Goal: Information Seeking & Learning: Compare options

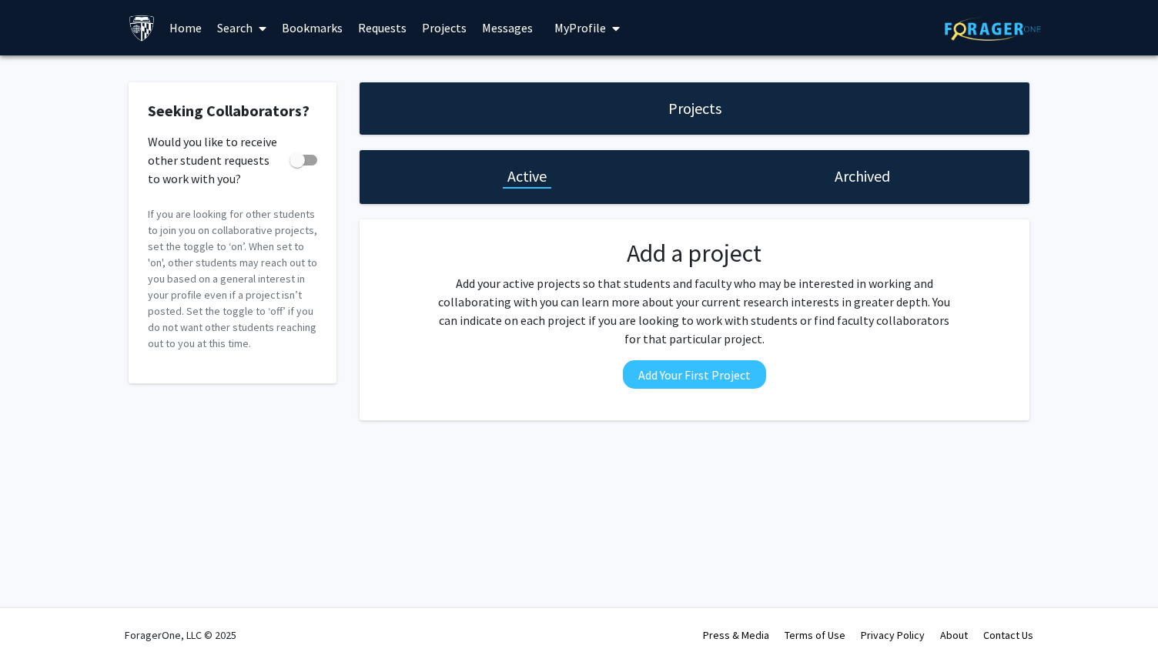
click at [580, 30] on span "My Profile" at bounding box center [580, 27] width 52 height 15
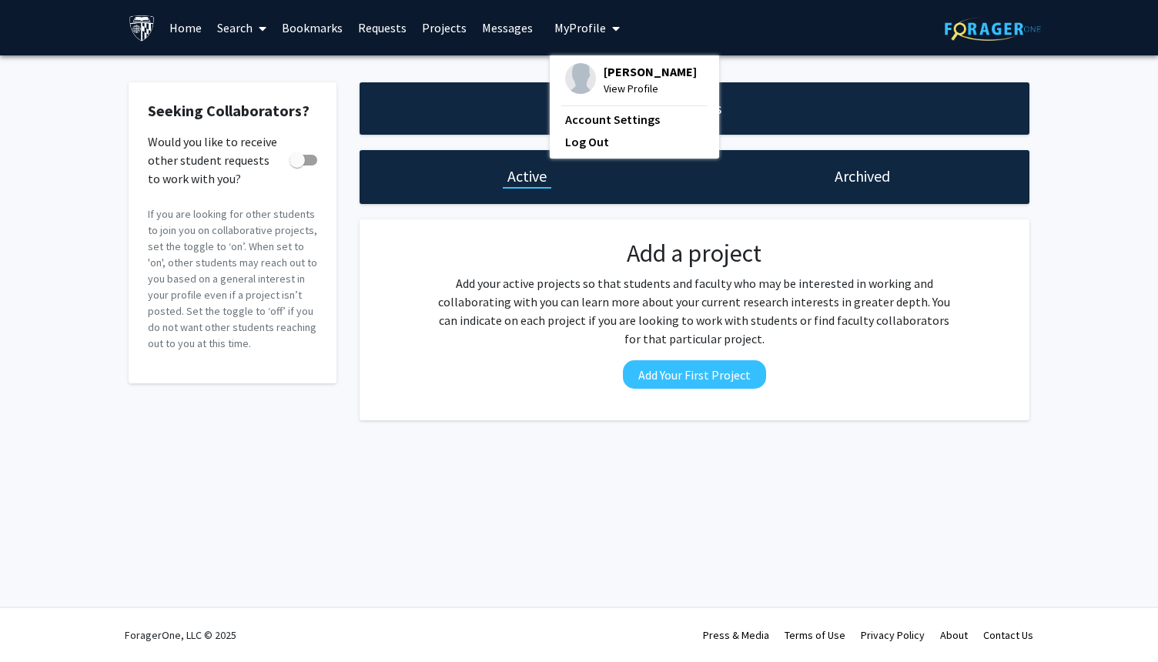
click at [588, 97] on div "[PERSON_NAME] View Profile" at bounding box center [631, 80] width 132 height 34
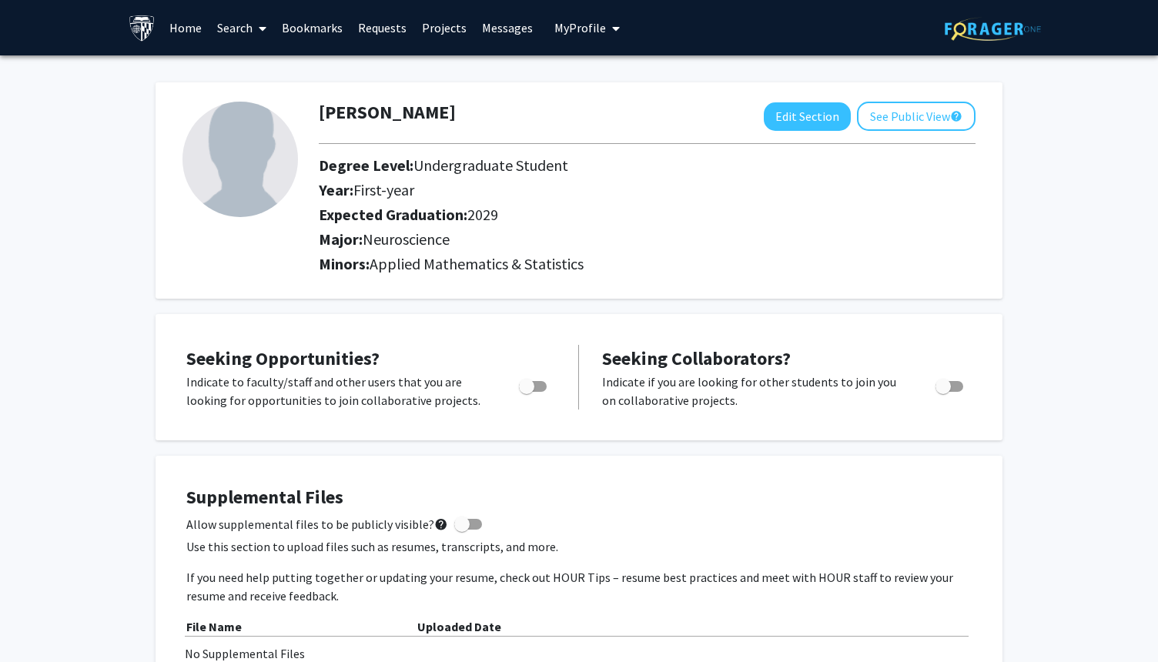
click at [613, 139] on div at bounding box center [647, 143] width 680 height 25
drag, startPoint x: 831, startPoint y: 176, endPoint x: 832, endPoint y: 167, distance: 9.3
click at [831, 176] on div "Degree Level: Undergraduate Student" at bounding box center [604, 168] width 594 height 25
click at [582, 17] on button "My Profile" at bounding box center [587, 27] width 75 height 55
click at [519, 30] on link "Messages" at bounding box center [507, 28] width 66 height 54
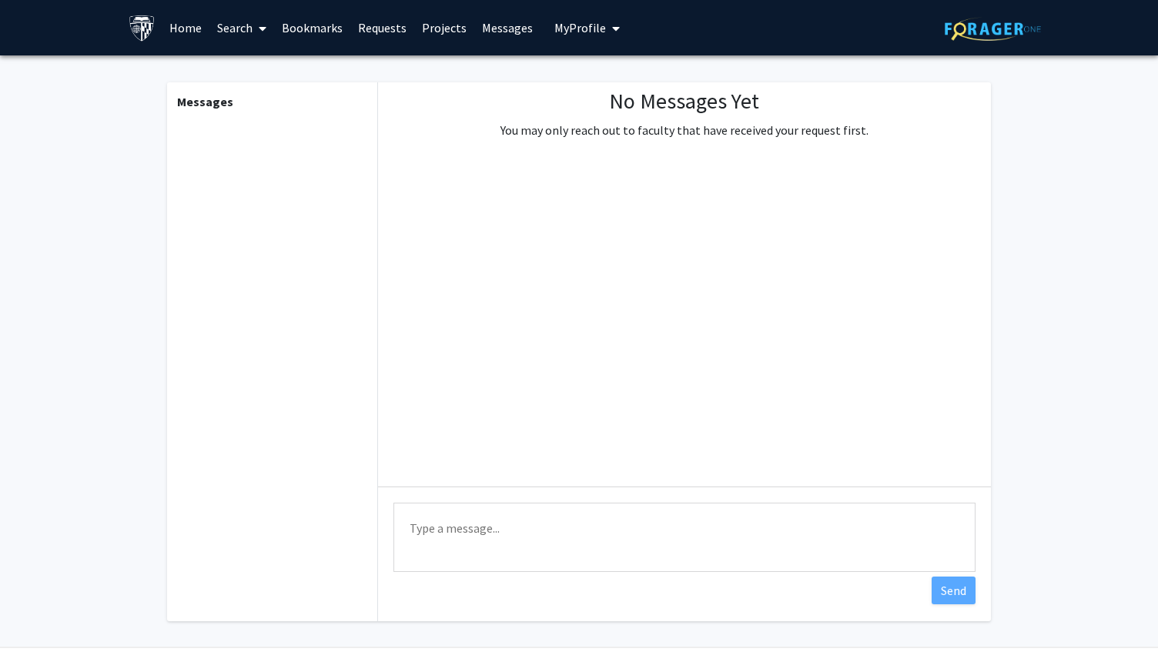
click at [440, 25] on link "Projects" at bounding box center [444, 28] width 60 height 54
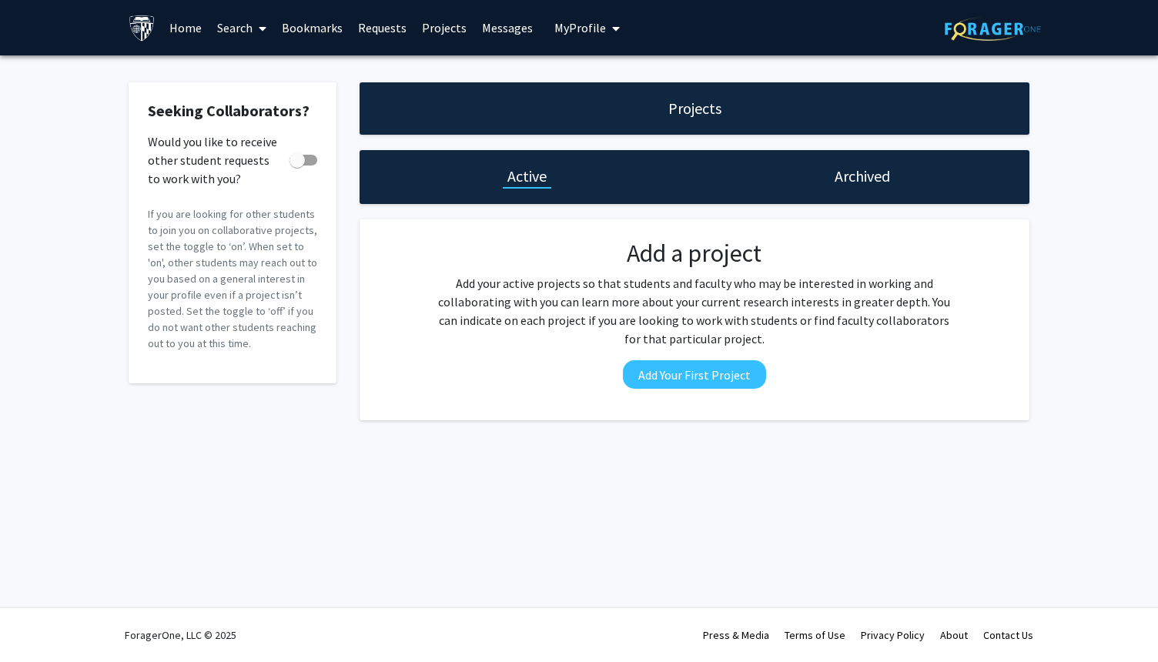
click at [388, 15] on link "Requests" at bounding box center [382, 28] width 64 height 54
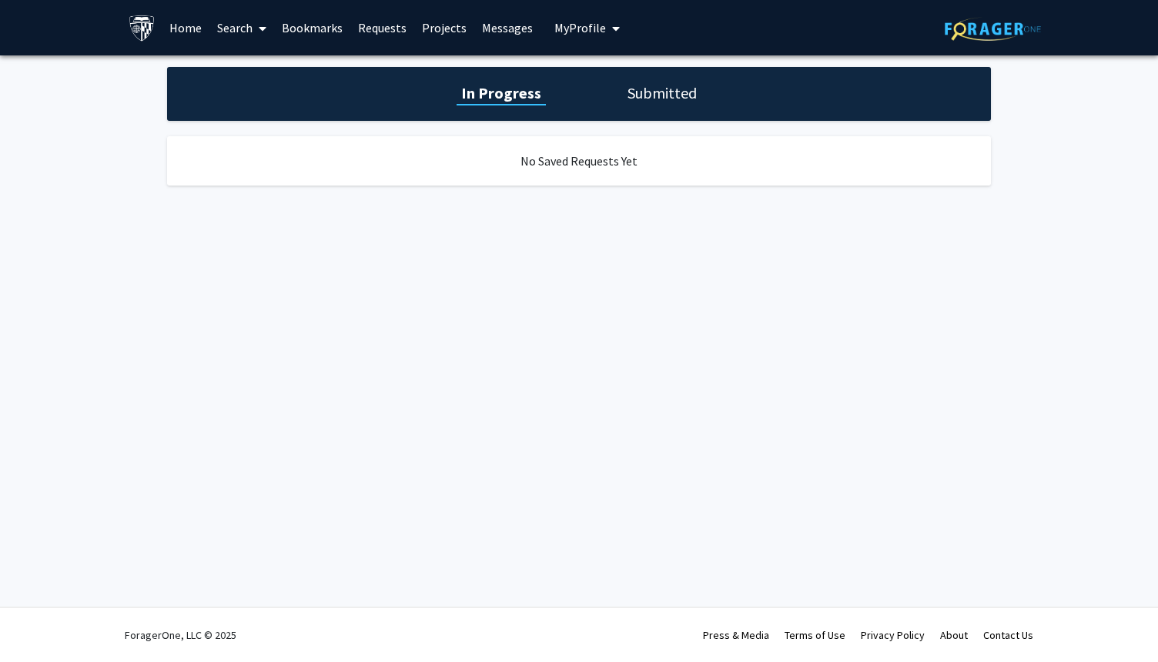
click at [321, 22] on link "Bookmarks" at bounding box center [312, 28] width 76 height 54
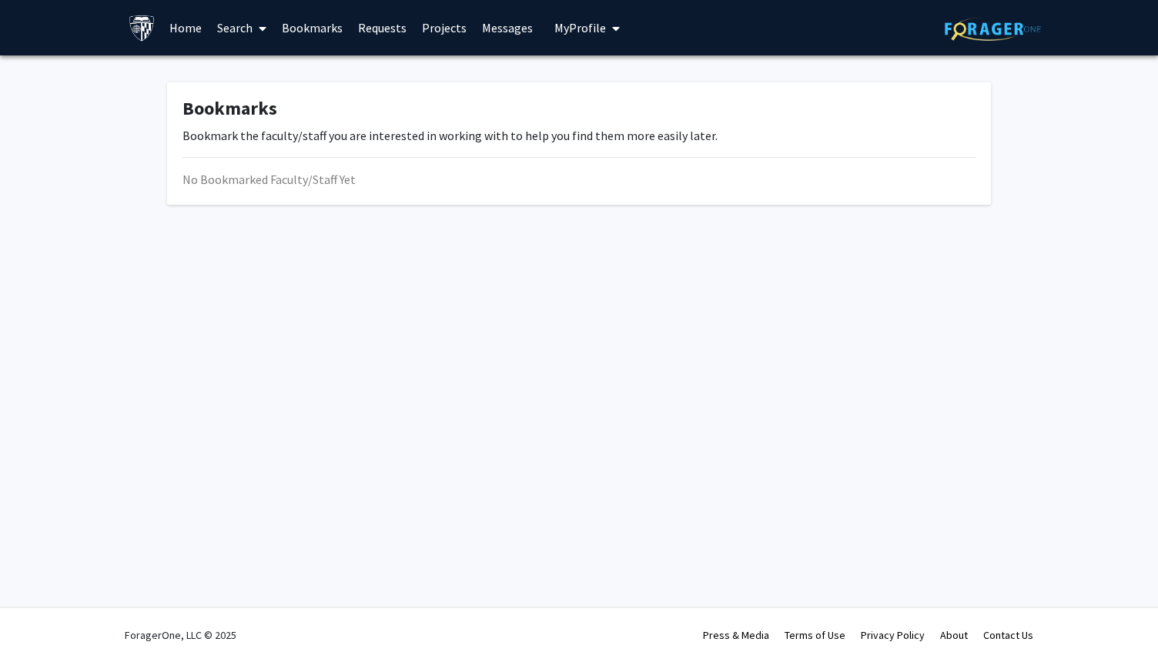
click at [236, 28] on link "Search" at bounding box center [241, 28] width 65 height 54
click at [261, 55] on span "Faculty/Staff" at bounding box center [265, 70] width 113 height 31
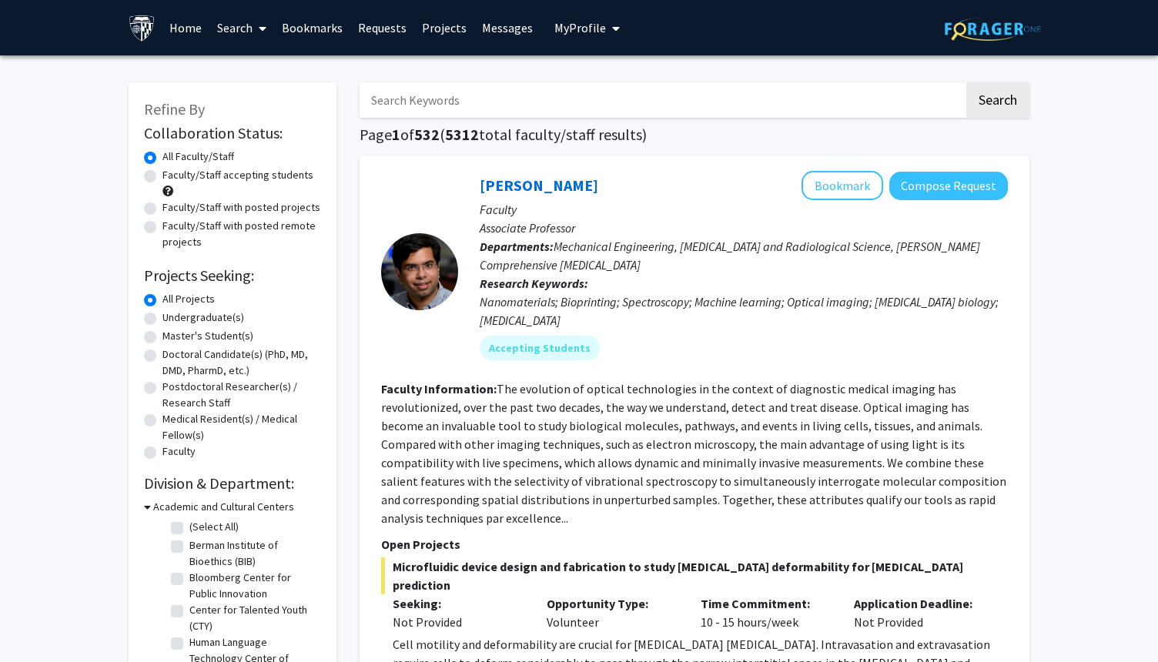
click at [336, 36] on link "Bookmarks" at bounding box center [312, 28] width 76 height 54
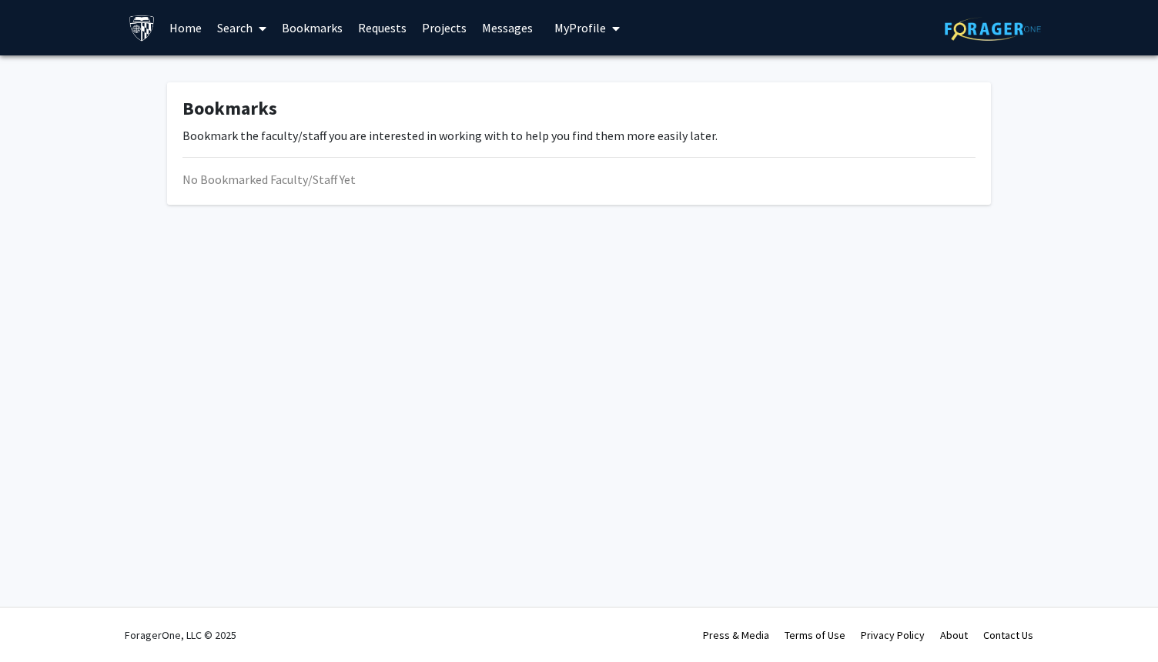
click at [363, 24] on link "Requests" at bounding box center [382, 28] width 64 height 54
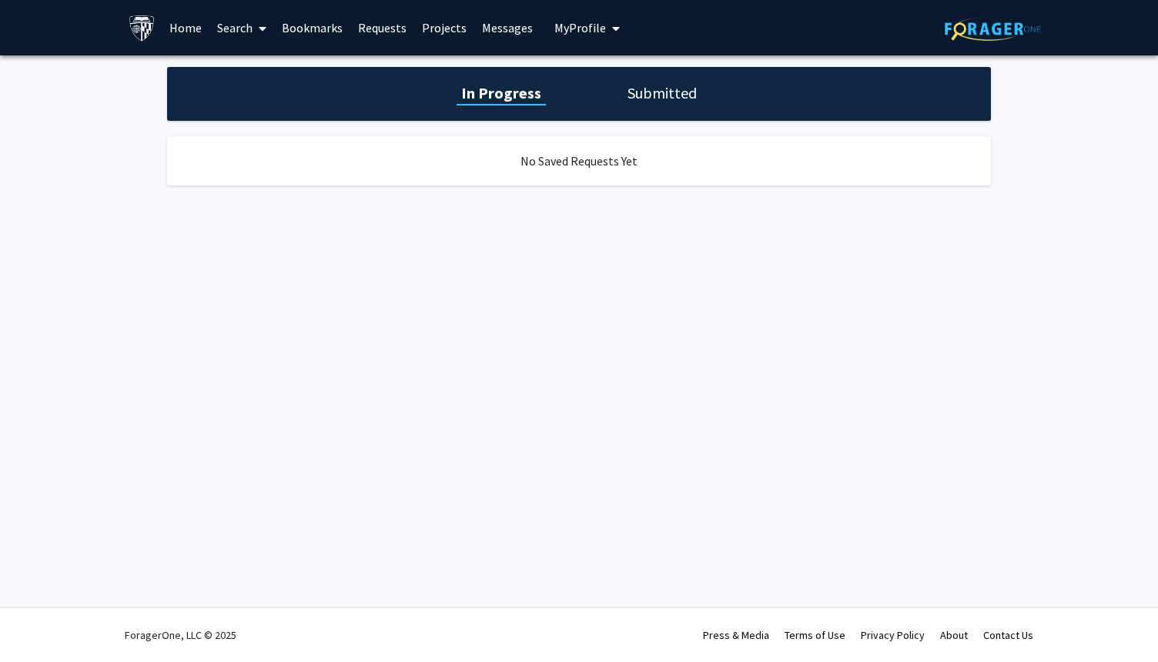
click at [644, 92] on h1 "Submitted" at bounding box center [662, 93] width 79 height 22
click at [521, 90] on h1 "In Progress" at bounding box center [499, 93] width 82 height 22
click at [441, 29] on link "Projects" at bounding box center [444, 28] width 60 height 54
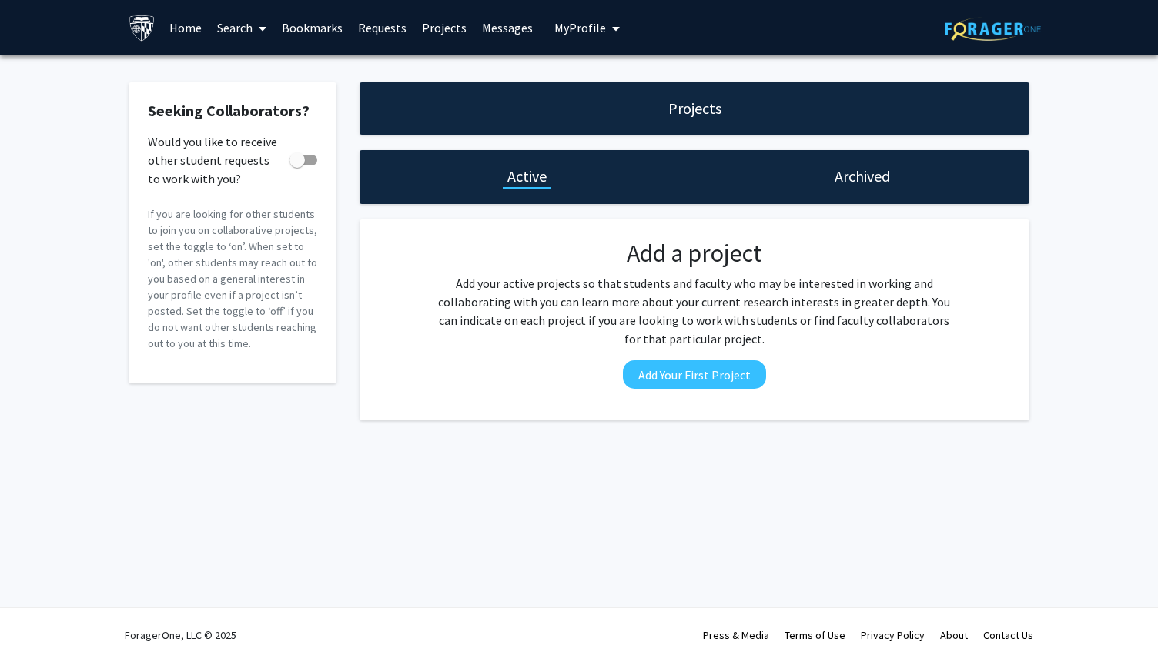
click at [873, 174] on h1 "Archived" at bounding box center [862, 177] width 55 height 22
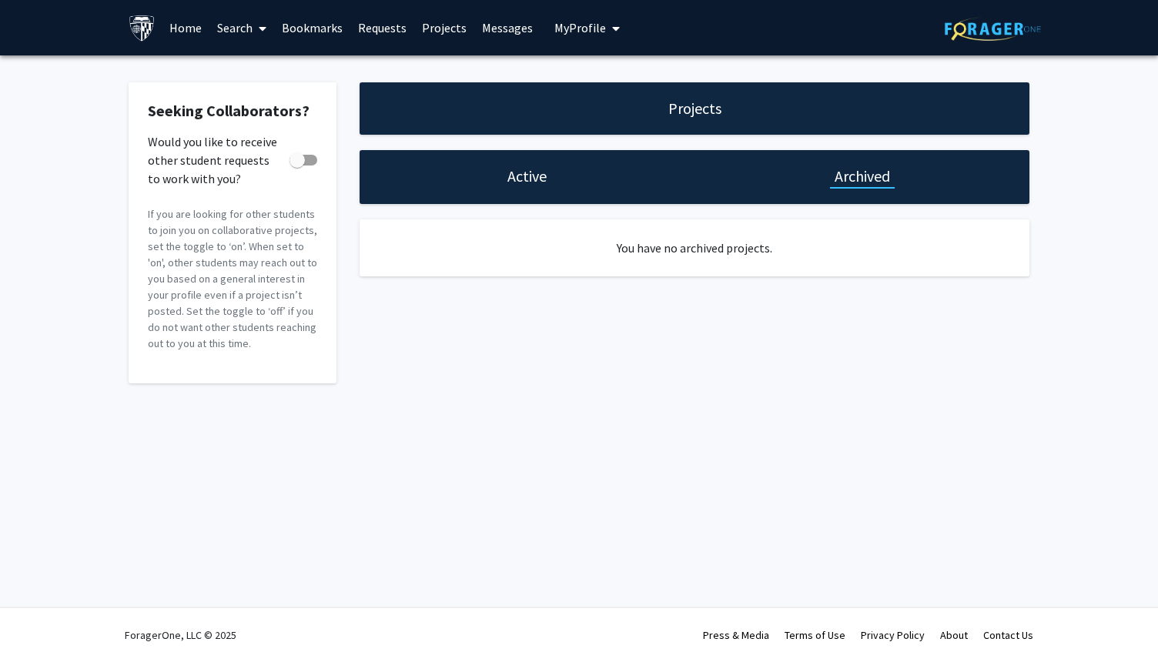
click at [494, 28] on link "Messages" at bounding box center [507, 28] width 66 height 54
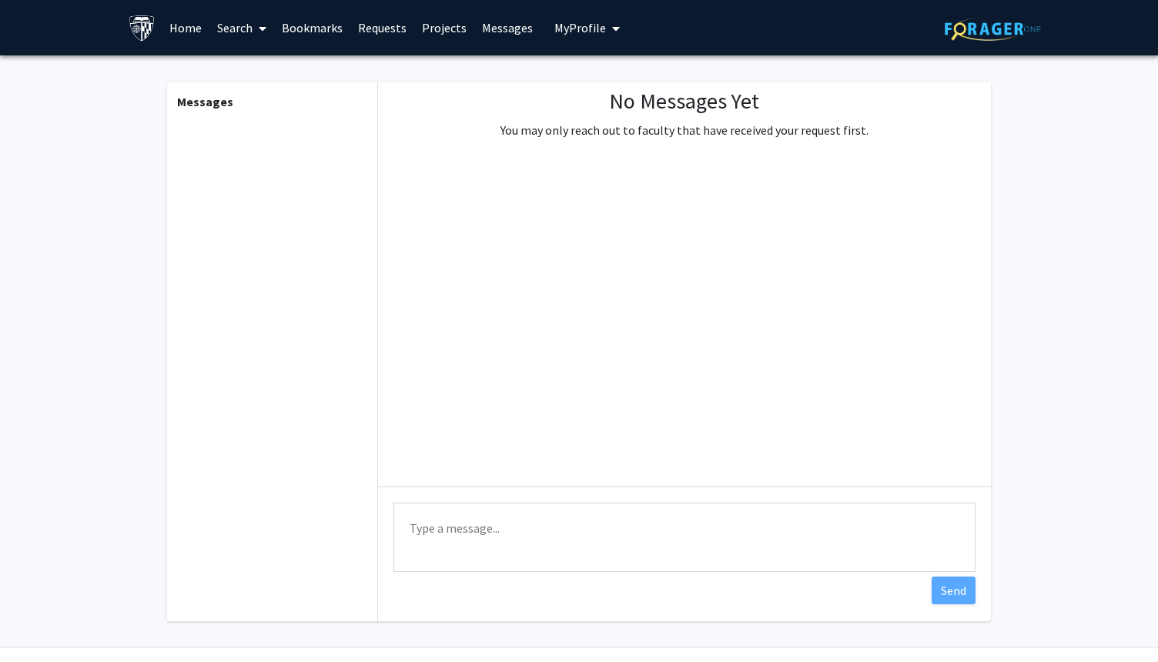
click at [567, 15] on button "My Profile" at bounding box center [587, 27] width 75 height 55
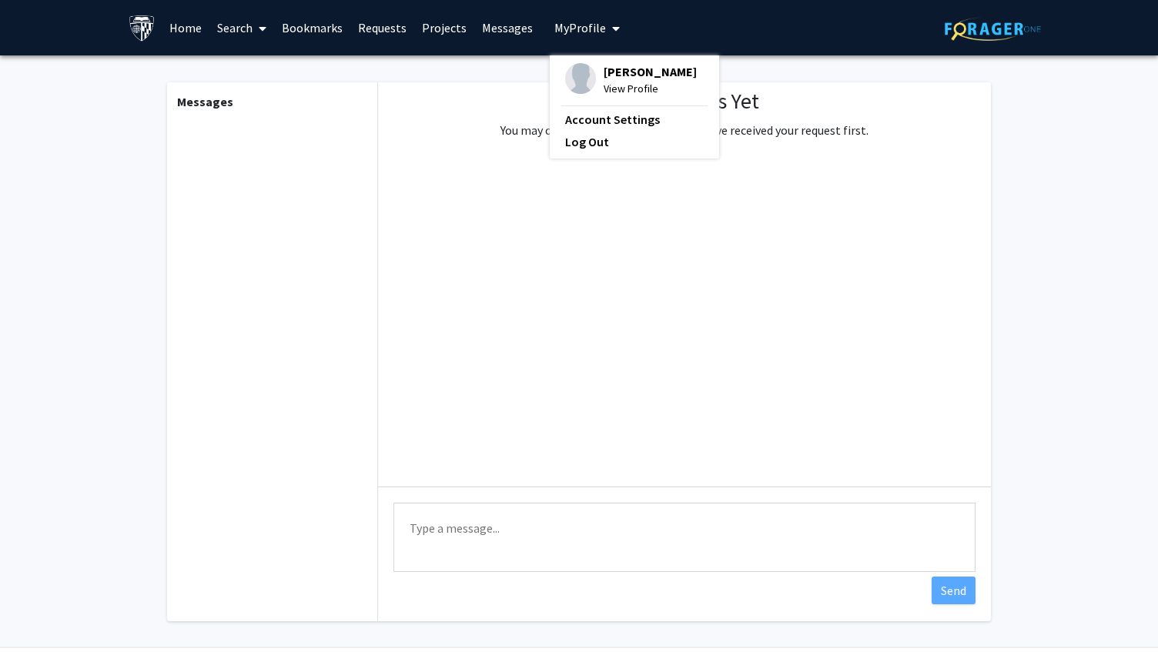
click at [621, 80] on span "[PERSON_NAME]" at bounding box center [650, 71] width 93 height 17
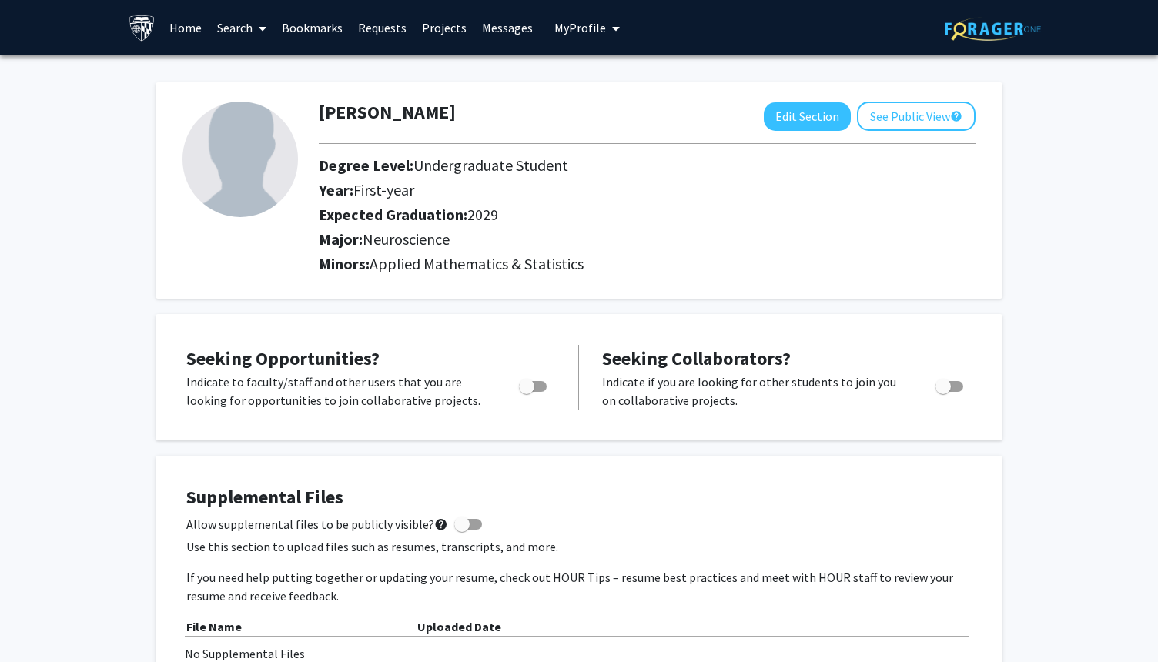
click at [597, 183] on h2 "Year: First-year" at bounding box center [604, 190] width 571 height 18
click at [818, 112] on button "Edit Section" at bounding box center [807, 116] width 87 height 28
select select "first-year"
select select "2029"
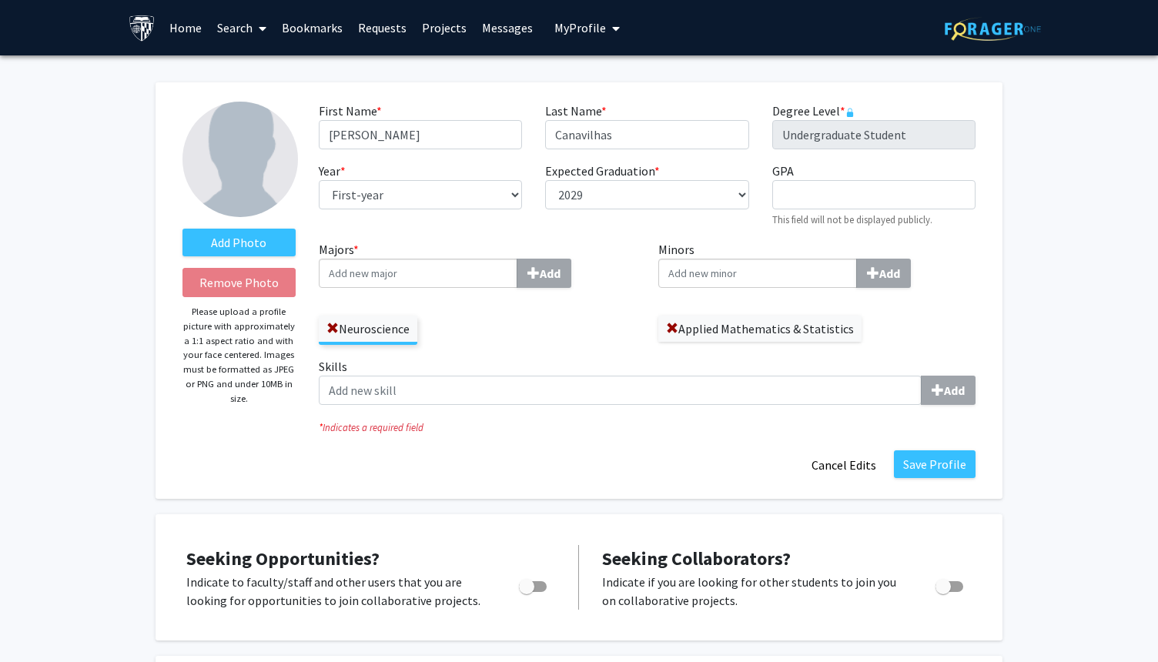
click at [458, 273] on input "Majors * Add" at bounding box center [418, 273] width 199 height 29
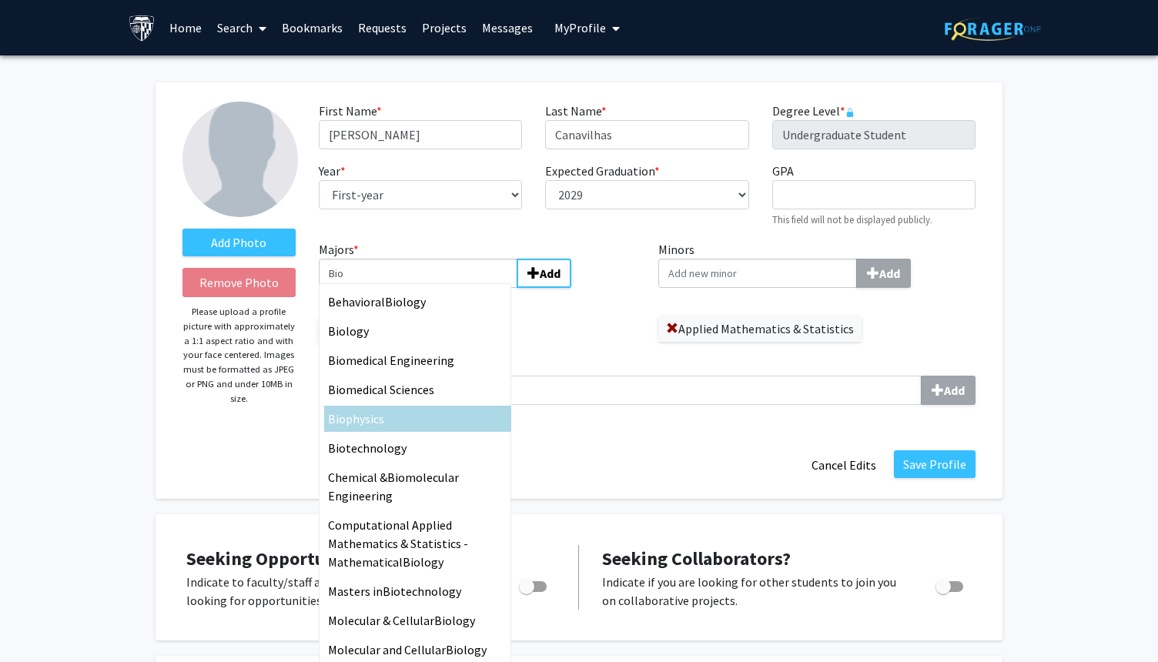
type input "Bio"
click at [460, 423] on div "Bio physics" at bounding box center [417, 419] width 179 height 18
click at [460, 288] on input "Bio" at bounding box center [418, 273] width 199 height 29
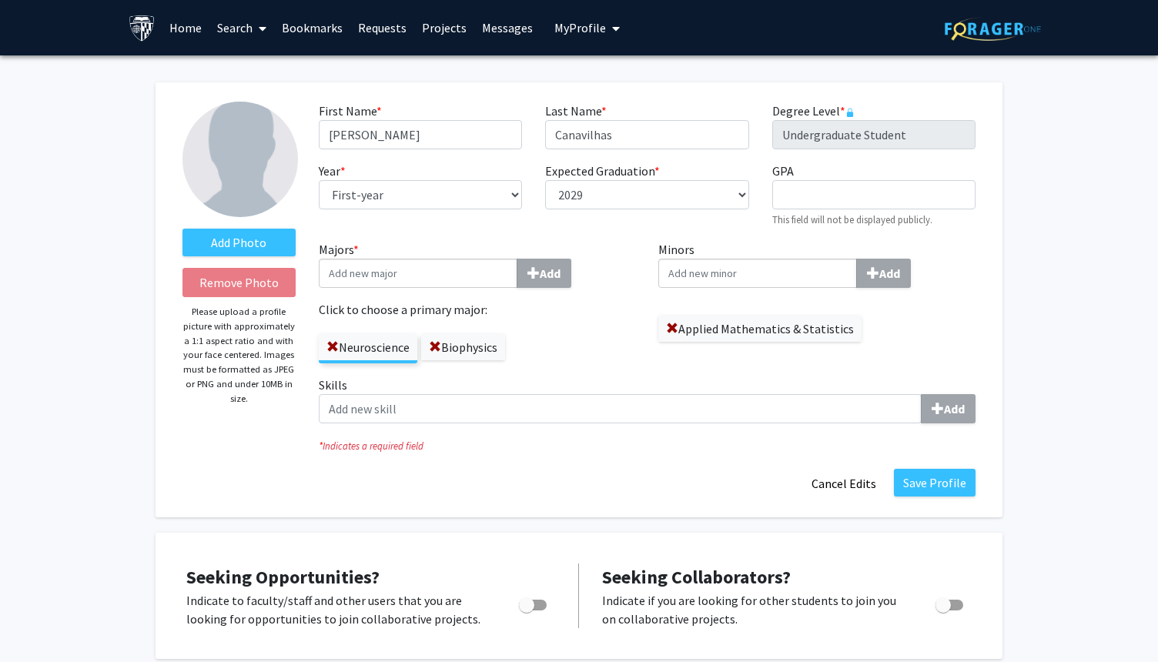
click at [549, 370] on div "Majors * Add Click to choose a primary major: Neuroscience Biophysics" at bounding box center [477, 308] width 340 height 136
click at [933, 485] on button "Save Profile" at bounding box center [935, 483] width 82 height 28
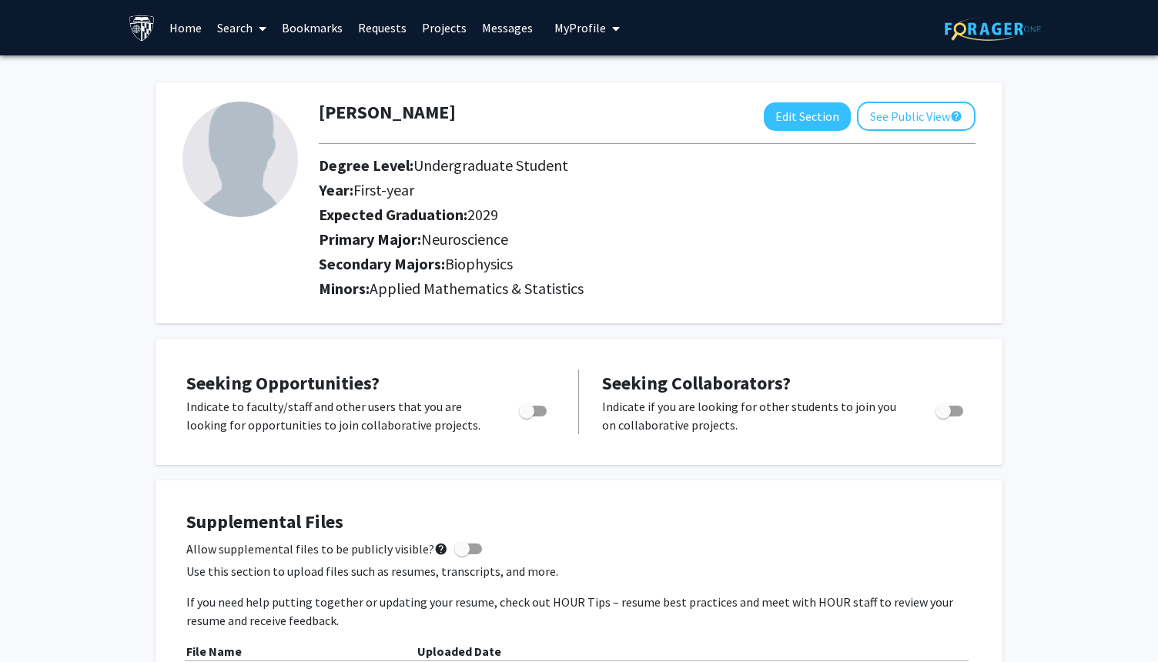
click at [527, 411] on span "Toggle" at bounding box center [526, 410] width 15 height 15
click at [527, 417] on input "Are you actively seeking opportunities?" at bounding box center [526, 417] width 1 height 1
checkbox input "true"
click at [947, 410] on span "Toggle" at bounding box center [943, 410] width 15 height 15
click at [943, 417] on input "Would you like to receive other student requests to work with you?" at bounding box center [942, 417] width 1 height 1
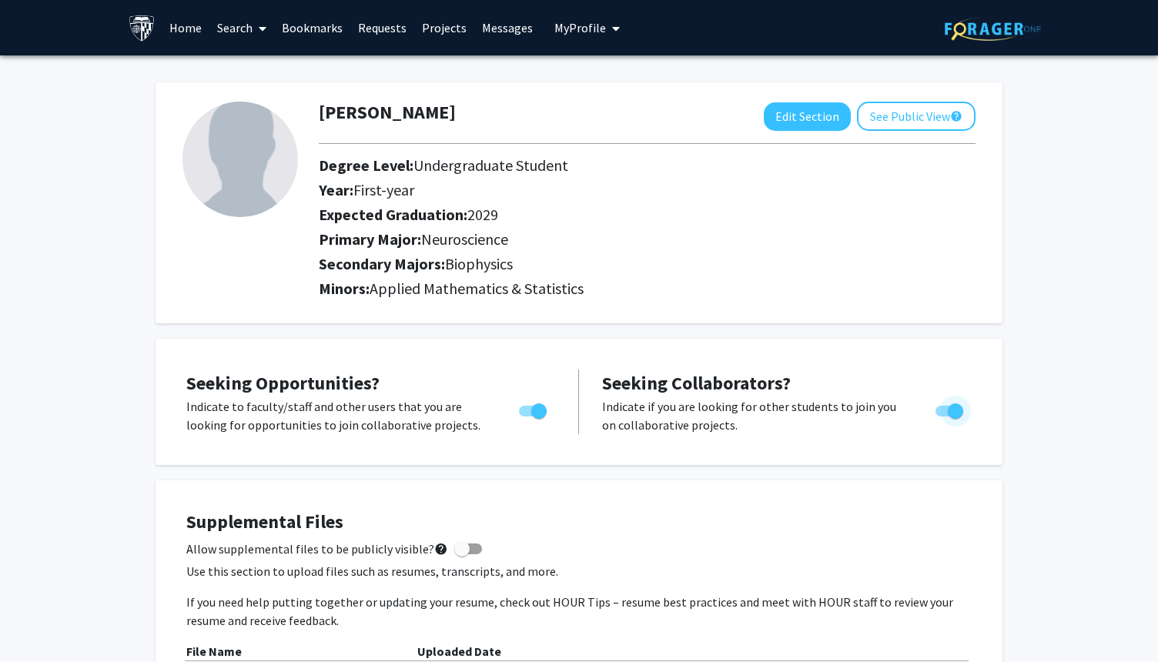
click at [945, 416] on label "Toggle" at bounding box center [946, 411] width 34 height 18
click at [943, 417] on input "Would you like to receive other student requests to work with you?" at bounding box center [942, 417] width 1 height 1
checkbox input "false"
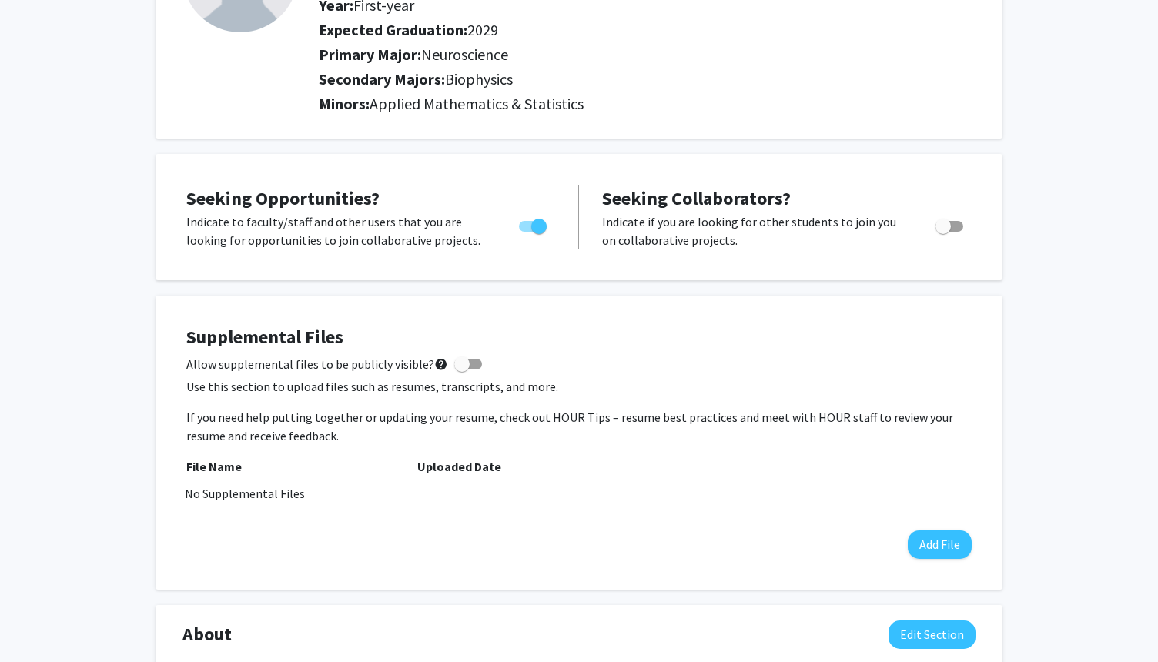
scroll to position [216, 0]
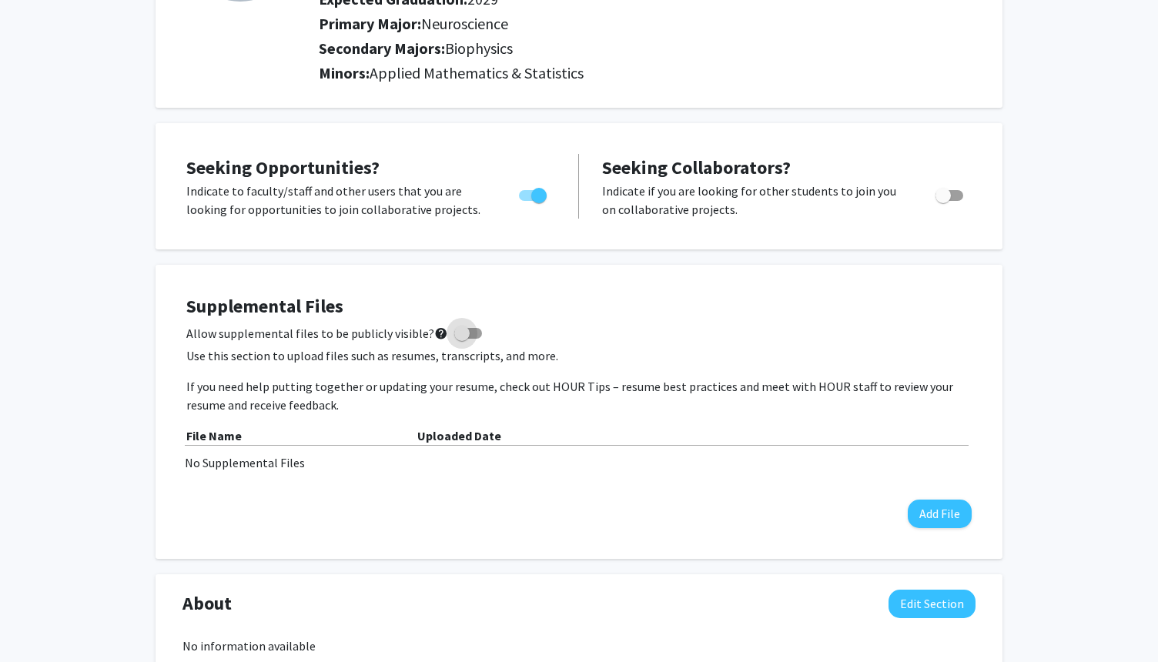
click at [456, 331] on span at bounding box center [461, 333] width 15 height 15
click at [461, 339] on input "Allow supplemental files to be publicly visible? help" at bounding box center [461, 339] width 1 height 1
checkbox input "true"
click at [938, 514] on button "Add File" at bounding box center [940, 514] width 64 height 28
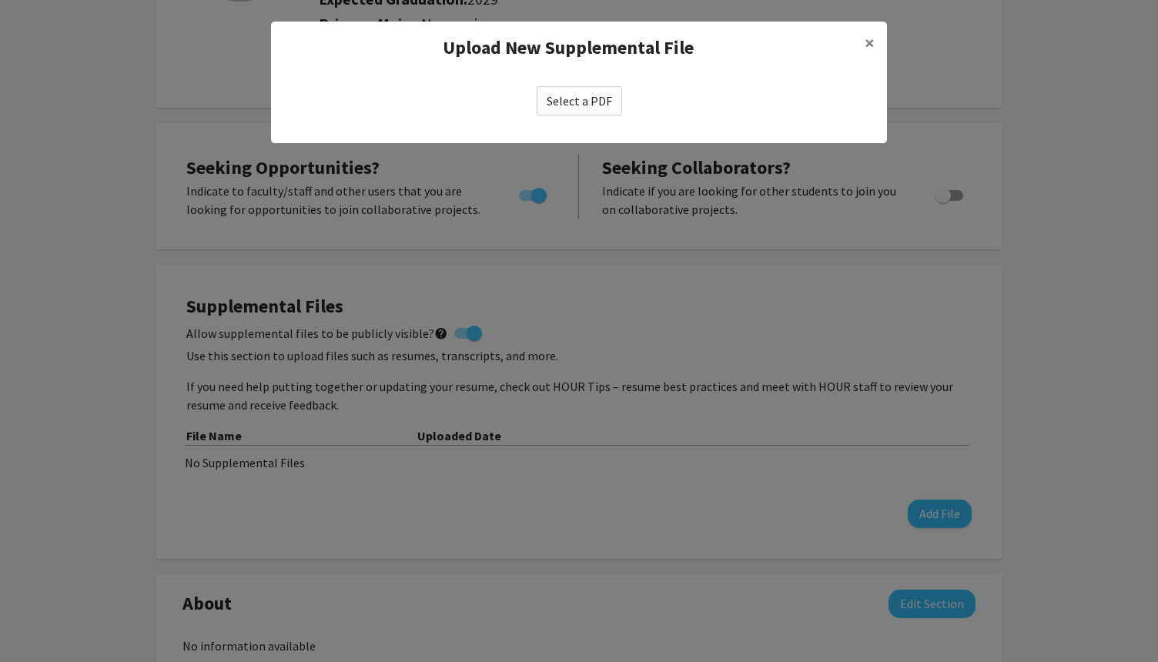
click at [580, 99] on label "Select a PDF" at bounding box center [579, 100] width 85 height 29
click at [0, 0] on input "Select a PDF" at bounding box center [0, 0] width 0 height 0
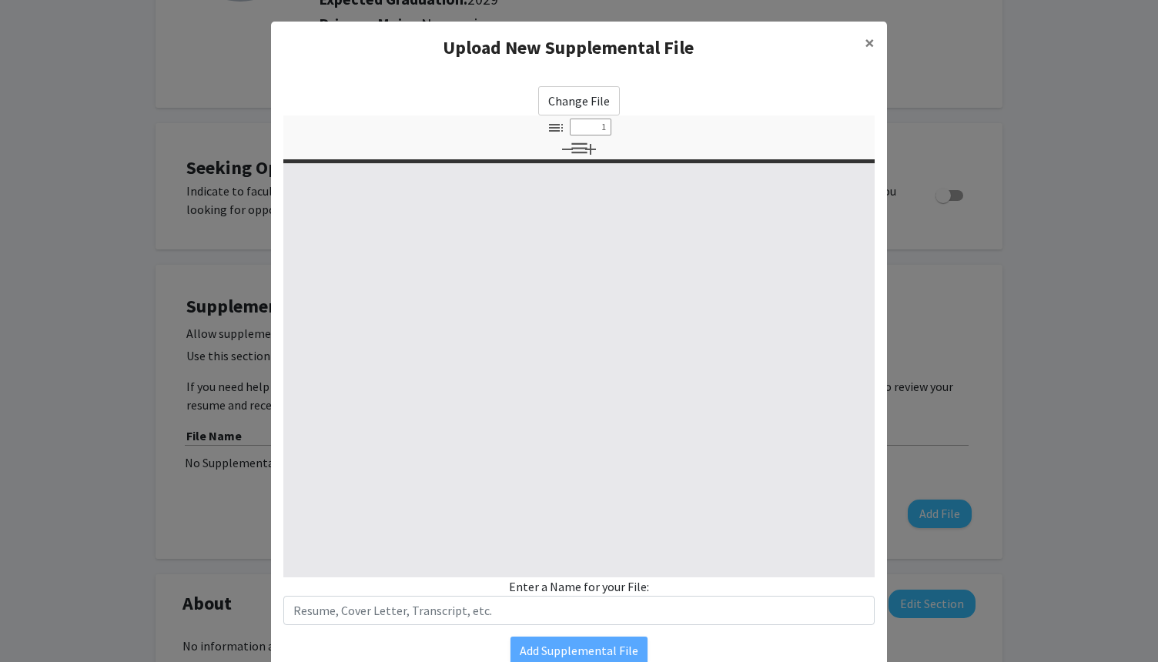
select select "custom"
type input "0"
select select "custom"
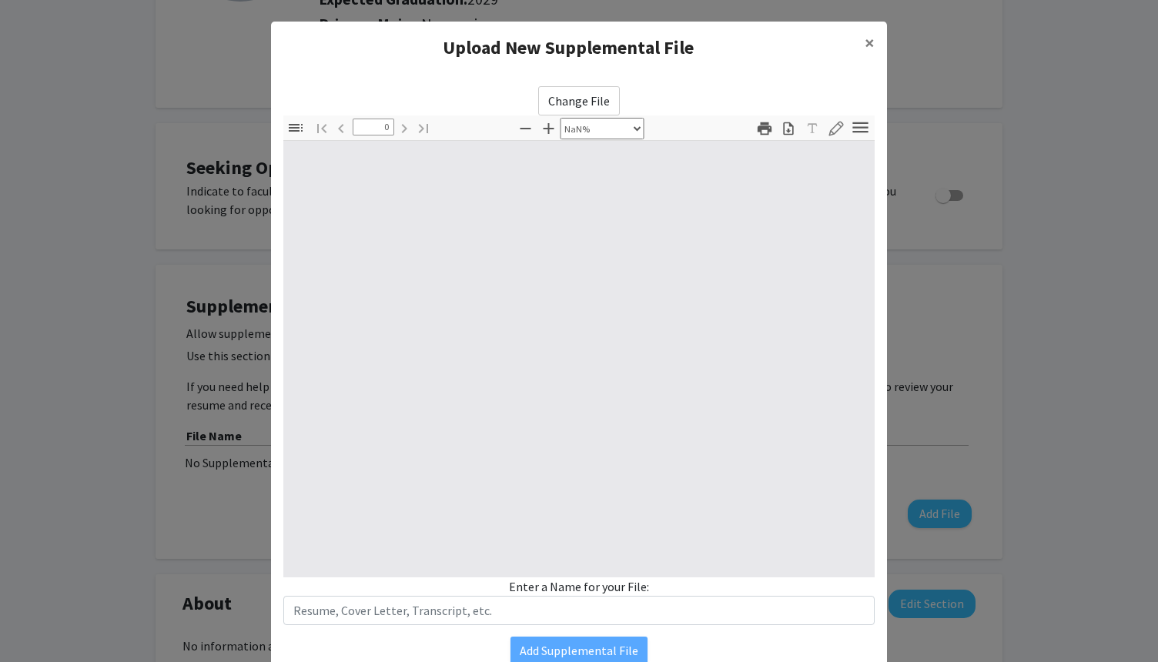
type input "1"
select select "auto"
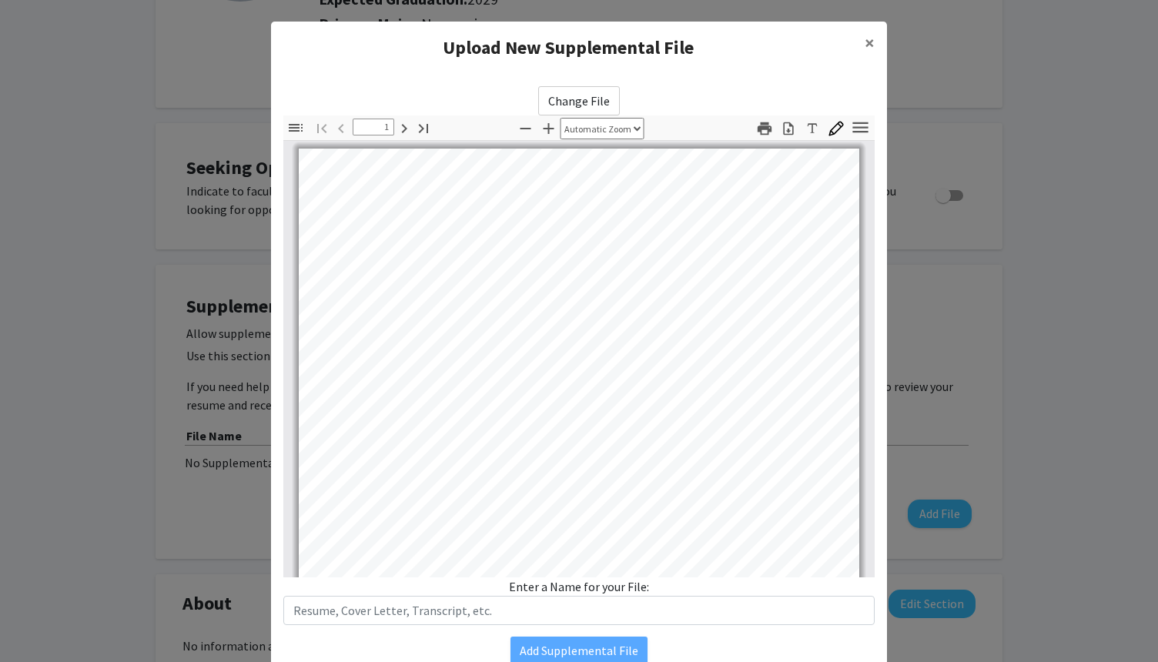
scroll to position [0, 0]
click at [875, 40] on button "×" at bounding box center [869, 43] width 35 height 43
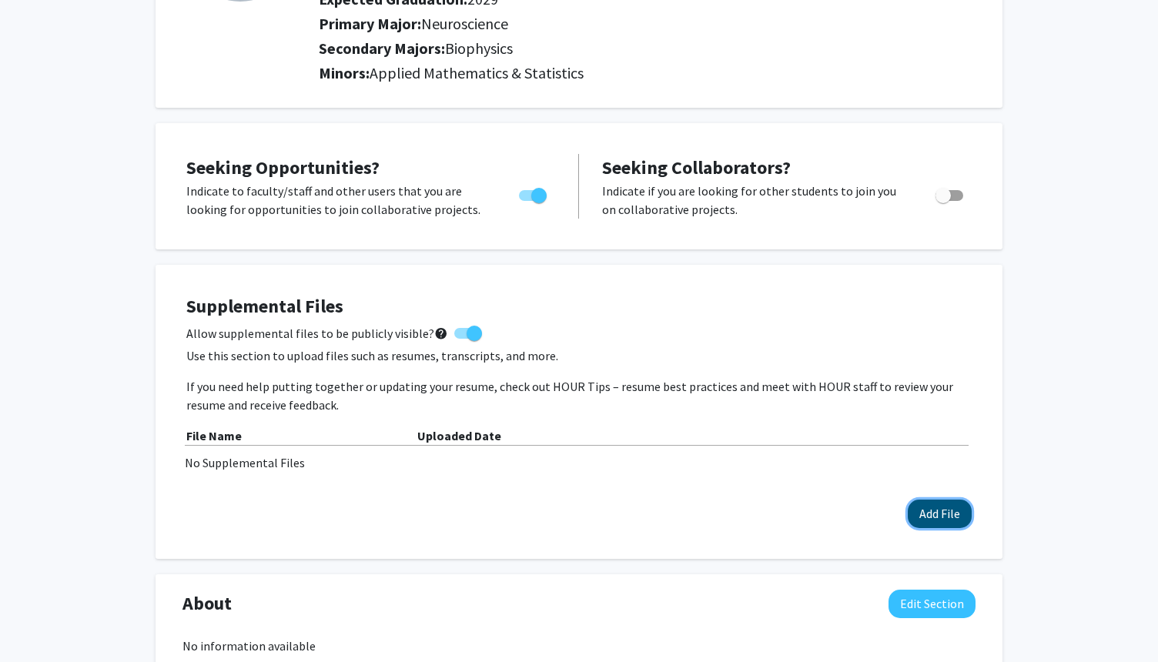
click at [942, 515] on button "Add File" at bounding box center [940, 514] width 64 height 28
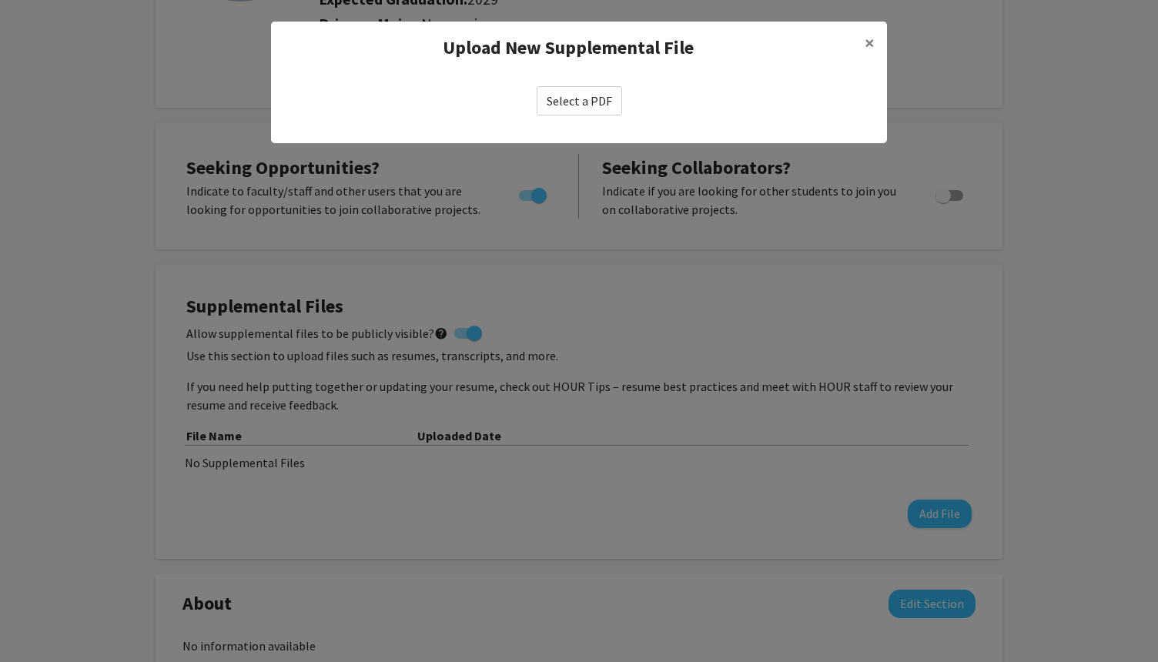
click at [597, 99] on label "Select a PDF" at bounding box center [579, 100] width 85 height 29
click at [0, 0] on input "Select a PDF" at bounding box center [0, 0] width 0 height 0
select select "custom"
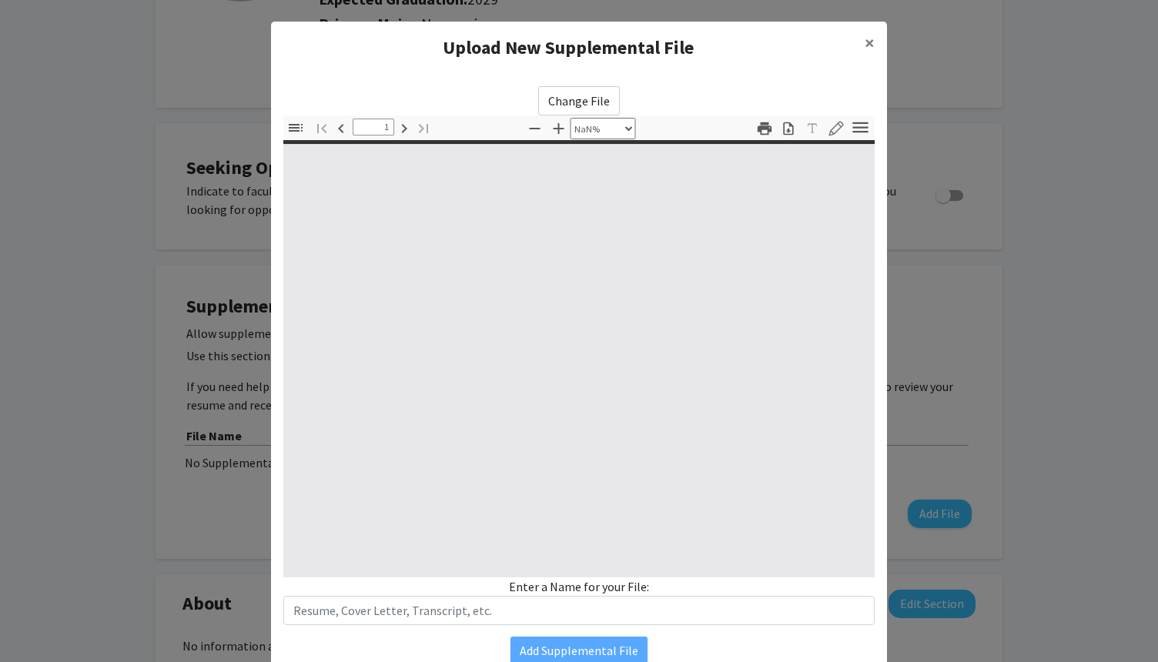
type input "0"
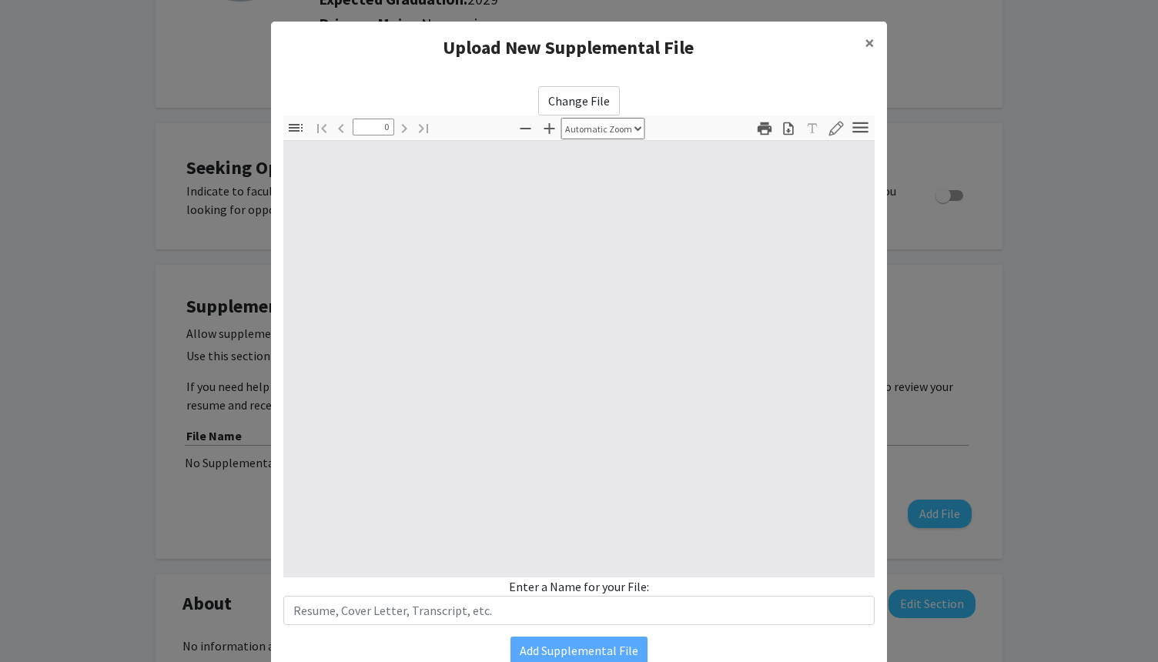
select select "custom"
type input "1"
select select "auto"
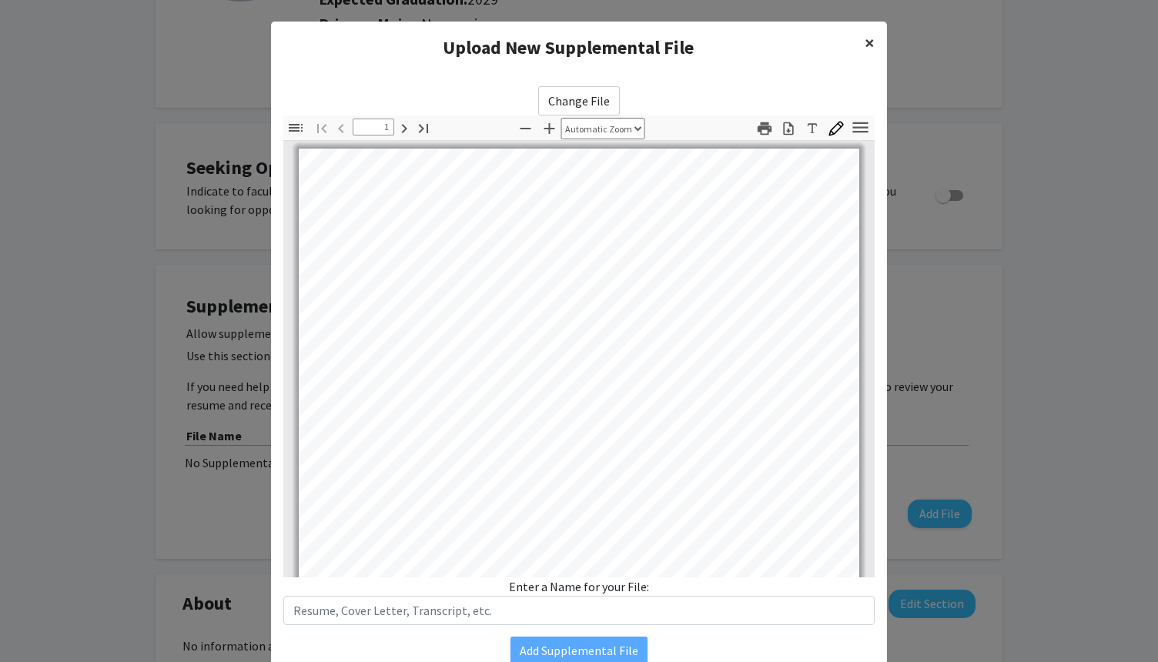
click at [871, 38] on span "×" at bounding box center [870, 43] width 10 height 24
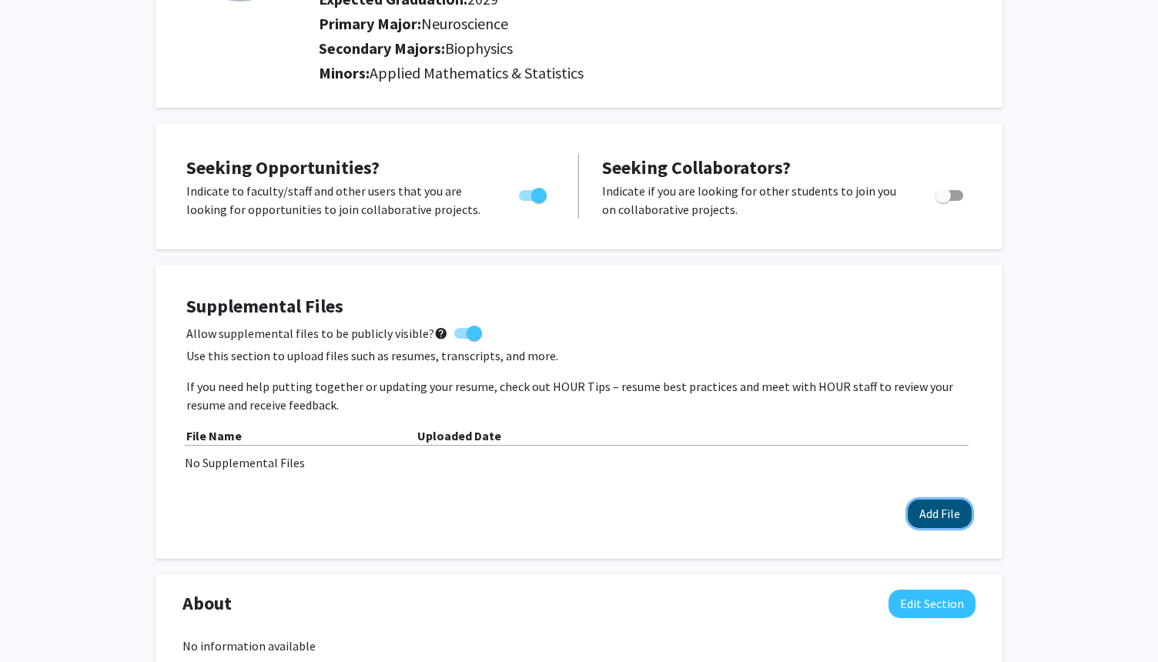
click at [936, 508] on button "Add File" at bounding box center [940, 514] width 64 height 28
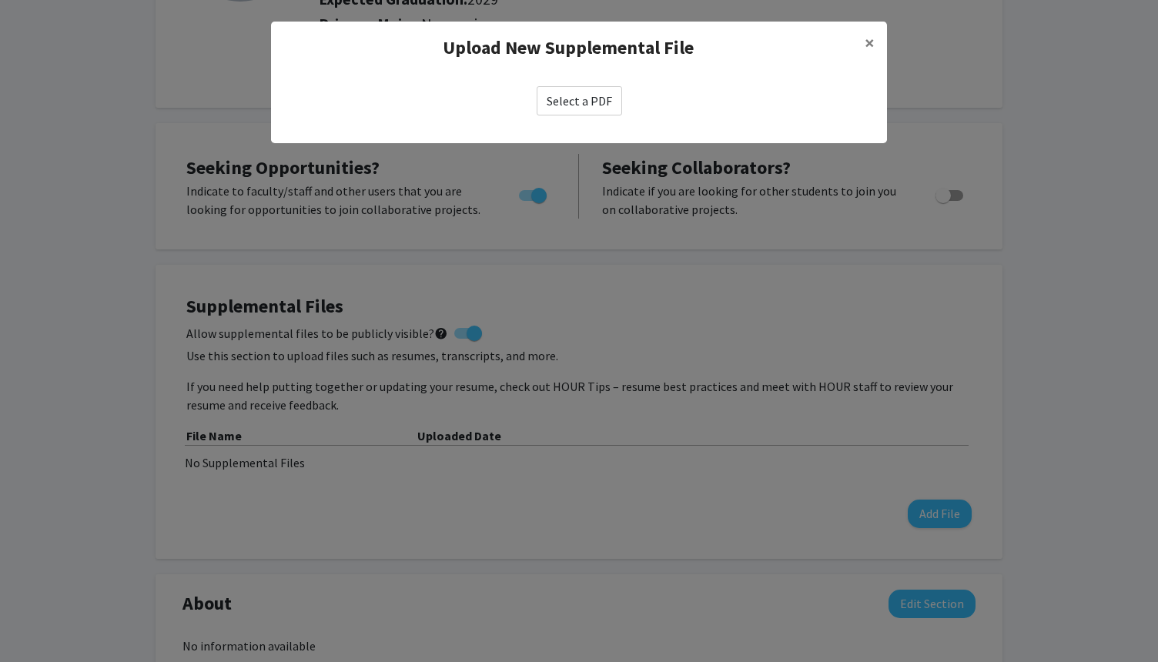
click at [569, 99] on label "Select a PDF" at bounding box center [579, 100] width 85 height 29
click at [0, 0] on input "Select a PDF" at bounding box center [0, 0] width 0 height 0
select select "custom"
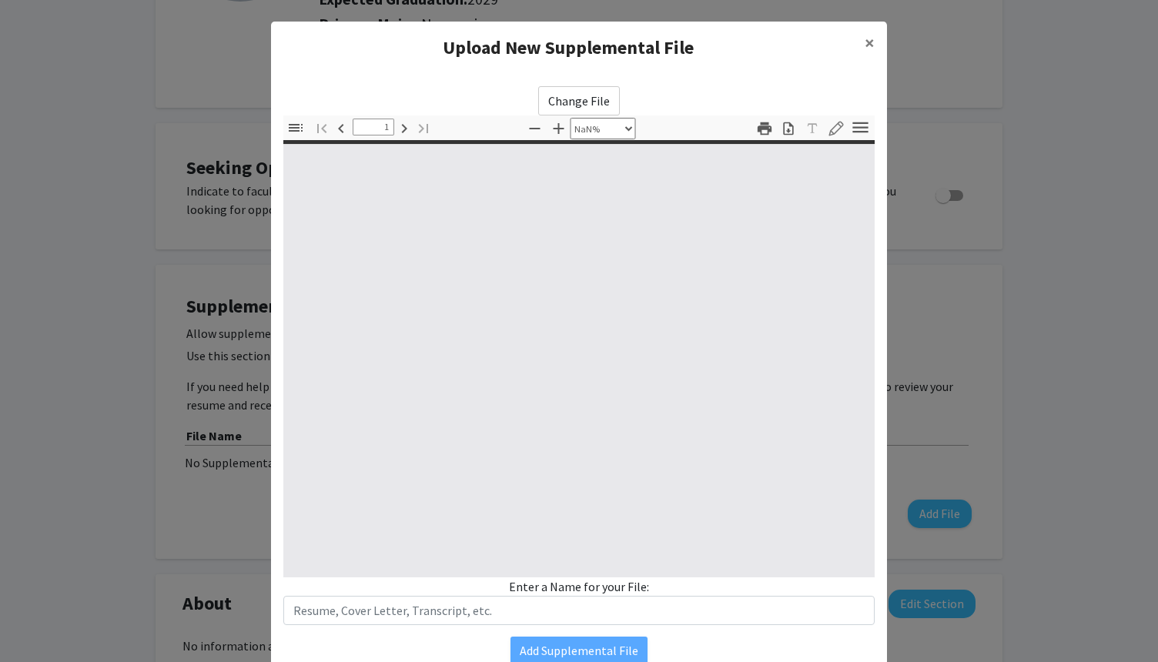
type input "0"
select select "custom"
type input "1"
select select "auto"
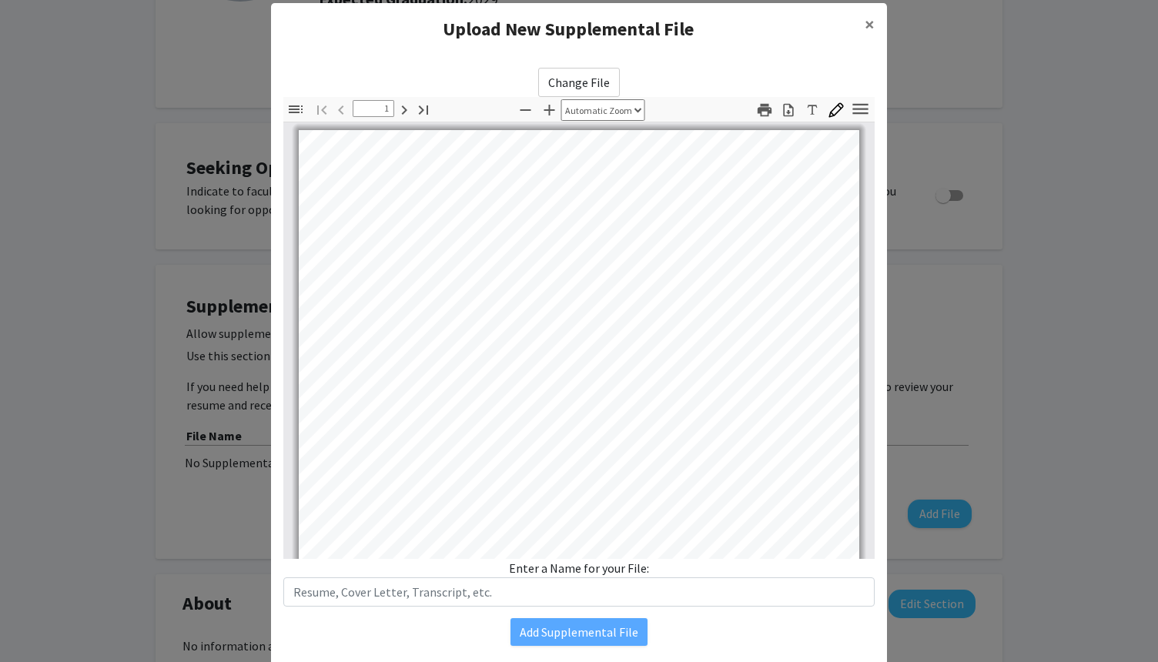
scroll to position [31, 0]
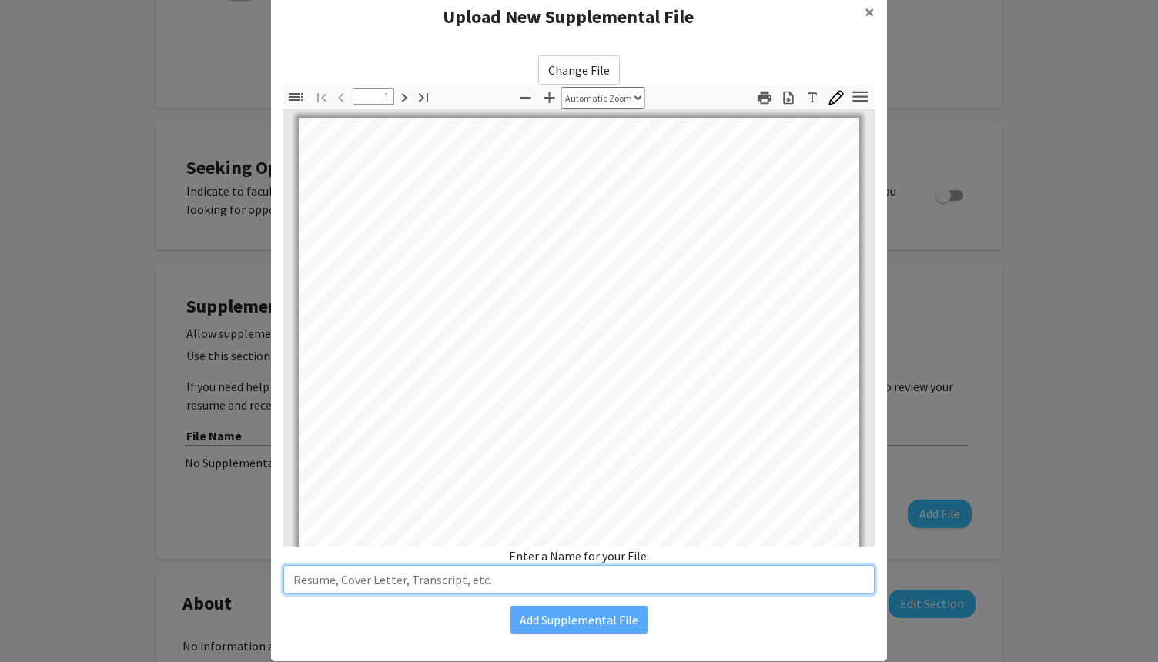
click at [591, 577] on input "text" at bounding box center [578, 579] width 591 height 29
type input "CV_JULIANACANAVILHAS"
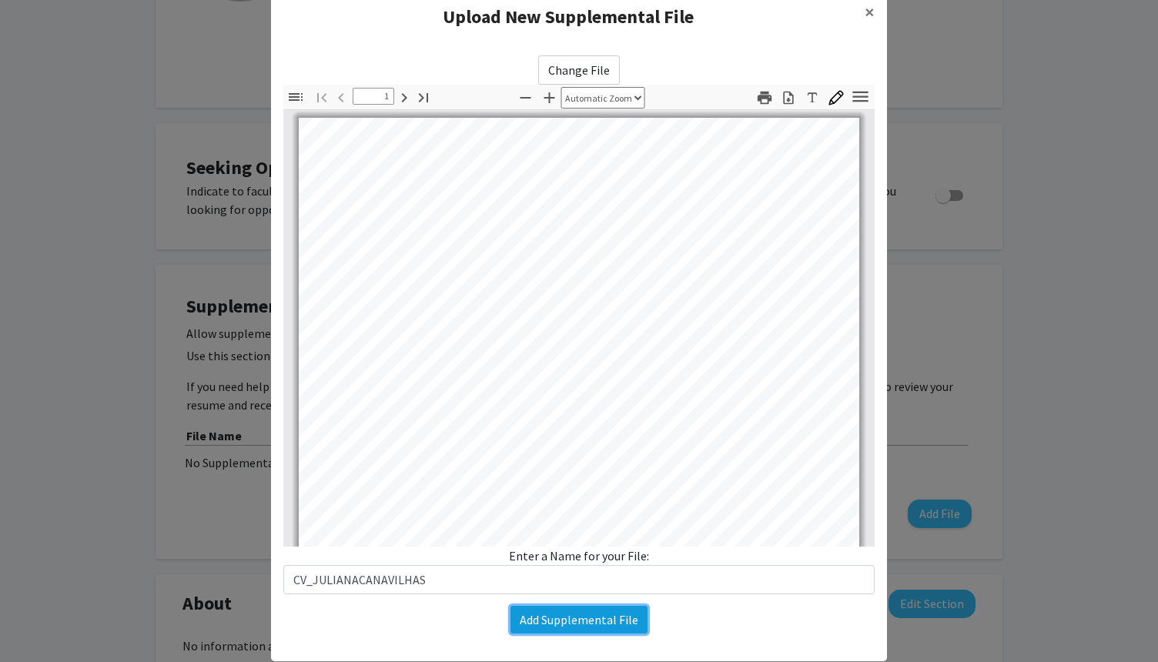
click at [607, 609] on button "Add Supplemental File" at bounding box center [578, 620] width 137 height 28
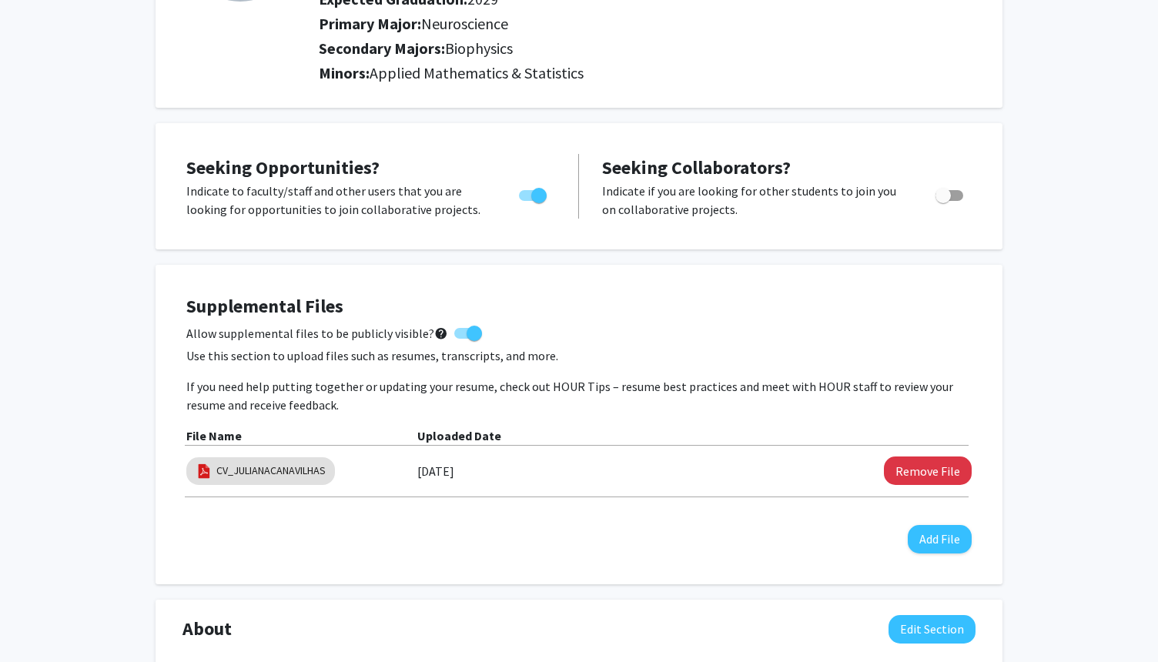
click at [818, 537] on div "Supplemental Files Allow supplemental files to be publicly visible? help Use th…" at bounding box center [578, 425] width 785 height 258
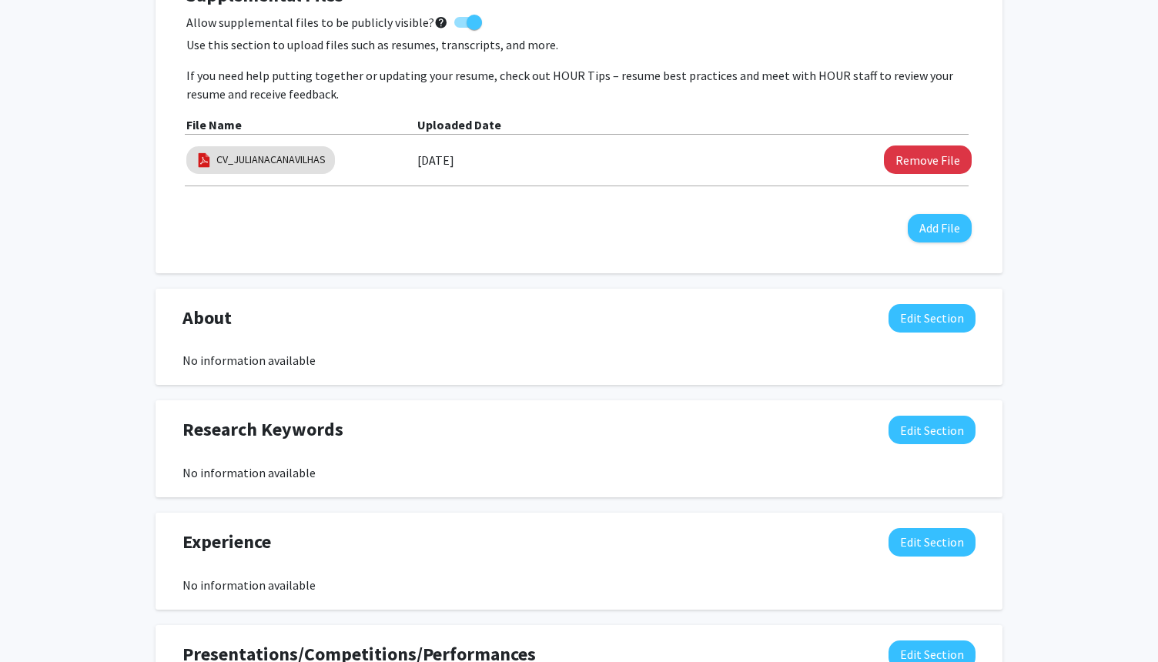
scroll to position [537, 0]
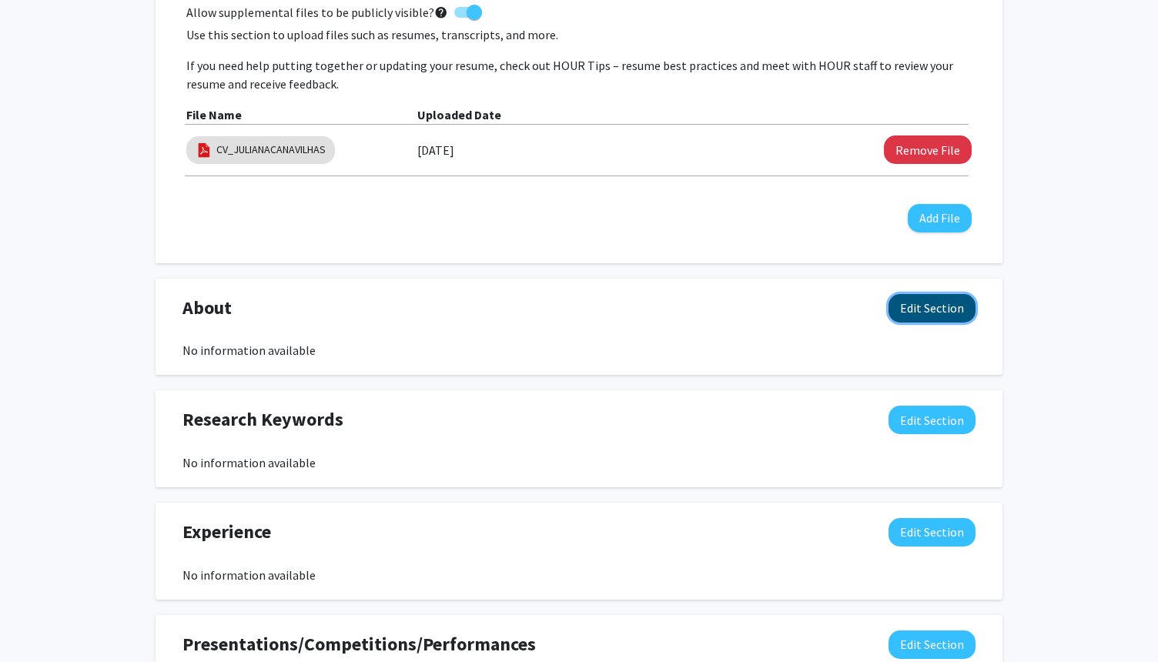
click at [947, 313] on button "Edit Section" at bounding box center [932, 308] width 87 height 28
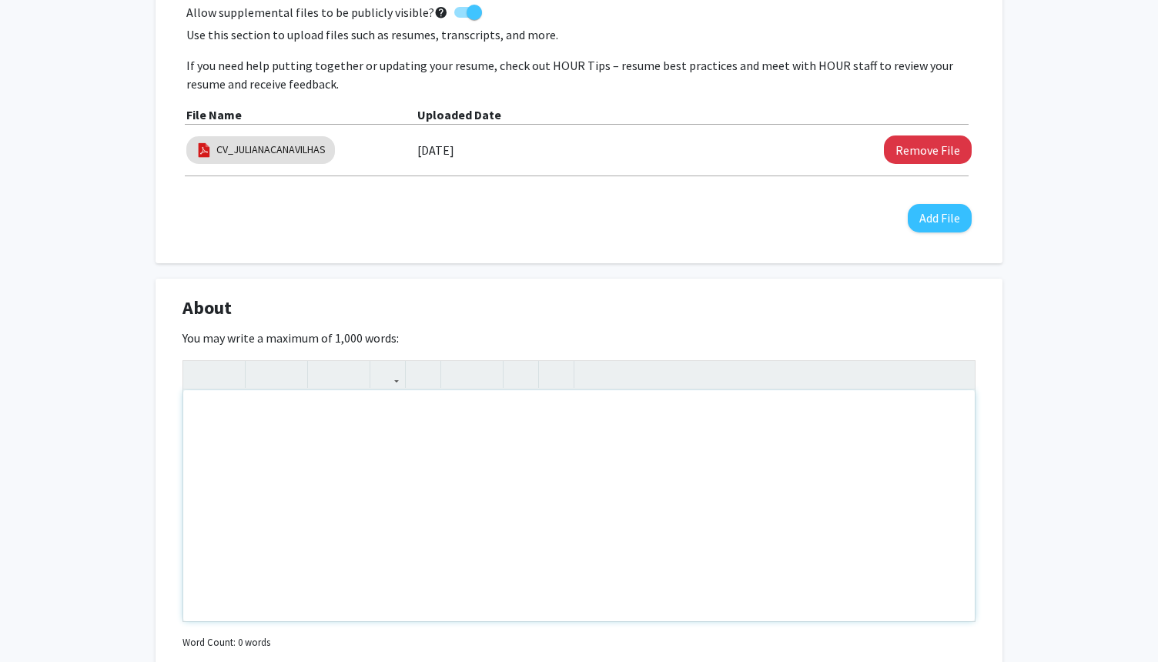
click at [690, 402] on div "Note to users with screen readers: Please deactivate our accessibility plugin f…" at bounding box center [579, 505] width 792 height 231
click at [429, 294] on div "About Edit Section" at bounding box center [579, 311] width 816 height 35
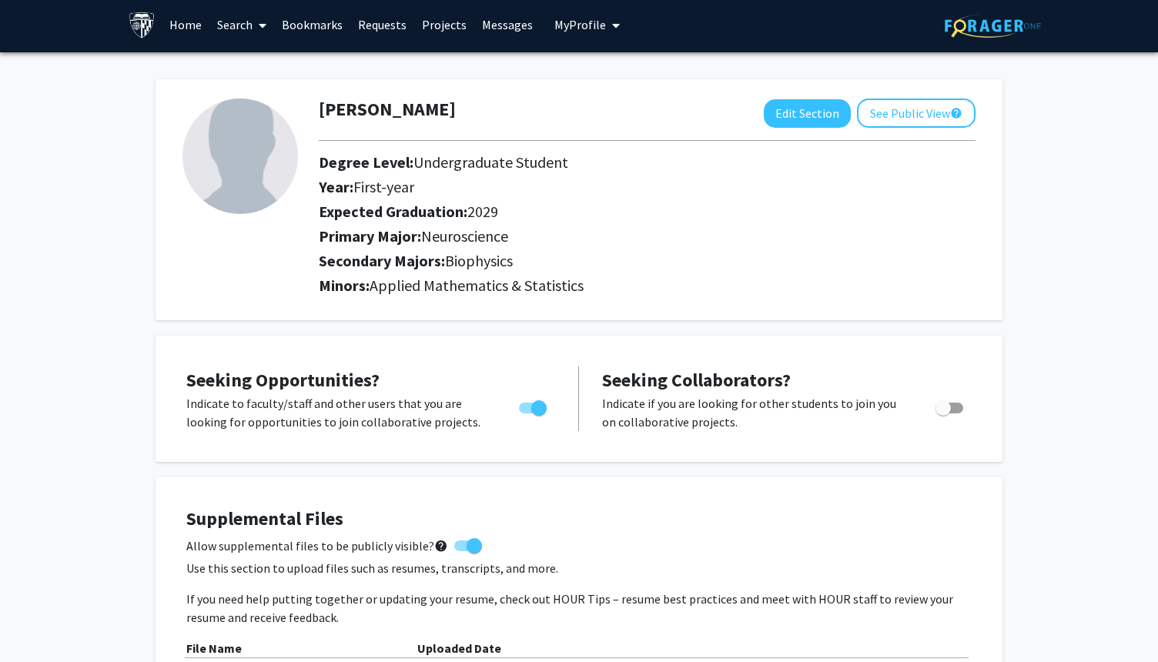
scroll to position [0, 0]
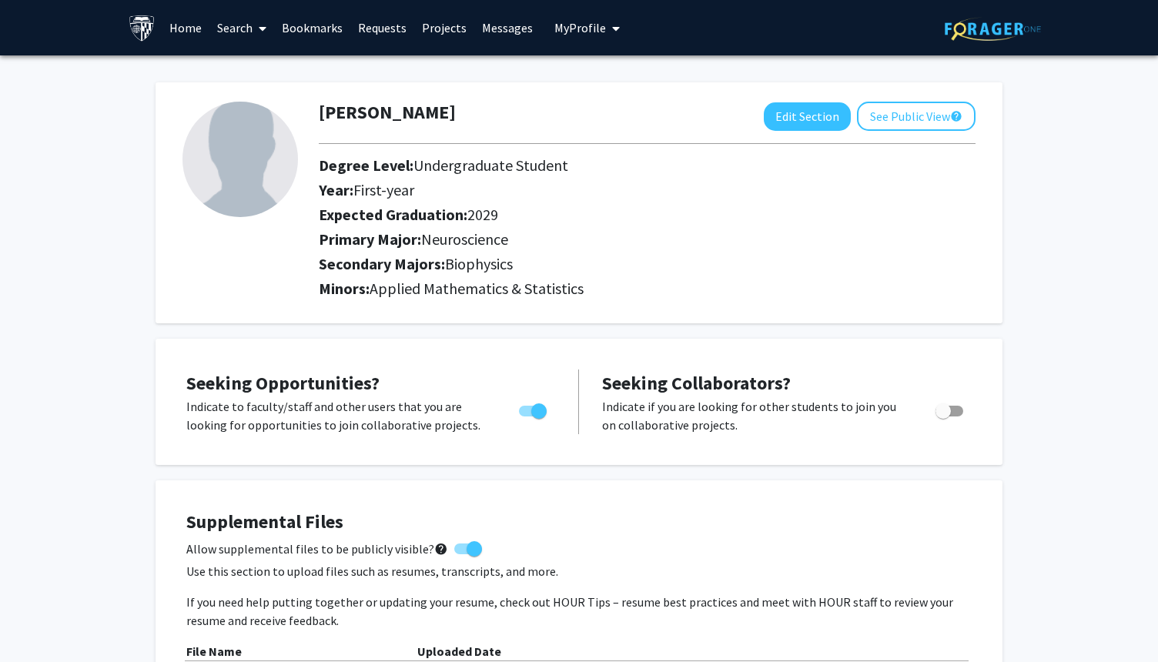
click at [425, 22] on link "Projects" at bounding box center [444, 28] width 60 height 54
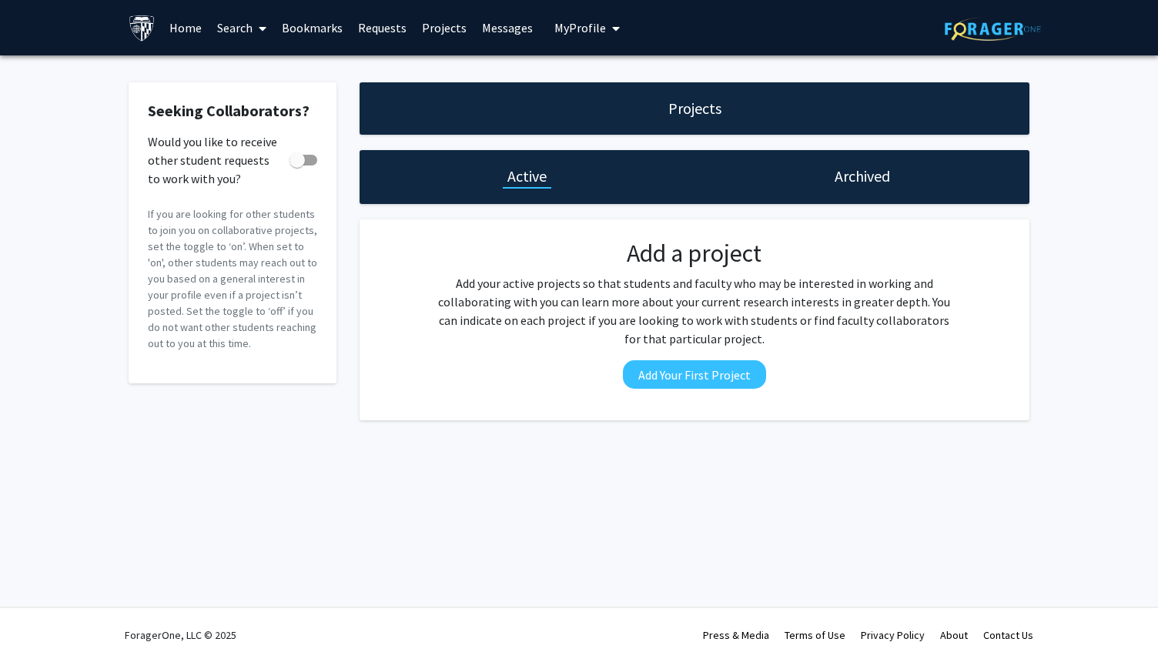
click at [572, 25] on span "My Profile" at bounding box center [580, 27] width 52 height 15
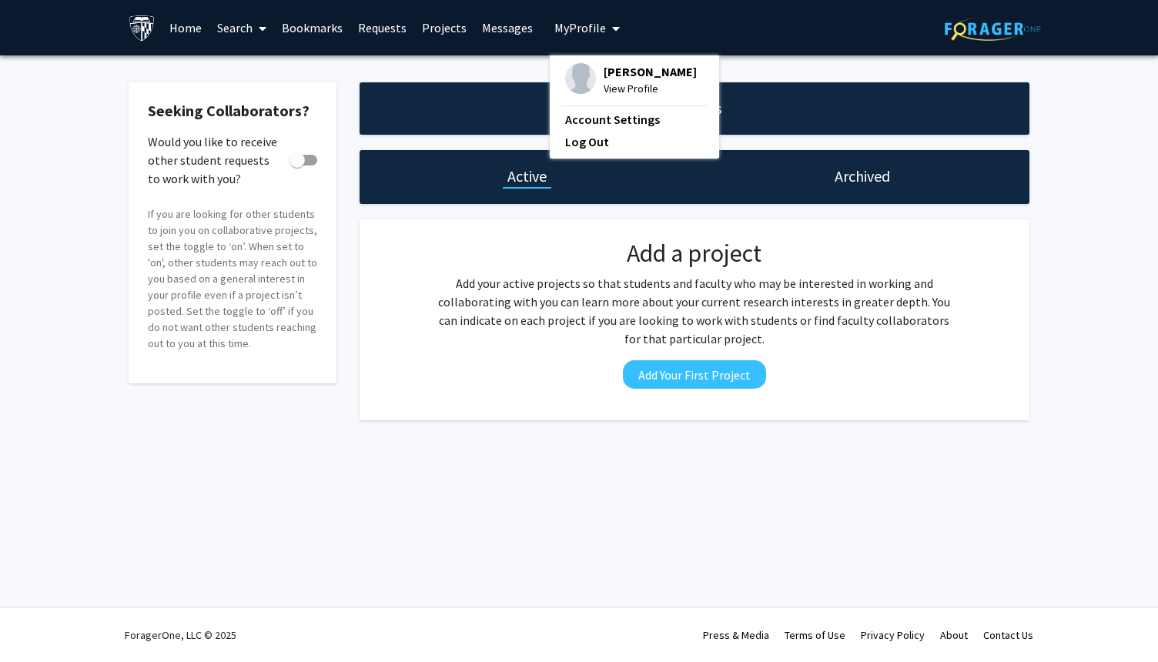
click at [305, 11] on link "Bookmarks" at bounding box center [312, 28] width 76 height 54
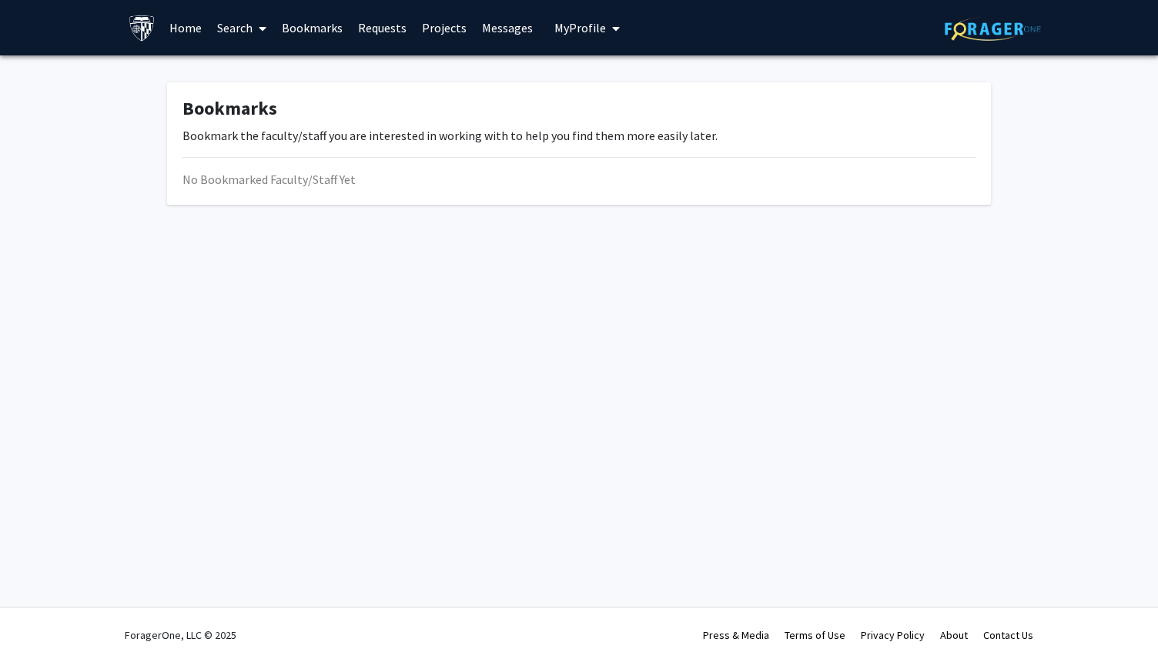
click at [251, 19] on link "Search" at bounding box center [241, 28] width 65 height 54
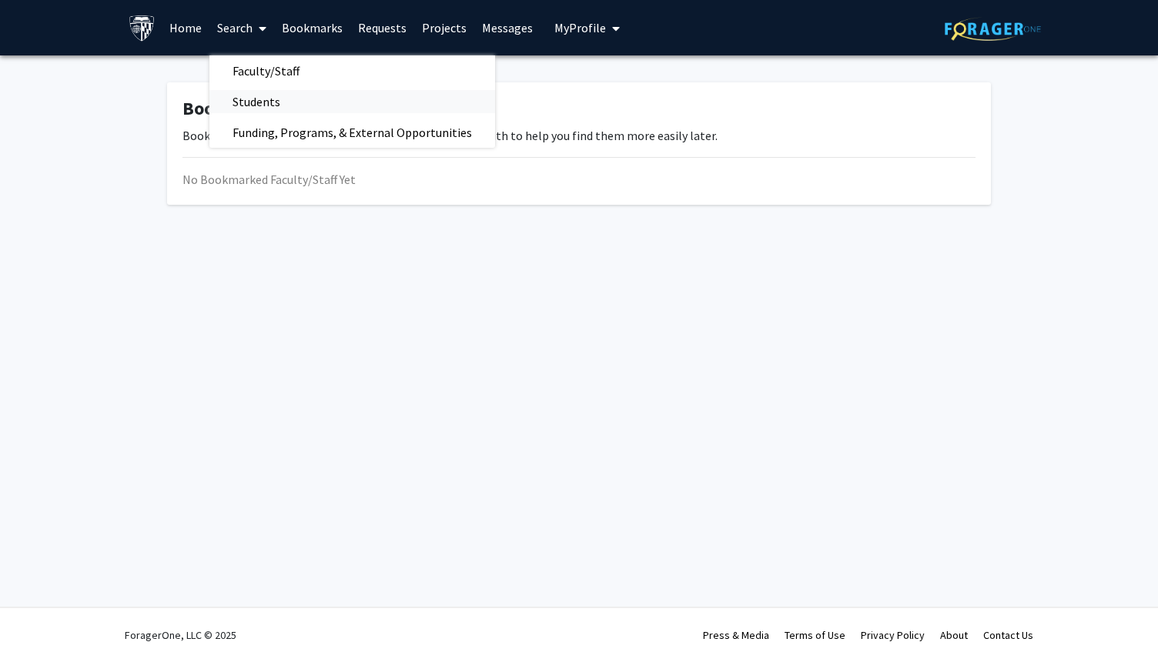
click at [279, 102] on span "Students" at bounding box center [256, 101] width 94 height 31
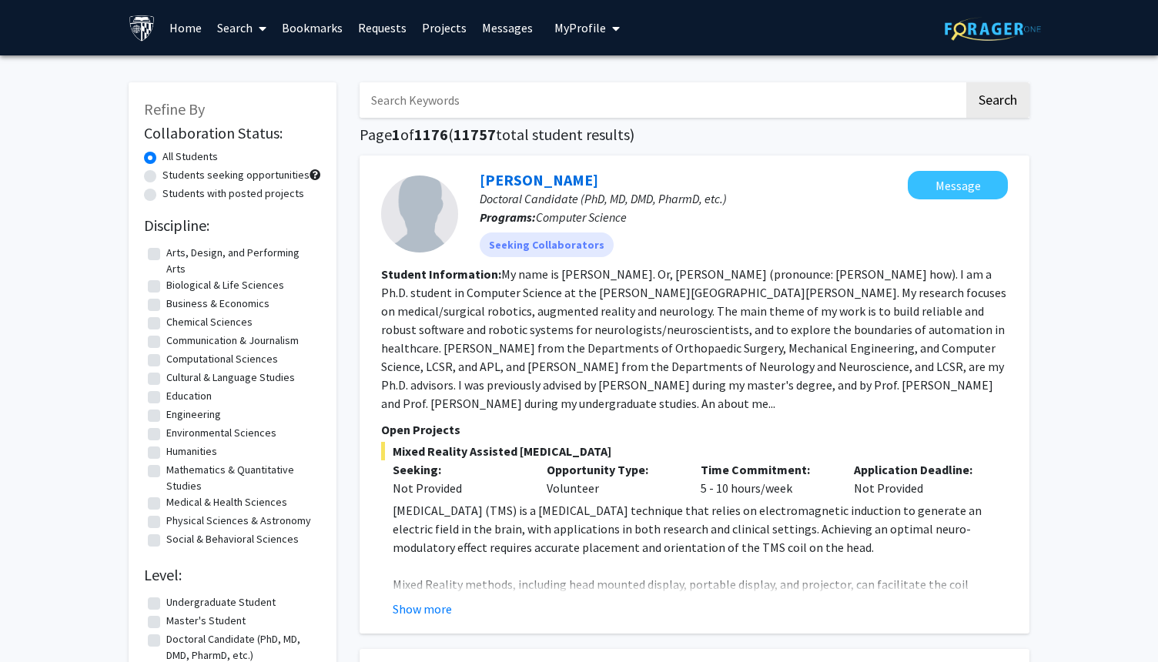
click at [435, 199] on div at bounding box center [419, 214] width 77 height 77
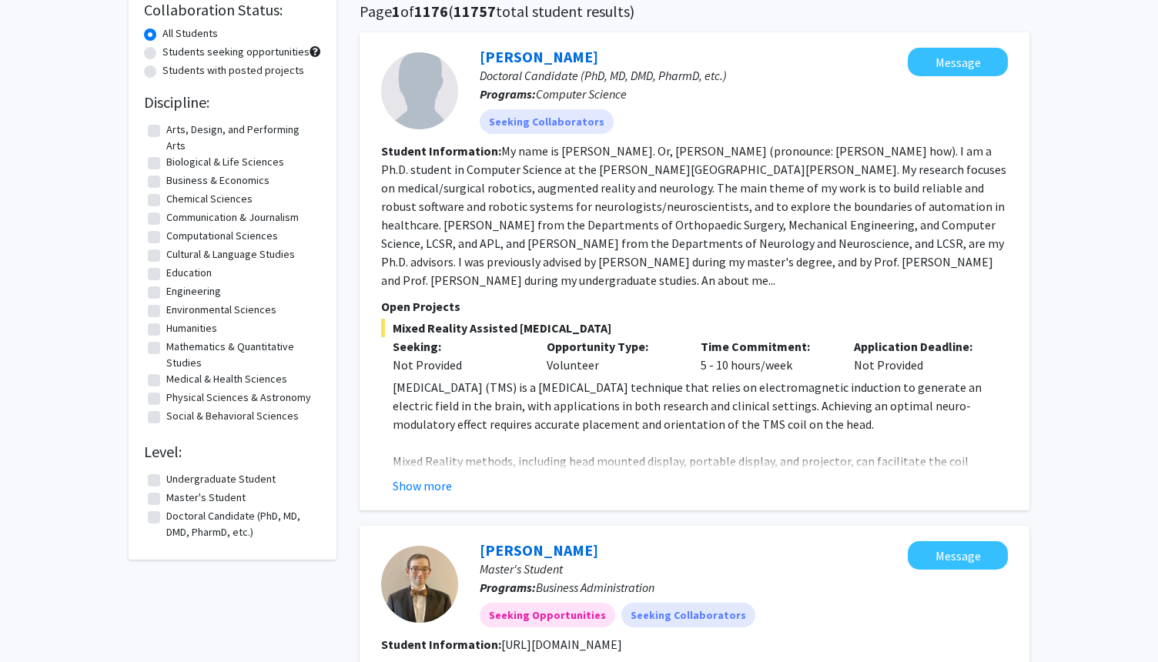
scroll to position [92, 0]
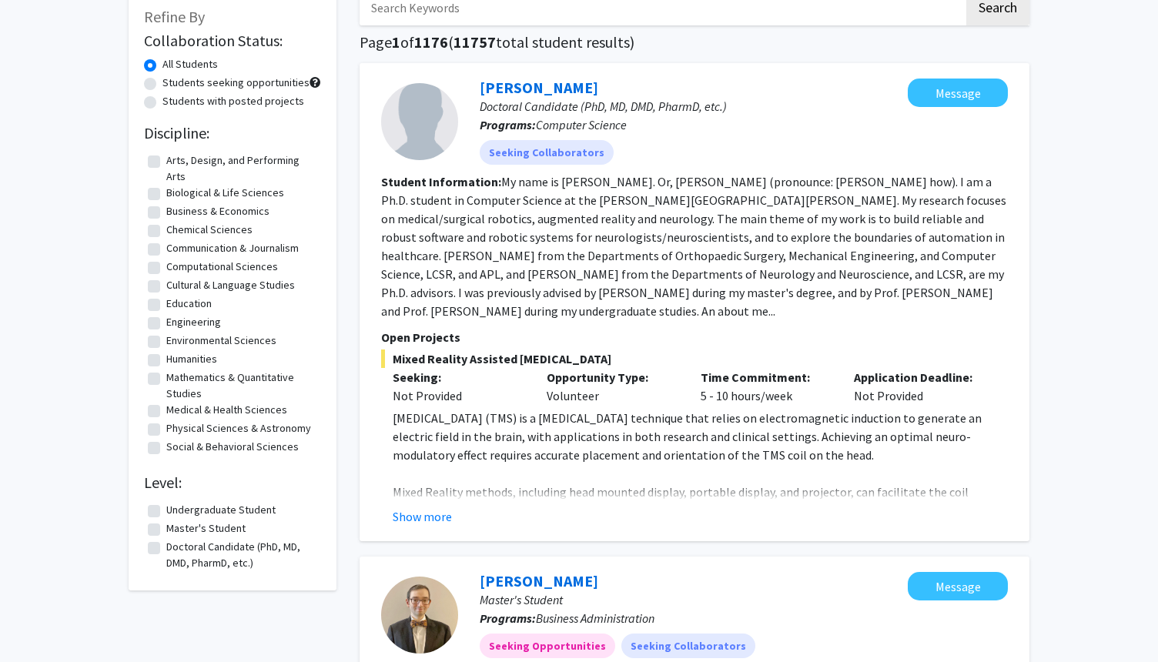
click at [166, 510] on label "Undergraduate Student" at bounding box center [220, 510] width 109 height 16
click at [166, 510] on input "Undergraduate Student" at bounding box center [171, 507] width 10 height 10
checkbox input "true"
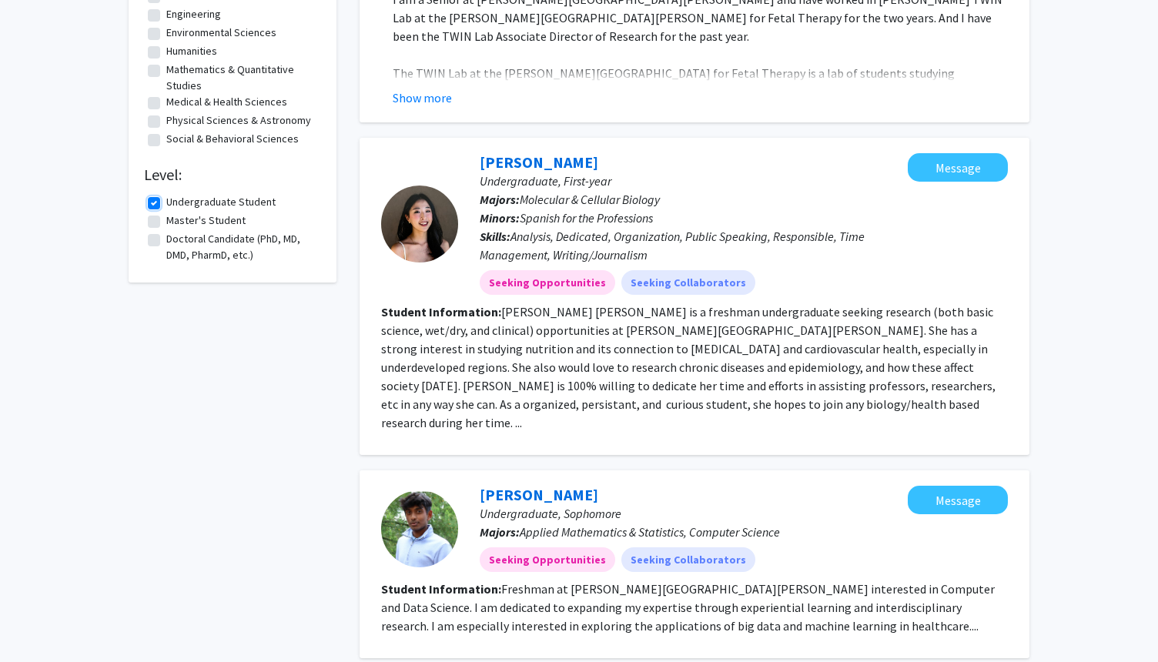
scroll to position [370, 0]
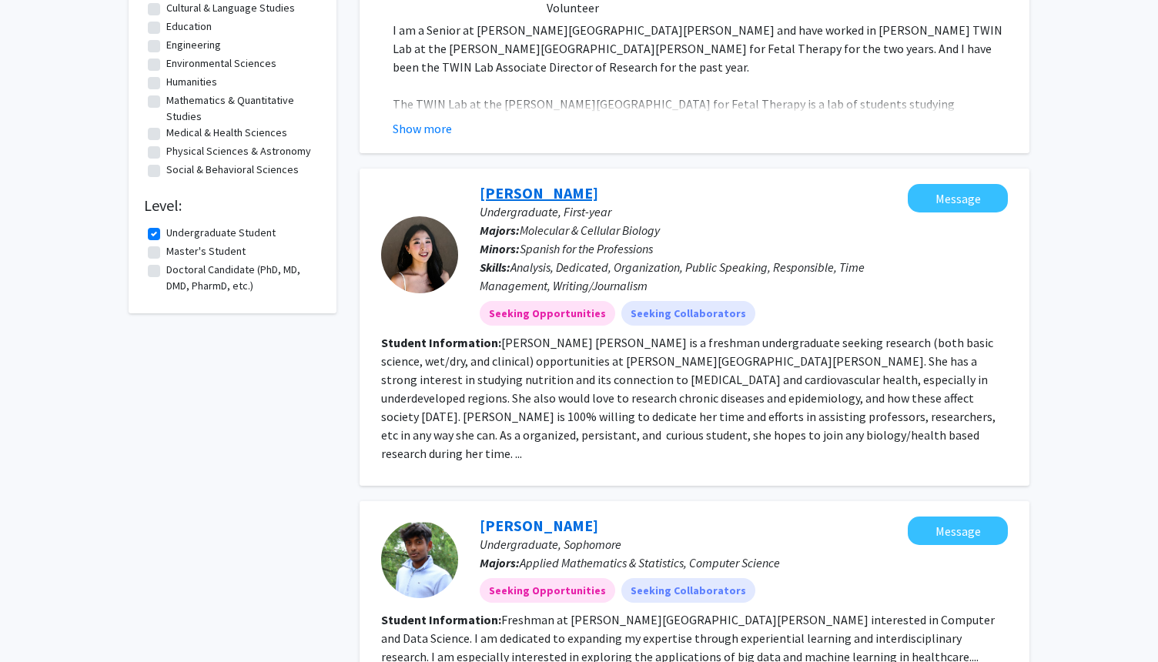
click at [492, 193] on link "[PERSON_NAME]" at bounding box center [539, 192] width 119 height 19
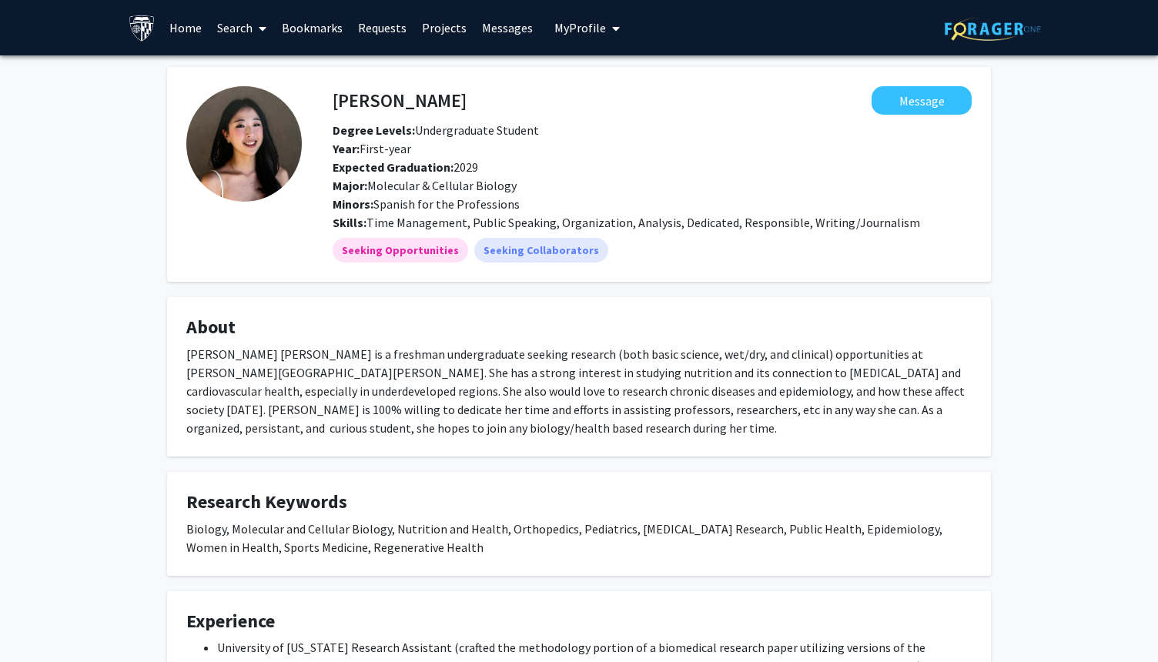
click at [505, 171] on div "Expected Graduation: 2029" at bounding box center [571, 167] width 500 height 18
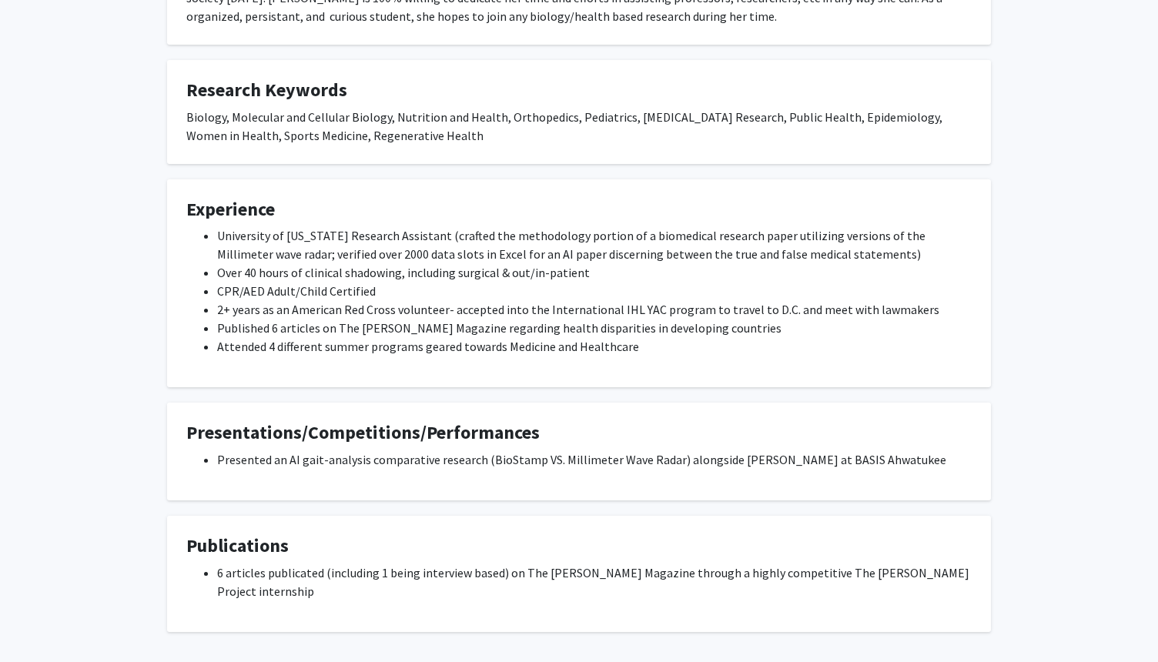
scroll to position [460, 0]
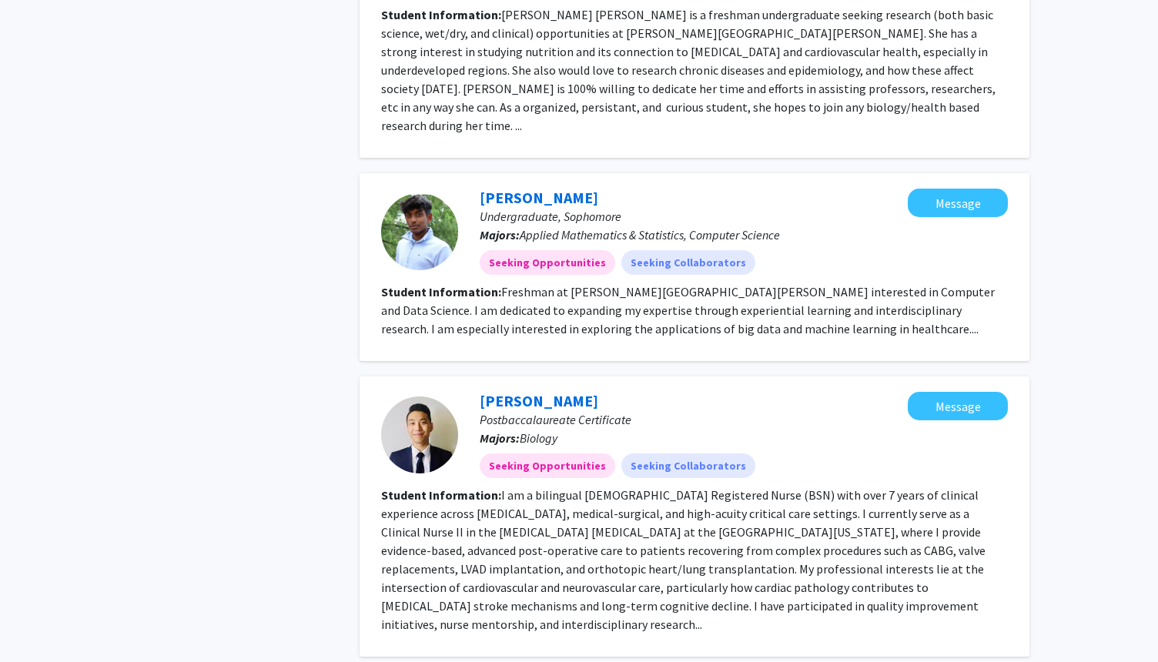
scroll to position [708, 0]
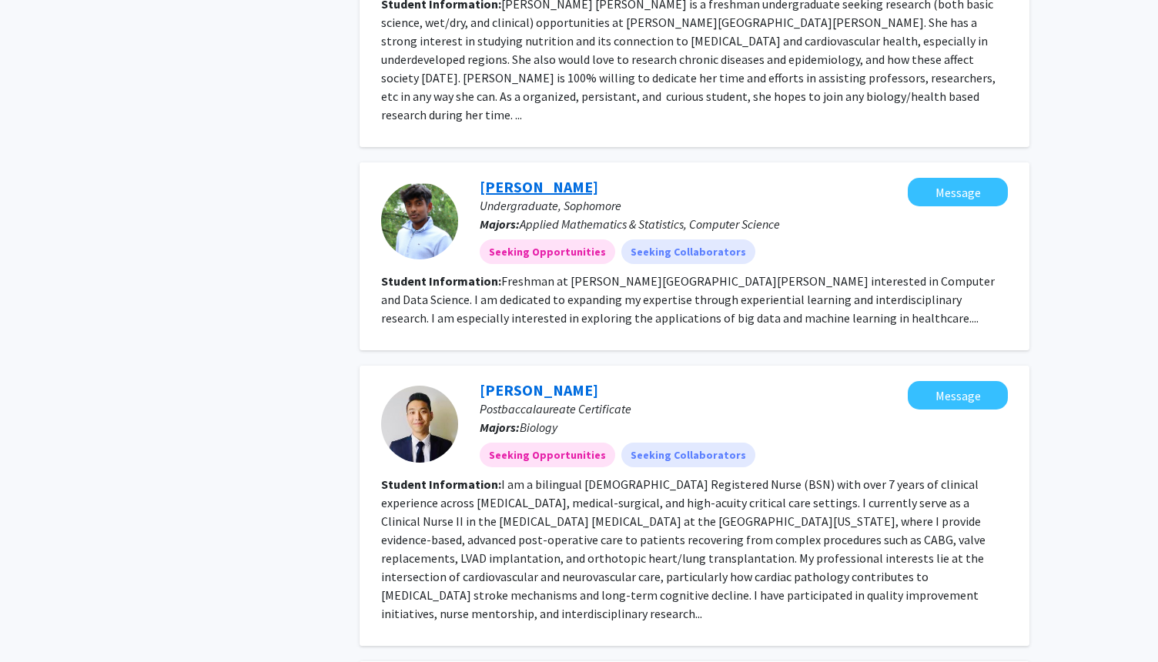
click at [559, 177] on link "[PERSON_NAME]" at bounding box center [539, 186] width 119 height 19
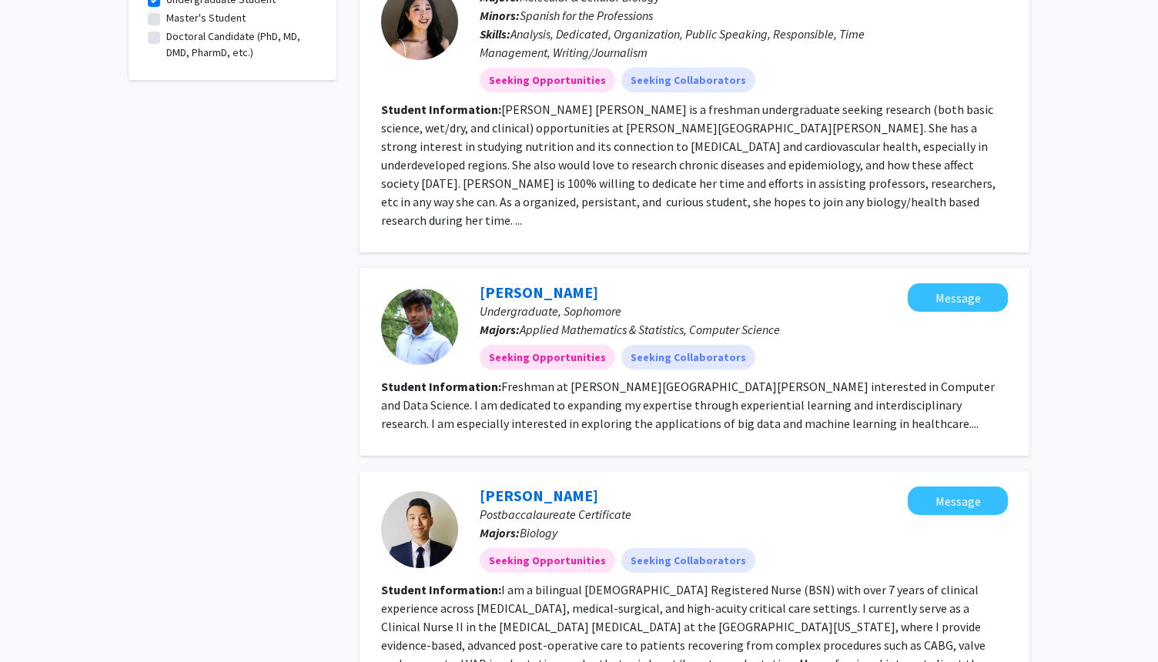
scroll to position [647, 0]
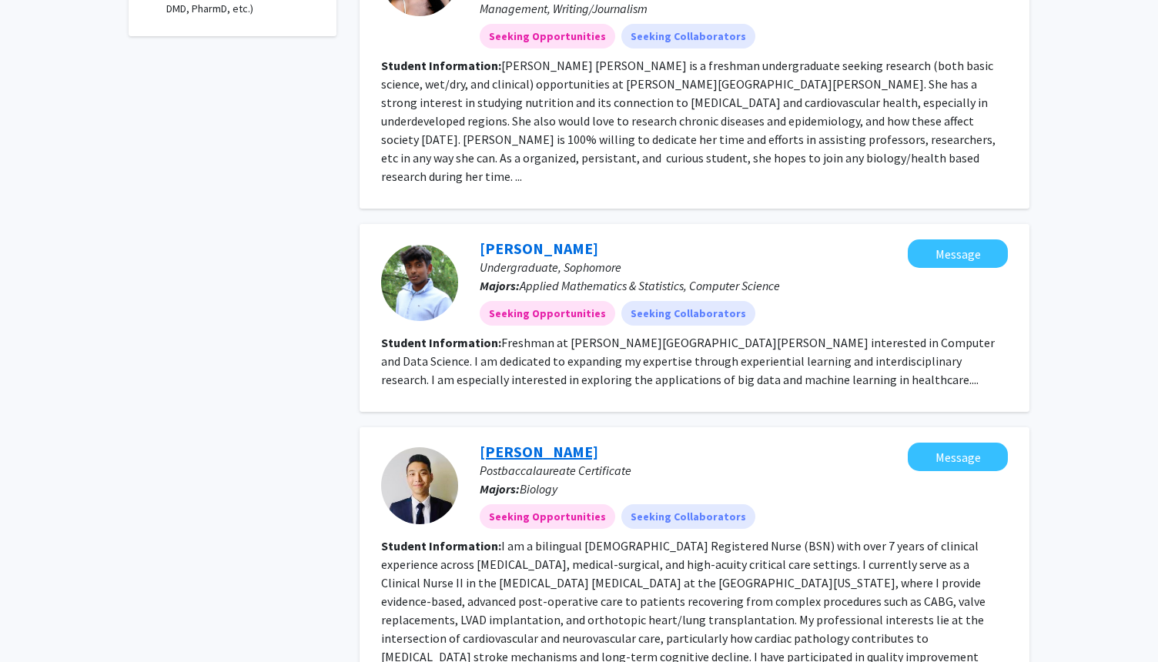
click at [517, 442] on link "[PERSON_NAME]" at bounding box center [539, 451] width 119 height 19
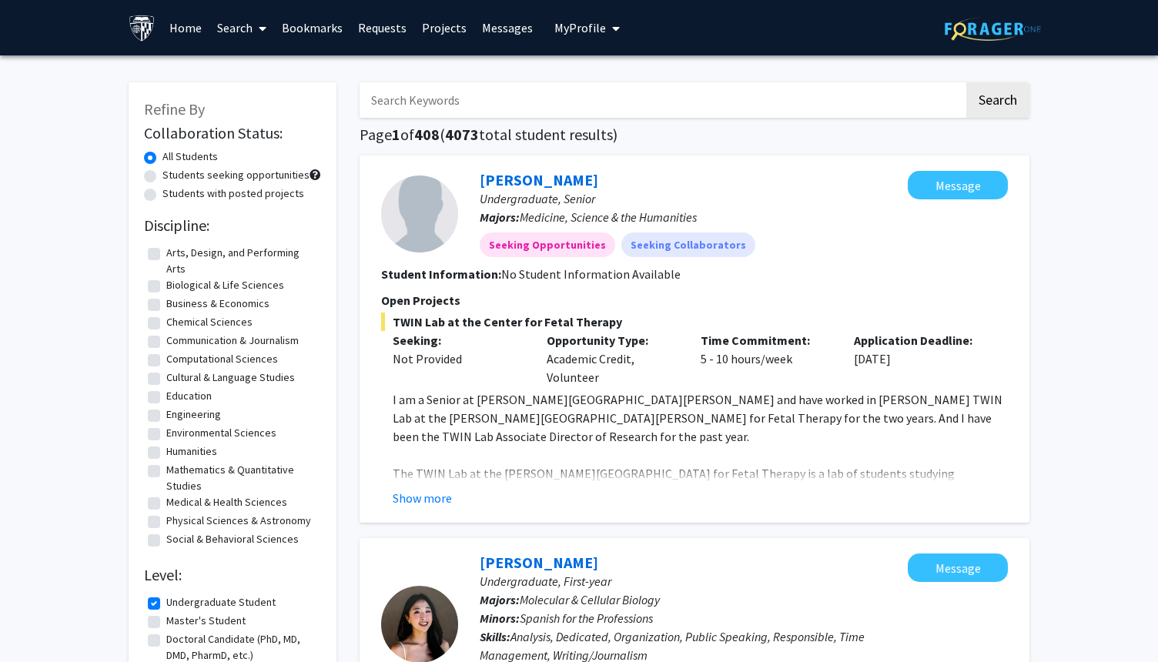
scroll to position [31, 0]
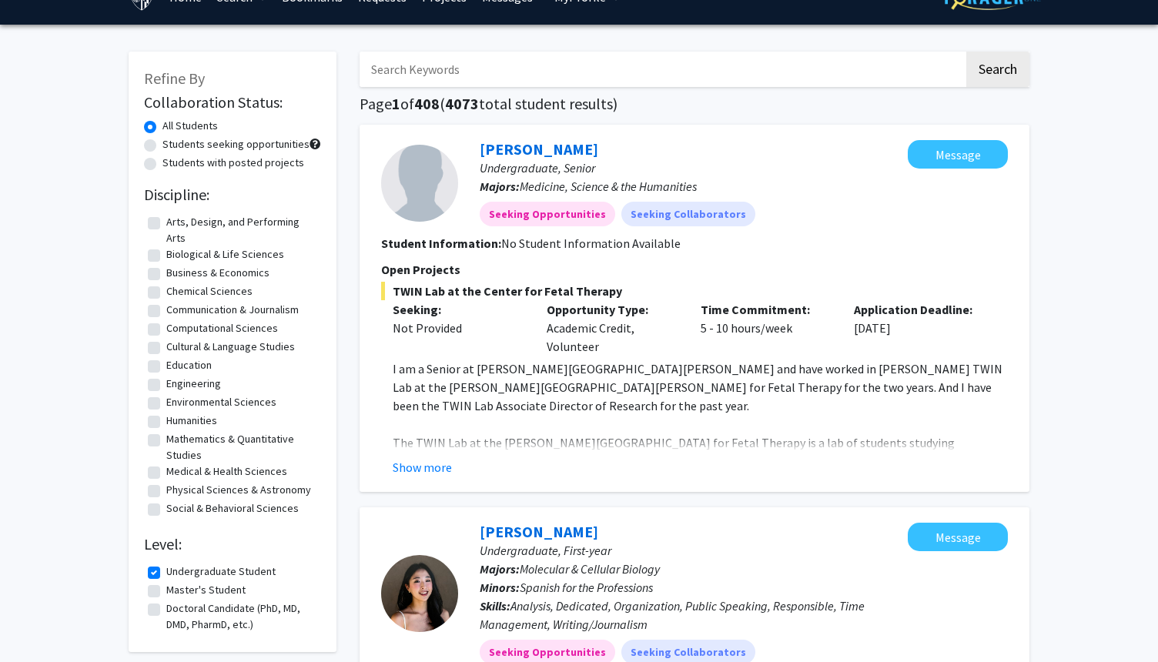
click at [537, 133] on div "Christina Rivera Undergraduate, Senior Majors: Medicine, Science & the Humaniti…" at bounding box center [695, 308] width 670 height 367
click at [537, 152] on link "[PERSON_NAME]" at bounding box center [539, 148] width 119 height 19
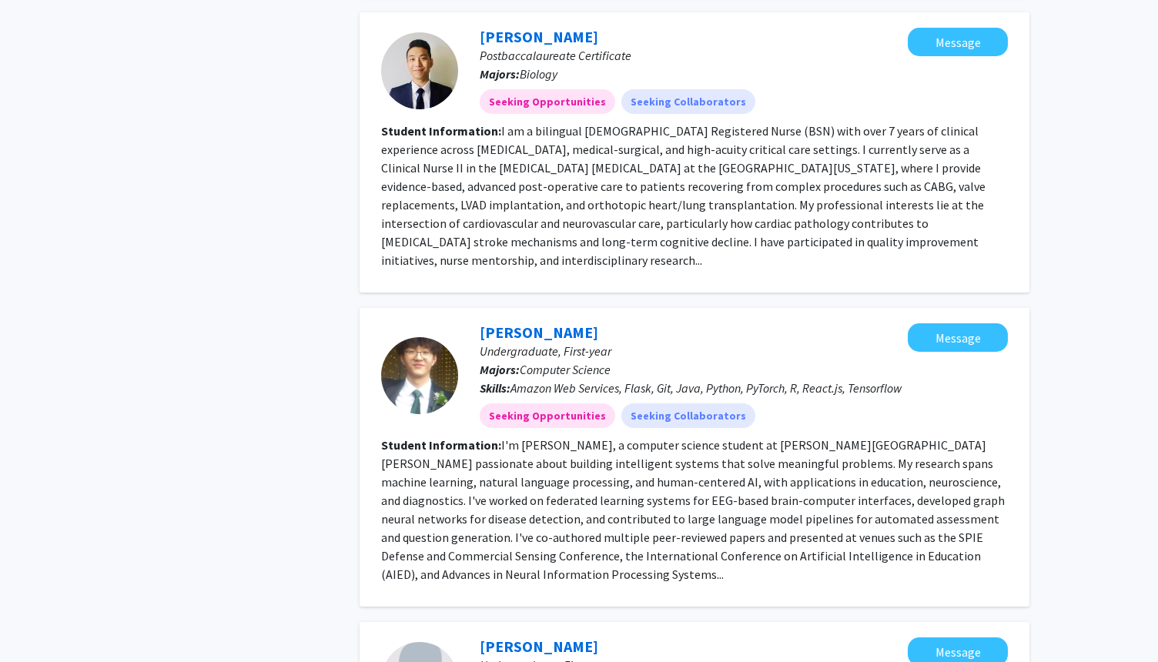
scroll to position [1109, 0]
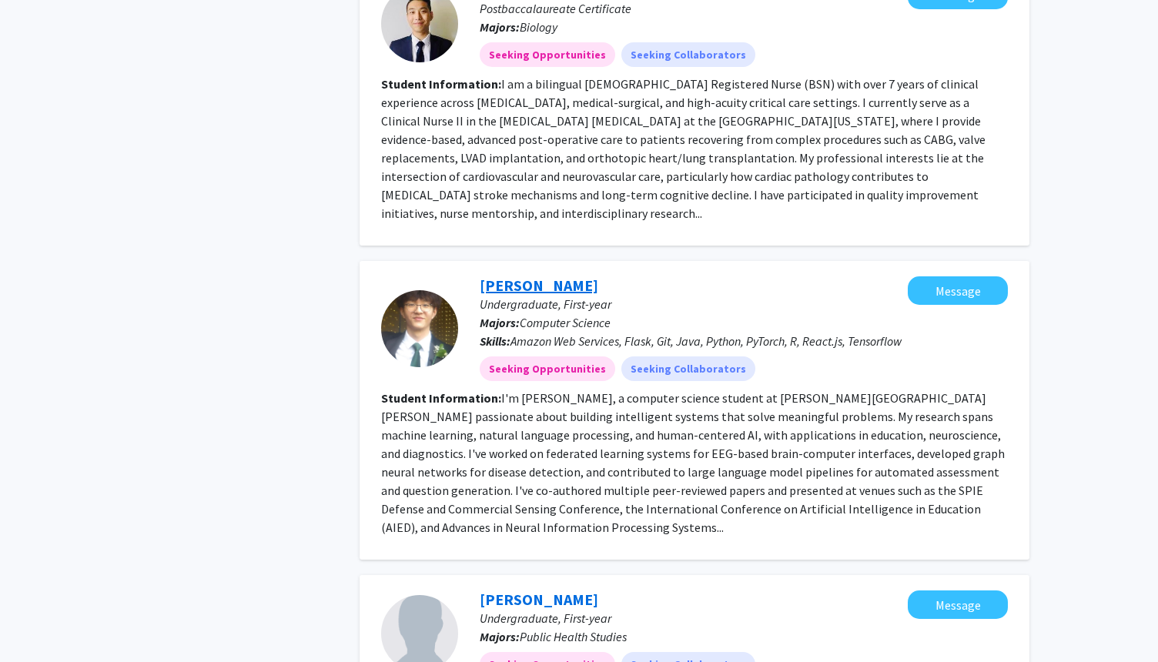
click at [527, 276] on link "[PERSON_NAME]" at bounding box center [539, 285] width 119 height 19
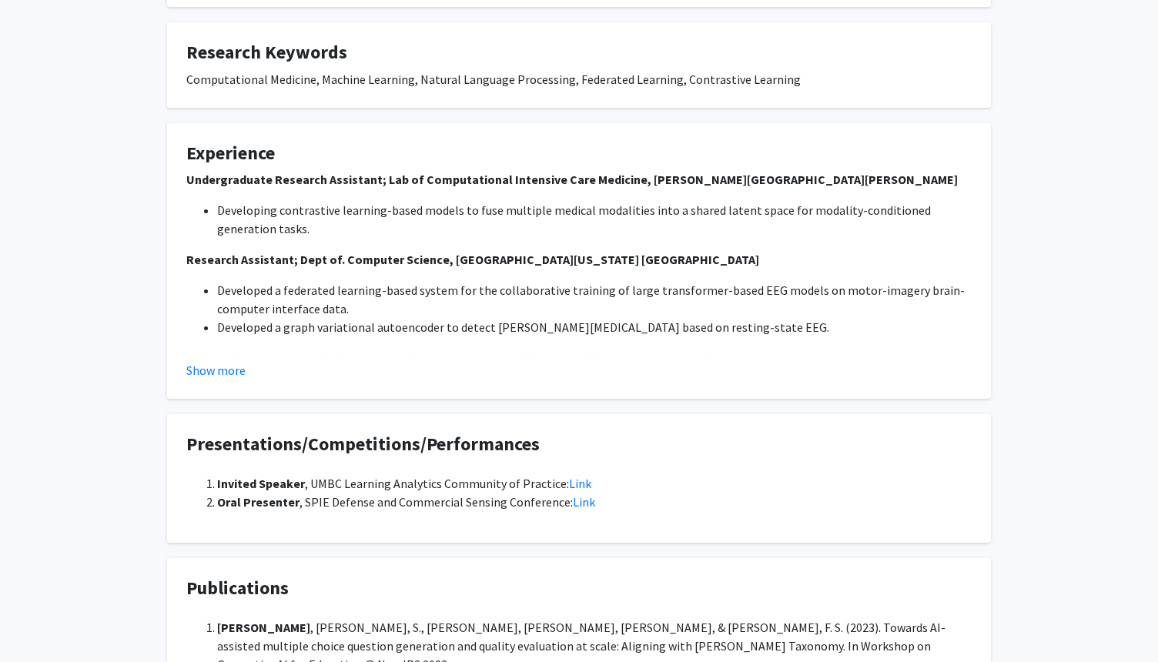
scroll to position [554, 0]
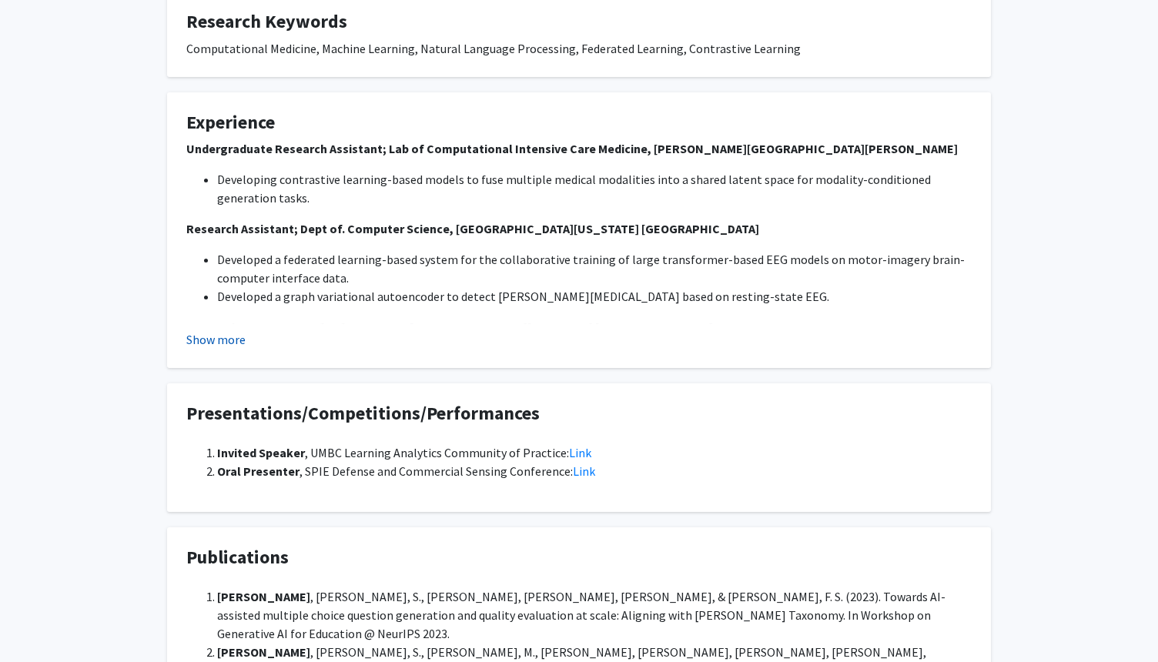
click at [227, 336] on button "Show more" at bounding box center [215, 339] width 59 height 18
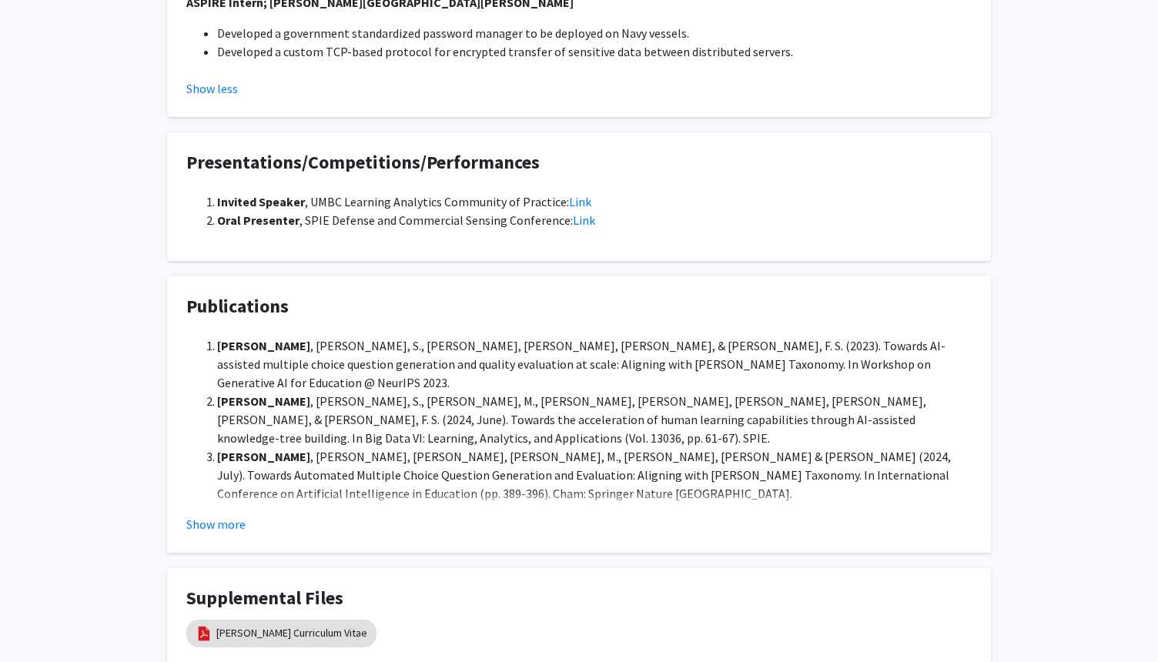
scroll to position [986, 0]
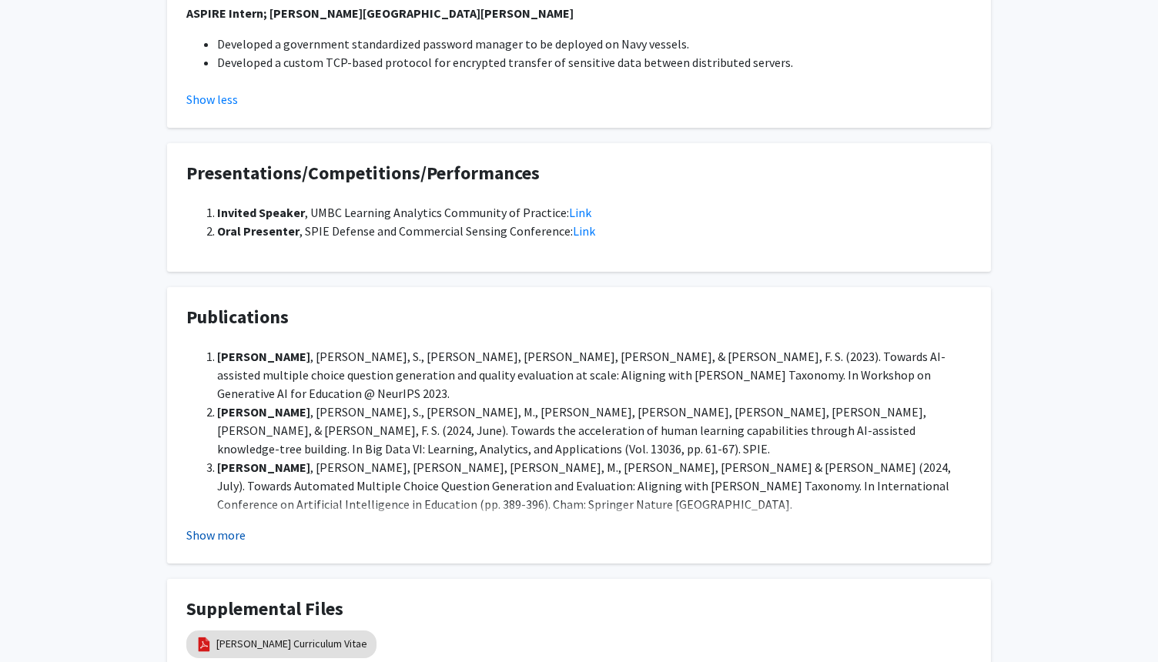
click at [211, 526] on button "Show more" at bounding box center [215, 535] width 59 height 18
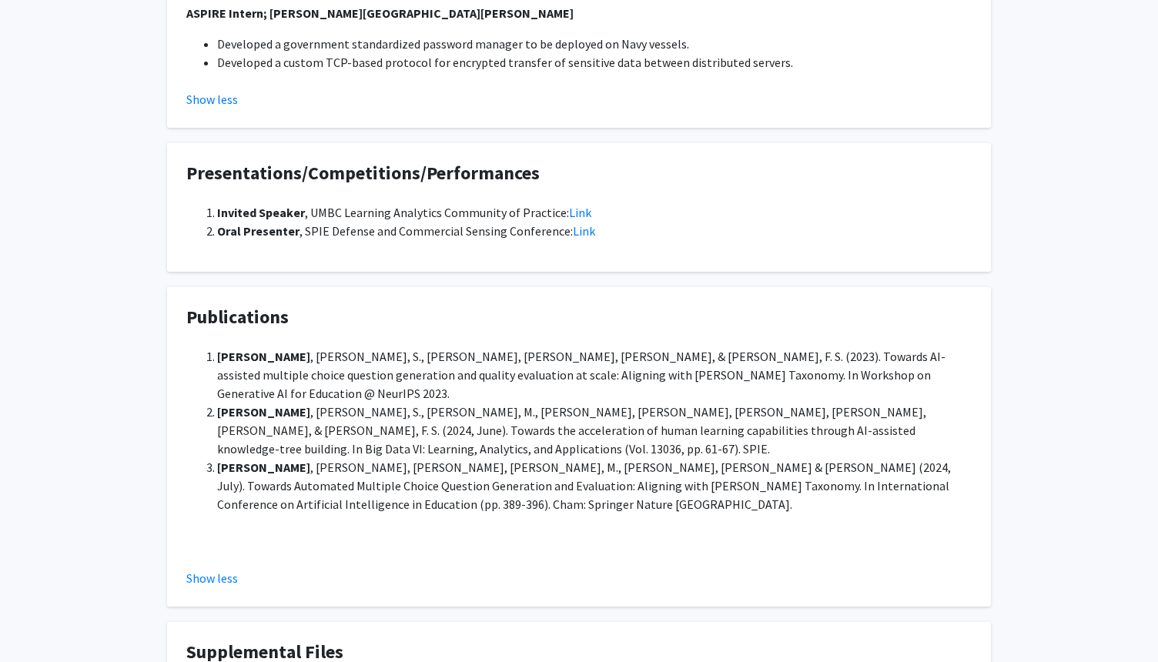
select select "custom"
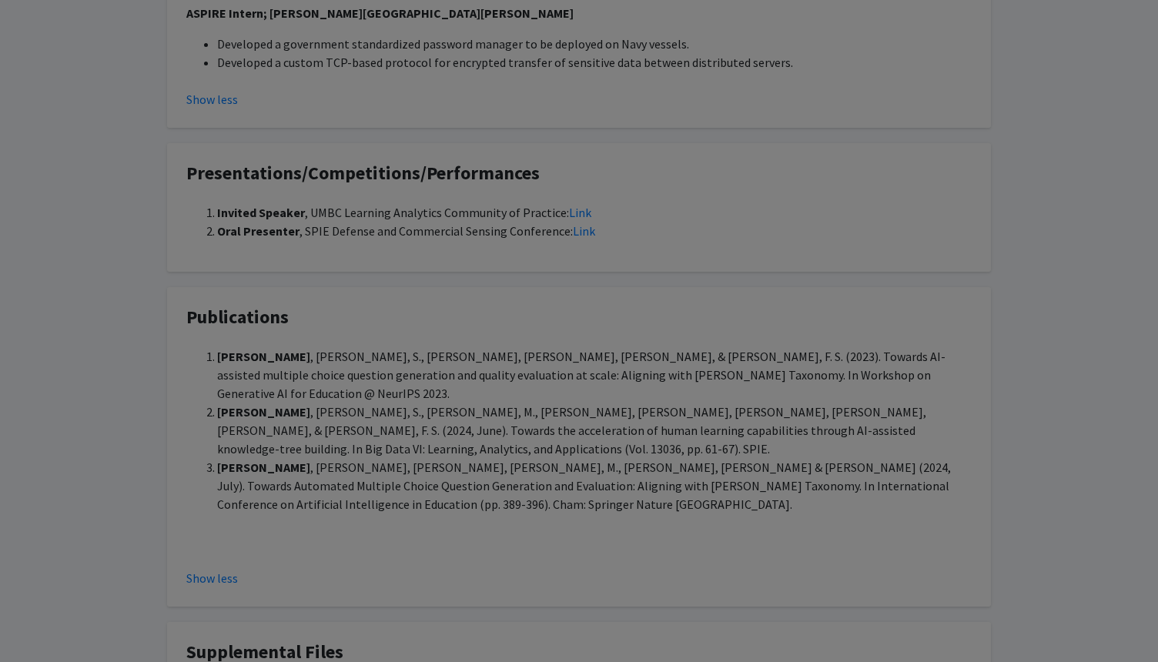
type input "0"
select select "custom"
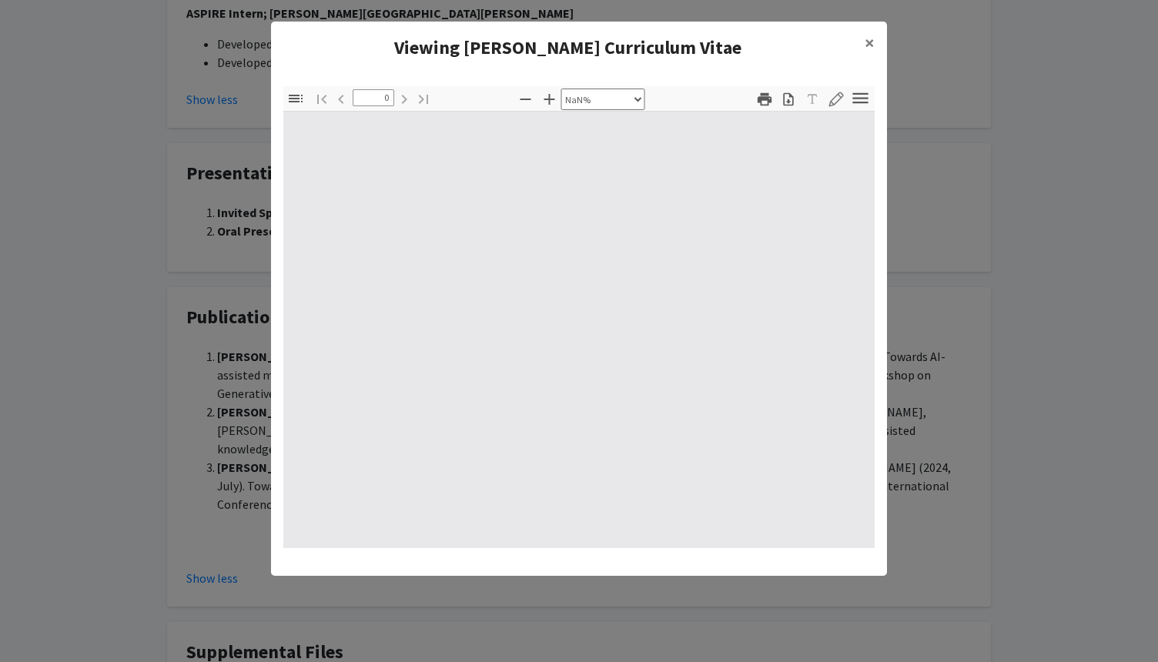
type input "1"
select select "auto"
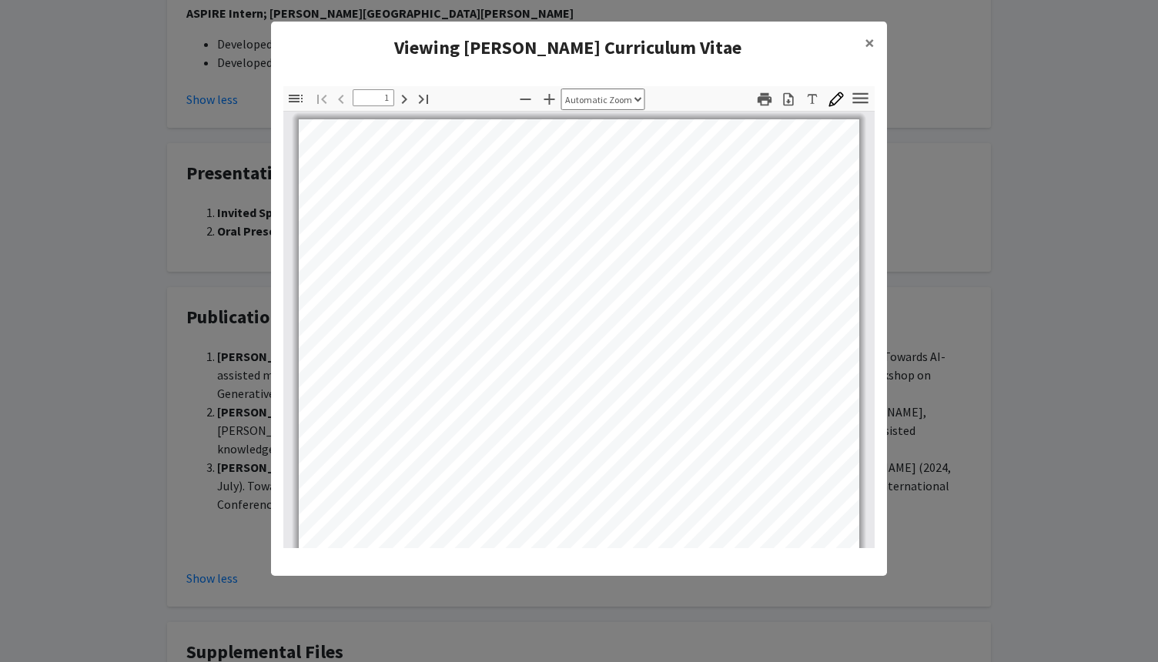
scroll to position [0, 0]
drag, startPoint x: 866, startPoint y: 168, endPoint x: 865, endPoint y: 253, distance: 85.5
click at [865, 254] on div at bounding box center [578, 330] width 591 height 437
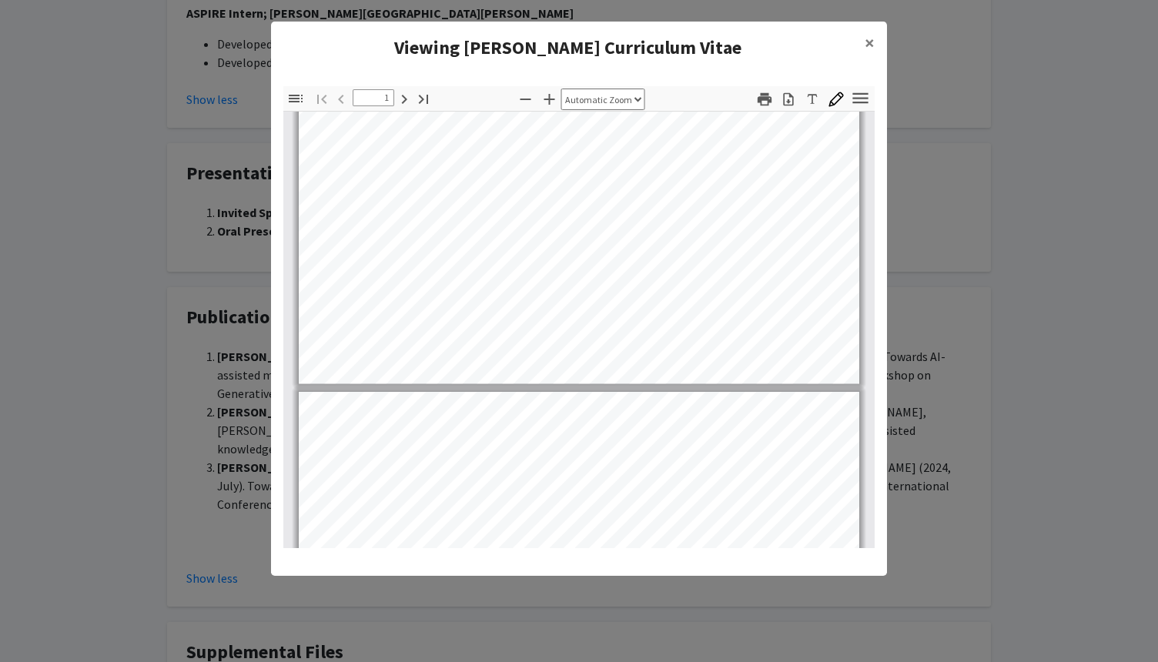
type input "2"
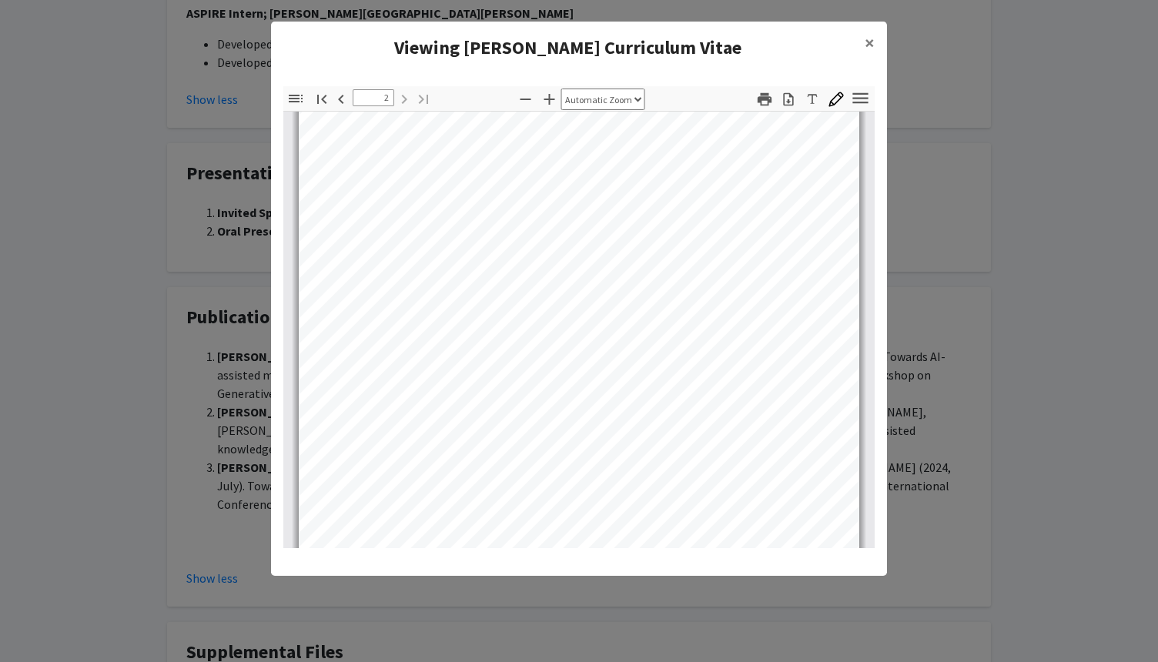
scroll to position [1037, 0]
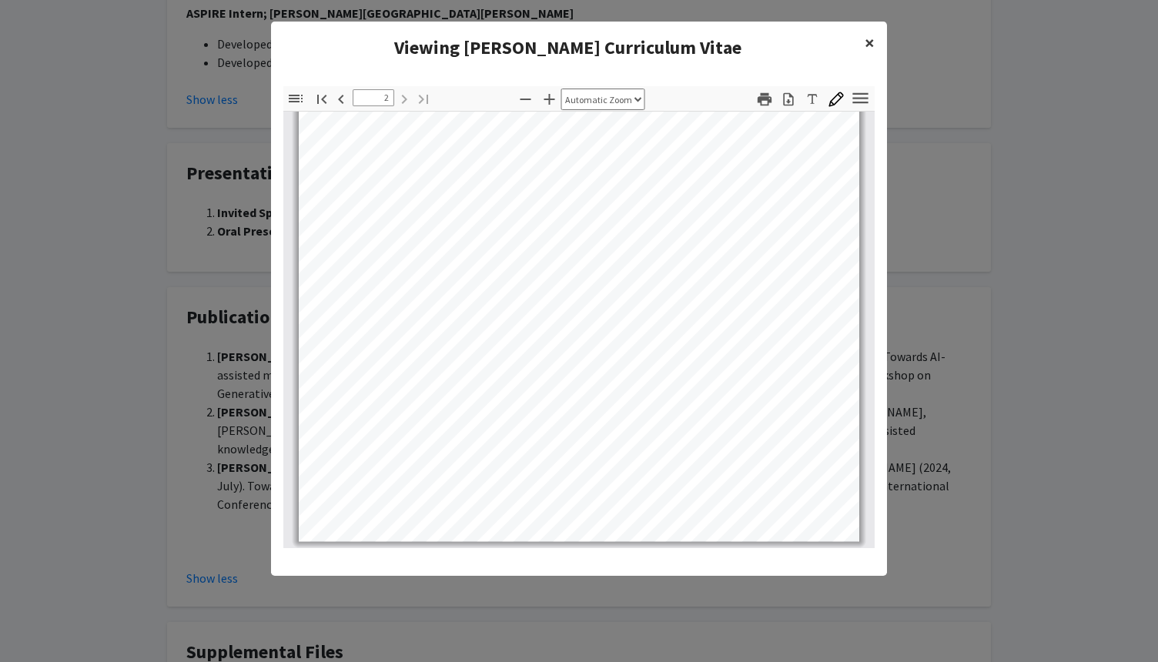
click at [873, 38] on span "×" at bounding box center [870, 43] width 10 height 24
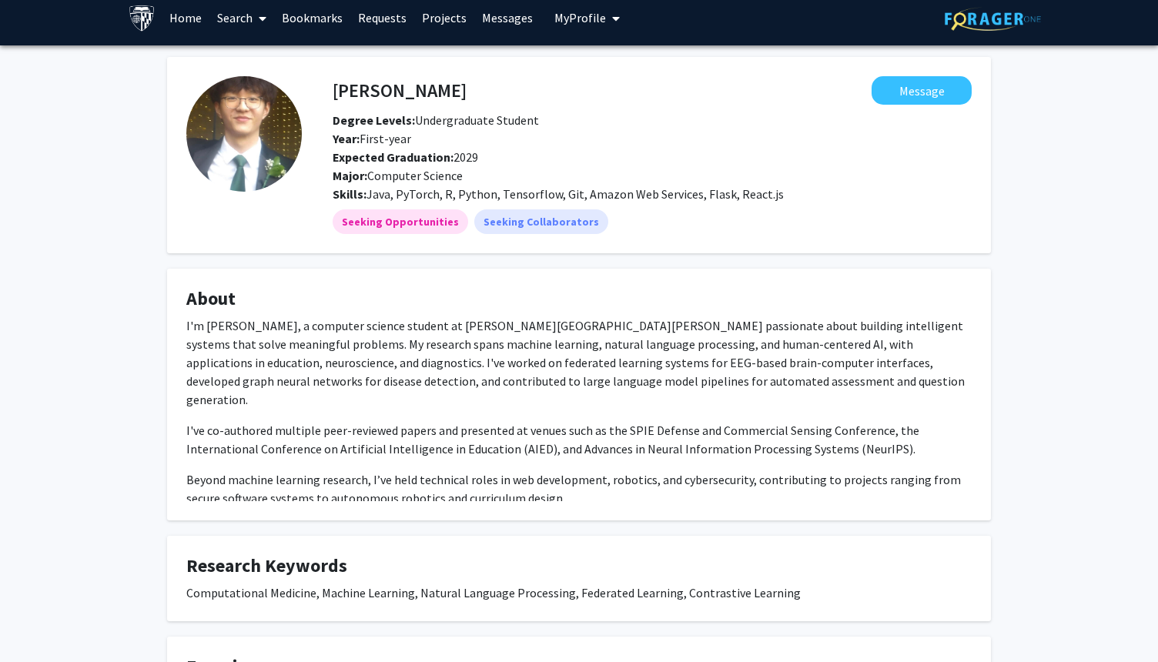
scroll to position [0, 0]
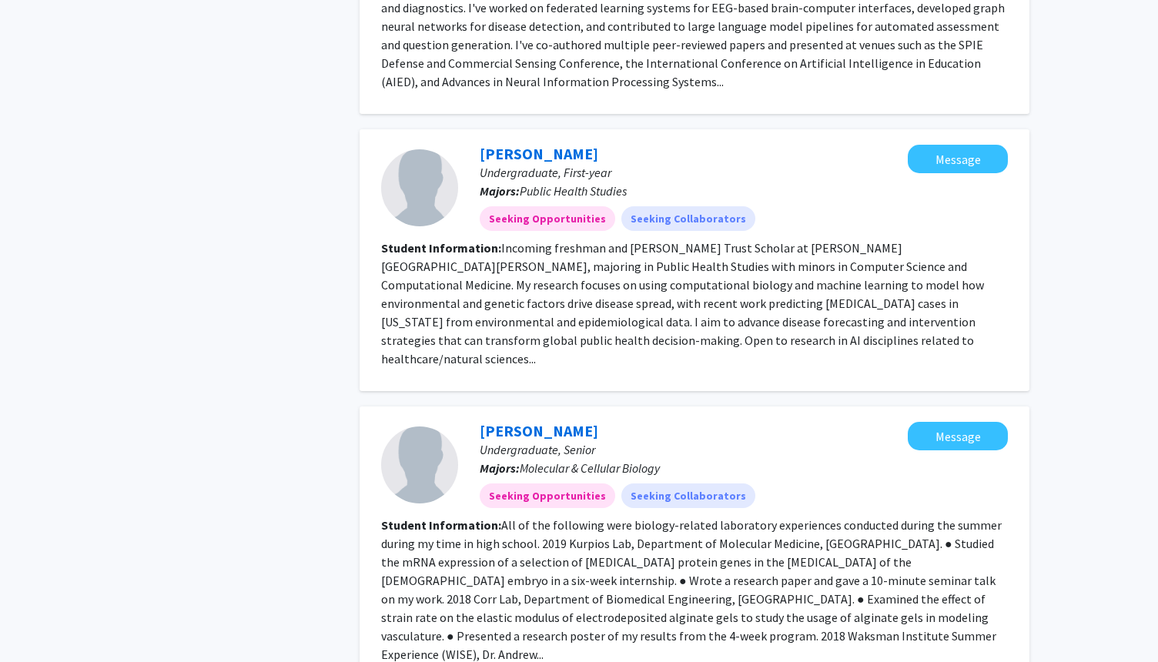
scroll to position [1571, 0]
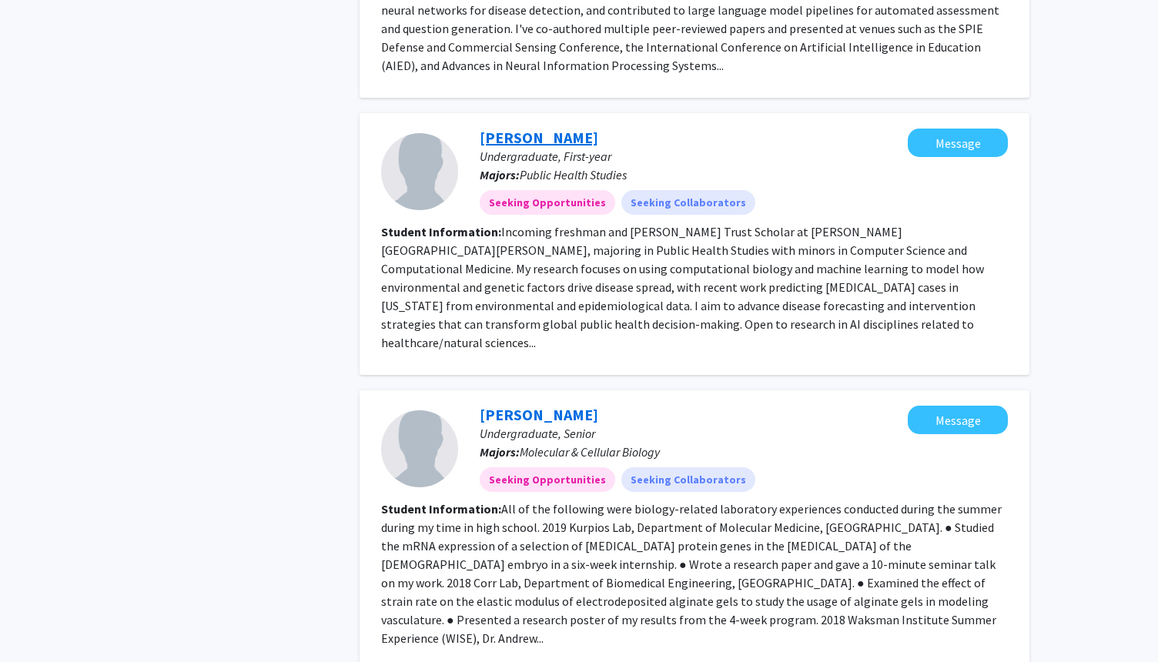
click at [547, 128] on link "[PERSON_NAME]" at bounding box center [539, 137] width 119 height 19
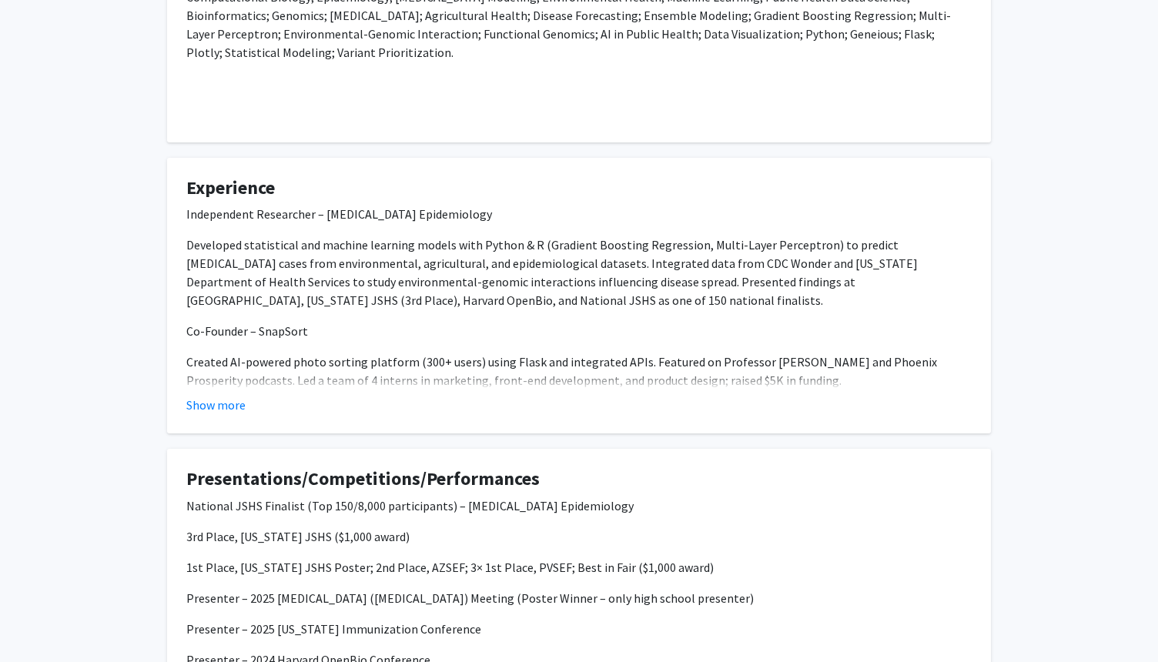
scroll to position [585, 0]
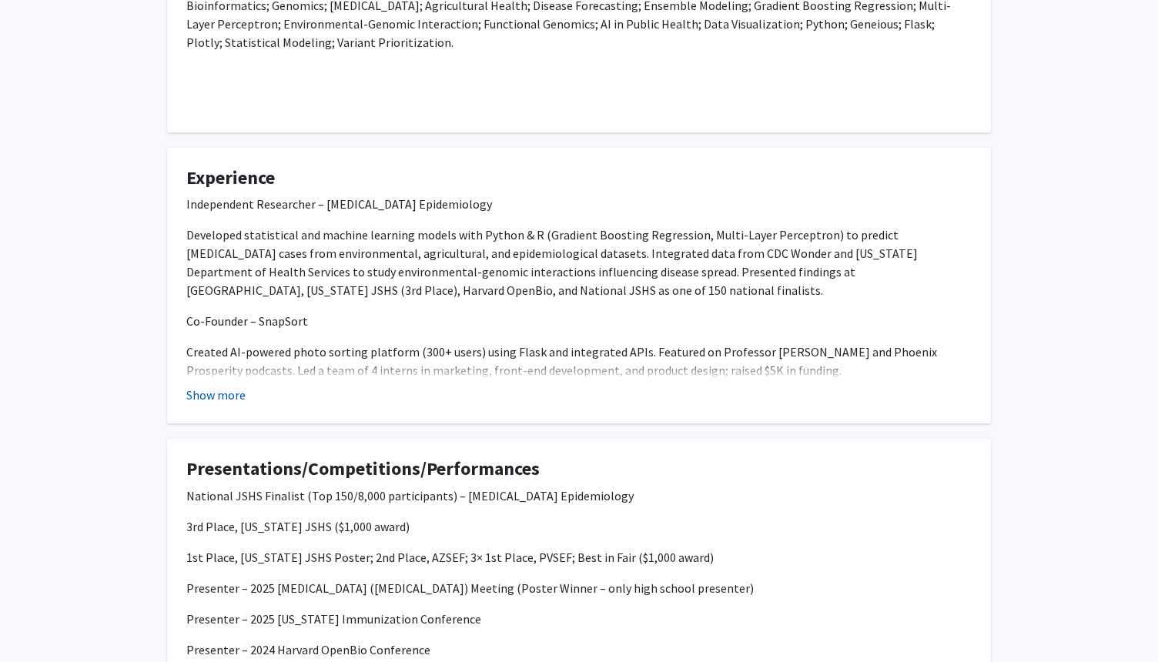
click at [223, 386] on button "Show more" at bounding box center [215, 395] width 59 height 18
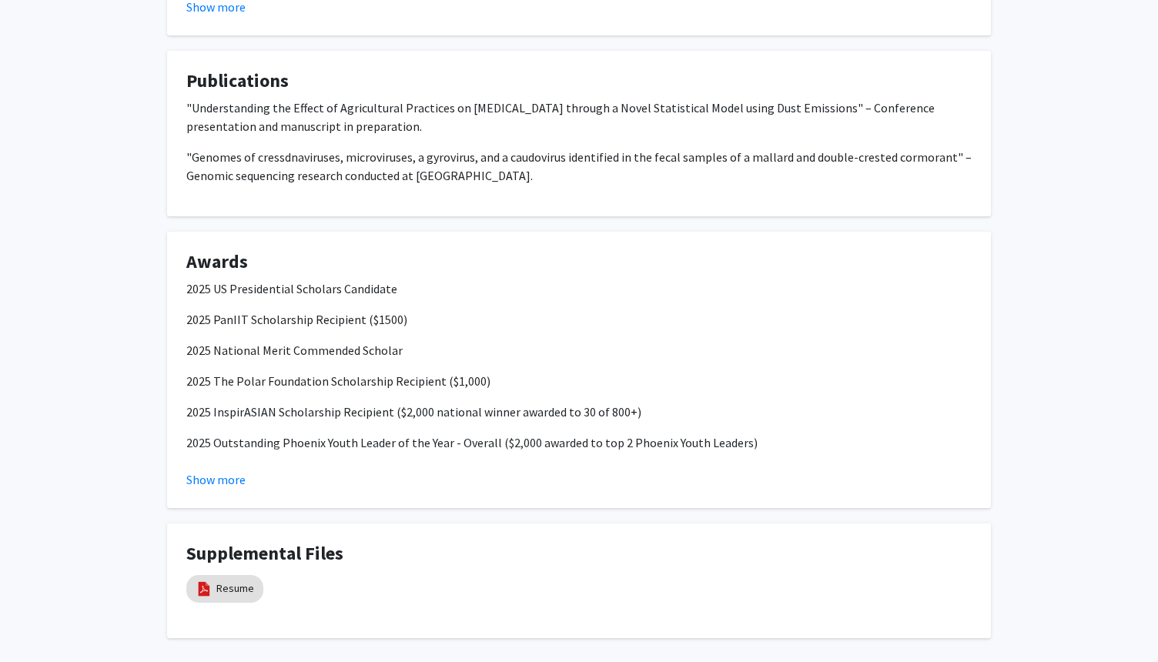
scroll to position [2772, 0]
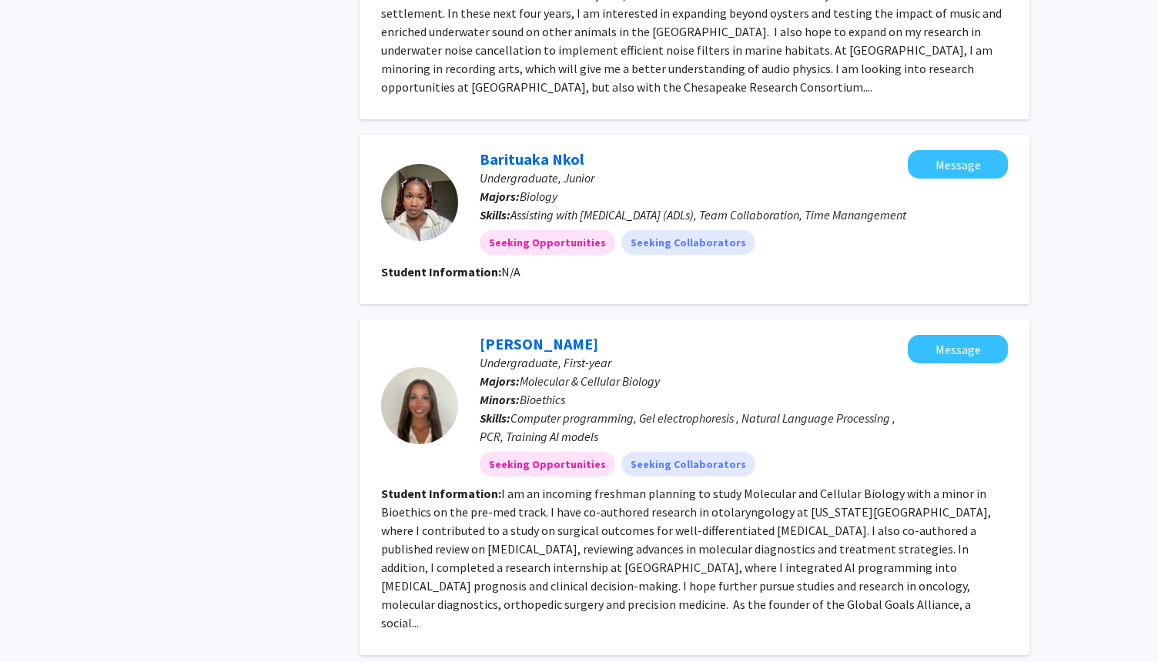
scroll to position [2430, 0]
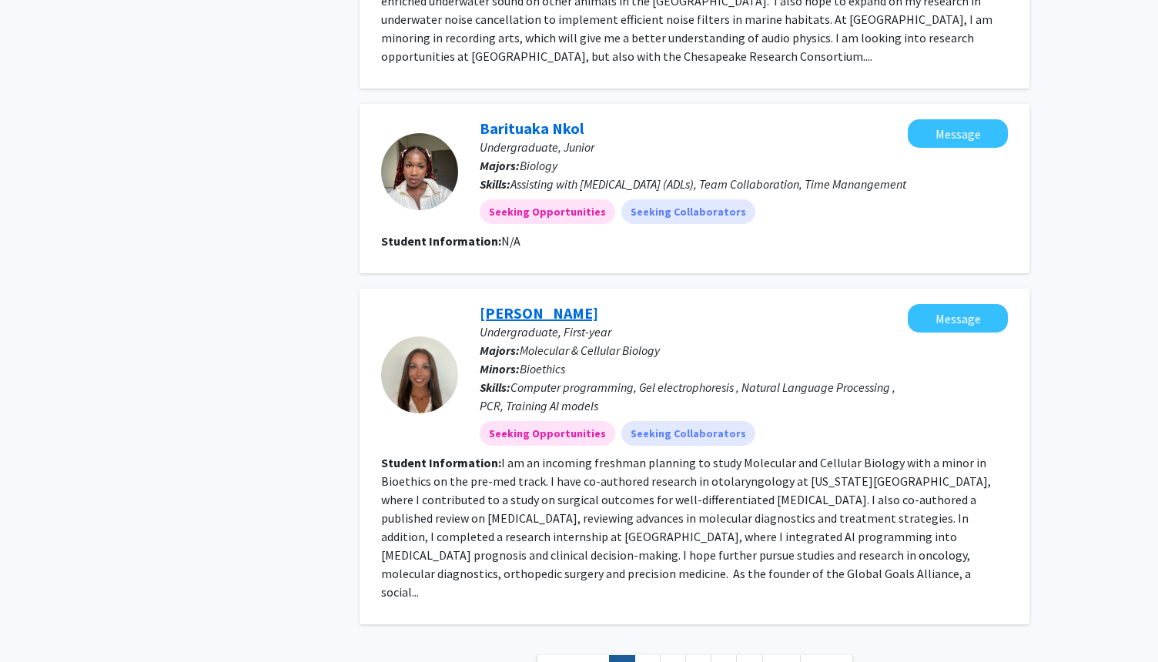
click at [530, 303] on link "[PERSON_NAME]" at bounding box center [539, 312] width 119 height 19
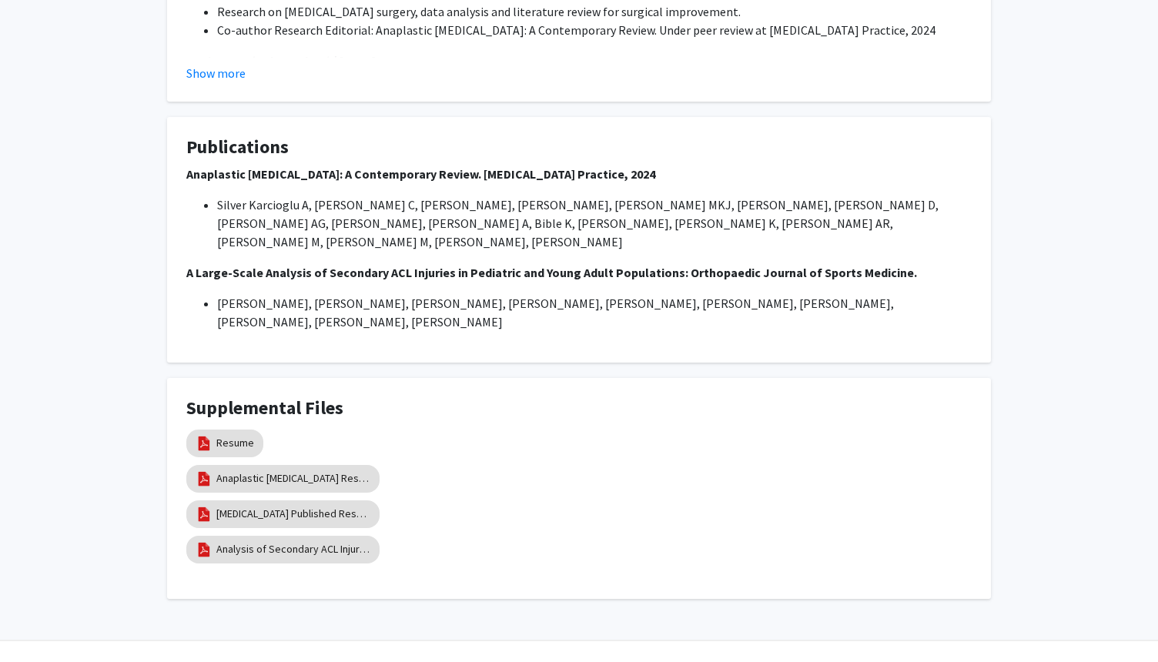
scroll to position [866, 0]
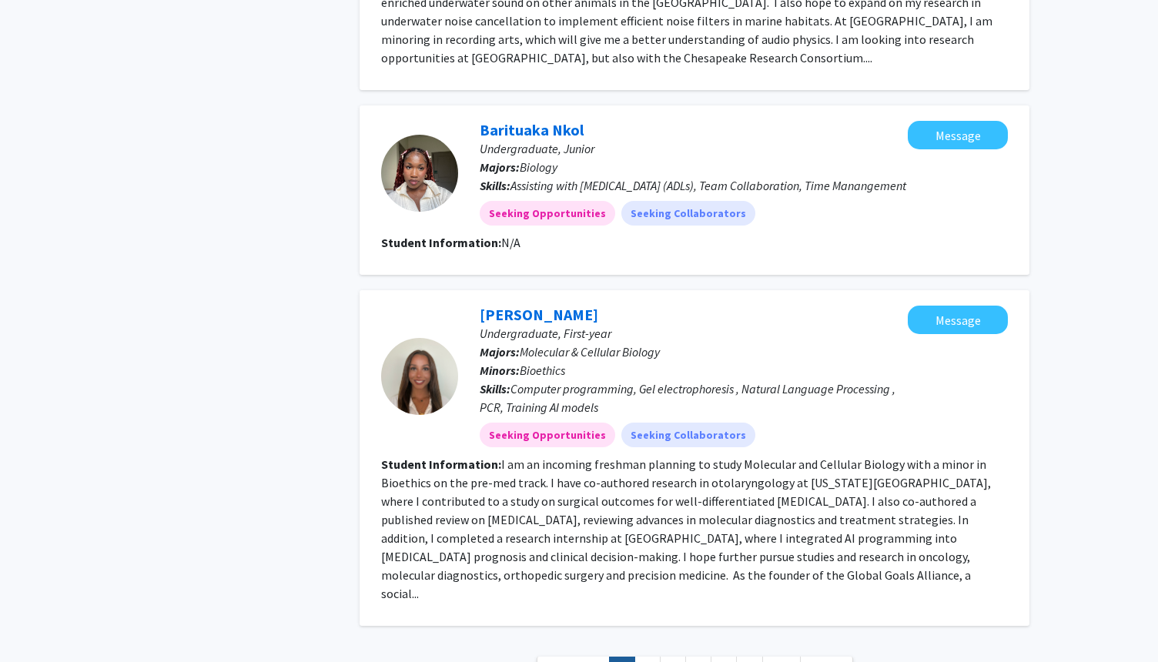
scroll to position [2405, 0]
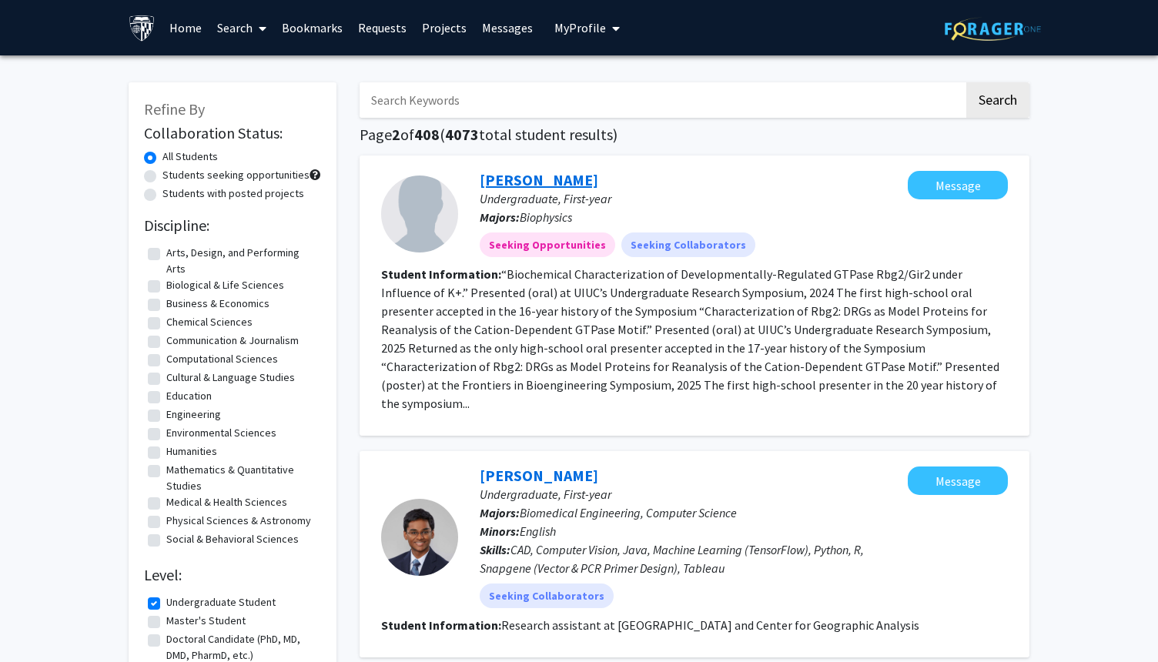
click at [566, 176] on link "[PERSON_NAME]" at bounding box center [539, 179] width 119 height 19
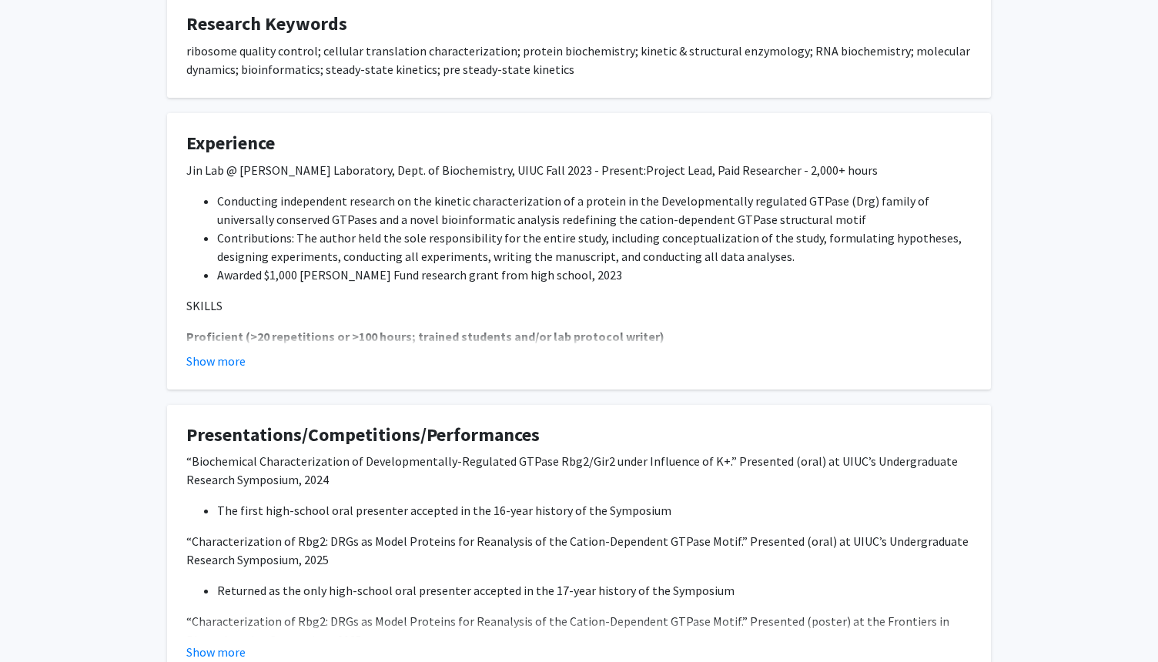
scroll to position [308, 0]
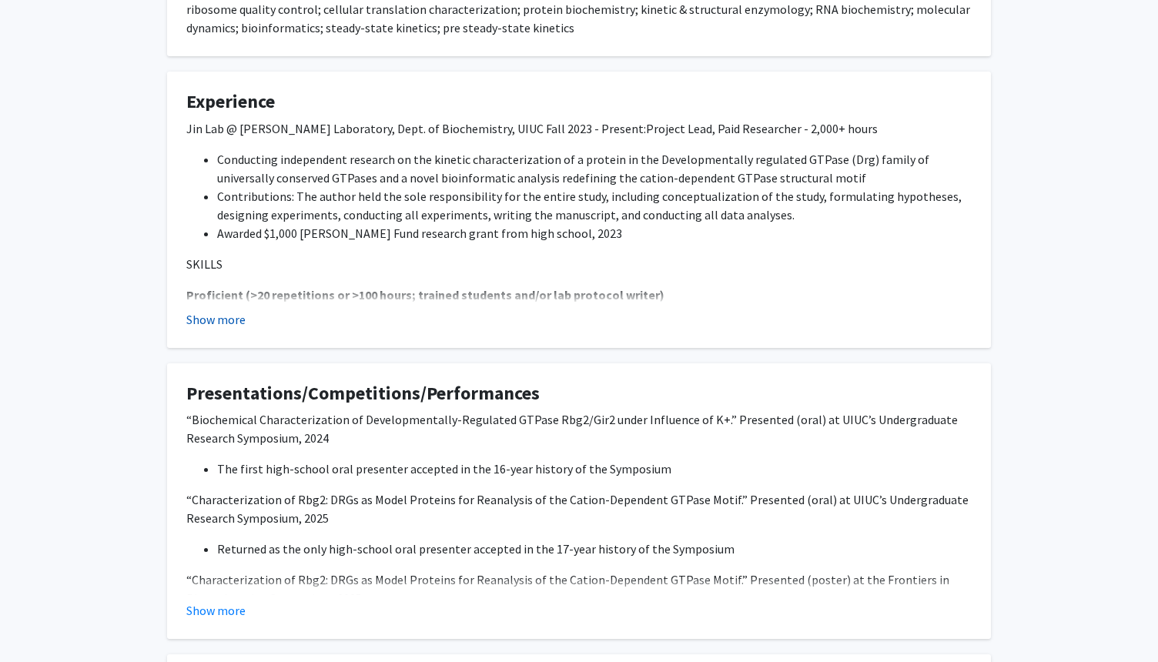
click at [228, 313] on button "Show more" at bounding box center [215, 319] width 59 height 18
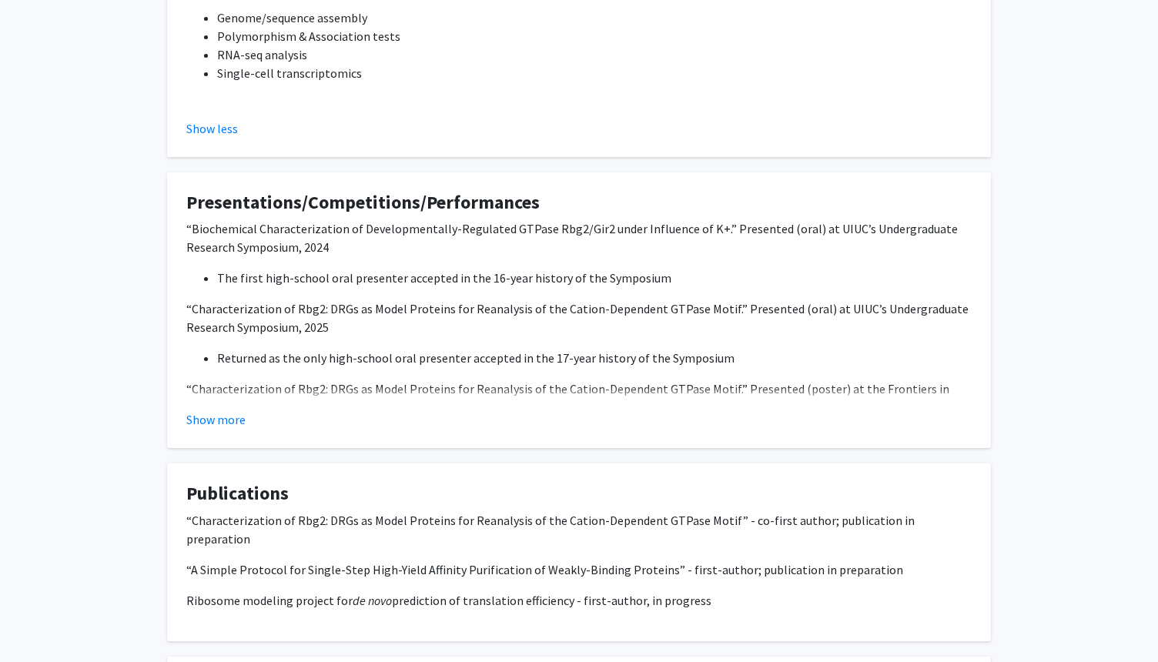
scroll to position [1940, 0]
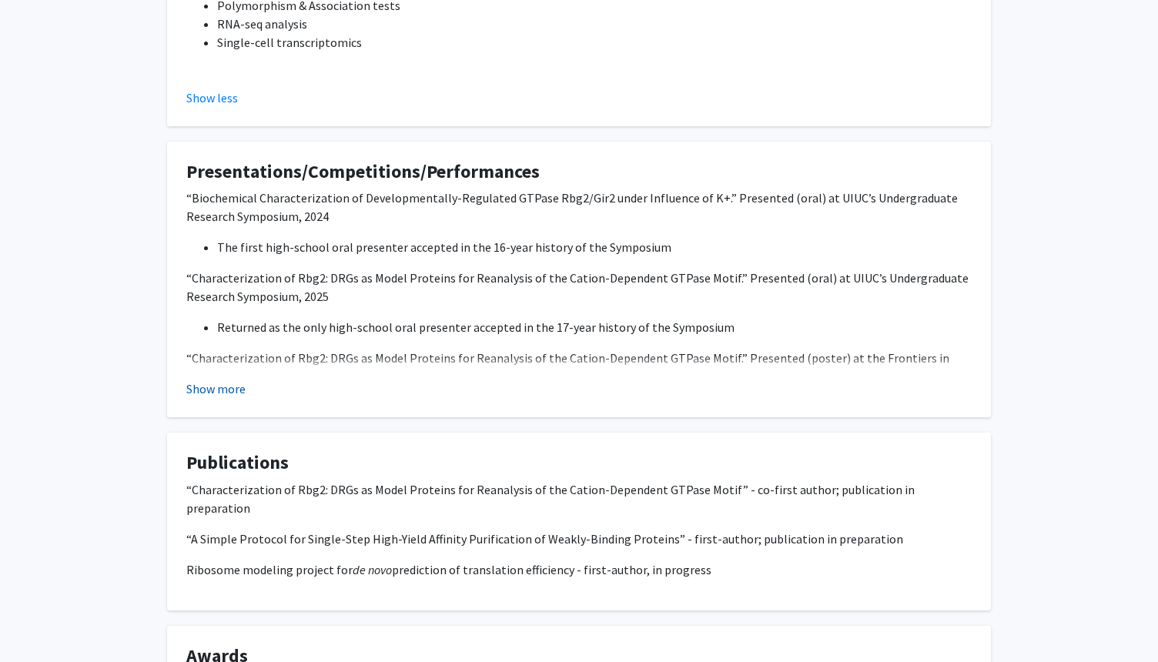
click at [227, 388] on button "Show more" at bounding box center [215, 389] width 59 height 18
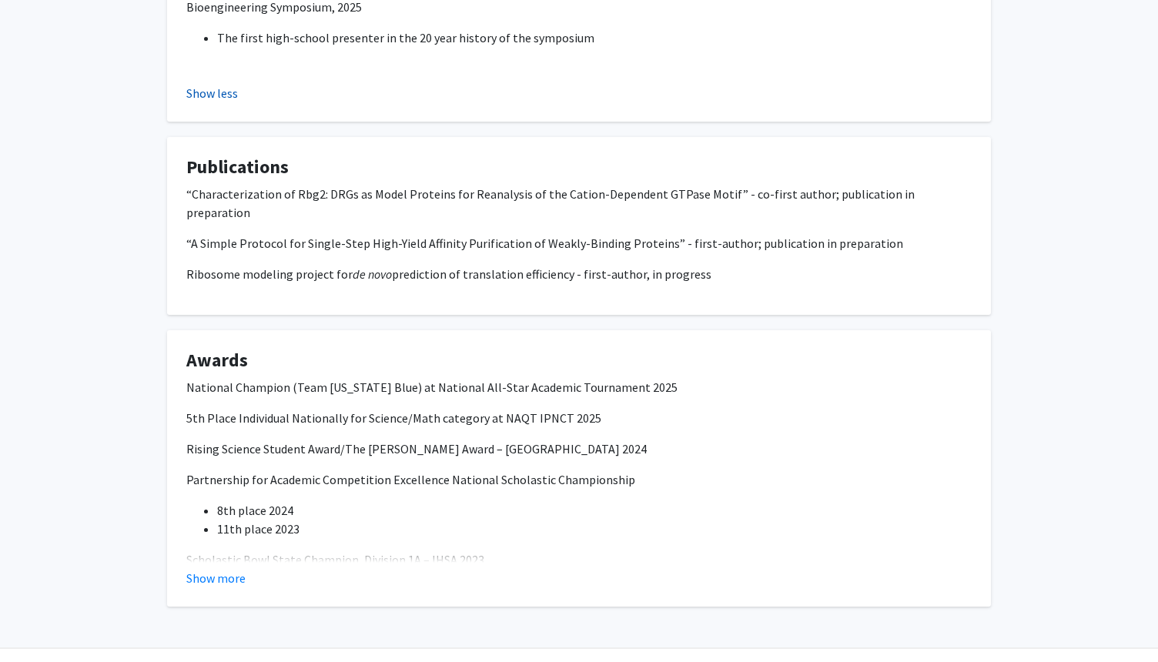
scroll to position [2332, 0]
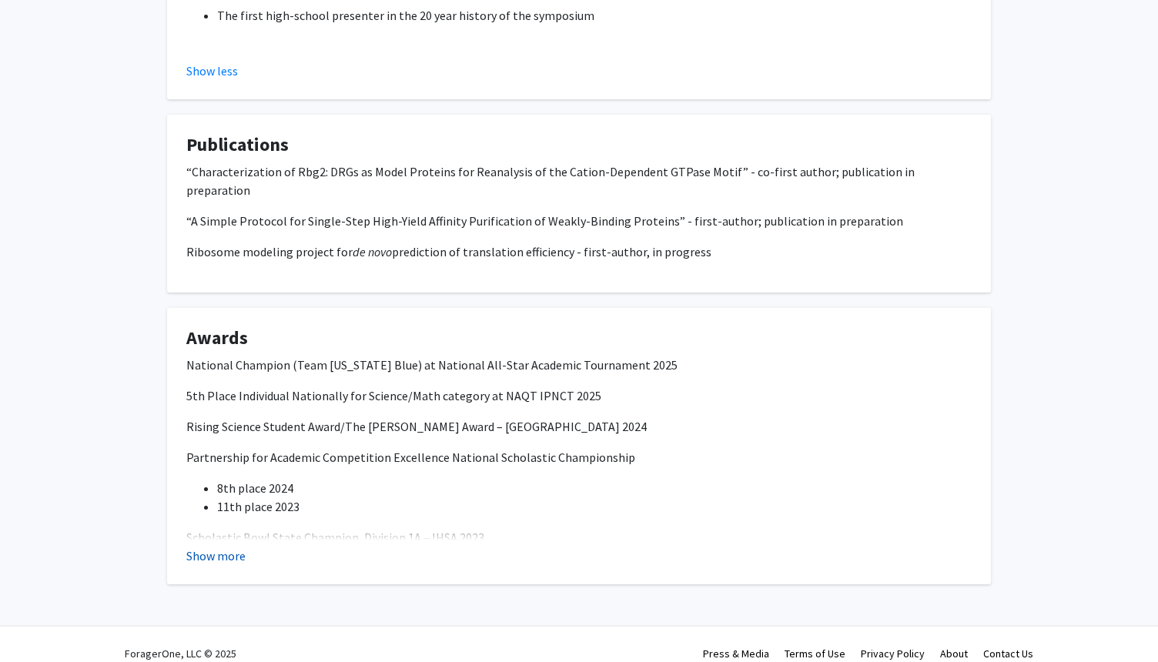
click at [220, 547] on button "Show more" at bounding box center [215, 556] width 59 height 18
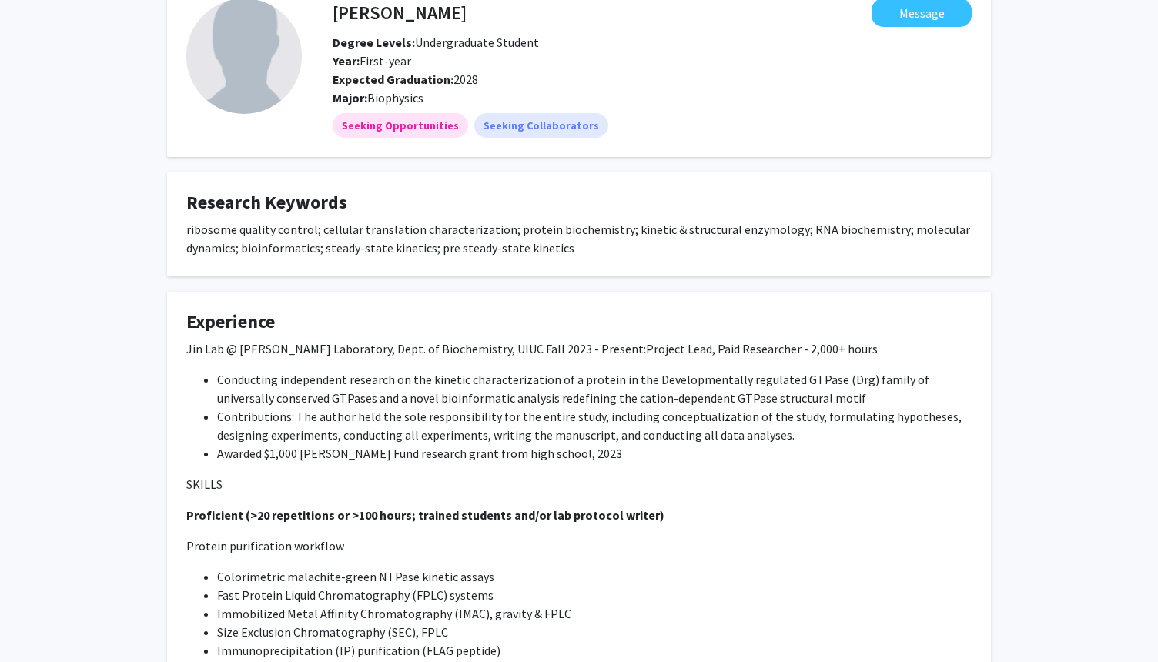
scroll to position [0, 0]
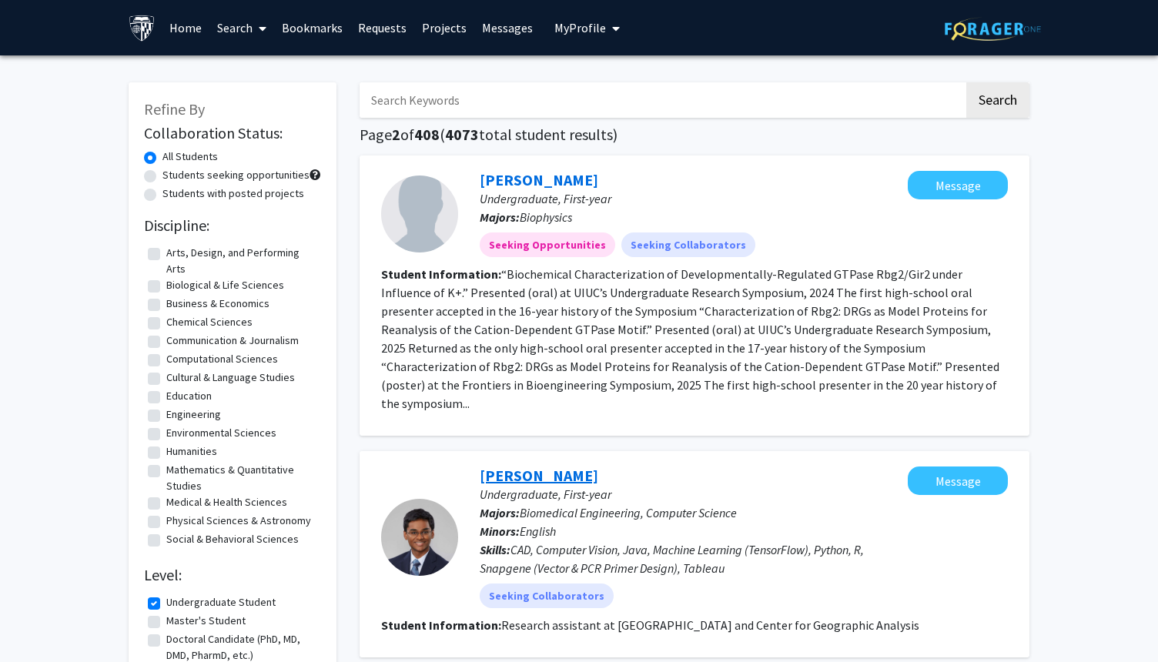
click at [557, 466] on link "[PERSON_NAME]" at bounding box center [539, 475] width 119 height 19
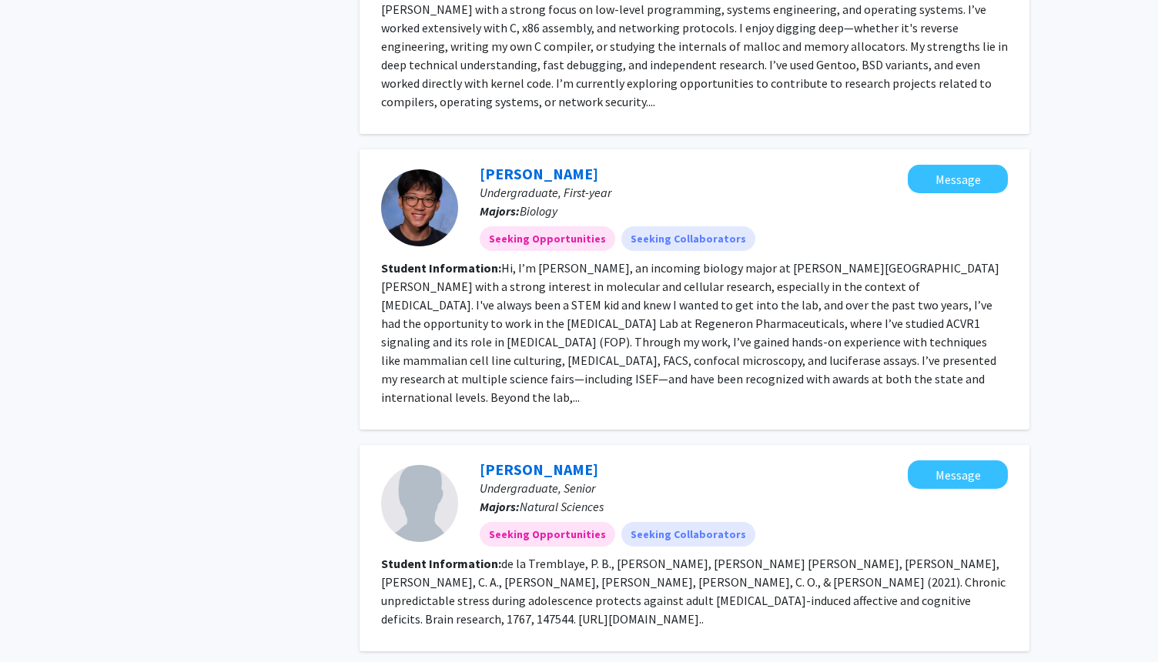
scroll to position [832, 0]
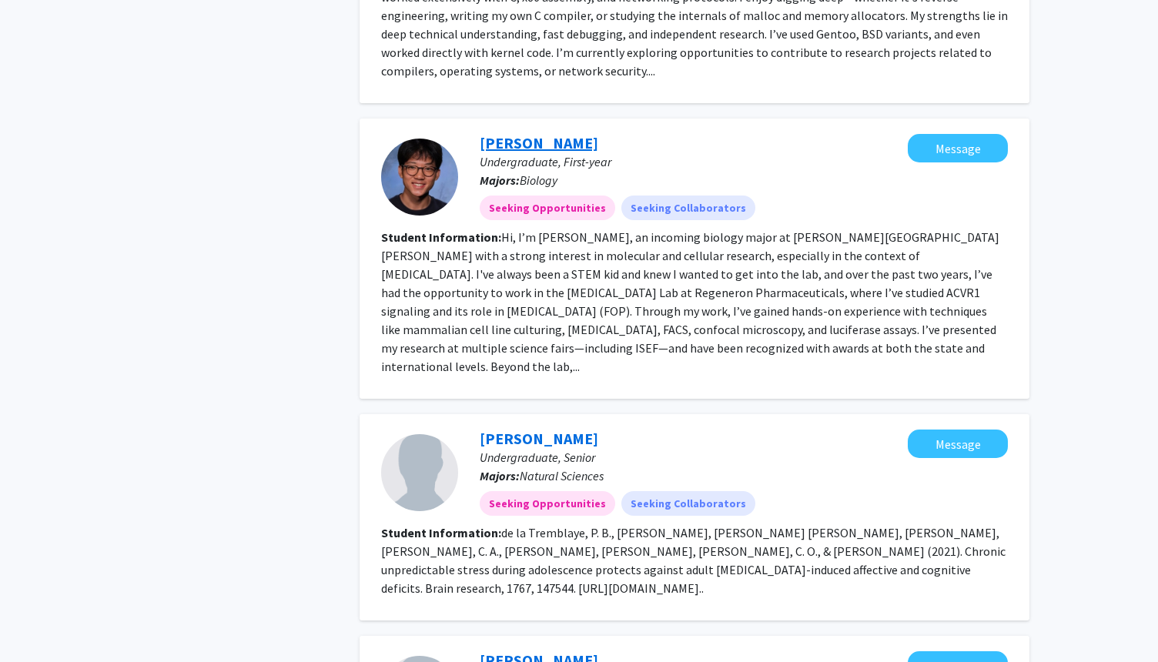
click at [542, 133] on link "[PERSON_NAME]" at bounding box center [539, 142] width 119 height 19
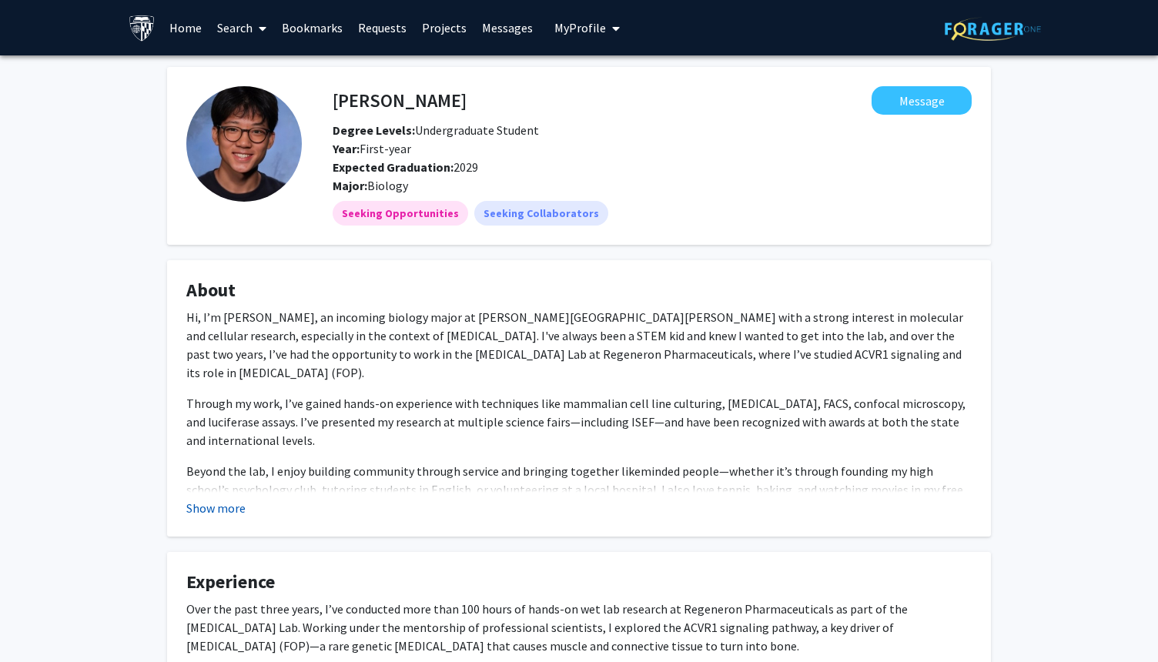
click at [223, 508] on button "Show more" at bounding box center [215, 508] width 59 height 18
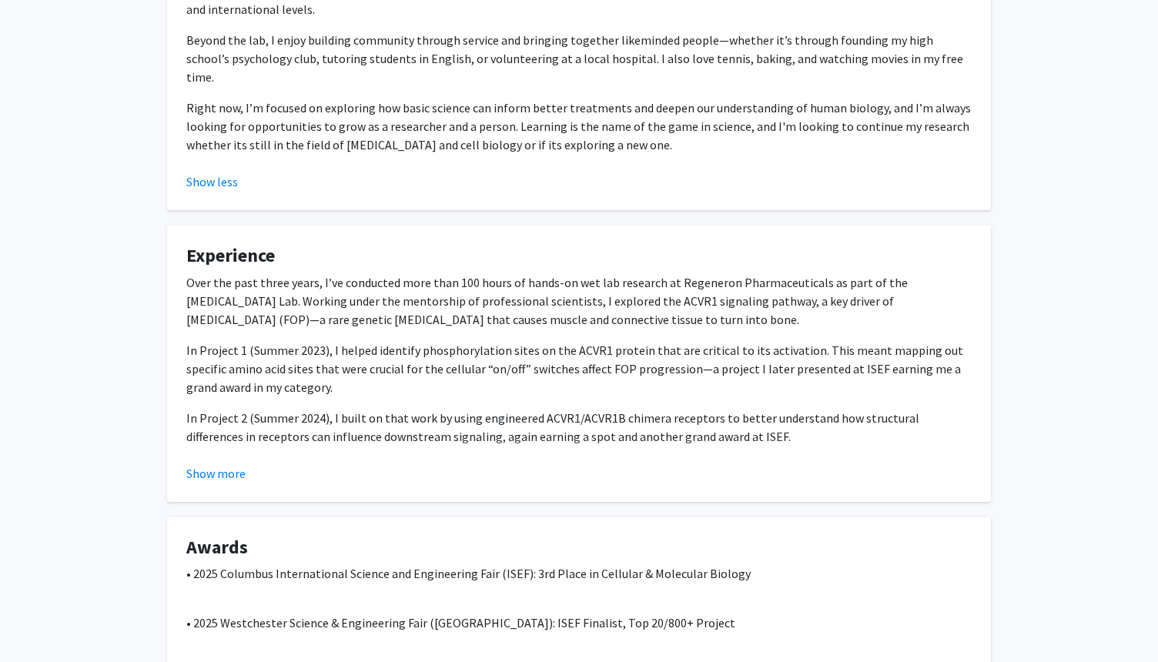
scroll to position [462, 0]
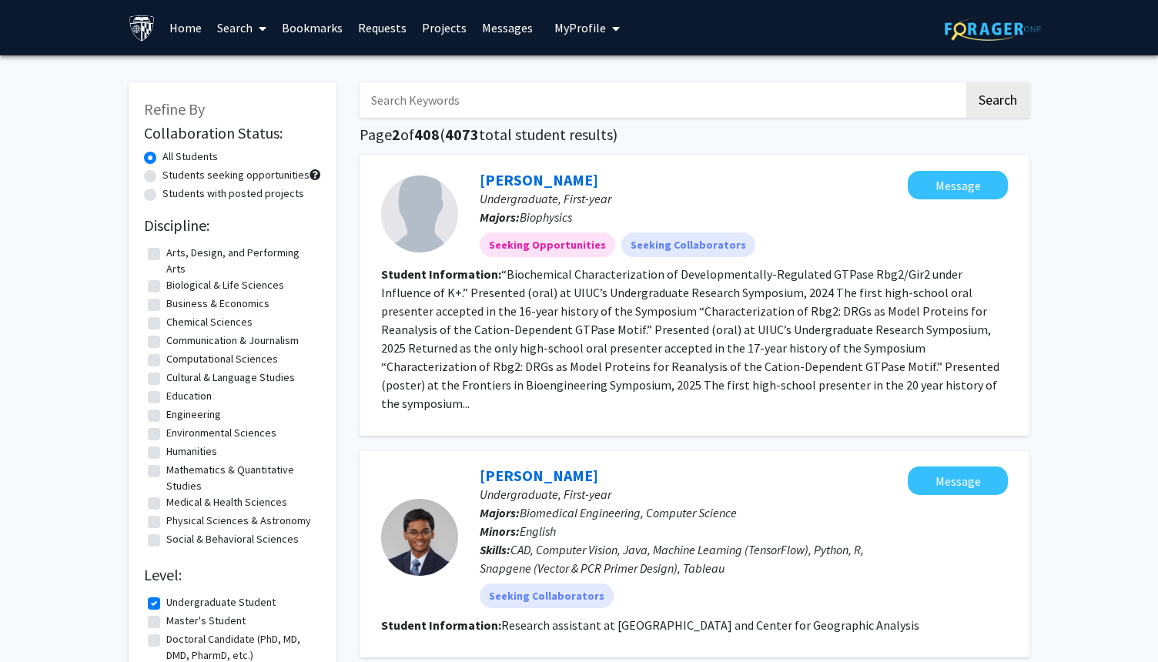
click at [597, 23] on span "My Profile" at bounding box center [580, 27] width 52 height 15
click at [617, 75] on span "[PERSON_NAME]" at bounding box center [650, 71] width 93 height 17
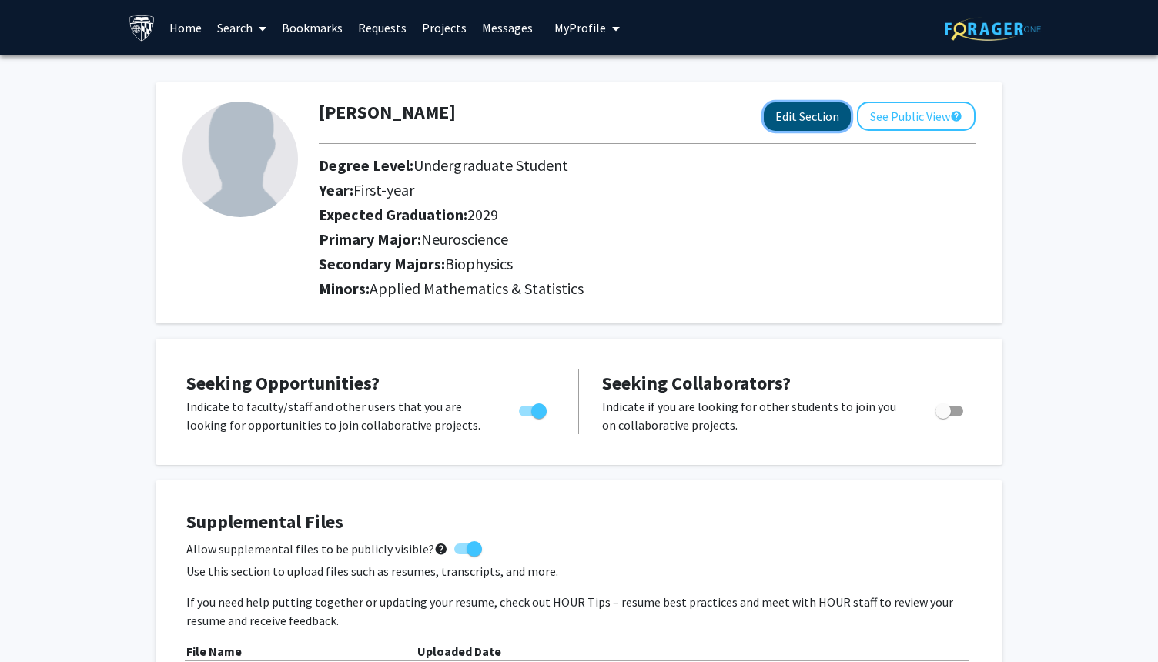
click at [812, 117] on button "Edit Section" at bounding box center [807, 116] width 87 height 28
select select "first-year"
select select "2029"
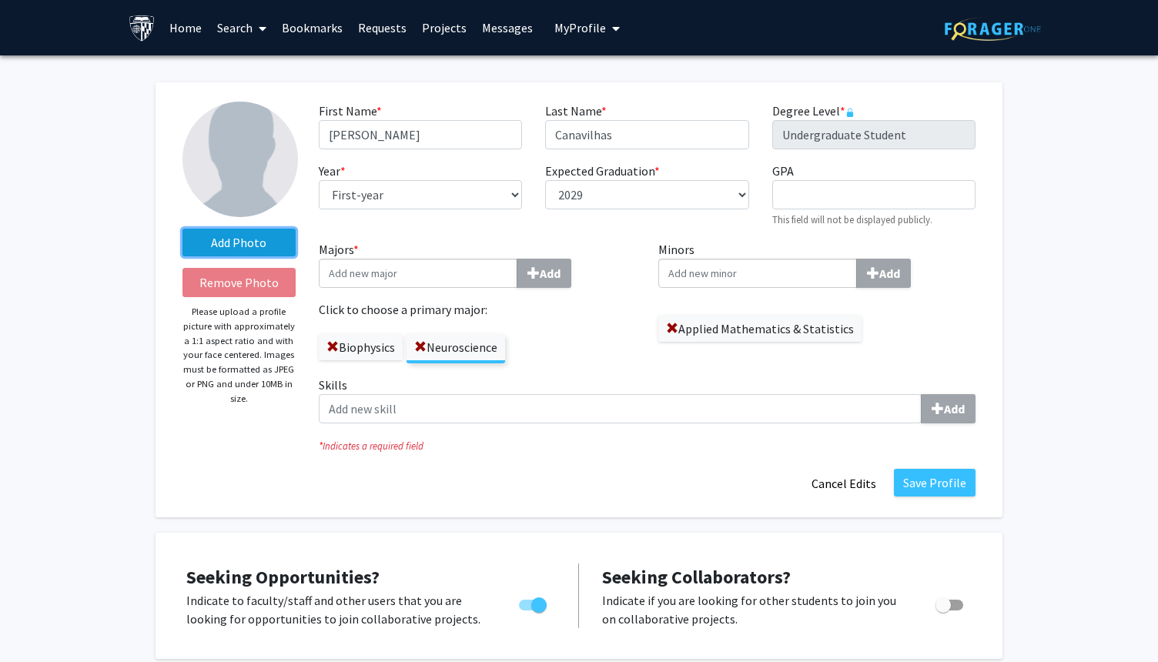
click at [254, 241] on label "Add Photo" at bounding box center [238, 243] width 113 height 28
click at [0, 0] on input "Add Photo" at bounding box center [0, 0] width 0 height 0
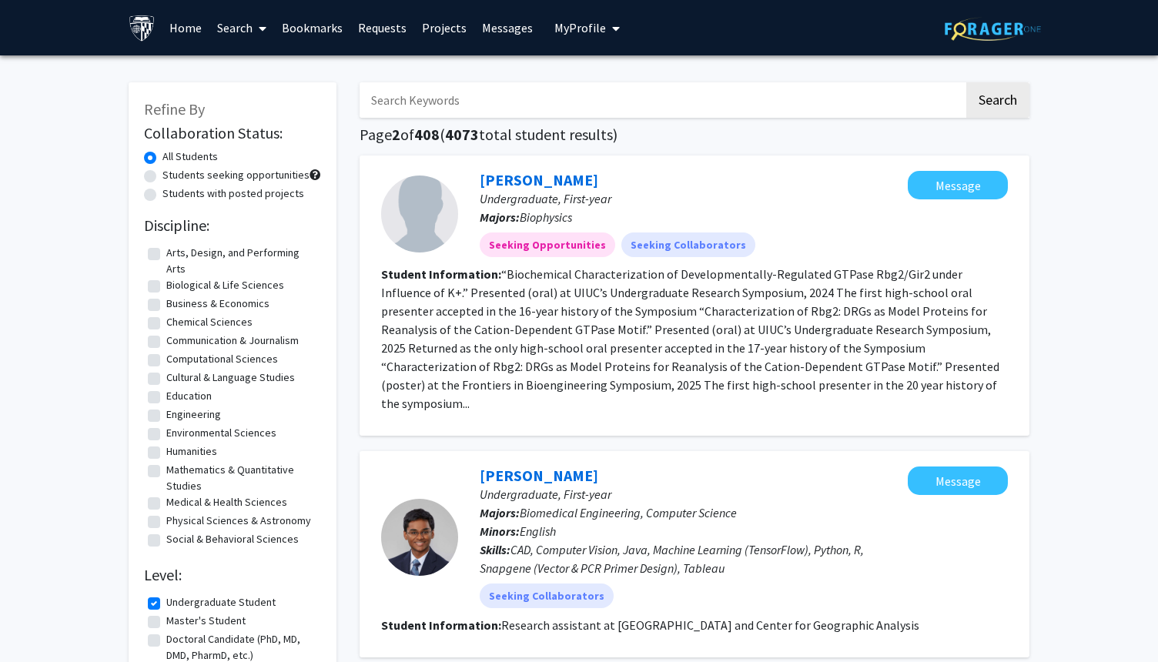
click at [246, 27] on link "Search" at bounding box center [241, 28] width 65 height 54
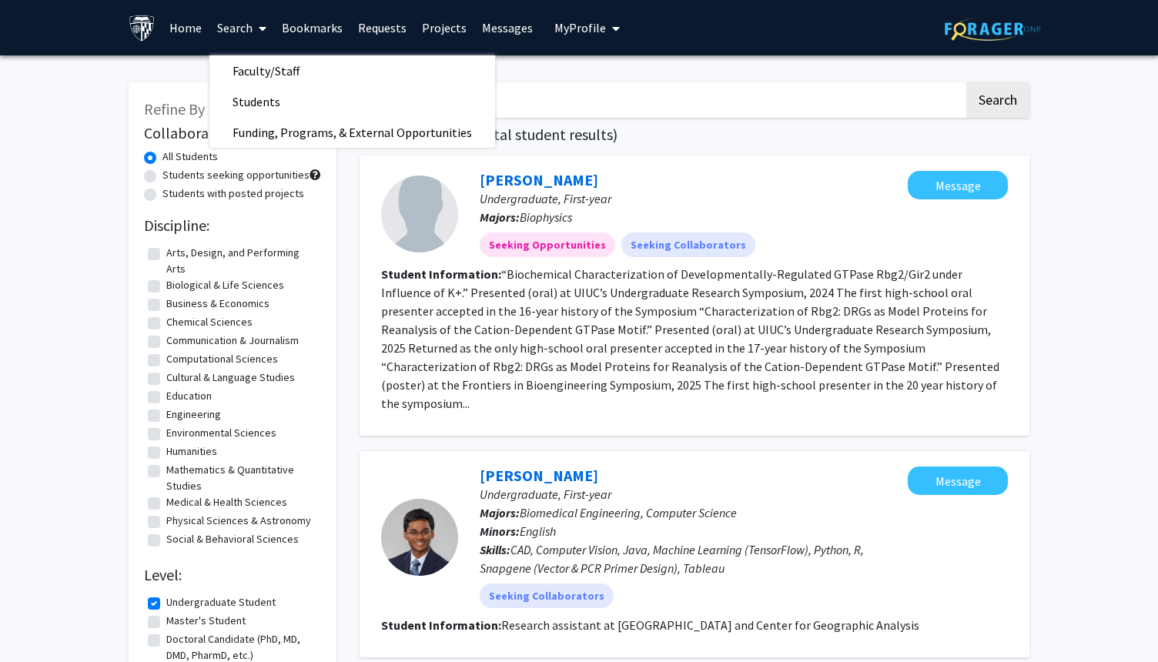
click at [566, 32] on span "My Profile" at bounding box center [580, 27] width 52 height 15
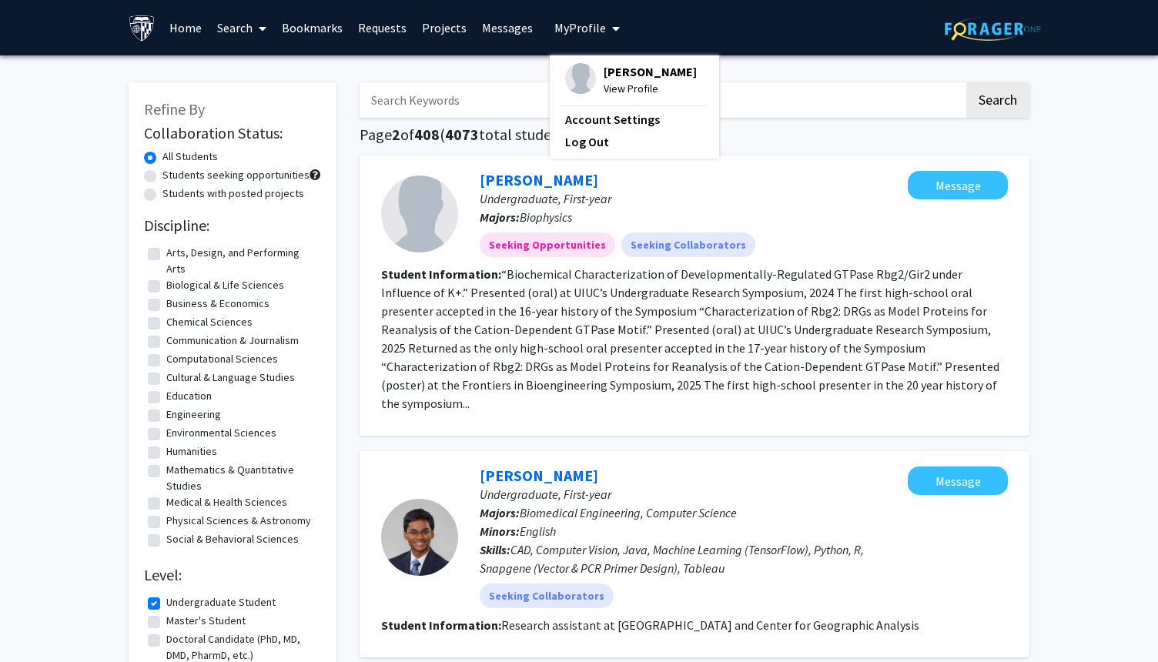
click at [590, 80] on div "[PERSON_NAME] View Profile" at bounding box center [631, 80] width 132 height 34
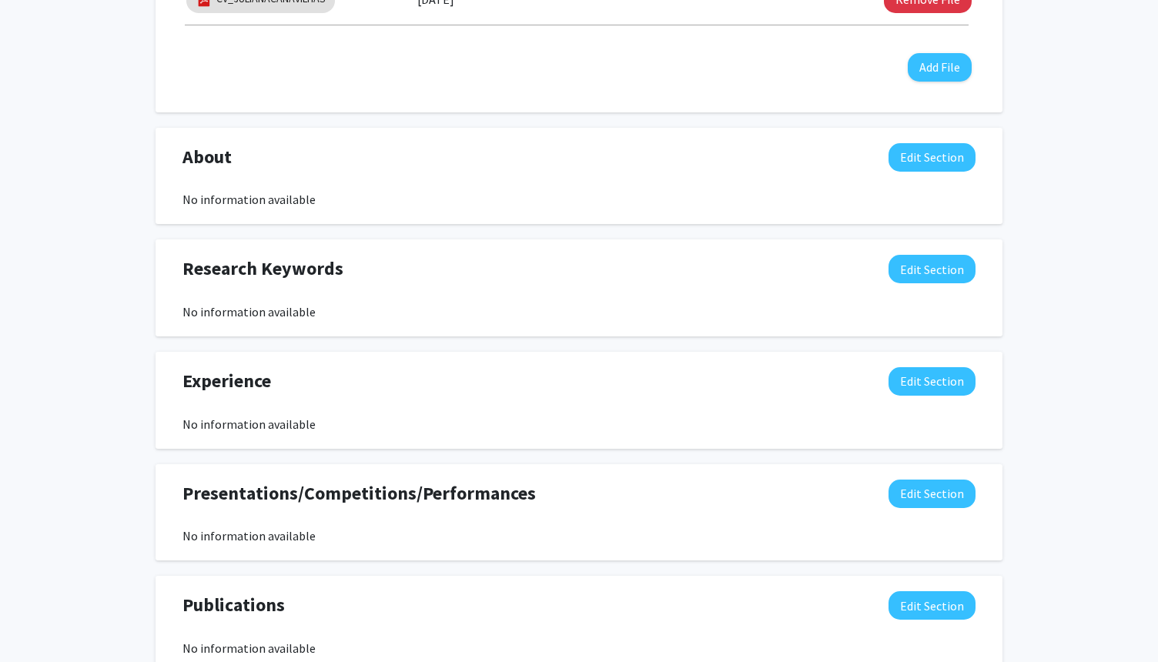
scroll to position [678, 0]
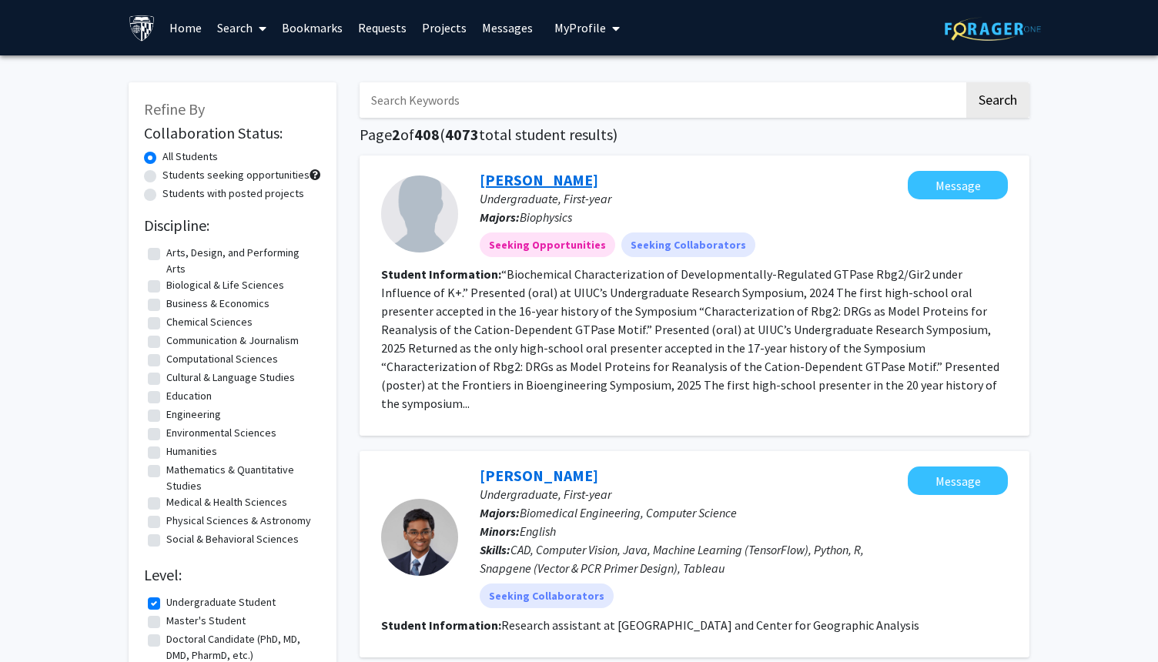
click at [558, 182] on link "[PERSON_NAME]" at bounding box center [539, 179] width 119 height 19
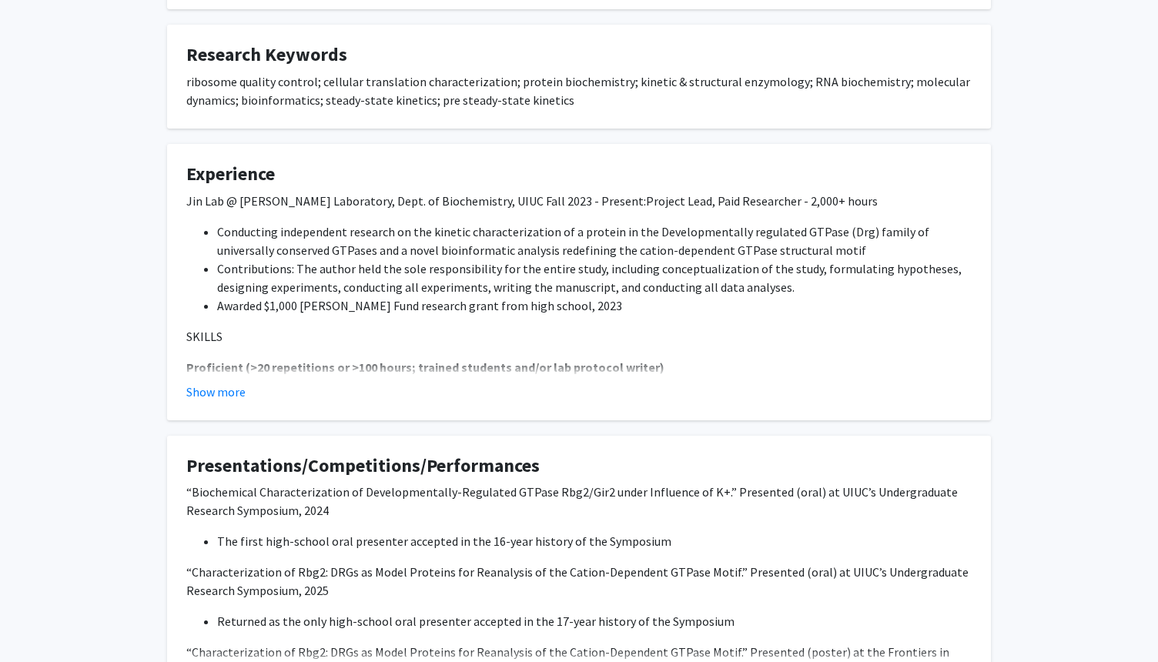
scroll to position [246, 0]
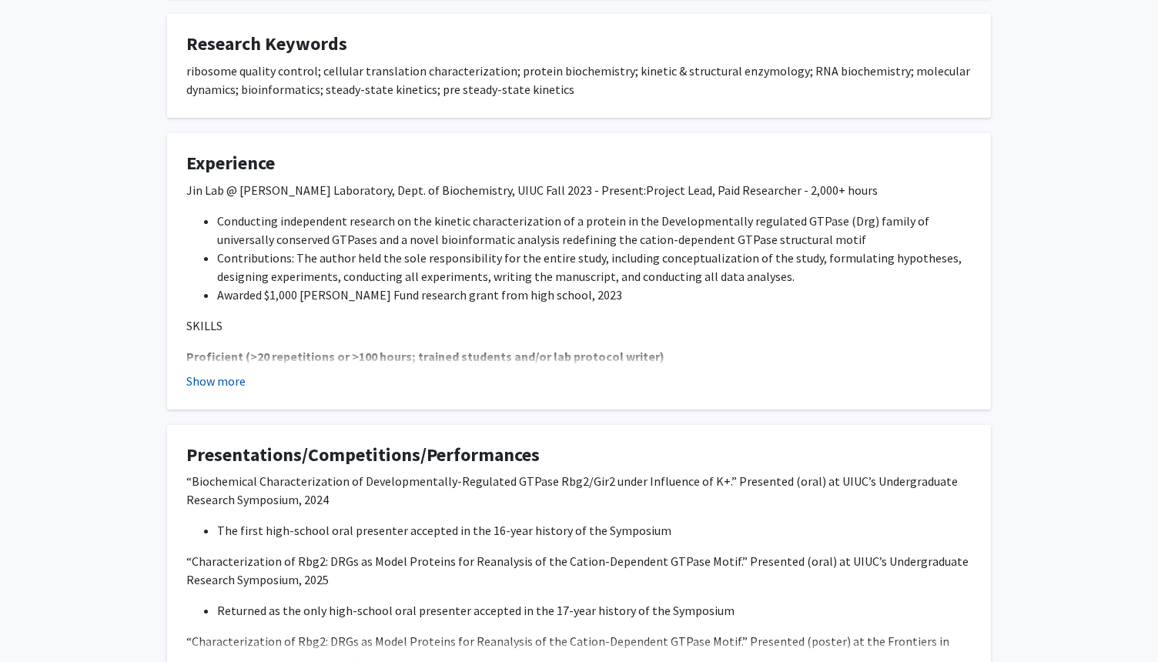
click at [224, 383] on button "Show more" at bounding box center [215, 381] width 59 height 18
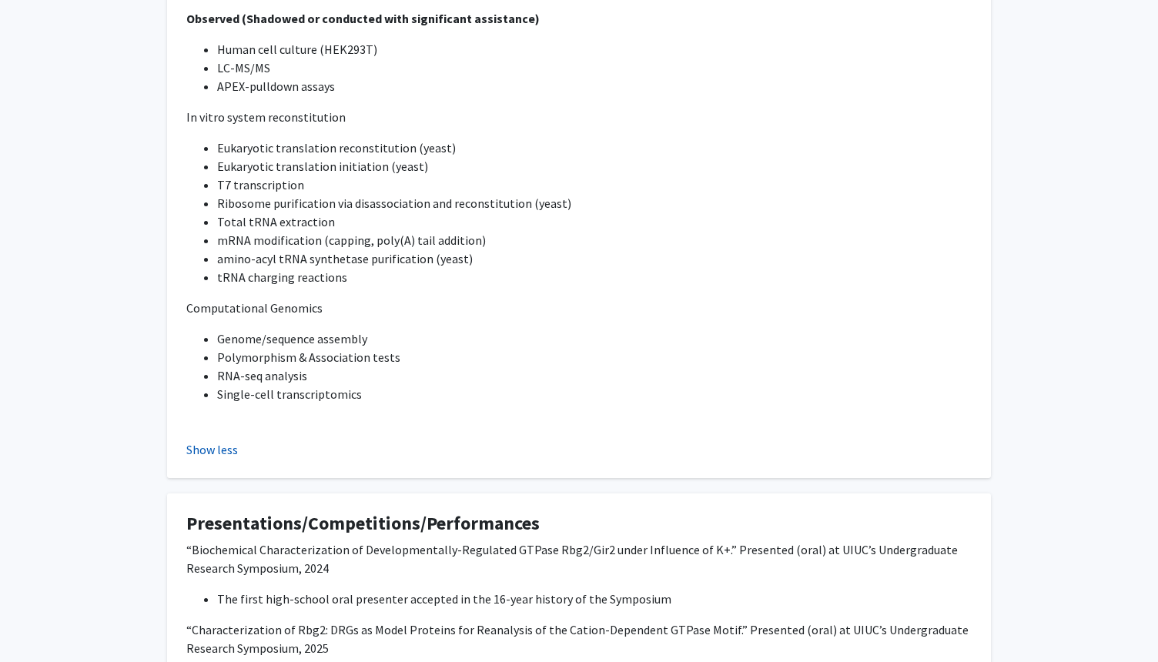
scroll to position [1602, 0]
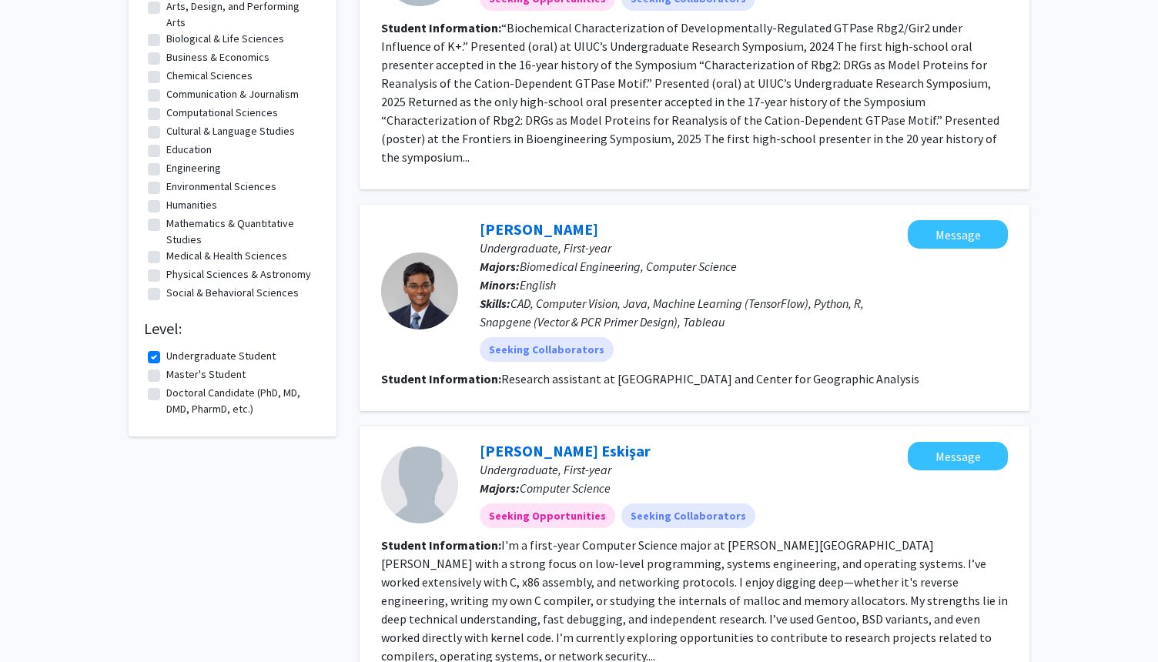
scroll to position [277, 0]
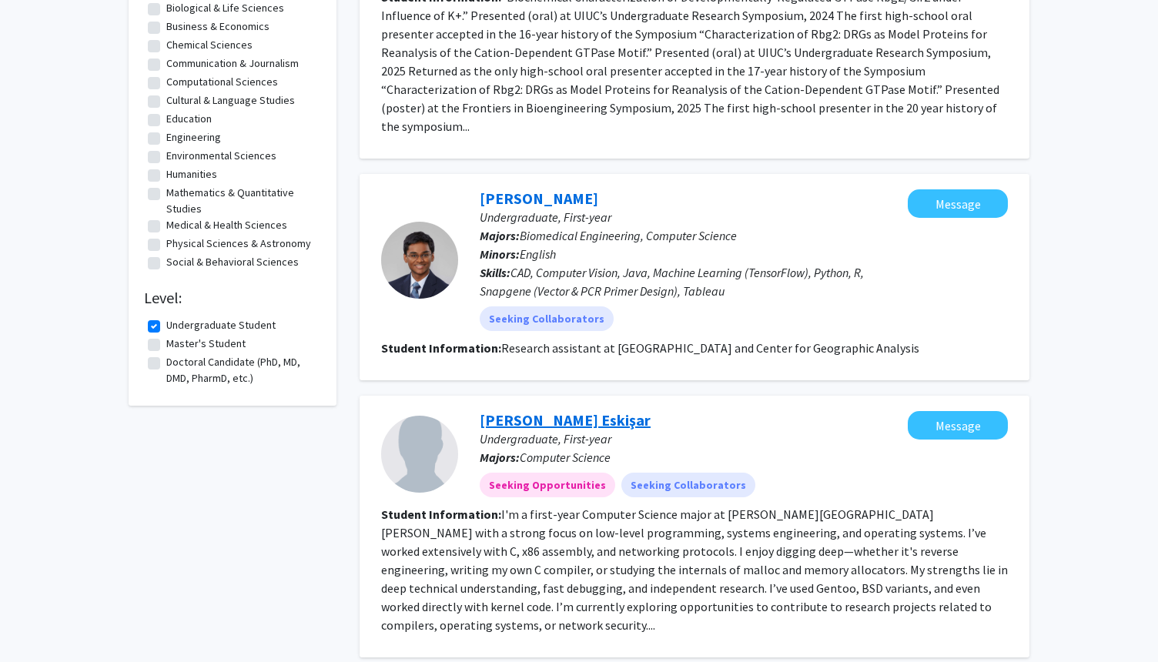
click at [571, 410] on link "[PERSON_NAME] Eskişar" at bounding box center [565, 419] width 171 height 19
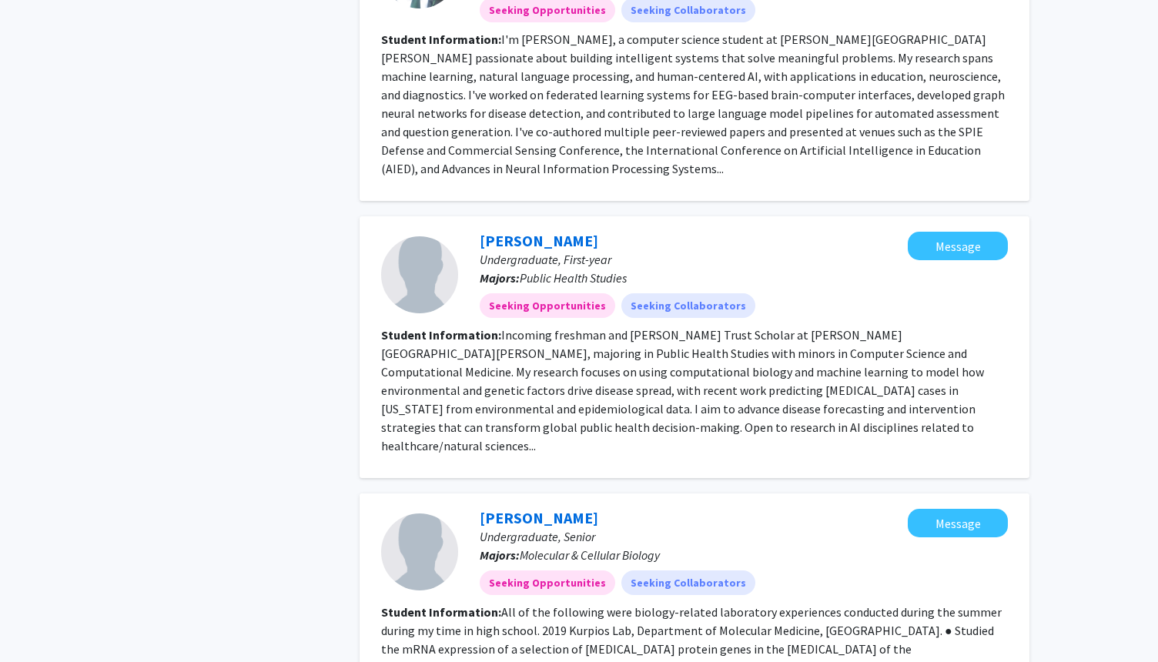
scroll to position [1465, 0]
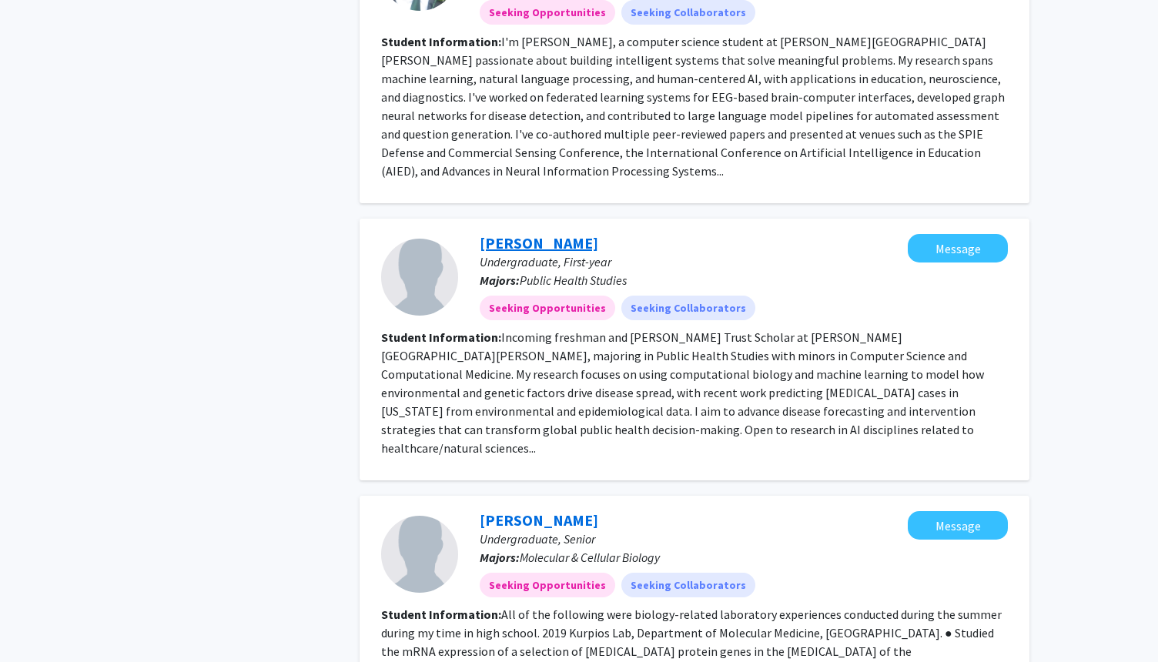
click at [520, 233] on link "[PERSON_NAME]" at bounding box center [539, 242] width 119 height 19
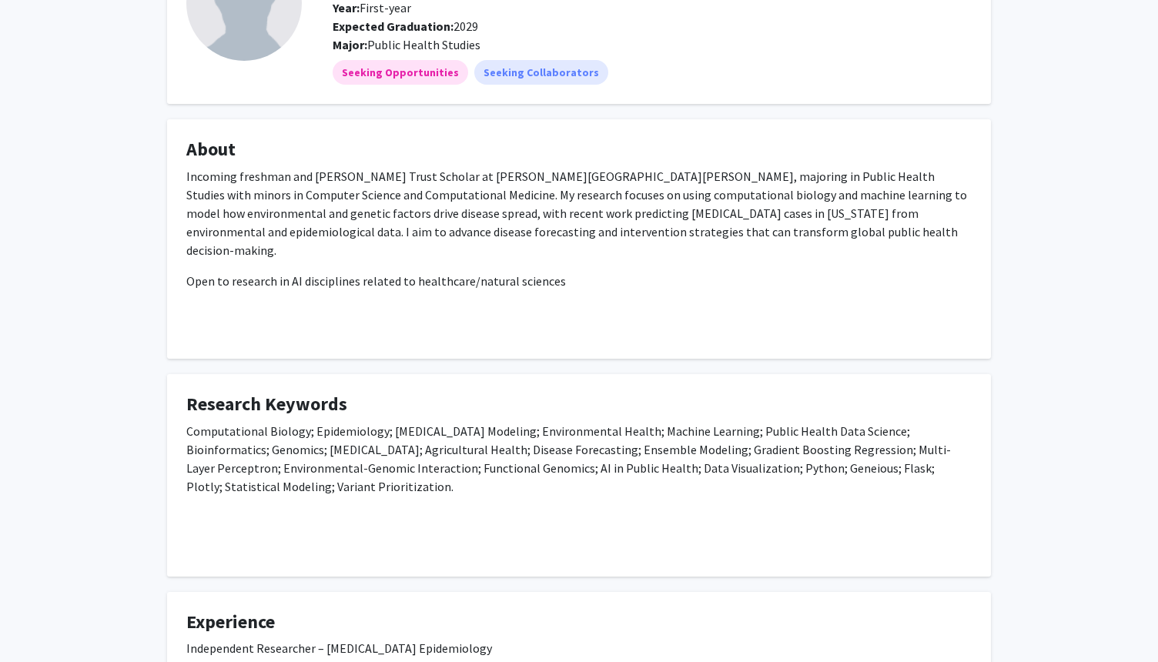
scroll to position [154, 0]
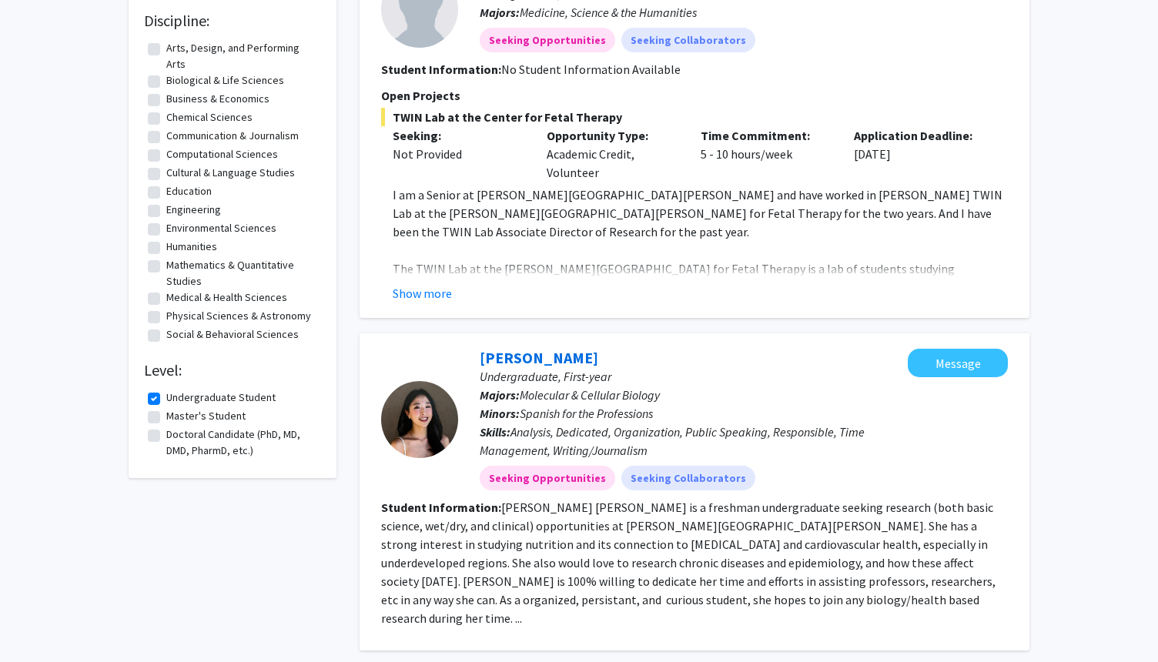
scroll to position [246, 0]
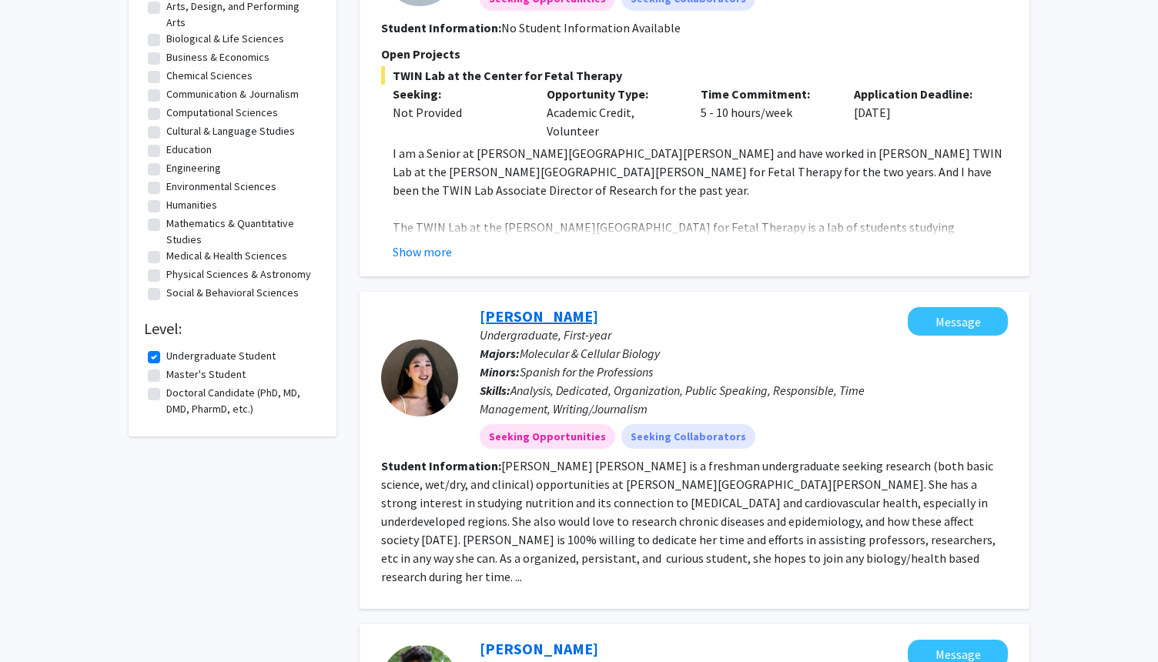
click at [567, 316] on link "[PERSON_NAME]" at bounding box center [539, 315] width 119 height 19
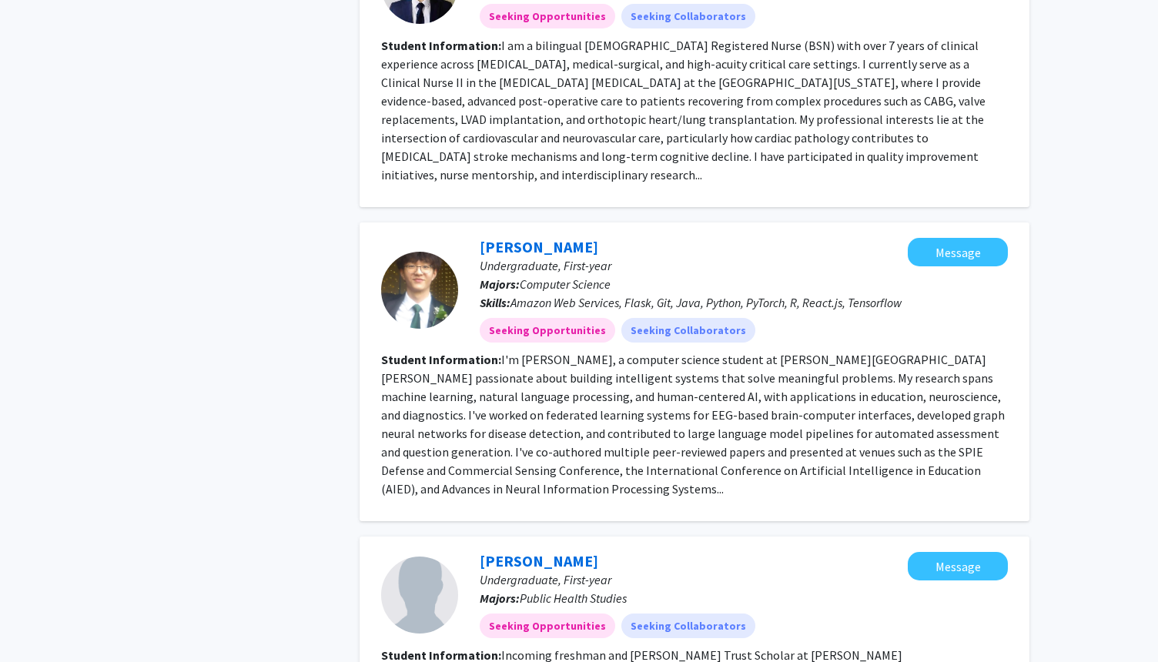
scroll to position [1170, 0]
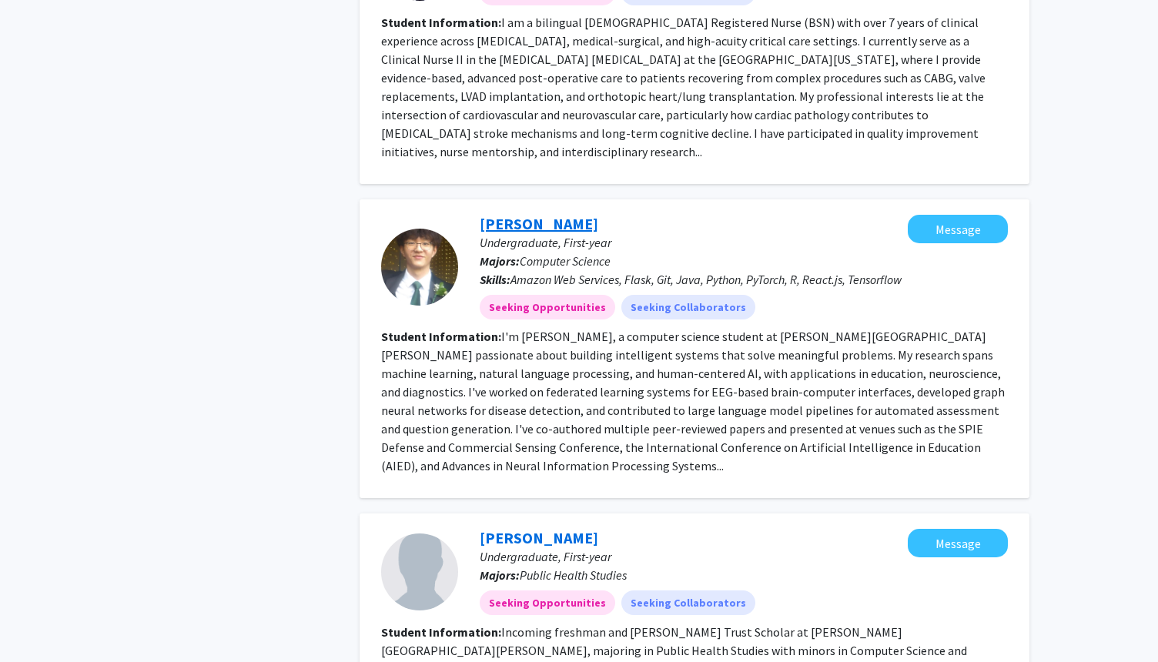
click at [493, 214] on link "[PERSON_NAME]" at bounding box center [539, 223] width 119 height 19
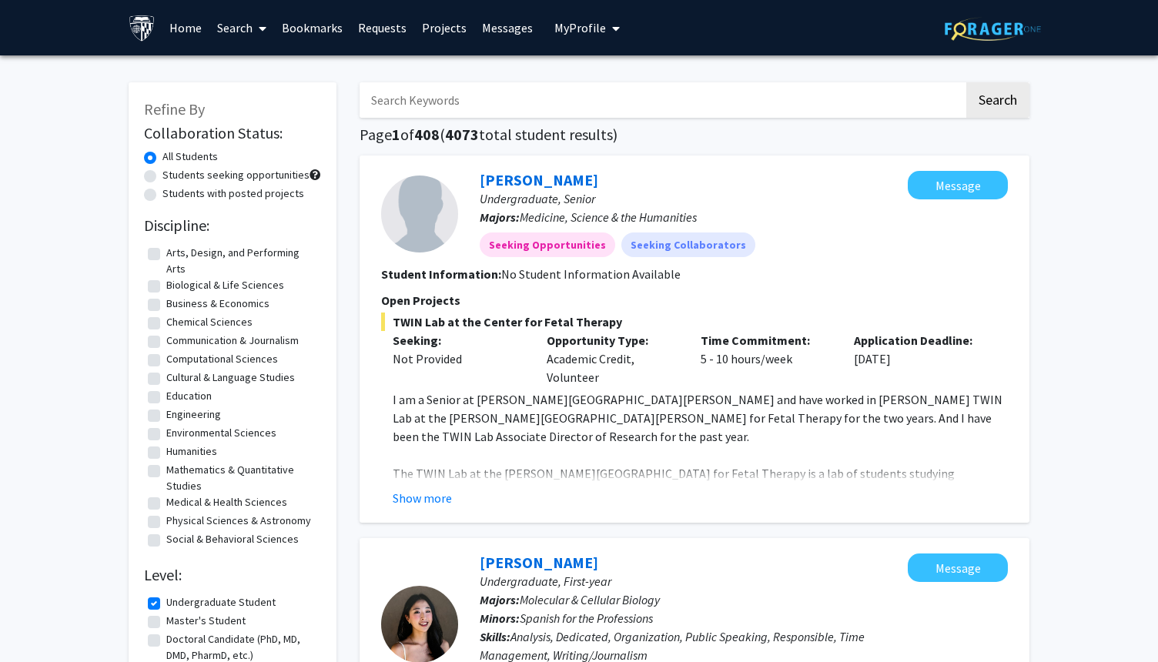
click at [537, 390] on p "I am a Senior at [PERSON_NAME][GEOGRAPHIC_DATA][PERSON_NAME] and have worked in…" at bounding box center [700, 417] width 615 height 55
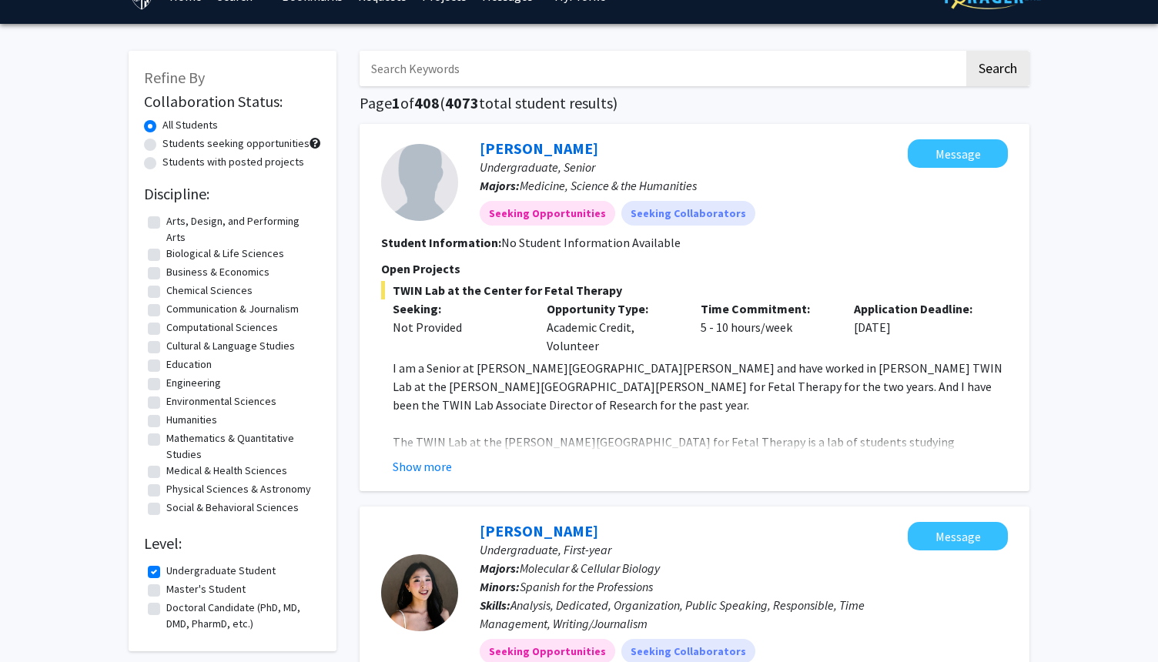
scroll to position [62, 0]
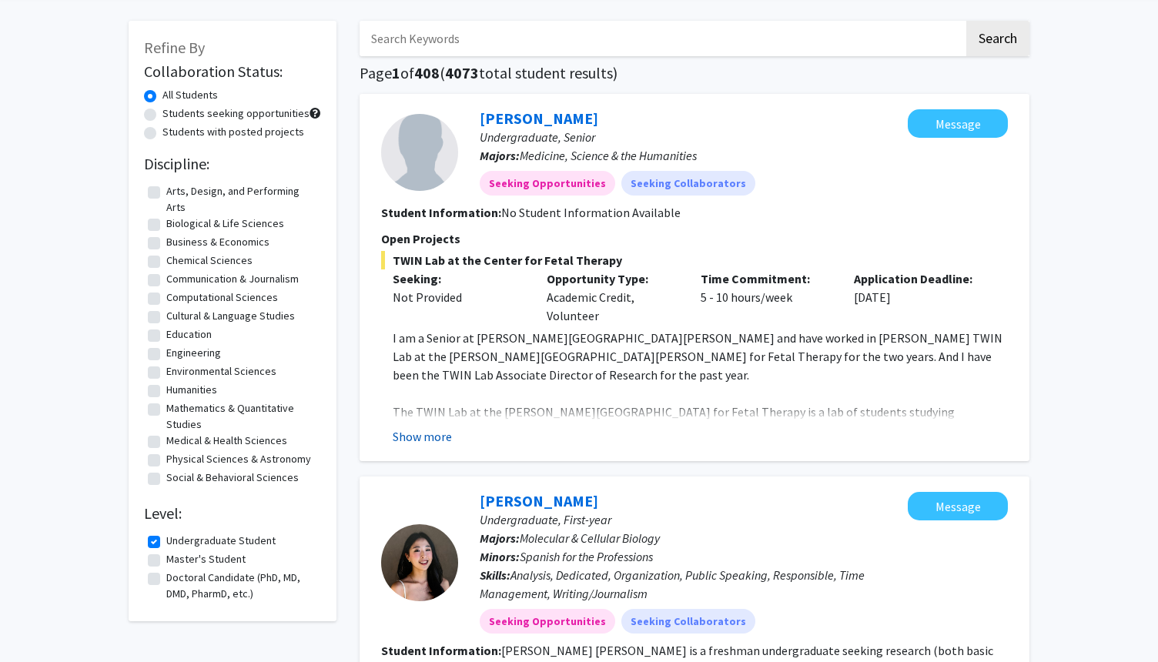
click at [420, 441] on button "Show more" at bounding box center [422, 436] width 59 height 18
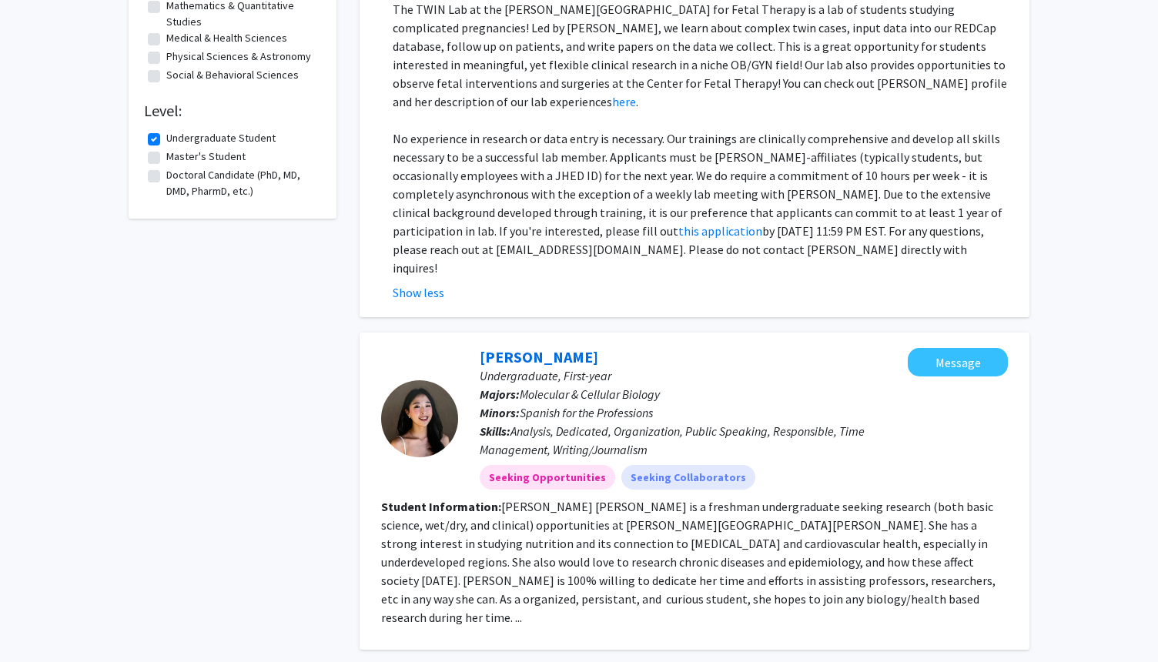
scroll to position [0, 0]
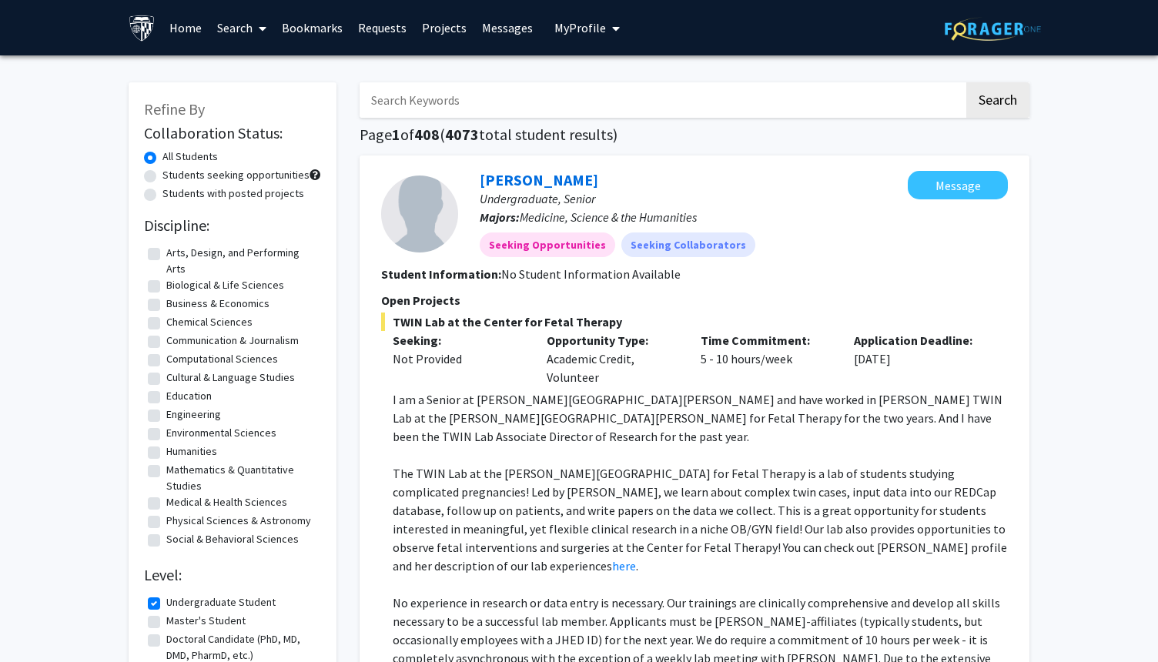
click at [826, 94] on input "Search Keywords" at bounding box center [662, 99] width 604 height 35
type input "william"
click at [1013, 94] on button "Search" at bounding box center [997, 99] width 63 height 35
checkbox input "false"
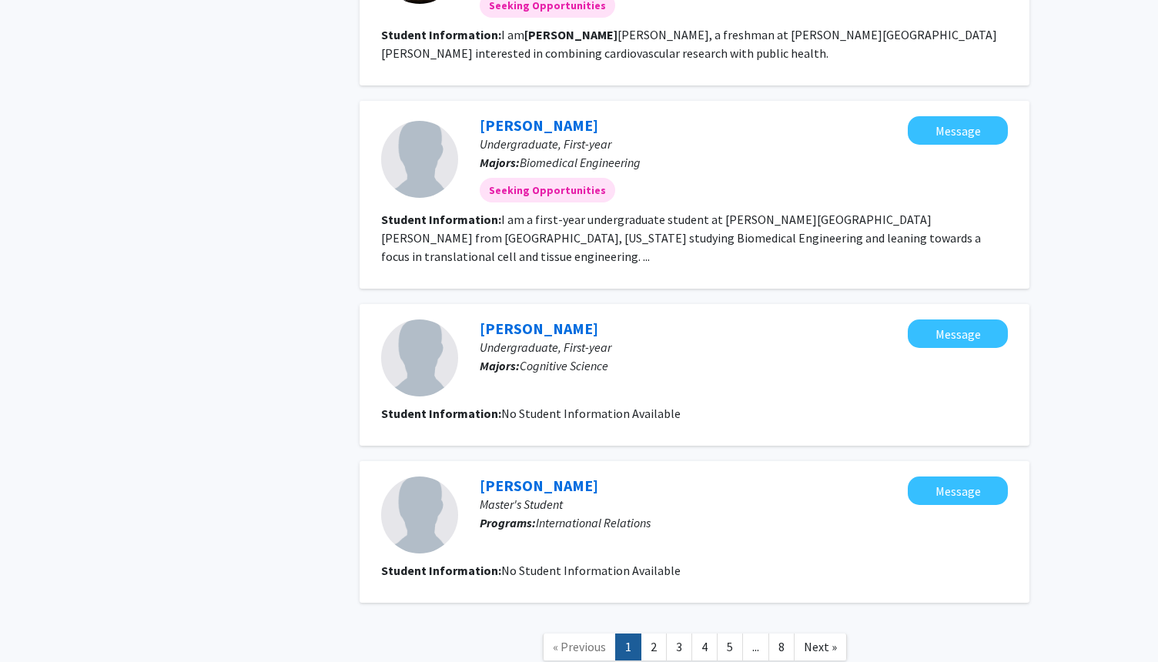
scroll to position [1515, 0]
click at [655, 634] on link "2" at bounding box center [654, 647] width 26 height 27
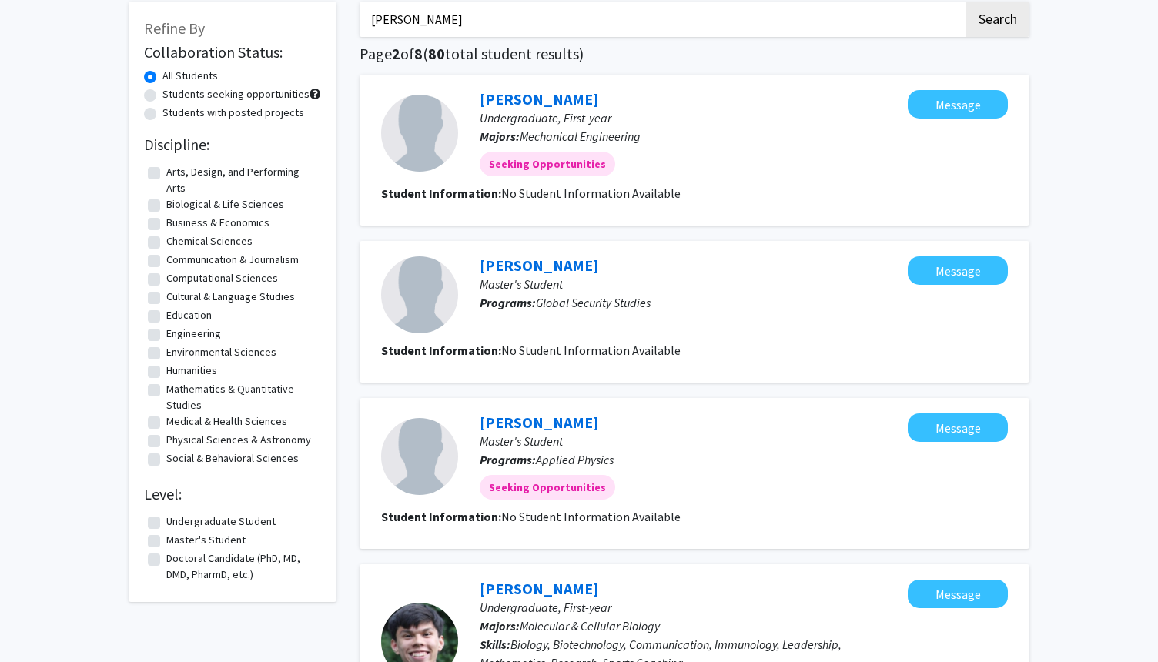
scroll to position [92, 0]
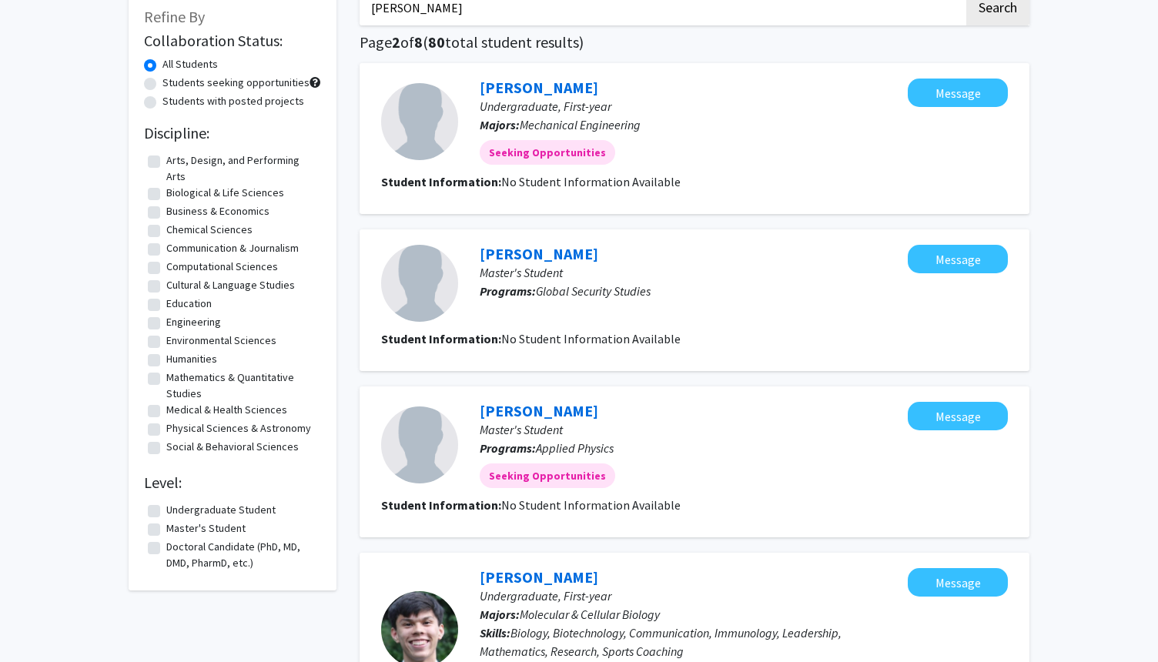
click at [500, 5] on input "william" at bounding box center [662, 7] width 604 height 35
type input "will bowers"
click at [966, 0] on button "Search" at bounding box center [997, 7] width 63 height 35
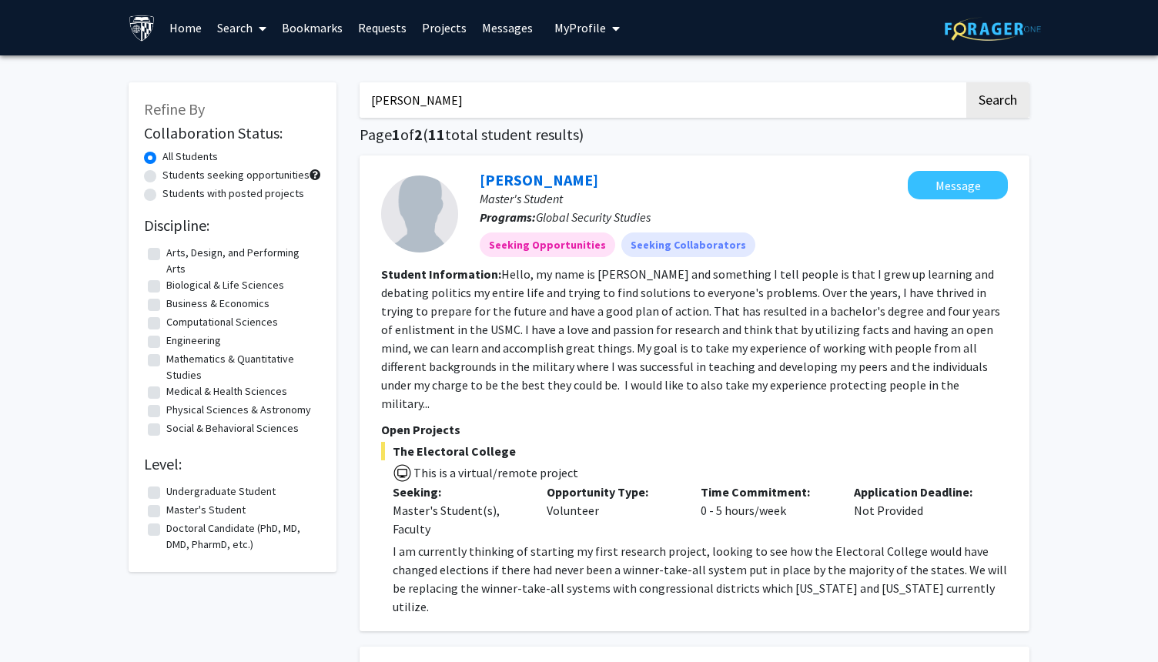
click at [614, 136] on h1 "Page 1 of 2 ( 11 total student results)" at bounding box center [695, 135] width 670 height 18
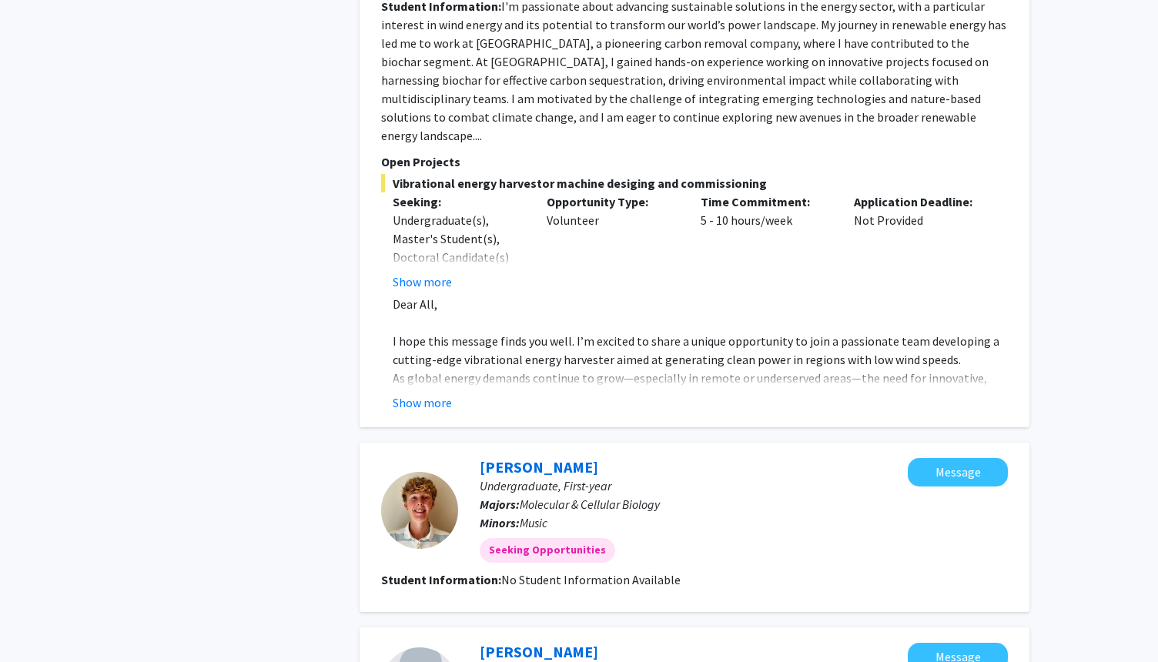
scroll to position [770, 0]
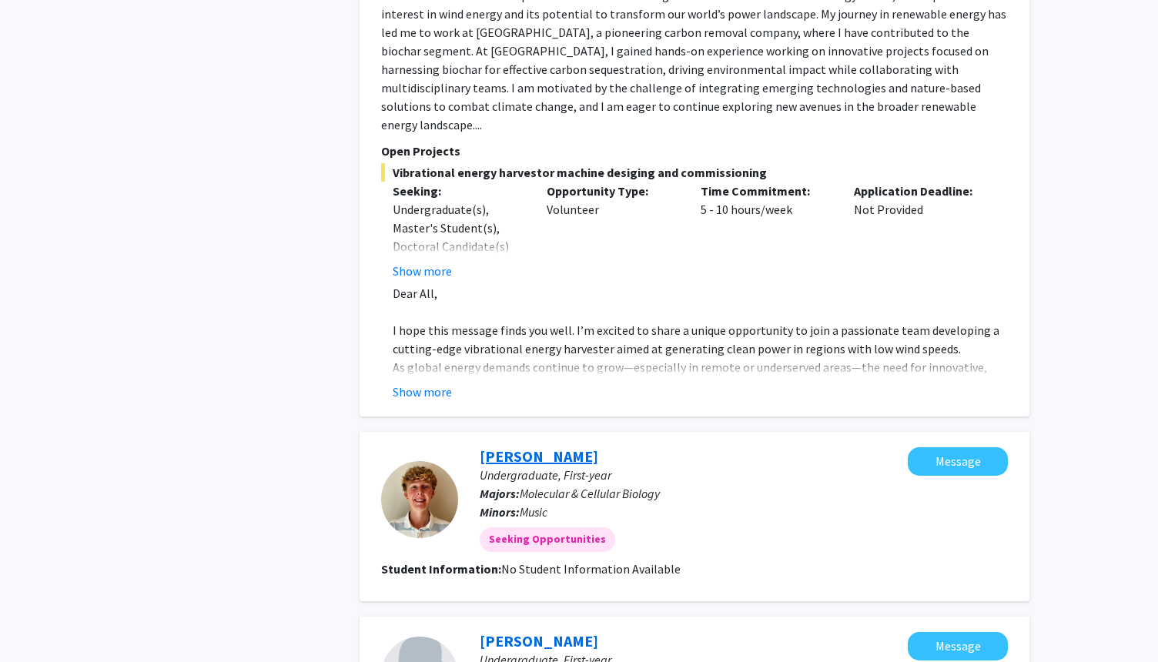
click at [552, 447] on link "William Bowers" at bounding box center [539, 456] width 119 height 19
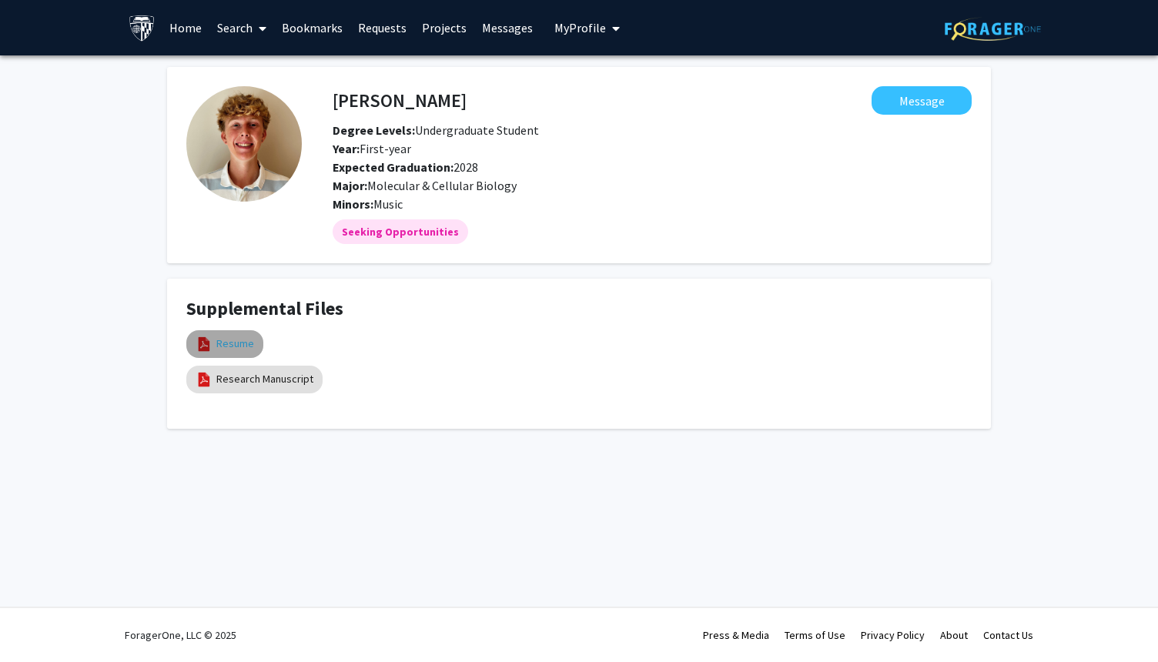
click at [224, 340] on link "Resume" at bounding box center [235, 344] width 38 height 16
select select "custom"
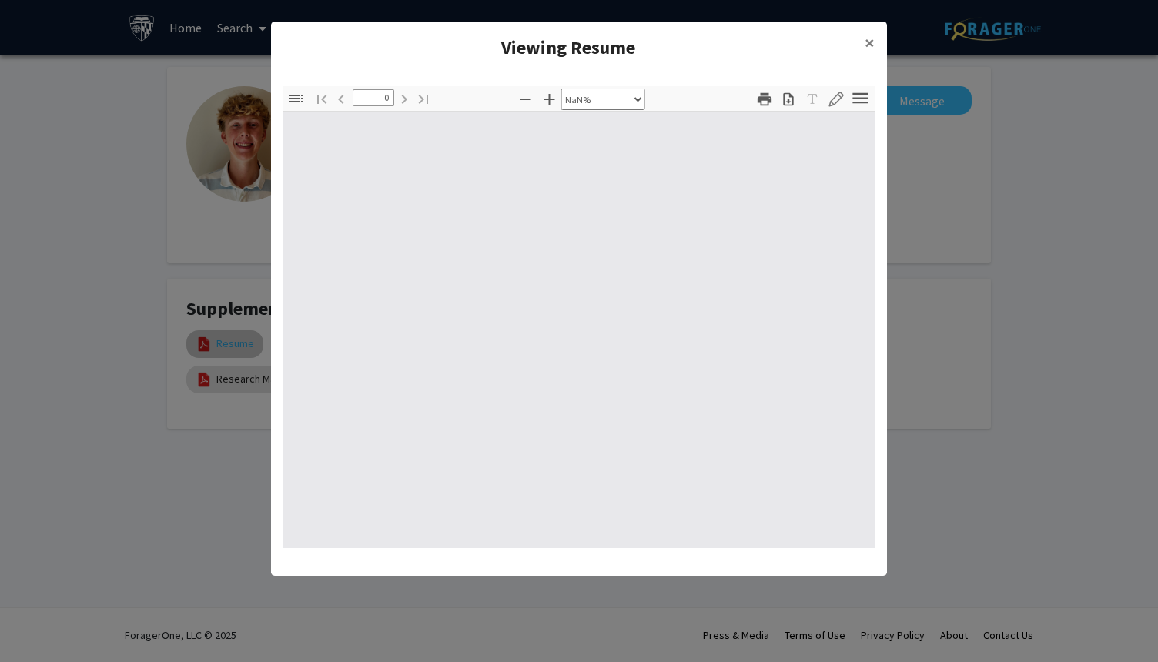
type input "1"
select select "auto"
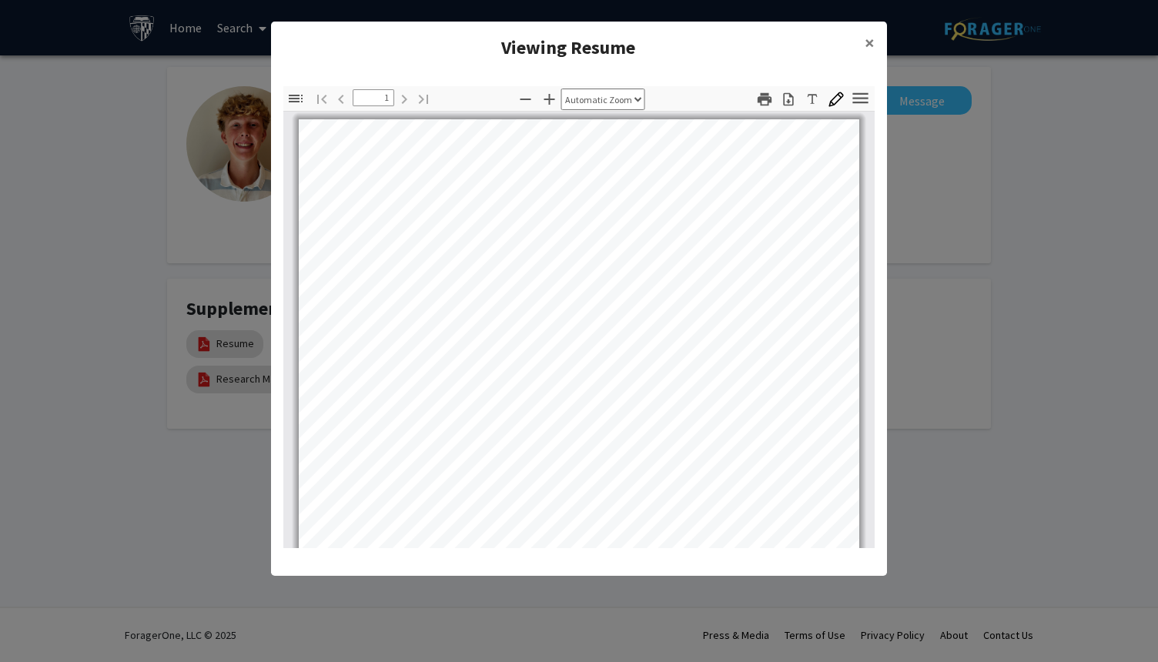
drag, startPoint x: 862, startPoint y: 180, endPoint x: 859, endPoint y: 233, distance: 53.2
click at [859, 233] on div "Page 1" at bounding box center [579, 481] width 574 height 739
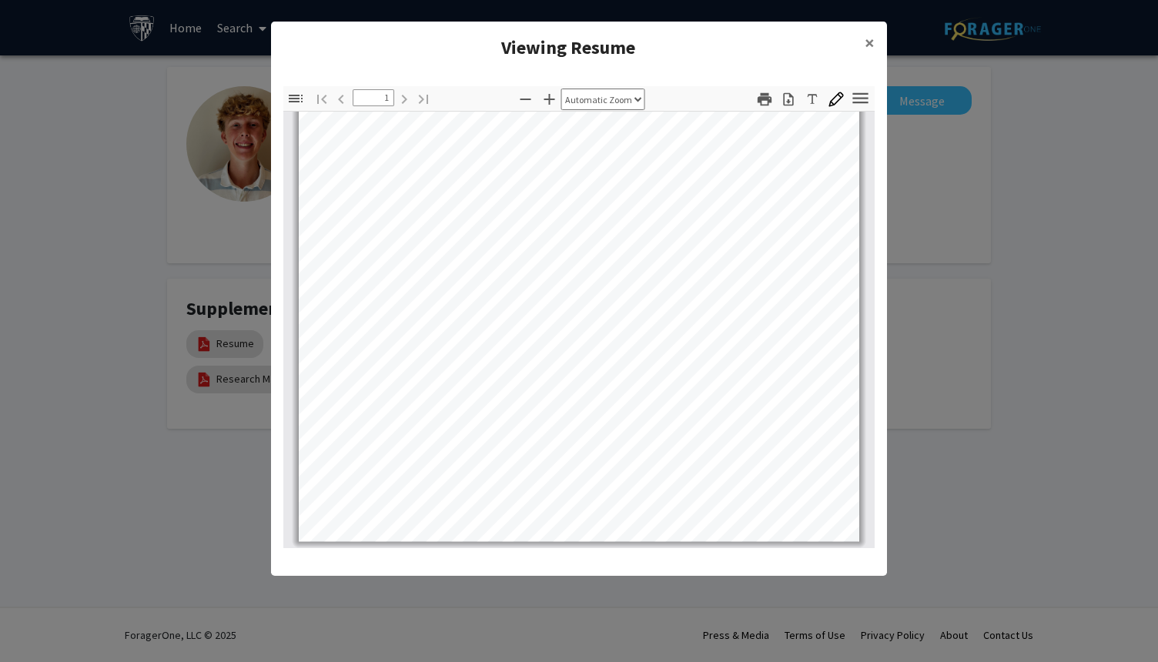
click at [966, 377] on modal-container "Viewing Resume × Thumbnails Document Outline Attachments Layers Current Outline…" at bounding box center [579, 331] width 1158 height 662
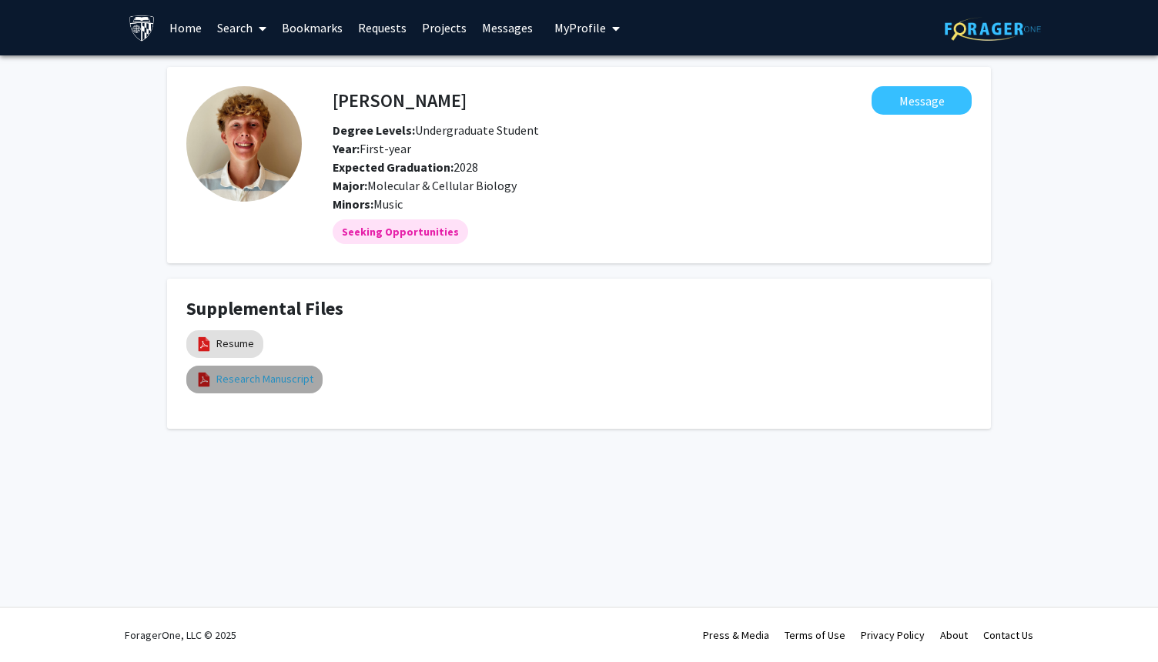
click at [305, 377] on link "Research Manuscript" at bounding box center [264, 379] width 97 height 16
select select "custom"
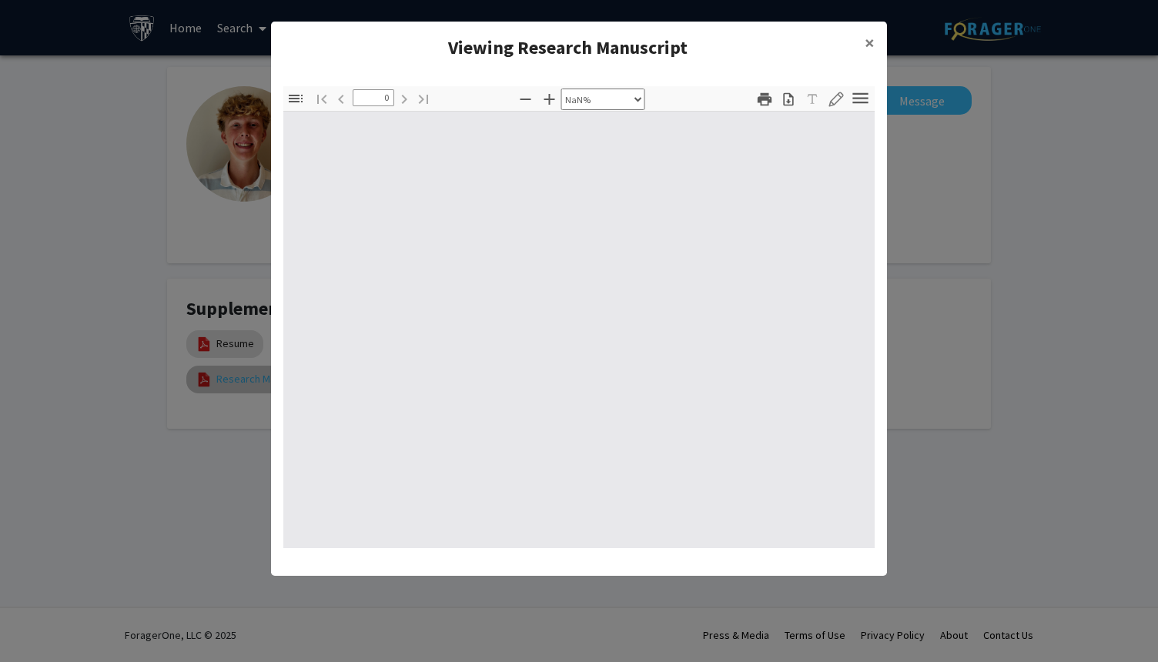
type input "1"
select select "auto"
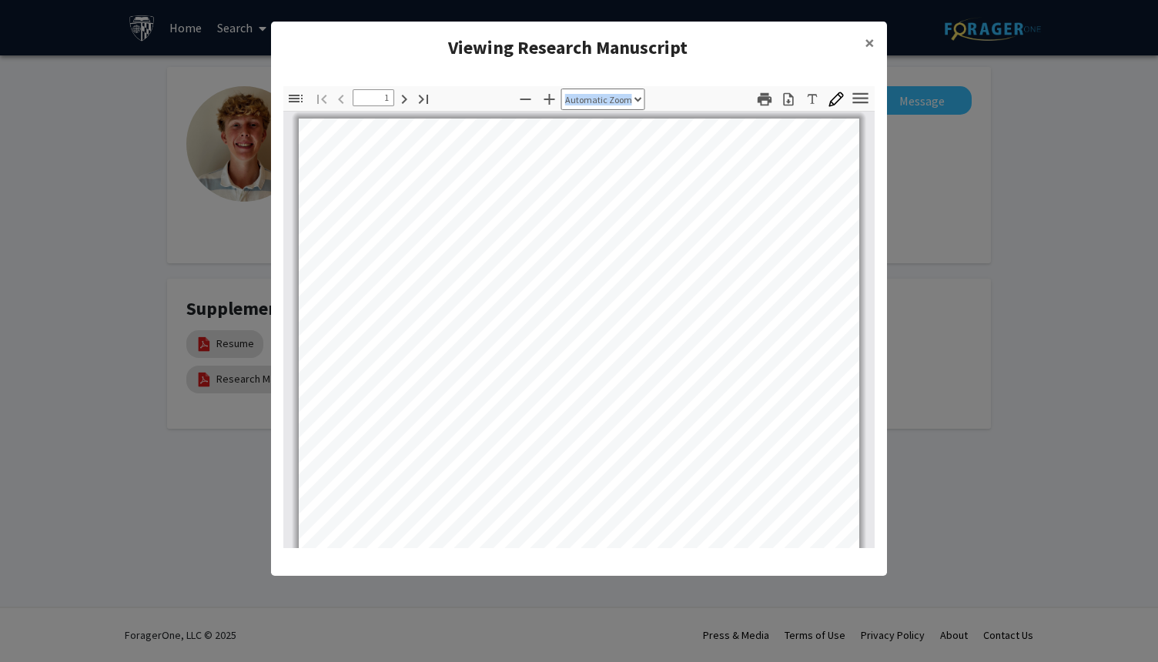
drag, startPoint x: 875, startPoint y: 132, endPoint x: 873, endPoint y: 203, distance: 70.9
click at [873, 204] on div "Thumbnails Document Outline Attachments Layers Current Outline Item Toggle Side…" at bounding box center [579, 317] width 616 height 487
click at [844, 49] on ng-component "Viewing Research Manuscript × Thumbnails Document Outline Attachments Layers Cu…" at bounding box center [579, 291] width 616 height 539
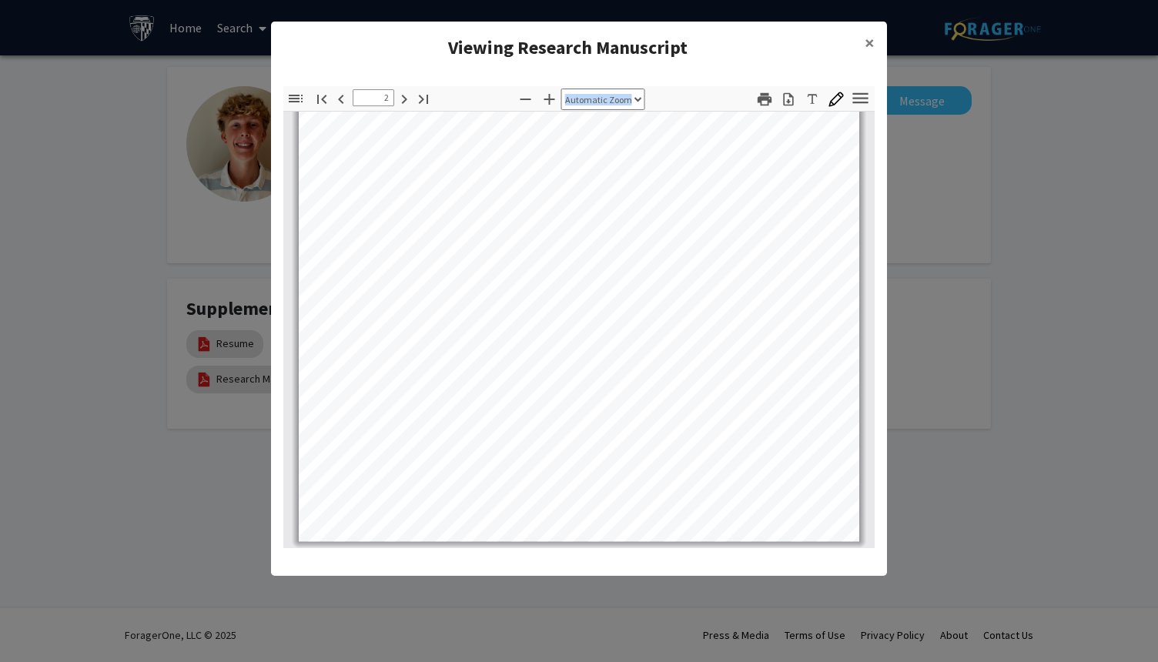
scroll to position [0, 0]
type input "1"
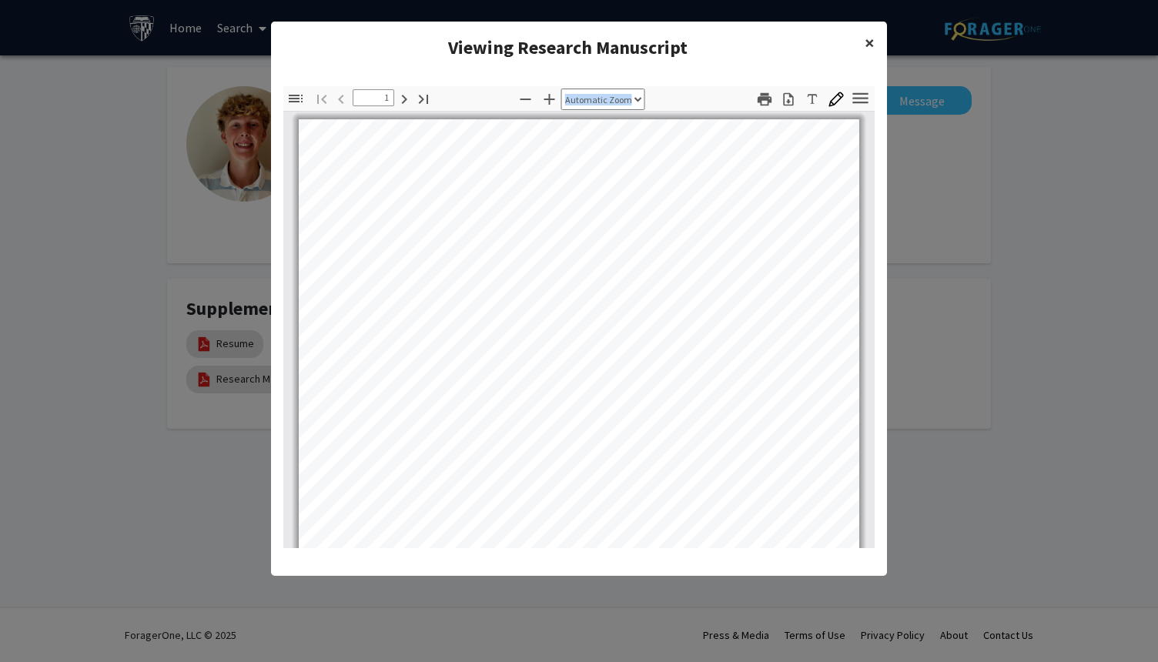
click at [863, 38] on button "×" at bounding box center [869, 43] width 35 height 43
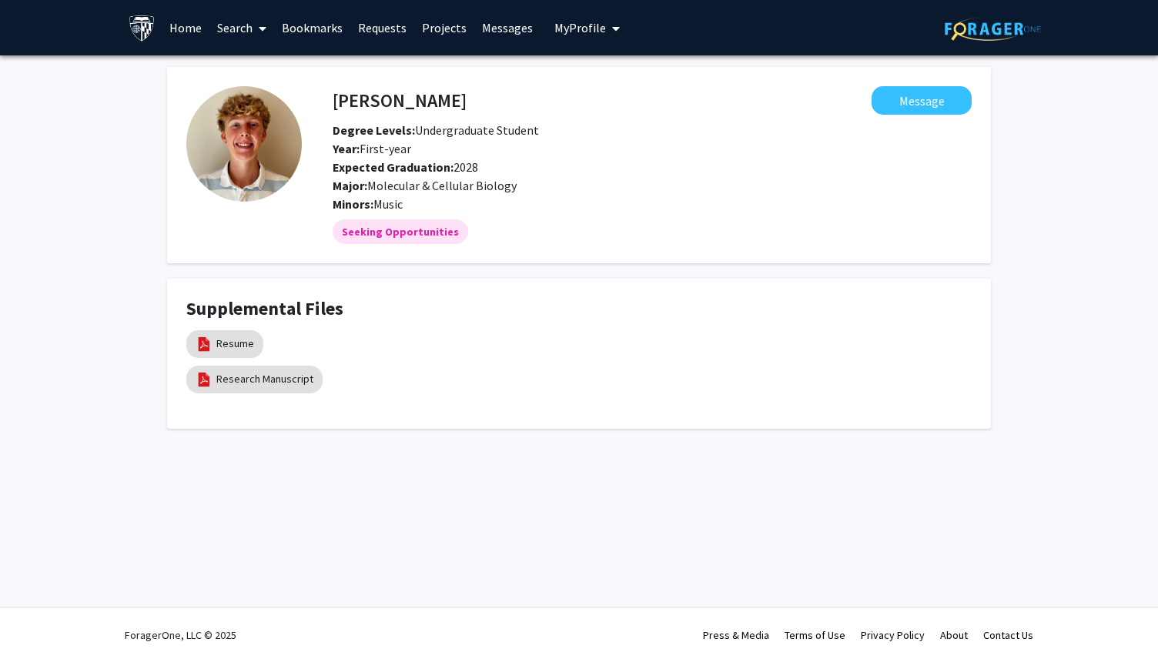
click at [619, 222] on div "Seeking Opportunities" at bounding box center [652, 231] width 645 height 31
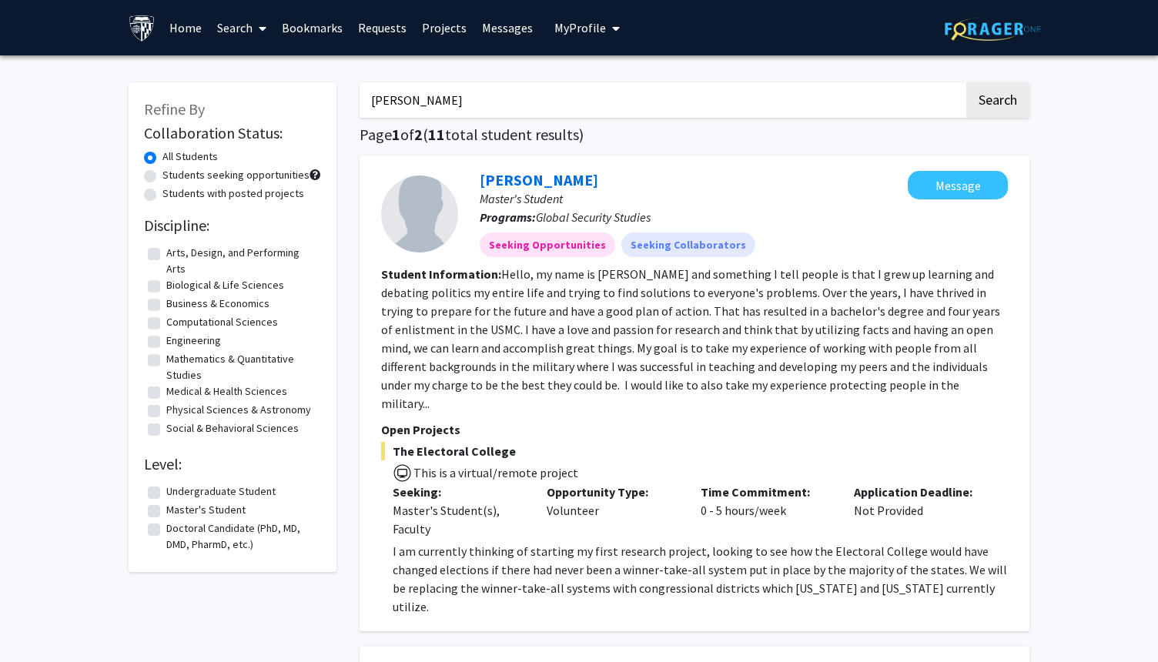
click at [520, 29] on link "Messages" at bounding box center [507, 28] width 66 height 54
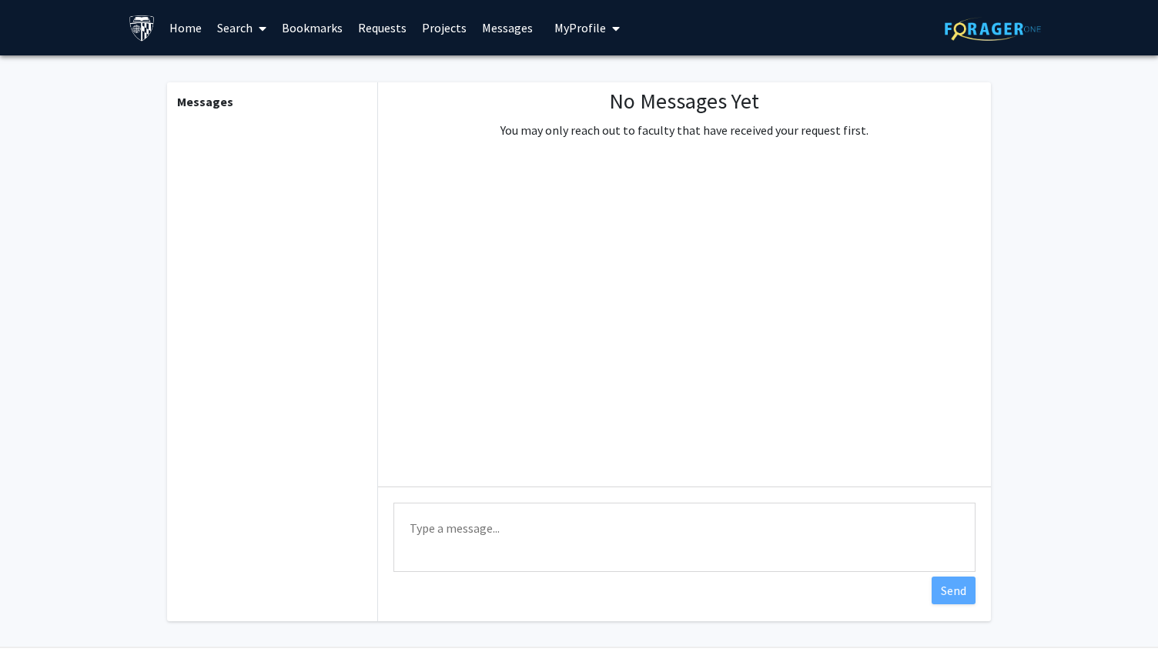
click at [574, 32] on span "My Profile" at bounding box center [580, 27] width 52 height 15
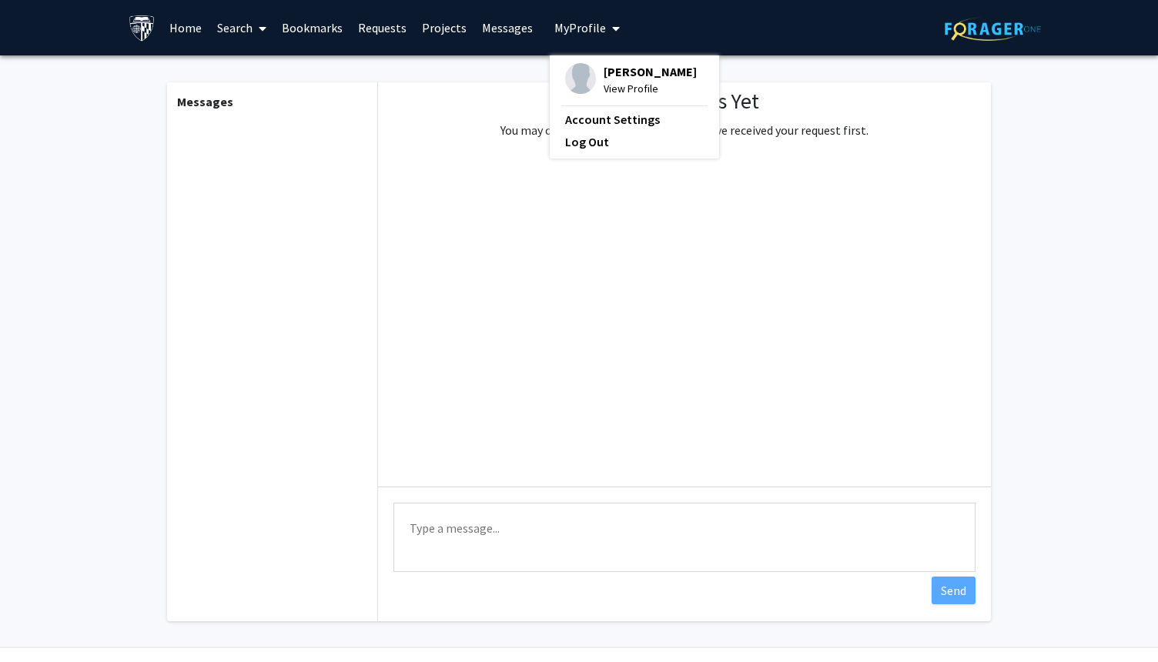
click at [587, 86] on fg-profile-picture at bounding box center [580, 80] width 31 height 34
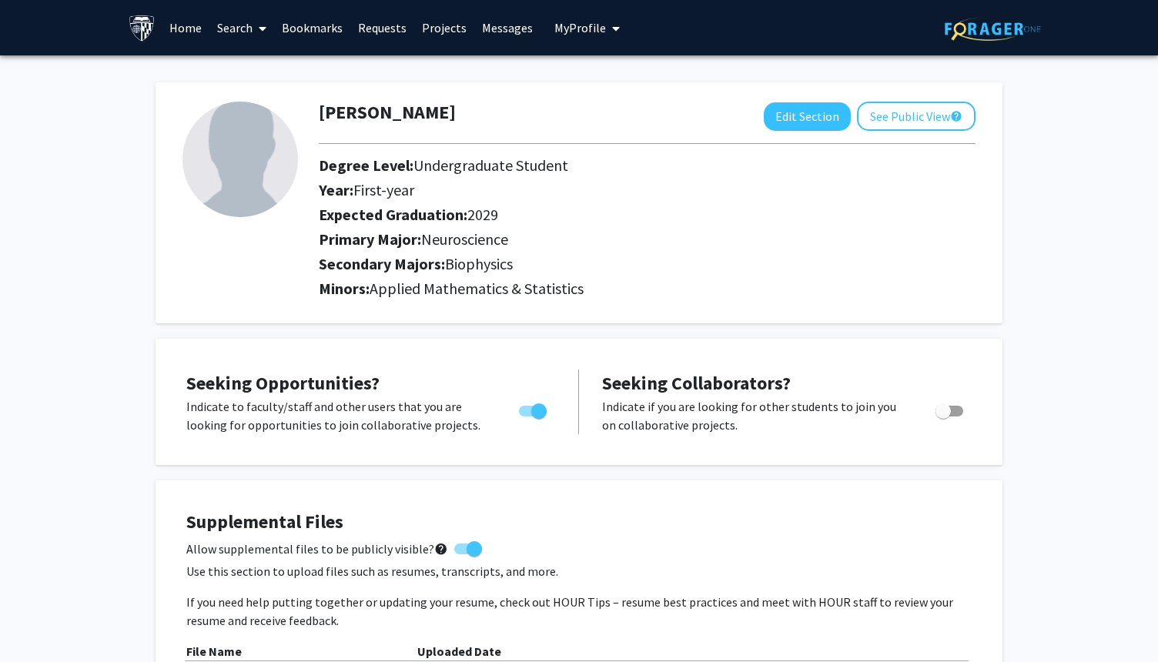
click at [557, 268] on h2 "Secondary Majors: Biophysics" at bounding box center [647, 264] width 657 height 18
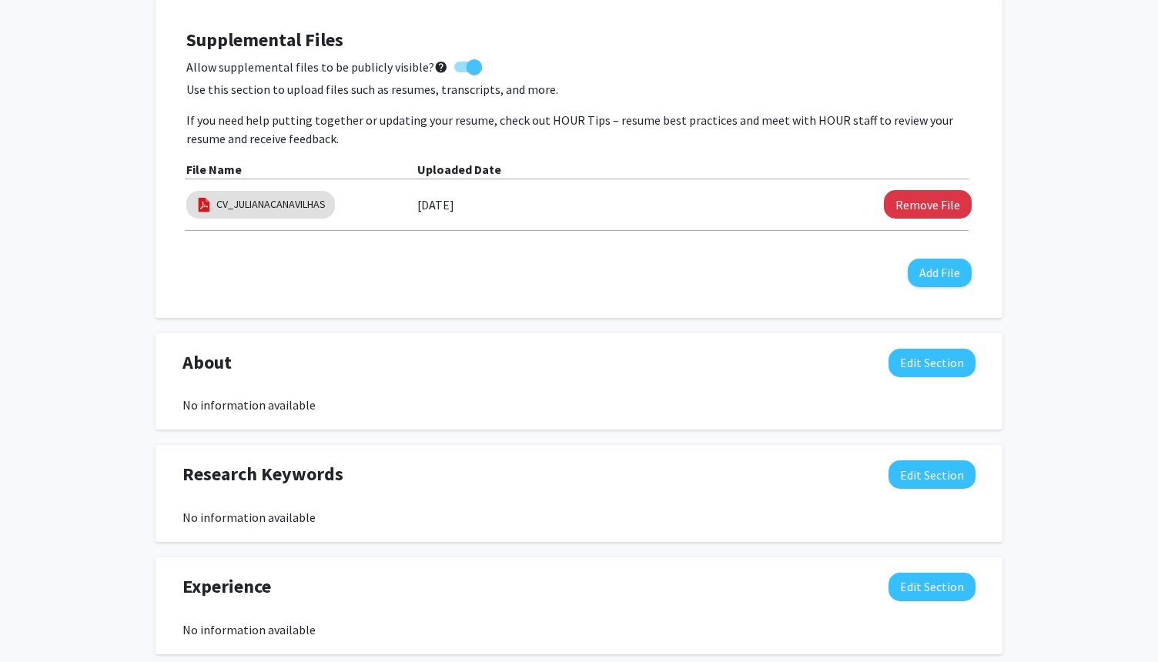
scroll to position [524, 0]
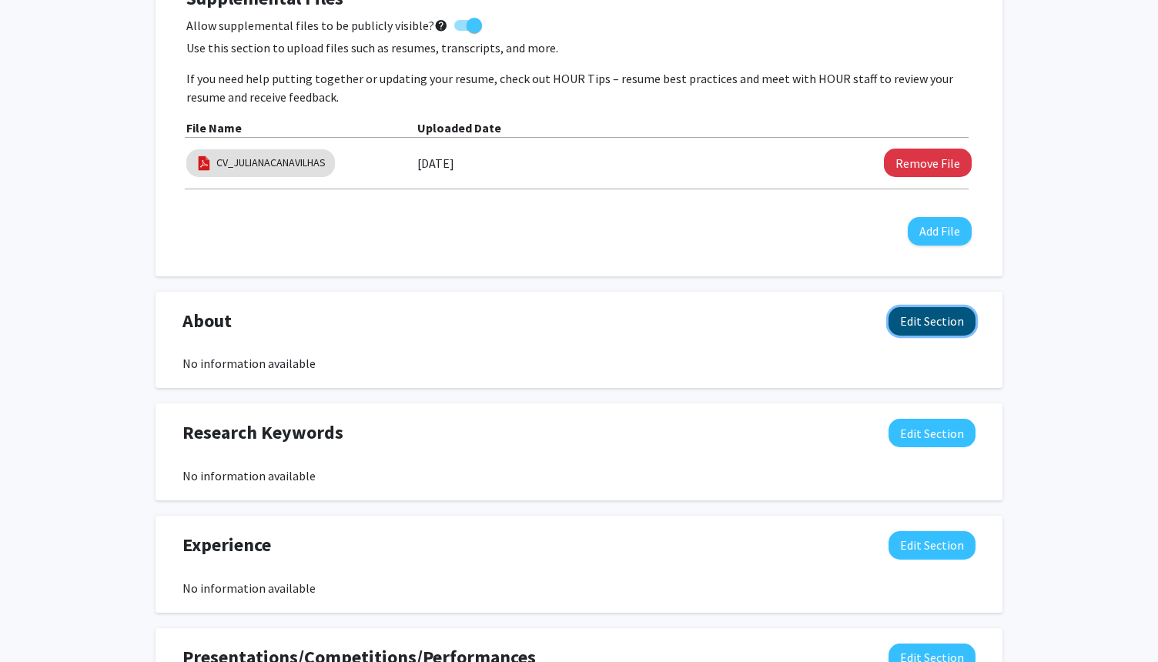
click at [943, 326] on button "Edit Section" at bounding box center [932, 321] width 87 height 28
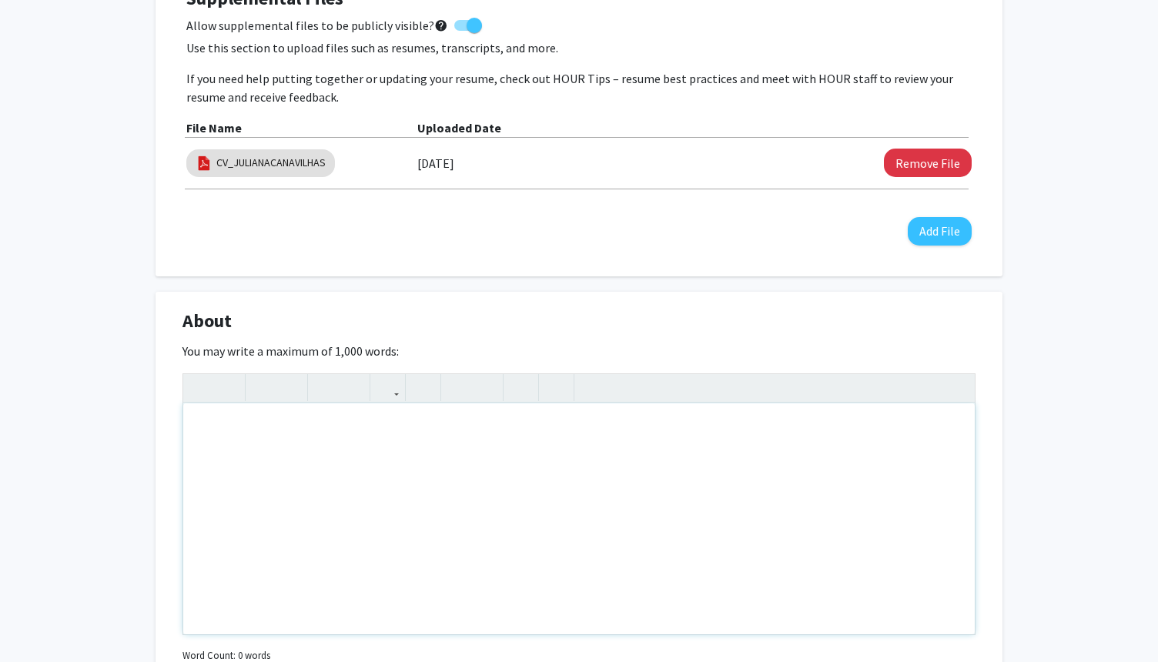
click at [387, 480] on div "Note to users with screen readers: Please deactivate our accessibility plugin f…" at bounding box center [579, 518] width 792 height 231
click at [467, 433] on div "Note to users with screen readers: Please deactivate our accessibility plugin f…" at bounding box center [579, 518] width 792 height 231
paste div "Note to users with screen readers: Please deactivate our accessibility plugin f…"
type textarea "<p>I am Juliana [Último Nome], a first-year undergraduate at Johns Hopkins Univ…"
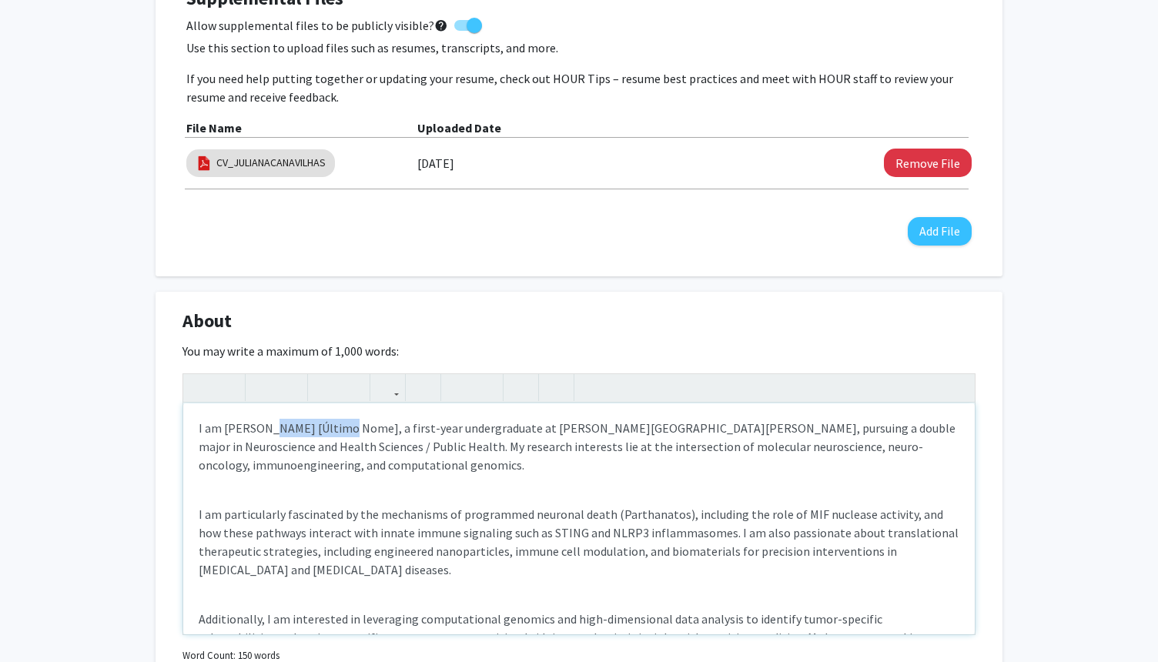
drag, startPoint x: 264, startPoint y: 430, endPoint x: 338, endPoint y: 429, distance: 73.9
click at [340, 430] on p "I am Juliana [Último Nome], a first-year undergraduate at Johns Hopkins Univers…" at bounding box center [579, 446] width 761 height 55
drag, startPoint x: 845, startPoint y: 424, endPoint x: 266, endPoint y: 450, distance: 578.8
click at [266, 450] on p "I am Juliana Canavilhas, a first-year undergraduate at Johns Hopkins University…" at bounding box center [579, 446] width 761 height 55
click at [196, 500] on div "I am [PERSON_NAME], a first-year undergraduate at [PERSON_NAME][GEOGRAPHIC_DATA…" at bounding box center [579, 518] width 792 height 231
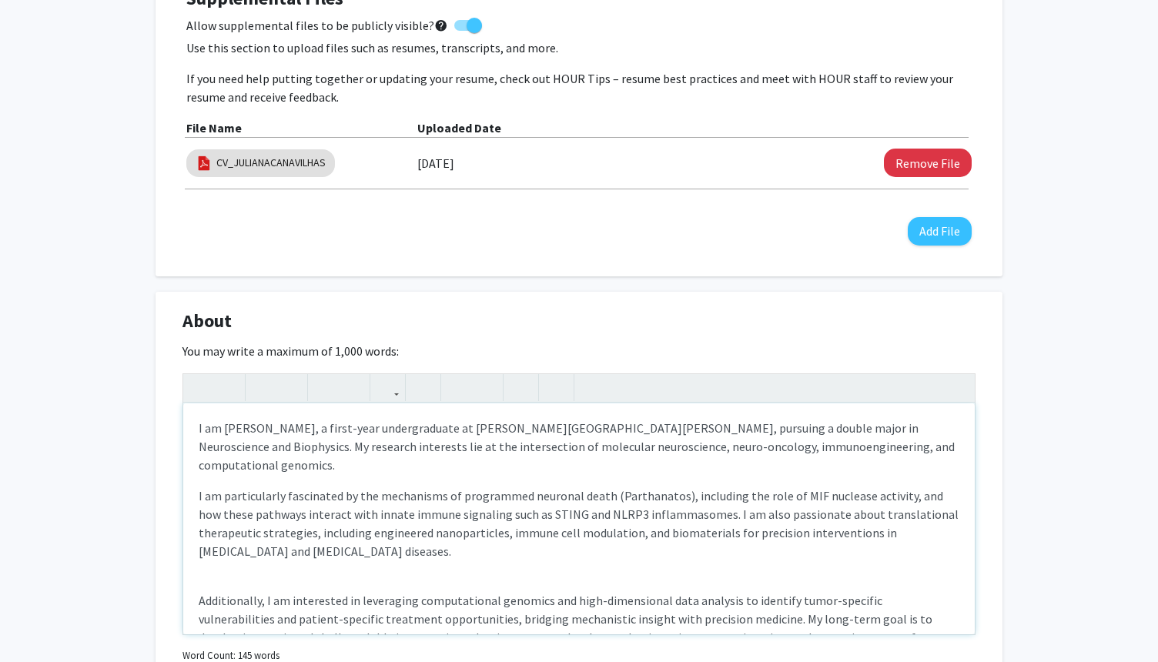
click at [197, 584] on div "I am [PERSON_NAME], a first-year undergraduate at [PERSON_NAME][GEOGRAPHIC_DATA…" at bounding box center [579, 518] width 792 height 231
type textarea "<p>I am Juliana Canavilhas, a first-year undergraduate at Johns Hopkins Univers…"
click at [329, 618] on p "Additionally, I am interested in leveraging computational genomics and high-dim…" at bounding box center [579, 610] width 761 height 74
click at [650, 299] on div "About Edit Section You may write a maximum of 1,000 words: I am [PERSON_NAME], …" at bounding box center [579, 508] width 847 height 433
click at [641, 325] on div "About Edit Section" at bounding box center [579, 324] width 816 height 35
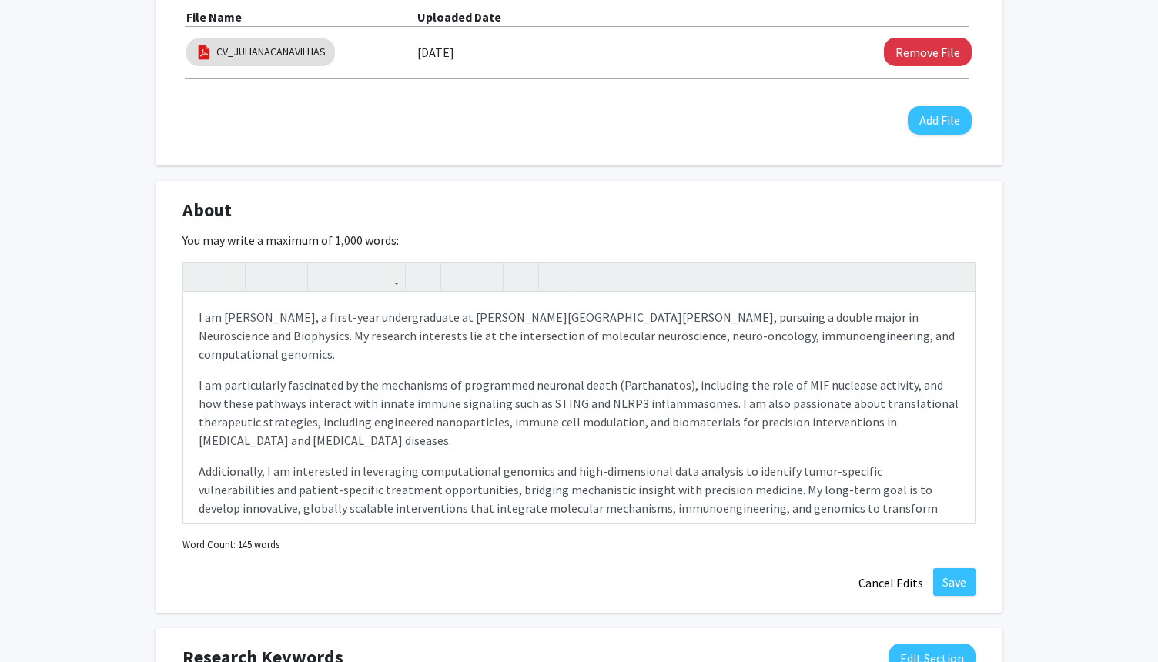
scroll to position [647, 0]
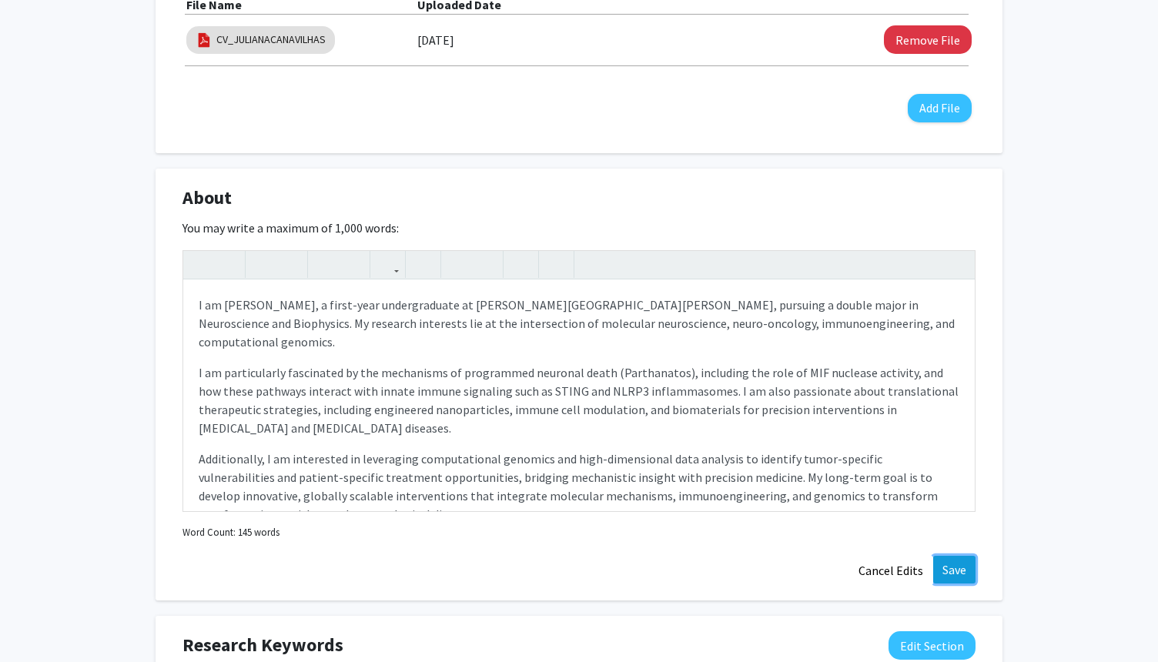
click at [943, 564] on button "Save" at bounding box center [954, 570] width 42 height 28
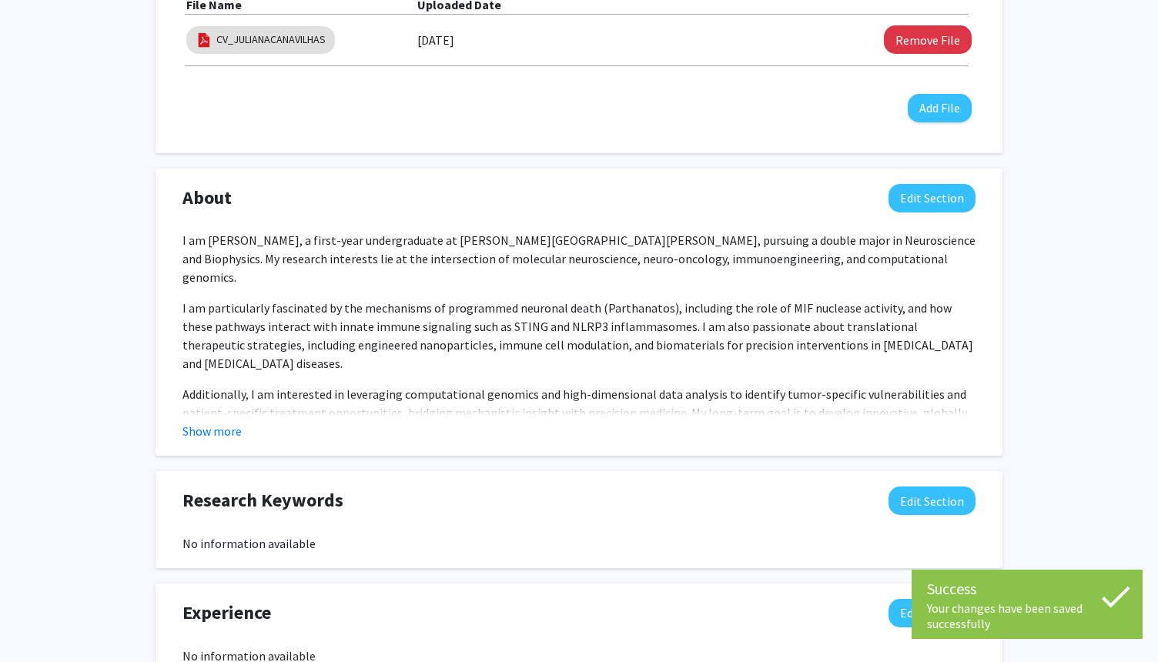
click at [829, 385] on p "Additionally, I am interested in leveraging computational genomics and high-dim…" at bounding box center [578, 422] width 793 height 74
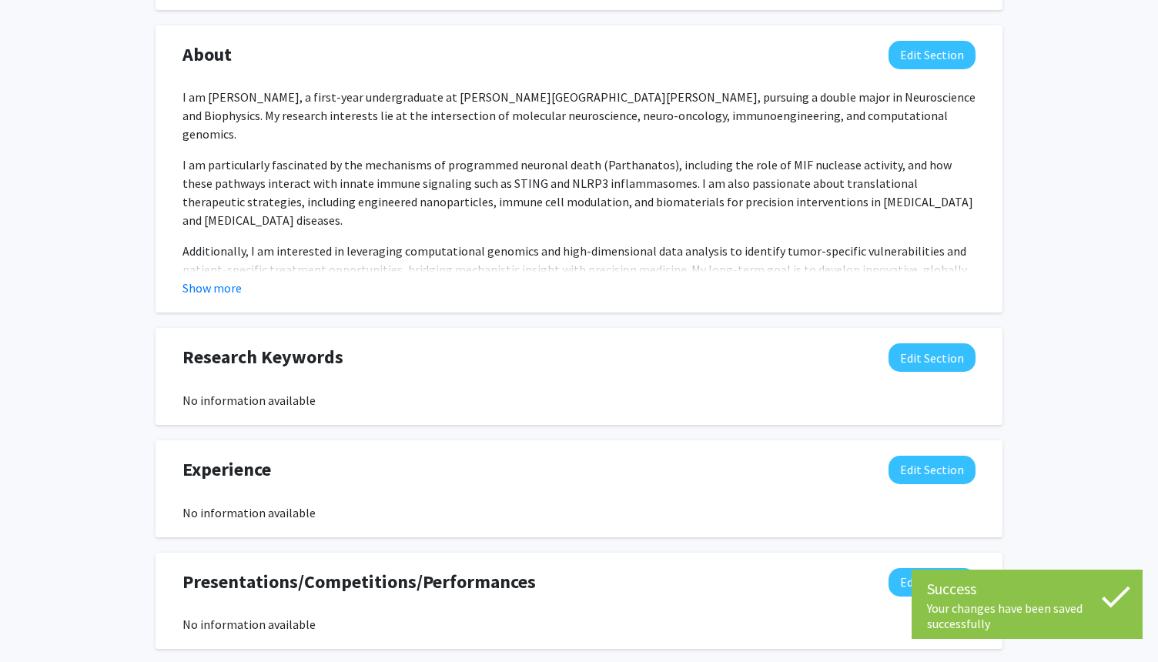
scroll to position [801, 0]
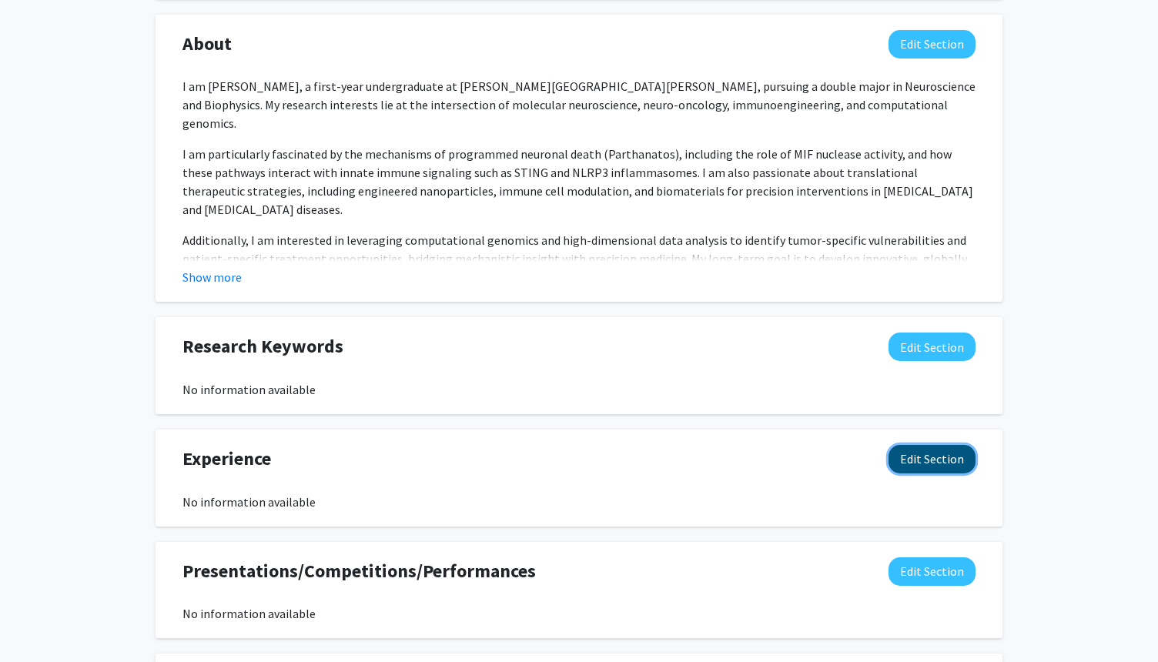
click at [932, 454] on button "Edit Section" at bounding box center [932, 459] width 87 height 28
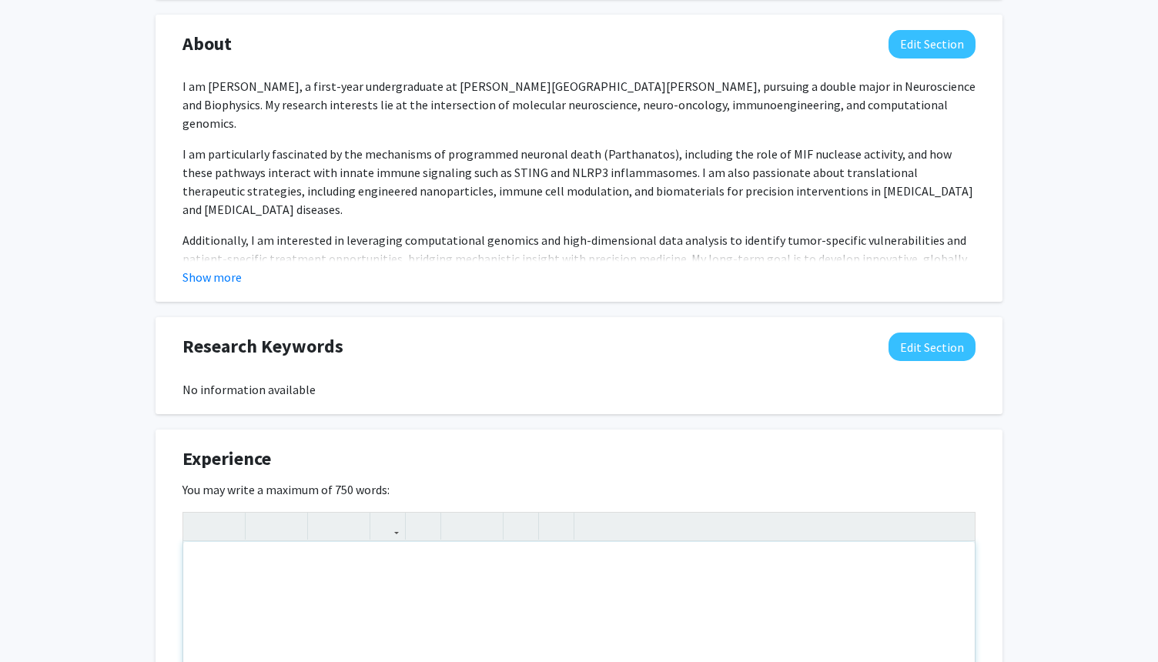
click at [420, 575] on div "Note to users with screen readers: Please deactivate our accessibility plugin f…" at bounding box center [579, 657] width 792 height 231
paste div "Note to users with screen readers: Please deactivate our accessibility plugin f…"
type textarea "<p>FOUNDER/ INDEPENDENT RESEARCHER – OSTEO-NANOMIMETIC Lisbon, Portugal</p><p>I…"
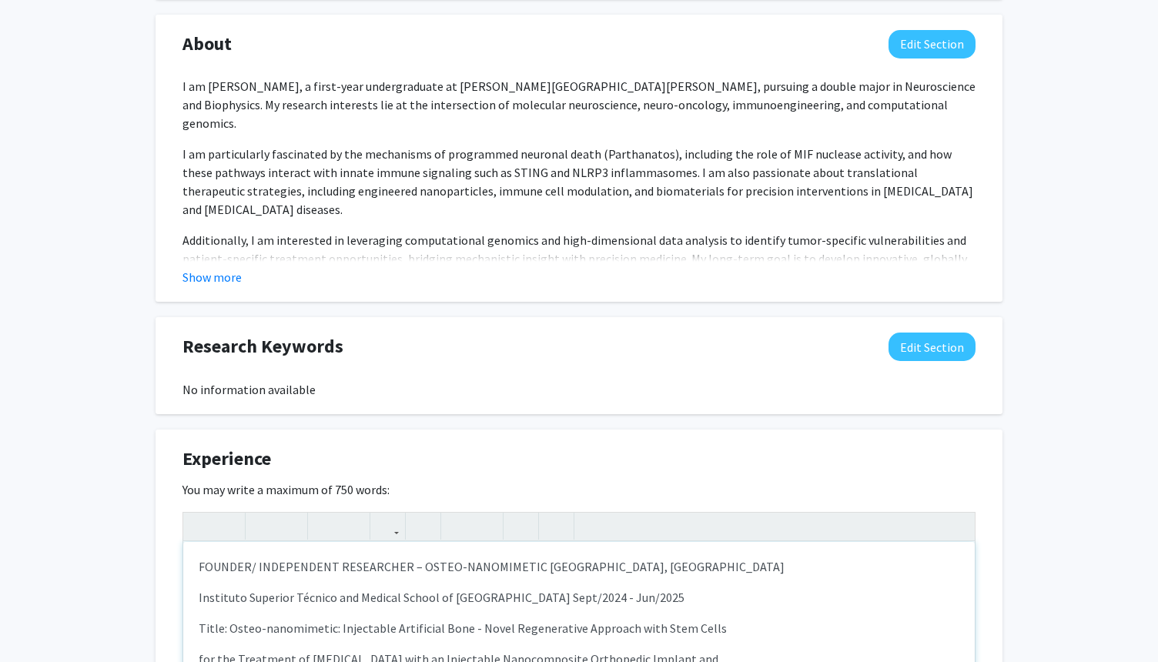
click at [373, 625] on p "Title: Osteo-nanomimetic: Injectable Artificial Bone - Novel Regenerative Appro…" at bounding box center [579, 628] width 761 height 18
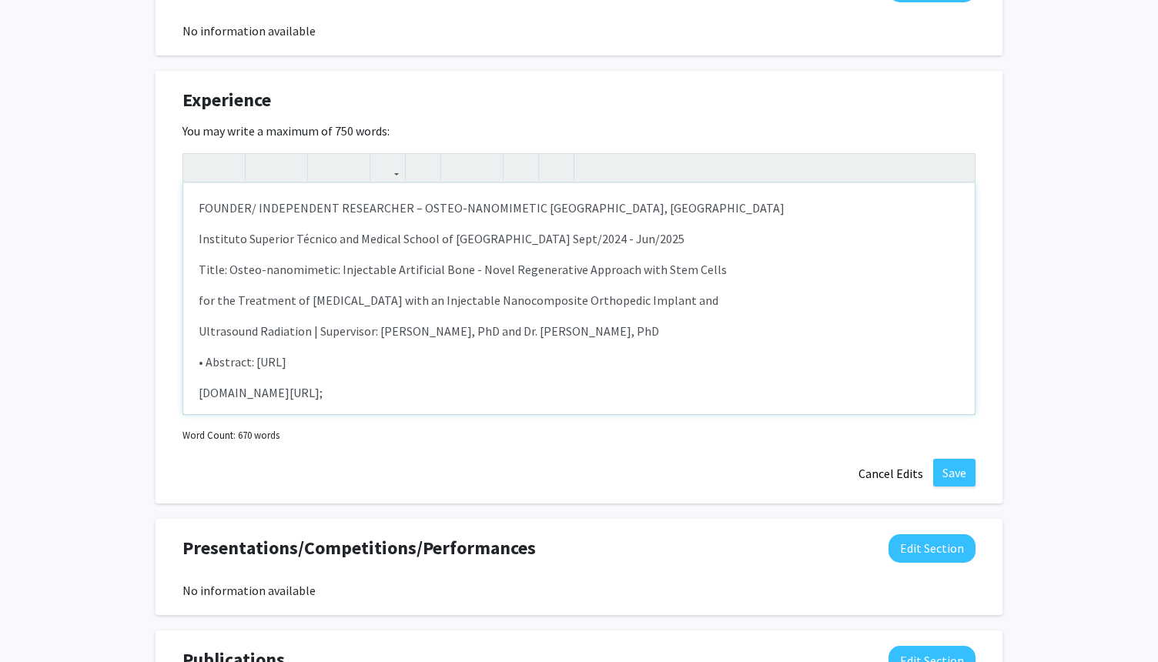
scroll to position [125, 0]
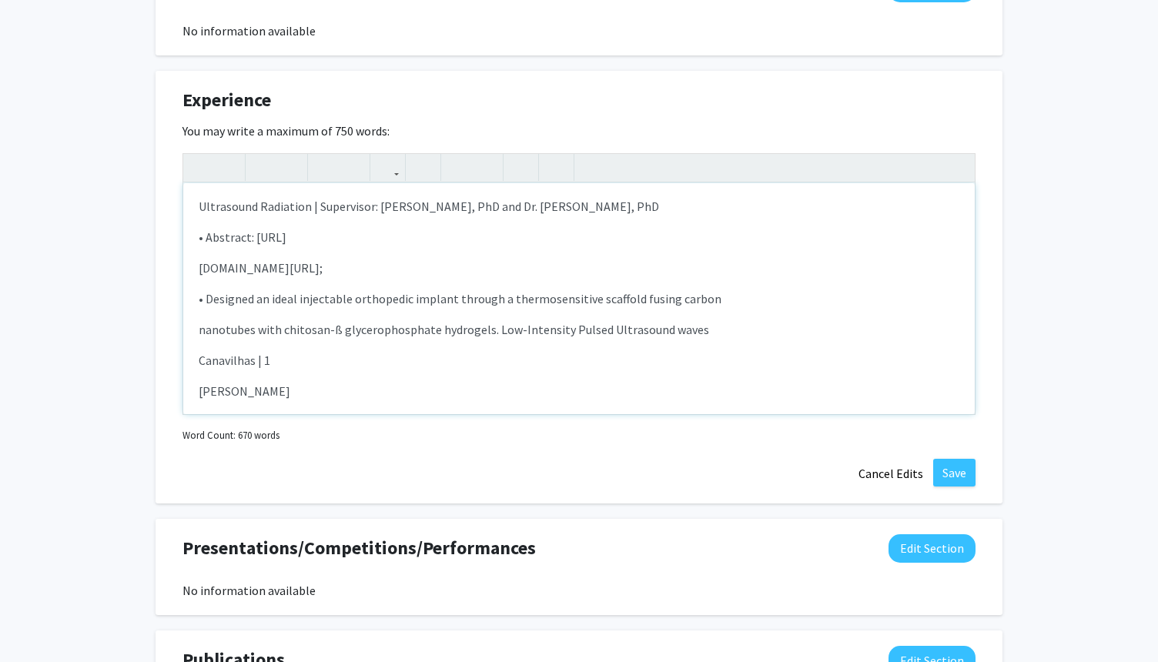
click at [373, 246] on p "• Abstract: https://98cb63f2-a78e-4ec7-9d52-" at bounding box center [579, 237] width 761 height 18
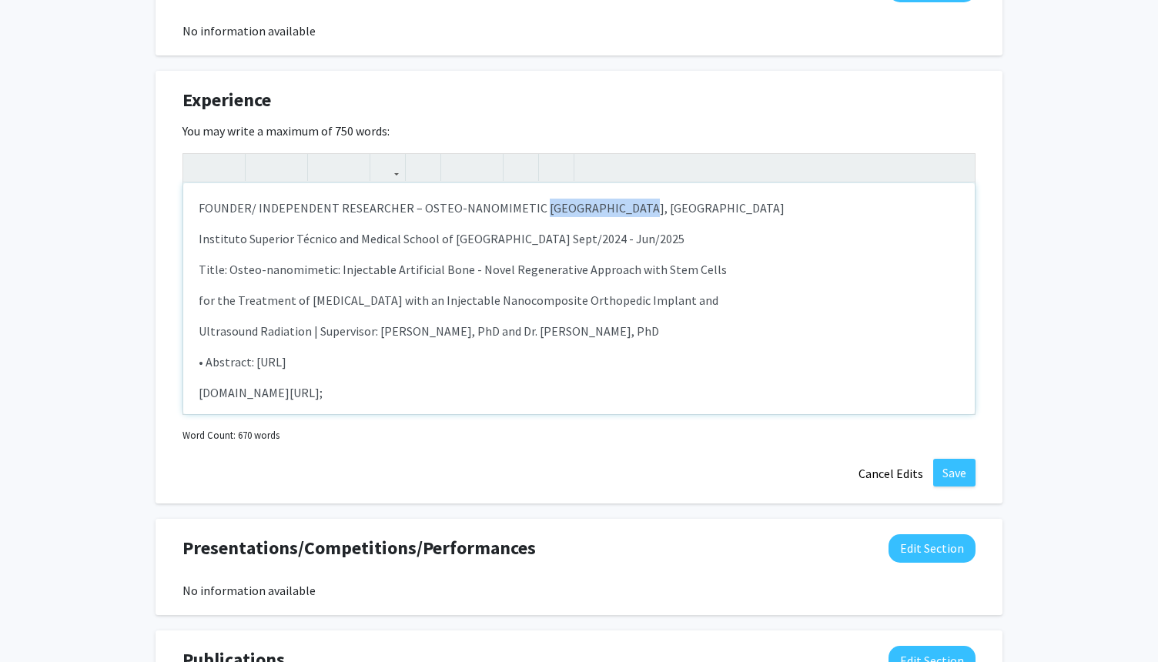
drag, startPoint x: 531, startPoint y: 206, endPoint x: 630, endPoint y: 206, distance: 98.6
click at [630, 206] on p "FOUNDER/ INDEPENDENT RESEARCHER – OSTEO-NANOMIMETIC Lisbon, Portugal" at bounding box center [579, 208] width 761 height 18
click at [197, 239] on div "FOUNDER/ INDEPENDENT RESEARCHER – OSTEO-NANOMIMETIC Instituto Superior Técnico …" at bounding box center [579, 298] width 792 height 231
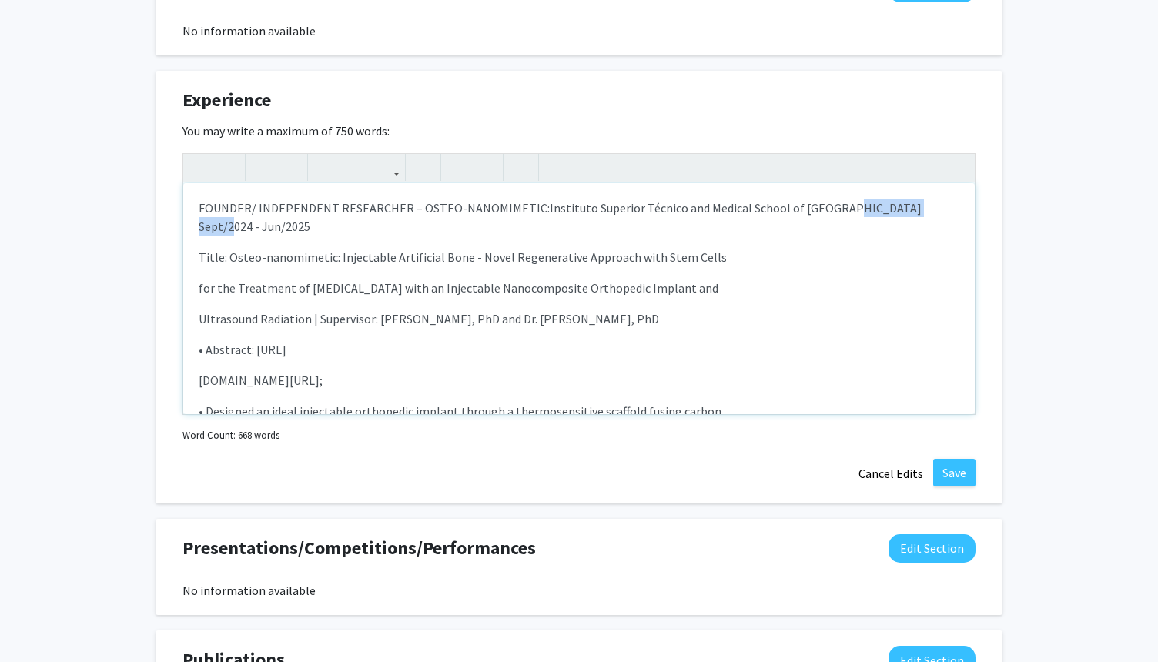
drag, startPoint x: 825, startPoint y: 208, endPoint x: 912, endPoint y: 206, distance: 87.0
click at [912, 206] on span "Instituto Superior Técnico and Medical School of Lisbon Sept/2024 - Jun/2025" at bounding box center [560, 217] width 723 height 34
drag, startPoint x: 939, startPoint y: 204, endPoint x: 822, endPoint y: 204, distance: 116.3
click at [822, 204] on p "FOUNDER/ INDEPENDENT RESEARCHER – OSTEO-NANOMIMETIC: Instituto Superior Técnico…" at bounding box center [579, 217] width 761 height 37
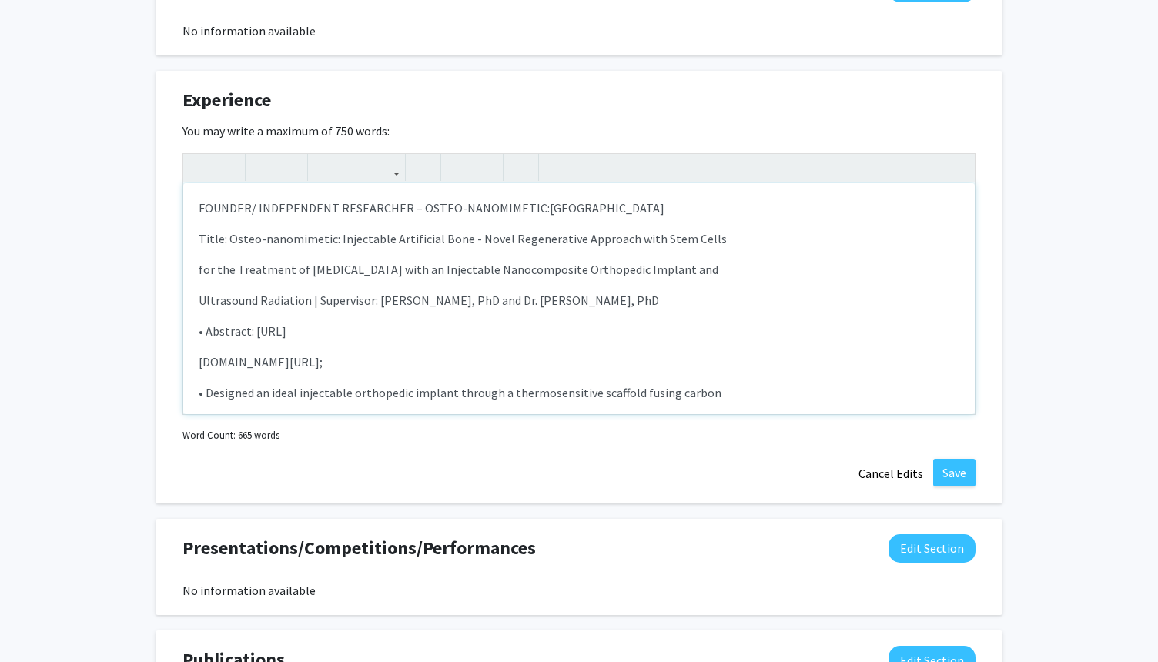
click at [196, 272] on div "FOUNDER/ INDEPENDENT RESEARCHER – OSTEO-NANOMIMETIC: Instituto Superior Técnico…" at bounding box center [579, 298] width 792 height 231
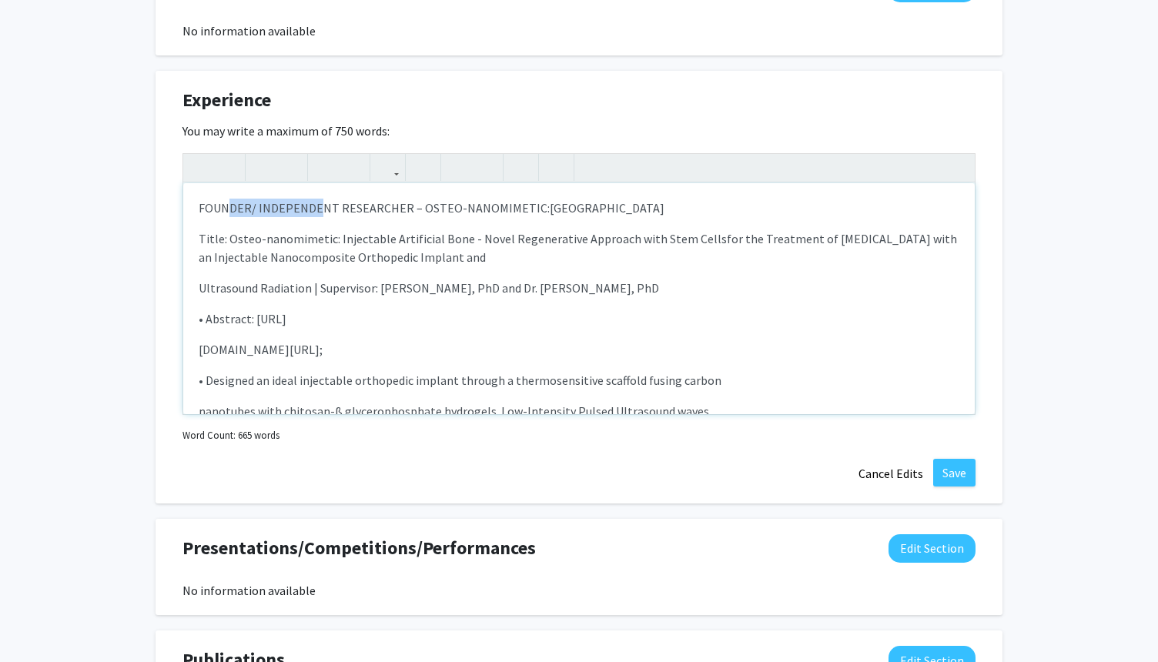
drag, startPoint x: 225, startPoint y: 206, endPoint x: 313, endPoint y: 206, distance: 88.5
click at [314, 206] on p "FOUNDER/ INDEPENDENT RESEARCHER – OSTEO-NANOMIMETIC: Instituto Superior Técnico…" at bounding box center [579, 208] width 761 height 18
click at [203, 212] on p "FOUNDER/ INDEPENDENT RESEARCHER – OSTEO-NANOMIMETIC: Instituto Superior Técnico…" at bounding box center [579, 208] width 761 height 18
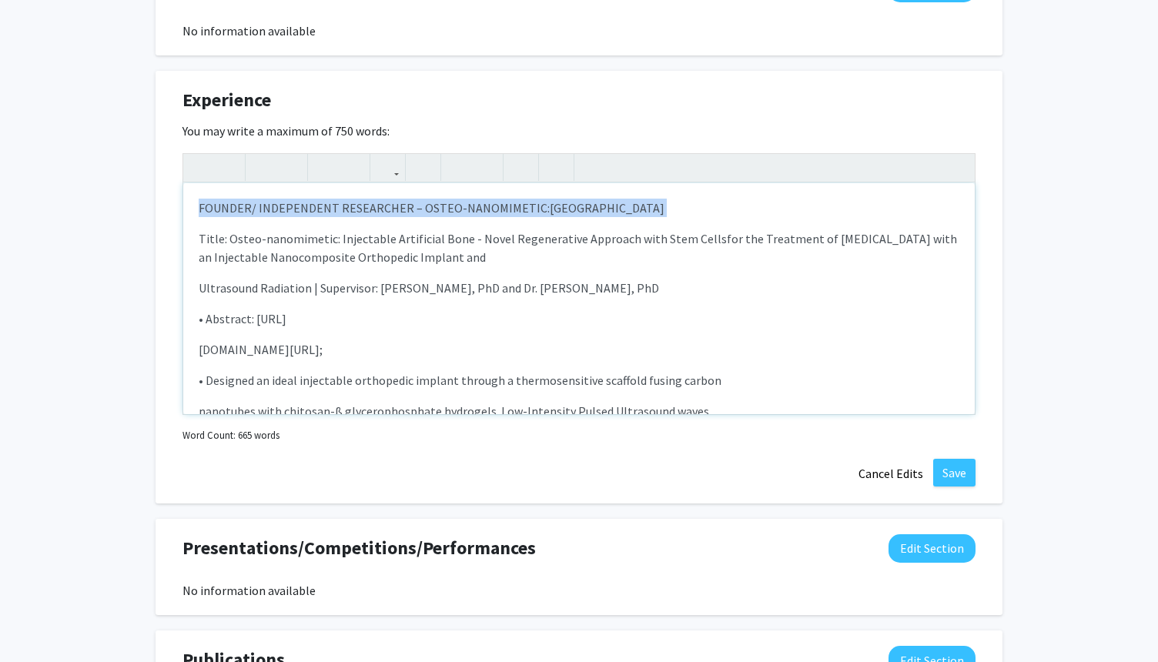
drag, startPoint x: 201, startPoint y: 211, endPoint x: 812, endPoint y: 219, distance: 610.6
click at [812, 219] on div "FOUNDER/ INDEPENDENT RESEARCHER – OSTEO-NANOMIMETIC: Instituto Superior Técnico…" at bounding box center [579, 298] width 792 height 231
click at [261, 163] on icon "button" at bounding box center [262, 167] width 13 height 25
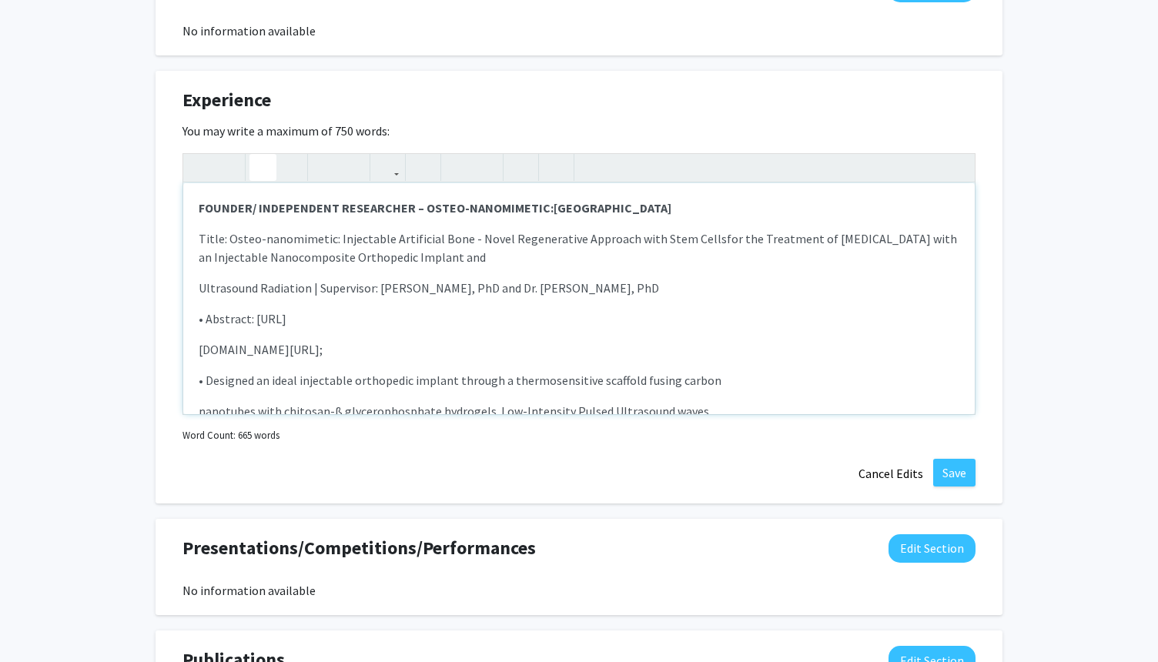
click at [393, 257] on span "for the Treatment of [MEDICAL_DATA] with an Injectable Nanocomposite Orthopedic…" at bounding box center [578, 248] width 758 height 34
click at [472, 256] on p "Title: Osteo-nanomimetic: Injectable Artificial Bone - Novel Regenerative Appro…" at bounding box center [579, 247] width 761 height 37
click at [201, 289] on p "Ultrasound Radiation | Supervisor: Dr. Ana Paula Ribeiro, PhD and Dr. João Silv…" at bounding box center [579, 288] width 761 height 18
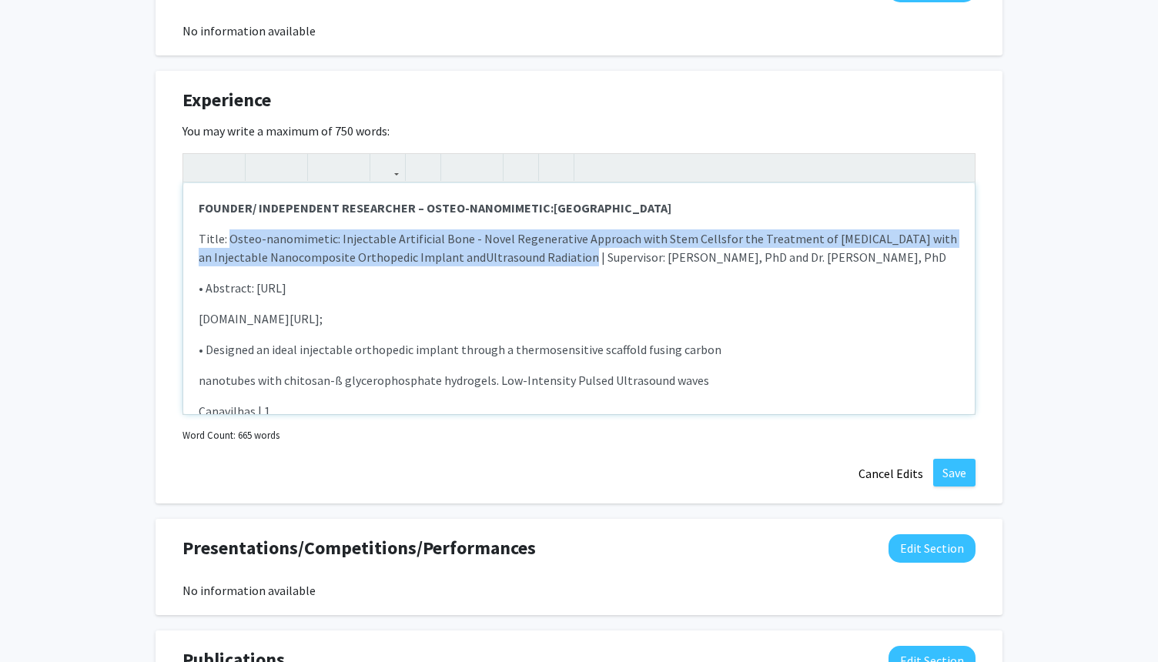
drag, startPoint x: 229, startPoint y: 239, endPoint x: 567, endPoint y: 257, distance: 338.5
click at [569, 257] on p "Title: Osteo-nanomimetic: Injectable Artificial Bone - Novel Regenerative Appro…" at bounding box center [579, 247] width 761 height 37
click at [283, 155] on use "button" at bounding box center [283, 155] width 0 height 0
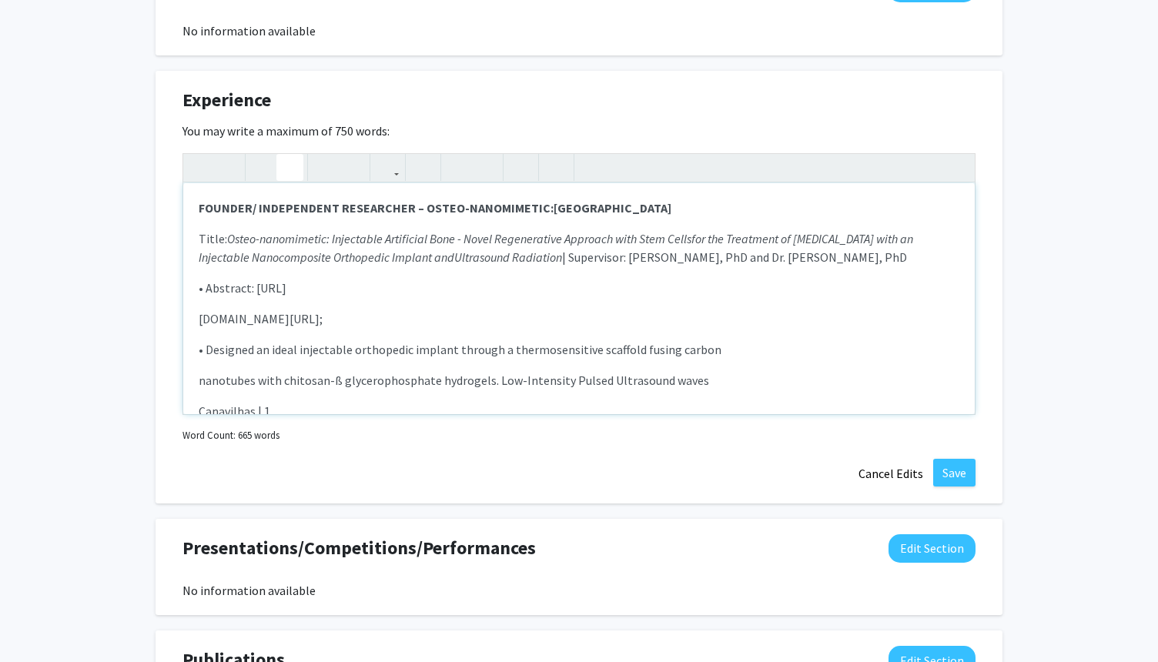
click at [478, 303] on div "FOUNDER/ INDEPENDENT RESEARCHER – OSTEO-NANOMIMETIC: Instituto Superior Técnico…" at bounding box center [579, 298] width 792 height 231
click at [206, 289] on p "• Abstract: https://98cb63f2-a78e-4ec7-9d52-" at bounding box center [579, 288] width 761 height 18
click at [200, 320] on p "[DOMAIN_NAME][URL];" at bounding box center [579, 319] width 761 height 18
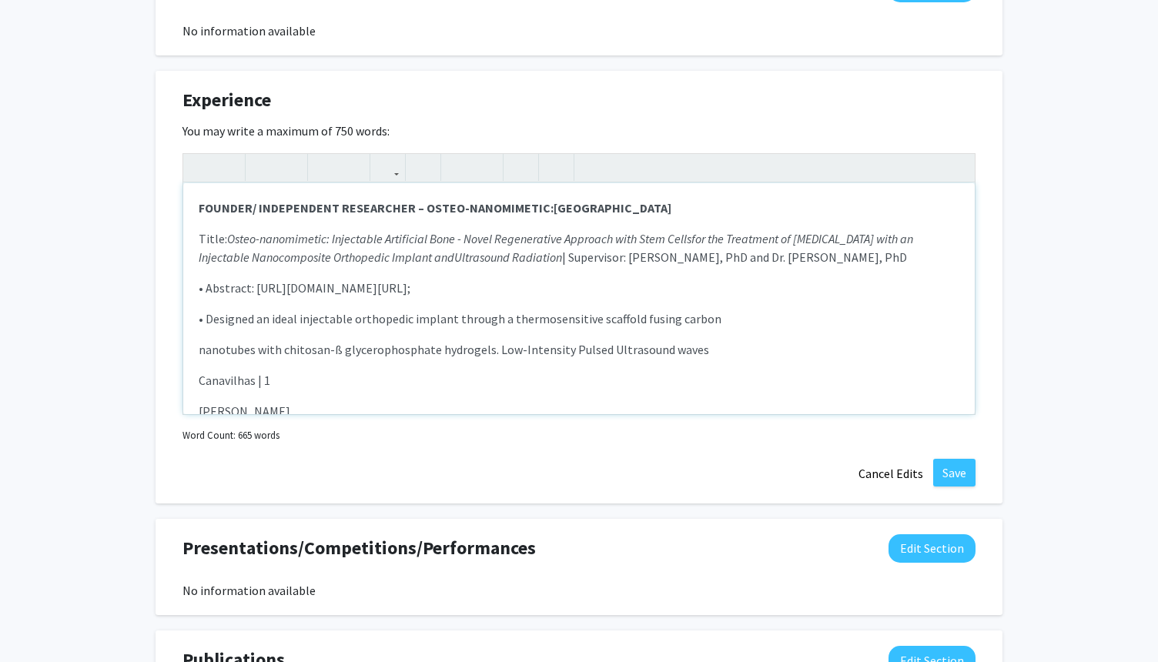
click at [205, 321] on p "• Designed an ideal injectable orthopedic implant through a thermosensitive sca…" at bounding box center [579, 319] width 761 height 18
click at [201, 351] on p "nanotubes with chitosan-ß glycerophosphate hydrogels. Low-Intensity Pulsed Ultr…" at bounding box center [579, 349] width 761 height 18
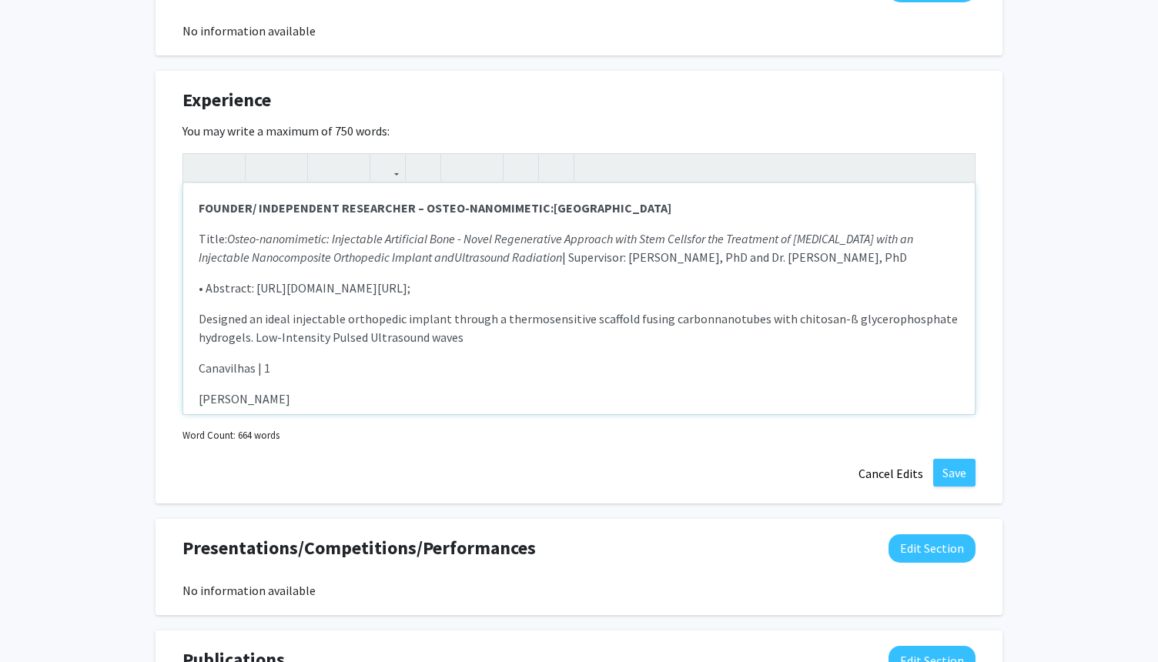
drag, startPoint x: 201, startPoint y: 371, endPoint x: 328, endPoint y: 398, distance: 129.9
click at [328, 398] on div "FOUNDER/ INDEPENDENT RESEARCHER – OSTEO-NANOMIMETIC: Instituto Superior Técnico…" at bounding box center [579, 298] width 792 height 231
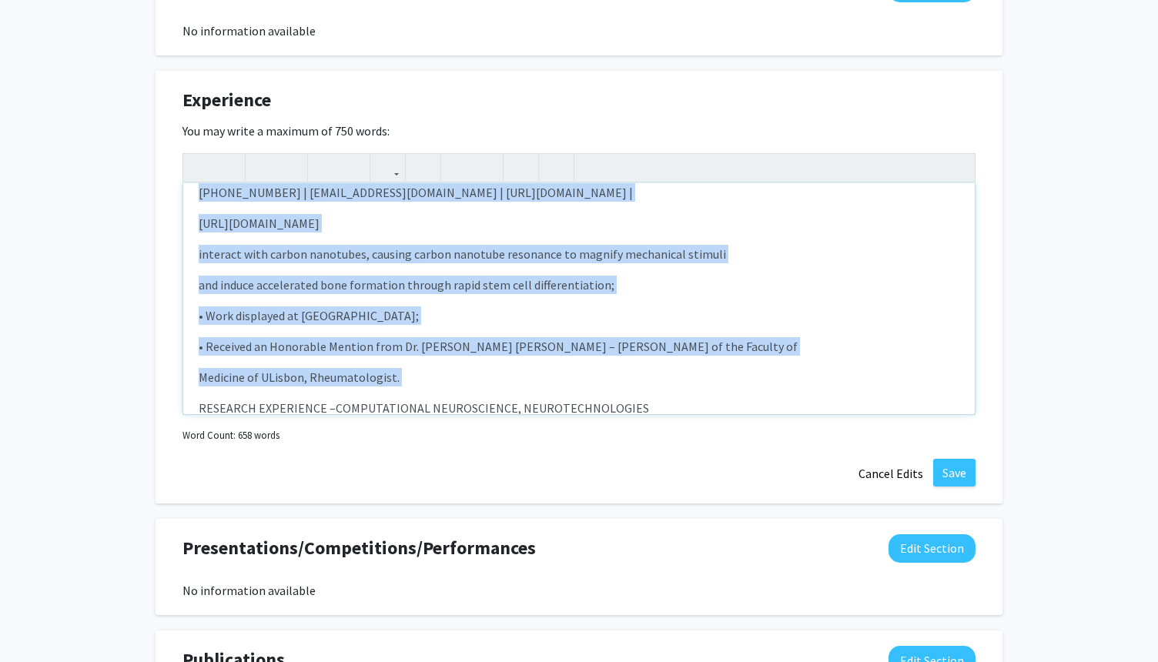
scroll to position [209, 0]
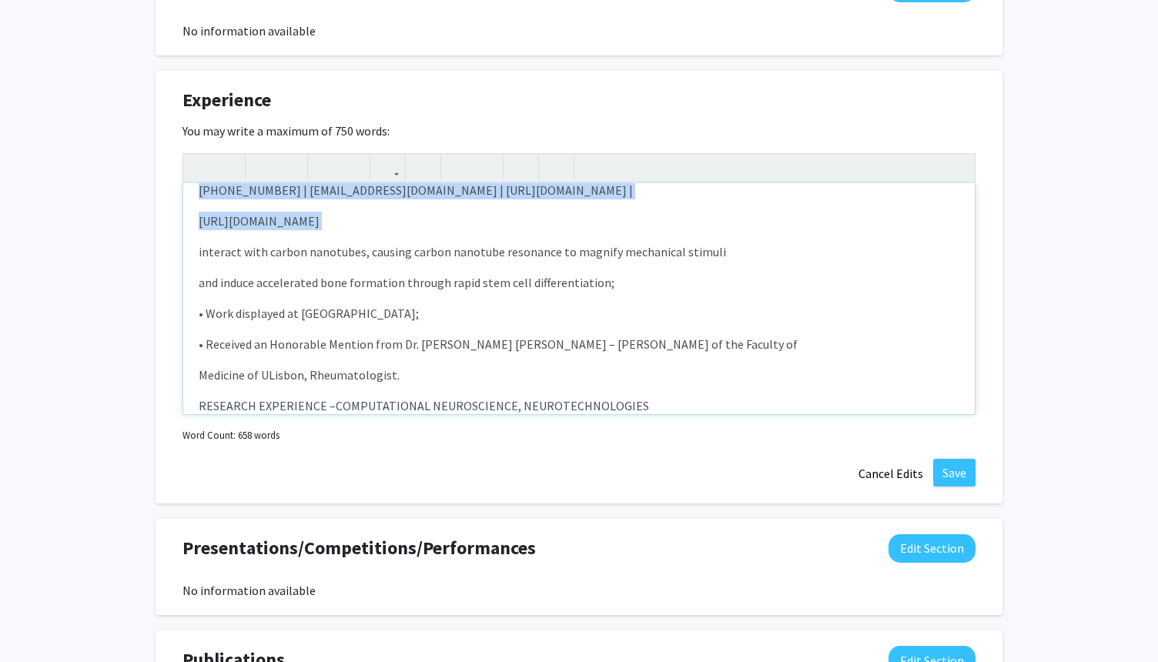
drag, startPoint x: 199, startPoint y: 372, endPoint x: 443, endPoint y: 230, distance: 282.9
click at [443, 233] on div "FOUNDER/ INDEPENDENT RESEARCHER – OSTEO-NANOMIMETIC: Instituto Superior Técnico…" at bounding box center [579, 298] width 792 height 231
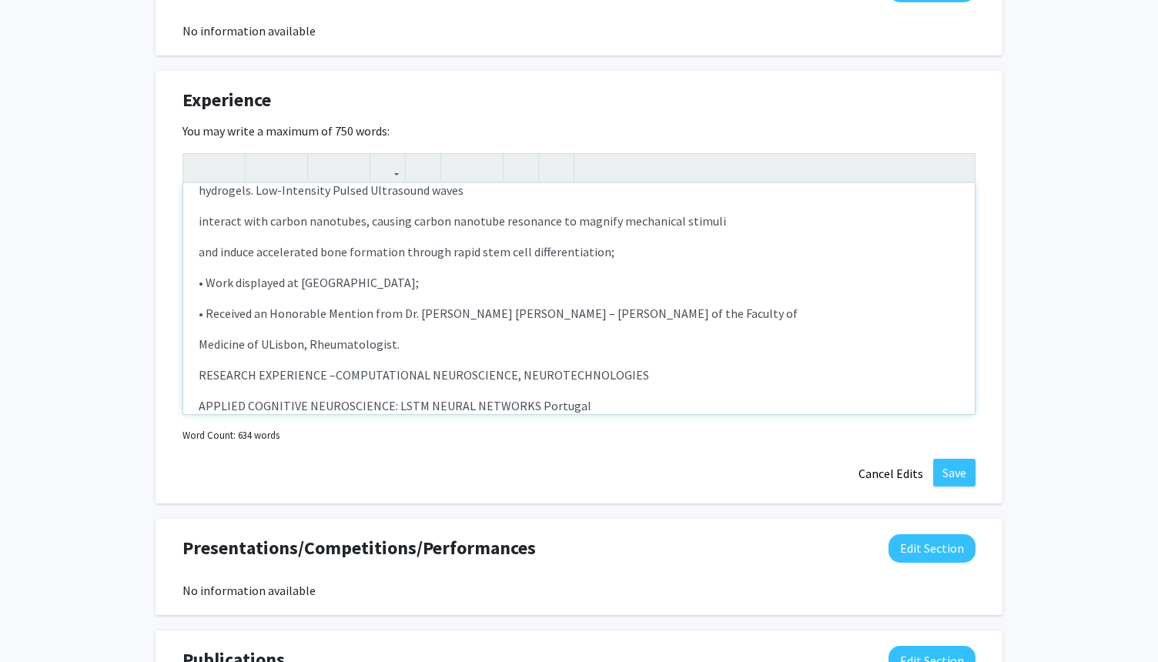
scroll to position [146, 0]
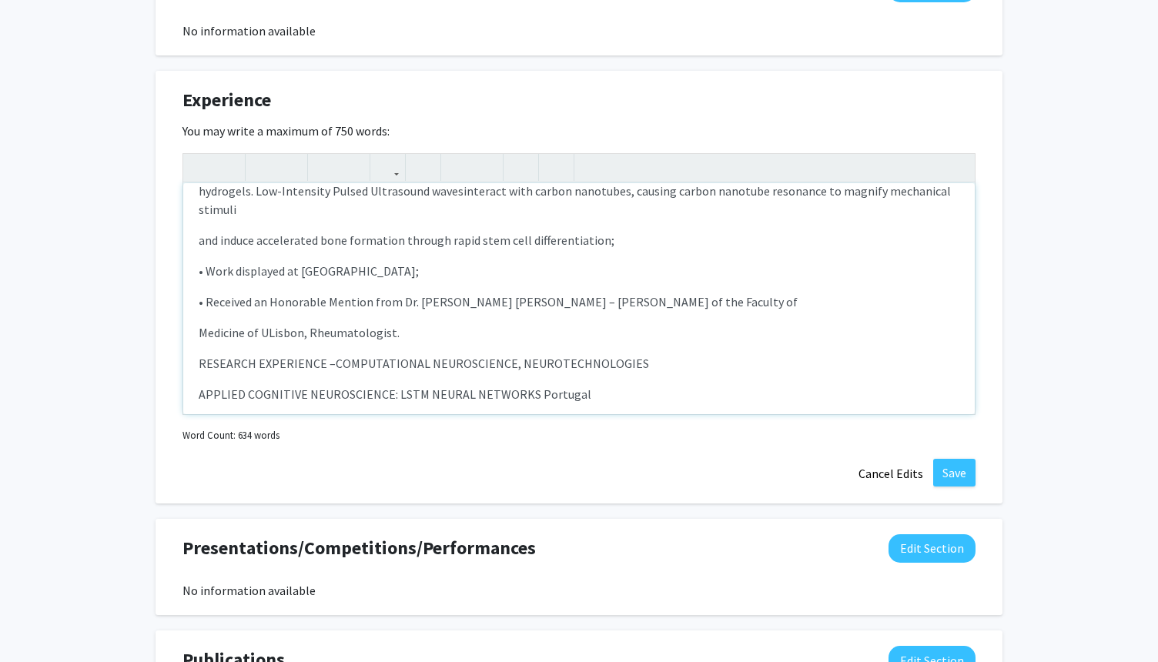
click at [199, 239] on p "and induce accelerated bone formation through rapid stem cell differentiation;" at bounding box center [579, 240] width 761 height 18
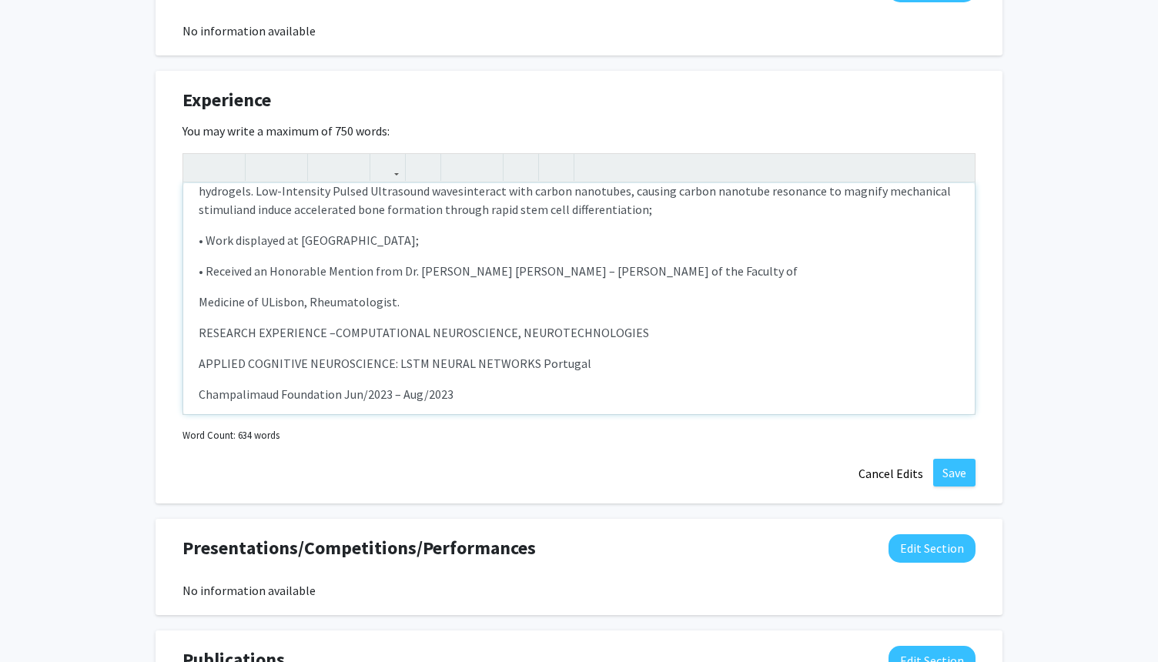
click at [507, 249] on div "FOUNDER/ INDEPENDENT RESEARCHER – OSTEO-NANOMIMETIC: Instituto Superior Técnico…" at bounding box center [579, 298] width 792 height 231
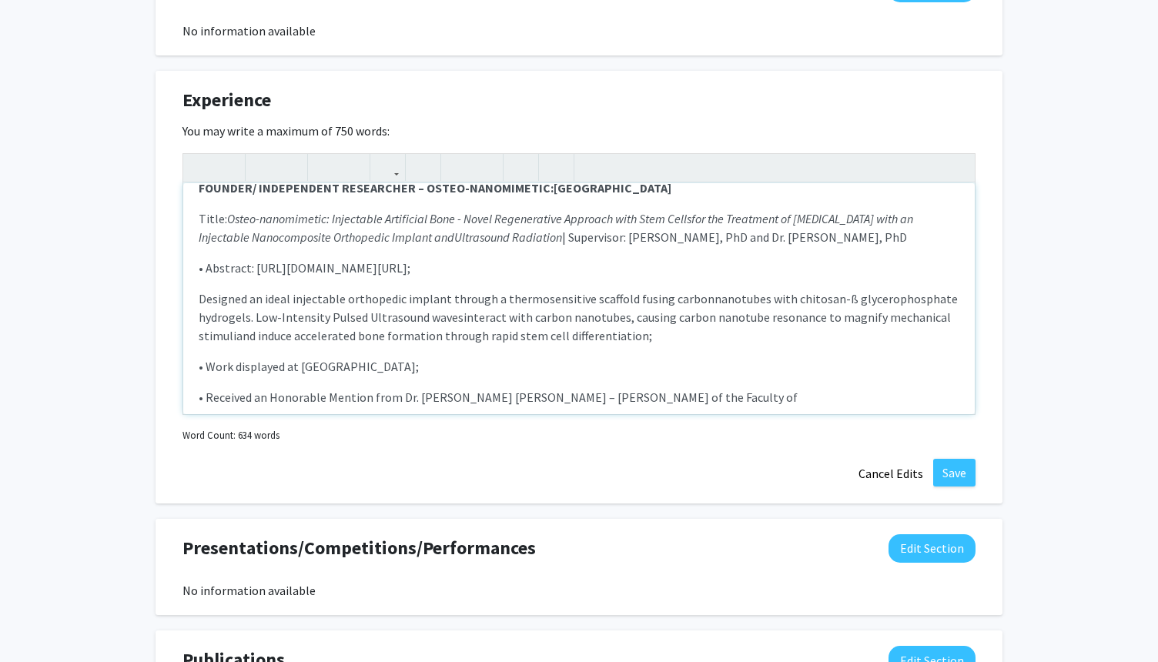
scroll to position [149, 0]
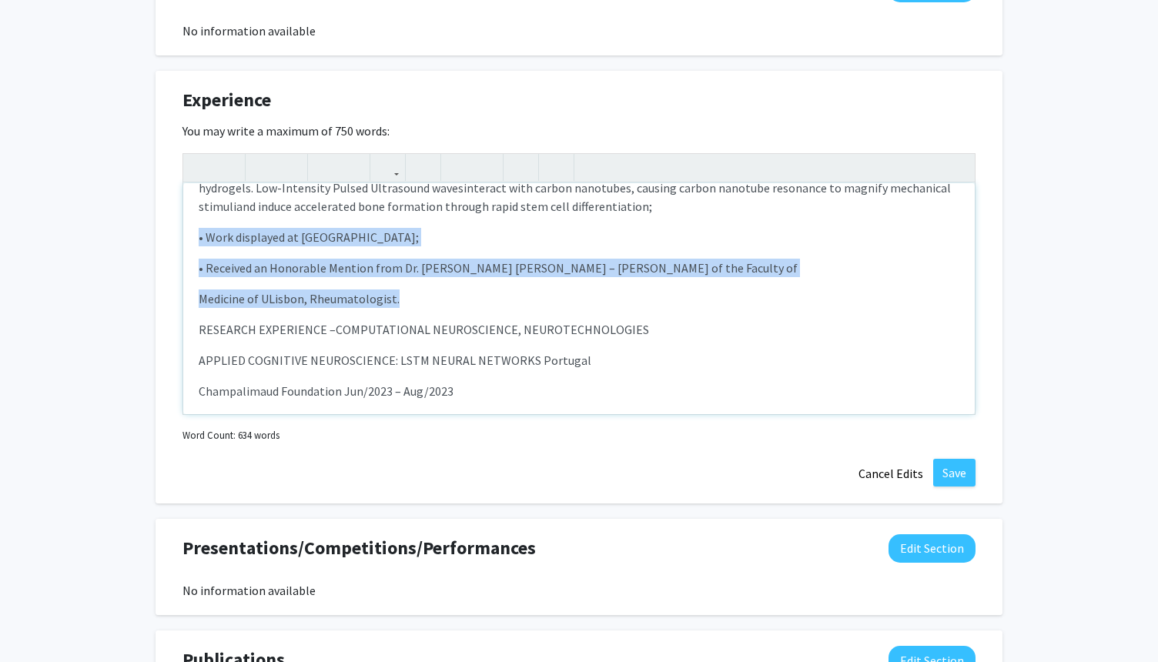
drag, startPoint x: 418, startPoint y: 306, endPoint x: 176, endPoint y: 235, distance: 251.9
click at [176, 235] on div "Experience Edit Section You may write a maximum of 750 words: FOUNDER/ INDEPEND…" at bounding box center [579, 287] width 847 height 433
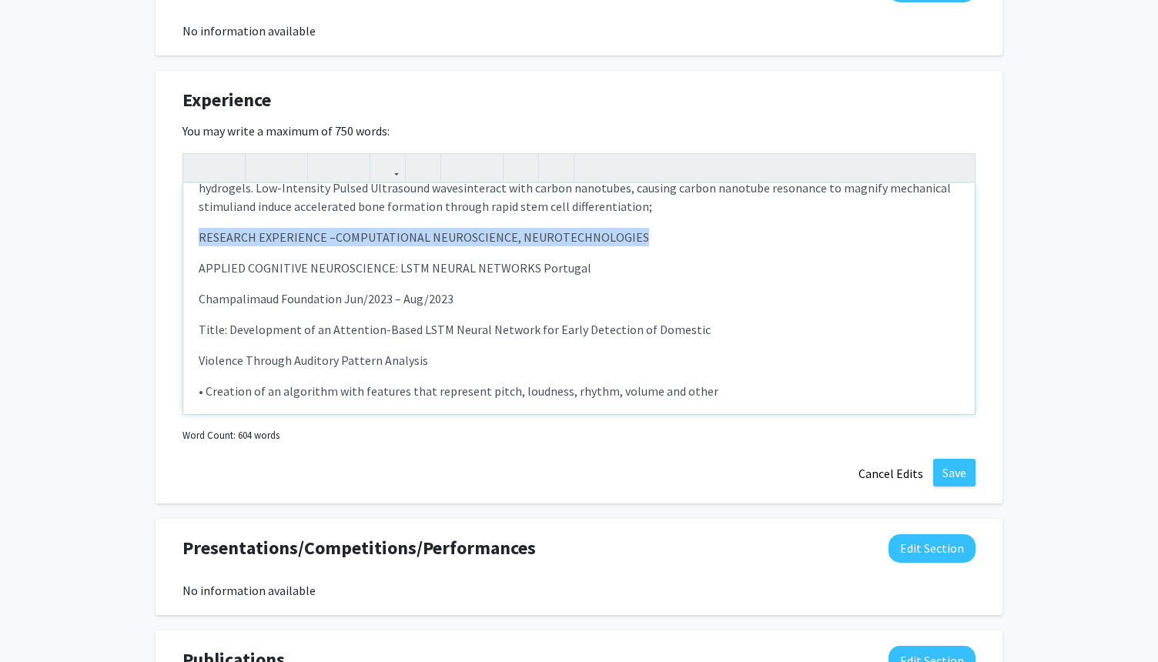
drag, startPoint x: 199, startPoint y: 236, endPoint x: 658, endPoint y: 237, distance: 458.9
click at [658, 237] on p "RESEARCH EXPERIENCE –COMPUTATIONAL NEUROSCIENCE, NEUROTECHNOLOGIES" at bounding box center [579, 237] width 761 height 18
click at [263, 161] on icon "button" at bounding box center [262, 167] width 13 height 25
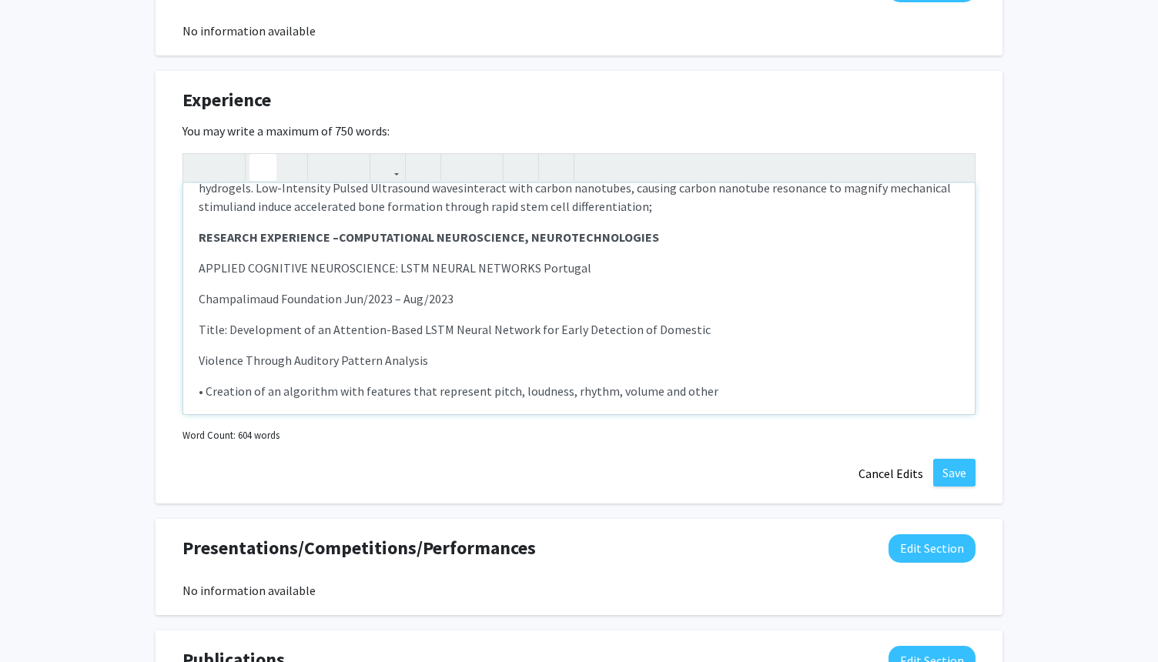
click at [361, 277] on div "FOUNDER/ INDEPENDENT RESEARCHER – OSTEO-NANOMIMETIC: Instituto Superior Técnico…" at bounding box center [579, 298] width 792 height 231
click at [336, 236] on strong "RESEARCH EXPERIENCE –COMPUTATIONAL NEUROSCIENCE, NEUROTECHNOLOGIES" at bounding box center [429, 236] width 460 height 15
click at [594, 267] on p "APPLIED COGNITIVE NEUROSCIENCE: LSTM NEURAL NETWORKS Portugal" at bounding box center [579, 268] width 761 height 18
drag, startPoint x: 297, startPoint y: 235, endPoint x: 439, endPoint y: 239, distance: 141.7
click at [439, 239] on strong "RESEARCH EXPERIENCE – COMPUTATIONAL NEUROSCIENCE, NEUROTECHNOLOGIES" at bounding box center [430, 236] width 463 height 15
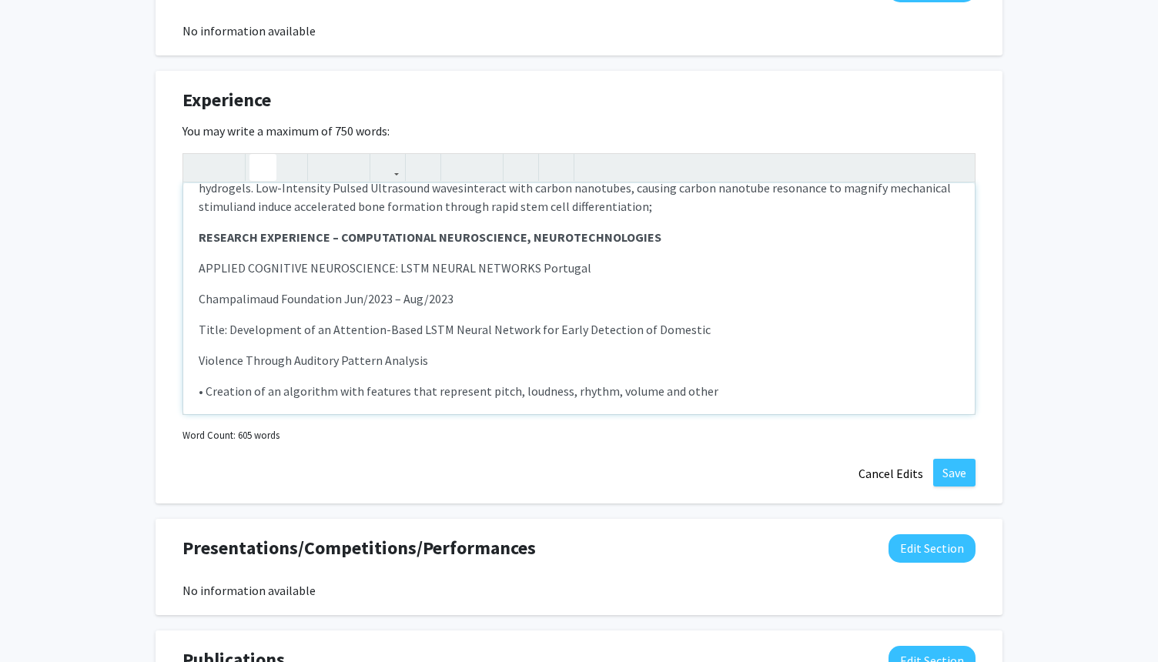
click at [670, 232] on p "RESEARCH EXPERIENCE – COMPUTATIONAL NEUROSCIENCE, NEUROTECHNOLOGIES" at bounding box center [579, 237] width 761 height 18
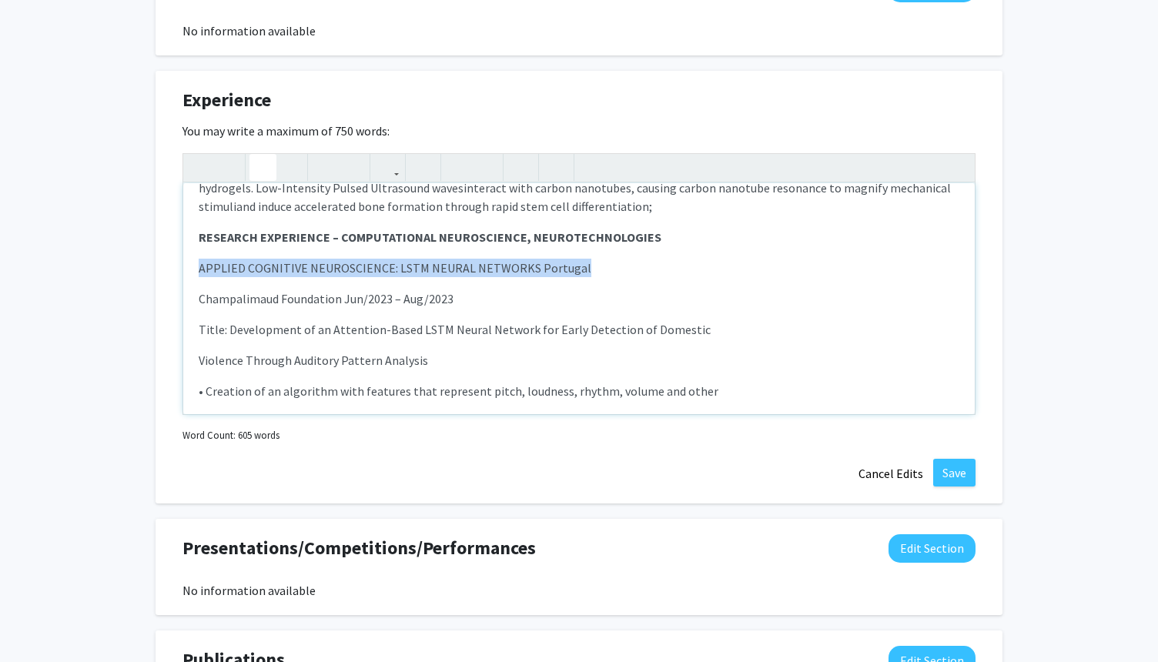
drag, startPoint x: 197, startPoint y: 266, endPoint x: 608, endPoint y: 269, distance: 411.2
click at [610, 269] on div "FOUNDER/ INDEPENDENT RESEARCHER – OSTEO-NANOMIMETIC: Instituto Superior Técnico…" at bounding box center [579, 298] width 792 height 231
click at [256, 155] on use "button" at bounding box center [256, 155] width 0 height 0
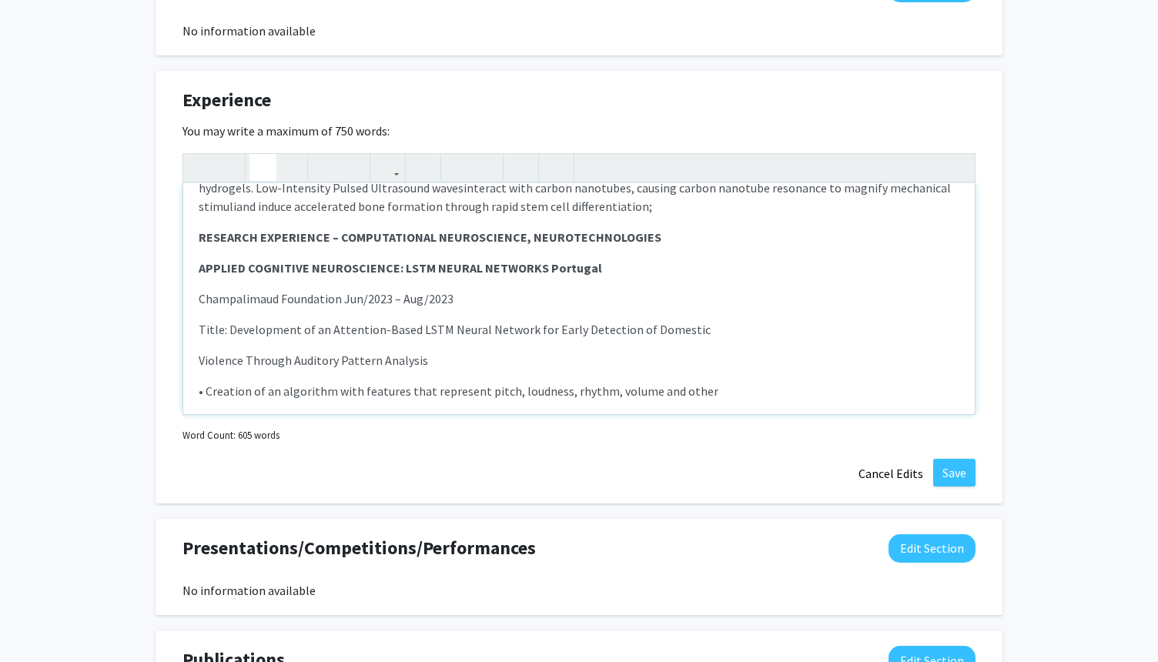
click at [209, 239] on strong "RESEARCH EXPERIENCE – COMPUTATIONAL NEUROSCIENCE, NEUROTECHNOLOGIES" at bounding box center [430, 236] width 463 height 15
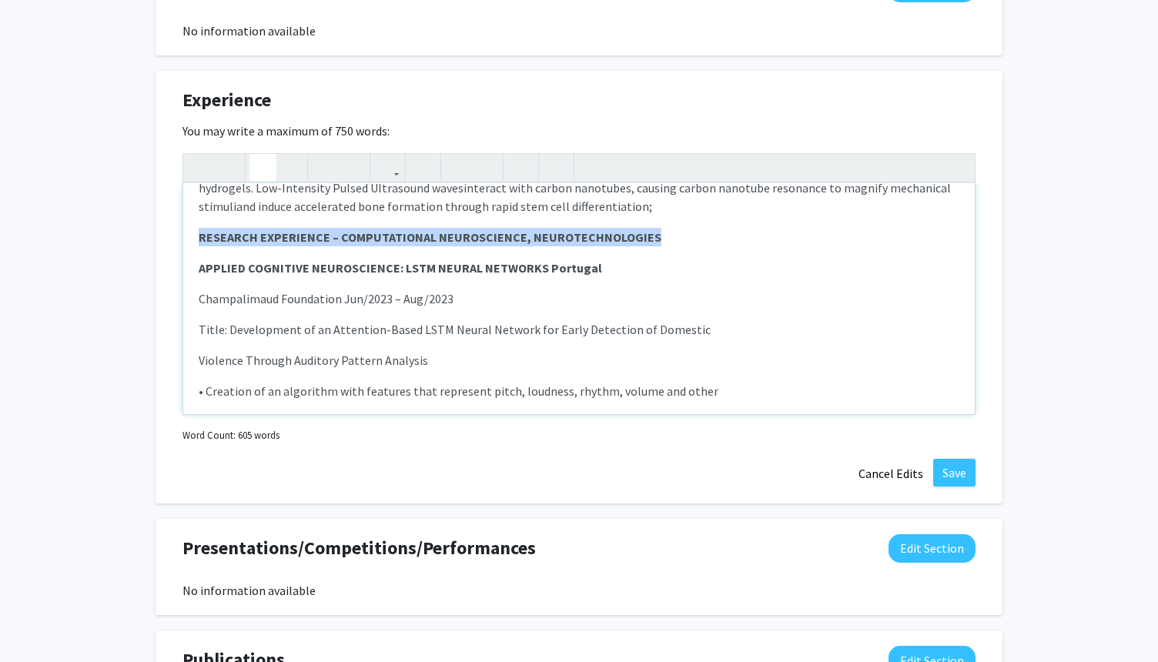
drag, startPoint x: 196, startPoint y: 239, endPoint x: 641, endPoint y: 249, distance: 445.2
click at [642, 249] on div "FOUNDER/ INDEPENDENT RESEARCHER – OSTEO-NANOMIMETIC: Instituto Superior Técnico…" at bounding box center [579, 298] width 792 height 231
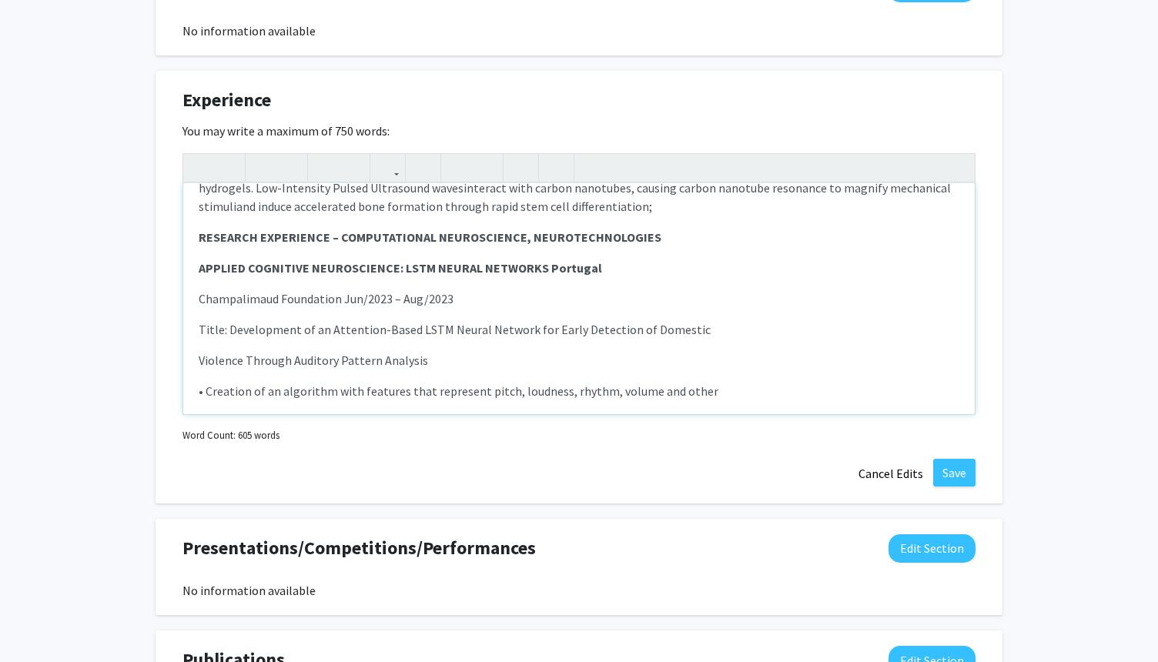
click at [599, 267] on p "APPLIED COGNITIVE NEUROSCIENCE: LSTM NEURAL NETWORKS Portugal" at bounding box center [579, 268] width 761 height 18
drag, startPoint x: 592, startPoint y: 267, endPoint x: 544, endPoint y: 266, distance: 47.8
click at [544, 266] on p "APPLIED COGNITIVE NEUROSCIENCE: LSTM NEURAL NETWORKS Portugal" at bounding box center [579, 268] width 761 height 18
click at [199, 302] on p "Champalimaud Foundation Jun/2023 – Aug/2023" at bounding box center [579, 299] width 761 height 18
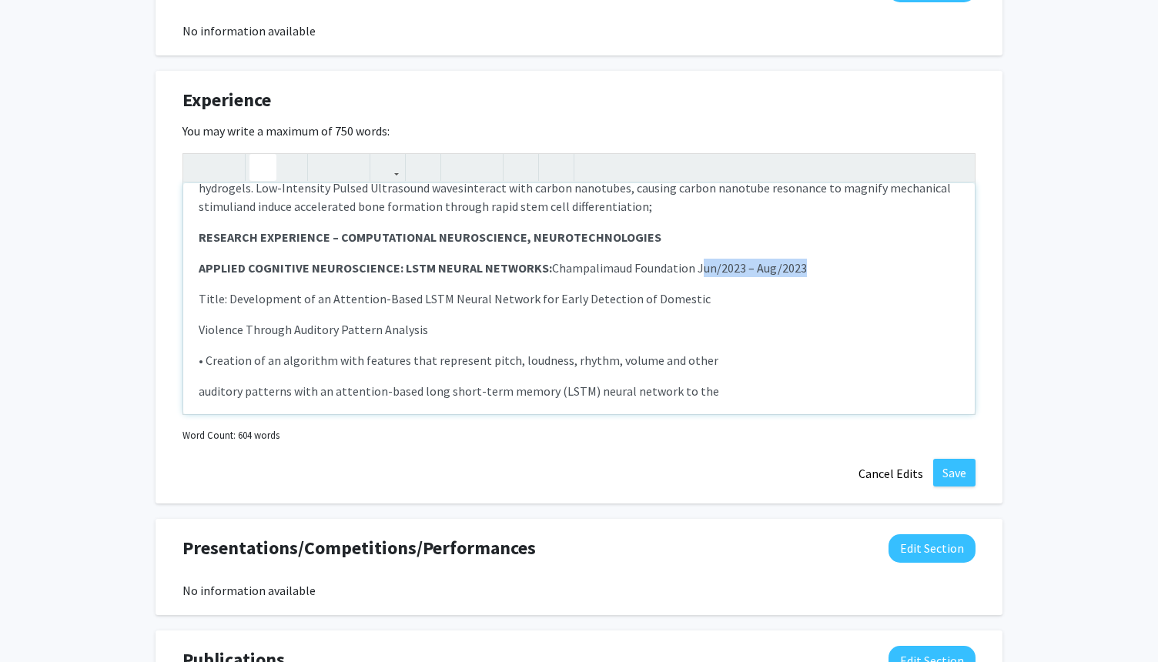
drag, startPoint x: 816, startPoint y: 269, endPoint x: 694, endPoint y: 267, distance: 122.4
click at [694, 267] on p "APPLIED COGNITIVE NEUROSCIENCE: LSTM NEURAL NETWORKS: Champalimaud Foundation J…" at bounding box center [579, 268] width 761 height 18
drag, startPoint x: 695, startPoint y: 269, endPoint x: 192, endPoint y: 271, distance: 503.6
click at [192, 271] on div "FOUNDER/ INDEPENDENT RESEARCHER – OSTEO-NANOMIMETIC: Instituto Superior Técnico…" at bounding box center [579, 298] width 792 height 231
click at [263, 159] on icon "button" at bounding box center [262, 167] width 13 height 25
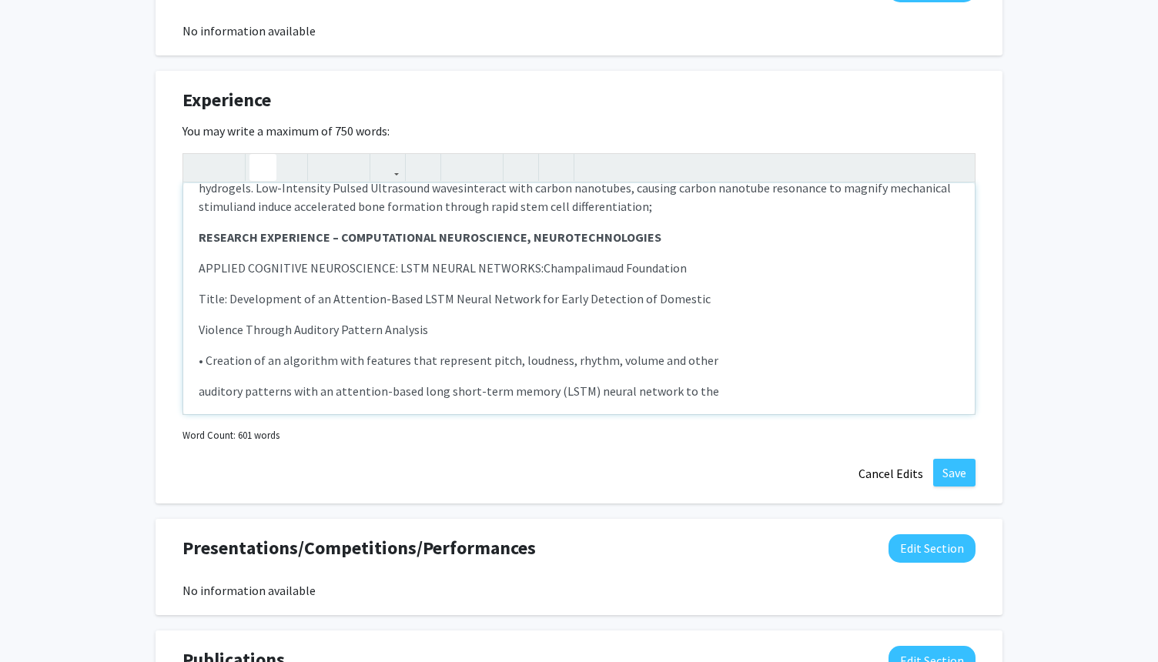
click at [257, 159] on icon "button" at bounding box center [262, 167] width 13 height 25
click at [343, 326] on p "Violence Through Auditory Pattern Analysis" at bounding box center [579, 329] width 761 height 18
click at [199, 330] on p "Violence Through Auditory Pattern Analysis" at bounding box center [579, 329] width 761 height 18
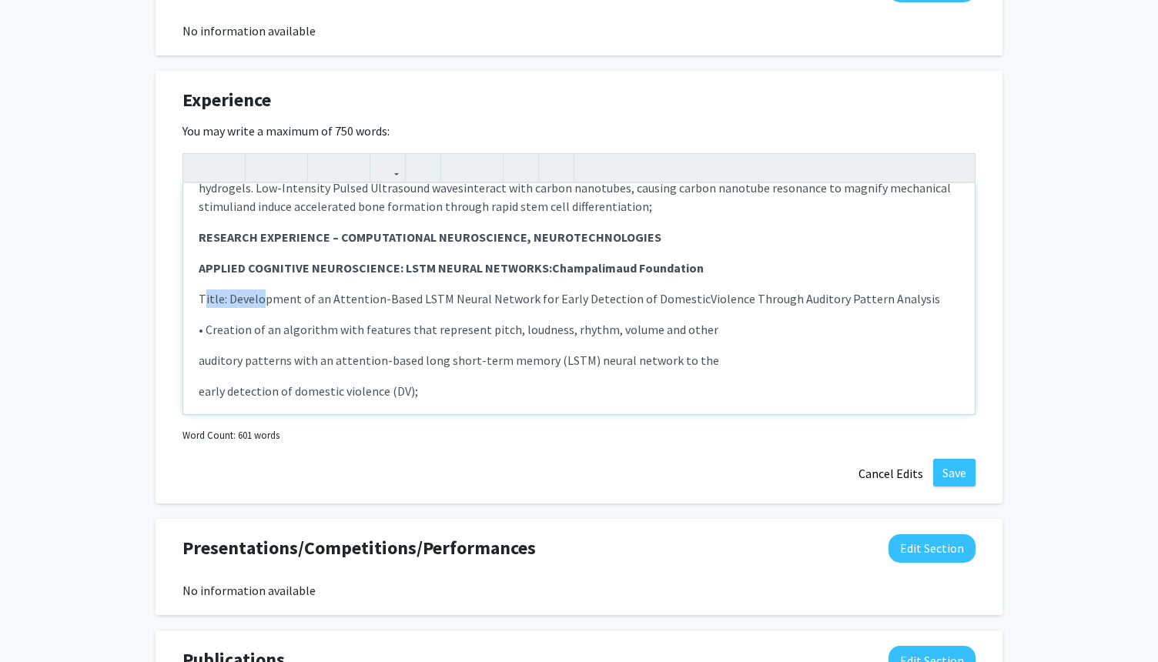
drag, startPoint x: 203, startPoint y: 297, endPoint x: 264, endPoint y: 296, distance: 60.8
click at [264, 296] on p "Title: Development of an Attention-Based LSTM Neural Network for Early Detectio…" at bounding box center [579, 299] width 761 height 18
click at [232, 320] on p "• Creation of an algorithm with features that represent pitch, loudness, rhythm…" at bounding box center [579, 329] width 761 height 18
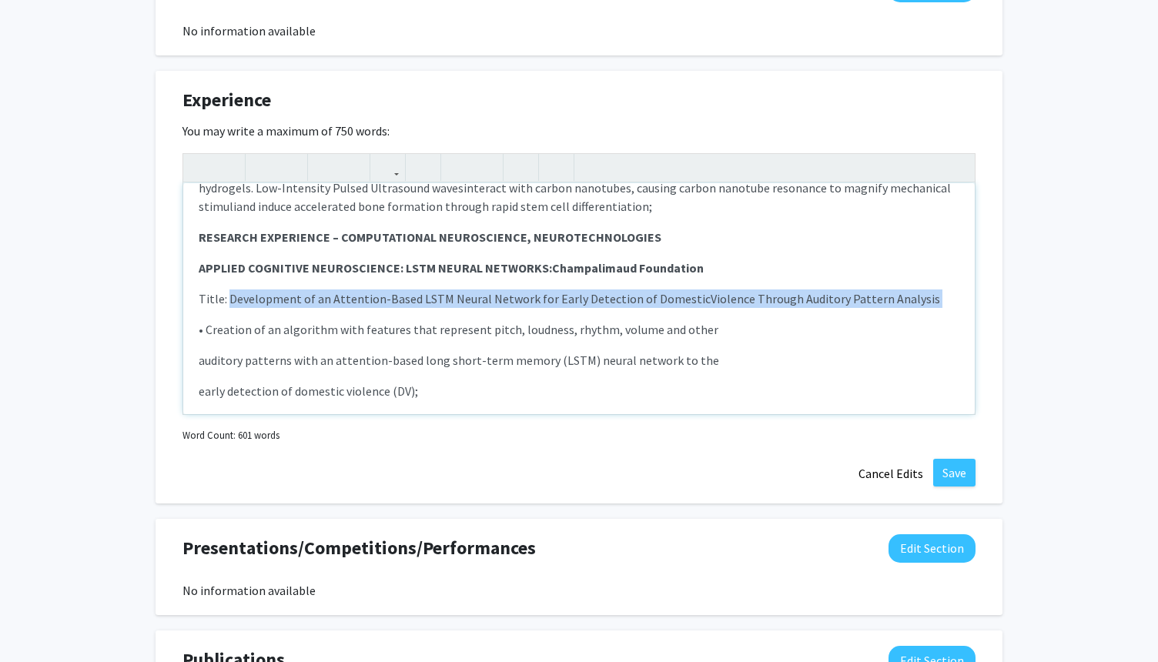
drag, startPoint x: 228, startPoint y: 296, endPoint x: 880, endPoint y: 308, distance: 652.3
click at [880, 308] on div "FOUNDER/ INDEPENDENT RESEARCHER – OSTEO-NANOMIMETIC: Instituto Superior Técnico…" at bounding box center [579, 298] width 792 height 231
click at [293, 163] on icon "button" at bounding box center [289, 167] width 13 height 25
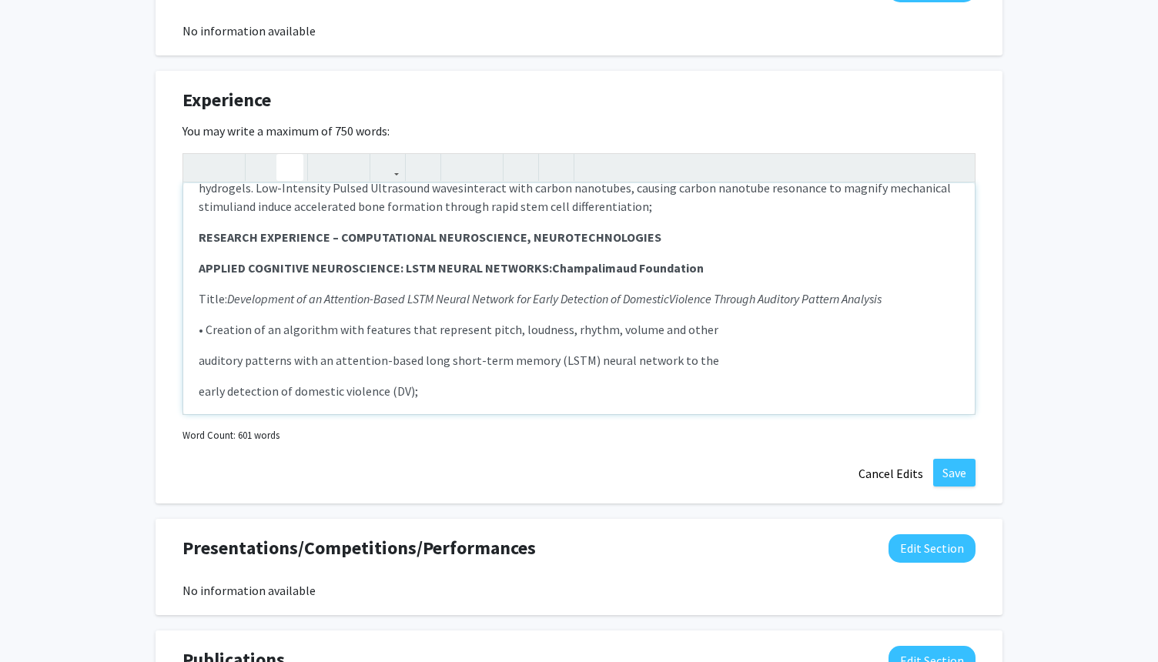
click at [208, 328] on p "• Creation of an algorithm with features that represent pitch, loudness, rhythm…" at bounding box center [579, 329] width 761 height 18
click at [206, 326] on p "• Creation of an algorithm with features that represent pitch, loudness, rhythm…" at bounding box center [579, 329] width 761 height 18
click at [199, 360] on p "auditory patterns with an attention-based long short-term memory (LSTM) neural …" at bounding box center [579, 360] width 761 height 18
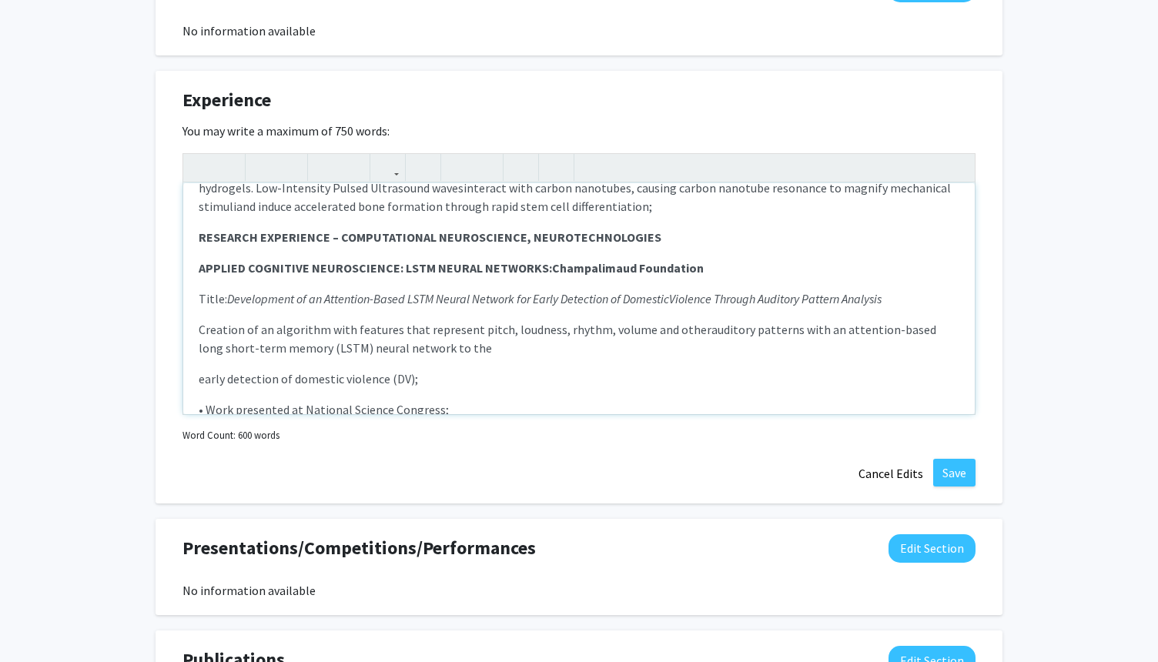
click at [199, 380] on p "early detection of domestic violence (DV);" at bounding box center [579, 379] width 761 height 18
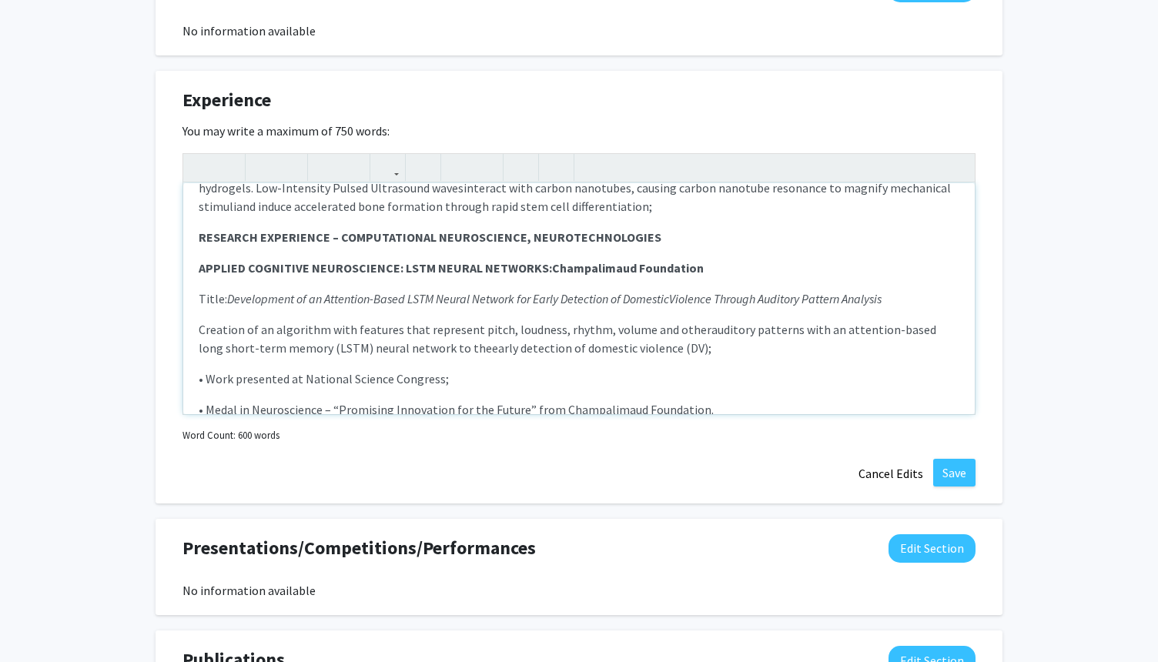
click at [266, 399] on div "FOUNDER/ INDEPENDENT RESEARCHER – OSTEO-NANOMIMETIC: Instituto Superior Técnico…" at bounding box center [579, 298] width 792 height 231
click at [206, 377] on p "• Work presented at National Science Congress;" at bounding box center [579, 379] width 761 height 18
click at [206, 408] on p "• Medal in Neuroscience – “Promising Innovation for the Future” from Champalima…" at bounding box center [579, 409] width 761 height 18
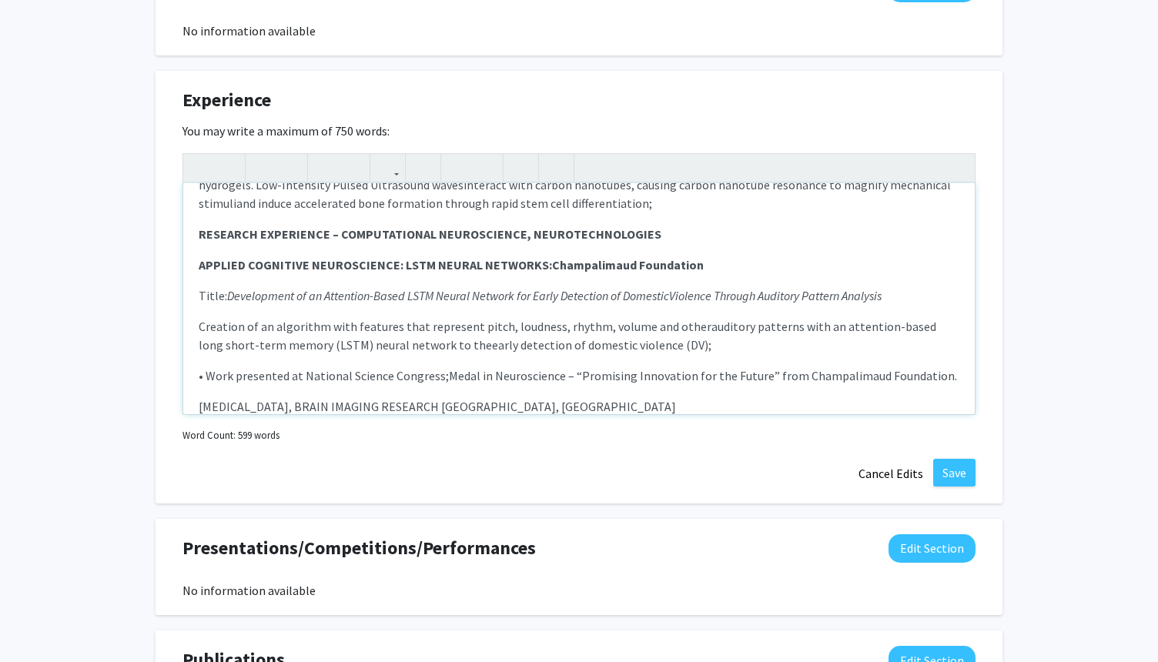
click at [644, 402] on p "NEUROFEEDBACK, BRAIN IMAGING RESEARCH Lisbon, Portugal" at bounding box center [579, 406] width 761 height 18
drag, startPoint x: 445, startPoint y: 376, endPoint x: 470, endPoint y: 377, distance: 24.7
click at [470, 377] on span "Medal in Neuroscience – “Promising Innovation for the Future” from Champalimaud…" at bounding box center [703, 375] width 508 height 15
click at [449, 375] on span "Medal in Neuroscience – “Promising Innovation for the Future” from Champalimaud…" at bounding box center [703, 375] width 508 height 15
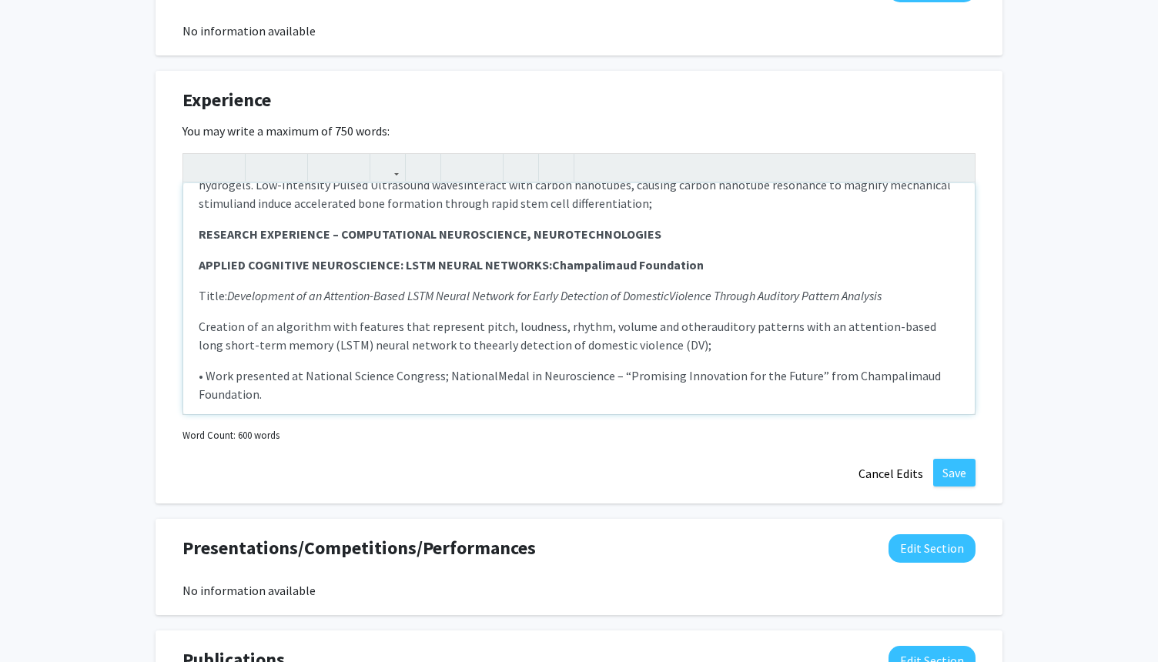
click at [394, 394] on p "• Work presented at National Science Congress; National Medal in Neuroscience –…" at bounding box center [579, 385] width 761 height 37
drag, startPoint x: 812, startPoint y: 376, endPoint x: 848, endPoint y: 392, distance: 39.6
click at [848, 392] on p "• Work presented at National Science Congress; National Medal in Neuroscience –…" at bounding box center [579, 385] width 761 height 37
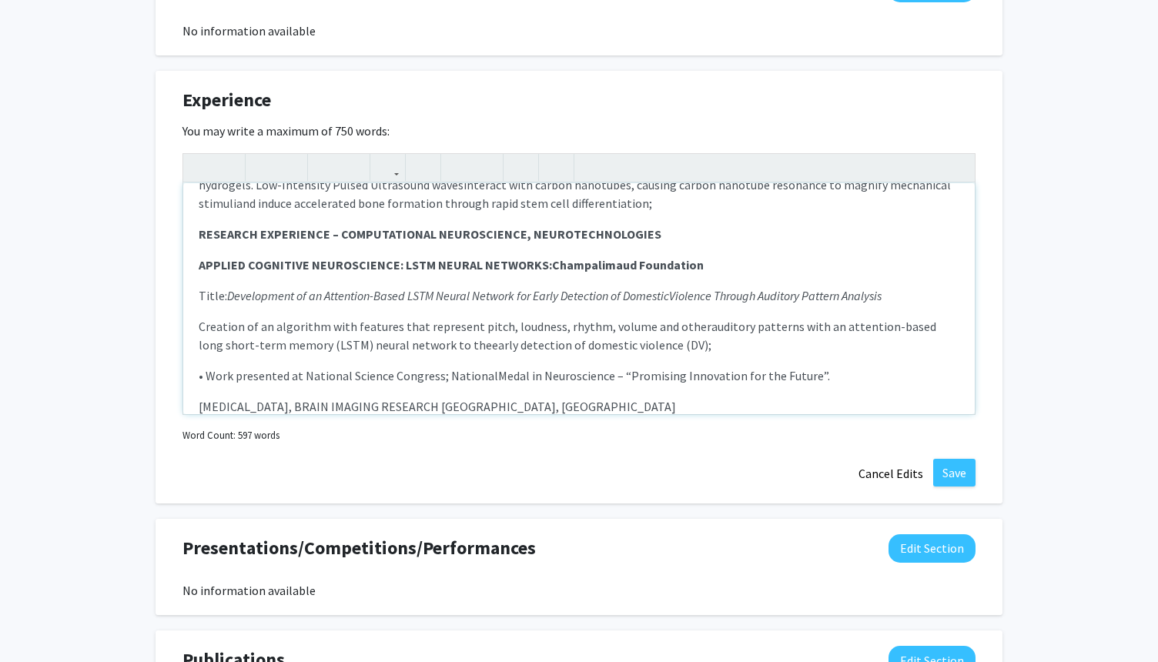
click at [557, 403] on p "NEUROFEEDBACK, BRAIN IMAGING RESEARCH Lisbon, Portugal" at bounding box center [579, 406] width 761 height 18
drag, startPoint x: 538, startPoint y: 403, endPoint x: 437, endPoint y: 404, distance: 100.9
click at [437, 404] on p "NEUROFEEDBACK, BRAIN IMAGING RESEARCH Lisbon, Portugal" at bounding box center [579, 406] width 761 height 18
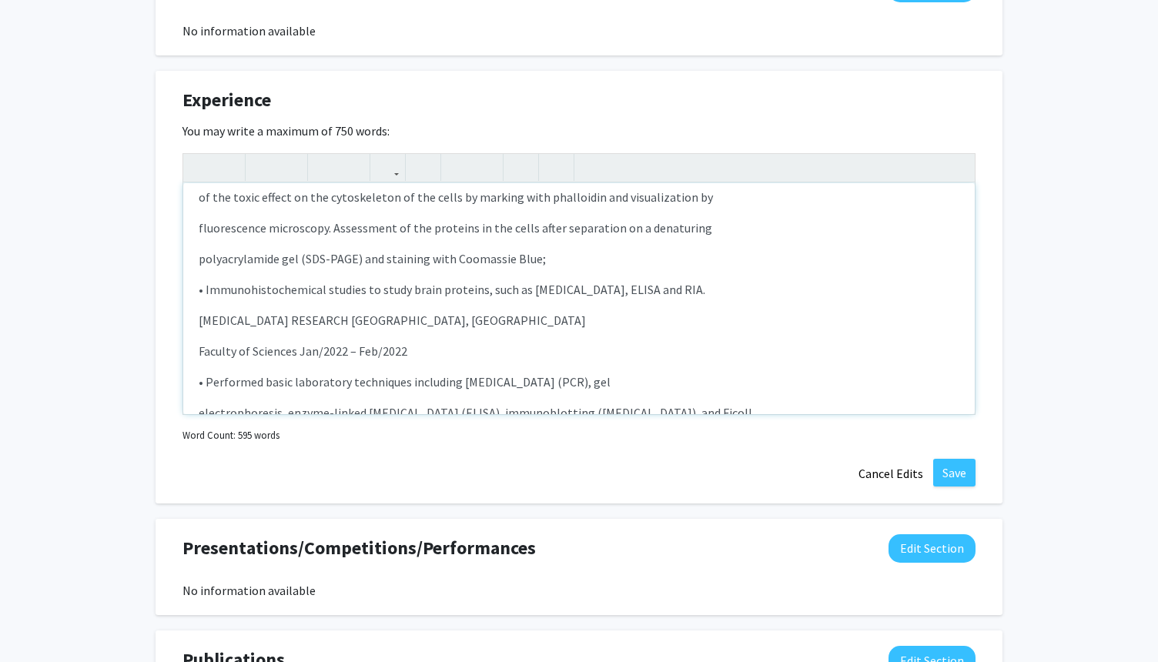
scroll to position [556, 0]
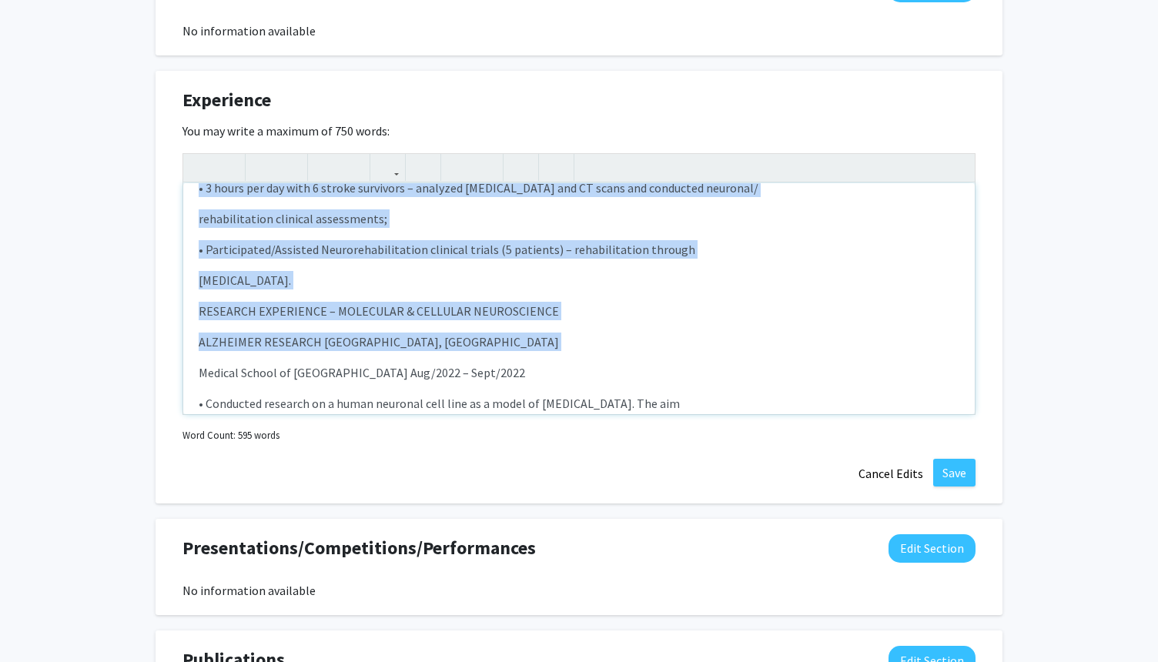
drag, startPoint x: 447, startPoint y: 403, endPoint x: 313, endPoint y: 353, distance: 144.0
click at [309, 353] on div "FOUNDER/ INDEPENDENT RESEARCHER – OSTEO-NANOMIMETIC: Instituto Superior Técnico…" at bounding box center [579, 298] width 792 height 231
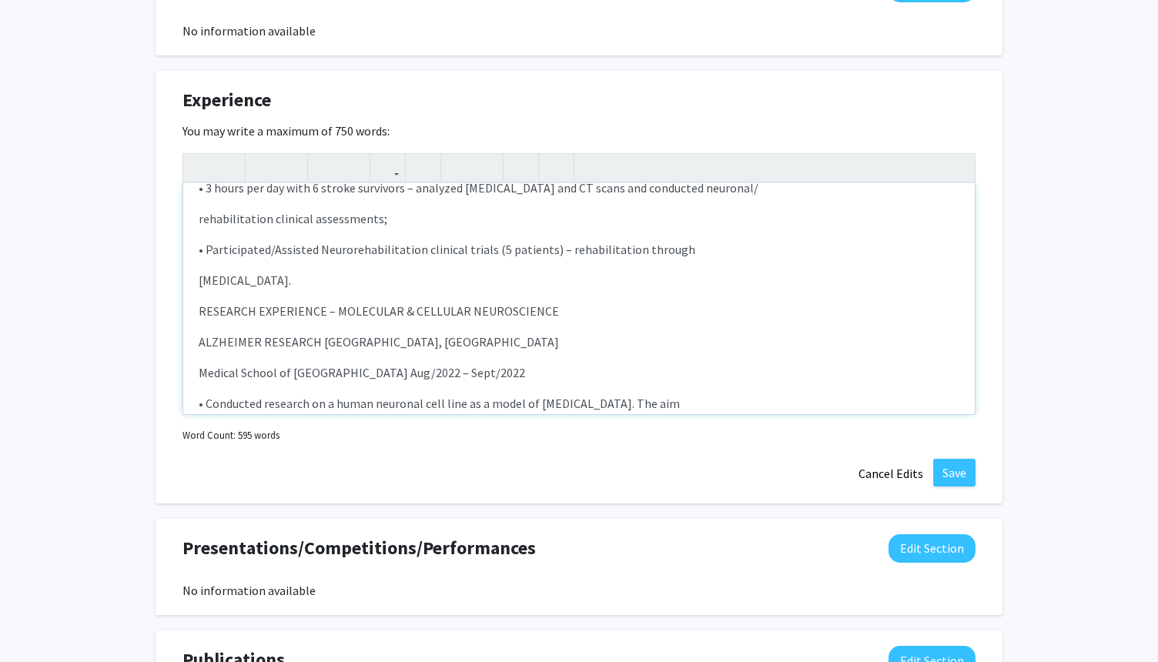
click at [330, 293] on div "FOUNDER/ INDEPENDENT RESEARCHER – OSTEO-NANOMIMETIC: Instituto Superior Técnico…" at bounding box center [579, 298] width 792 height 231
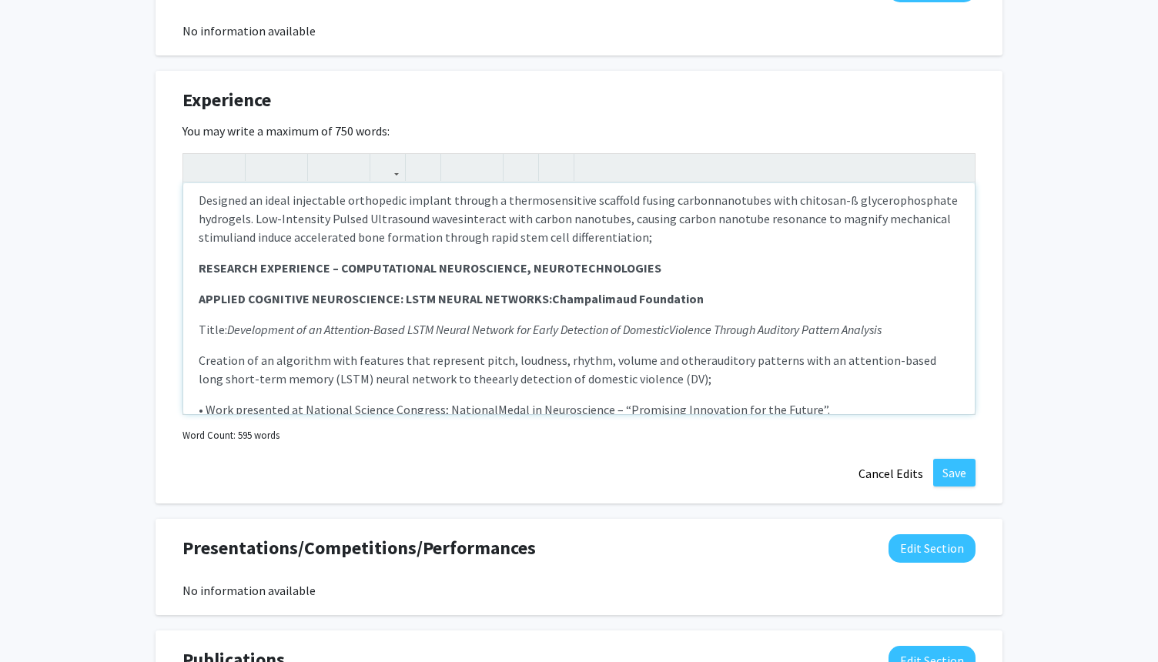
scroll to position [0, 0]
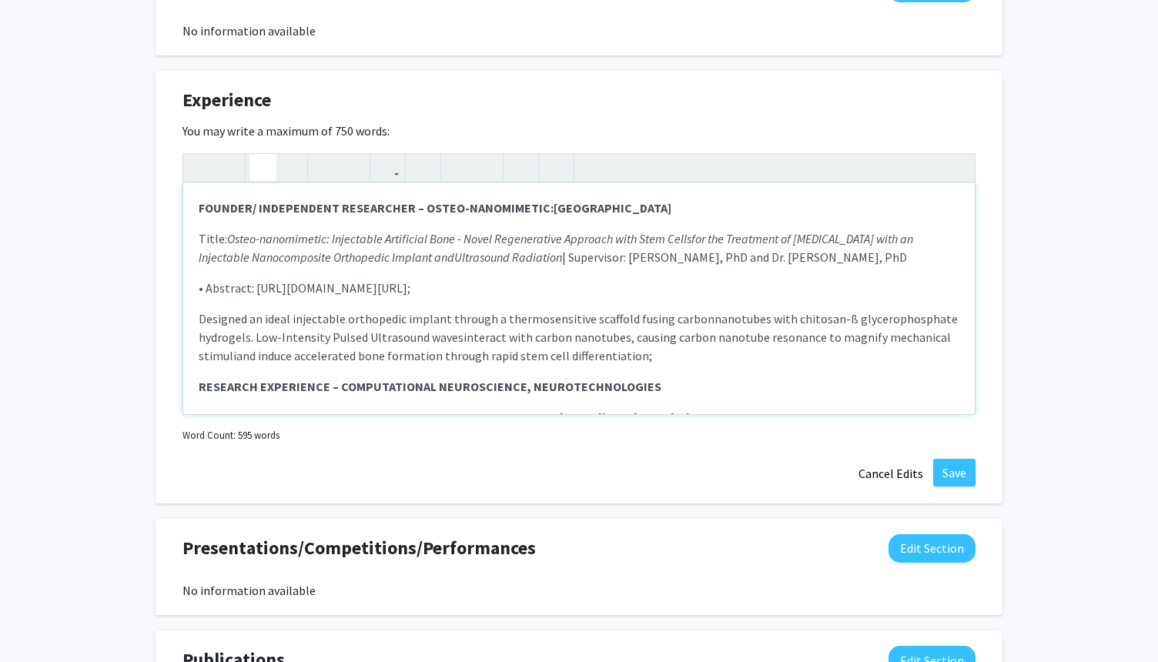
click at [413, 348] on span "and induce accelerated bone formation through rapid stem cell differentiation;" at bounding box center [444, 355] width 416 height 15
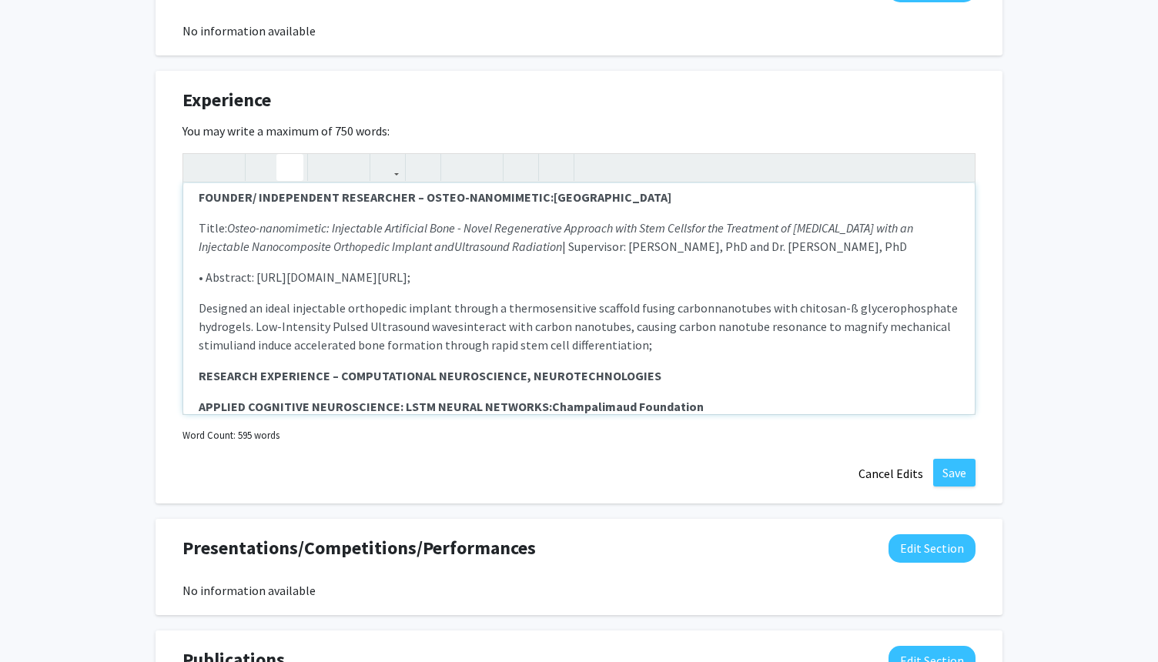
scroll to position [149, 0]
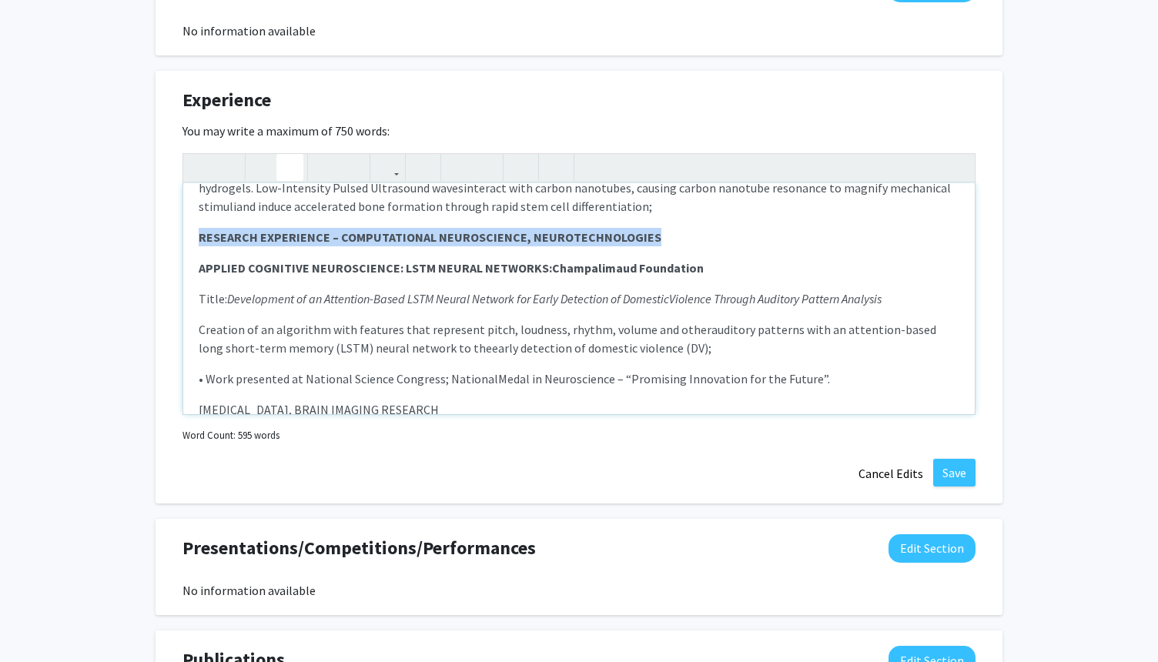
drag, startPoint x: 197, startPoint y: 233, endPoint x: 724, endPoint y: 245, distance: 526.8
click at [724, 245] on div "FOUNDER/ INDEPENDENT RESEARCHER – OSTEO-NANOMIMETIC: Instituto Superior Técnico…" at bounding box center [579, 298] width 792 height 231
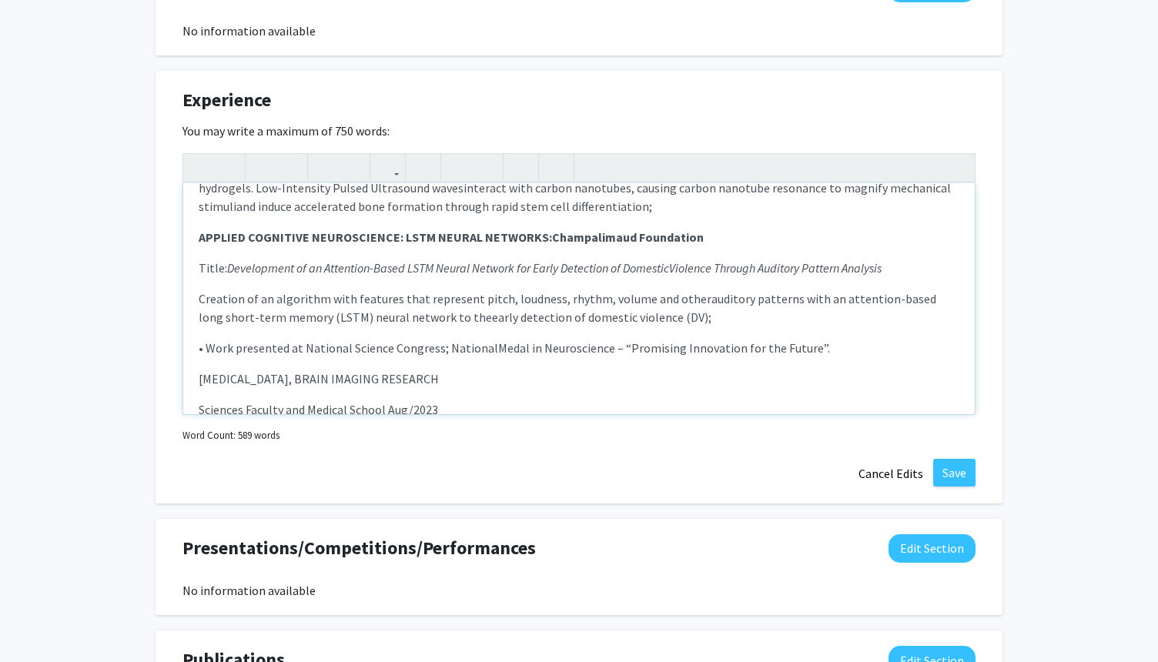
click at [477, 297] on p "Creation of an algorithm with features that represent pitch, loudness, rhythm, …" at bounding box center [579, 308] width 761 height 37
click at [480, 370] on p "NEUROFEEDBACK, BRAIN IMAGING RESEARCH" at bounding box center [579, 379] width 761 height 18
drag, startPoint x: 450, startPoint y: 382, endPoint x: 185, endPoint y: 381, distance: 264.9
click at [185, 381] on div "FOUNDER/ INDEPENDENT RESEARCHER – OSTEO-NANOMIMETIC: Instituto Superior Técnico…" at bounding box center [579, 298] width 792 height 231
click at [266, 166] on icon "button" at bounding box center [262, 167] width 13 height 25
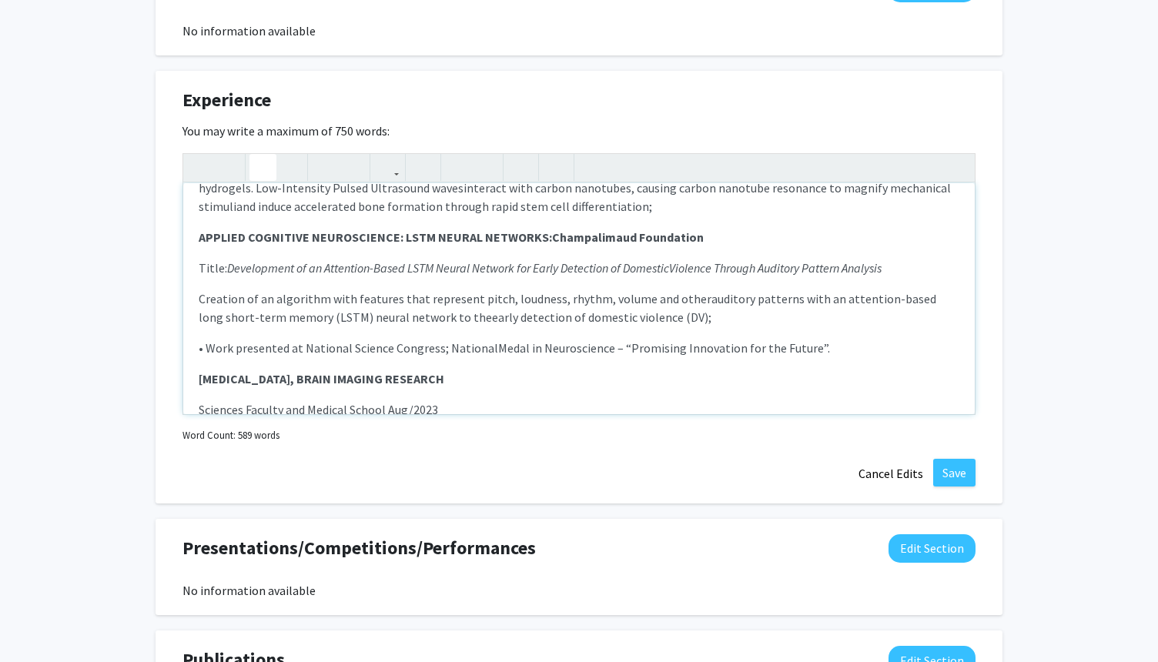
click at [200, 407] on p "Sciences Faculty and Medical School Aug/2023" at bounding box center [579, 409] width 761 height 18
drag, startPoint x: 641, startPoint y: 375, endPoint x: 713, endPoint y: 376, distance: 71.6
click at [713, 377] on p "NEUROFEEDBACK, BRAIN IMAGING RESEARCH: Sciences Faculty and Medical School Aug/…" at bounding box center [579, 379] width 761 height 18
drag, startPoint x: 655, startPoint y: 377, endPoint x: 182, endPoint y: 383, distance: 472.8
click at [183, 383] on div "FOUNDER/ INDEPENDENT RESEARCHER – OSTEO-NANOMIMETIC: Instituto Superior Técnico…" at bounding box center [579, 298] width 792 height 231
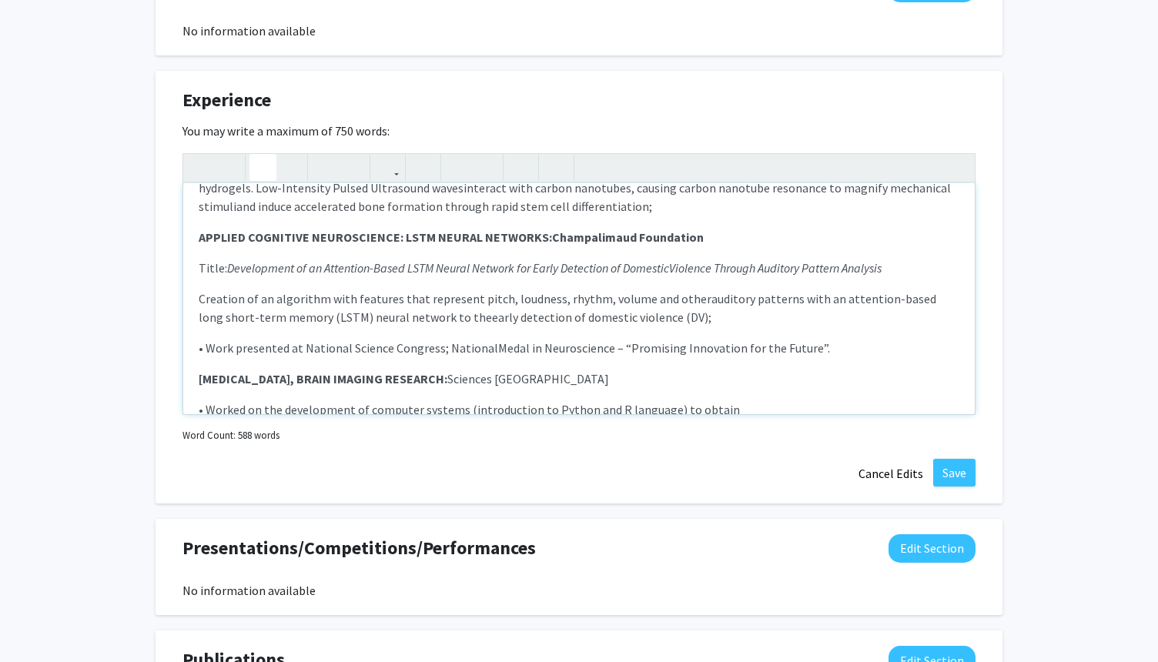
click at [263, 166] on icon "button" at bounding box center [262, 167] width 13 height 25
click at [377, 362] on div "FOUNDER/ INDEPENDENT RESEARCHER – OSTEO-NANOMIMETIC: Instituto Superior Técnico…" at bounding box center [579, 298] width 792 height 231
drag, startPoint x: 216, startPoint y: 375, endPoint x: 337, endPoint y: 380, distance: 121.0
click at [337, 380] on strong "NEUROFEEDBACK, BRAIN IMAGING RESEARCH: Sciences Faculty and Medical School" at bounding box center [408, 378] width 418 height 15
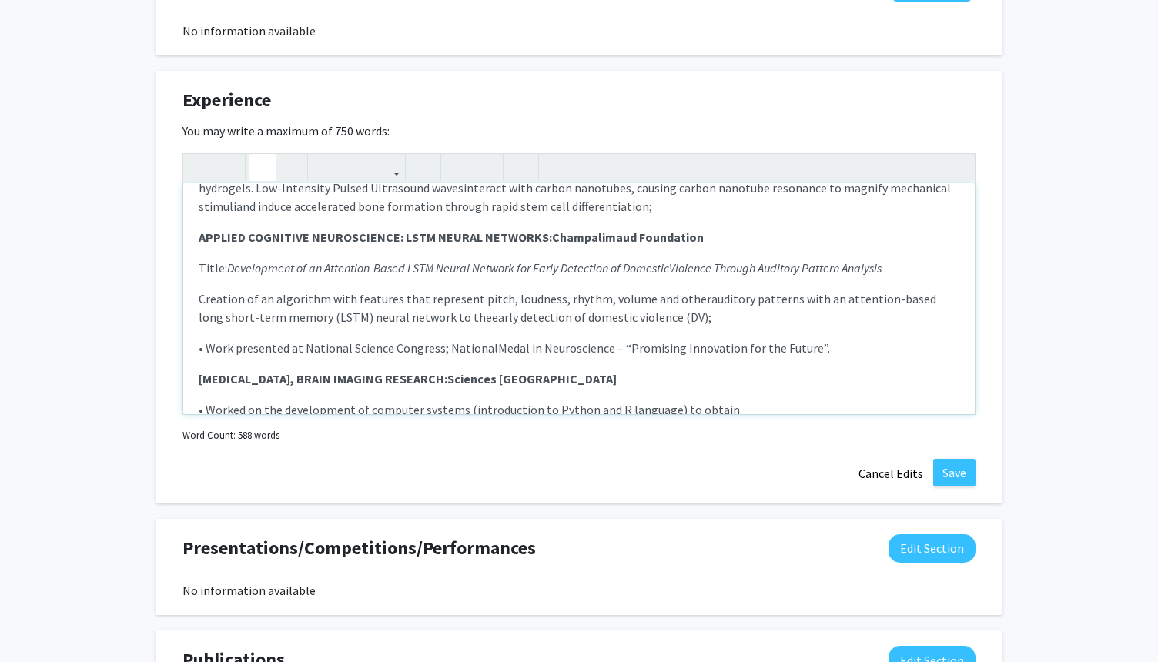
click at [443, 377] on strong "NEUROFEEDBACK, BRAIN IMAGING RESEARCH: Sciences Faculty and Medical School" at bounding box center [408, 378] width 418 height 15
click at [460, 381] on strong "NEUROFEEDBACK, BRAIN IMAGING RESEARCH, Clinical Trials: Sciences Faculty and Me…" at bounding box center [449, 378] width 500 height 15
click at [750, 380] on p "NEUROFEEDBACK, BRAIN IMAGING RESEARCH, CLINICAL TRIALS: Sciences Faculty and Me…" at bounding box center [579, 379] width 761 height 18
click at [366, 403] on p "• Worked on the development of computer systems (introduction to Python and R l…" at bounding box center [579, 409] width 761 height 18
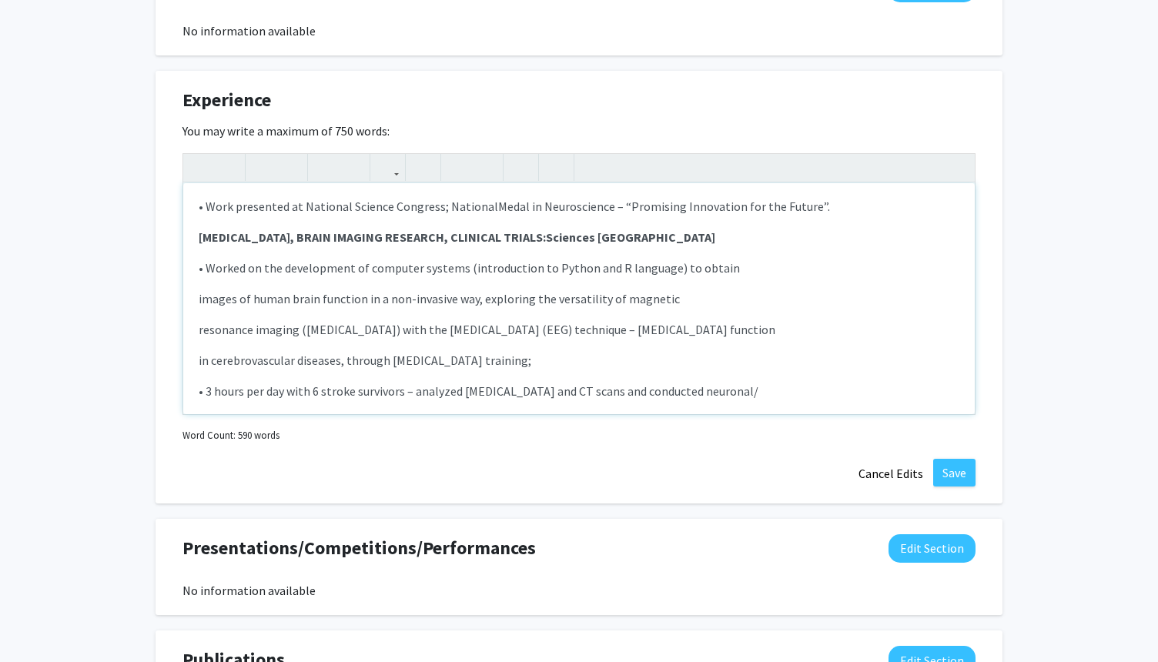
click at [206, 269] on p "• Worked on the development of computer systems (introduction to Python and R l…" at bounding box center [579, 268] width 761 height 18
click at [199, 301] on p "images of human brain function in a non-invasive way, exploring the versatility…" at bounding box center [579, 299] width 761 height 18
click at [196, 301] on div "FOUNDER/ INDEPENDENT RESEARCHER – OSTEO-NANOMIMETIC: Instituto Superior Técnico…" at bounding box center [579, 298] width 792 height 231
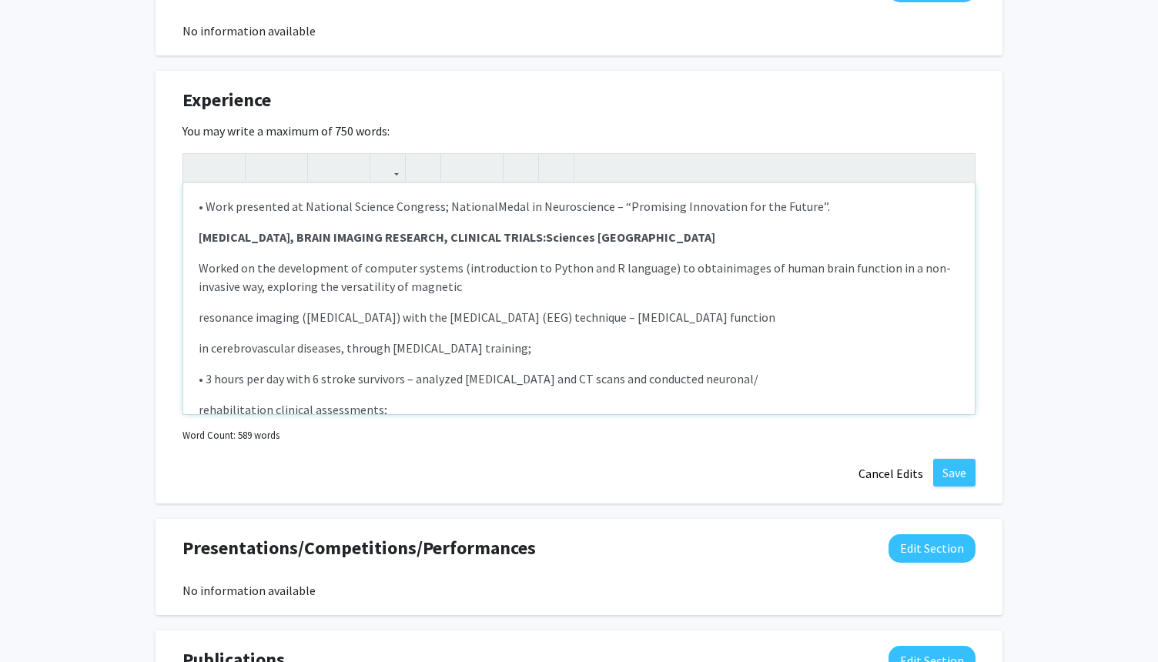
click at [202, 320] on p "resonance imaging ([MEDICAL_DATA]) with the [MEDICAL_DATA] (EEG) technique – [M…" at bounding box center [579, 317] width 761 height 18
click at [199, 320] on p "resonance imaging ([MEDICAL_DATA]) with the [MEDICAL_DATA] (EEG) technique – [M…" at bounding box center [579, 317] width 761 height 18
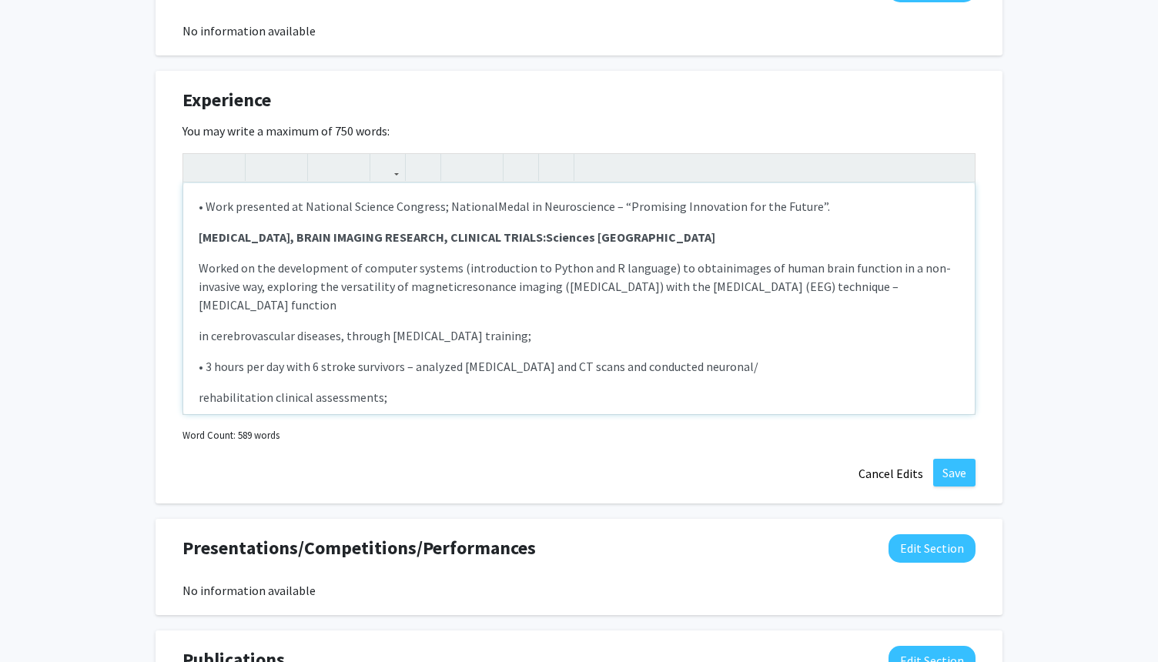
click at [197, 318] on div "FOUNDER/ INDEPENDENT RESEARCHER – OSTEO-NANOMIMETIC: Instituto Superior Técnico…" at bounding box center [579, 298] width 792 height 231
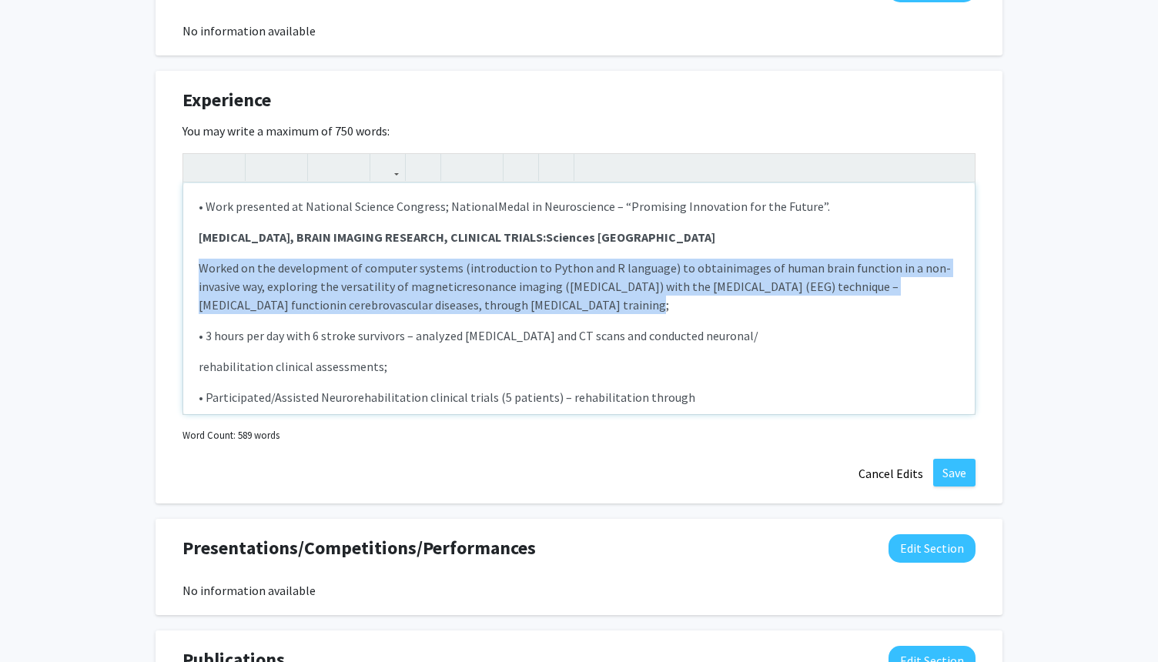
drag, startPoint x: 585, startPoint y: 306, endPoint x: 192, endPoint y: 265, distance: 394.8
click at [192, 265] on div "FOUNDER/ INDEPENDENT RESEARCHER – OSTEO-NANOMIMETIC: Instituto Superior Técnico…" at bounding box center [579, 298] width 792 height 231
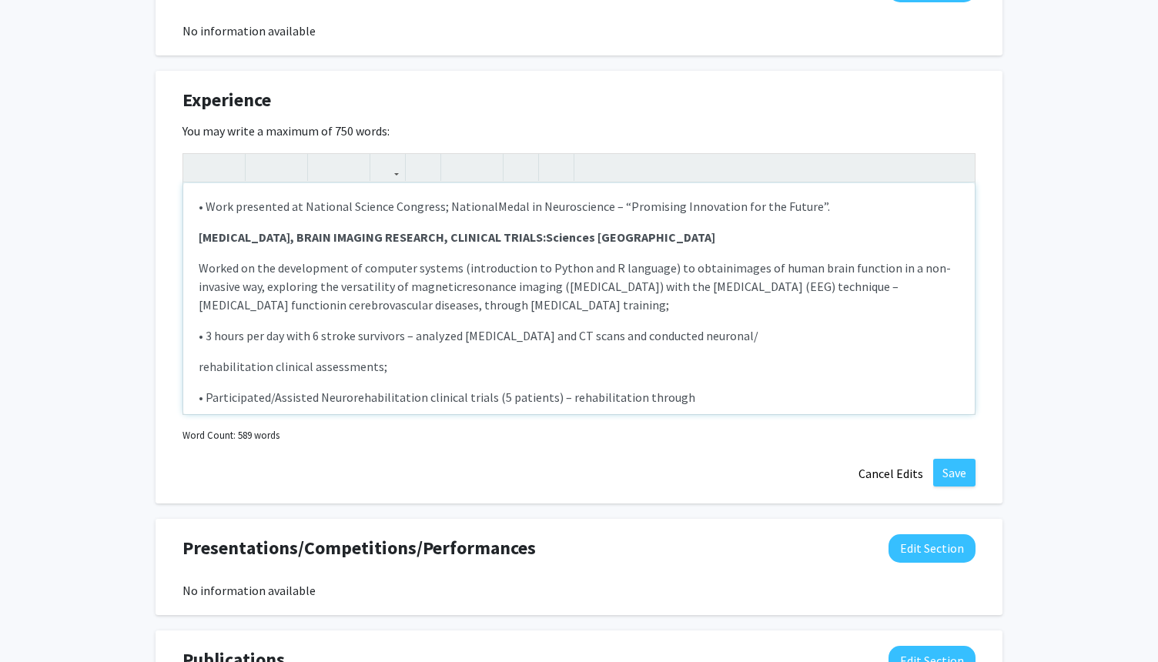
click at [261, 283] on span "images of human brain function in a non-invasive way, exploring the versatility…" at bounding box center [575, 277] width 752 height 34
click at [196, 287] on div "FOUNDER/ INDEPENDENT RESEARCHER – OSTEO-NANOMIMETIC: Instituto Superior Técnico…" at bounding box center [579, 298] width 792 height 231
click at [199, 370] on p "rehabilitation clinical assessments;" at bounding box center [579, 366] width 761 height 18
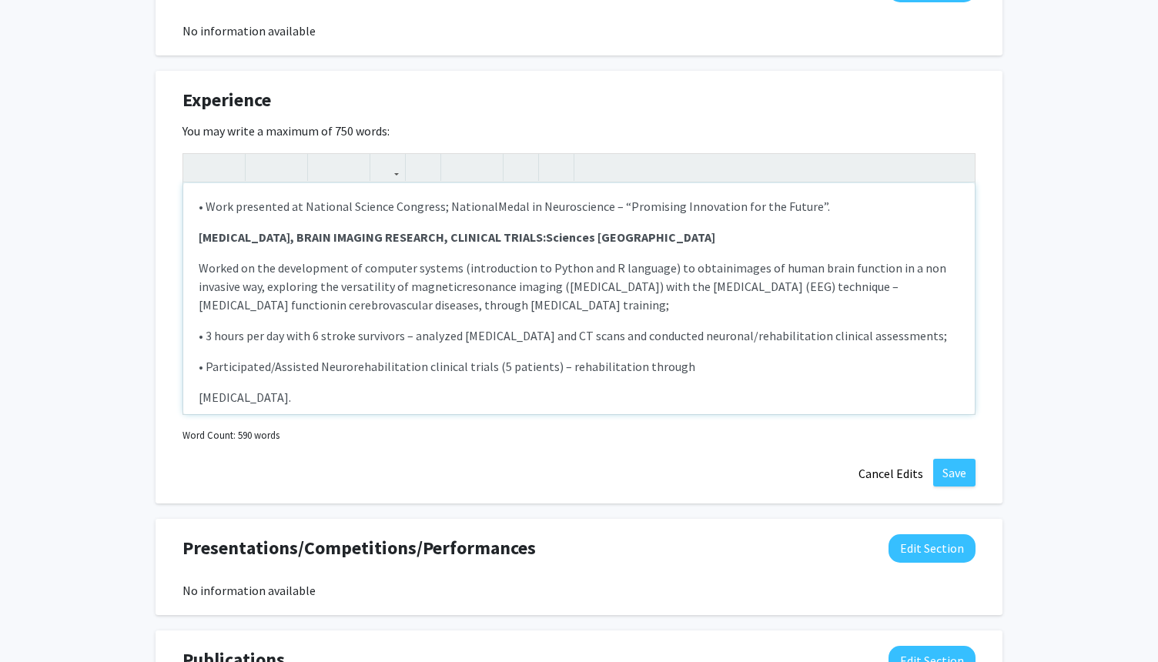
click at [198, 397] on div "FOUNDER/ INDEPENDENT RESEARCHER – OSTEO-NANOMIMETIC: Instituto Superior Técnico…" at bounding box center [579, 298] width 792 height 231
click at [316, 393] on p "RESEARCH EXPERIENCE – MOLECULAR & CELLULAR NEUROSCIENCE" at bounding box center [579, 397] width 761 height 18
drag, startPoint x: 195, startPoint y: 397, endPoint x: 565, endPoint y: 403, distance: 370.4
click at [566, 403] on div "FOUNDER/ INDEPENDENT RESEARCHER – OSTEO-NANOMIMETIC: Instituto Superior Técnico…" at bounding box center [579, 298] width 792 height 231
click at [256, 155] on use "button" at bounding box center [256, 155] width 0 height 0
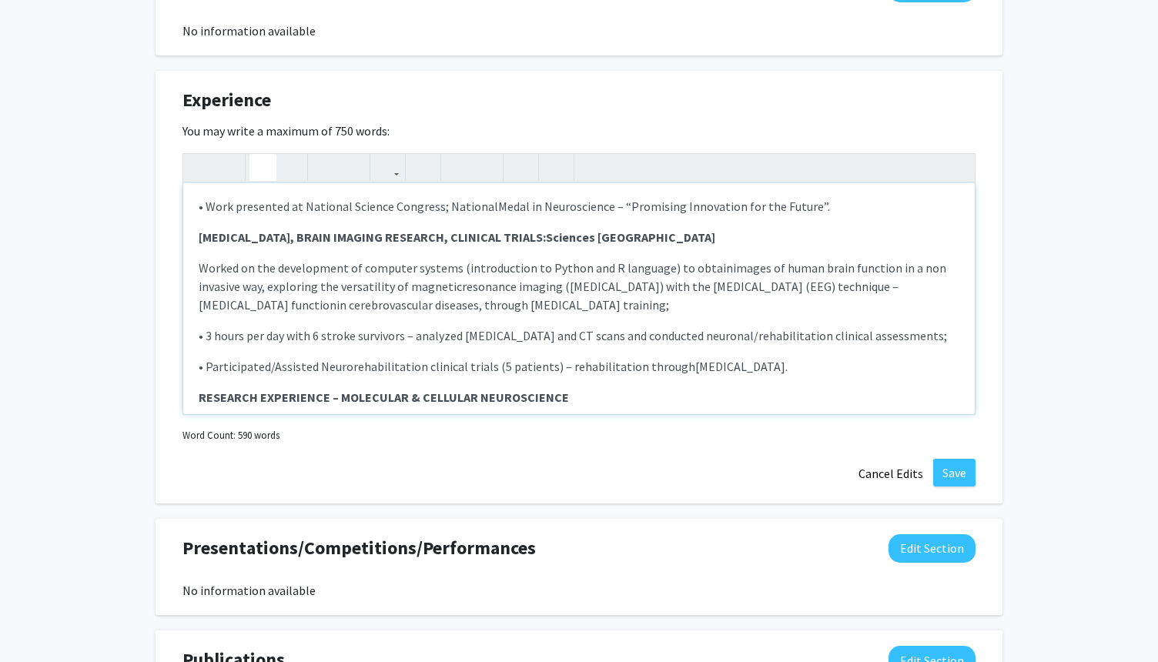
click at [428, 376] on div "FOUNDER/ INDEPENDENT RESEARCHER – OSTEO-NANOMIMETIC: Instituto Superior Técnico…" at bounding box center [579, 298] width 792 height 231
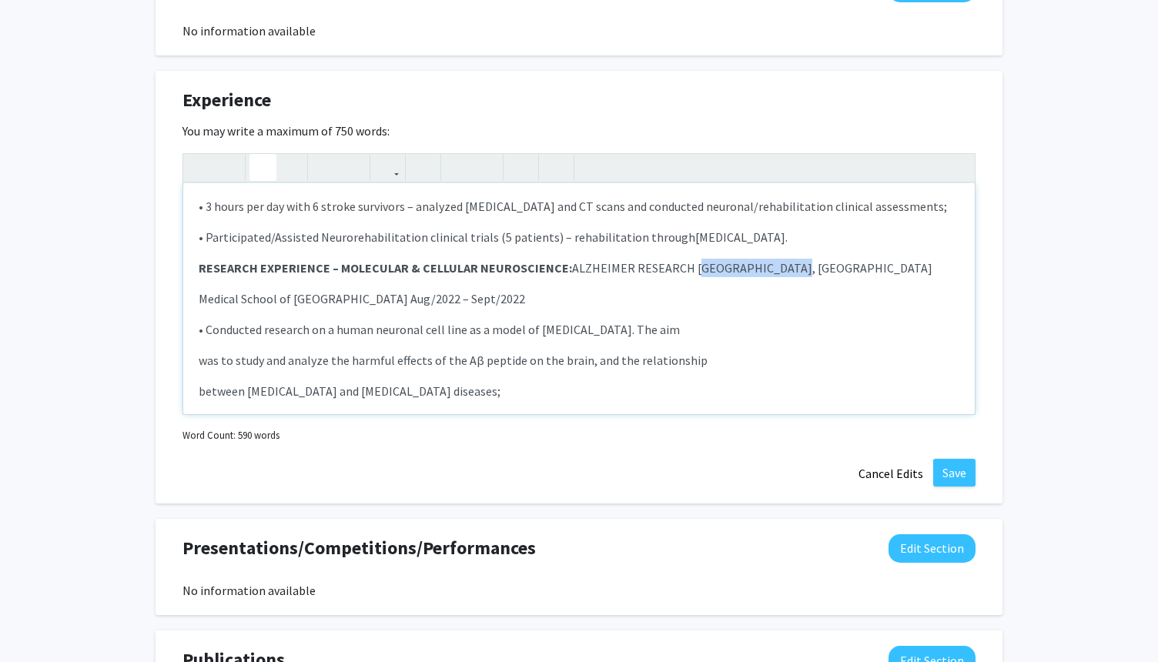
drag, startPoint x: 693, startPoint y: 266, endPoint x: 805, endPoint y: 264, distance: 112.4
click at [805, 264] on p "RESEARCH EXPERIENCE – MOLECULAR & CELLULAR NEUROSCIENCE: ALZHEIMER RESEARCH Coi…" at bounding box center [579, 268] width 761 height 18
drag, startPoint x: 338, startPoint y: 303, endPoint x: 495, endPoint y: 306, distance: 157.1
click at [495, 306] on p "Medical School of Coimbra Aug/2022 – Sept/2022" at bounding box center [579, 299] width 761 height 18
click at [200, 300] on p "Medical School of [GEOGRAPHIC_DATA]" at bounding box center [579, 299] width 761 height 18
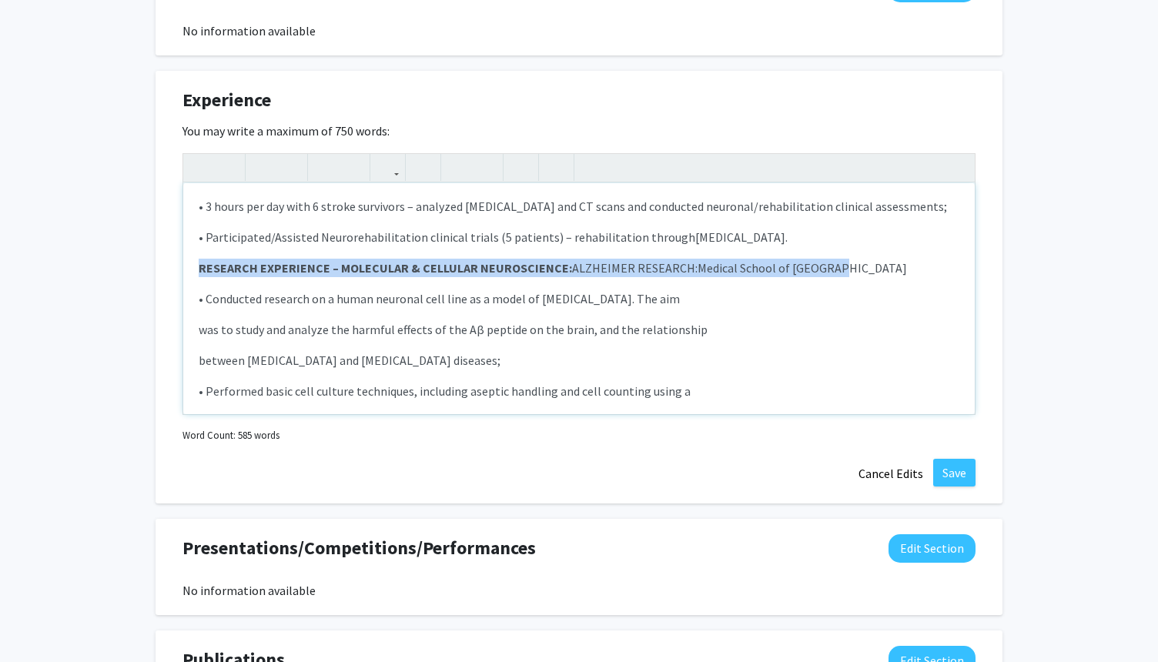
drag, startPoint x: 199, startPoint y: 261, endPoint x: 836, endPoint y: 273, distance: 636.9
click at [836, 273] on p "RESEARCH EXPERIENCE – MOLECULAR & CELLULAR NEUROSCIENCE: ALZHEIMER RESEARCH: Me…" at bounding box center [579, 268] width 761 height 18
click at [256, 155] on use "button" at bounding box center [256, 155] width 0 height 0
click at [264, 162] on icon "button" at bounding box center [262, 167] width 13 height 25
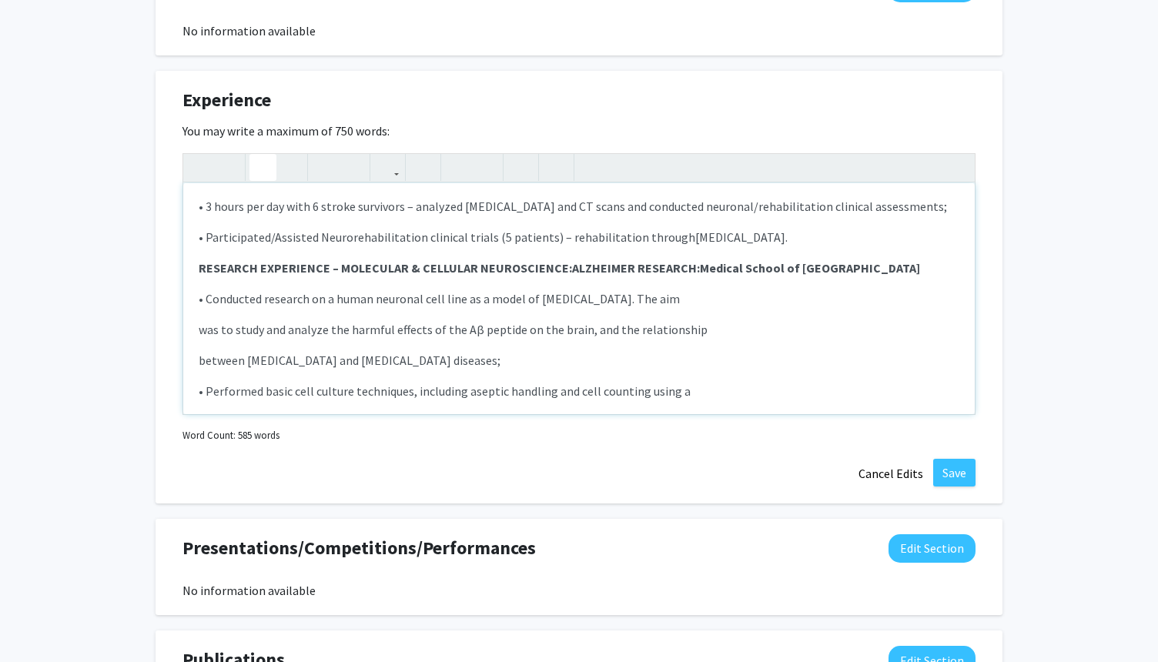
click at [278, 336] on p "was to study and analyze the harmful effects of the Aβ peptide on the brain, an…" at bounding box center [579, 329] width 761 height 18
click at [198, 335] on div "FOUNDER/ INDEPENDENT RESEARCHER – OSTEO-NANOMIMETIC: Instituto Superior Técnico…" at bounding box center [579, 298] width 792 height 231
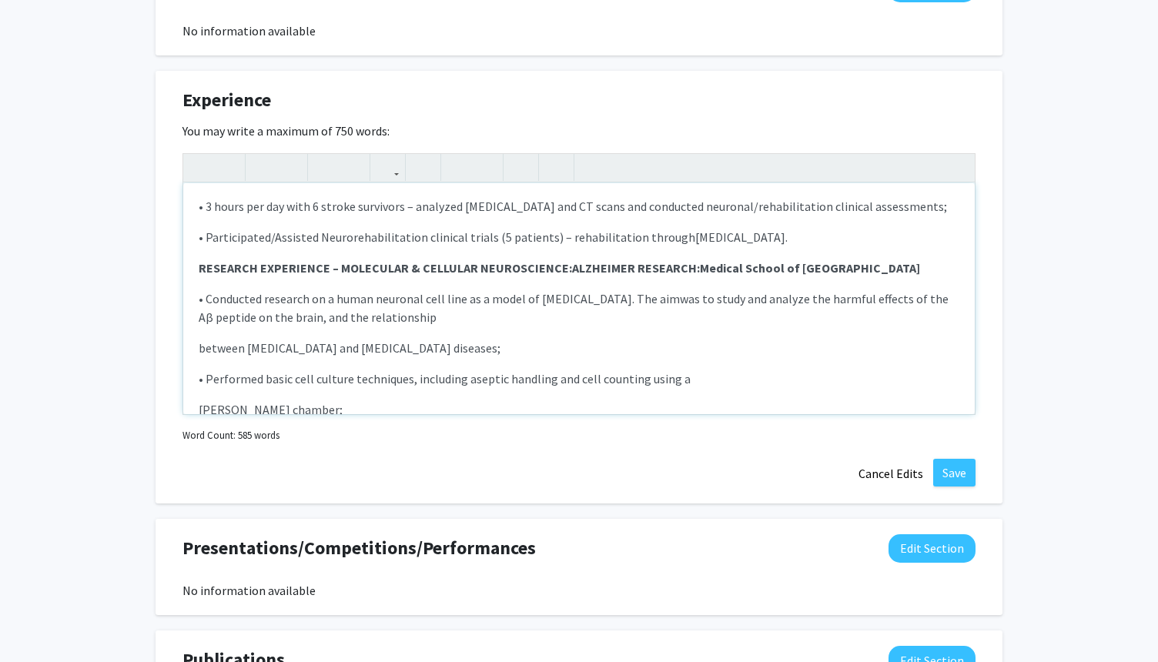
click at [197, 347] on div "FOUNDER/ INDEPENDENT RESEARCHER – OSTEO-NANOMIMETIC: Instituto Superior Técnico…" at bounding box center [579, 298] width 792 height 231
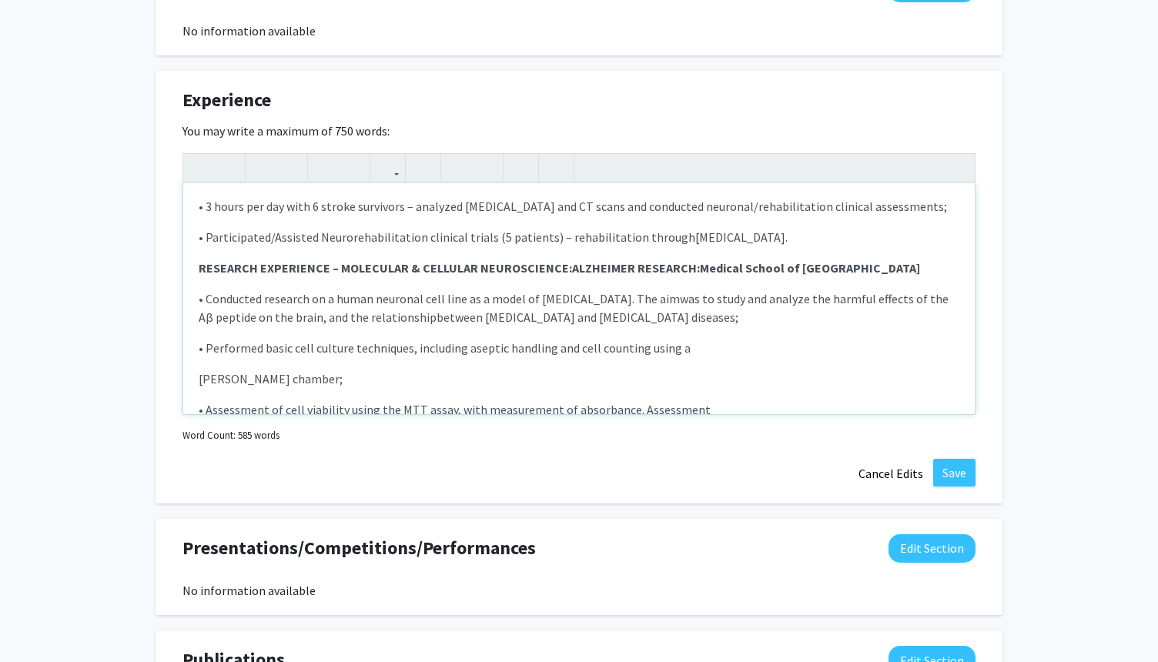
click at [199, 382] on p "[PERSON_NAME] chamber;" at bounding box center [579, 379] width 761 height 18
click at [199, 410] on p "of the toxic effect on the cytoskeleton of the cells by marking with phalloidin…" at bounding box center [579, 409] width 761 height 18
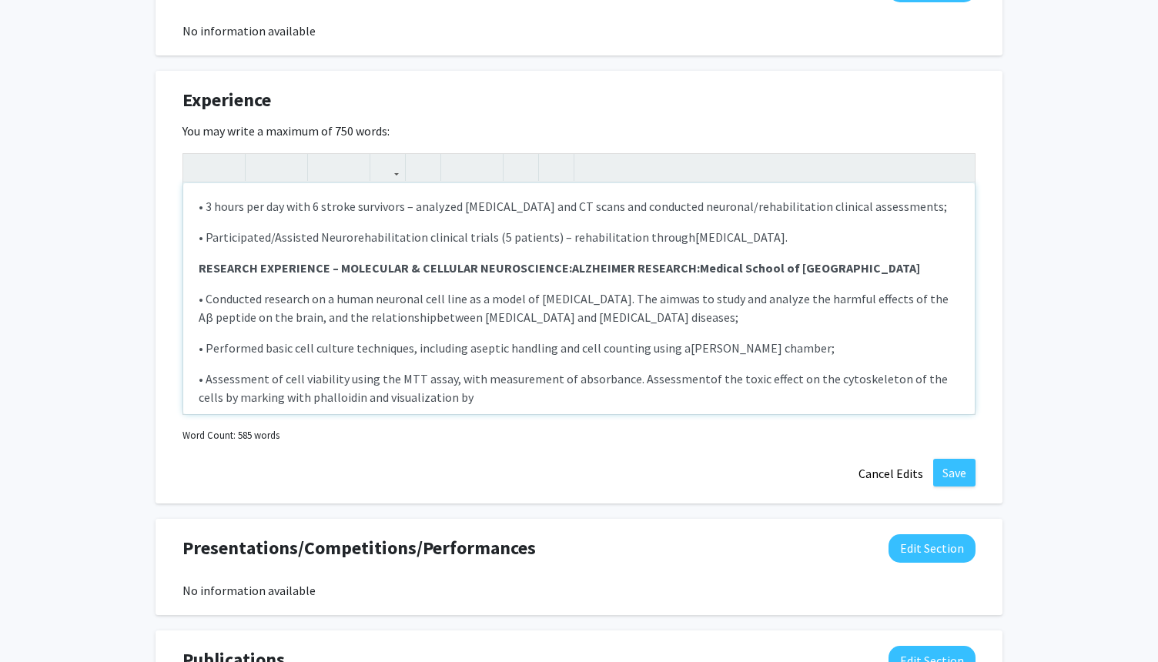
click at [448, 400] on p "• Assessment of cell viability using the MTT assay, with measurement of absorba…" at bounding box center [579, 388] width 761 height 37
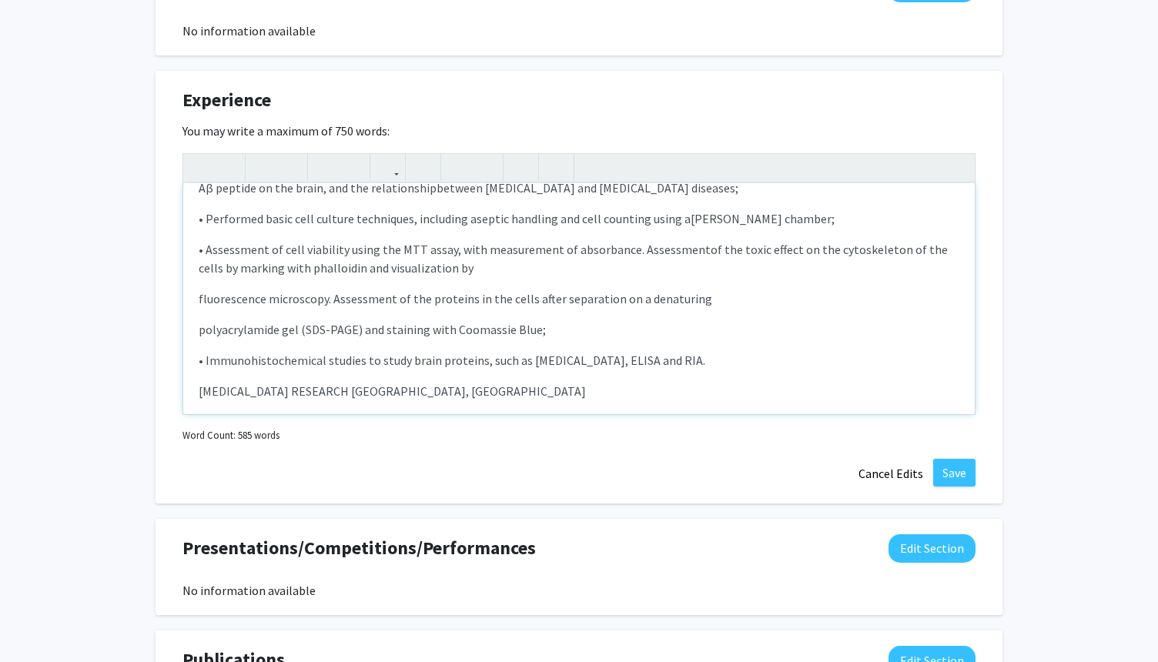
click at [199, 299] on p "fluorescence microscopy. Assessment of the proteins in the cells after separati…" at bounding box center [579, 299] width 761 height 18
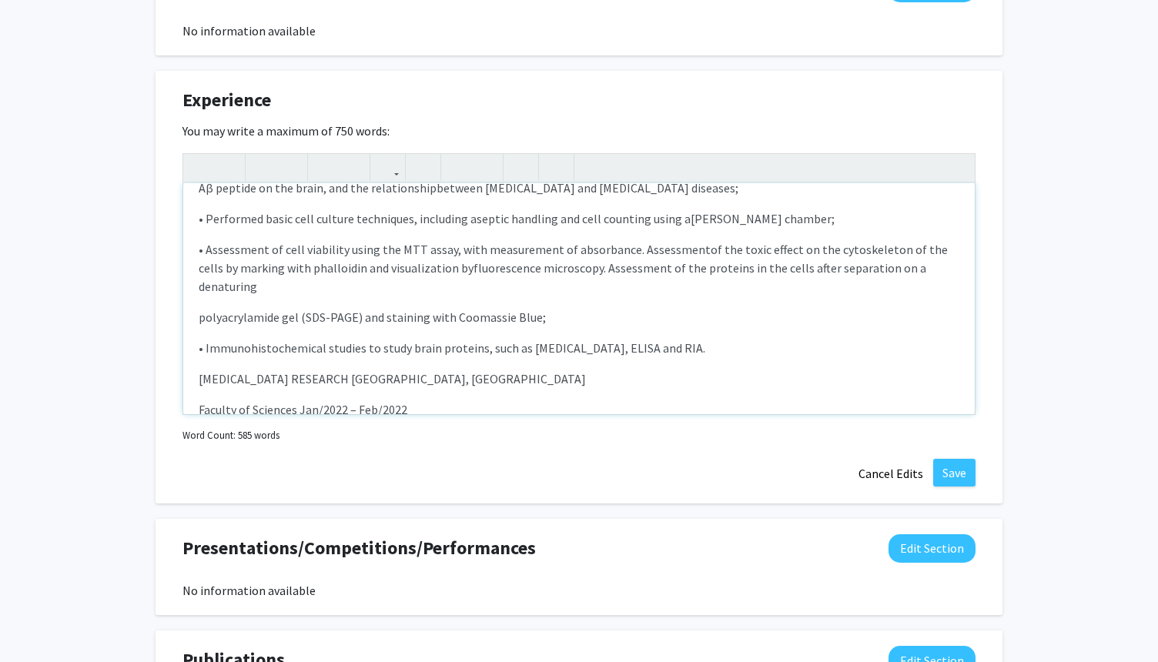
click at [197, 299] on div "FOUNDER/ INDEPENDENT RESEARCHER – OSTEO-NANOMIMETIC: Instituto Superior Técnico…" at bounding box center [579, 298] width 792 height 231
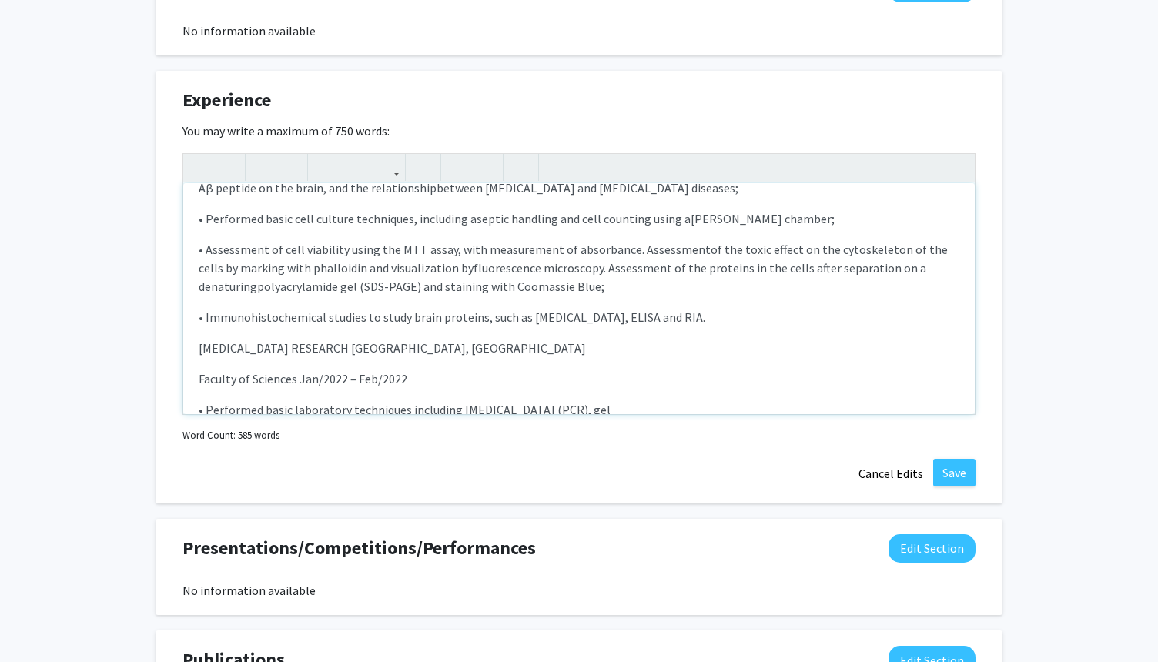
click at [620, 292] on p "• Assessment of cell viability using the MTT assay, with measurement of absorba…" at bounding box center [579, 267] width 761 height 55
drag, startPoint x: 308, startPoint y: 347, endPoint x: 425, endPoint y: 350, distance: 117.1
click at [425, 350] on p "EPILEPSY RESEARCH Lisbon, Portugal" at bounding box center [579, 348] width 761 height 18
click at [197, 378] on div "FOUNDER/ INDEPENDENT RESEARCHER – OSTEO-NANOMIMETIC: Instituto Superior Técnico…" at bounding box center [579, 298] width 792 height 231
drag, startPoint x: 412, startPoint y: 346, endPoint x: 542, endPoint y: 349, distance: 130.1
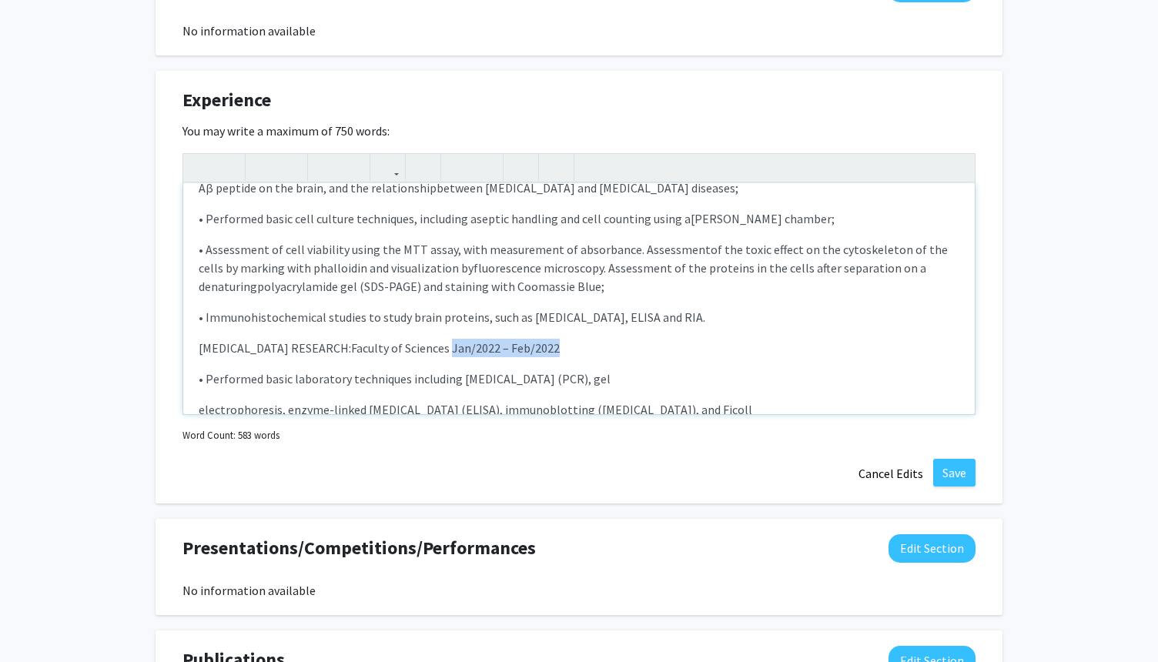
click at [542, 349] on p "EPILEPSY RESEARCH: Faculty of Sciences Jan/2022 – Feb/2022" at bounding box center [579, 348] width 761 height 18
drag, startPoint x: 198, startPoint y: 353, endPoint x: 425, endPoint y: 355, distance: 227.2
click at [425, 355] on p "EPILEPSY RESEARCH: Faculty of Sciences" at bounding box center [579, 348] width 761 height 18
click at [266, 171] on icon "button" at bounding box center [262, 167] width 13 height 25
click at [206, 380] on p "• Performed basic laboratory techniques including [MEDICAL_DATA] (PCR), gel" at bounding box center [579, 379] width 761 height 18
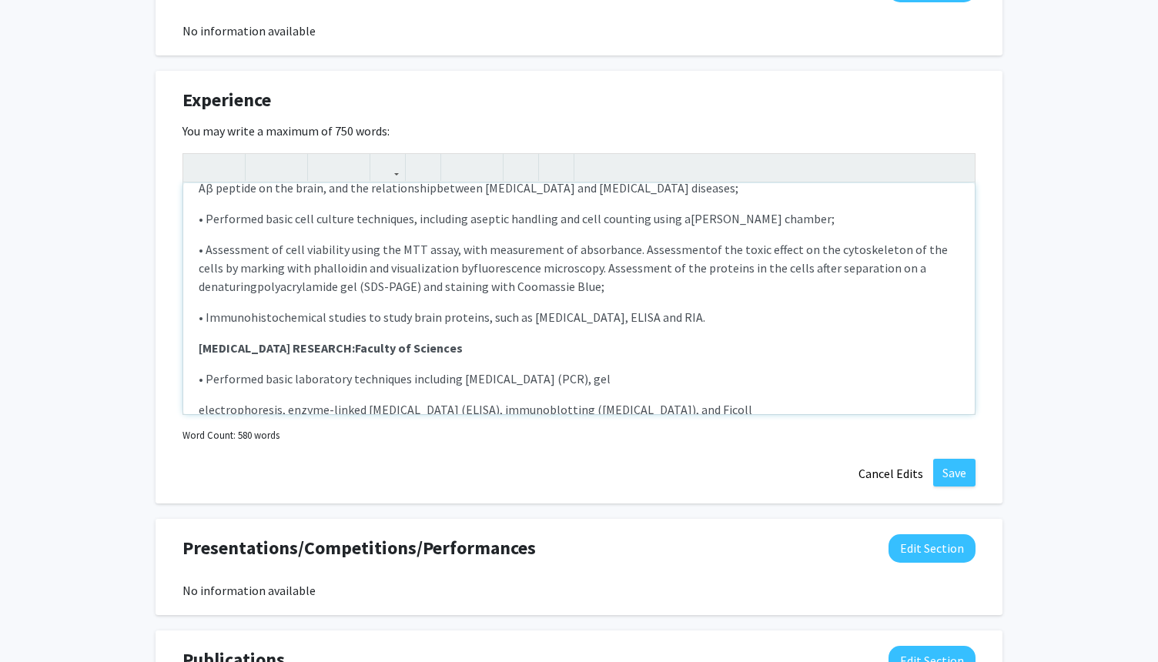
scroll to position [553, 0]
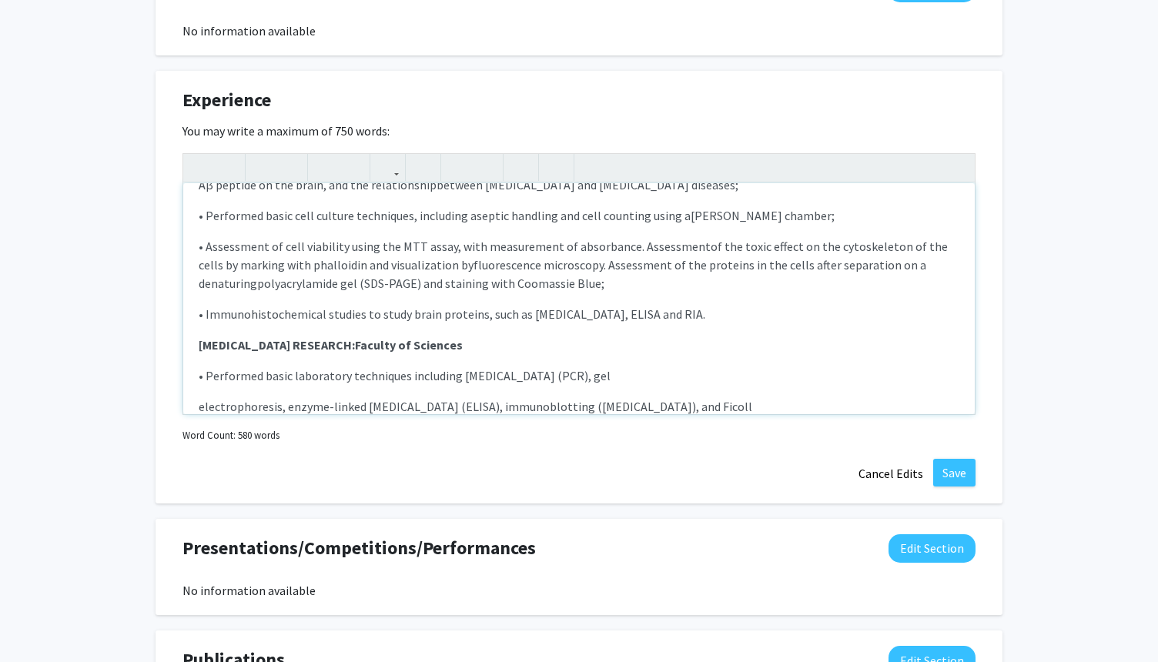
click at [199, 404] on p "electrophoresis, enzyme-linked [MEDICAL_DATA] (ELISA), immunoblotting ([MEDICAL…" at bounding box center [579, 406] width 761 height 18
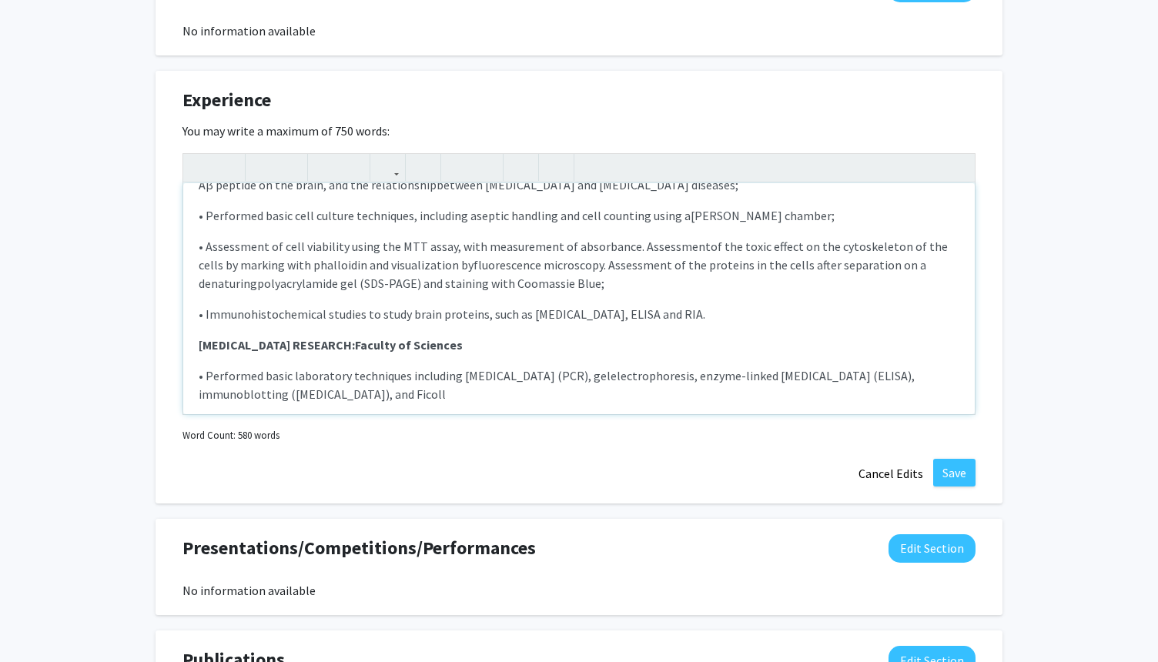
click at [308, 383] on p "• Performed basic laboratory techniques including polymerase chain reaction (PC…" at bounding box center [579, 385] width 761 height 37
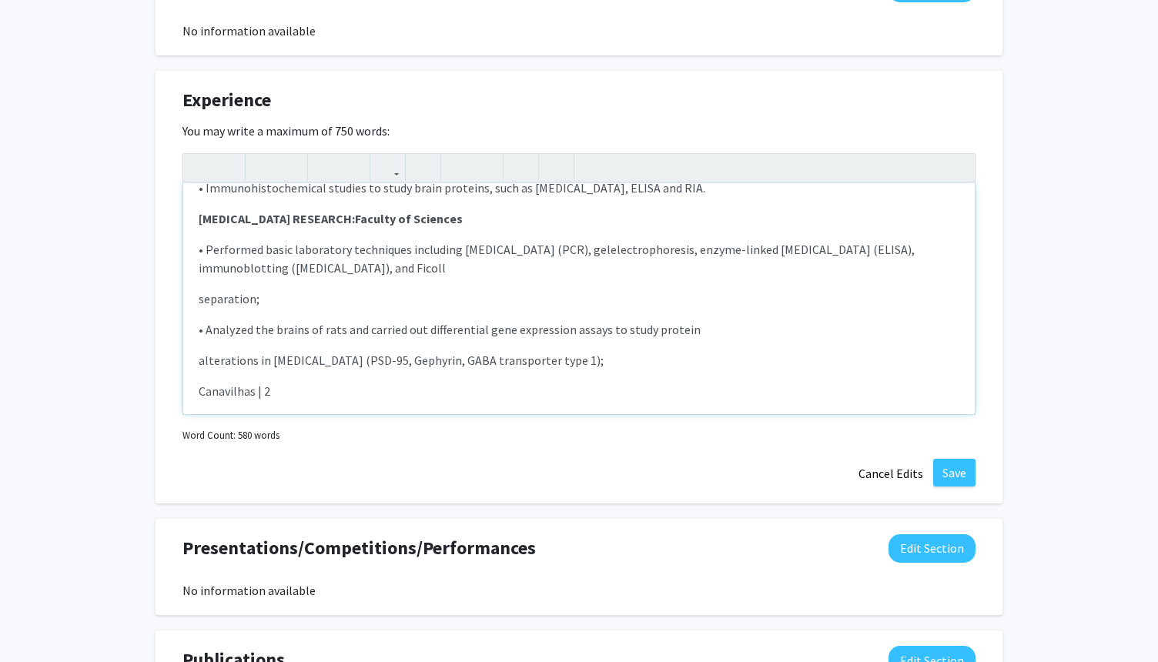
click at [199, 300] on p "separation;" at bounding box center [579, 299] width 761 height 18
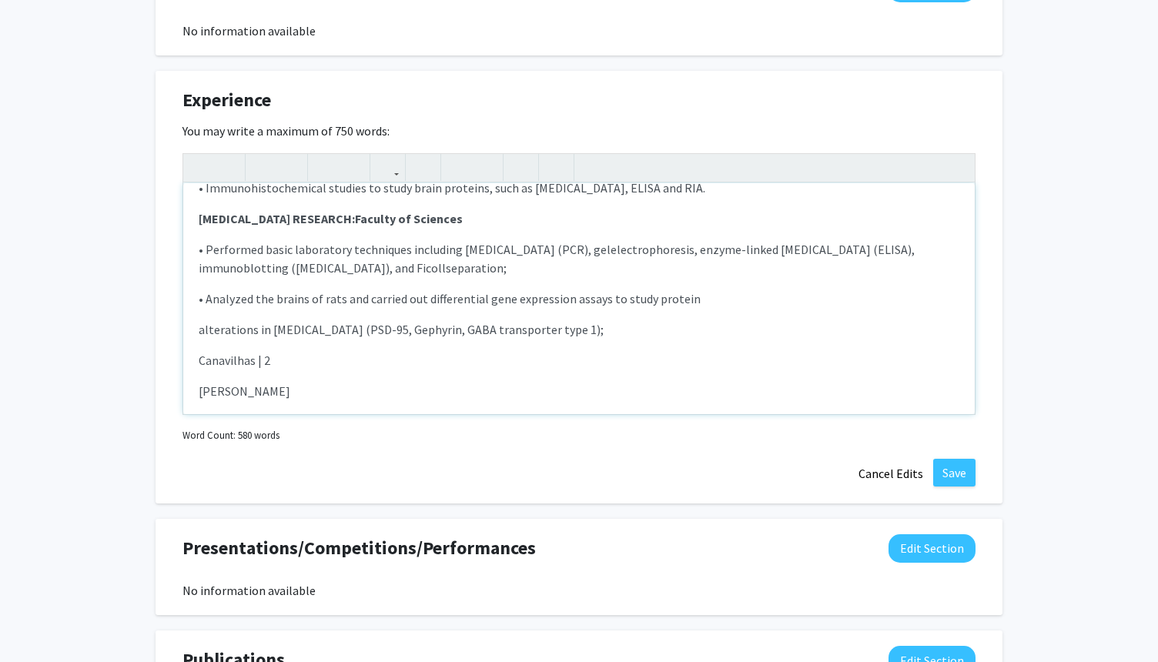
click at [199, 331] on p "alterations in [MEDICAL_DATA] (PSD-95, Gephyrin, GABA transporter type 1);" at bounding box center [579, 329] width 761 height 18
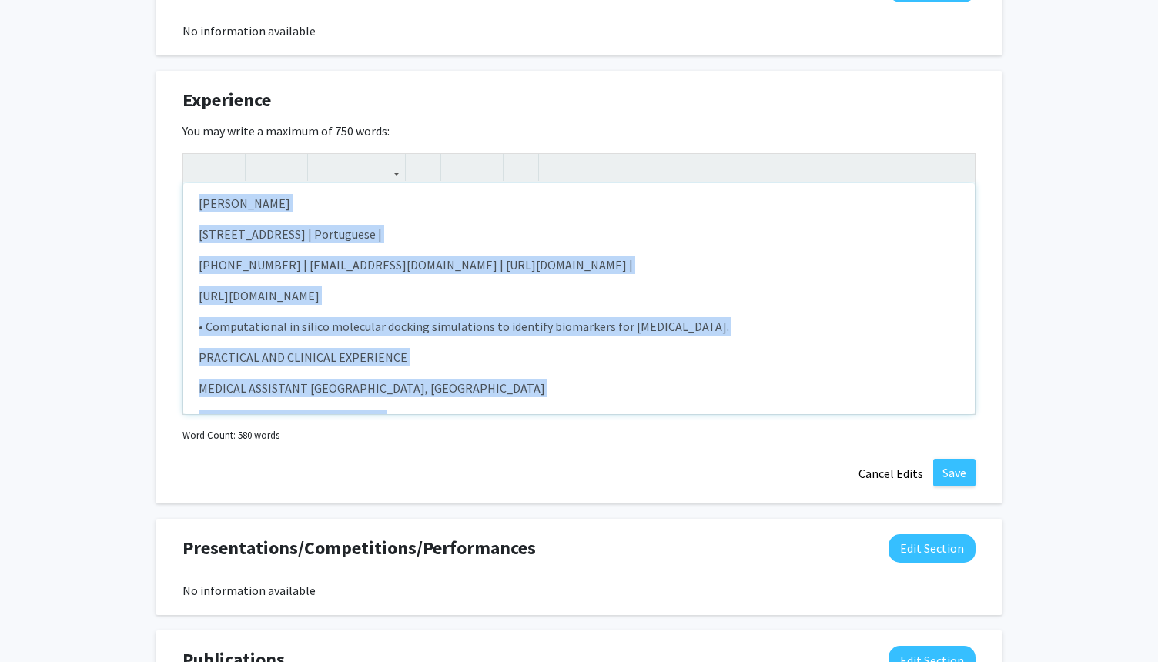
scroll to position [875, 0]
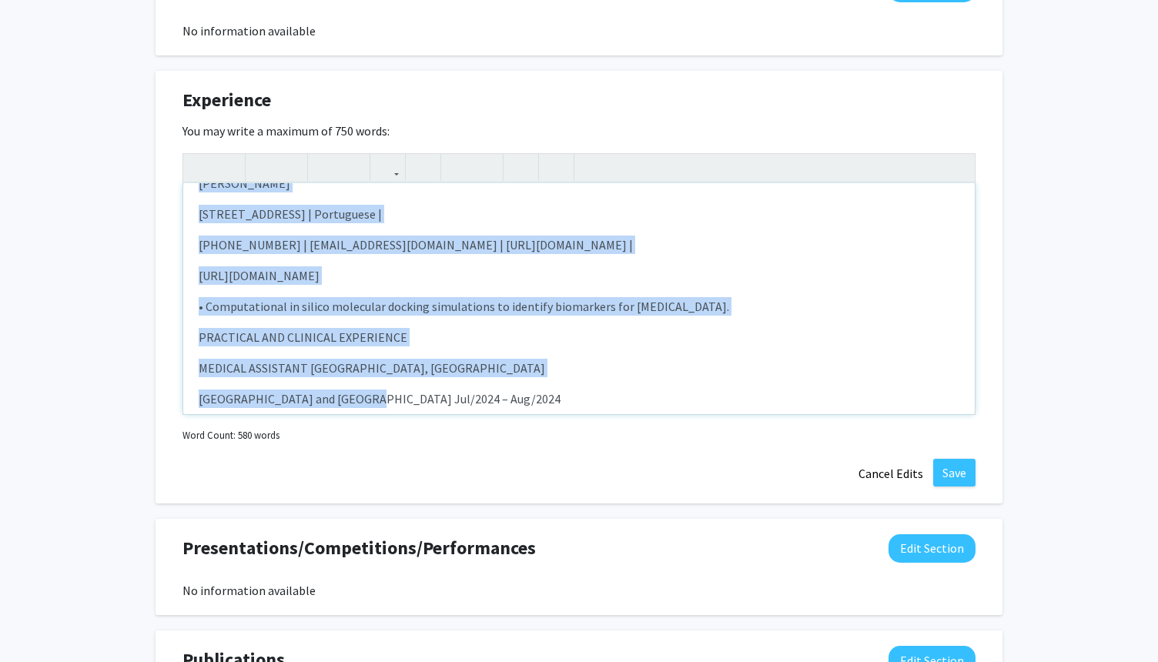
drag, startPoint x: 200, startPoint y: 349, endPoint x: 450, endPoint y: 273, distance: 261.6
click at [450, 273] on div "FOUNDER/ INDEPENDENT RESEARCHER – OSTEO-NANOMIMETIC: Instituto Superior Técnico…" at bounding box center [579, 298] width 792 height 231
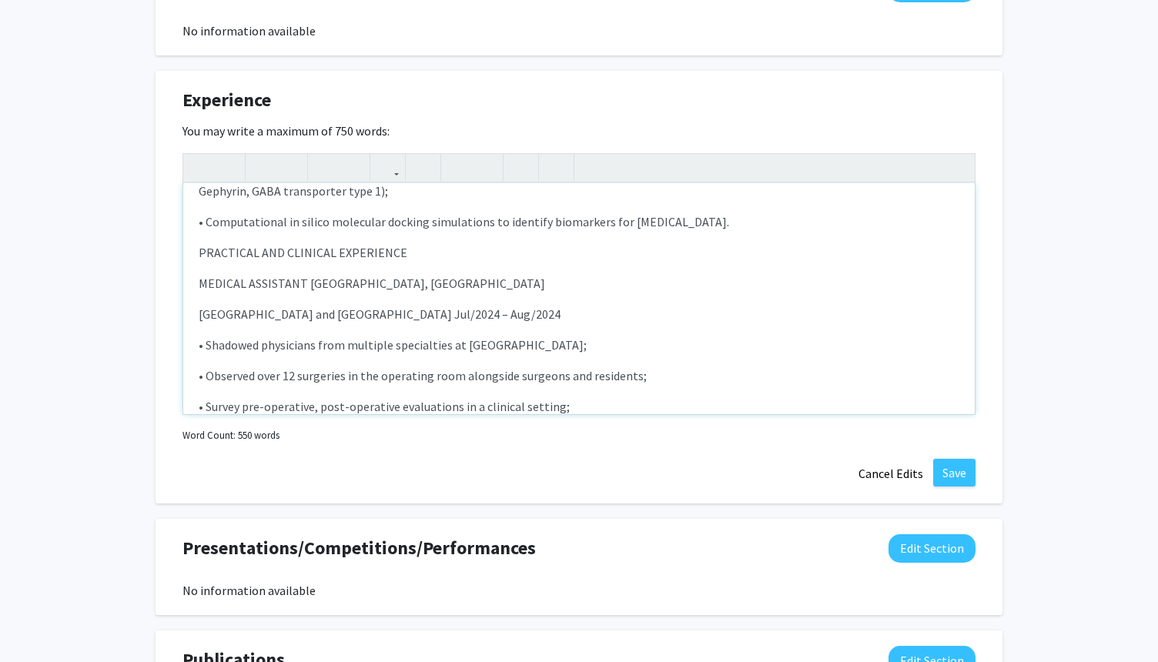
scroll to position [679, 0]
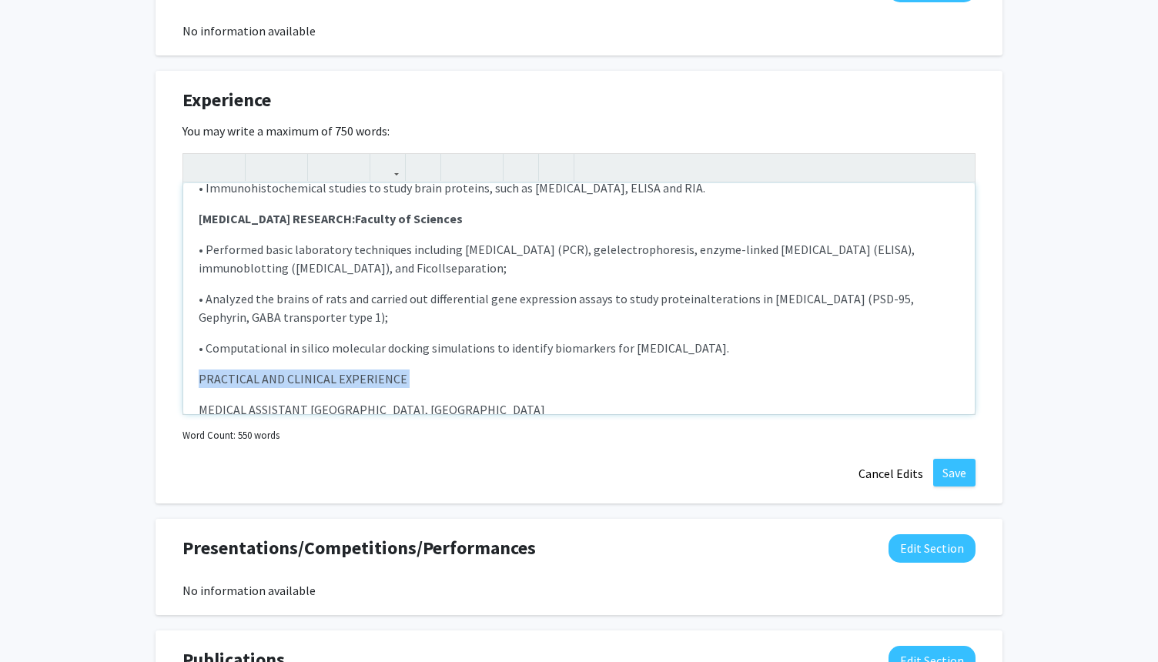
drag, startPoint x: 199, startPoint y: 379, endPoint x: 423, endPoint y: 389, distance: 225.1
click at [427, 390] on div "FOUNDER/ INDEPENDENT RESEARCHER – OSTEO-NANOMIMETIC: Instituto Superior Técnico…" at bounding box center [579, 298] width 792 height 231
click at [266, 161] on icon "button" at bounding box center [262, 167] width 13 height 25
click at [304, 404] on p "MEDICAL ASSISTANT Coimbra, Portugal" at bounding box center [579, 409] width 761 height 18
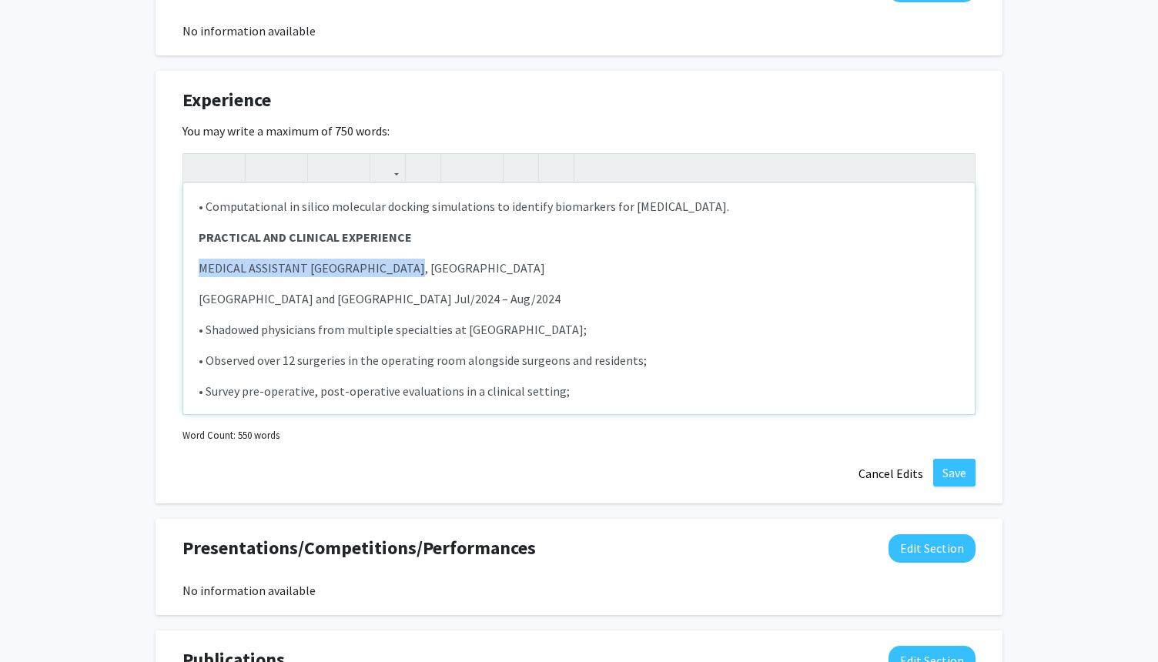
drag, startPoint x: 198, startPoint y: 266, endPoint x: 415, endPoint y: 273, distance: 217.2
click at [417, 273] on p "MEDICAL ASSISTANT Coimbra, Portugal" at bounding box center [579, 268] width 761 height 18
click at [263, 159] on icon "button" at bounding box center [262, 167] width 13 height 25
click at [433, 276] on p "MEDICAL ASSISTANT Coimbra, Portugal" at bounding box center [579, 268] width 761 height 18
drag, startPoint x: 424, startPoint y: 269, endPoint x: 373, endPoint y: 263, distance: 51.9
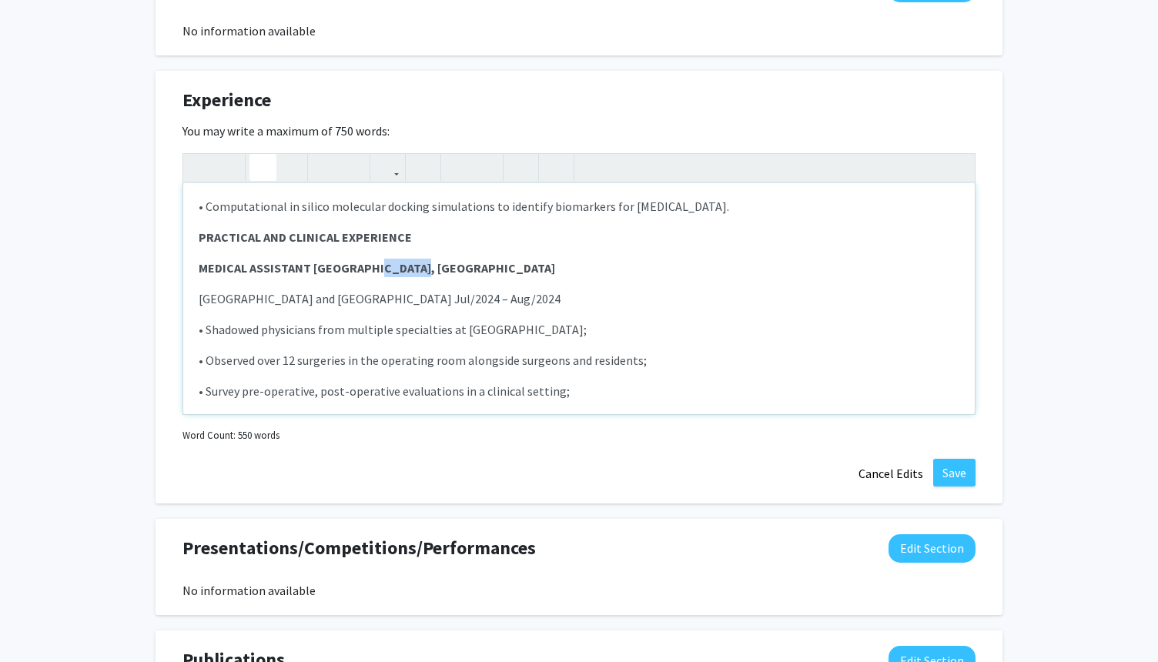
click at [373, 263] on p "MEDICAL ASSISTANT Coimbra, Portugal" at bounding box center [579, 268] width 761 height 18
click at [291, 303] on p "Medical School of Coimbra and University Hospital Jul/2024 – Aug/2024" at bounding box center [579, 299] width 761 height 18
click at [199, 301] on p "Medical School of Coimbra and University Hospital Jul/2024 – Aug/2024" at bounding box center [579, 299] width 761 height 18
drag, startPoint x: 577, startPoint y: 267, endPoint x: 684, endPoint y: 263, distance: 107.1
click at [683, 264] on p "MEDICAL ASSISTANT: Medical School of Coimbra and University Hospital Jul/2024 –…" at bounding box center [579, 268] width 761 height 18
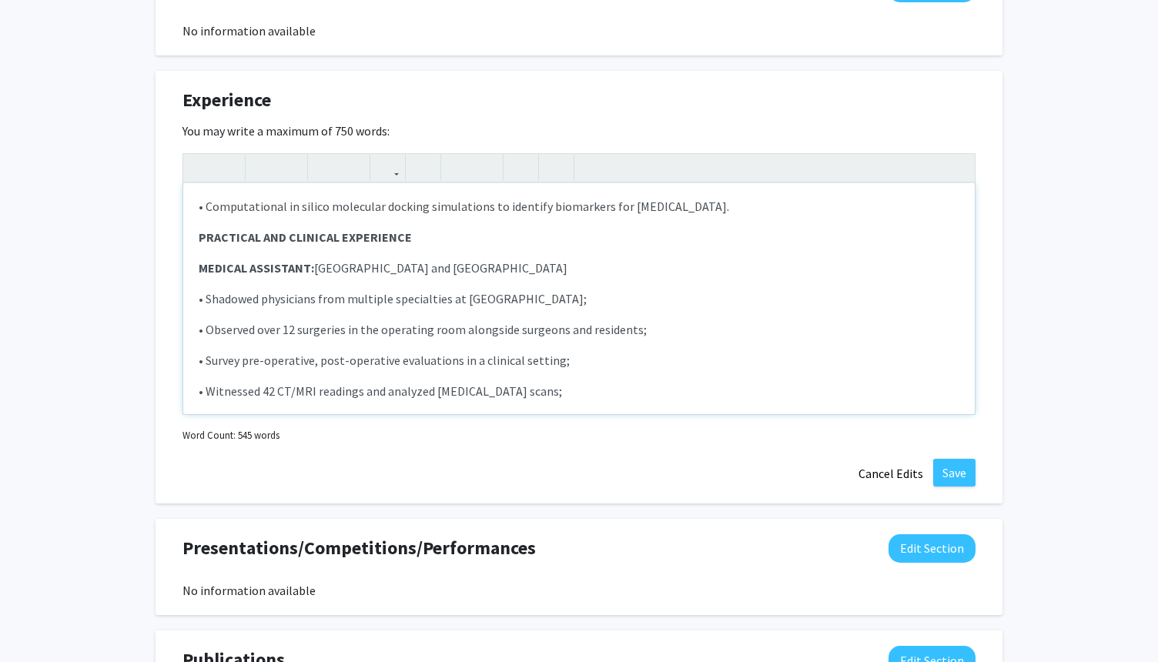
drag, startPoint x: 585, startPoint y: 263, endPoint x: 197, endPoint y: 262, distance: 388.1
click at [197, 261] on div "FOUNDER/ INDEPENDENT RESEARCHER – OSTEO-NANOMIMETIC: Instituto Superior Técnico…" at bounding box center [579, 298] width 792 height 231
click at [256, 155] on use "button" at bounding box center [256, 155] width 0 height 0
click at [269, 325] on p "• Observed over 12 surgeries in the operating room alongside surgeons and resid…" at bounding box center [579, 329] width 761 height 18
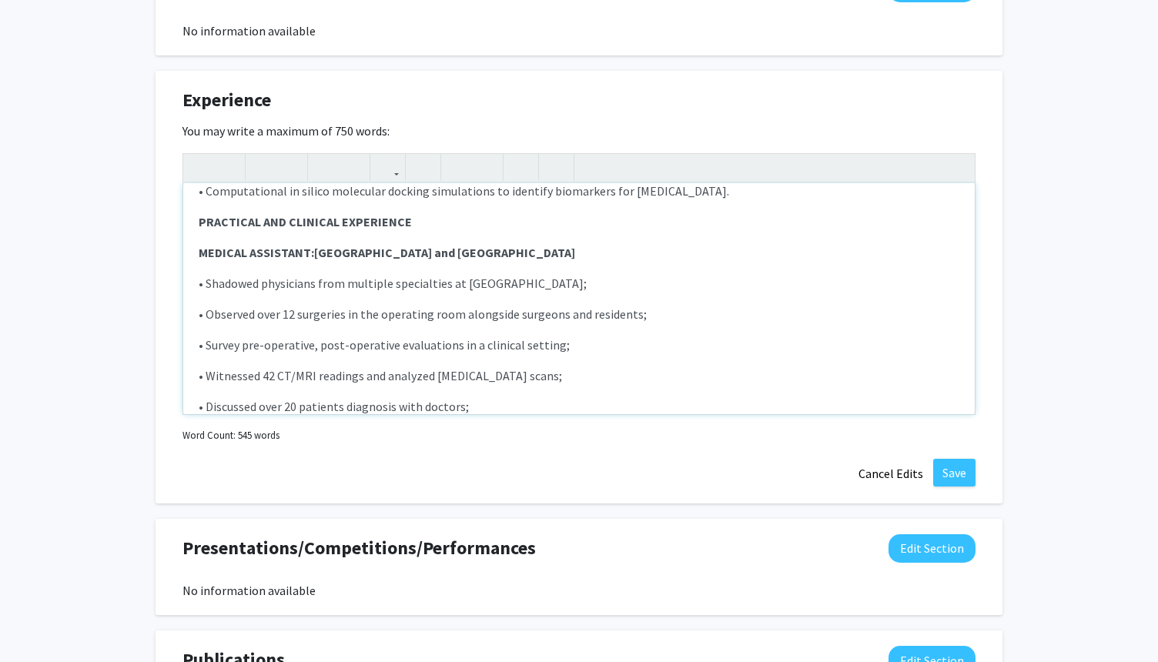
scroll to position [927, 0]
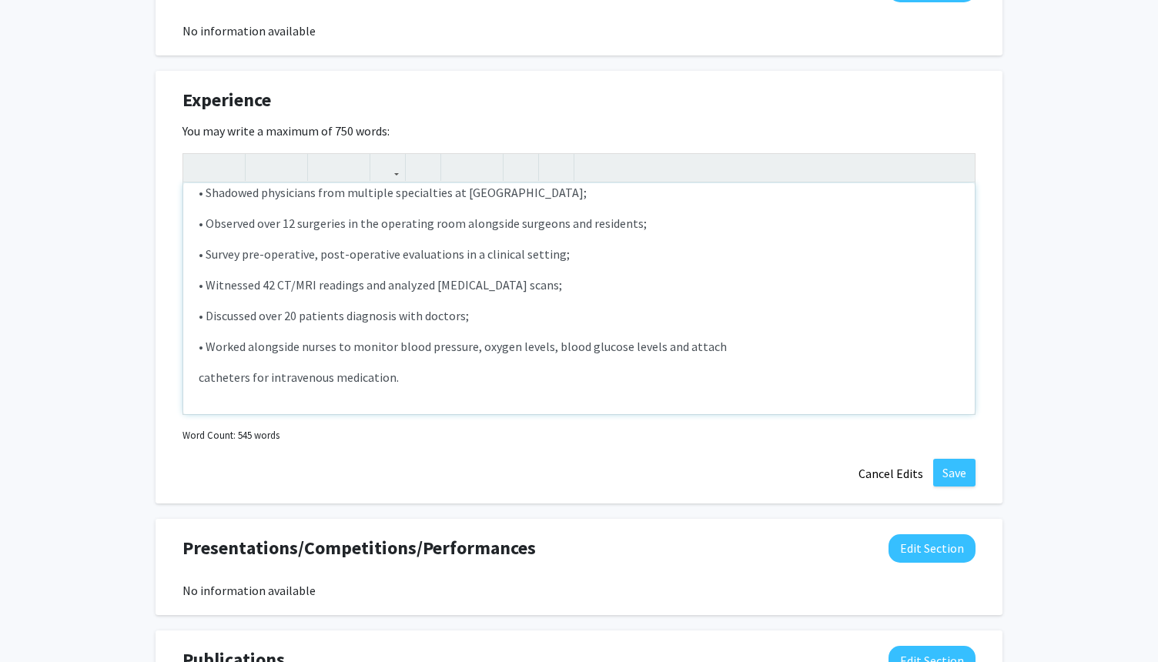
click at [199, 377] on p "catheters for intravenous medication." at bounding box center [579, 377] width 761 height 18
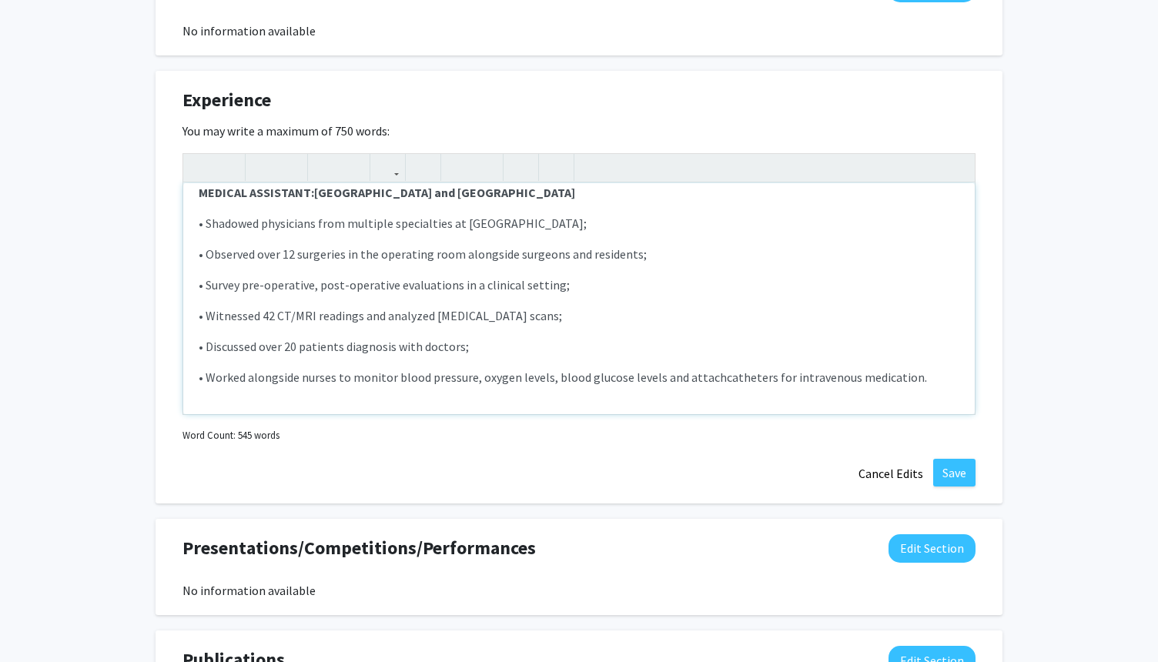
type textarea "<p><strong>FOUNDER/ INDEPENDENT RESEARCHER – OSTEO-NANOMIMETIC:&nbsp;<span styl…"
click at [566, 109] on div "Experience Edit Section" at bounding box center [579, 103] width 816 height 35
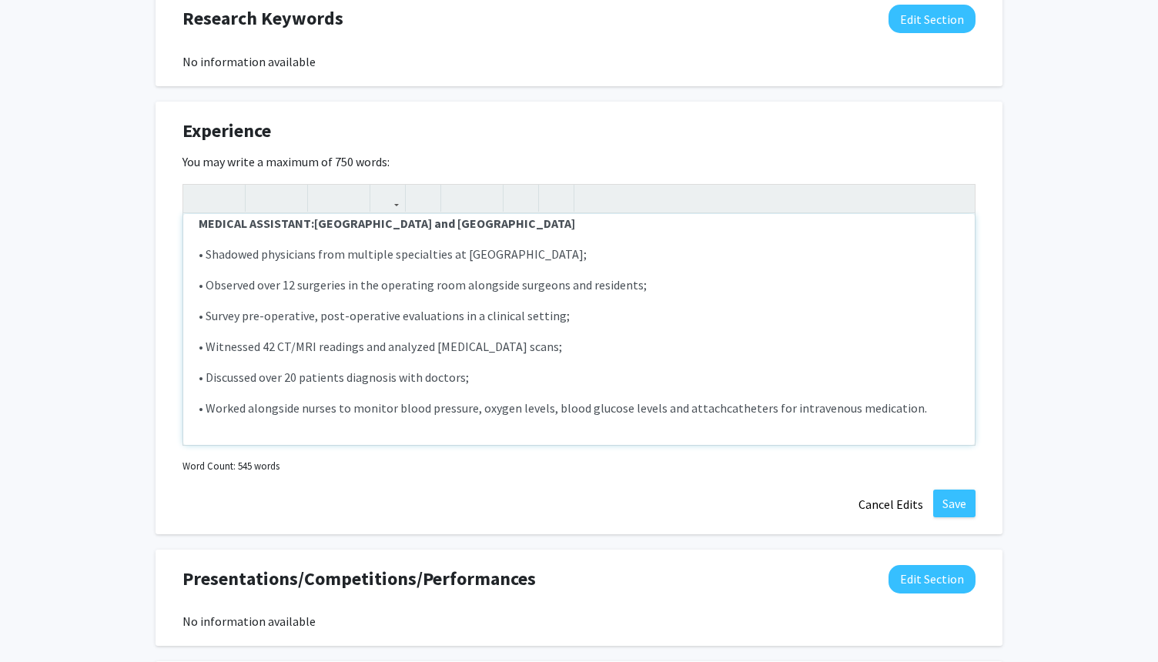
click at [596, 320] on p "• Survey pre-operative, post-operative evaluations in a clinical setting;" at bounding box center [579, 315] width 761 height 18
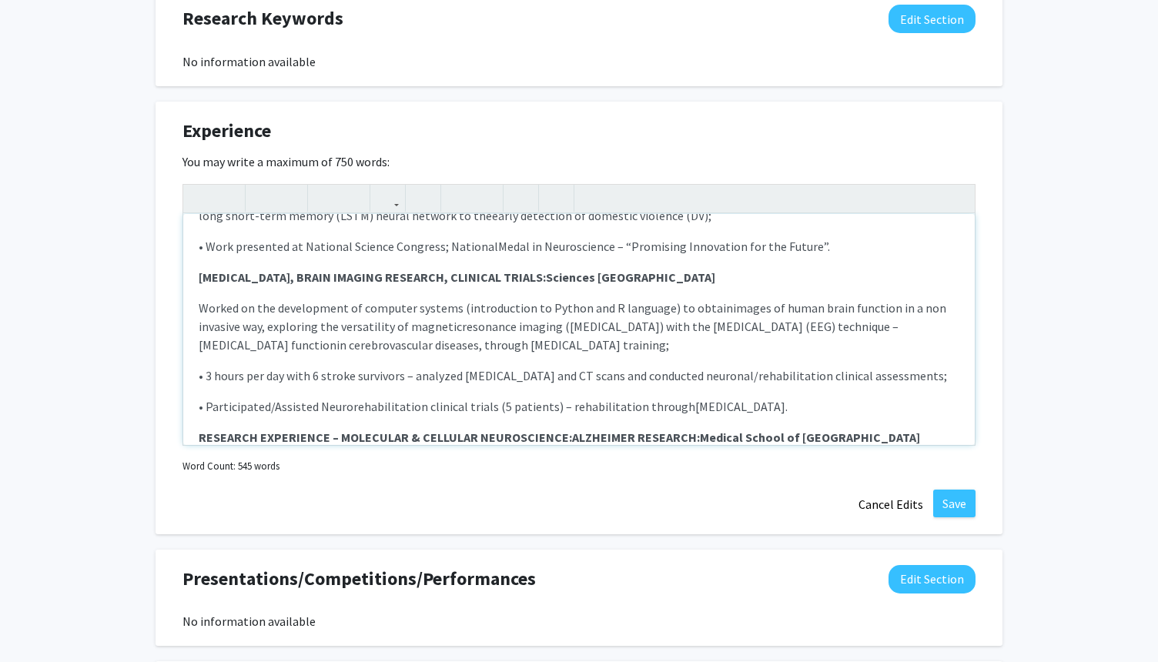
scroll to position [420, 0]
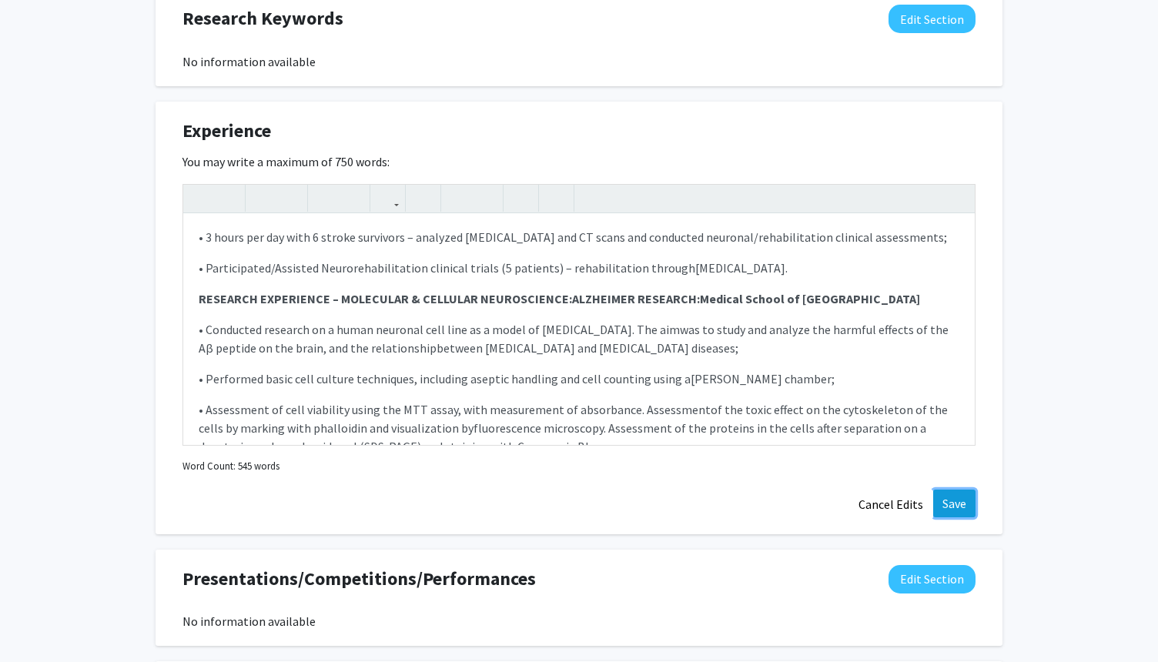
click at [962, 490] on button "Save" at bounding box center [954, 504] width 42 height 28
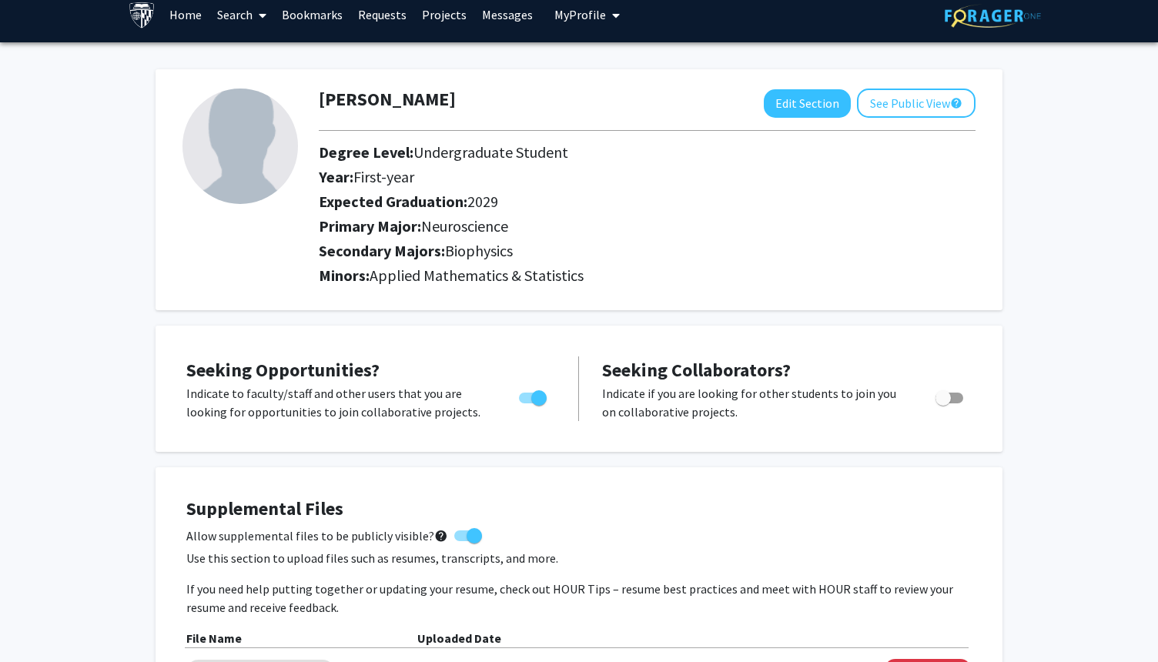
scroll to position [0, 0]
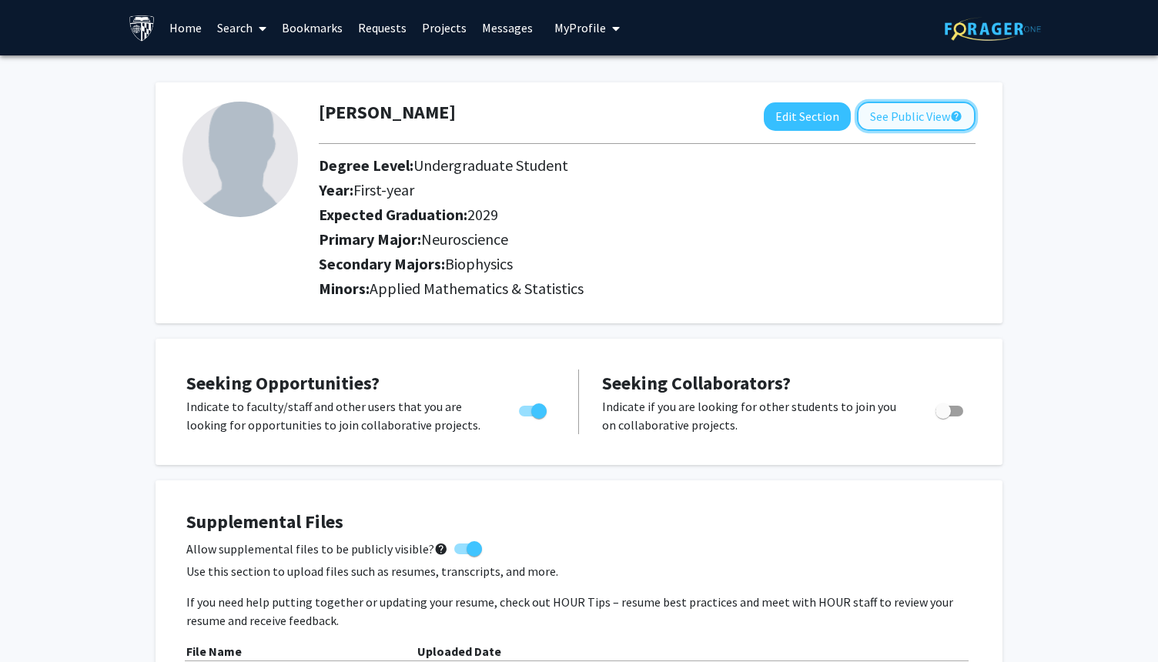
click at [923, 115] on button "See Public View help" at bounding box center [916, 116] width 119 height 29
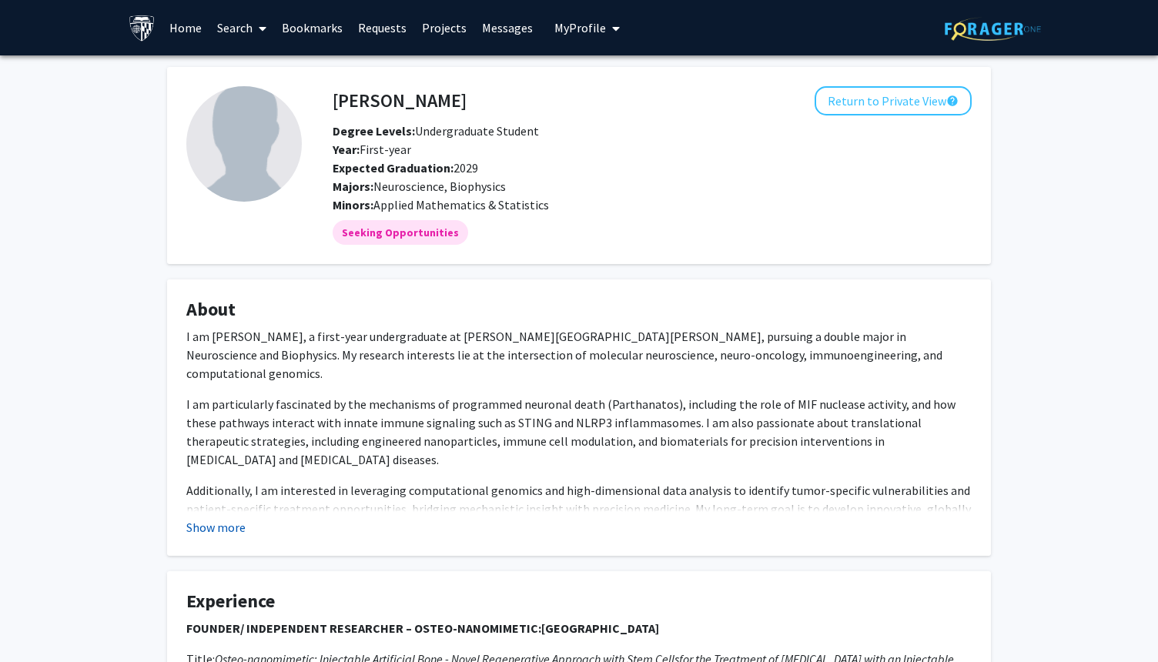
click at [206, 530] on button "Show more" at bounding box center [215, 527] width 59 height 18
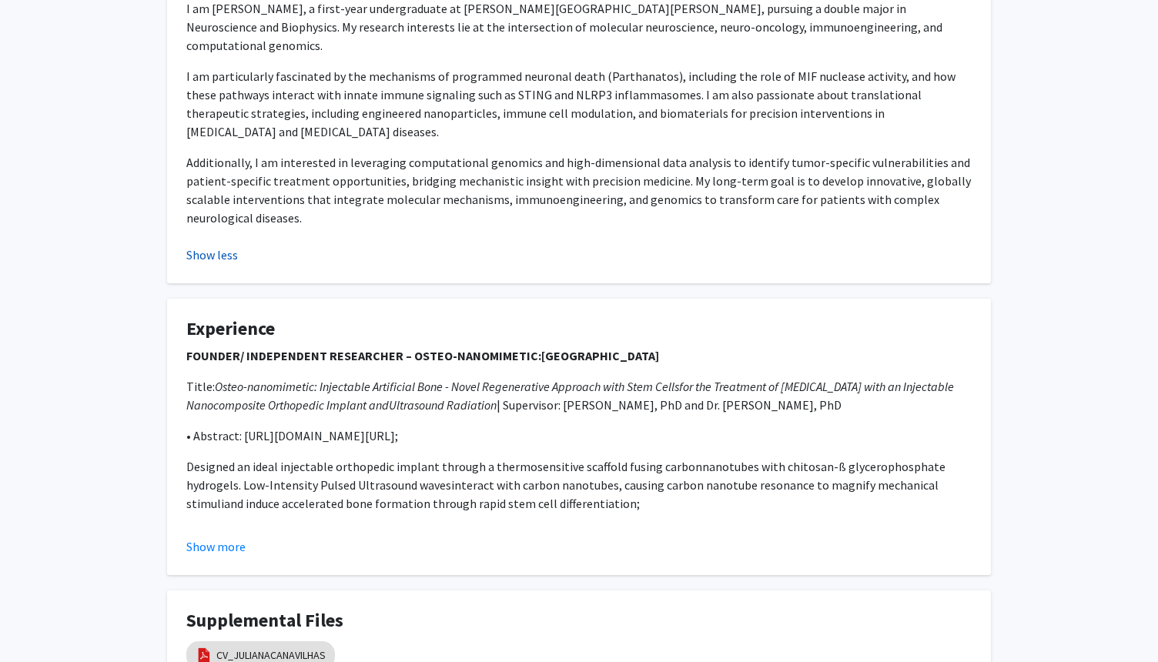
scroll to position [370, 0]
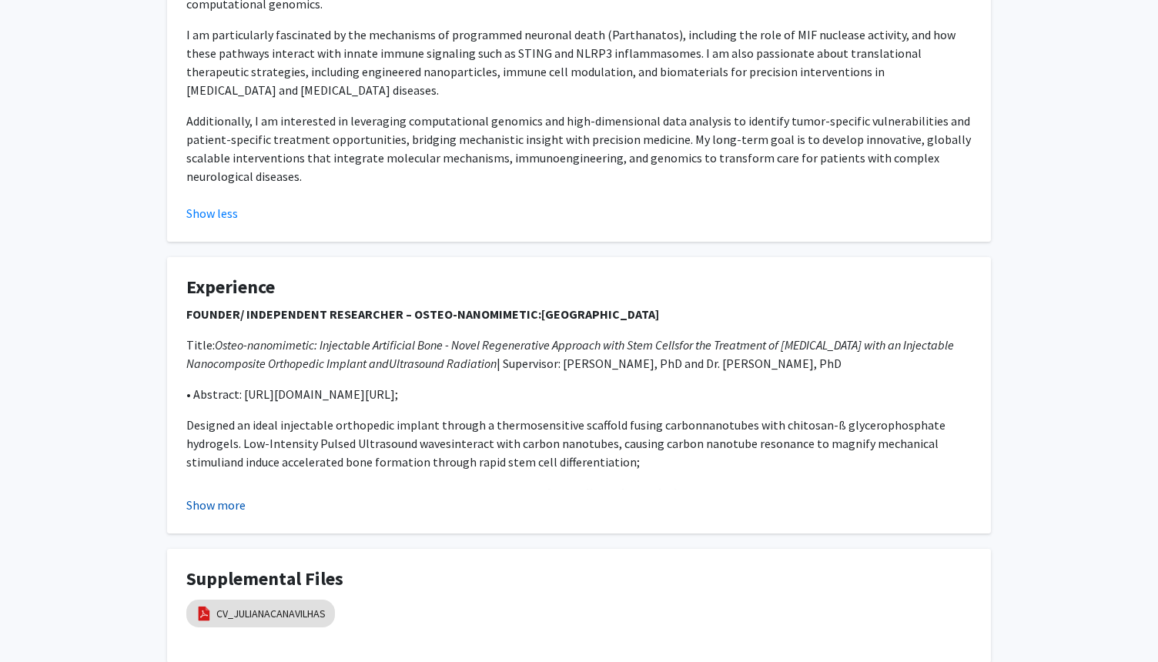
click at [219, 496] on button "Show more" at bounding box center [215, 505] width 59 height 18
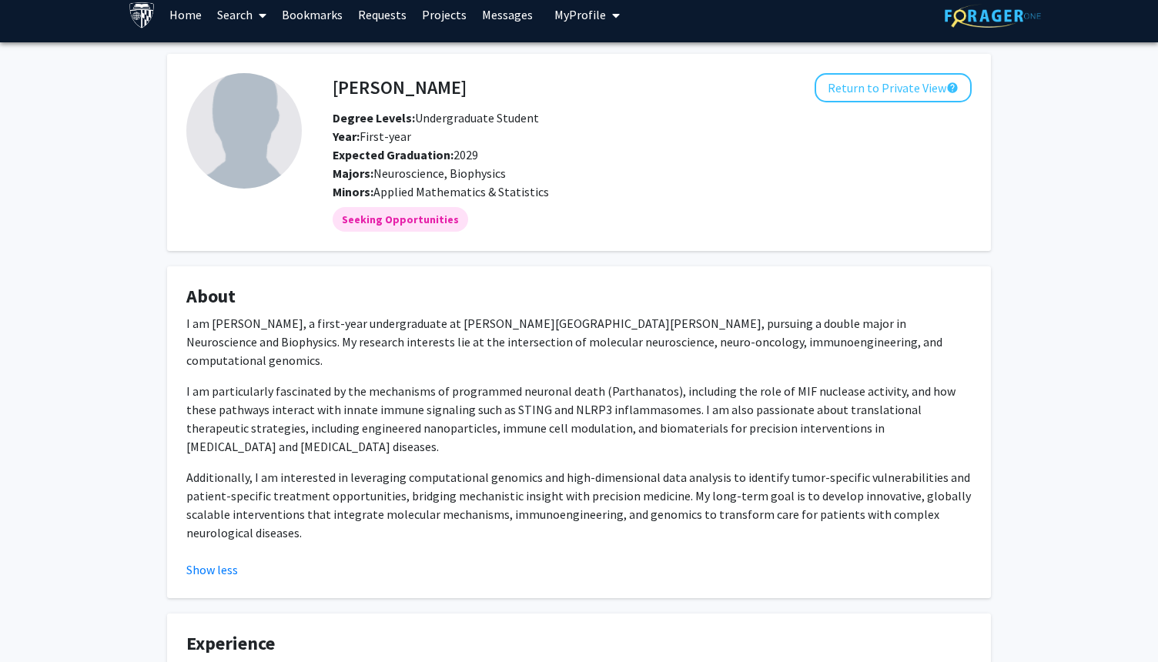
scroll to position [0, 0]
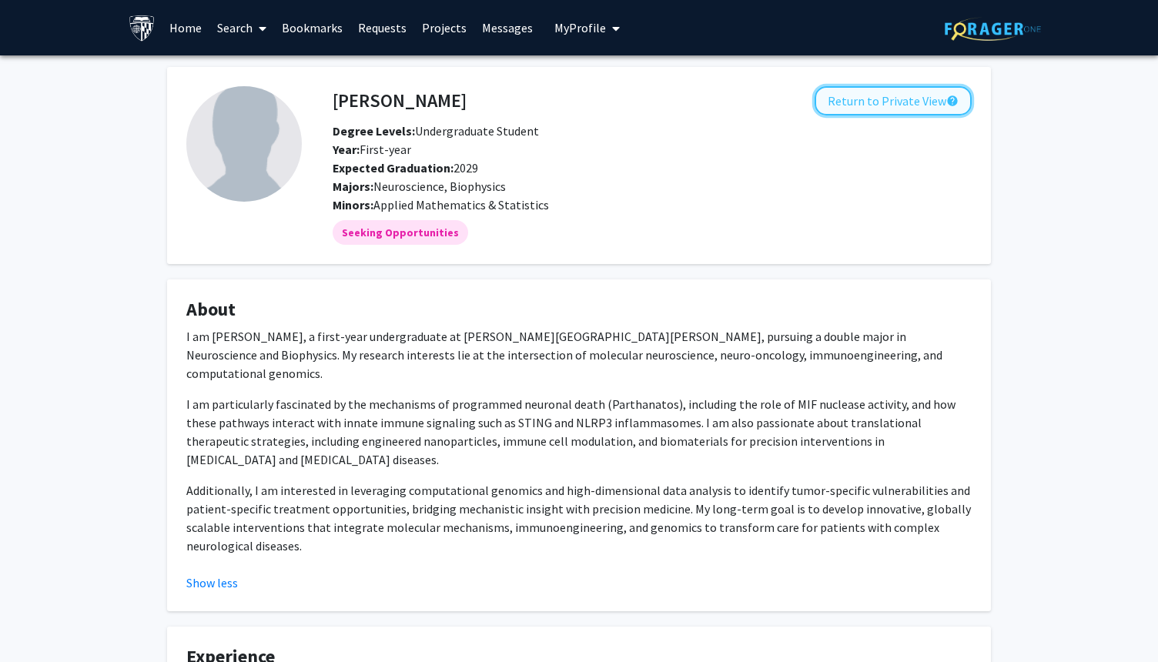
click at [875, 105] on button "Return to Private View help" at bounding box center [893, 100] width 157 height 29
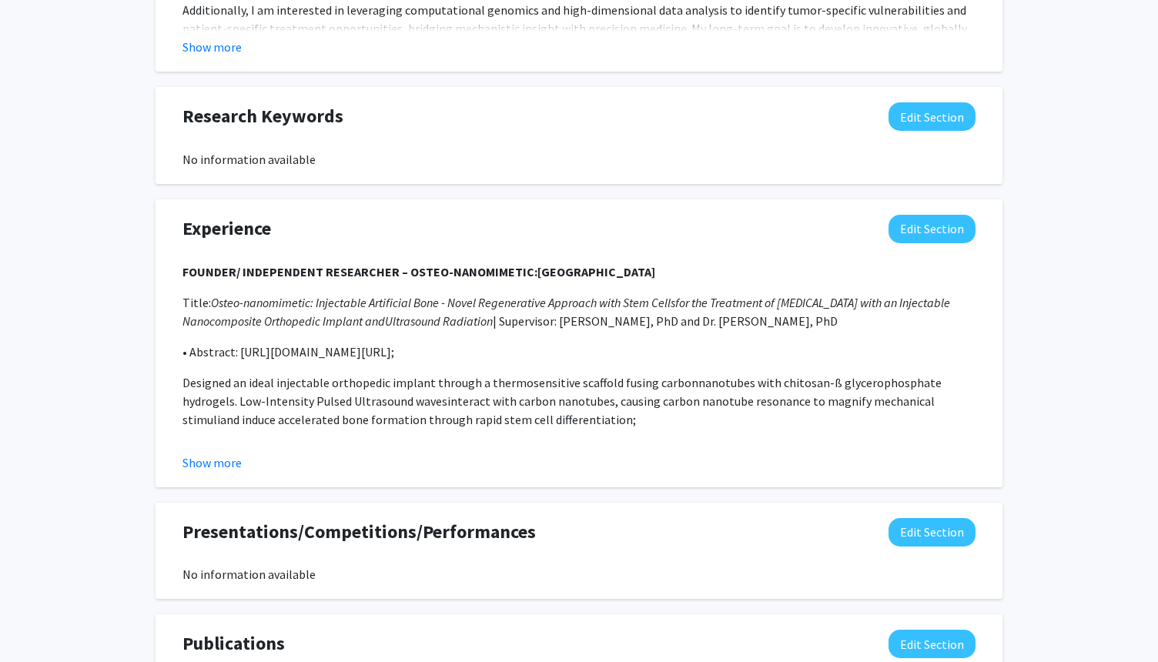
scroll to position [1078, 0]
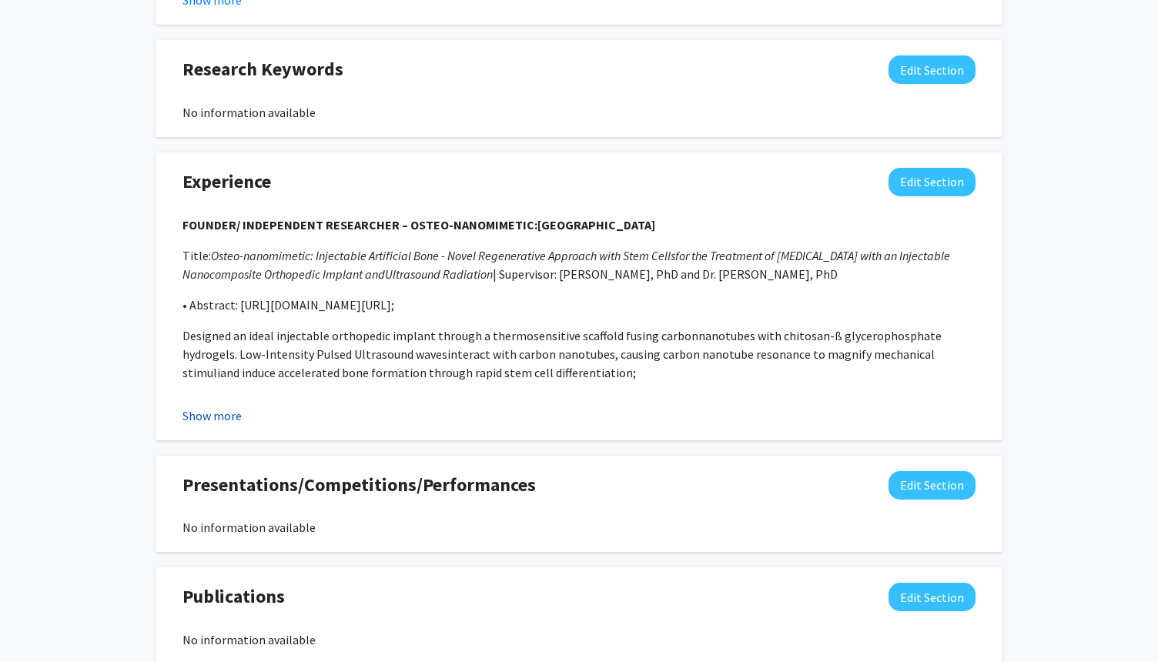
click at [228, 411] on button "Show more" at bounding box center [211, 416] width 59 height 18
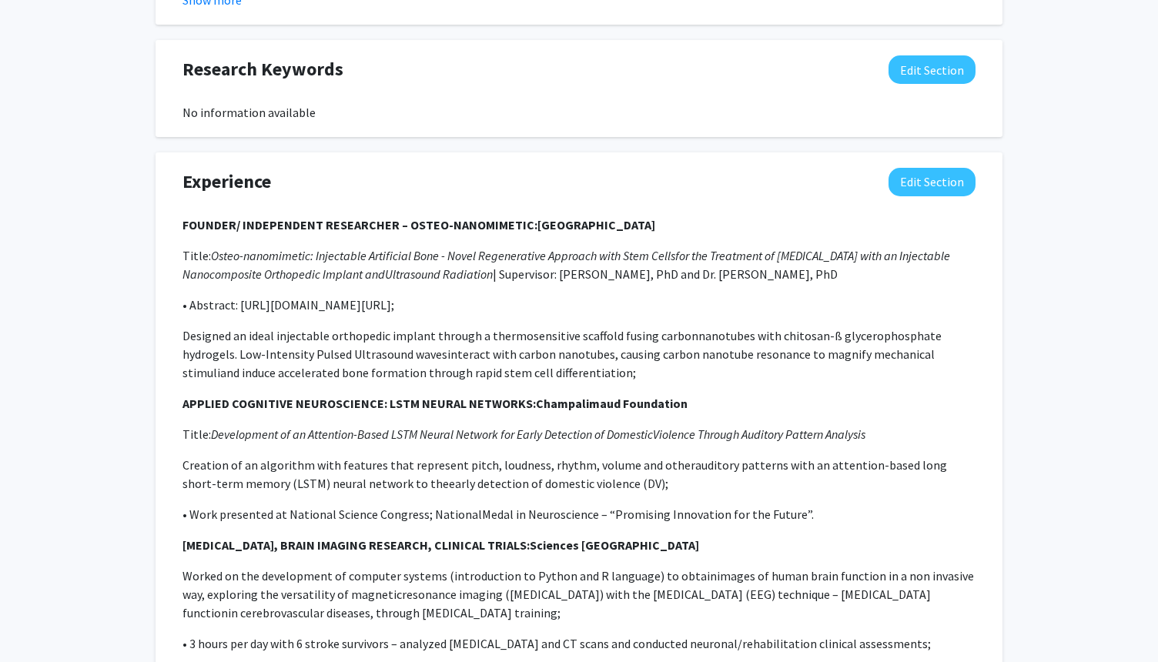
click at [541, 373] on p "Designed an ideal injectable orthopedic implant through a thermosensitive scaff…" at bounding box center [578, 353] width 793 height 55
click at [949, 186] on button "Edit Section" at bounding box center [932, 182] width 87 height 28
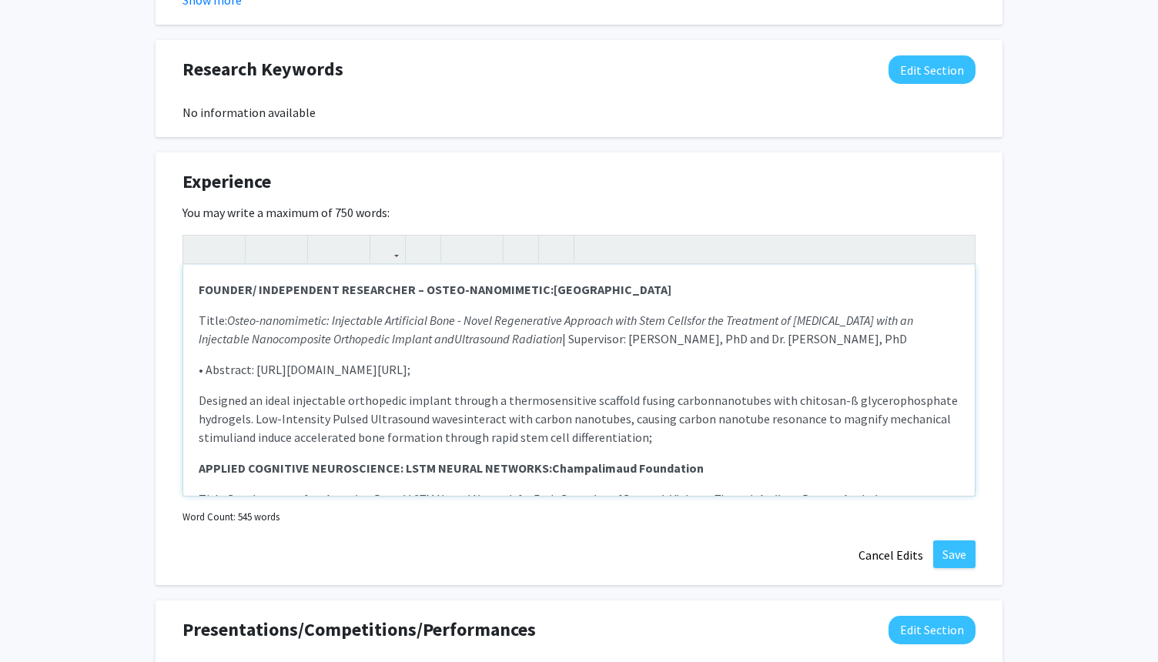
click at [657, 438] on p "Designed an ideal injectable orthopedic implant through a thermosensitive scaff…" at bounding box center [579, 418] width 761 height 55
click at [956, 547] on button "Save" at bounding box center [954, 555] width 42 height 28
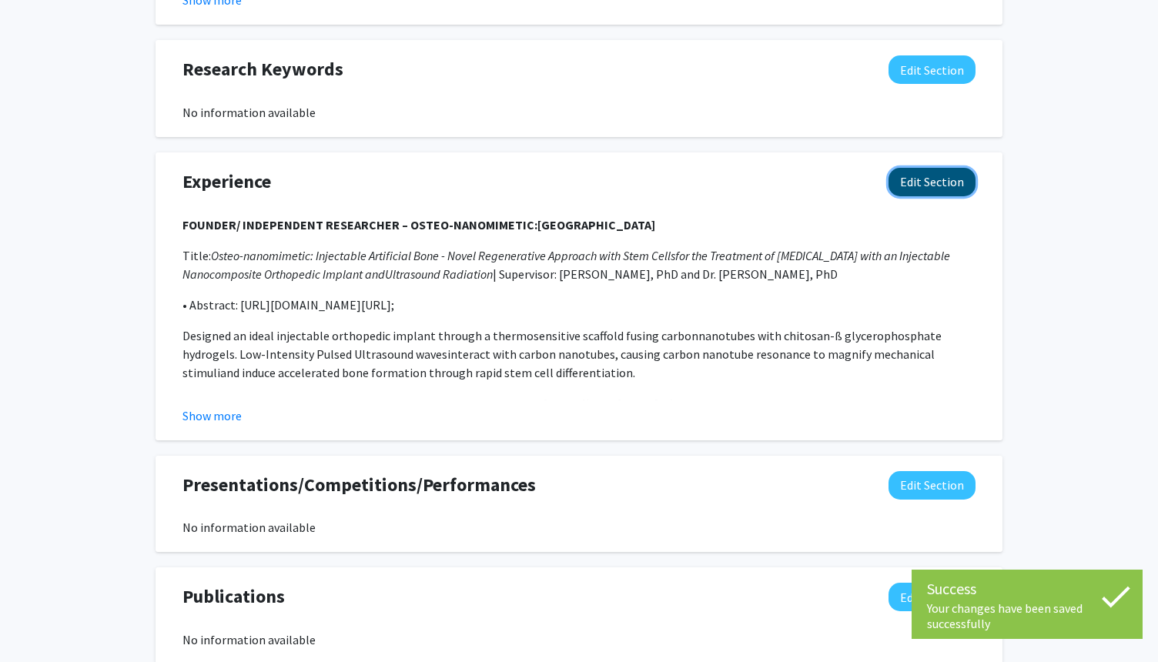
click at [925, 183] on button "Edit Section" at bounding box center [932, 182] width 87 height 28
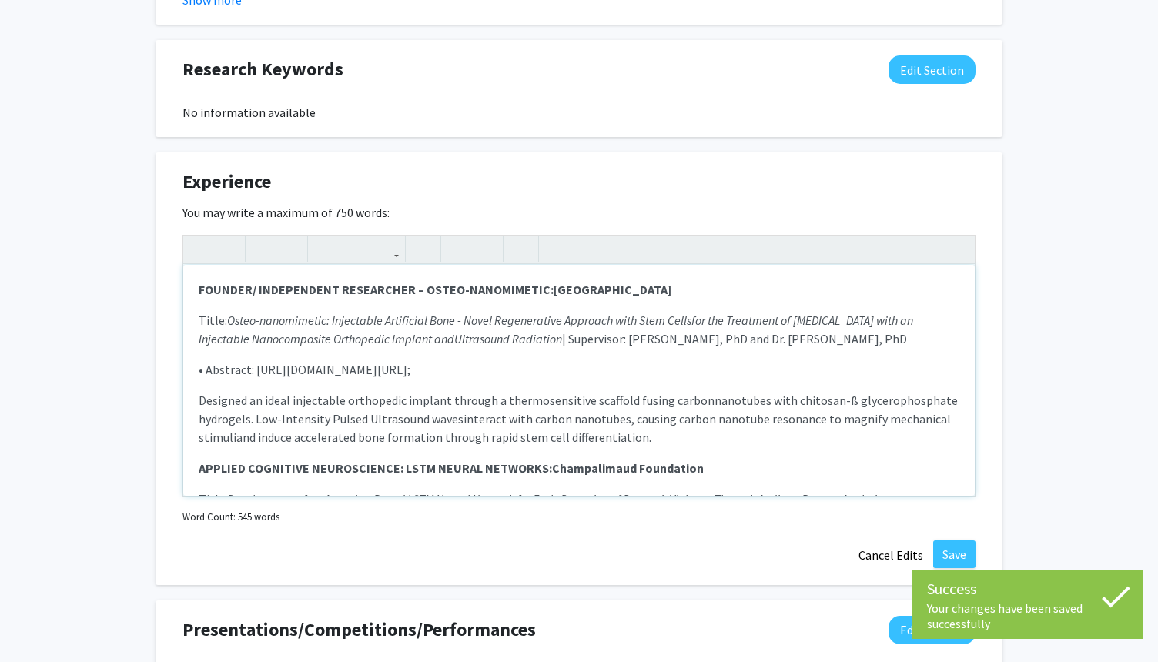
click at [701, 440] on p "Designed an ideal injectable orthopedic implant through a thermosensitive scaff…" at bounding box center [579, 418] width 761 height 55
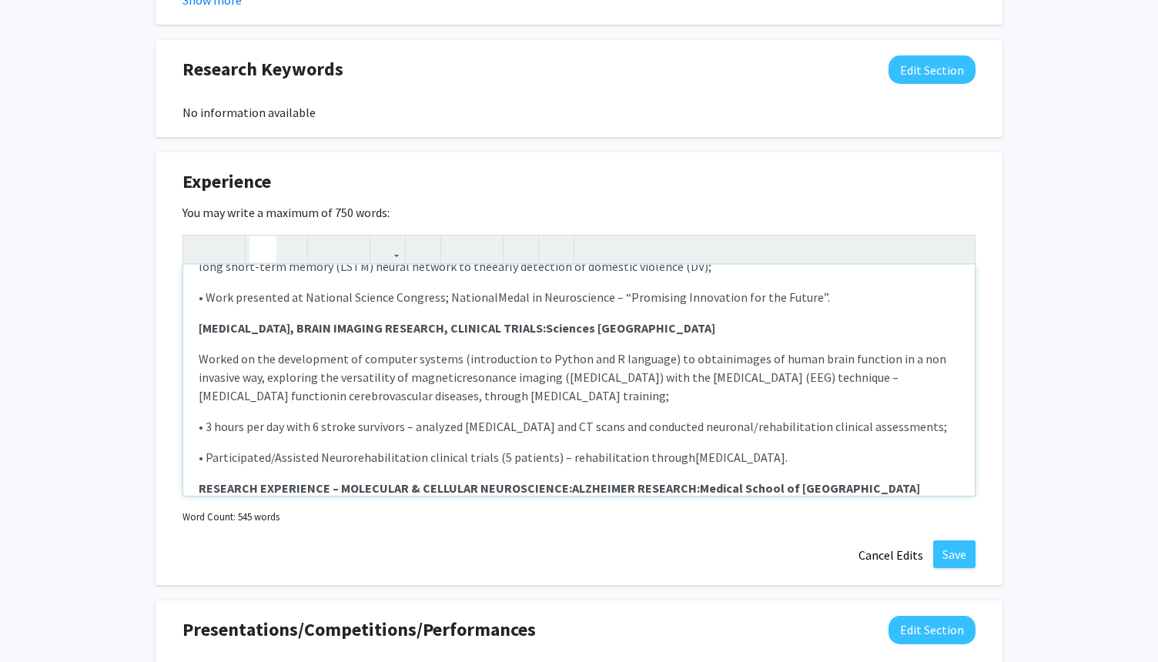
scroll to position [420, 0]
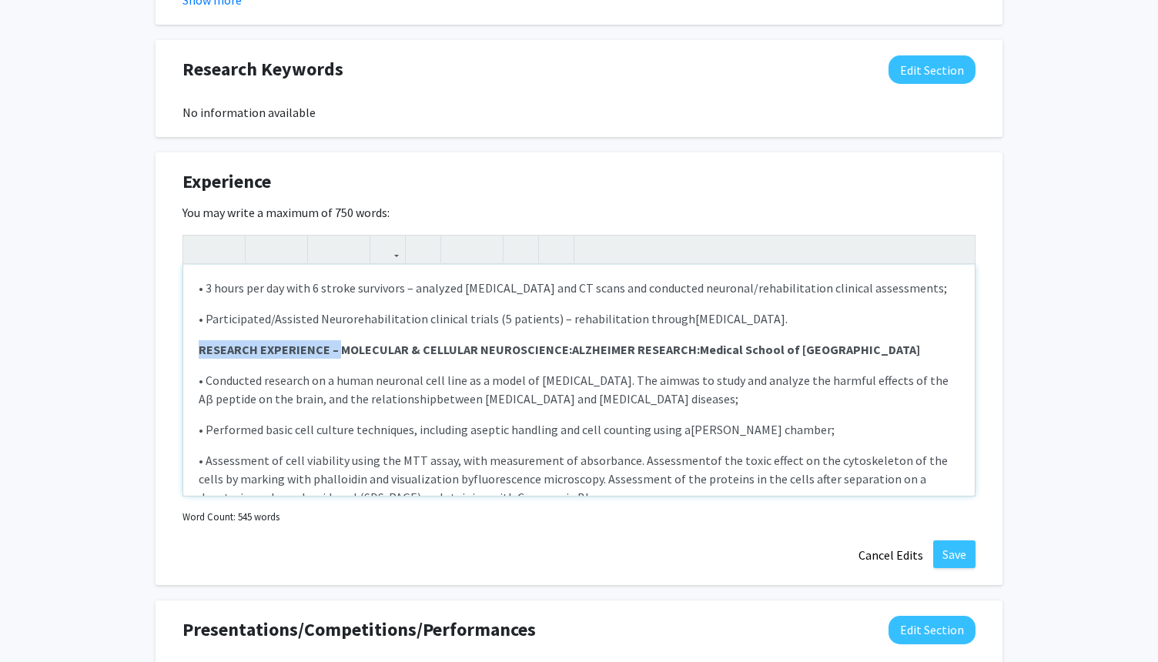
drag, startPoint x: 198, startPoint y: 352, endPoint x: 337, endPoint y: 353, distance: 139.4
click at [338, 353] on div "FOUNDER/ INDEPENDENT RESEARCHER – OSTEO-NANOMIMETIC: Instituto Superior Técnico…" at bounding box center [579, 380] width 792 height 231
type textarea "<p><strong>FOUNDER/ INDEPENDENT RESEARCHER – OSTEO-NANOMIMETIC:&nbsp;<span>Inst…"
click at [953, 551] on button "Save" at bounding box center [954, 555] width 42 height 28
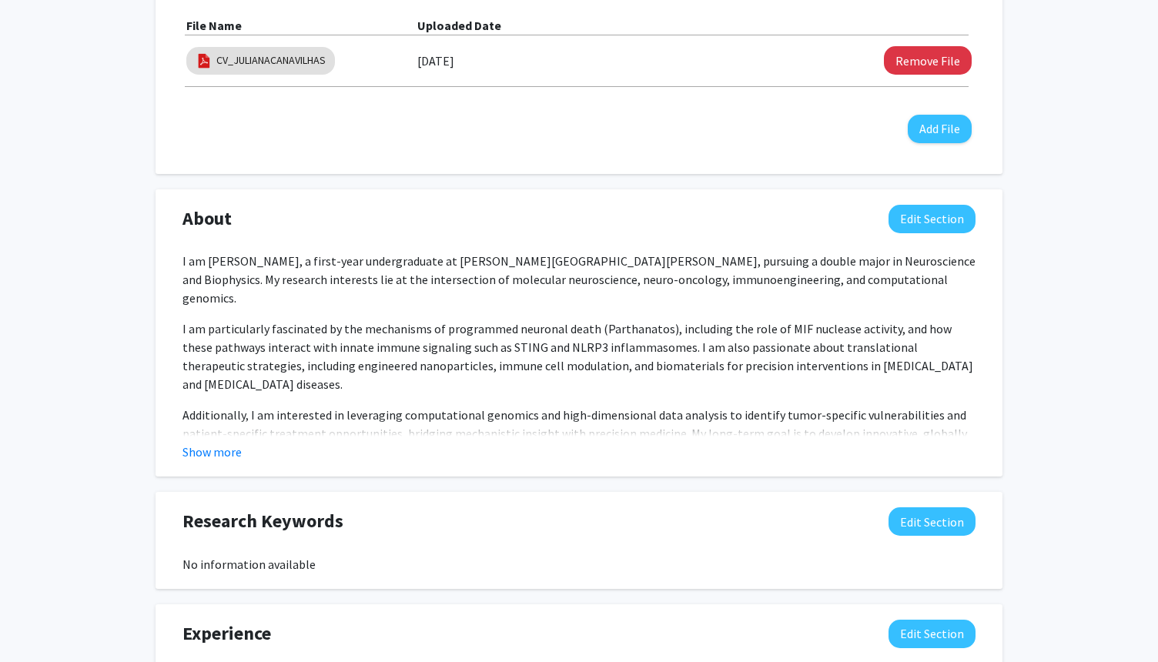
scroll to position [616, 0]
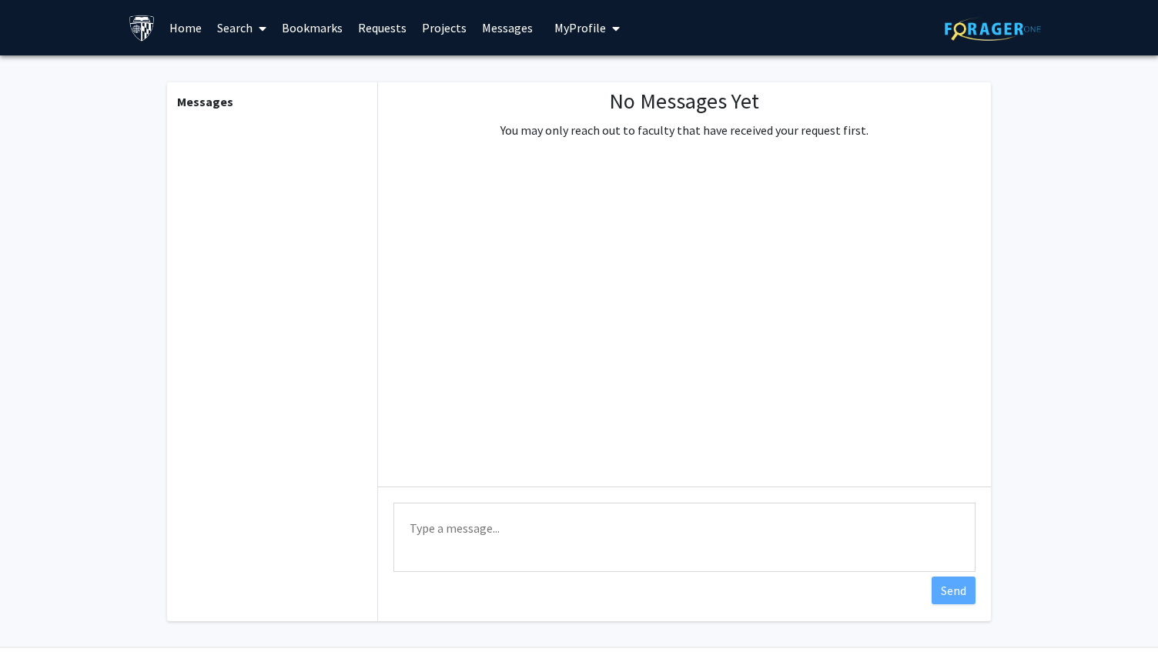
click at [248, 23] on link "Search" at bounding box center [241, 28] width 65 height 54
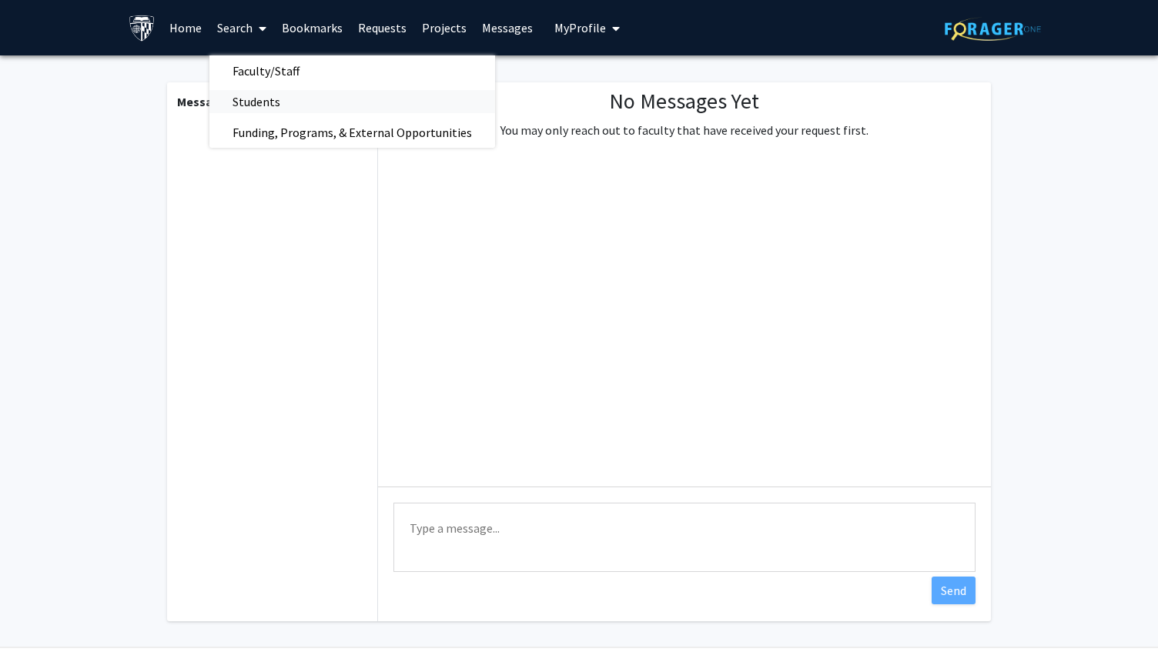
click at [275, 93] on span "Students" at bounding box center [256, 101] width 94 height 31
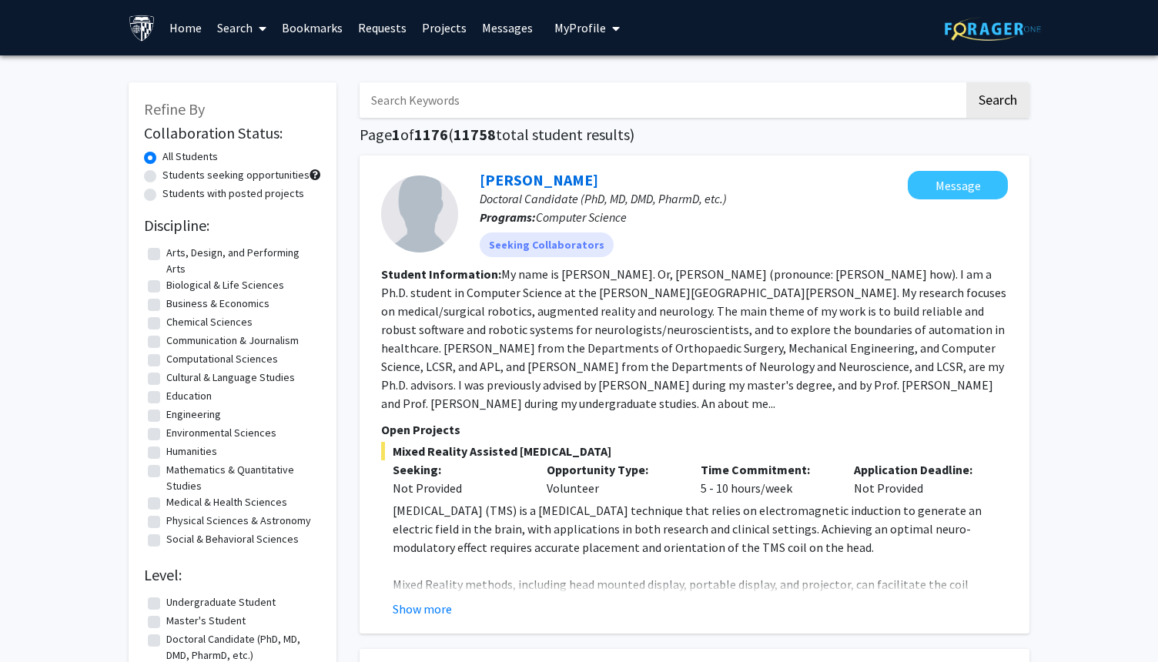
click at [477, 101] on input "Search Keywords" at bounding box center [662, 99] width 604 height 35
click at [166, 604] on label "Undergraduate Student" at bounding box center [220, 602] width 109 height 16
click at [166, 604] on input "Undergraduate Student" at bounding box center [171, 599] width 10 height 10
checkbox input "true"
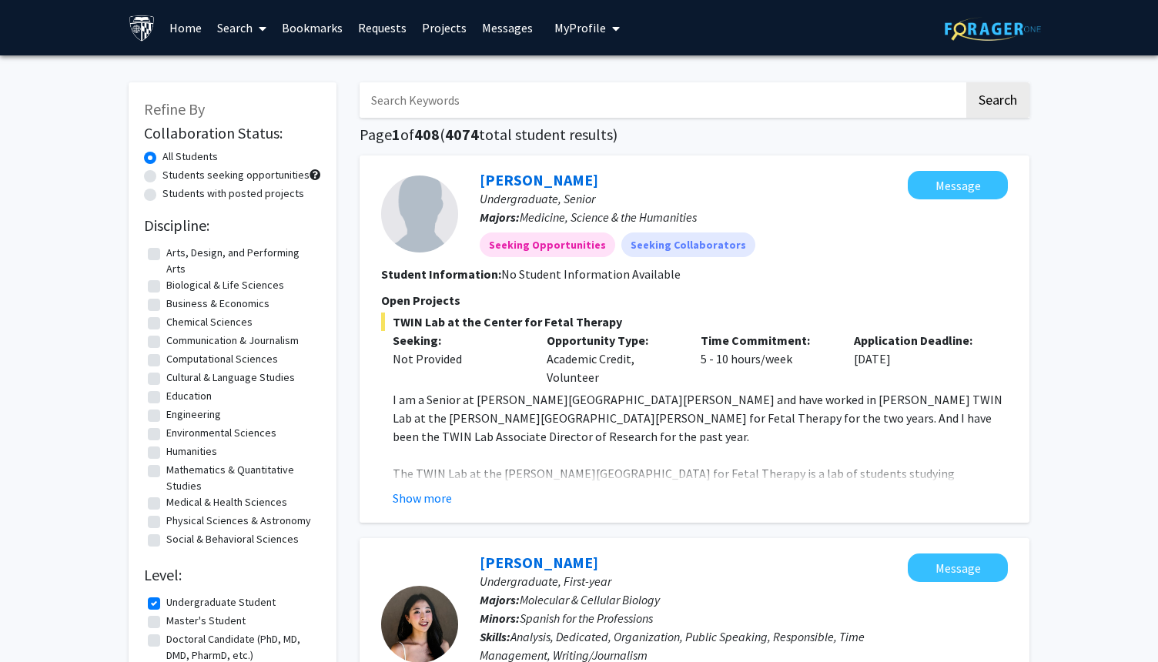
click at [523, 97] on input "Search Keywords" at bounding box center [662, 99] width 604 height 35
type input "jo"
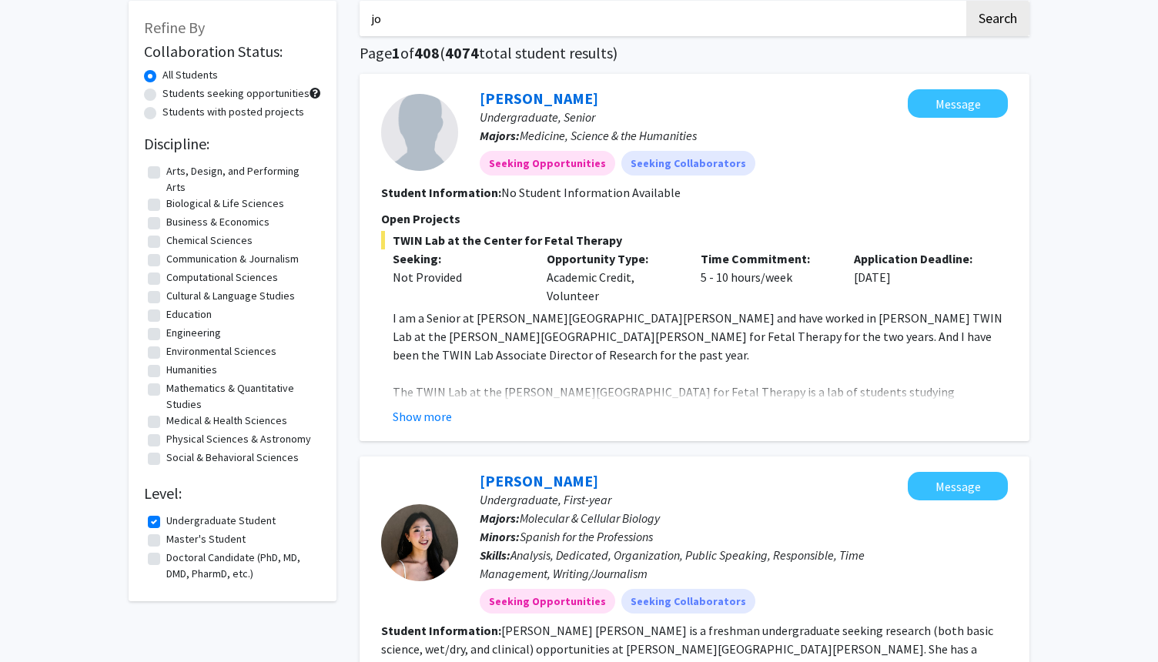
scroll to position [123, 0]
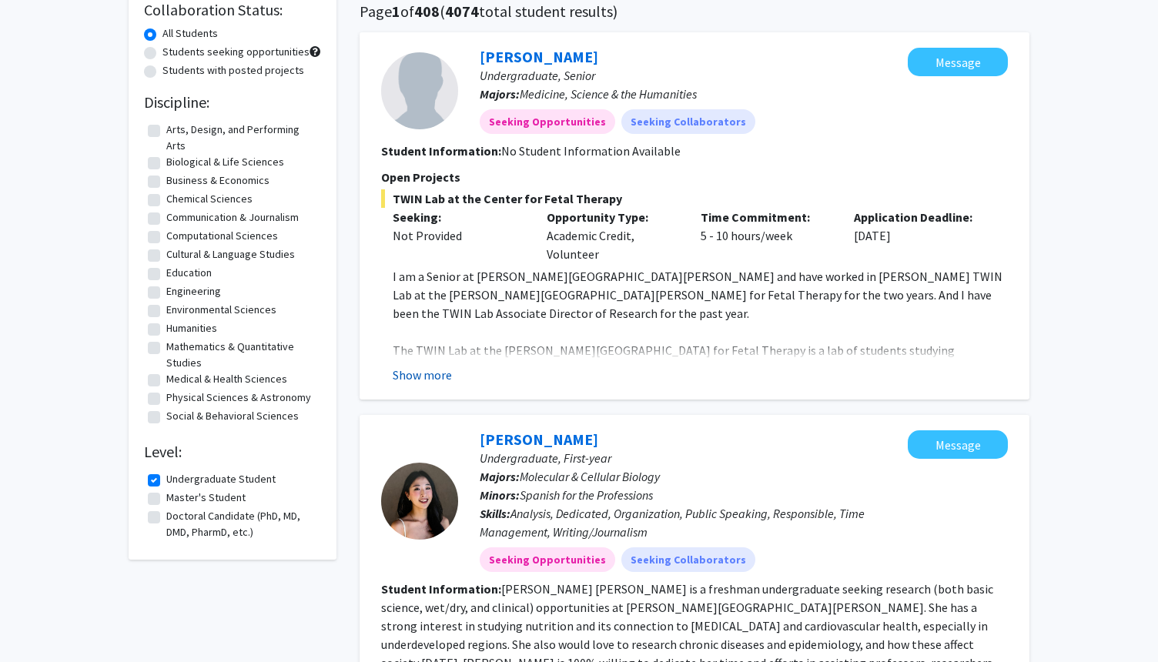
click at [429, 369] on button "Show more" at bounding box center [422, 375] width 59 height 18
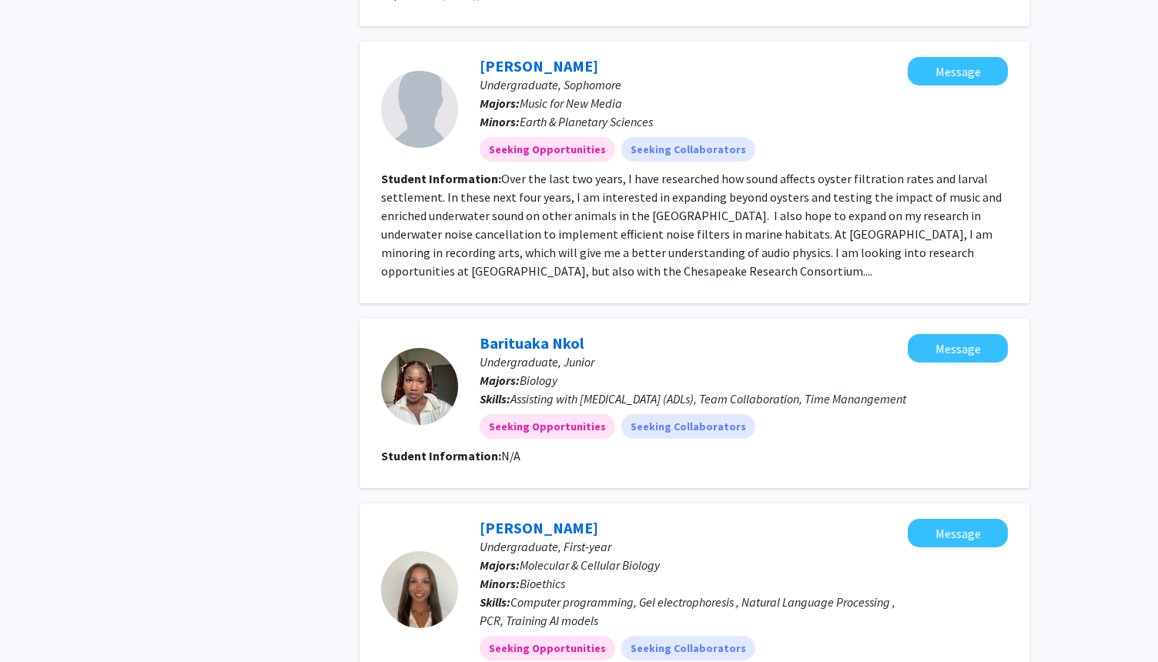
scroll to position [2692, 0]
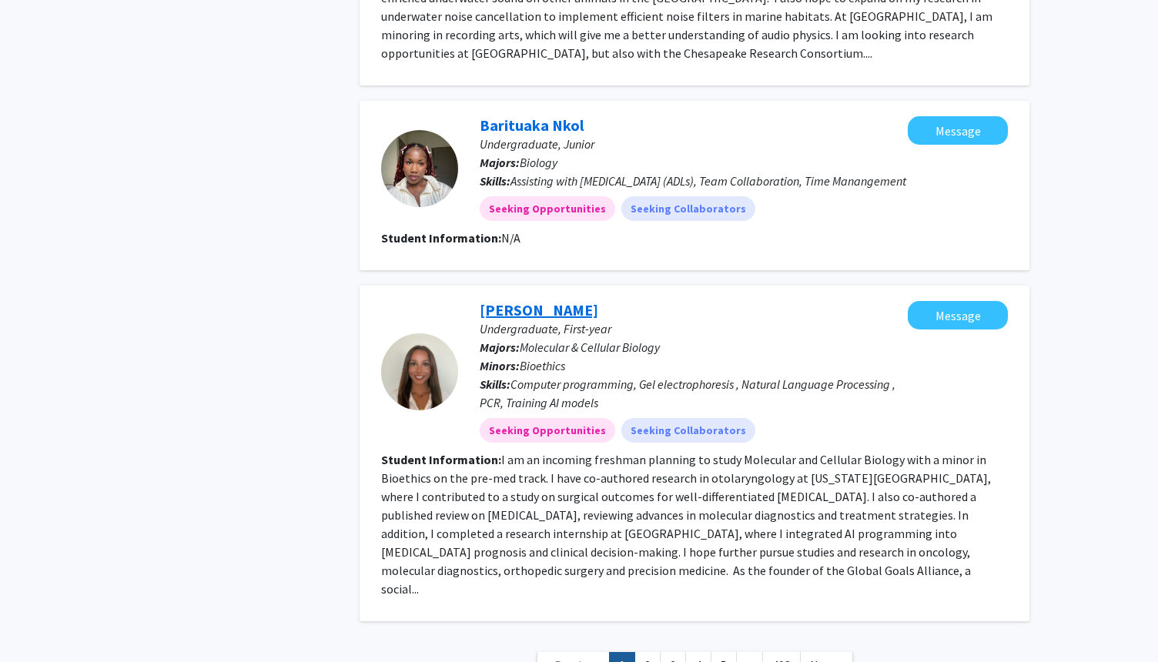
click at [529, 300] on link "[PERSON_NAME]" at bounding box center [539, 309] width 119 height 19
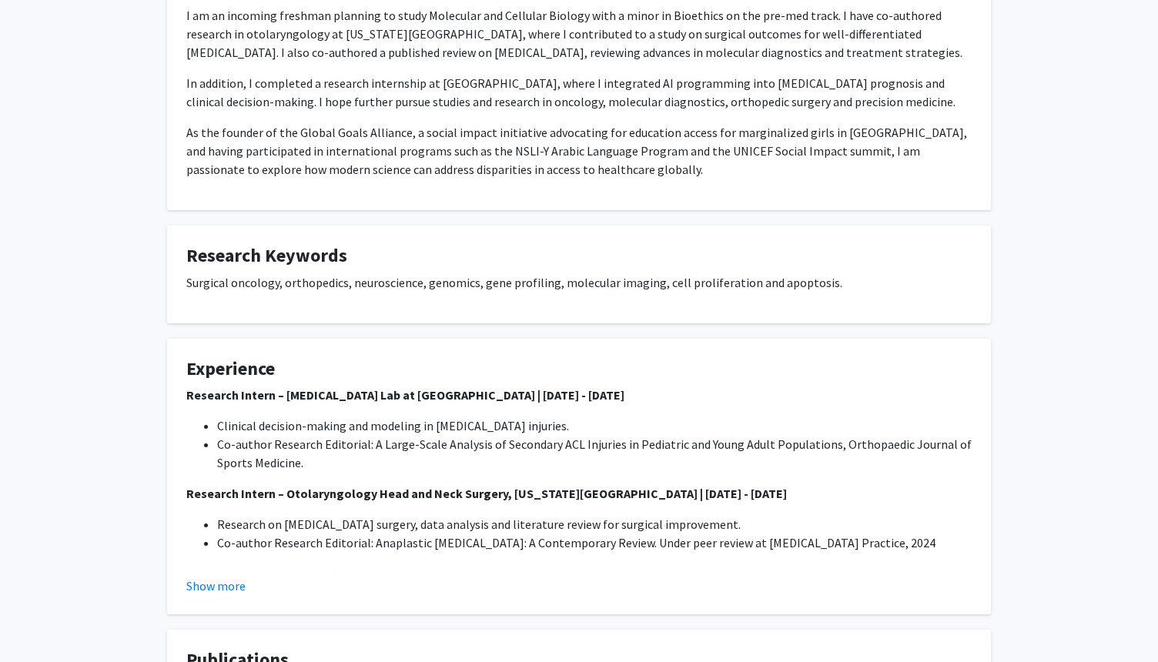
scroll to position [370, 0]
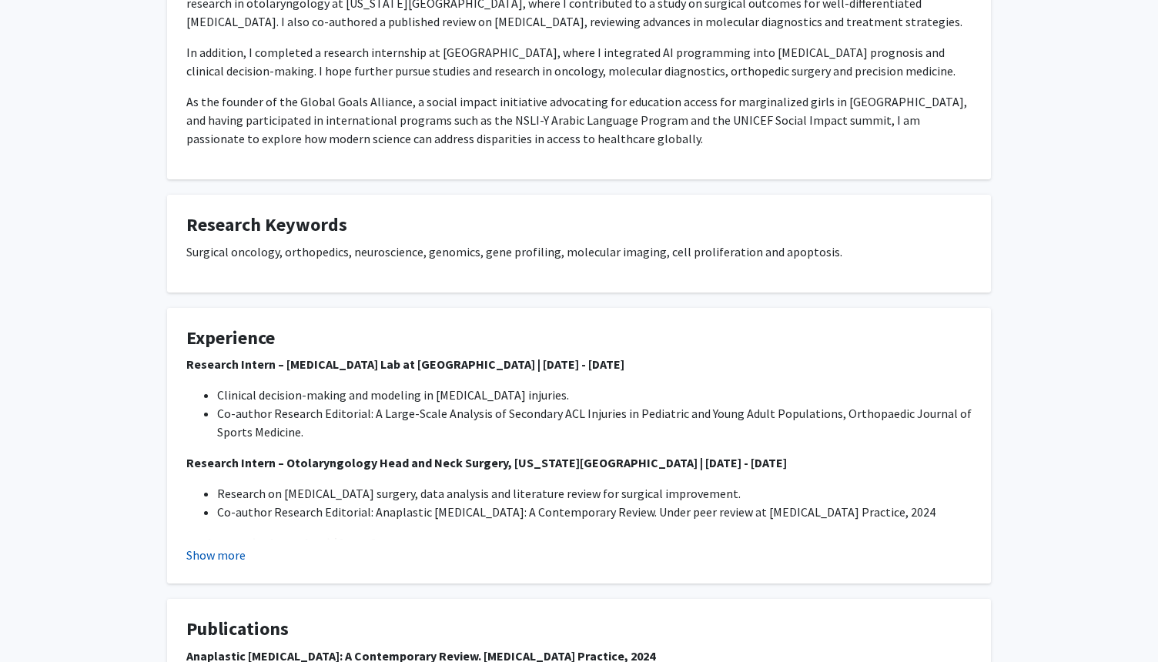
click at [224, 547] on button "Show more" at bounding box center [215, 555] width 59 height 18
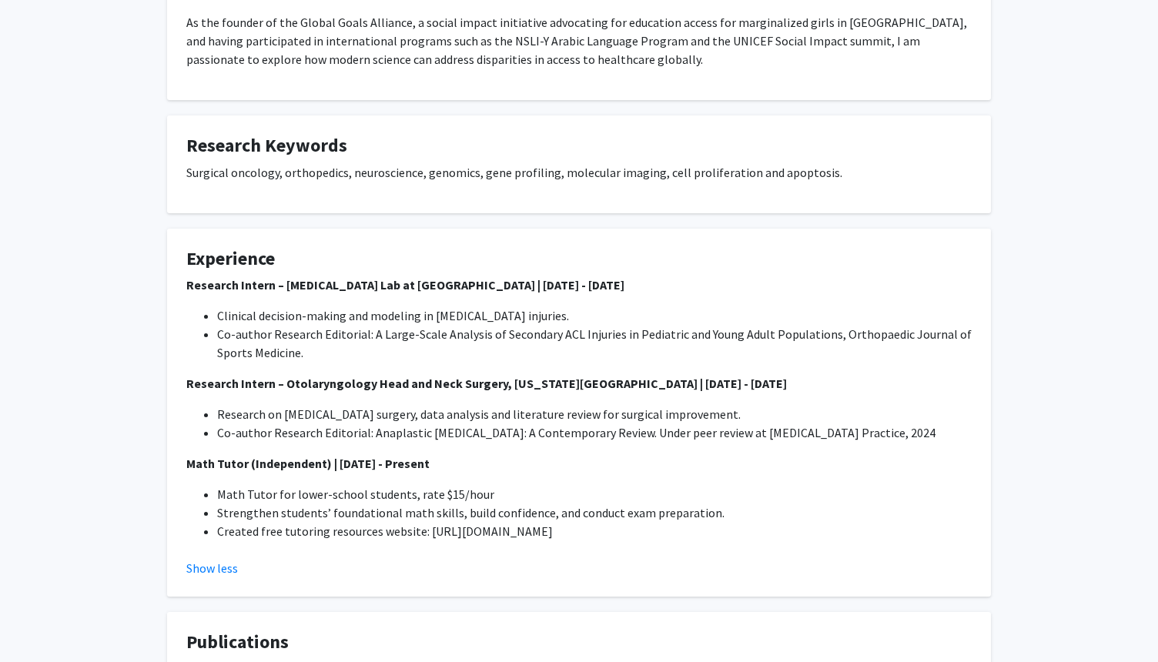
scroll to position [462, 0]
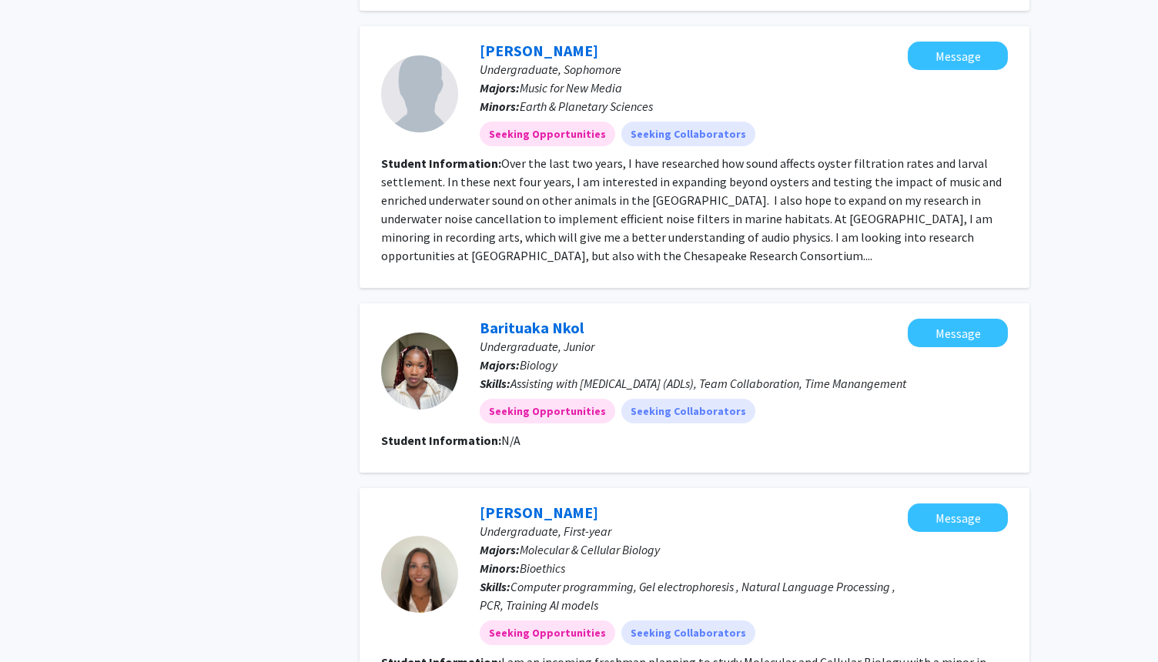
scroll to position [2489, 0]
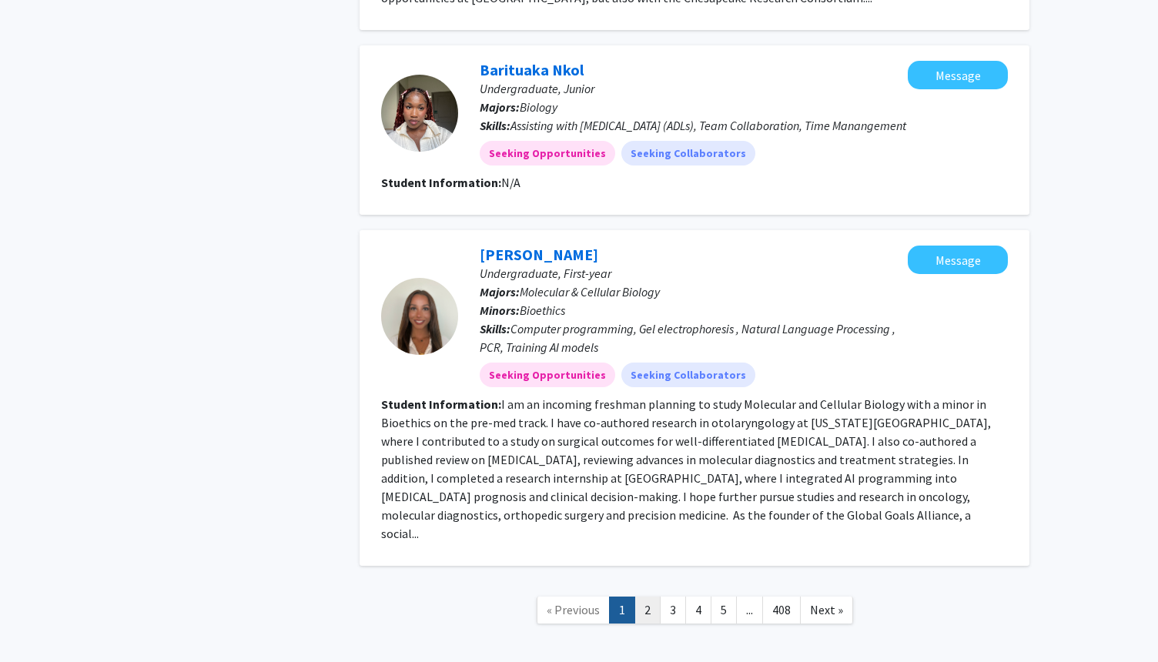
click at [647, 597] on link "2" at bounding box center [647, 610] width 26 height 27
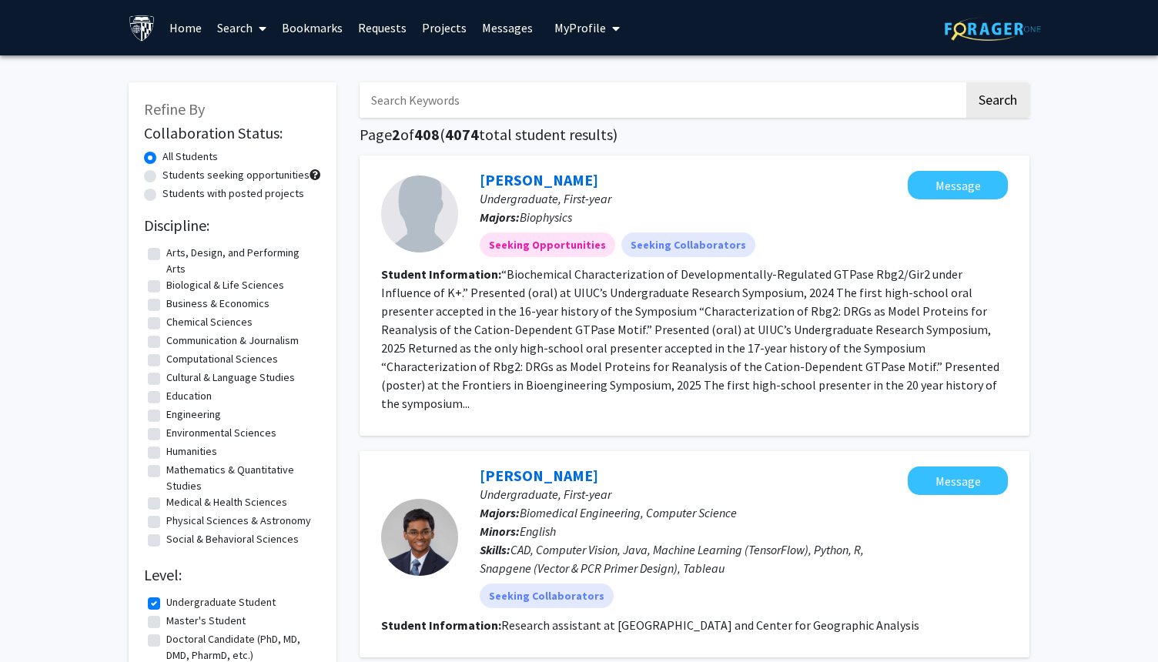
scroll to position [31, 0]
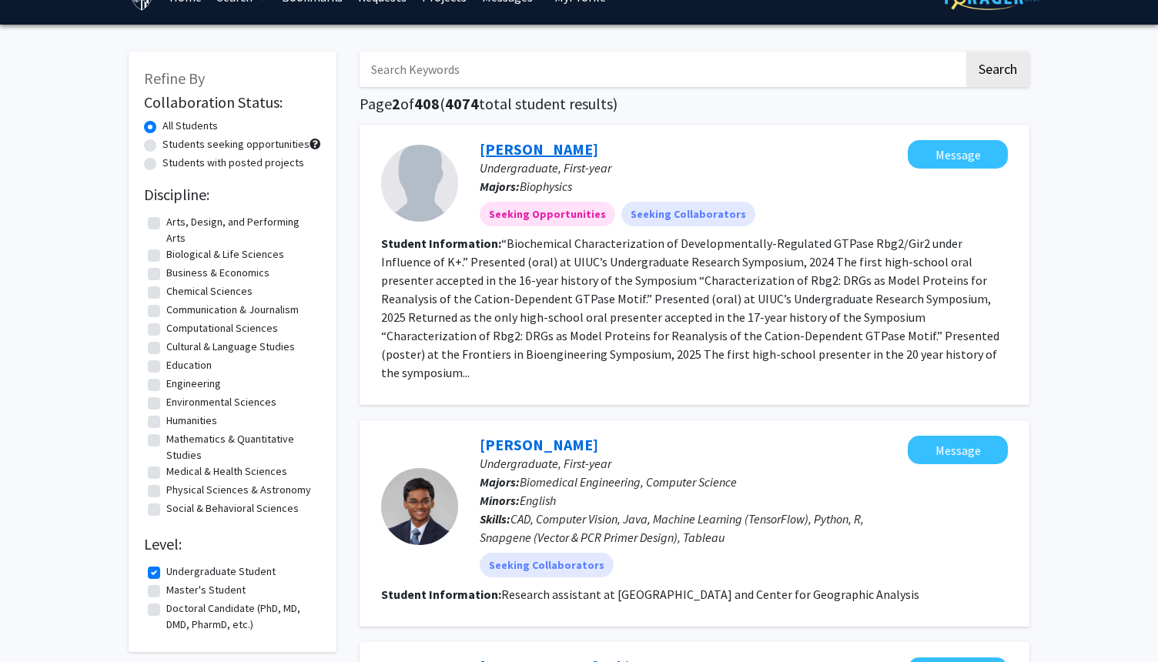
click at [570, 143] on link "[PERSON_NAME]" at bounding box center [539, 148] width 119 height 19
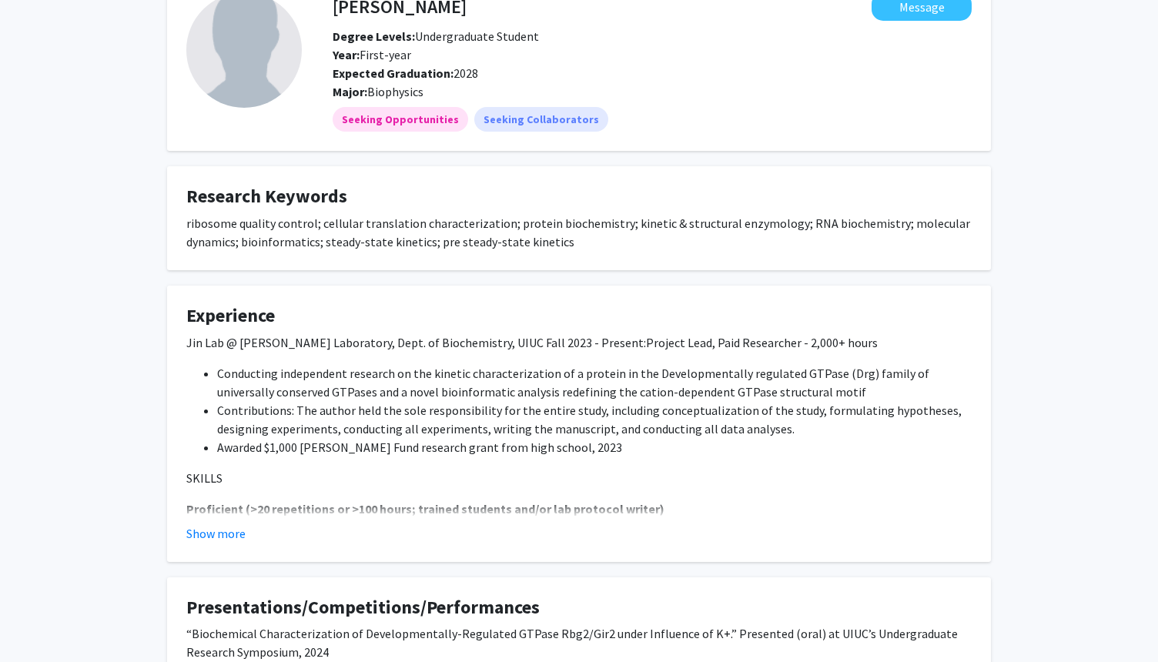
scroll to position [123, 0]
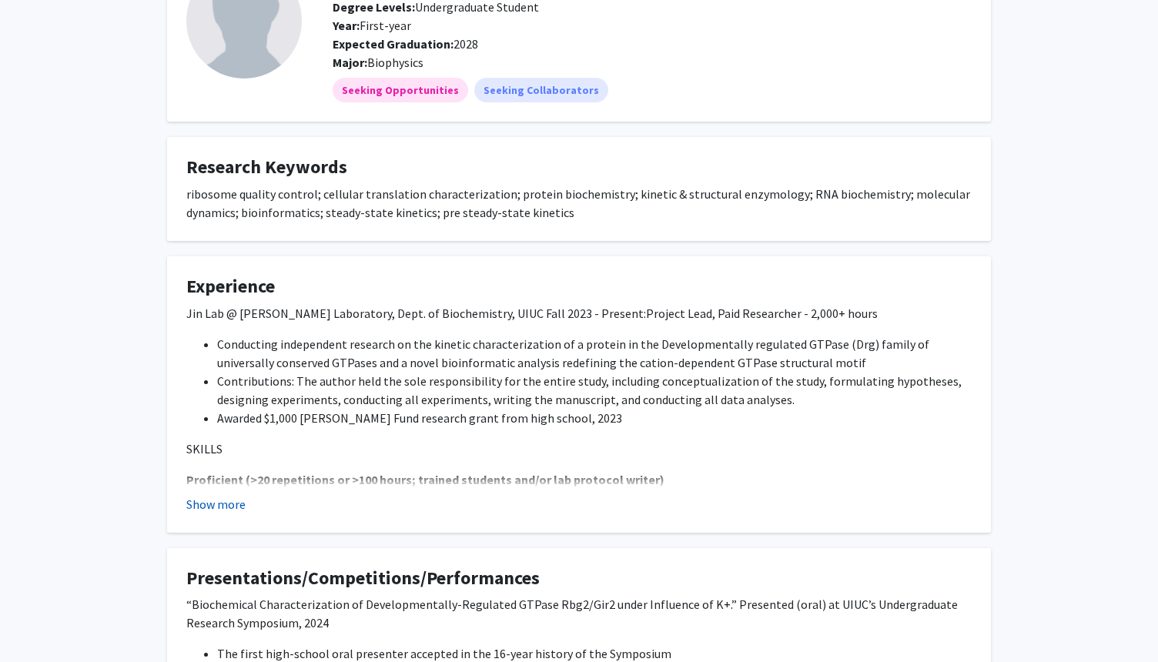
click at [226, 500] on button "Show more" at bounding box center [215, 504] width 59 height 18
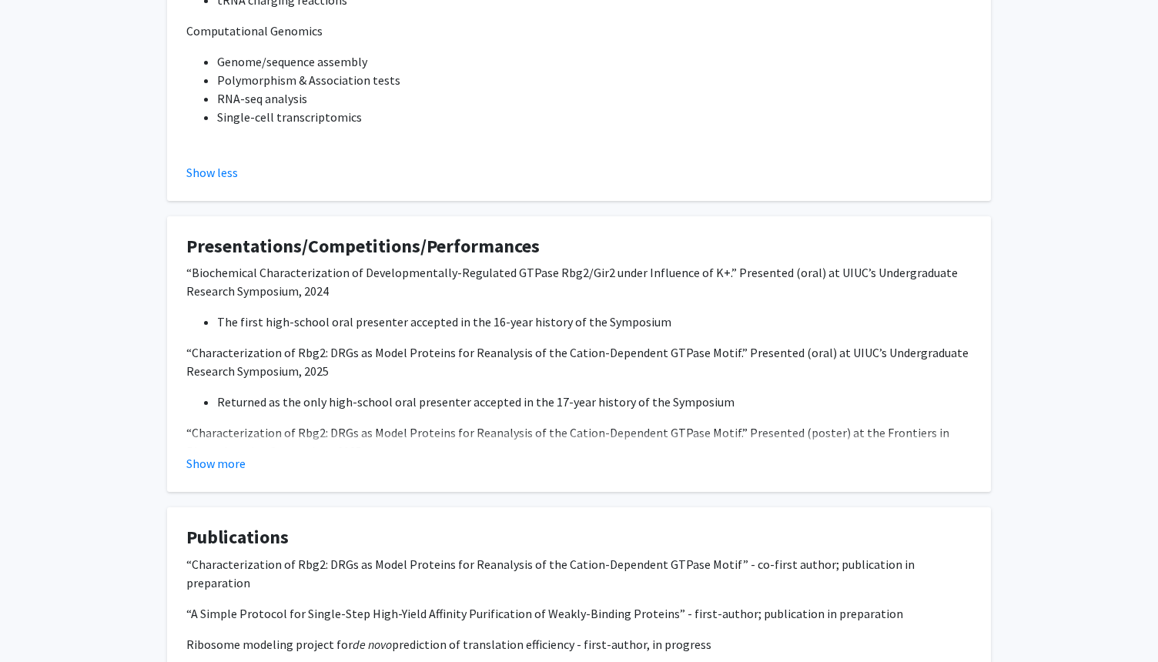
scroll to position [1910, 0]
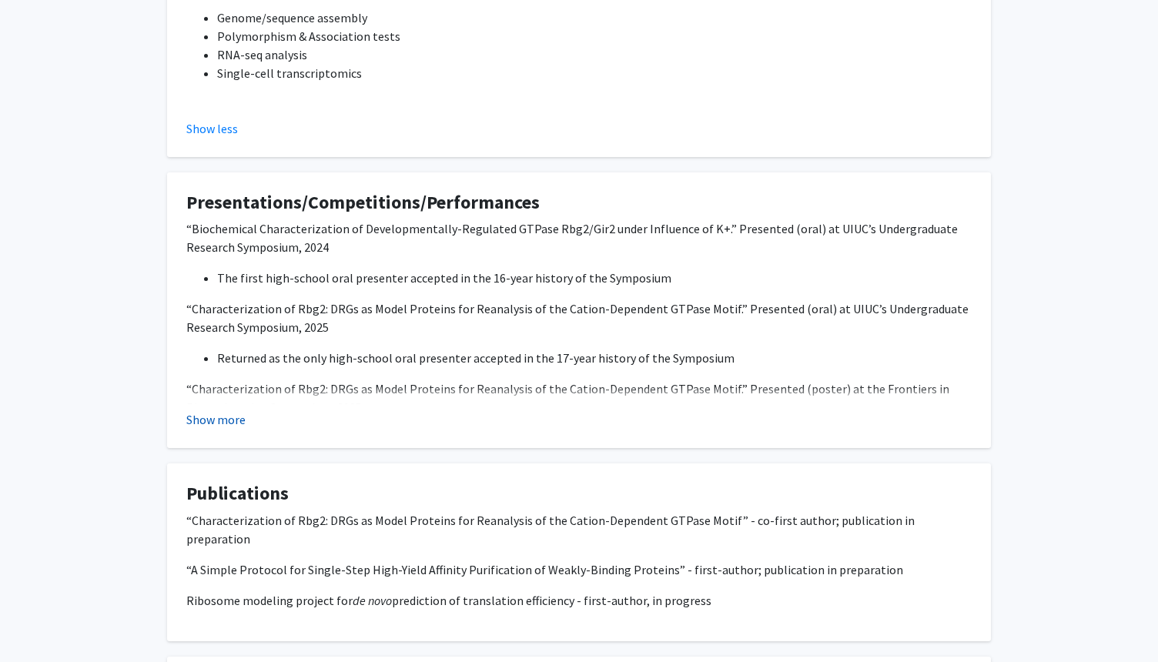
click at [226, 416] on button "Show more" at bounding box center [215, 419] width 59 height 18
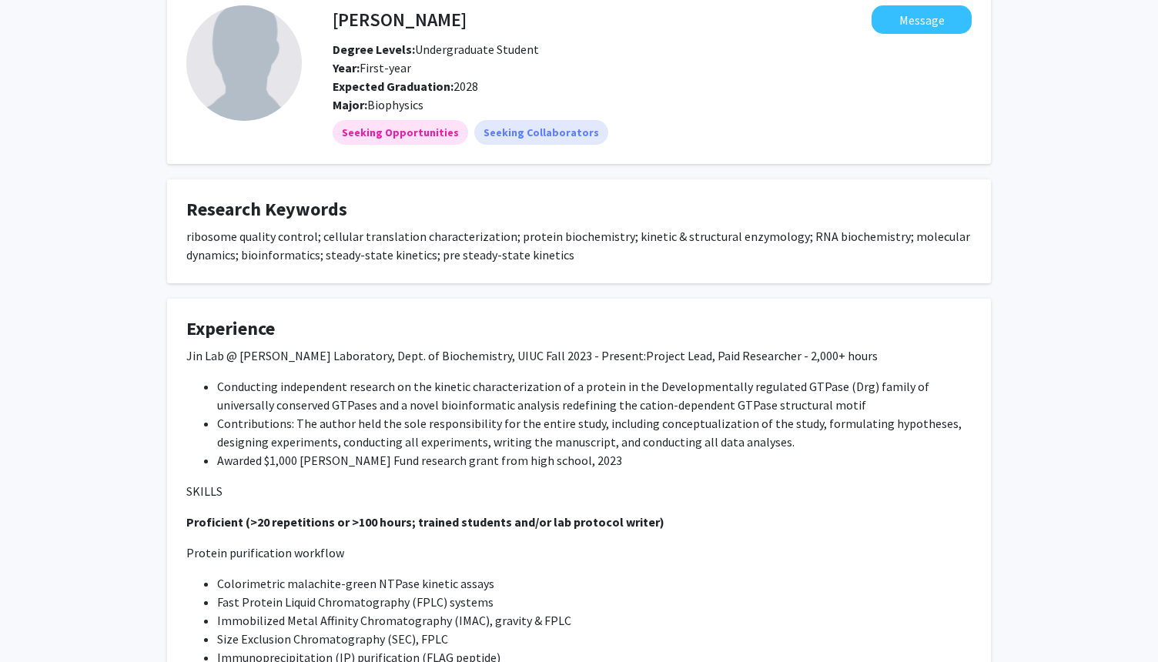
scroll to position [0, 0]
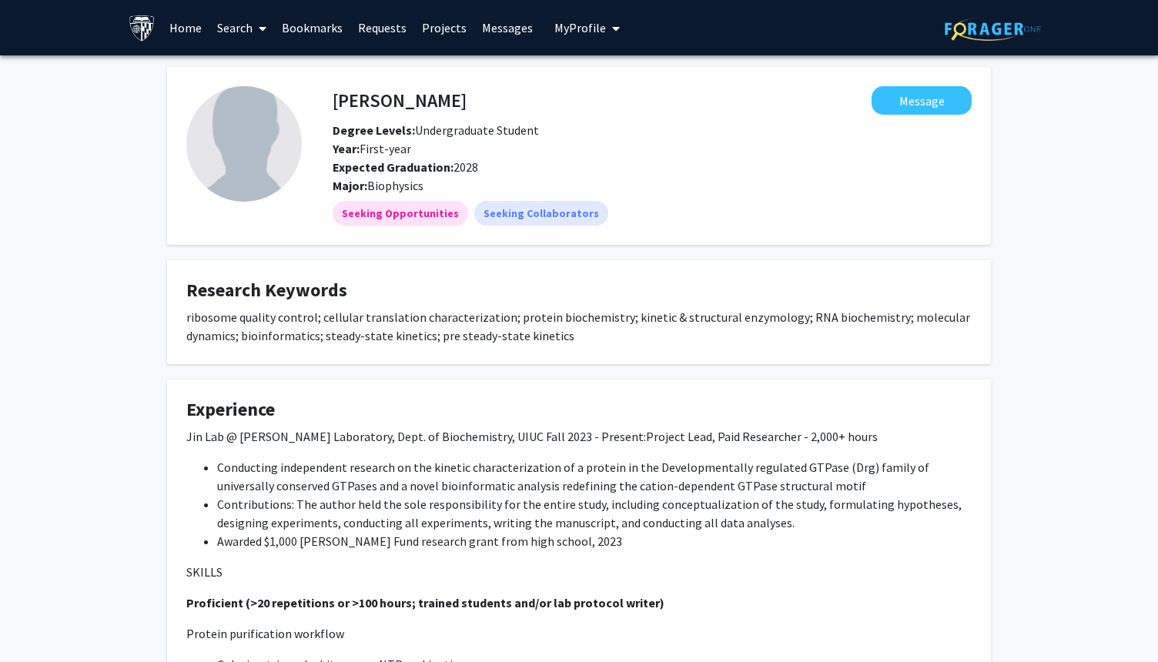
click at [582, 27] on span "My Profile" at bounding box center [580, 27] width 52 height 15
click at [604, 80] on span "[PERSON_NAME]" at bounding box center [650, 71] width 93 height 17
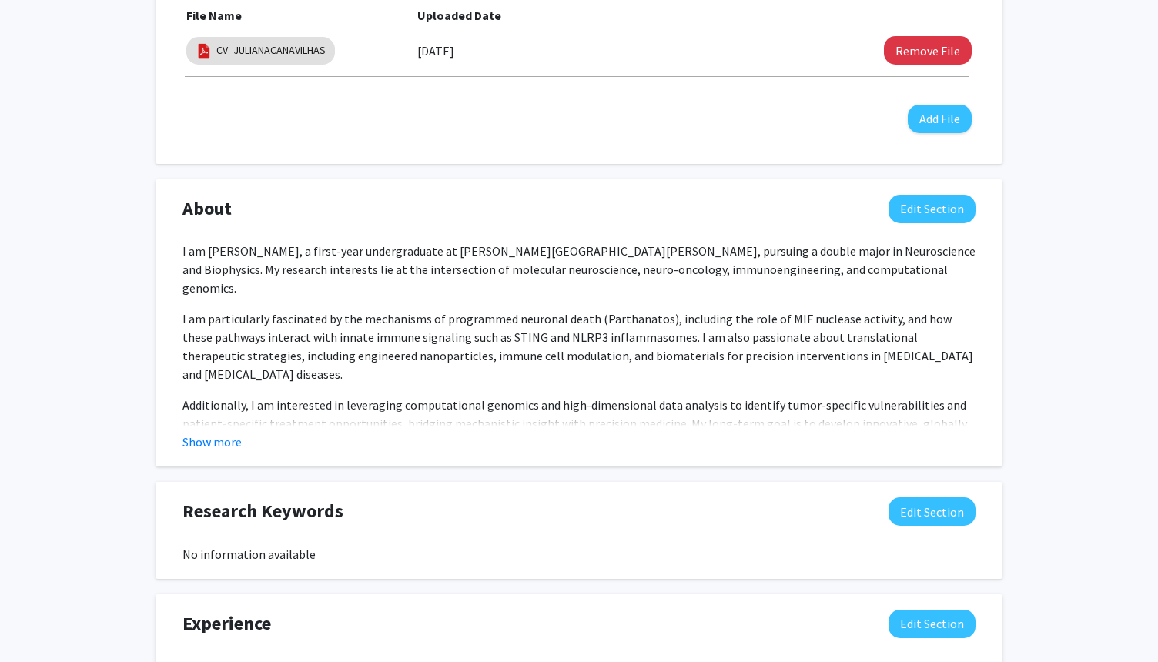
scroll to position [647, 0]
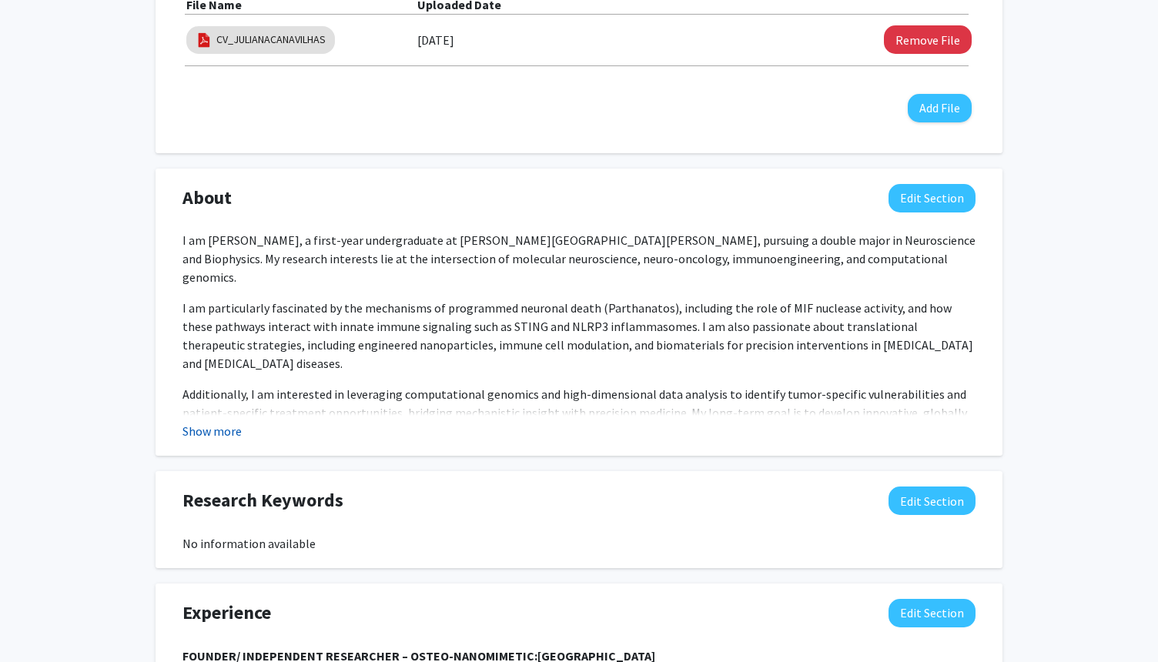
click at [215, 431] on button "Show more" at bounding box center [211, 431] width 59 height 18
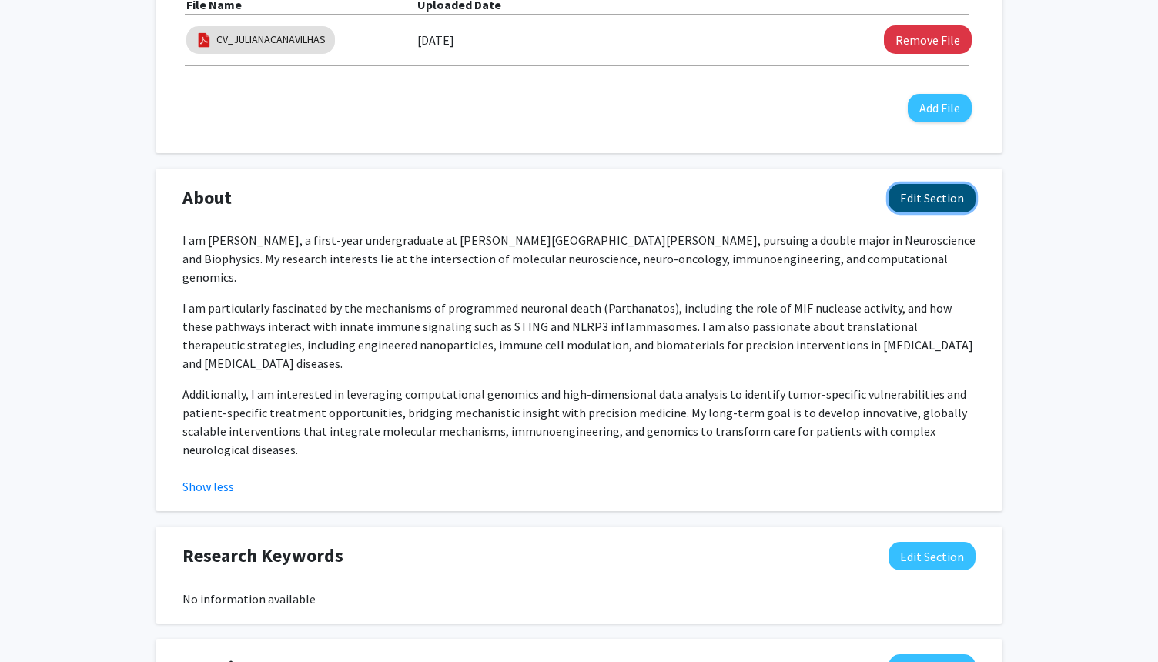
click at [956, 203] on button "Edit Section" at bounding box center [932, 198] width 87 height 28
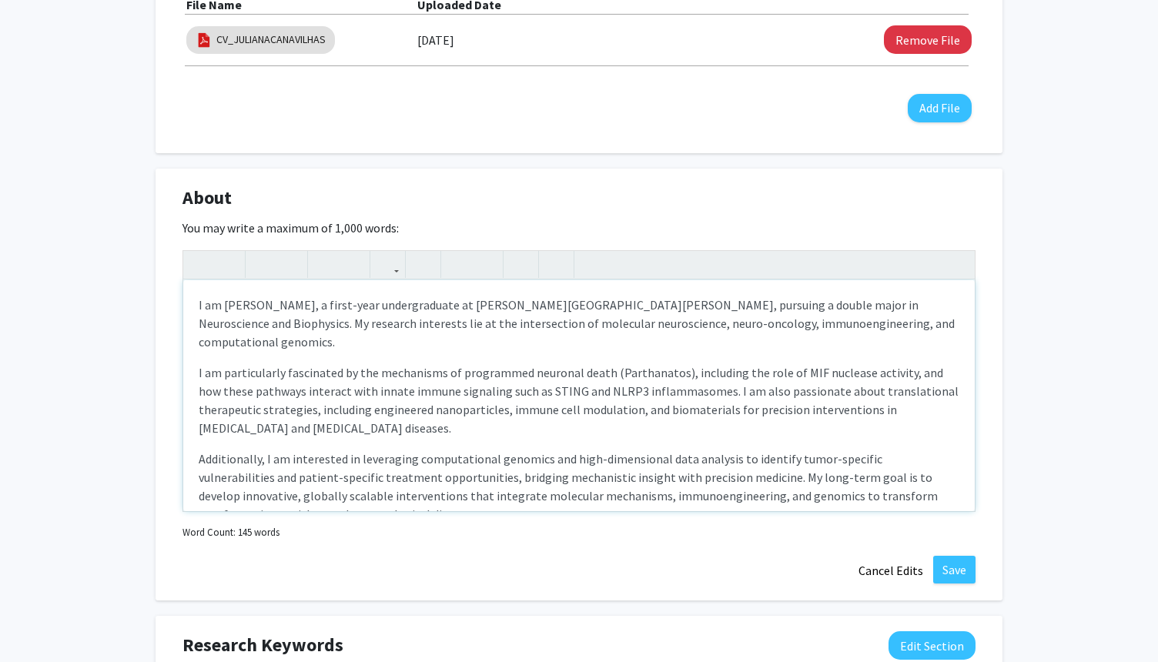
click at [514, 403] on p "I am particularly fascinated by the mechanisms of programmed neuronal death (Pa…" at bounding box center [579, 400] width 761 height 74
click at [467, 214] on div "About Edit Section" at bounding box center [579, 201] width 816 height 35
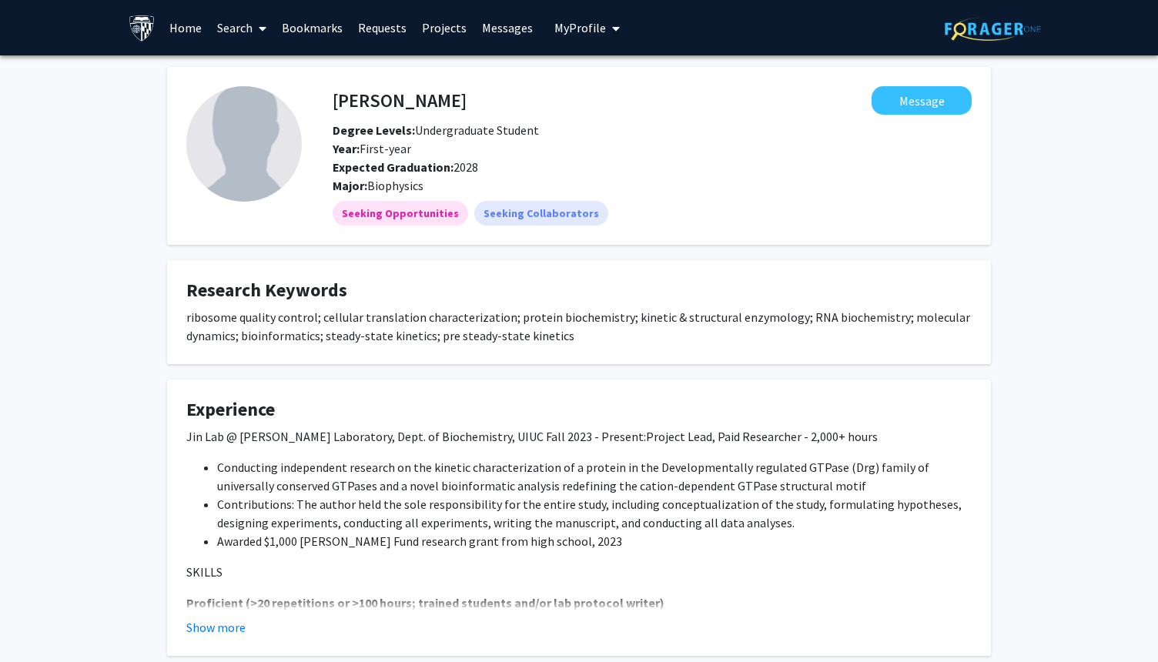
click at [711, 156] on div "Year: First-year" at bounding box center [571, 148] width 500 height 18
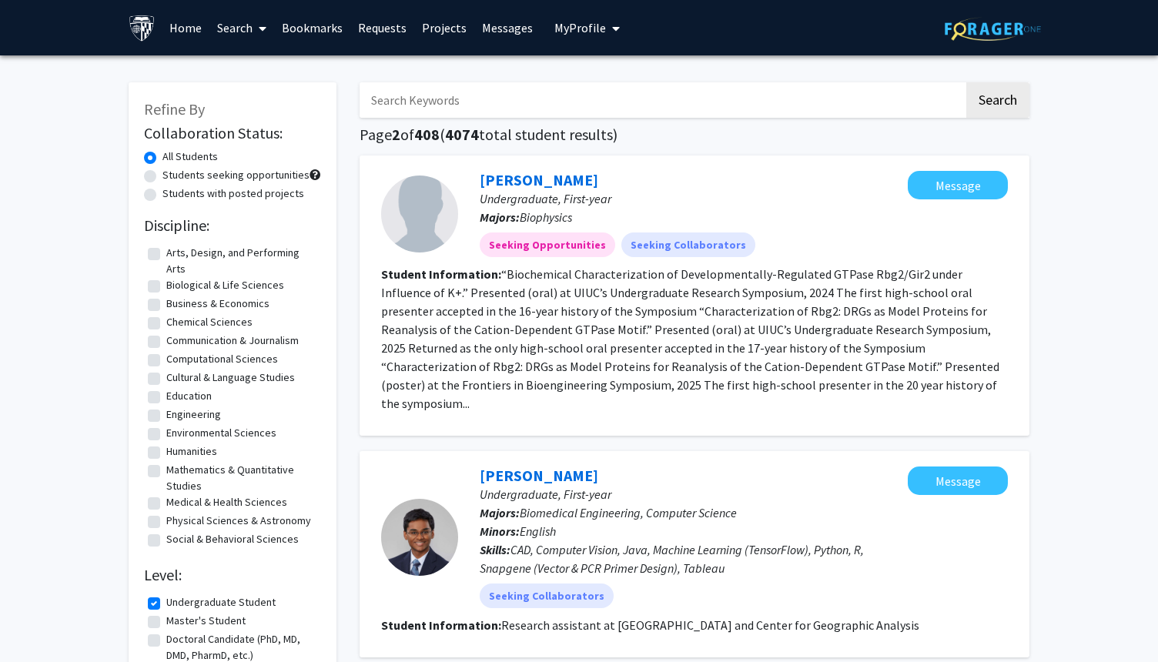
click at [441, 109] on input "Search Keywords" at bounding box center [662, 99] width 604 height 35
type input "Lance xu"
click at [966, 82] on button "Search" at bounding box center [997, 99] width 63 height 35
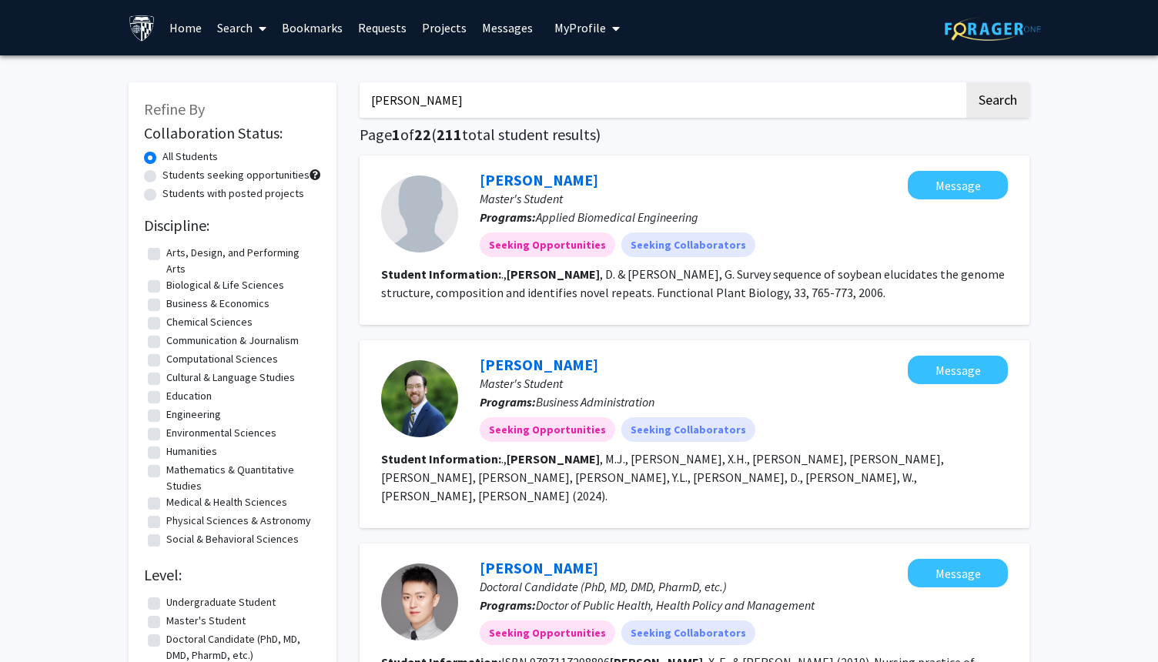
click at [497, 286] on fg-read-more "., Xu , D. & Stacey, G. Survey sequence of soybean elucidates the genome struct…" at bounding box center [693, 283] width 624 height 34
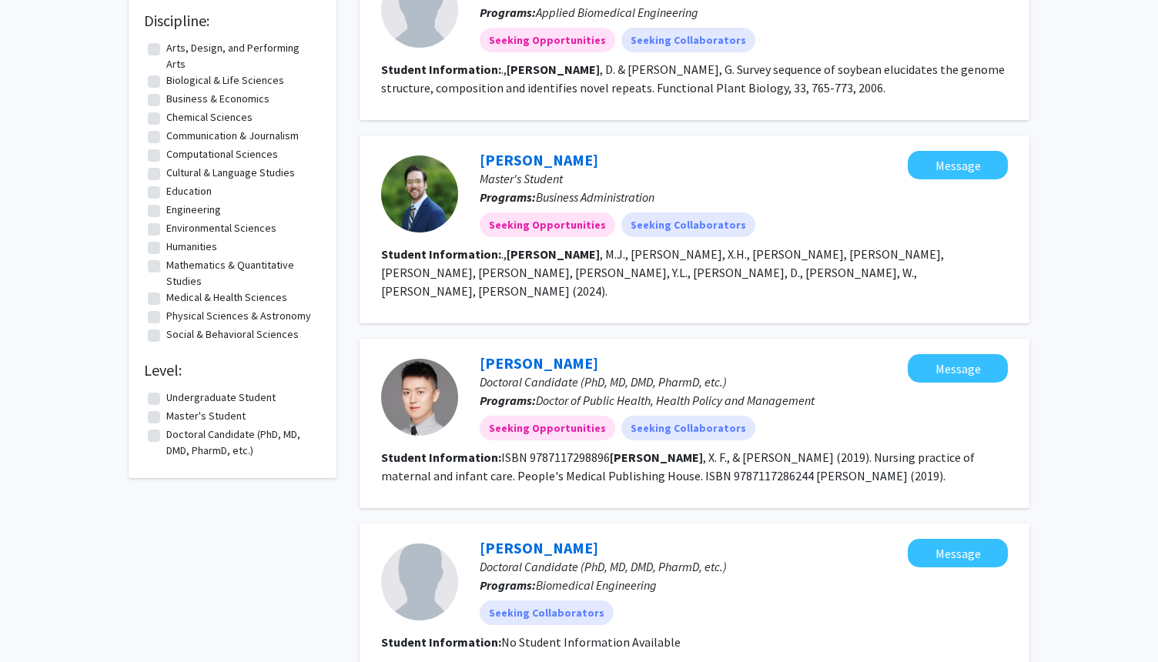
scroll to position [246, 0]
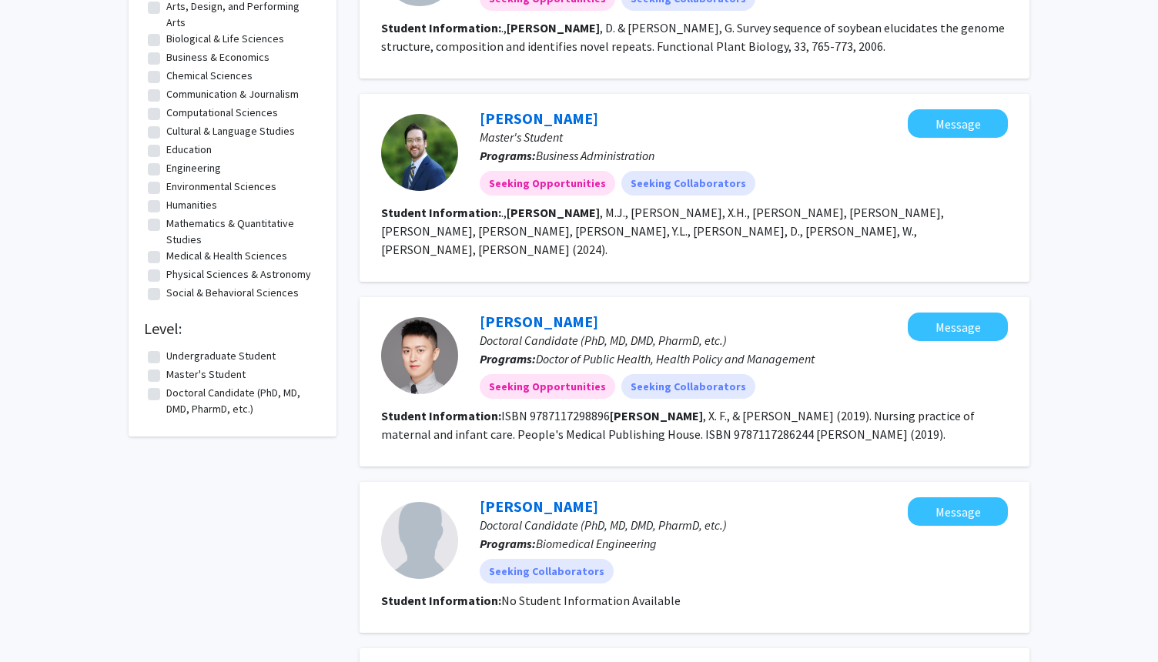
click at [166, 357] on label "Undergraduate Student" at bounding box center [220, 356] width 109 height 16
click at [166, 357] on input "Undergraduate Student" at bounding box center [171, 353] width 10 height 10
checkbox input "true"
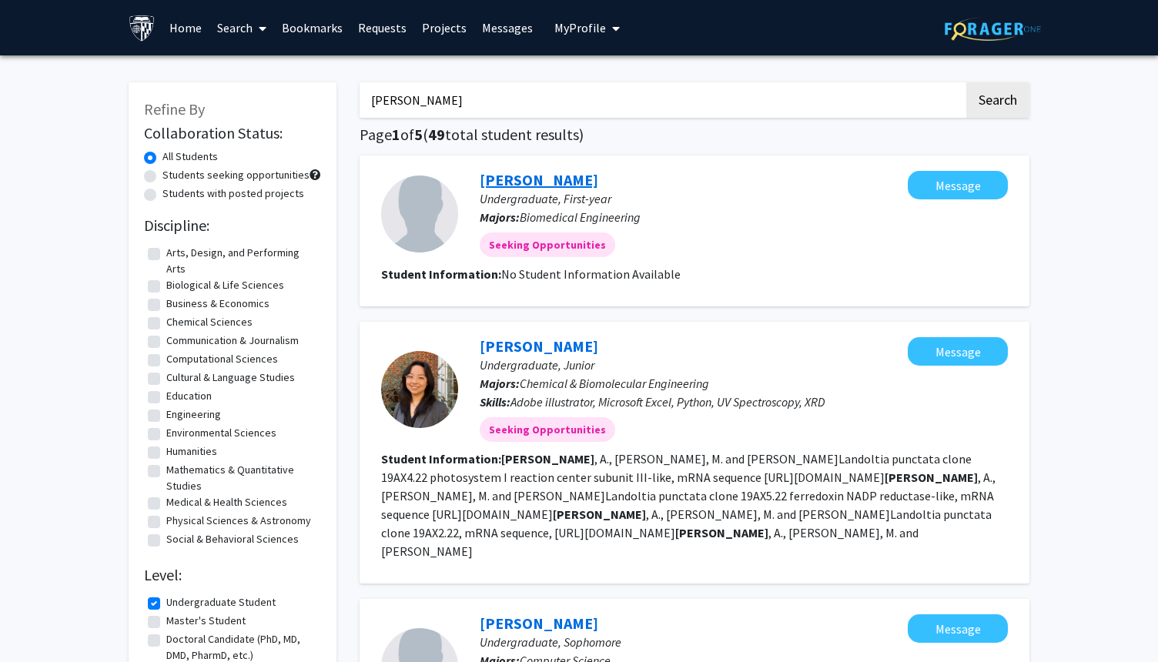
click at [521, 179] on link "Lance Xu" at bounding box center [539, 179] width 119 height 19
click at [493, 99] on input "Lance xu" at bounding box center [662, 99] width 604 height 35
click at [597, 13] on button "My Profile" at bounding box center [587, 27] width 75 height 55
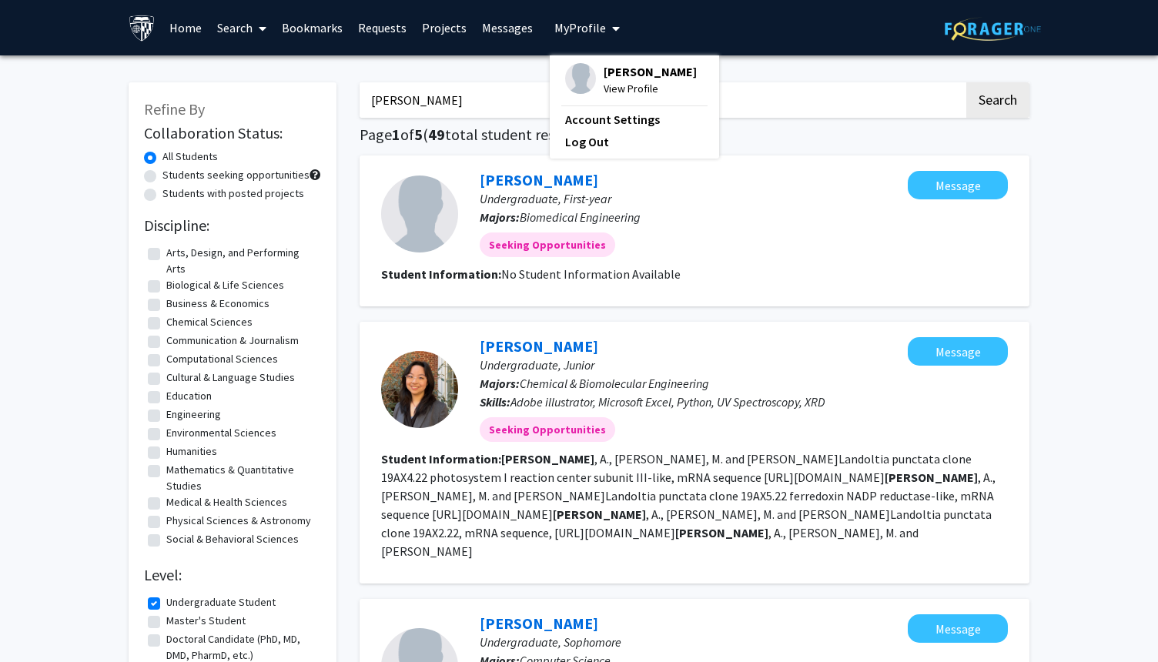
click at [604, 74] on span "[PERSON_NAME]" at bounding box center [650, 71] width 93 height 17
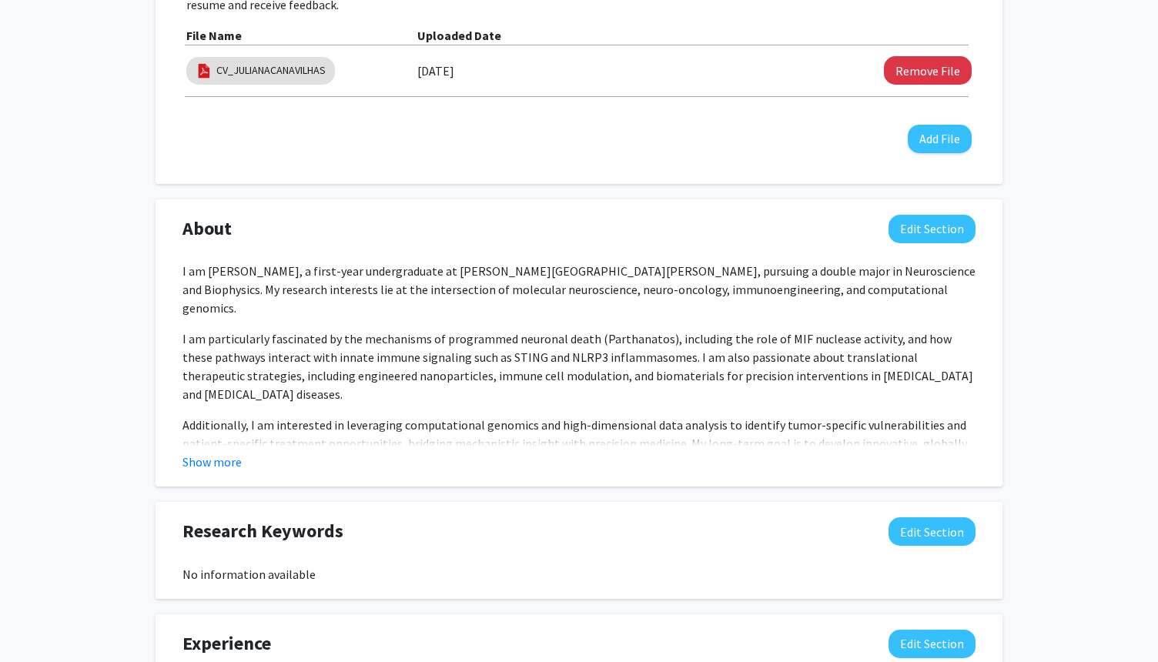
scroll to position [647, 0]
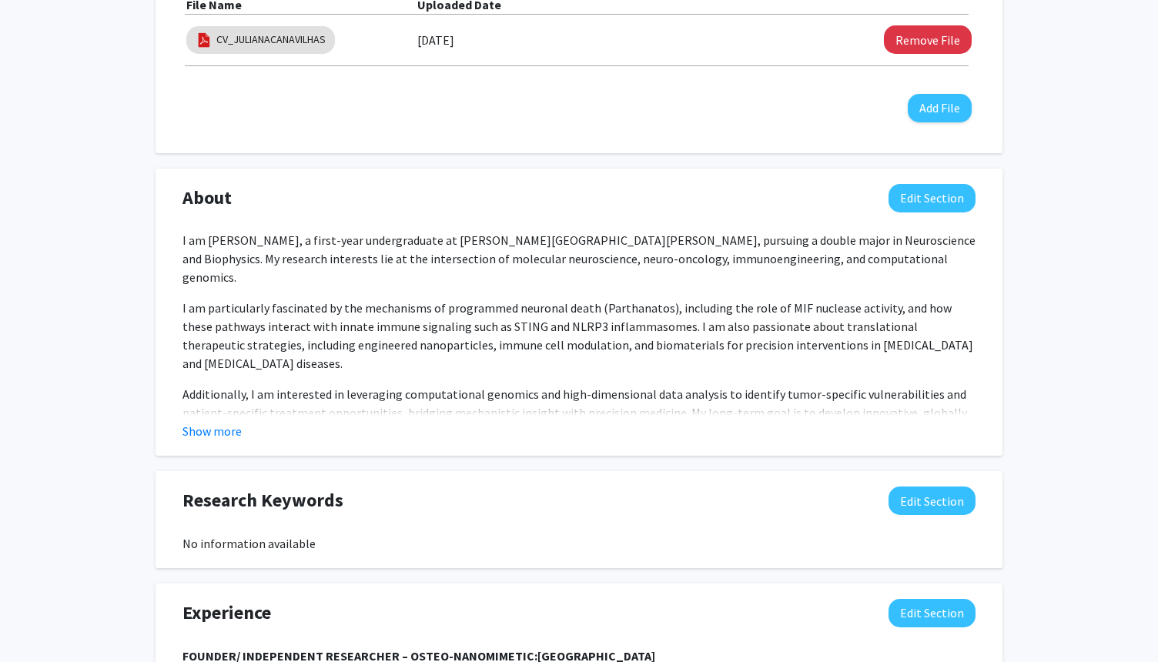
click at [653, 200] on div "About Edit Section" at bounding box center [579, 201] width 816 height 35
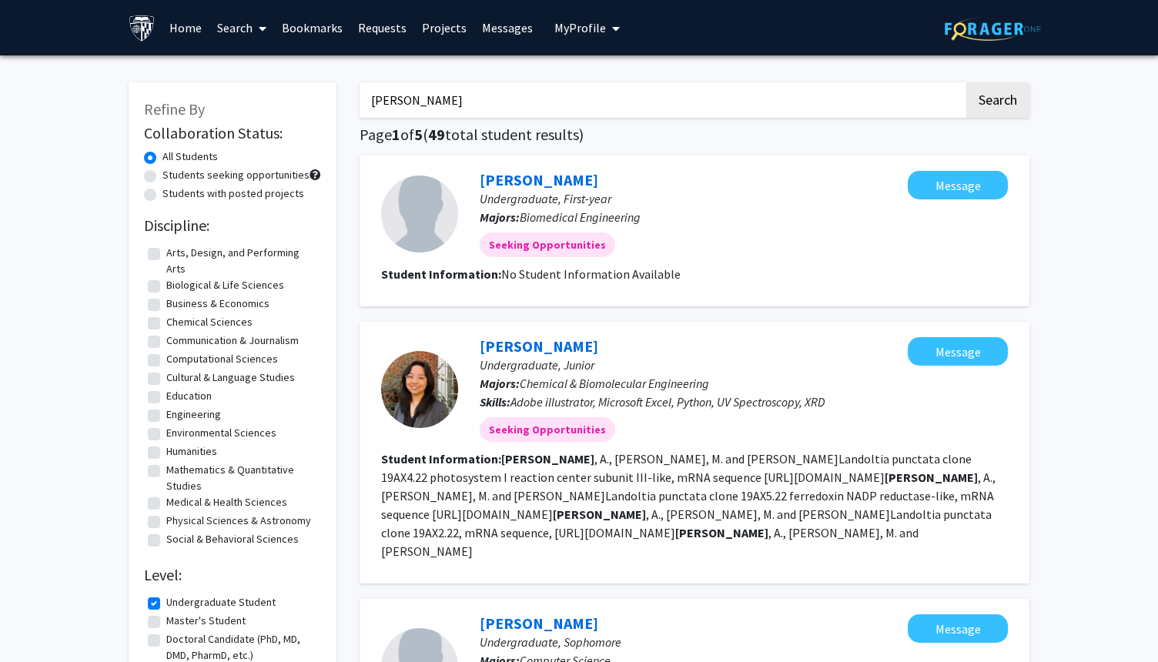
drag, startPoint x: 440, startPoint y: 103, endPoint x: 359, endPoint y: 95, distance: 82.1
click at [360, 95] on input "Lance xu" at bounding box center [662, 99] width 604 height 35
type input "Enoch Toh"
click at [966, 82] on button "Search" at bounding box center [997, 99] width 63 height 35
checkbox input "false"
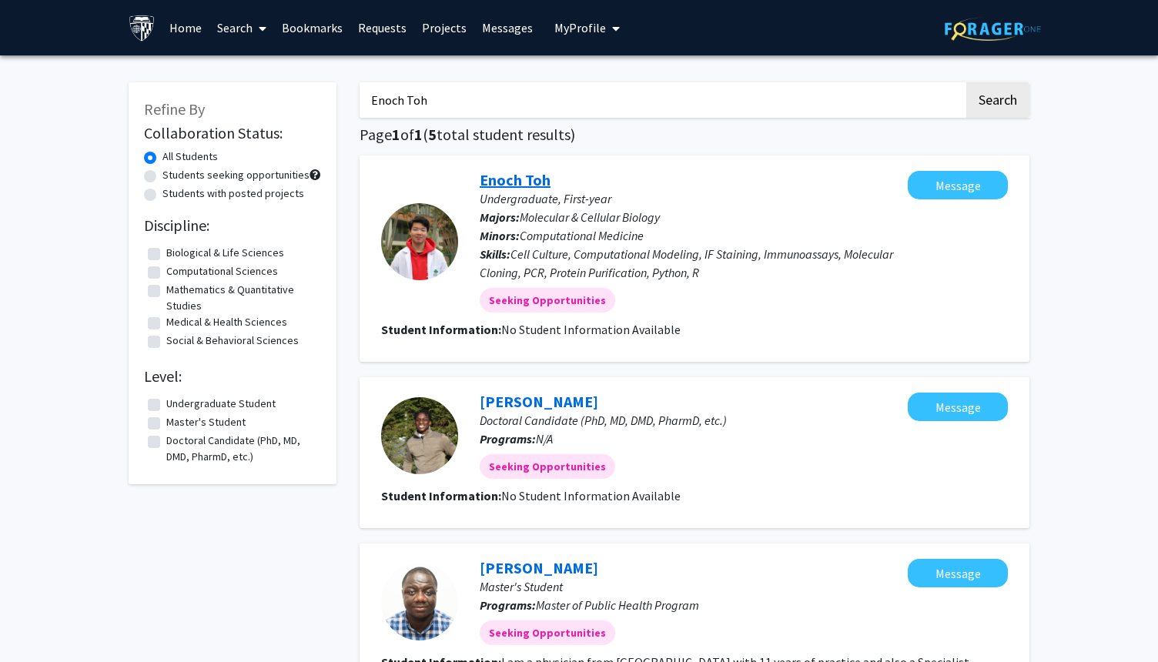
click at [531, 182] on link "Enoch Toh" at bounding box center [515, 179] width 71 height 19
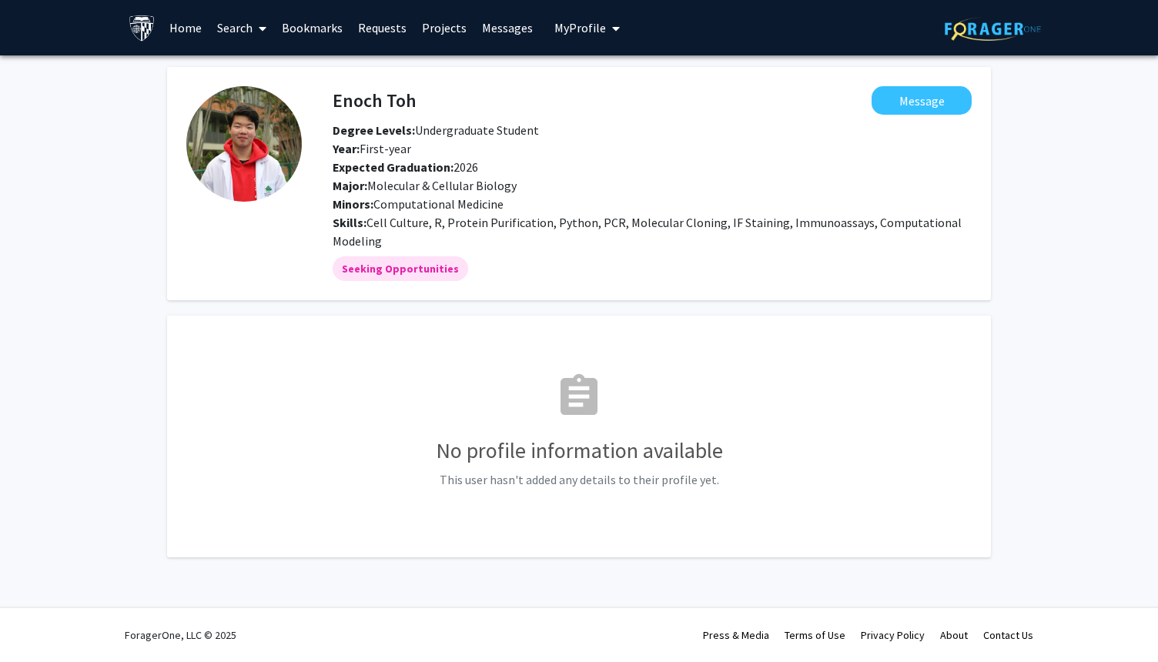
click at [587, 22] on span "My Profile" at bounding box center [580, 27] width 52 height 15
click at [618, 75] on span "[PERSON_NAME]" at bounding box center [650, 71] width 93 height 17
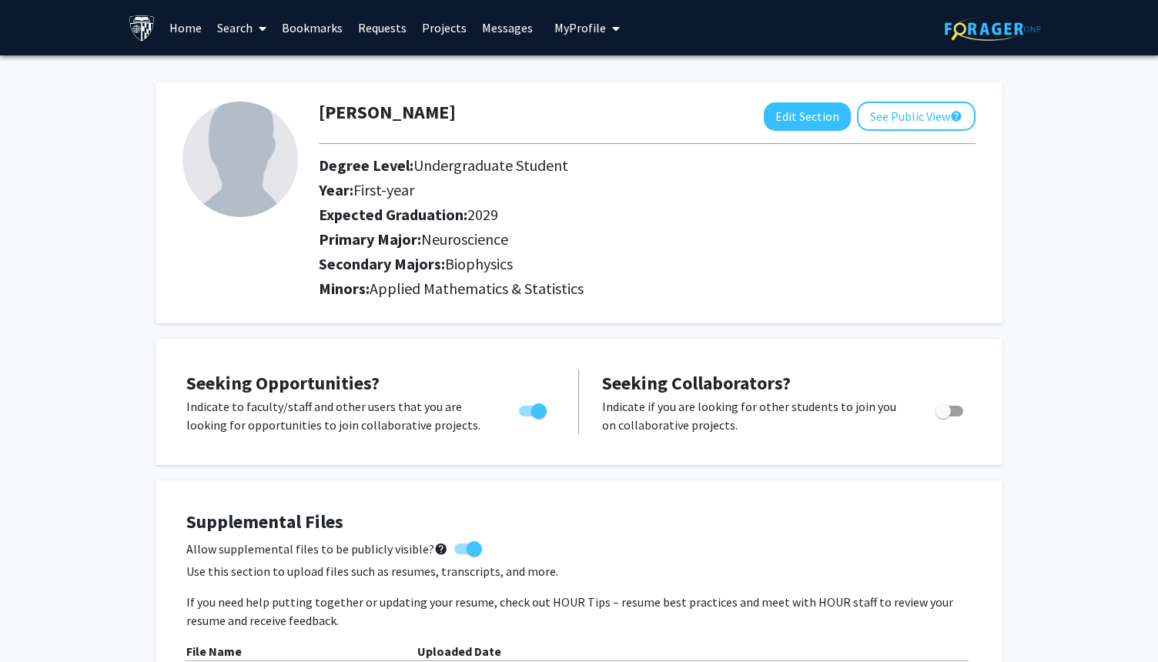
click at [514, 299] on div "Minors: Applied Mathematics & Statistics" at bounding box center [647, 291] width 680 height 25
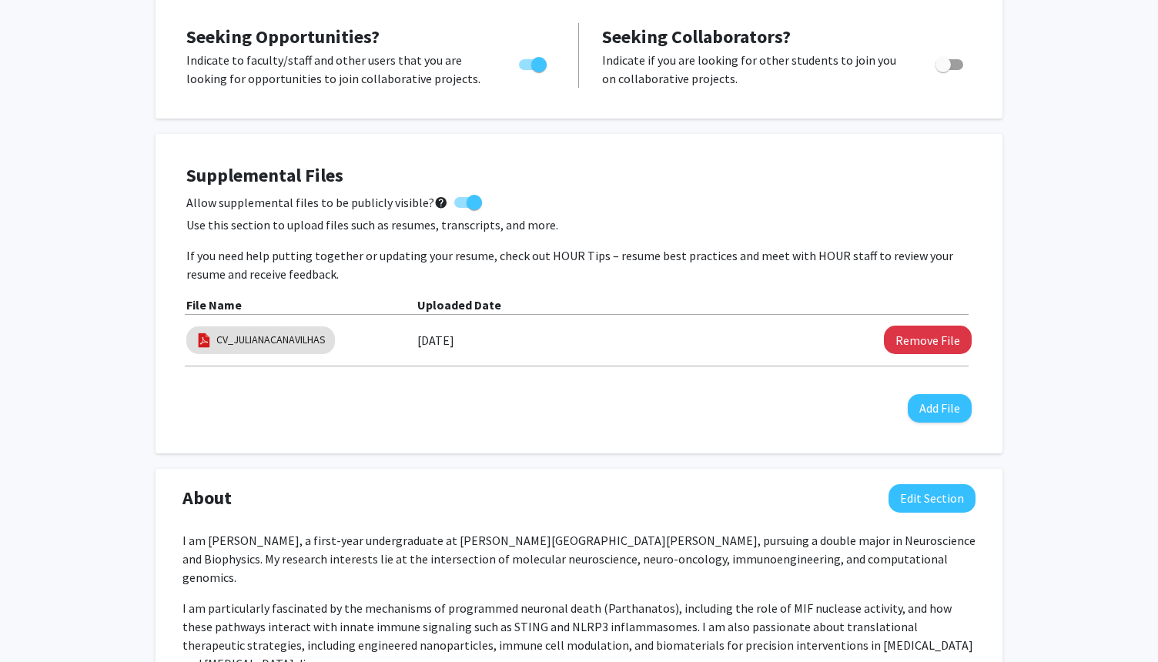
scroll to position [370, 0]
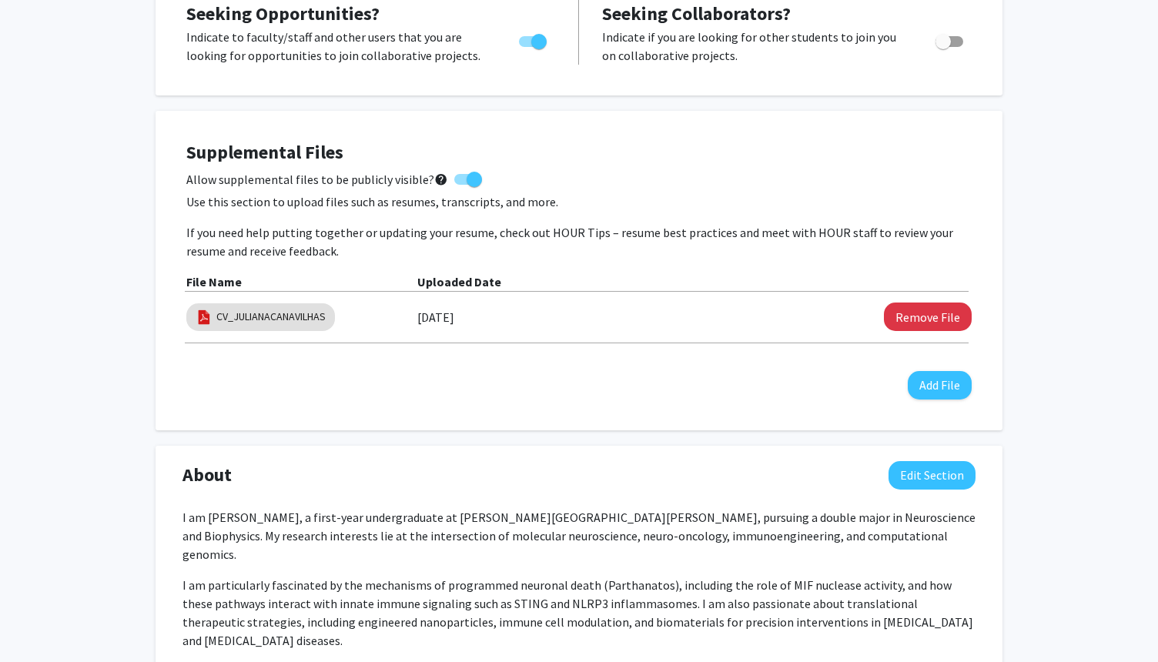
click at [291, 300] on label "CV_JULIANACANAVILHAS" at bounding box center [260, 317] width 149 height 35
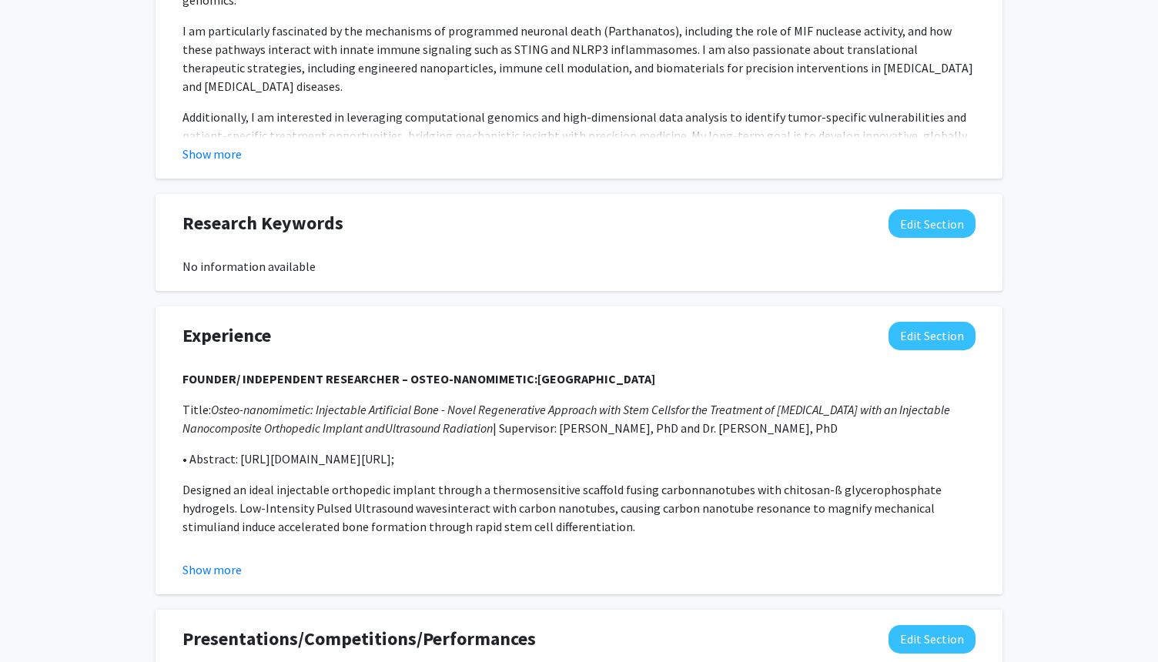
scroll to position [955, 0]
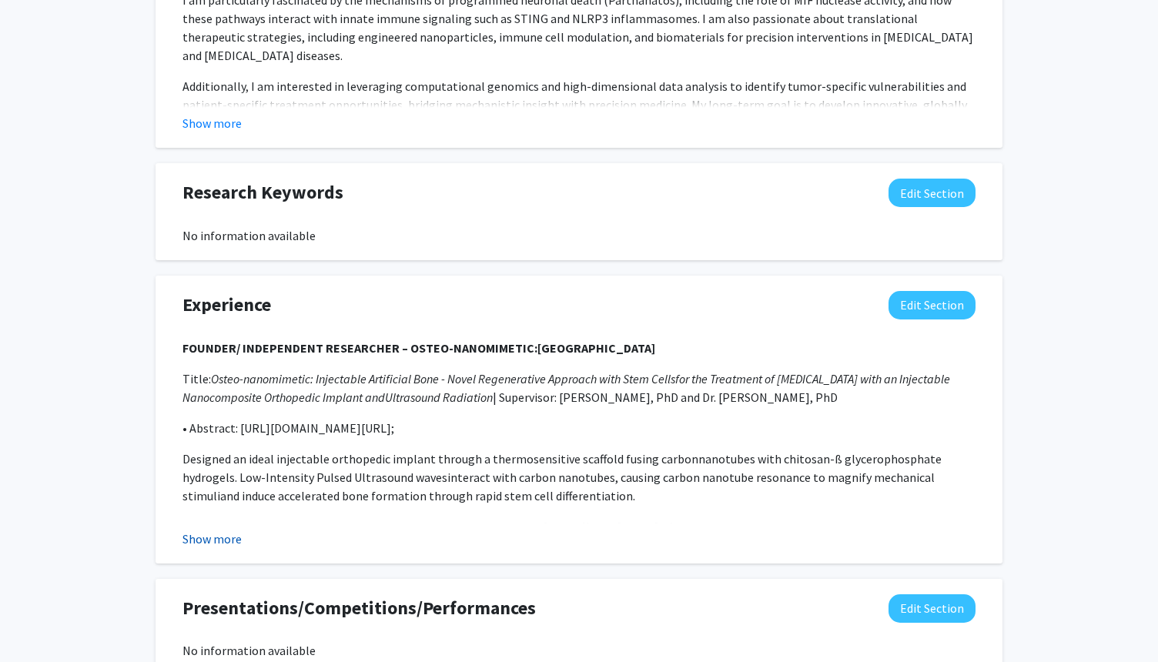
click at [219, 544] on button "Show more" at bounding box center [211, 539] width 59 height 18
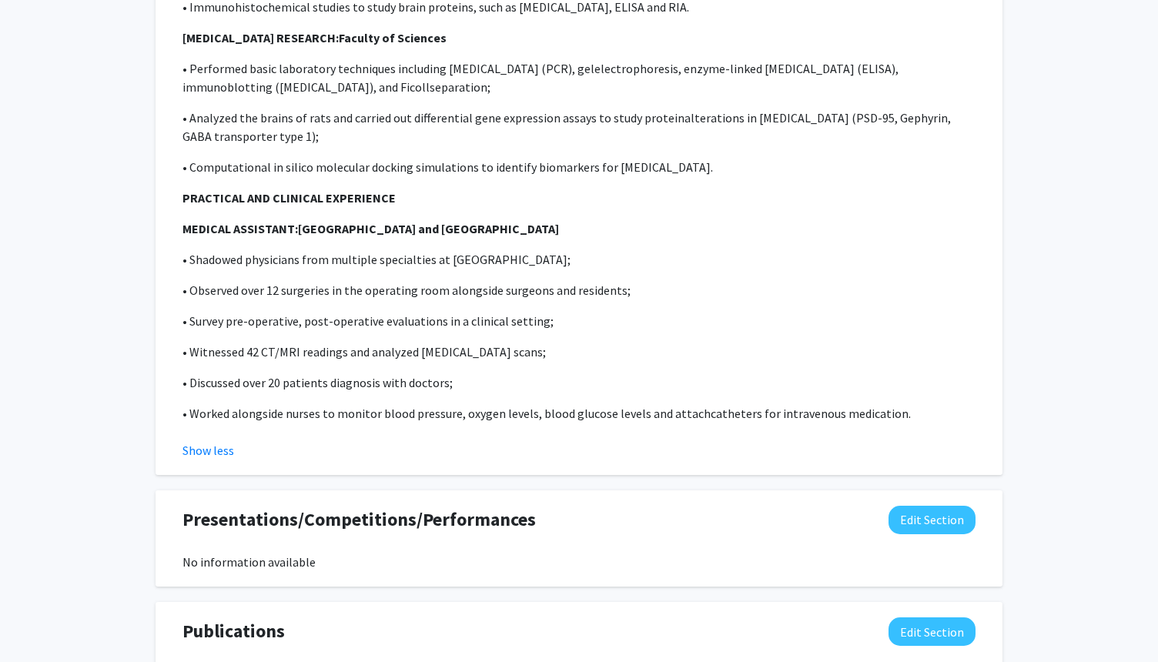
scroll to position [1971, 0]
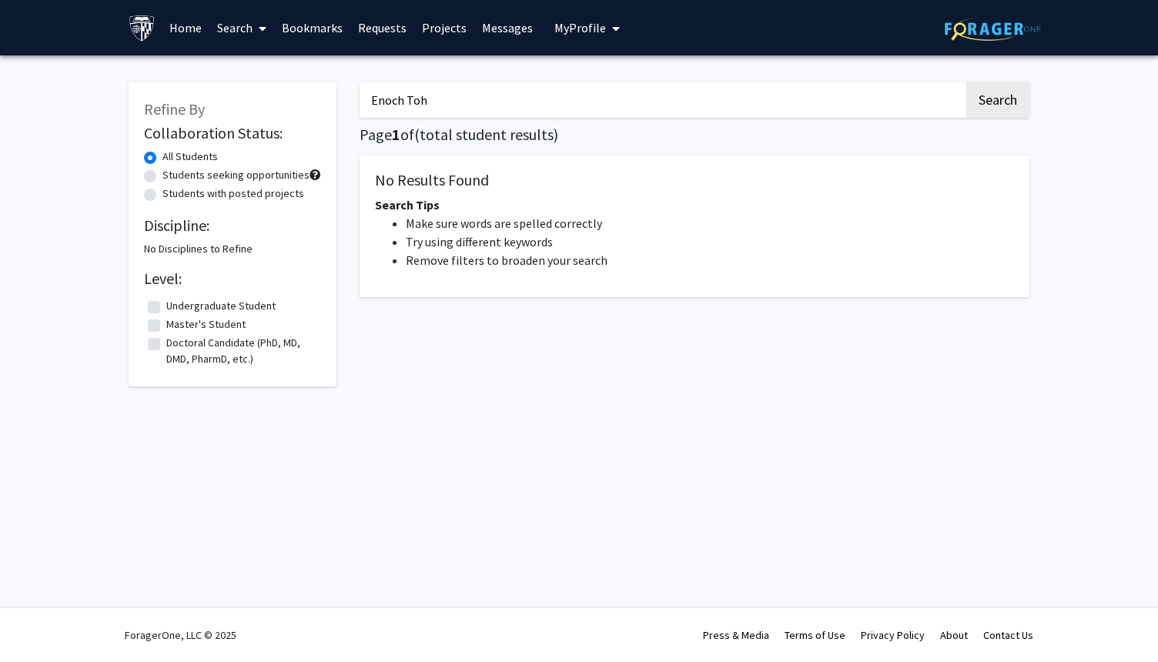
click at [244, 24] on link "Search" at bounding box center [241, 28] width 65 height 54
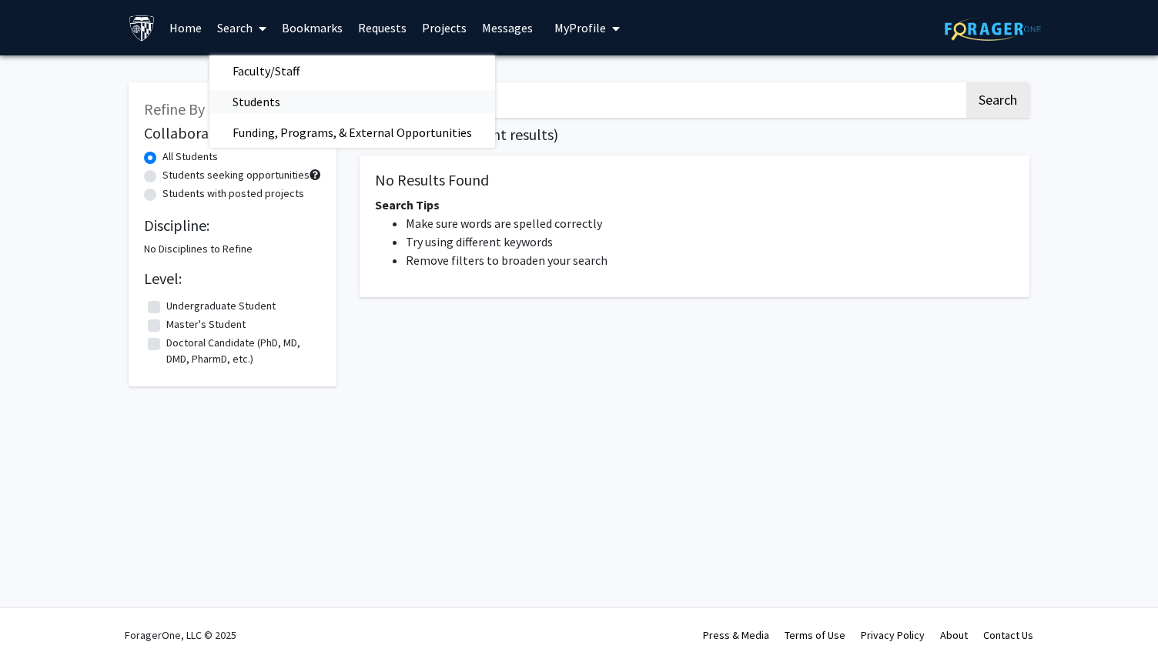
click at [262, 93] on span "Students" at bounding box center [256, 101] width 94 height 31
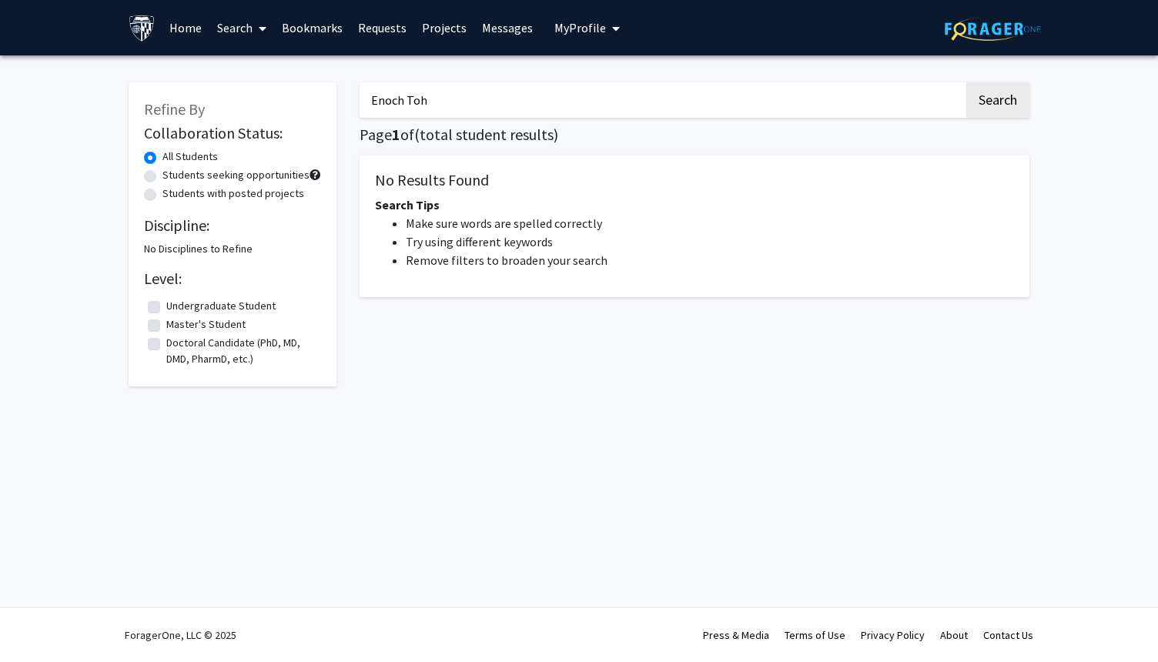
click at [242, 27] on link "Search" at bounding box center [241, 28] width 65 height 54
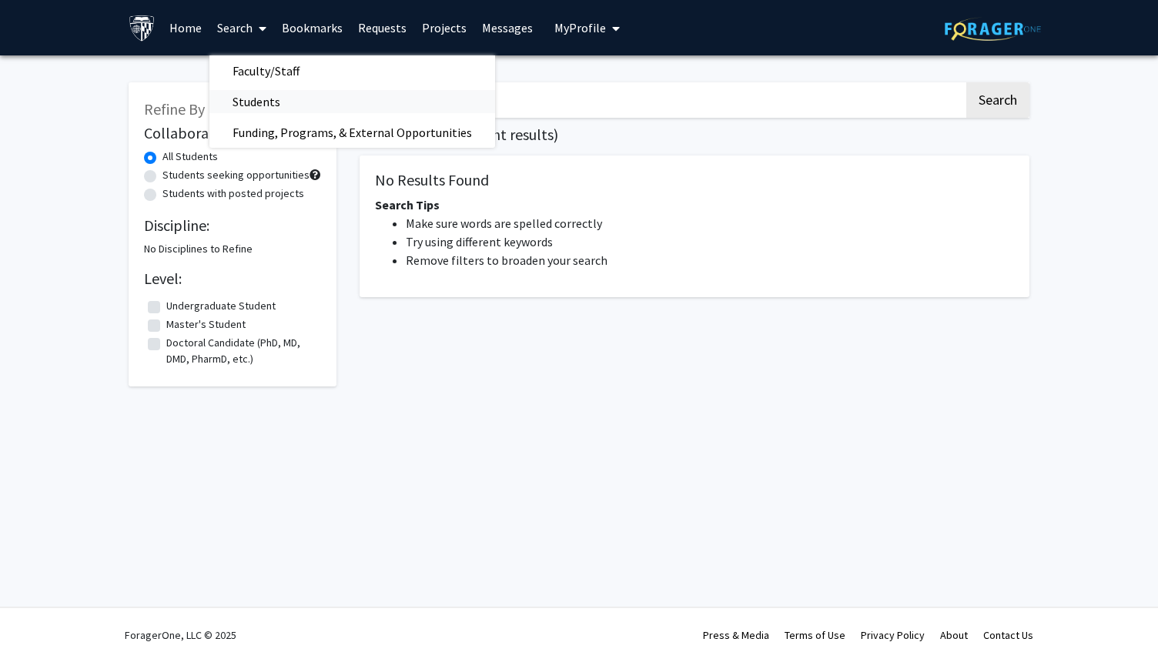
click at [249, 111] on span "Students" at bounding box center [256, 101] width 94 height 31
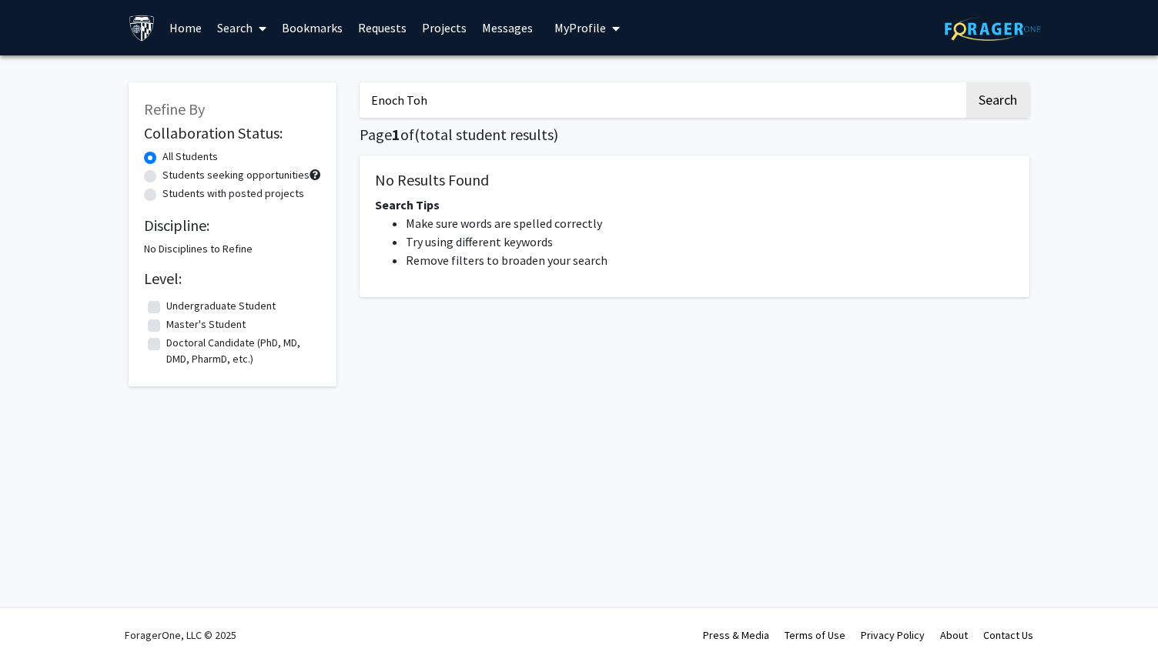
click at [746, 95] on input "Enoch Toh" at bounding box center [662, 99] width 604 height 35
drag, startPoint x: 744, startPoint y: 95, endPoint x: 304, endPoint y: 59, distance: 441.1
click at [304, 59] on div "Refine By Collaboration Status: All Students Students seeking opportunities Stu…" at bounding box center [579, 238] width 1158 height 366
click at [997, 330] on nav "Page navigation" at bounding box center [695, 330] width 670 height 35
click at [999, 92] on button "Search" at bounding box center [997, 99] width 63 height 35
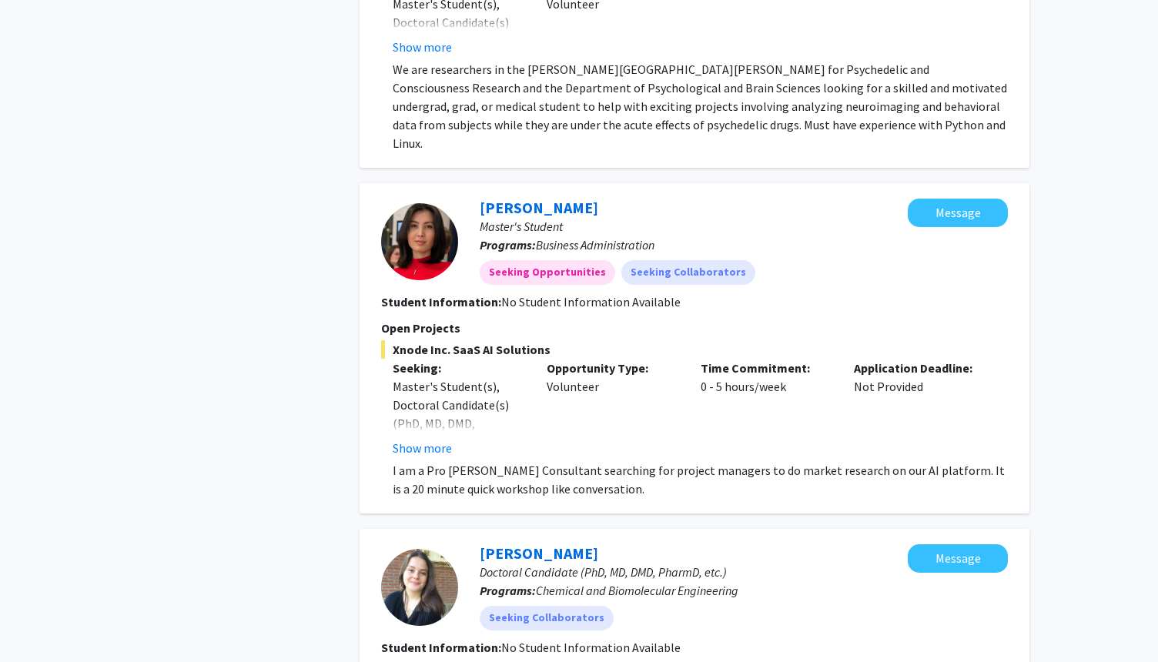
scroll to position [2772, 0]
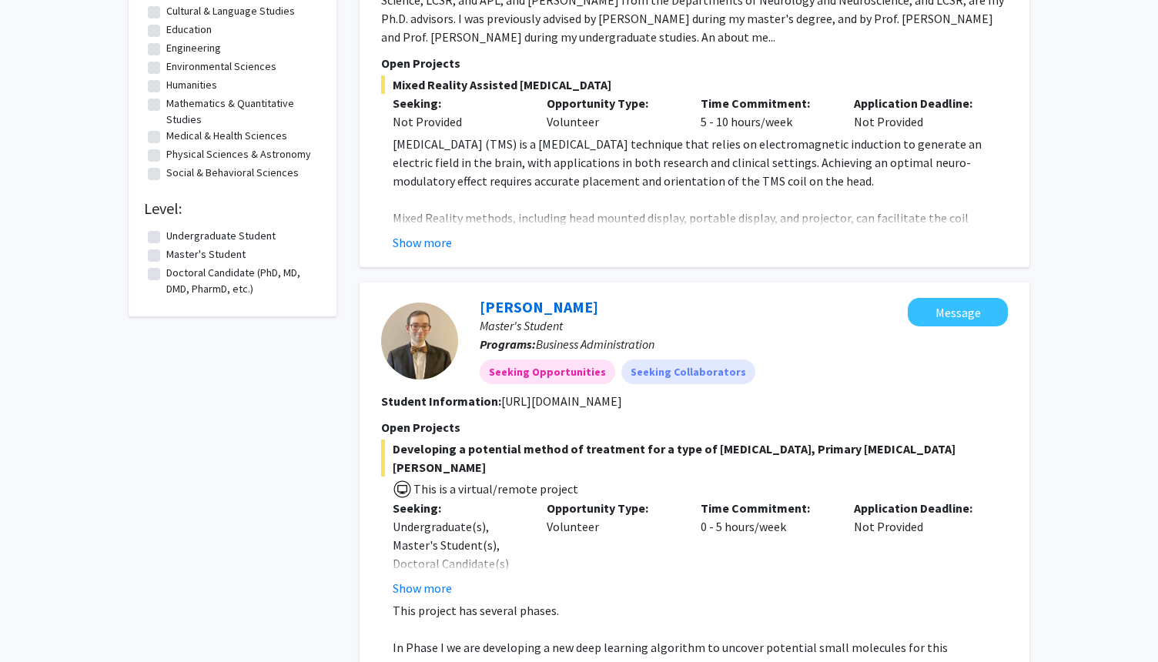
scroll to position [371, 0]
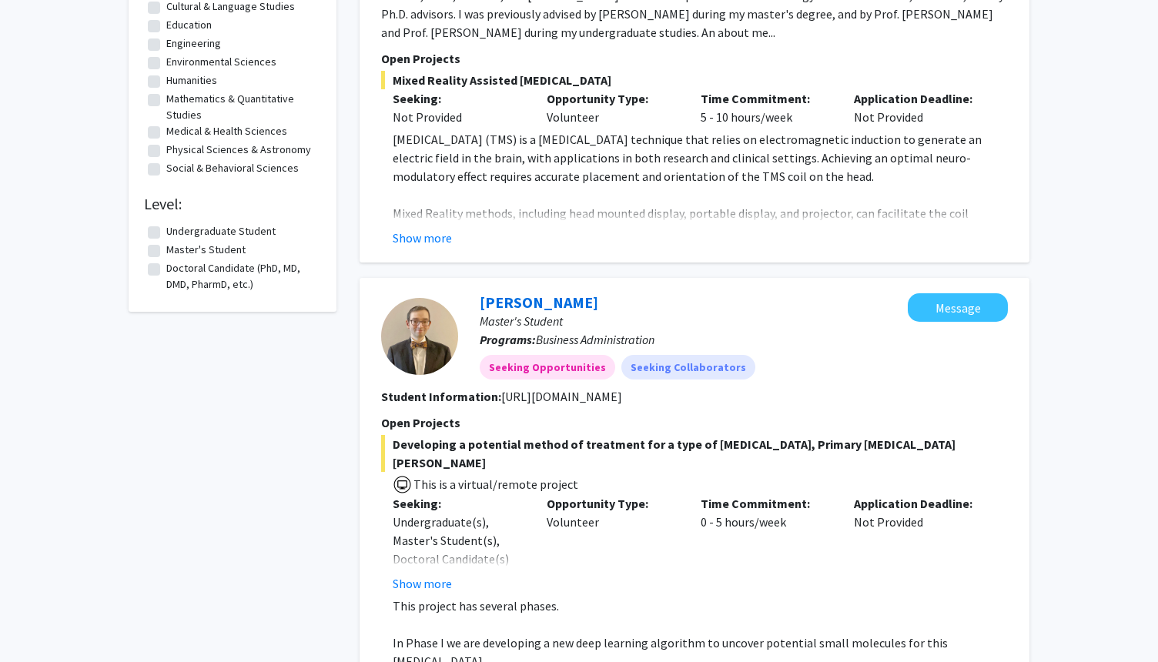
click at [166, 230] on label "Undergraduate Student" at bounding box center [220, 231] width 109 height 16
click at [166, 230] on input "Undergraduate Student" at bounding box center [171, 228] width 10 height 10
checkbox input "true"
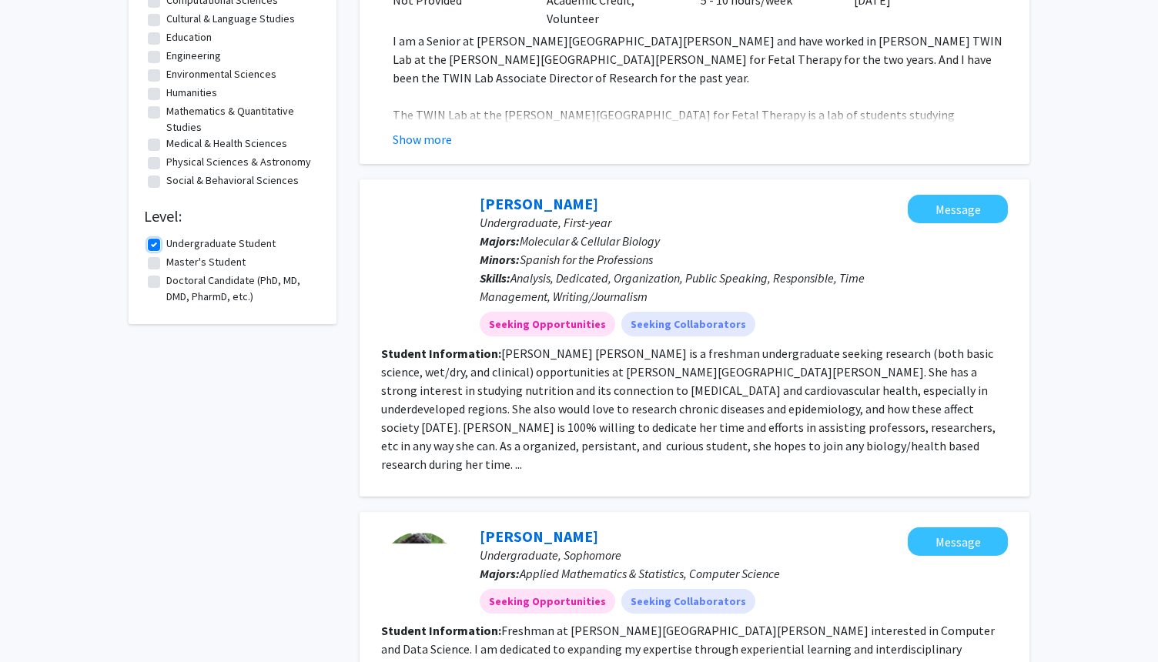
scroll to position [400, 0]
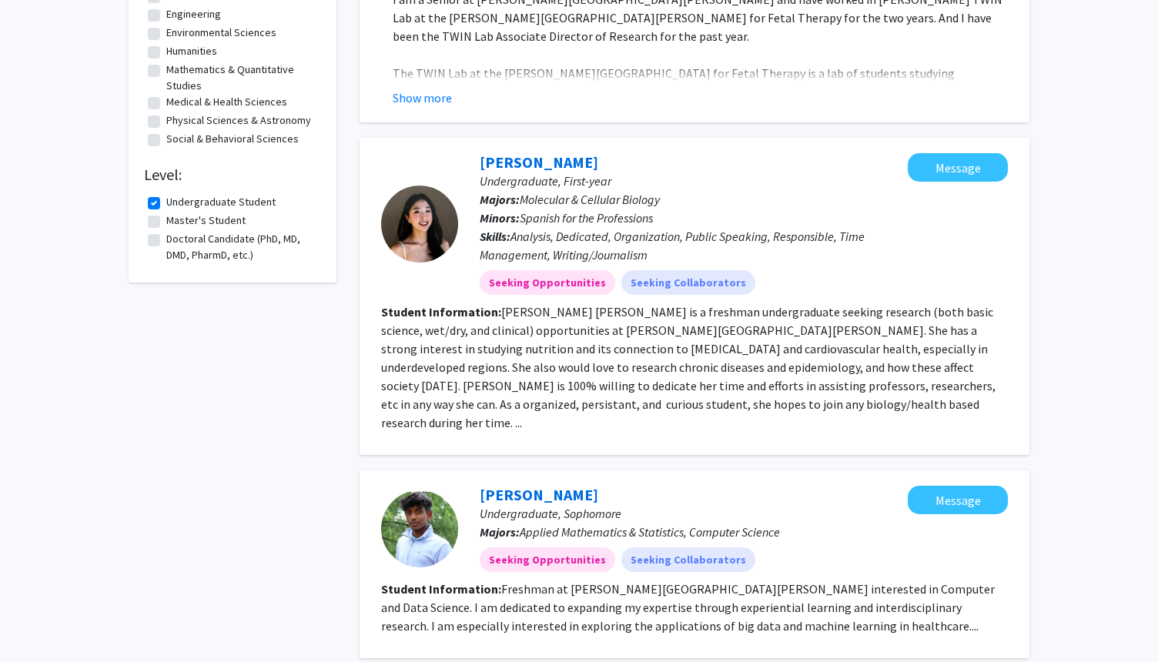
click at [751, 376] on section "Student Information: [PERSON_NAME] [PERSON_NAME] is a freshman undergraduate se…" at bounding box center [694, 367] width 627 height 129
click at [587, 407] on fg-read-more "[PERSON_NAME] [PERSON_NAME] is a freshman undergraduate seeking research (both …" at bounding box center [688, 367] width 614 height 126
click at [555, 156] on link "[PERSON_NAME]" at bounding box center [539, 161] width 119 height 19
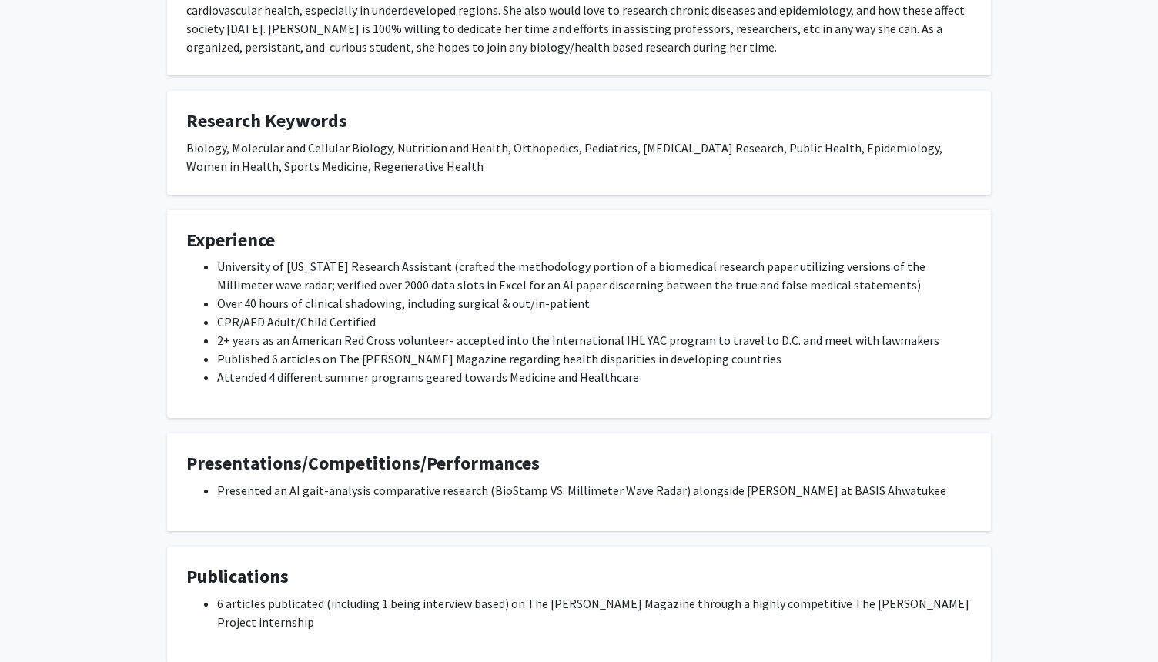
scroll to position [370, 0]
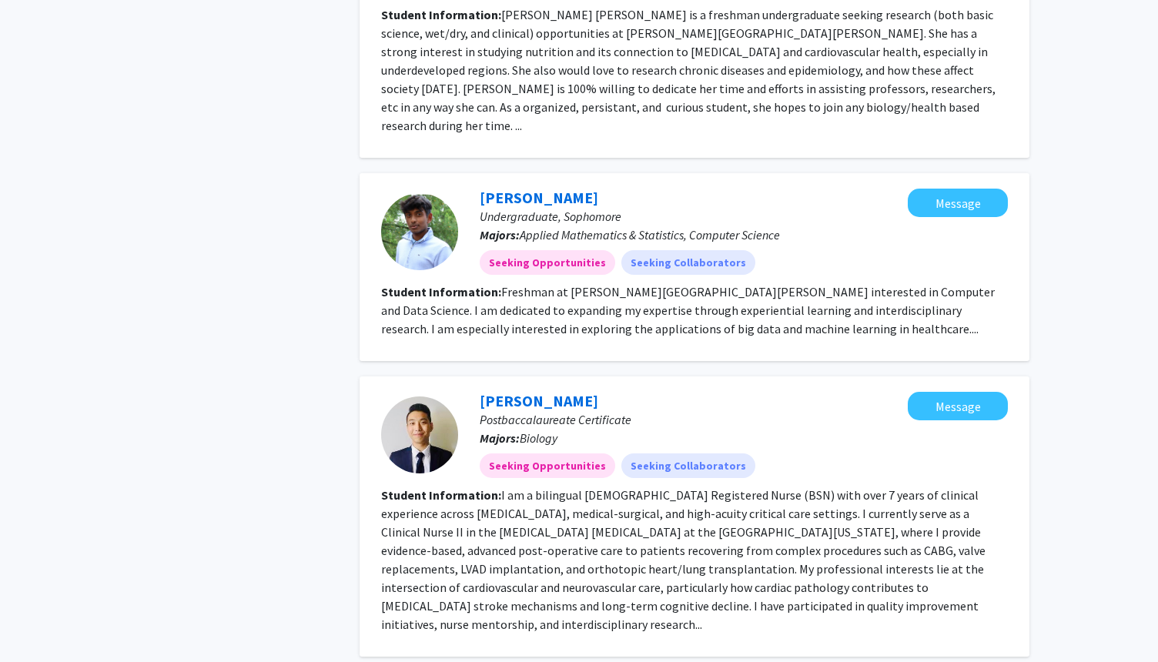
scroll to position [708, 0]
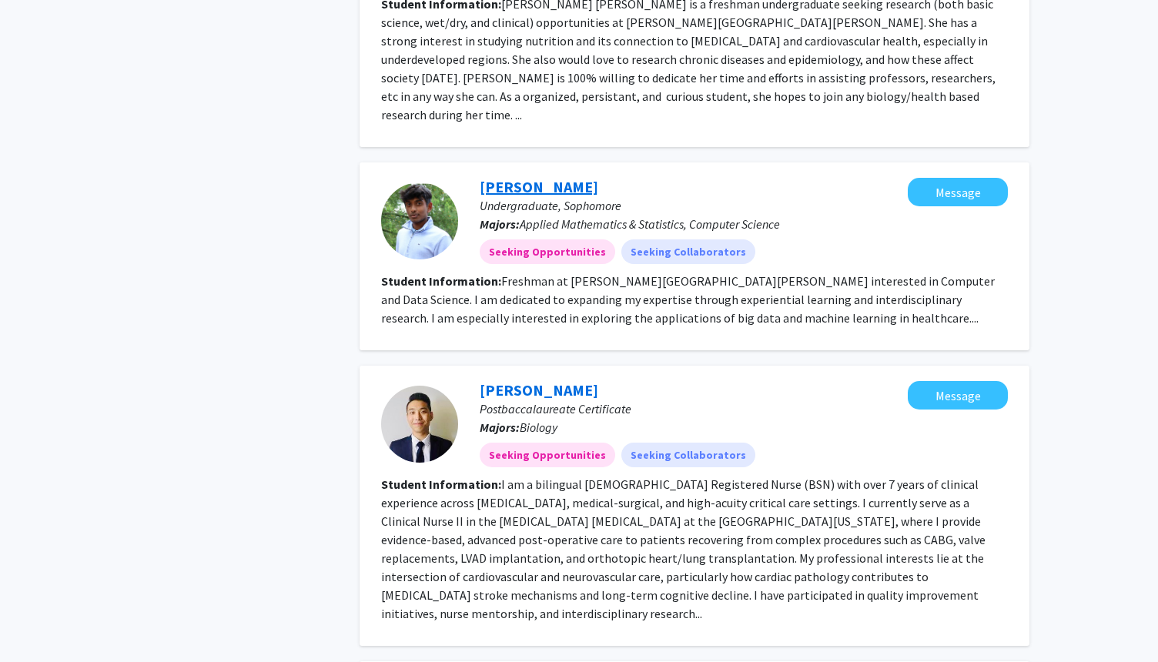
click at [547, 177] on link "[PERSON_NAME]" at bounding box center [539, 186] width 119 height 19
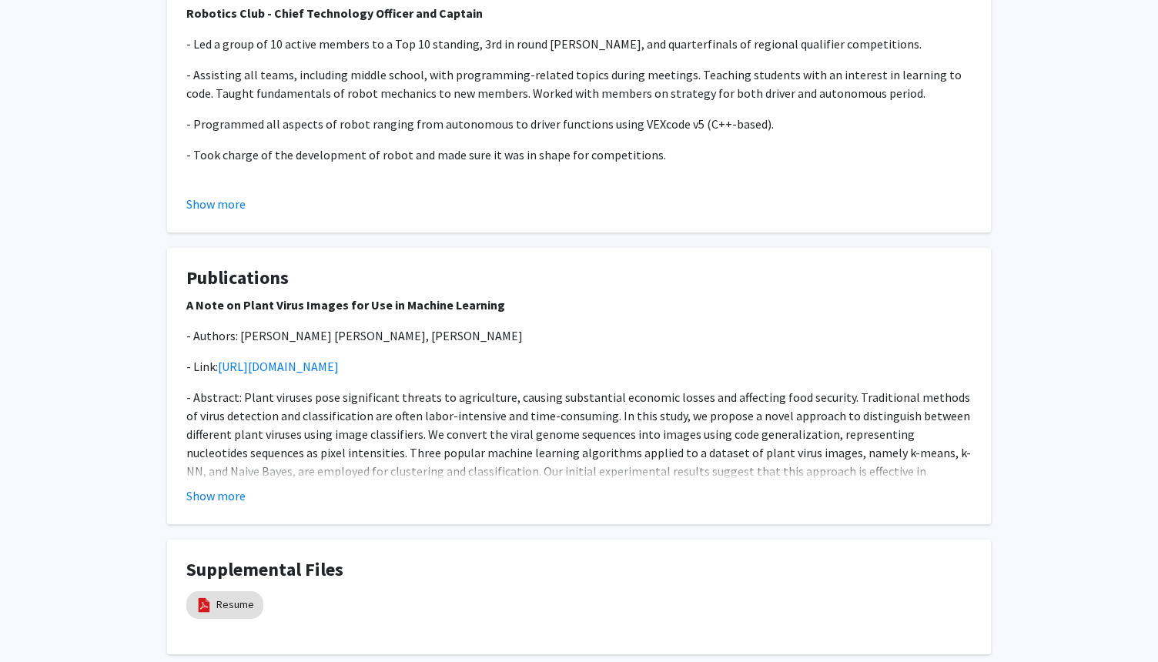
scroll to position [893, 0]
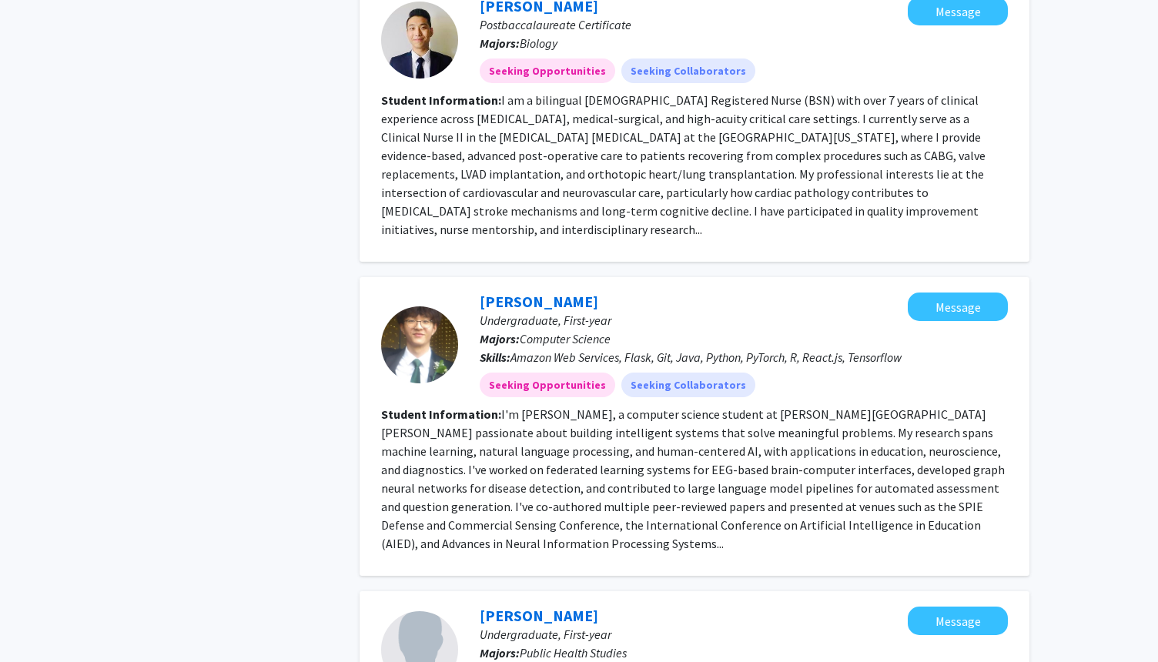
scroll to position [1109, 0]
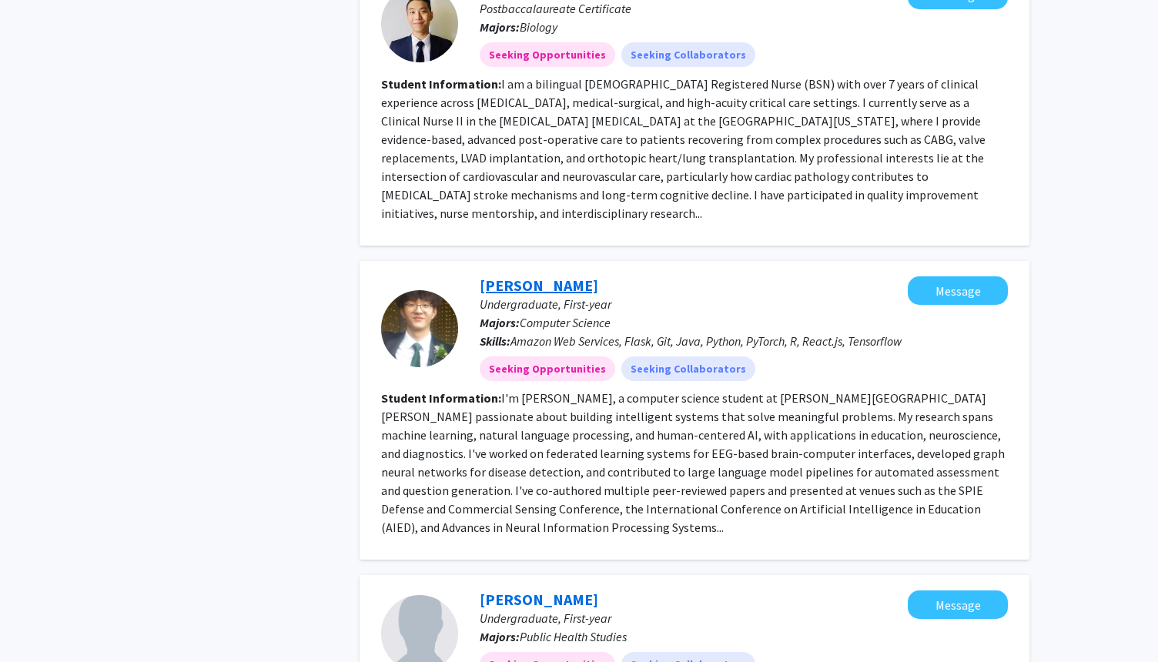
click at [562, 276] on link "[PERSON_NAME]" at bounding box center [539, 285] width 119 height 19
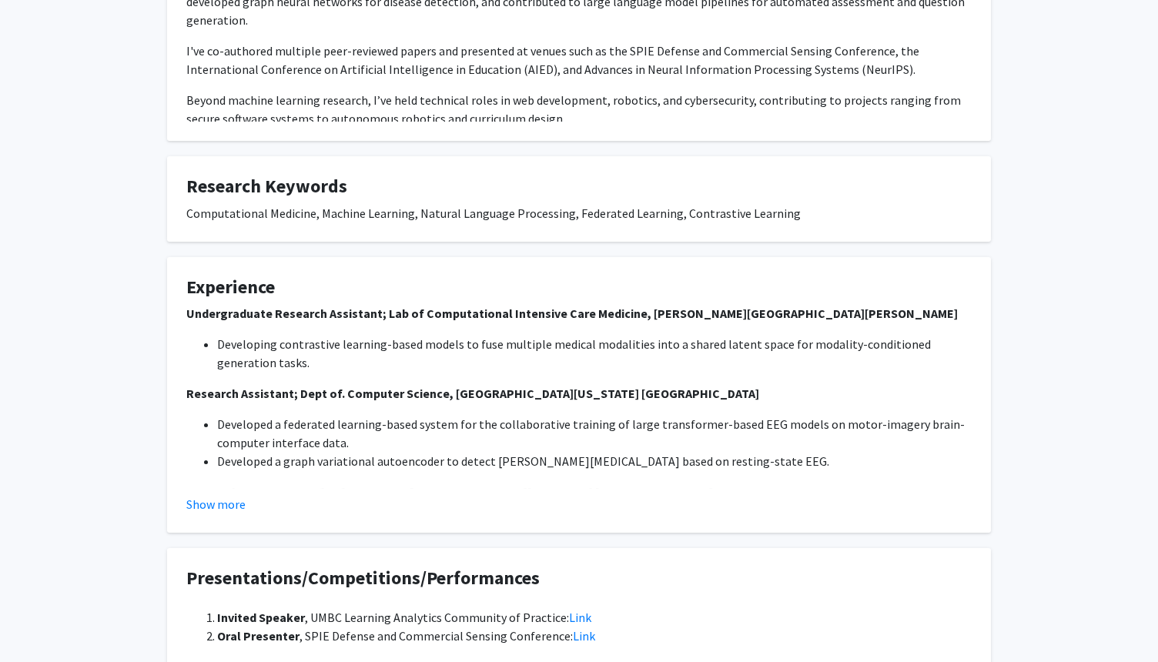
scroll to position [431, 0]
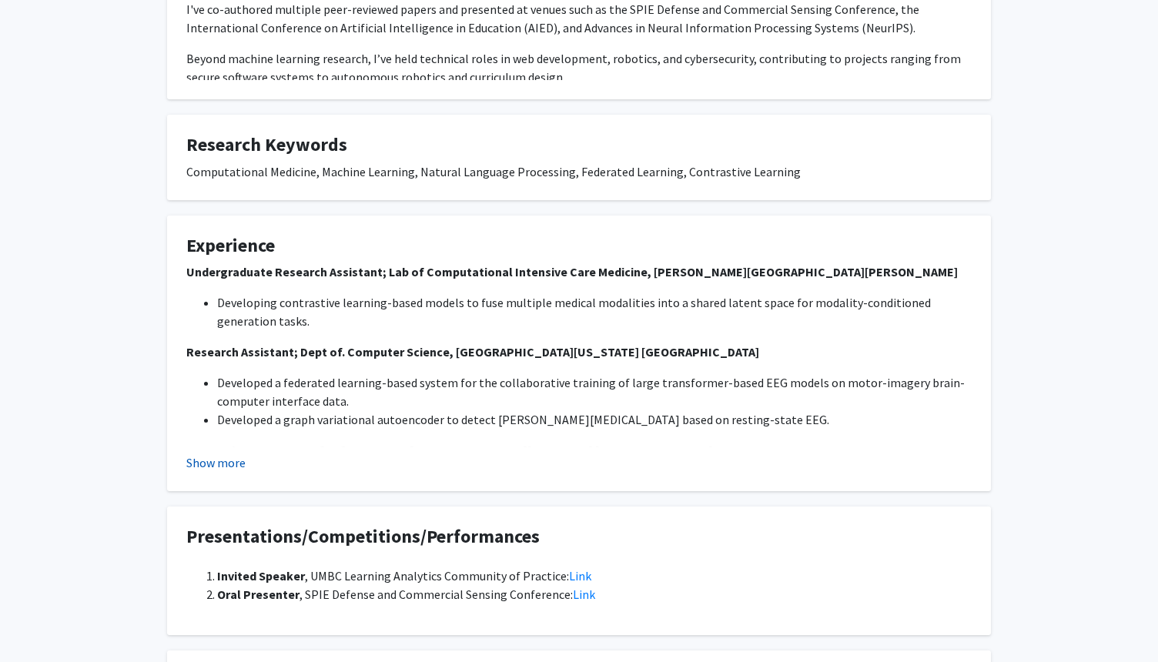
click at [223, 468] on button "Show more" at bounding box center [215, 463] width 59 height 18
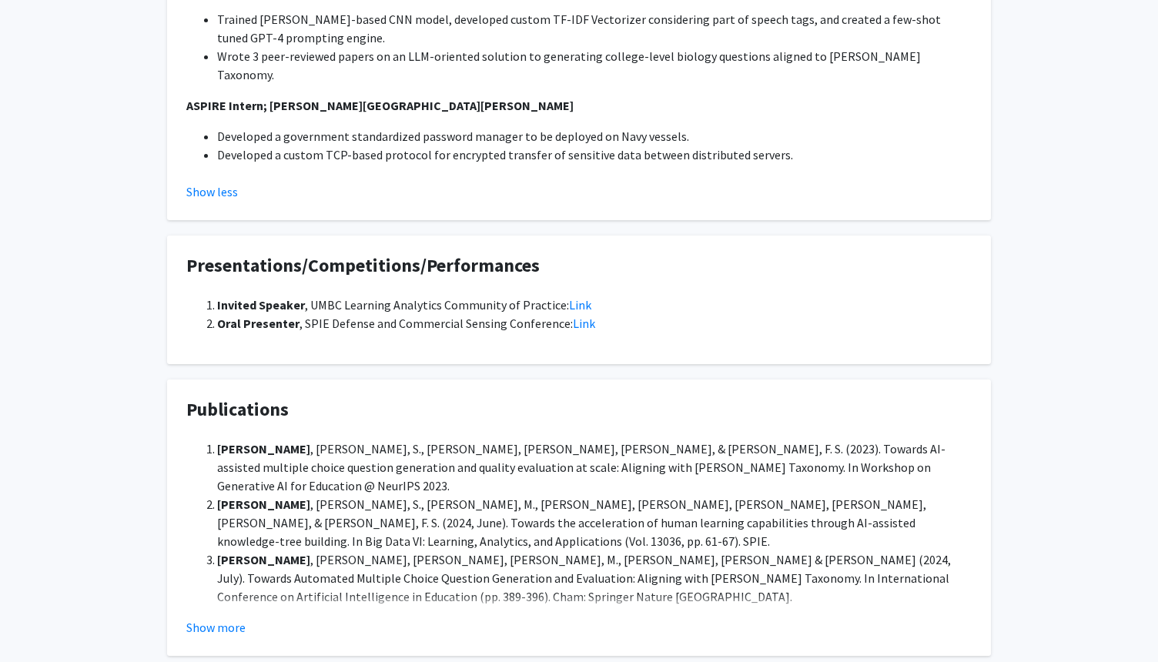
scroll to position [924, 0]
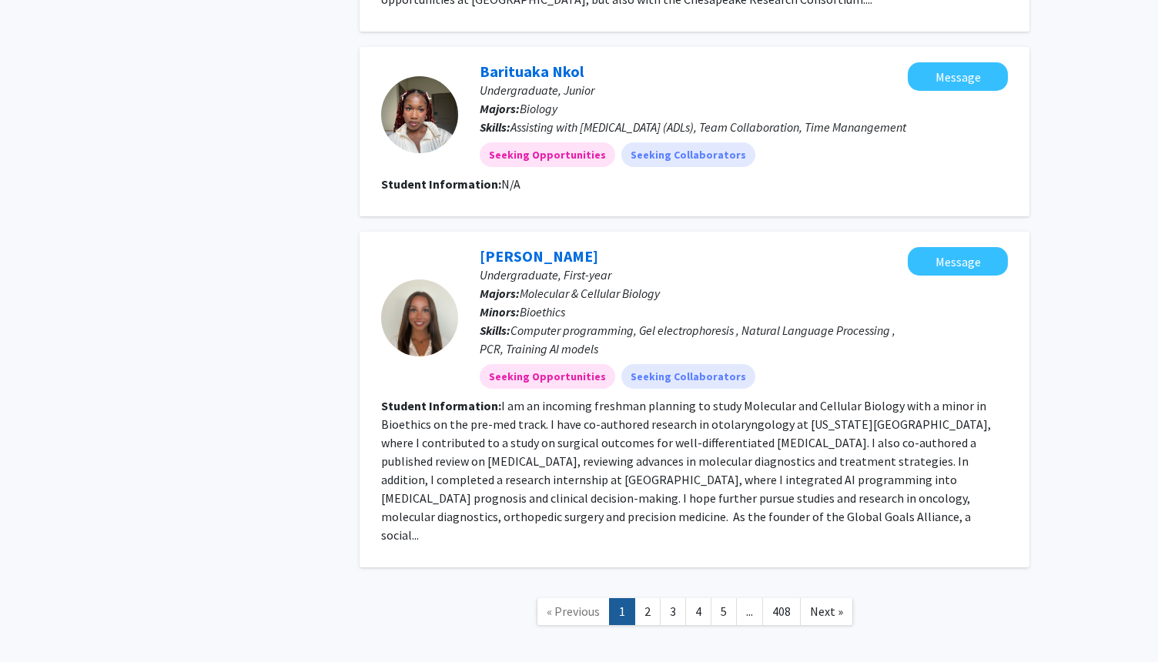
scroll to position [2489, 0]
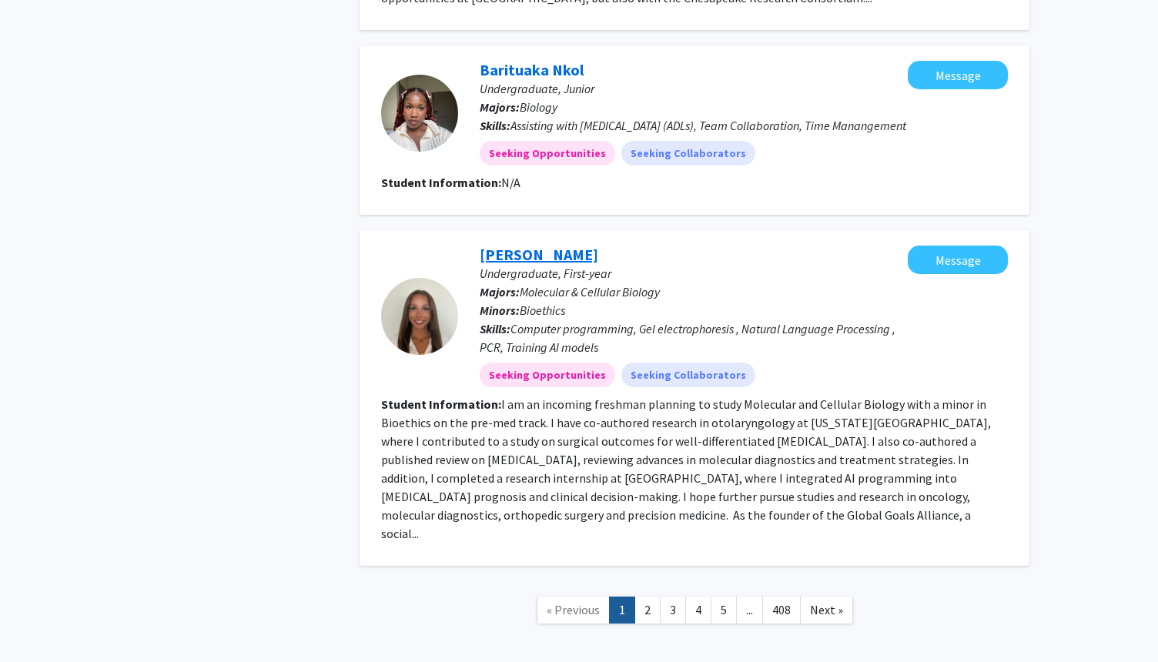
click at [514, 245] on link "[PERSON_NAME]" at bounding box center [539, 254] width 119 height 19
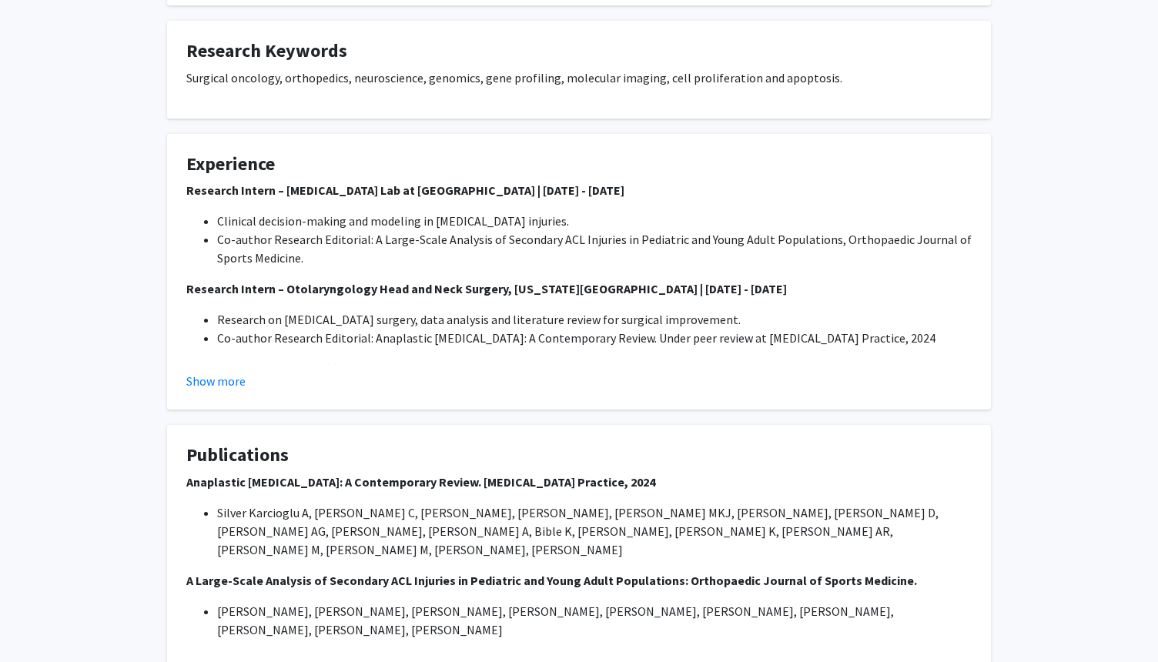
scroll to position [554, 0]
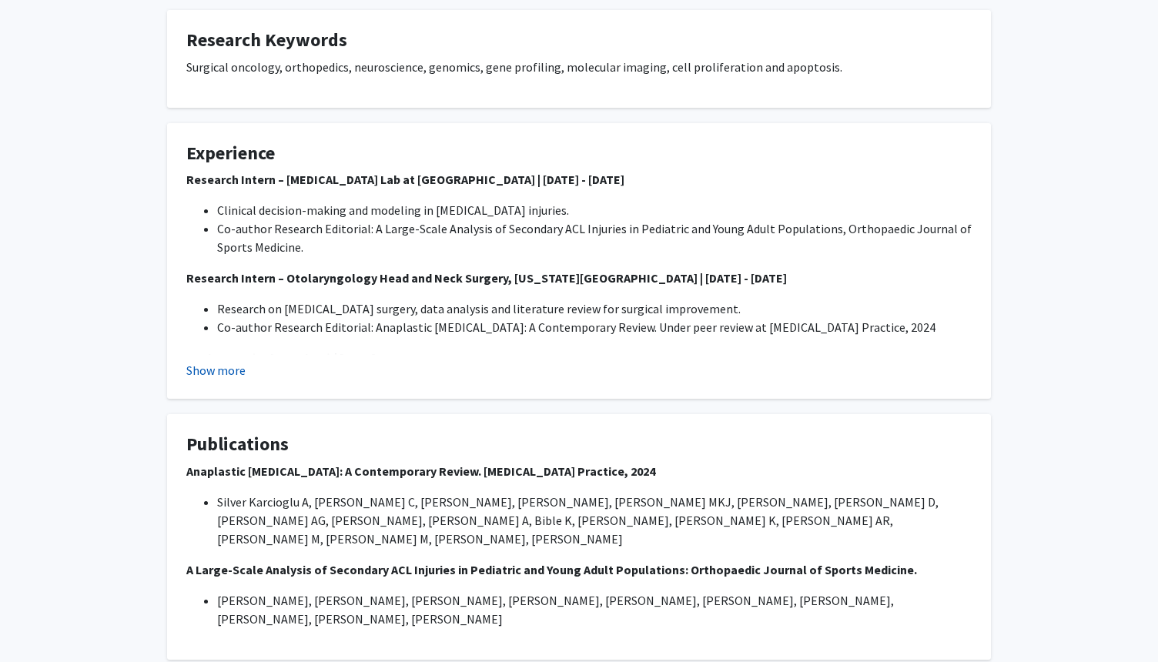
click at [223, 367] on button "Show more" at bounding box center [215, 370] width 59 height 18
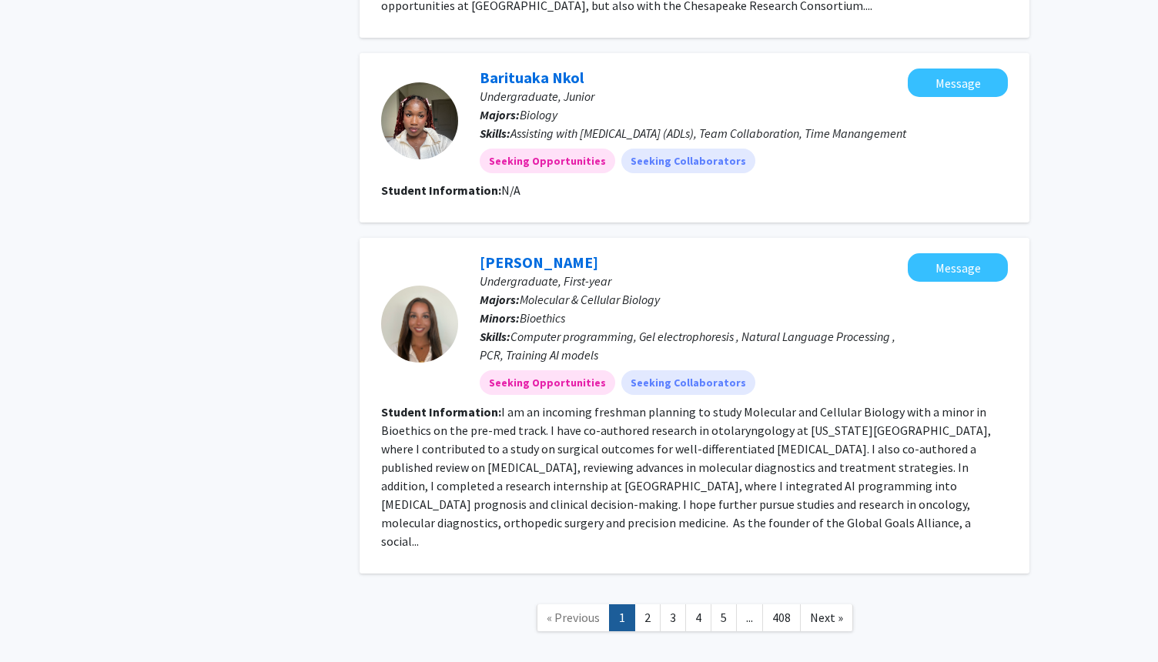
scroll to position [2489, 0]
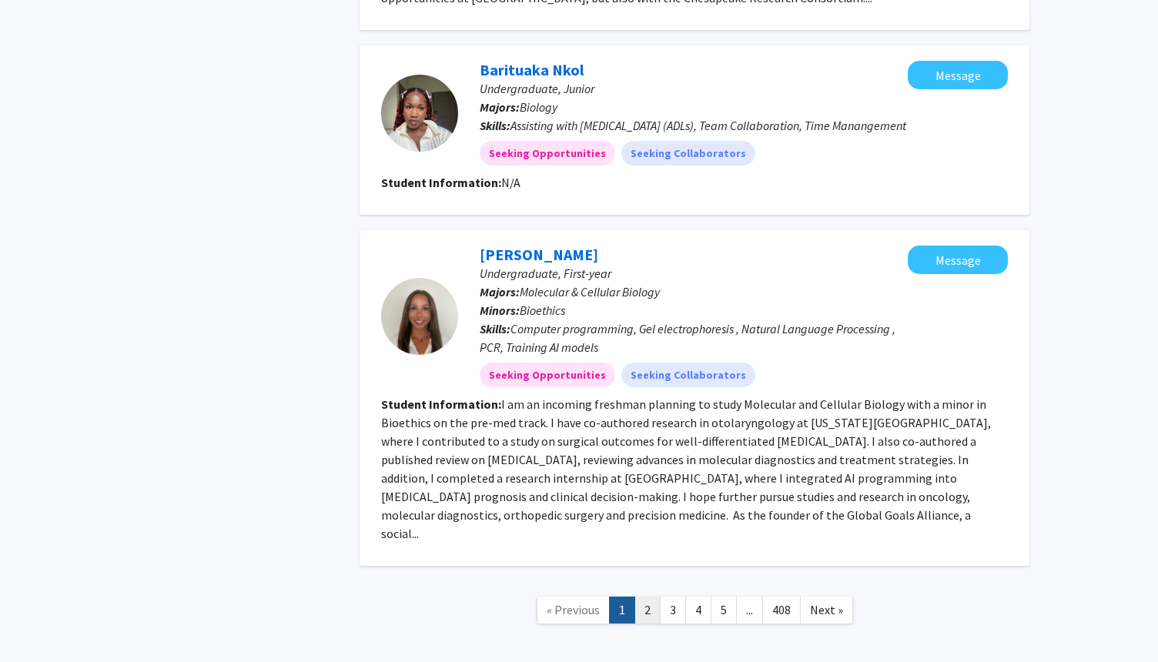
click at [644, 597] on link "2" at bounding box center [647, 610] width 26 height 27
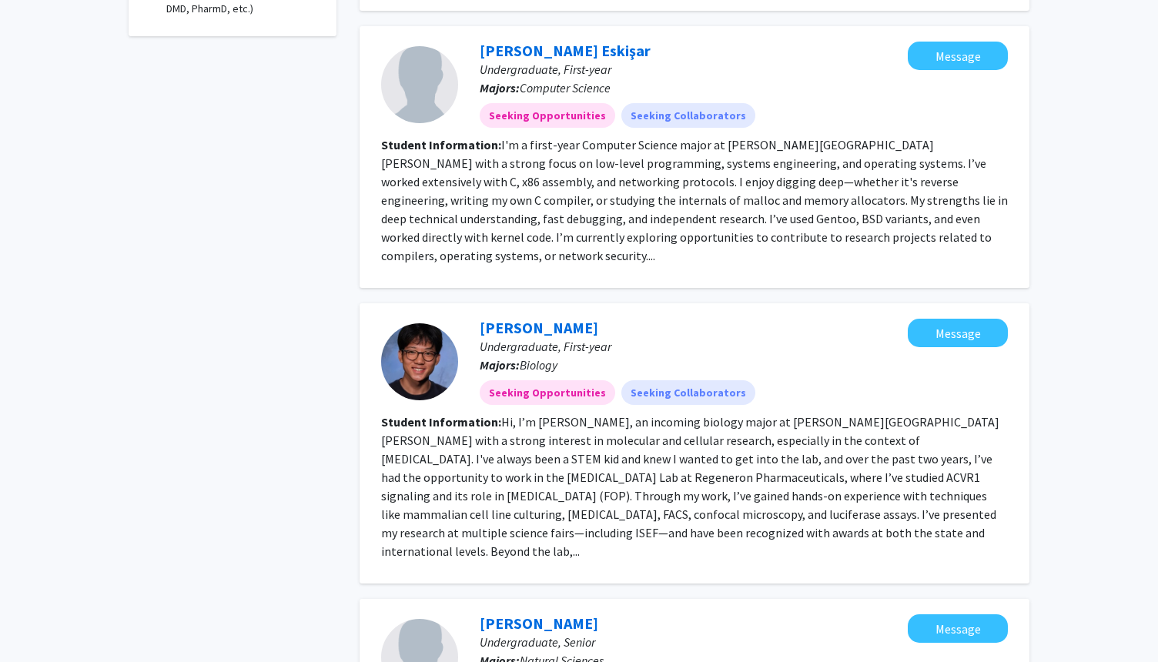
scroll to position [678, 0]
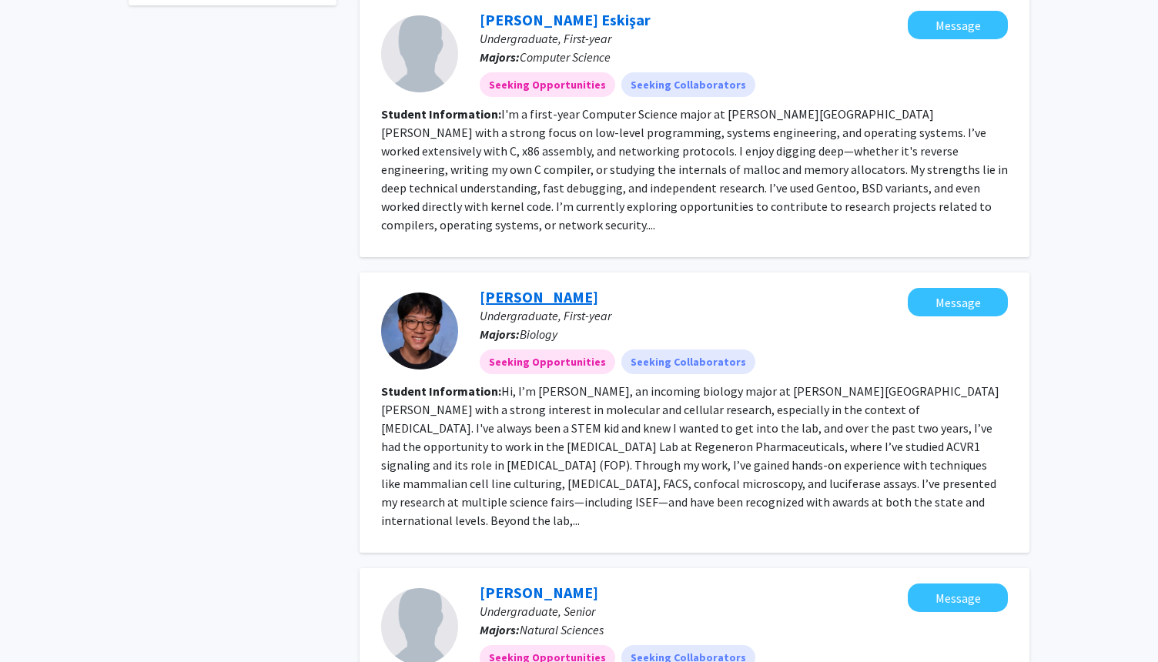
click at [551, 287] on link "[PERSON_NAME]" at bounding box center [539, 296] width 119 height 19
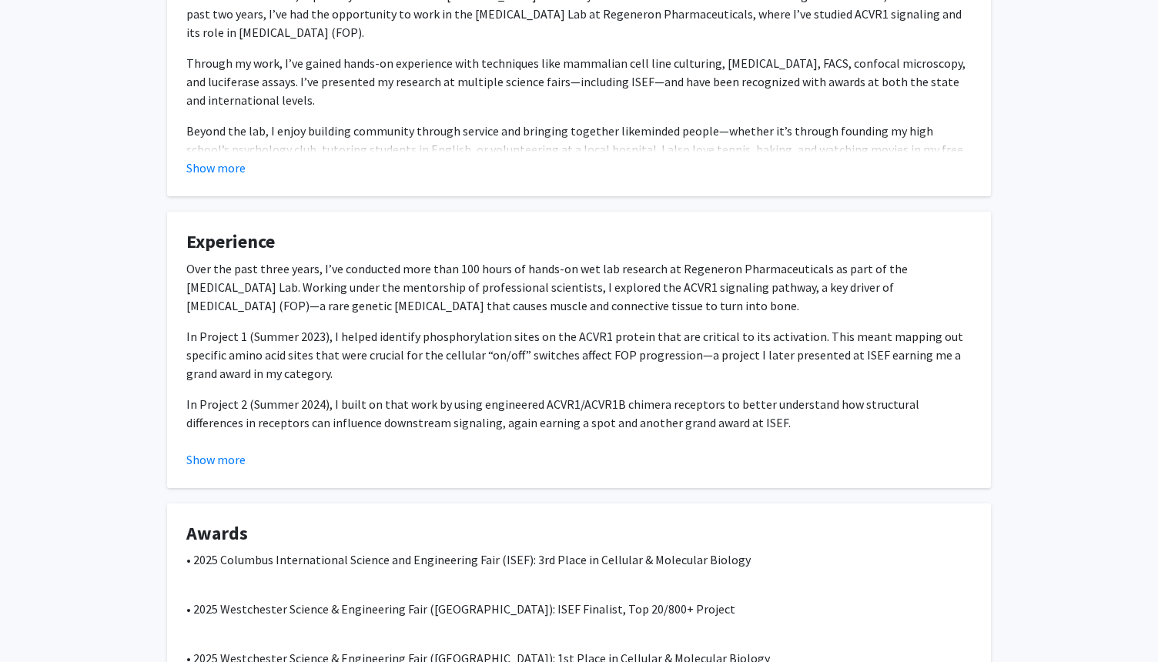
scroll to position [370, 0]
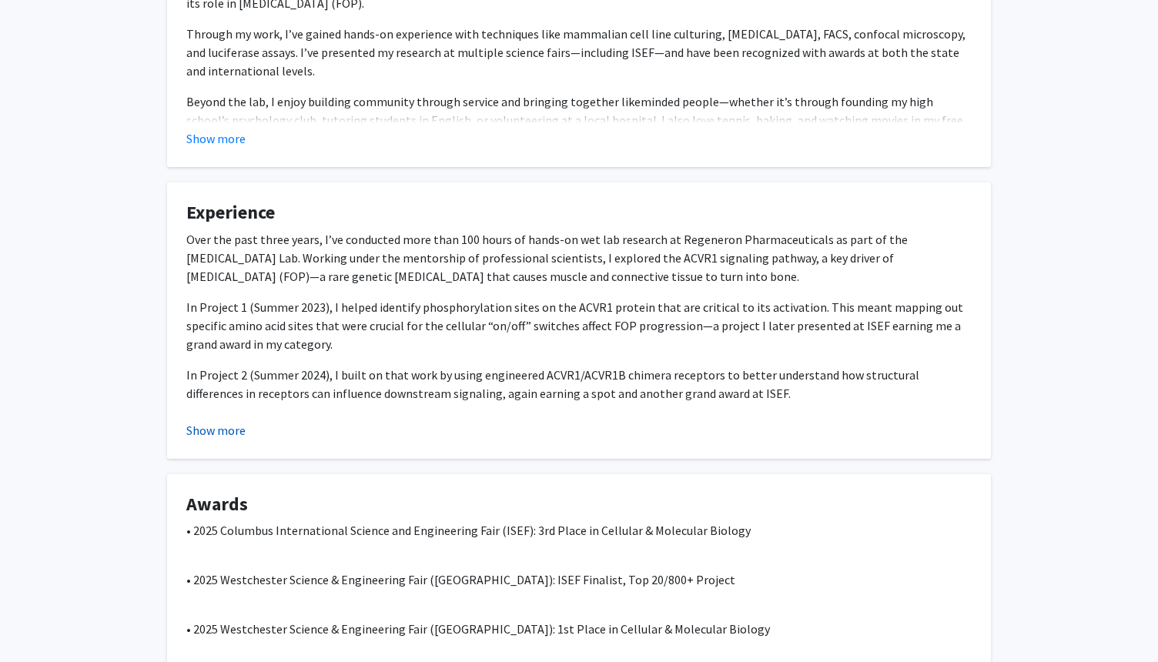
click at [231, 435] on button "Show more" at bounding box center [215, 430] width 59 height 18
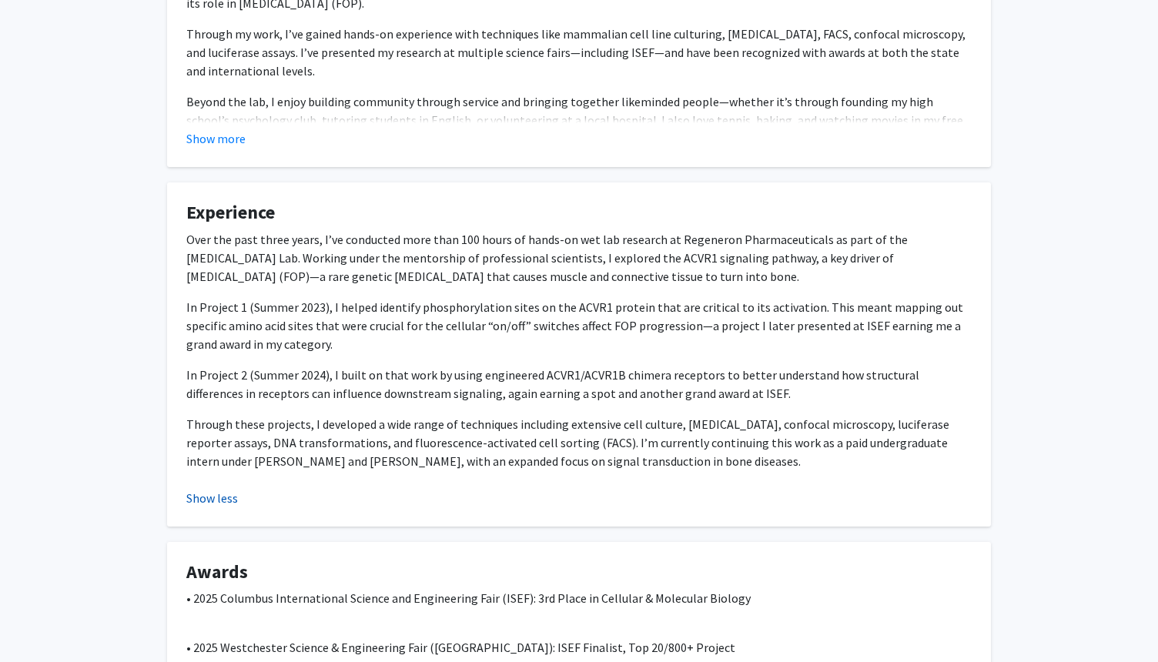
scroll to position [400, 0]
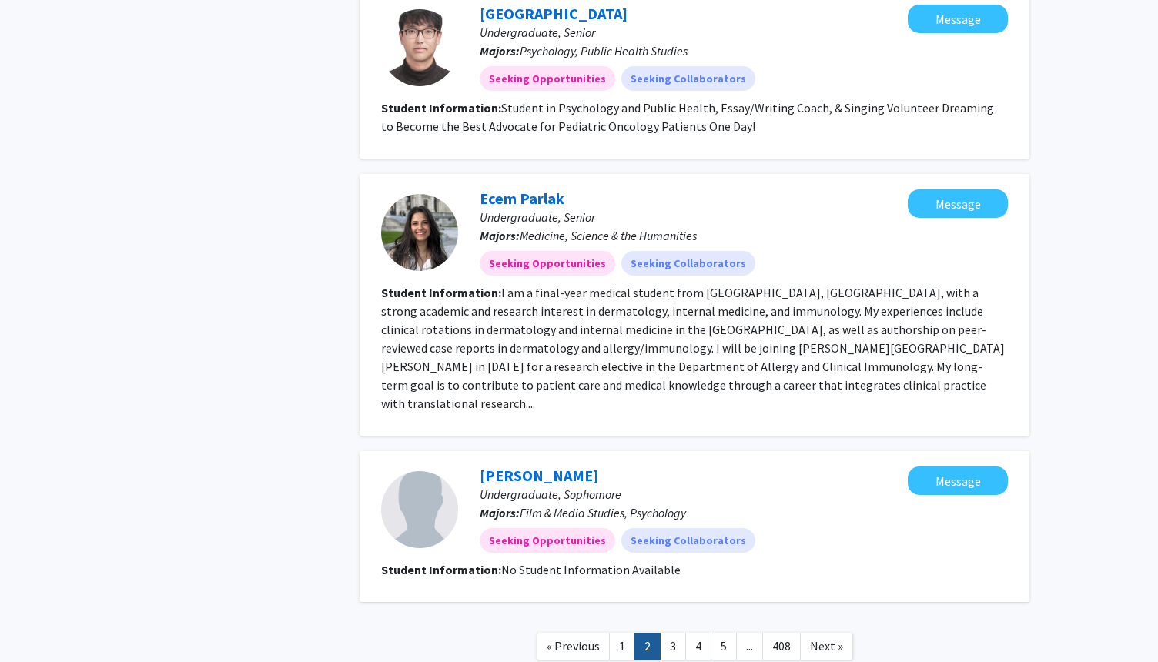
scroll to position [1958, 0]
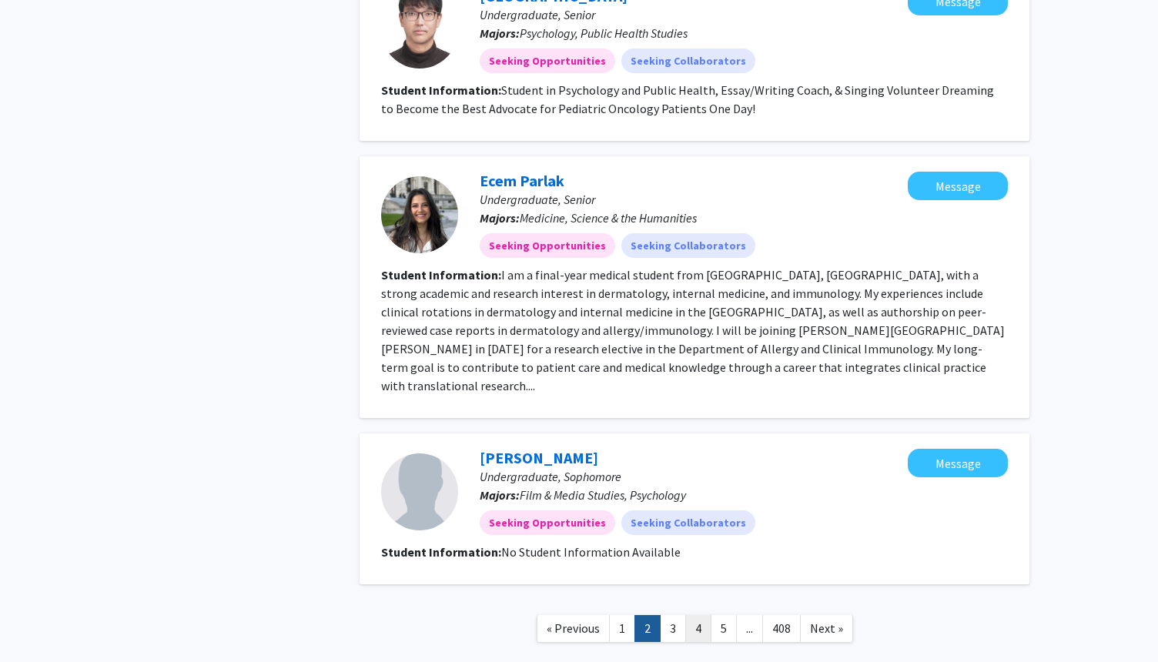
click at [688, 615] on link "4" at bounding box center [698, 628] width 26 height 27
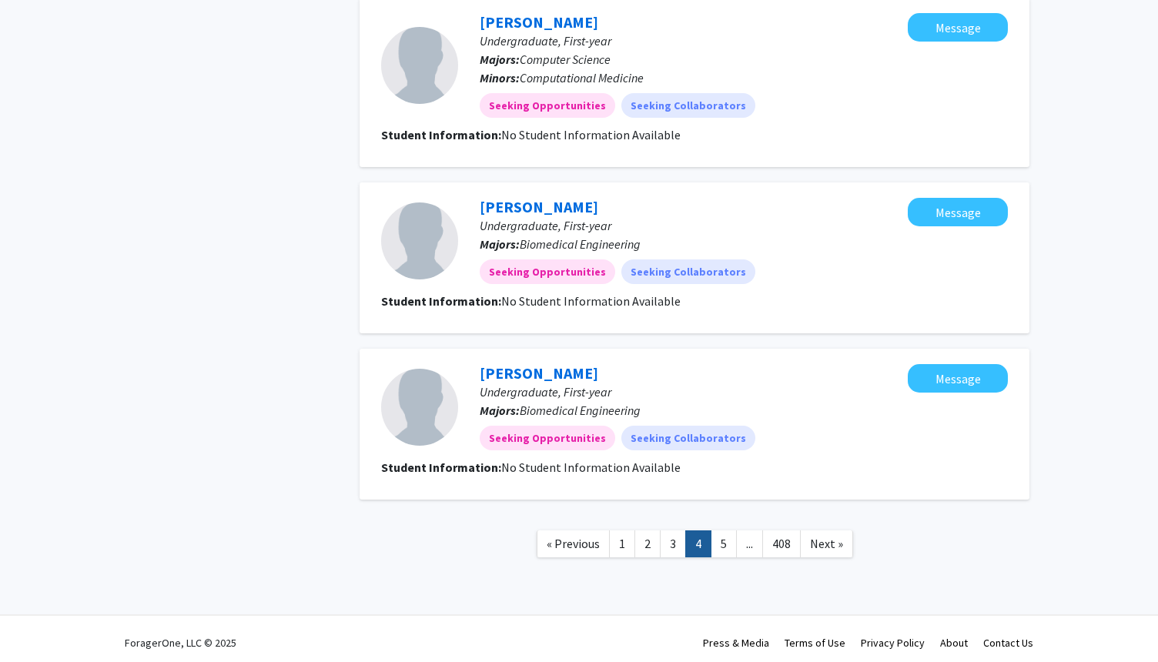
scroll to position [1367, 0]
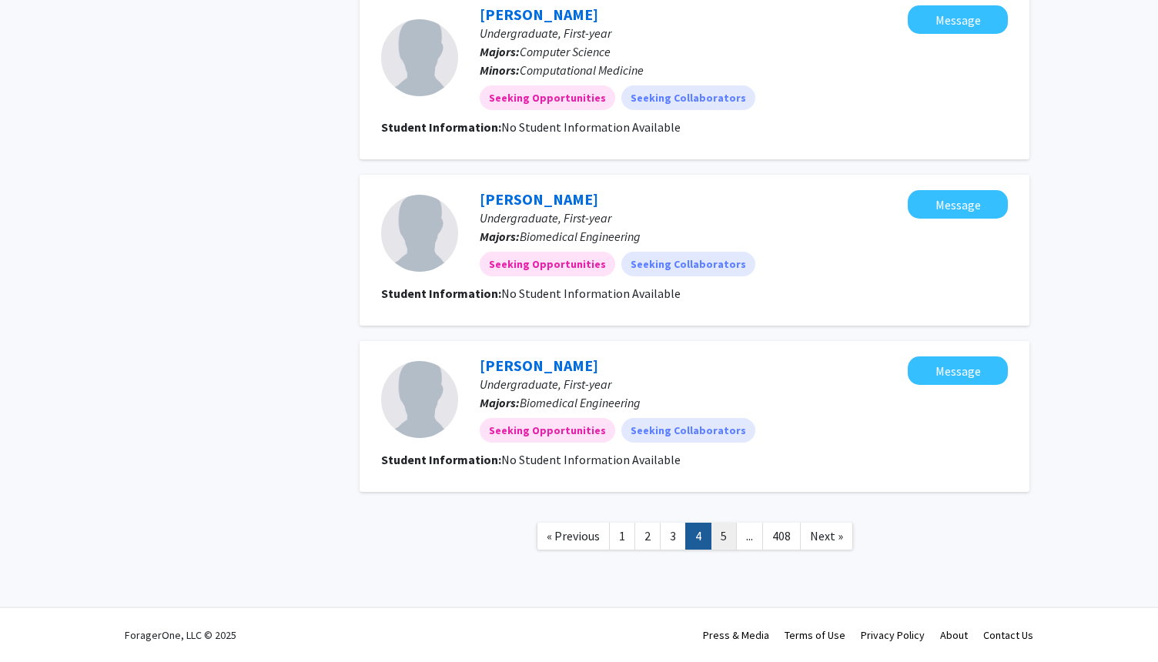
click at [725, 536] on link "5" at bounding box center [724, 536] width 26 height 27
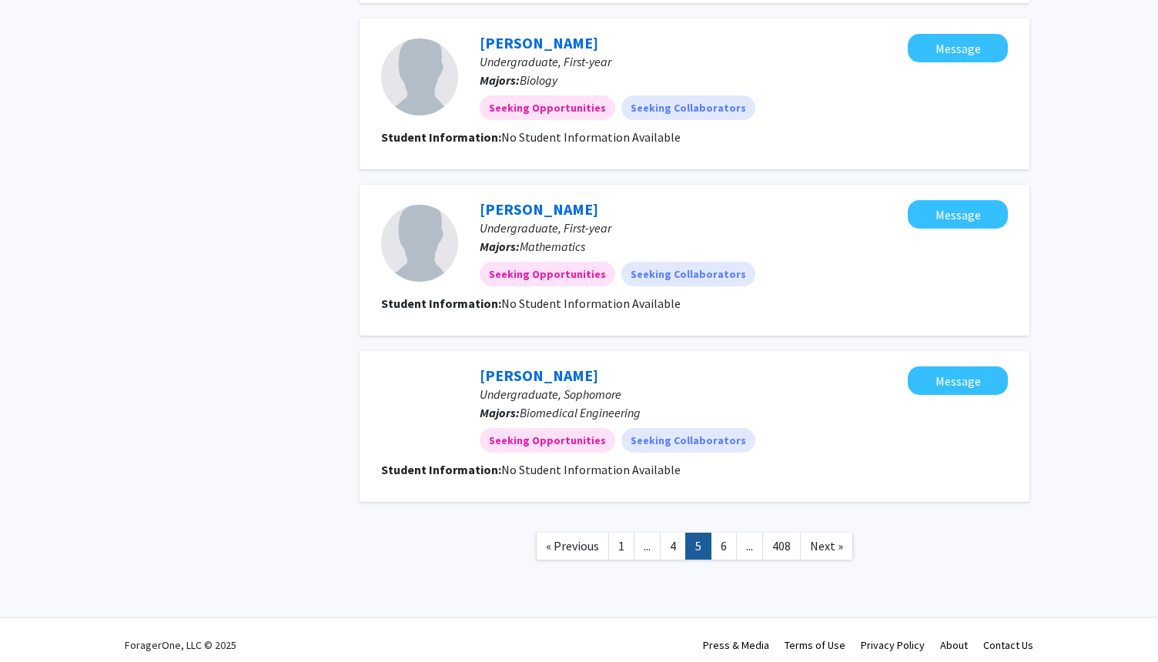
scroll to position [1385, 0]
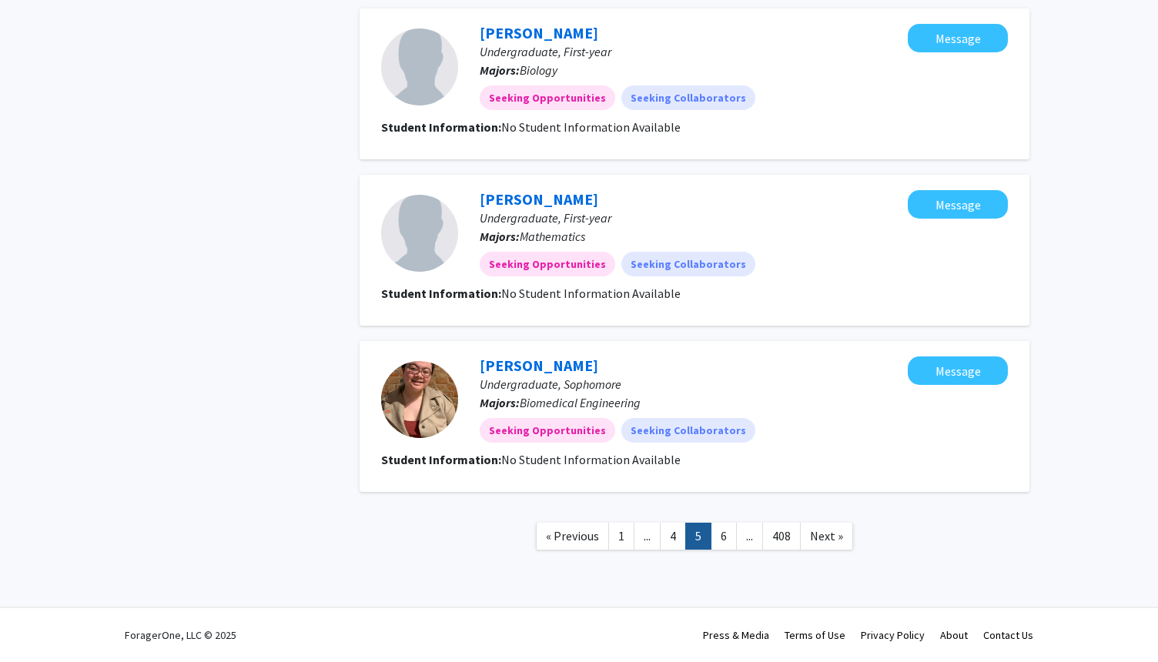
click at [725, 536] on link "6" at bounding box center [724, 536] width 26 height 27
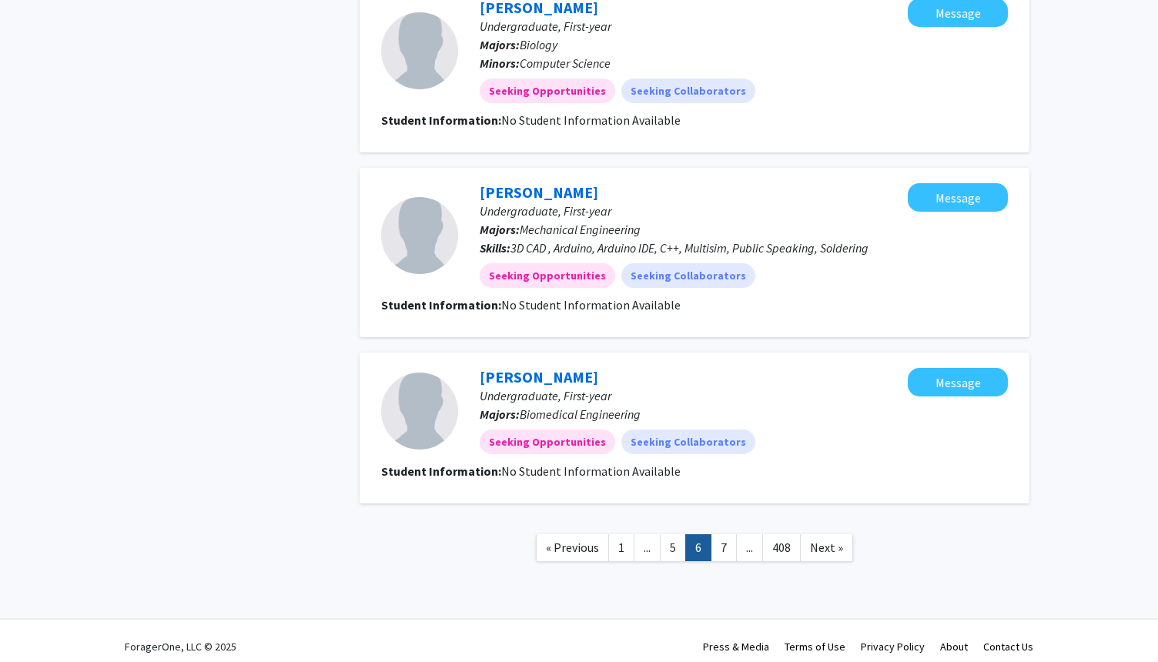
scroll to position [1367, 0]
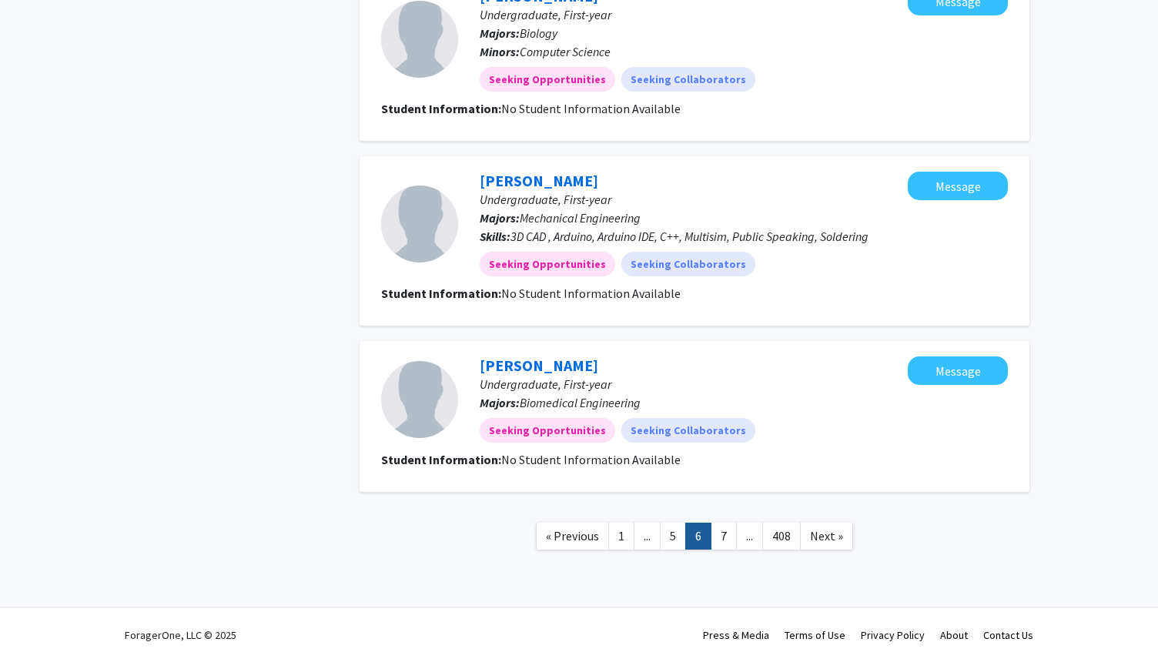
click at [714, 554] on nav "« Previous 1 ... 5 6 7 ... 408 Next »" at bounding box center [695, 538] width 670 height 62
click at [718, 543] on link "7" at bounding box center [724, 536] width 26 height 27
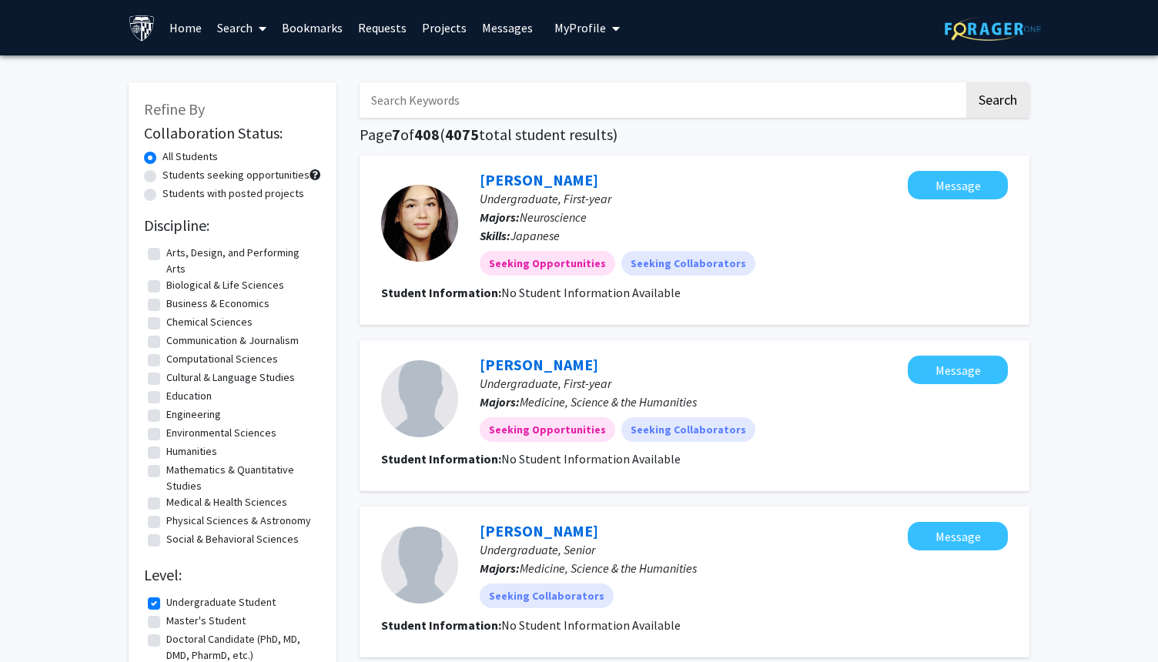
click at [587, 30] on span "My Profile" at bounding box center [580, 27] width 52 height 15
click at [597, 55] on div "[PERSON_NAME] View Profile Account Settings Log Out" at bounding box center [634, 106] width 169 height 103
click at [624, 76] on span "[PERSON_NAME]" at bounding box center [650, 71] width 93 height 17
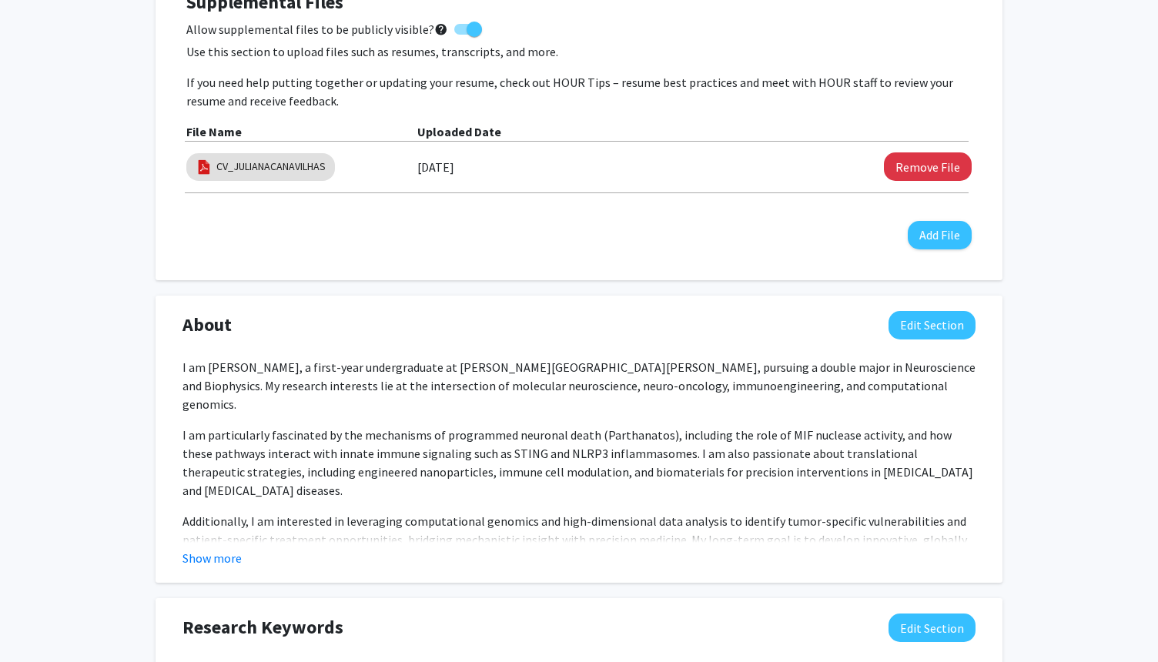
scroll to position [524, 0]
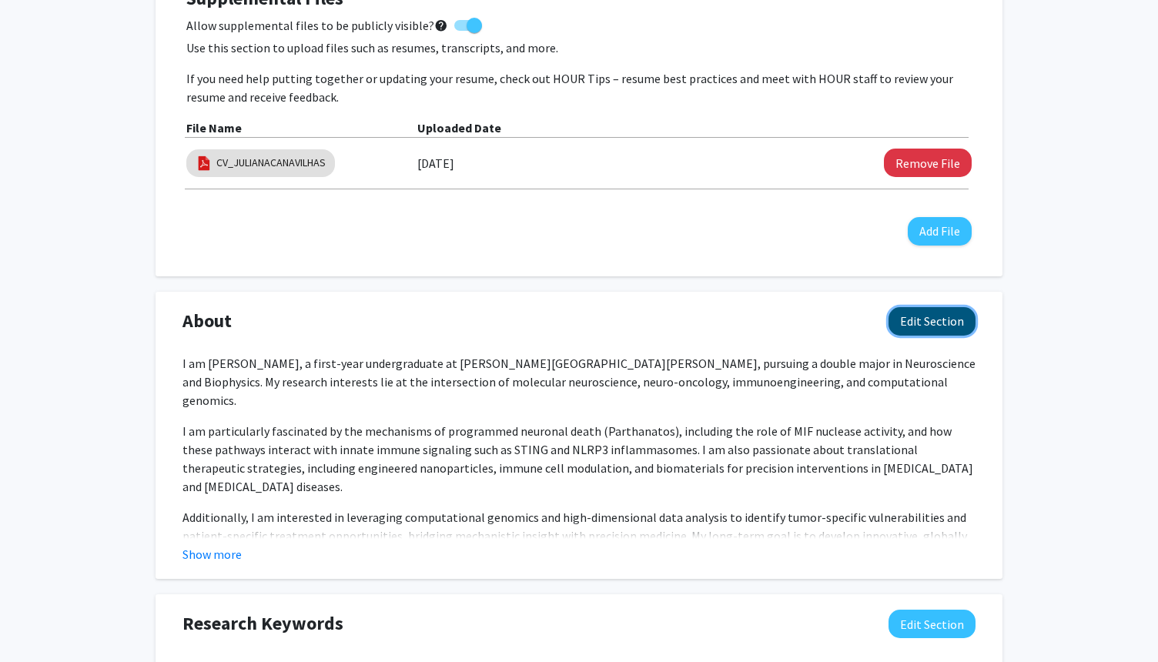
click at [931, 313] on button "Edit Section" at bounding box center [932, 321] width 87 height 28
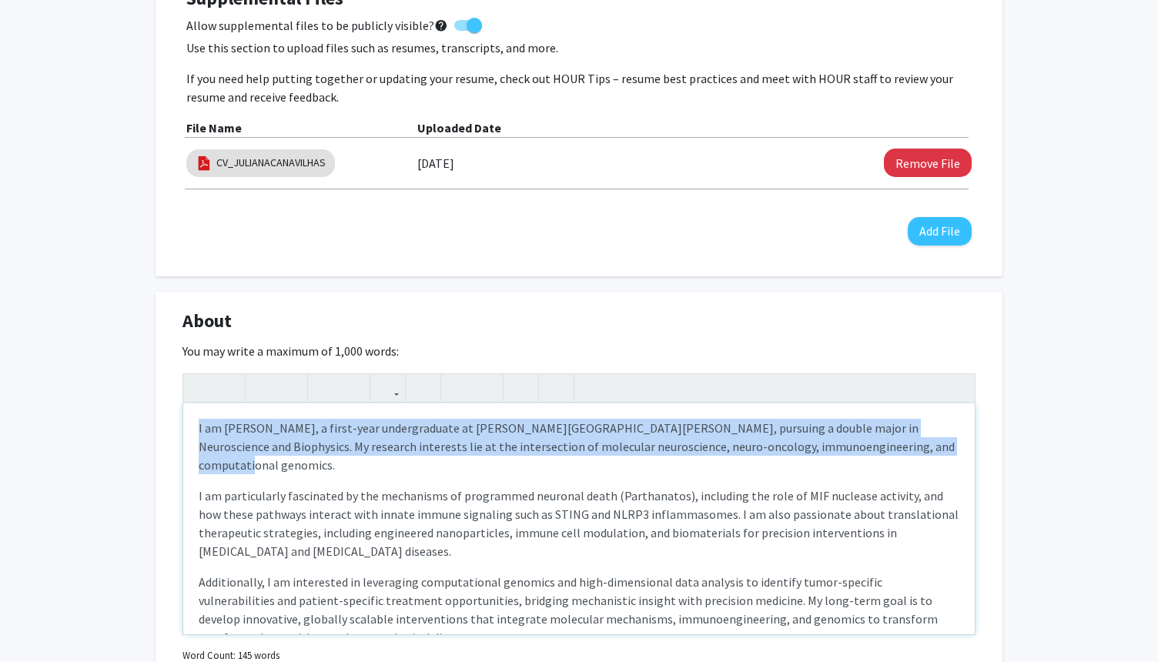
drag, startPoint x: 899, startPoint y: 444, endPoint x: 147, endPoint y: 421, distance: 751.8
click at [147, 421] on div "[PERSON_NAME] Edit Section See Public View help Degree Level: Undergraduate Stu…" at bounding box center [579, 528] width 1158 height 1993
paste div "Note to users with screen readers: Please deactivate our accessibility plugin f…"
type textarea "<p>Passionate about uncovering the molecular roots of [MEDICAL_DATA], I am a Ne…"
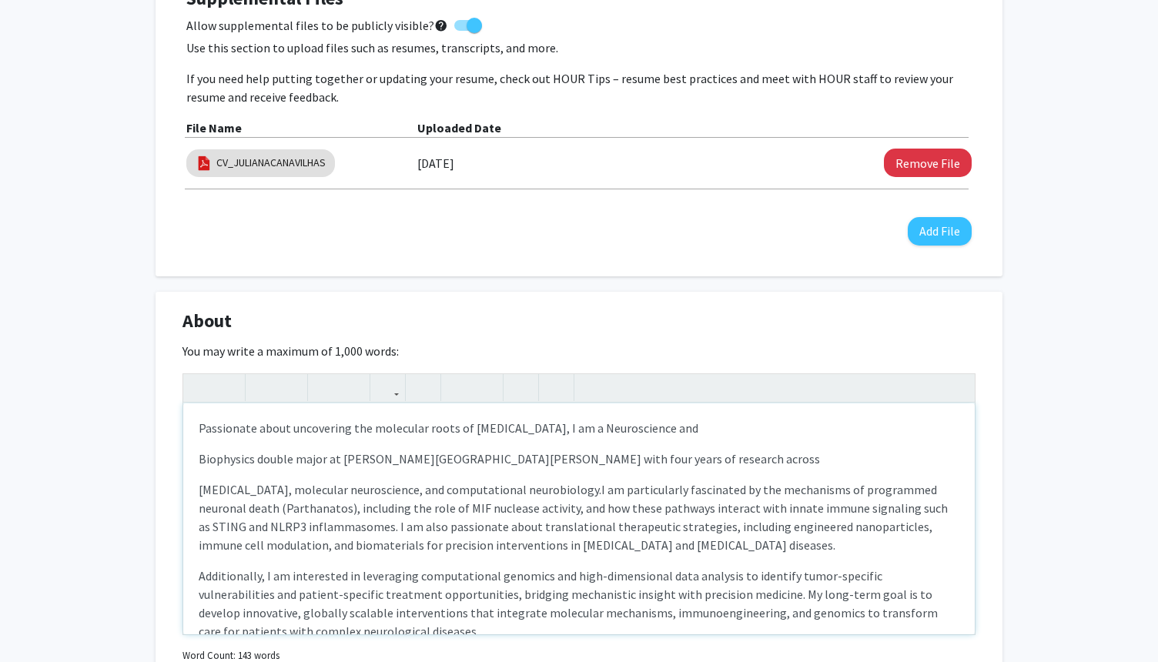
click at [333, 450] on p "Passionate about uncovering the molecular roots of [MEDICAL_DATA], I am a Neuro…" at bounding box center [579, 459] width 761 height 18
click at [199, 480] on p "Biophysics double major at [PERSON_NAME][GEOGRAPHIC_DATA][PERSON_NAME] with fou…" at bounding box center [579, 517] width 761 height 74
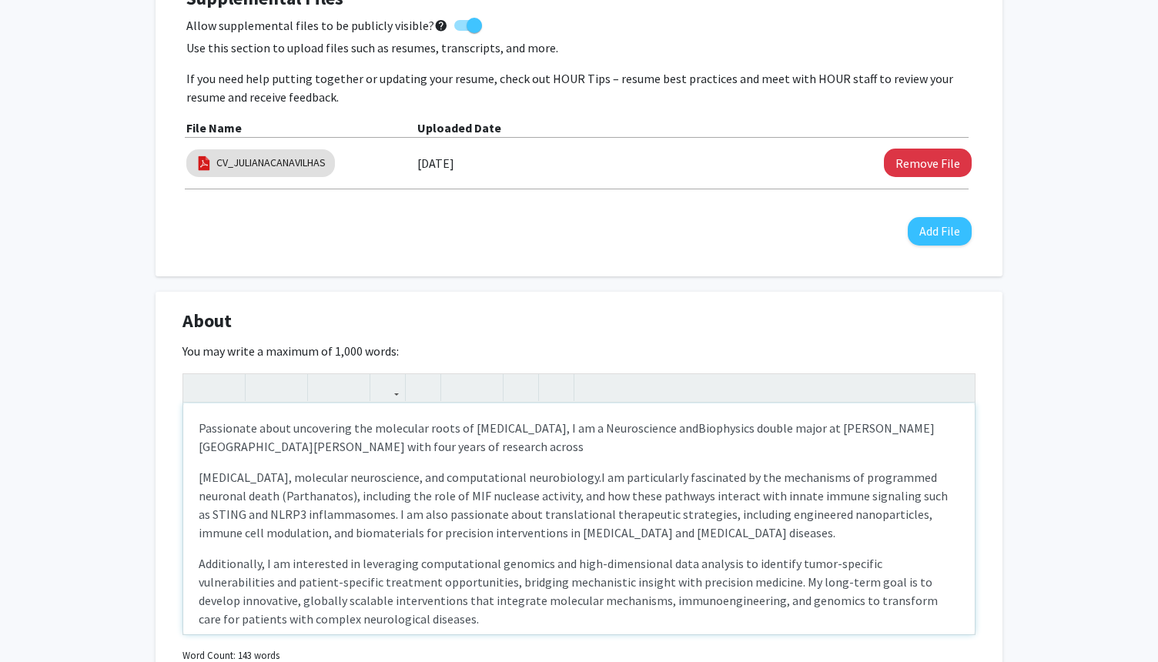
click at [199, 554] on p "[MEDICAL_DATA], molecular neuroscience, and computational neurobiology.I am par…" at bounding box center [579, 591] width 761 height 74
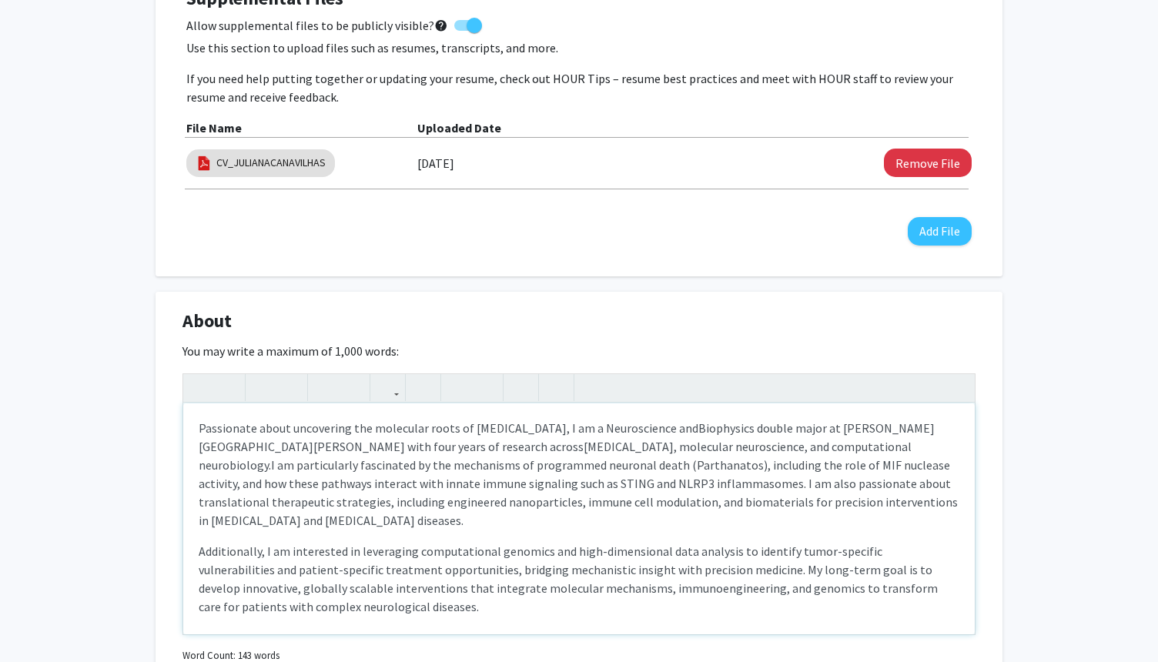
click at [777, 446] on span "[MEDICAL_DATA], molecular neuroscience, and computational neurobiology.I am par…" at bounding box center [578, 483] width 759 height 89
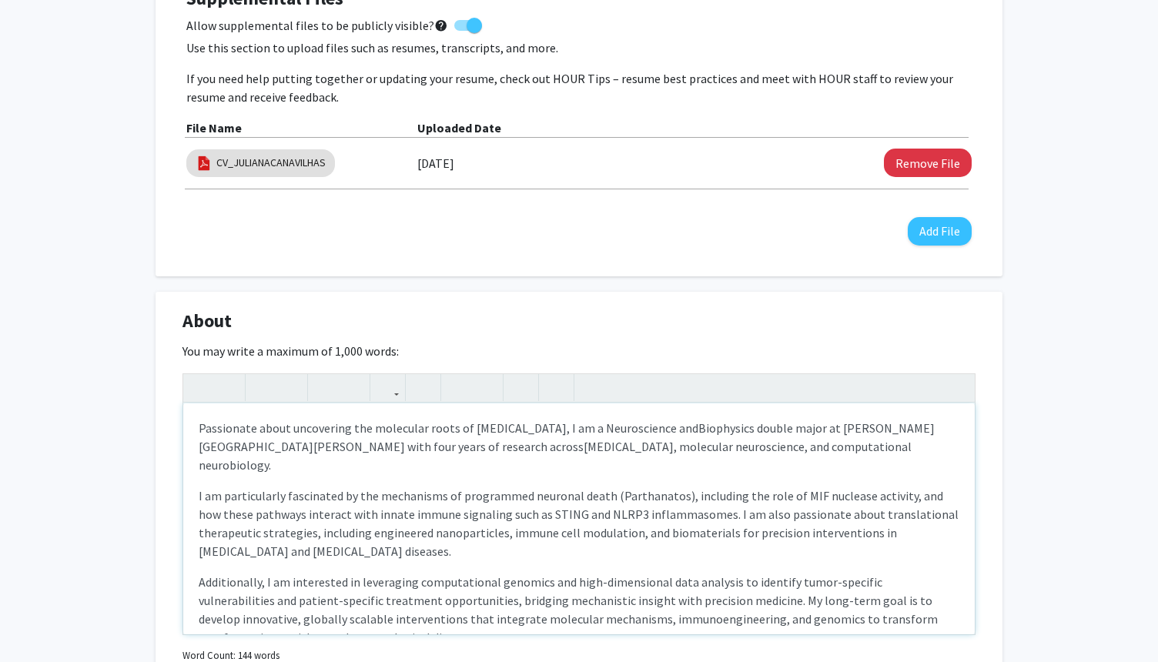
drag, startPoint x: 377, startPoint y: 537, endPoint x: 135, endPoint y: 477, distance: 249.9
click at [135, 477] on div "[PERSON_NAME] Edit Section See Public View help Degree Level: Undergraduate Stu…" at bounding box center [579, 528] width 1158 height 1993
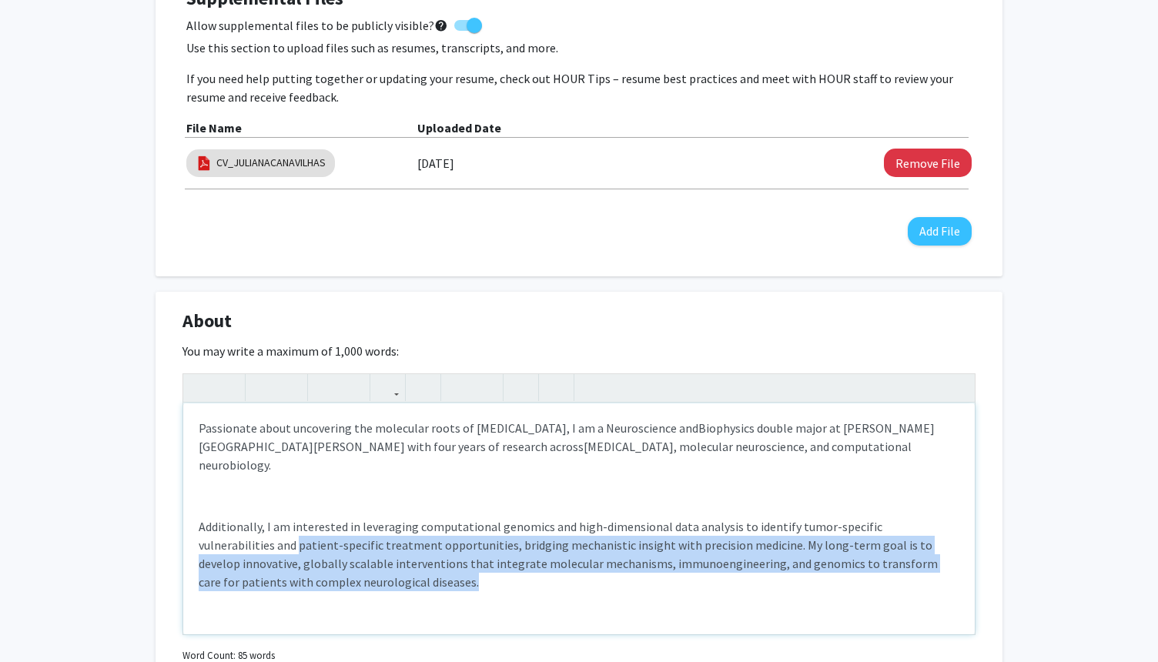
drag, startPoint x: 347, startPoint y: 566, endPoint x: 187, endPoint y: 521, distance: 166.3
click at [187, 521] on div "Passionate about uncovering the molecular roots of [MEDICAL_DATA], I am a Neuro…" at bounding box center [579, 518] width 792 height 231
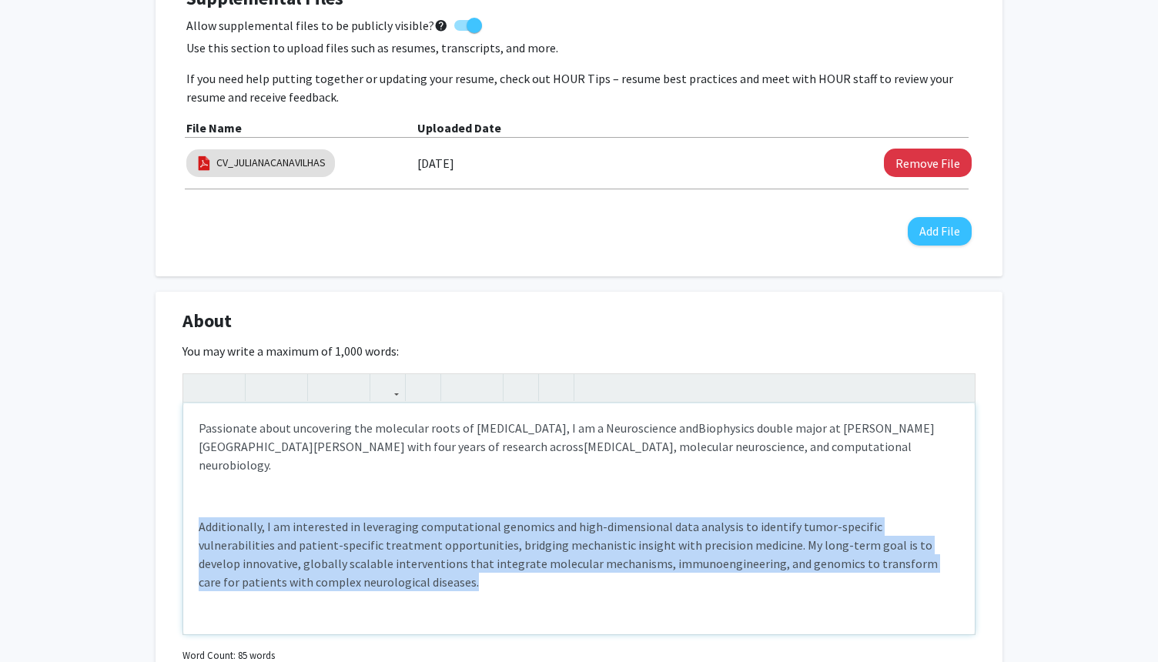
drag, startPoint x: 196, startPoint y: 505, endPoint x: 380, endPoint y: 590, distance: 202.6
click at [380, 593] on div "Passionate about uncovering the molecular roots of [MEDICAL_DATA], I am a Neuro…" at bounding box center [579, 518] width 792 height 231
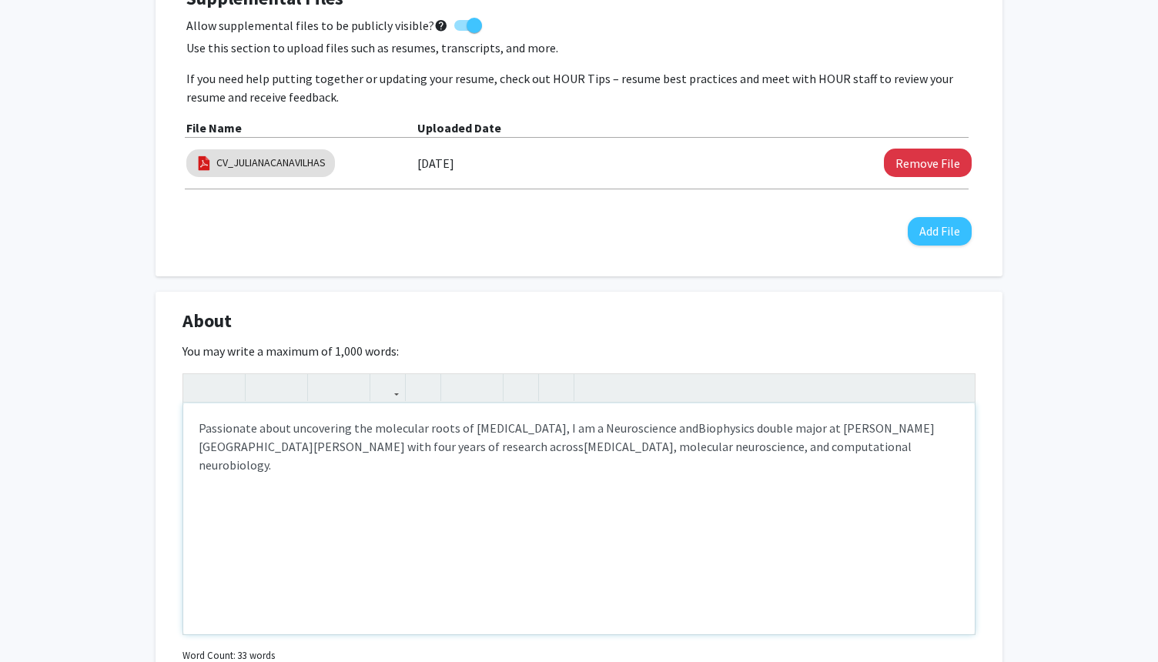
click at [795, 487] on p "Passionate about uncovering the molecular roots of [MEDICAL_DATA], I am a Neuro…" at bounding box center [579, 496] width 761 height 18
click at [698, 487] on div "Passionate about uncovering the molecular roots of [MEDICAL_DATA], I am a Neuro…" at bounding box center [579, 518] width 792 height 231
click at [537, 517] on p "Note to users with screen readers: Please deactivate our accessibility plugin f…" at bounding box center [579, 526] width 761 height 18
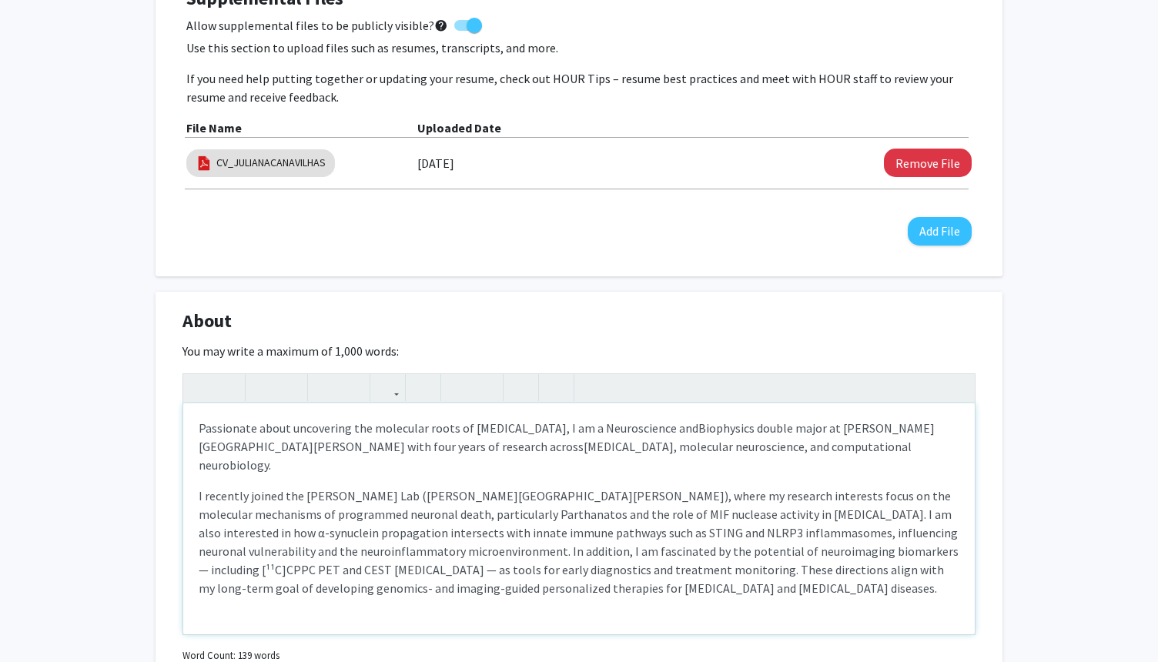
click at [671, 571] on p "I recently joined the [PERSON_NAME] Lab ([PERSON_NAME][GEOGRAPHIC_DATA][PERSON_…" at bounding box center [579, 542] width 761 height 111
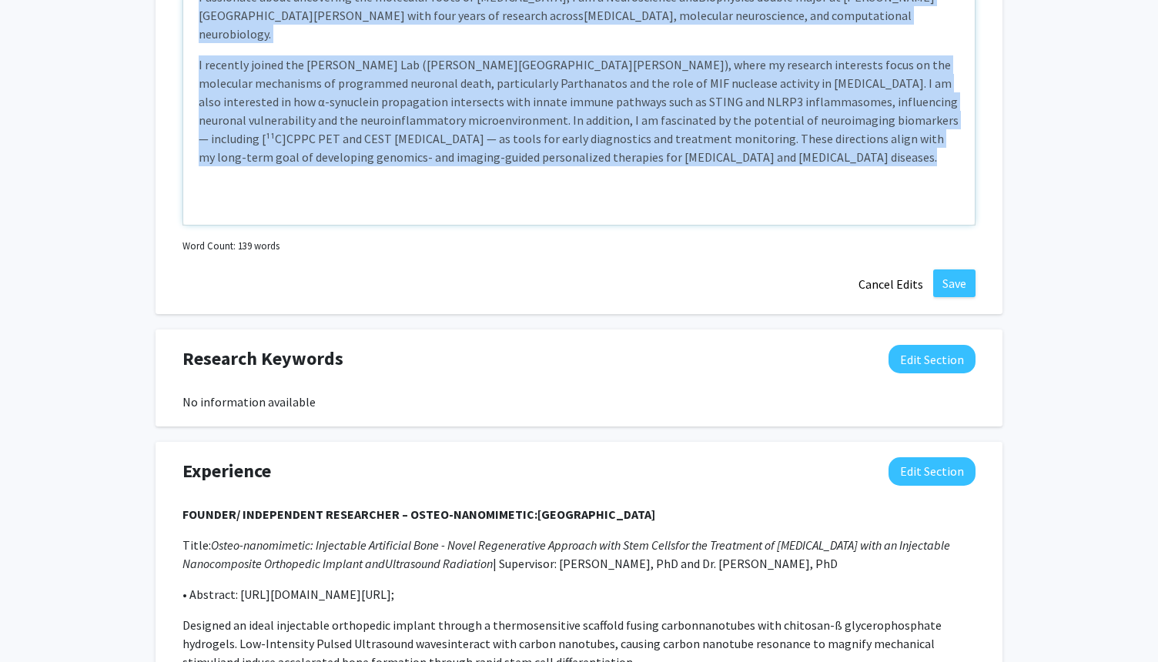
scroll to position [946, 0]
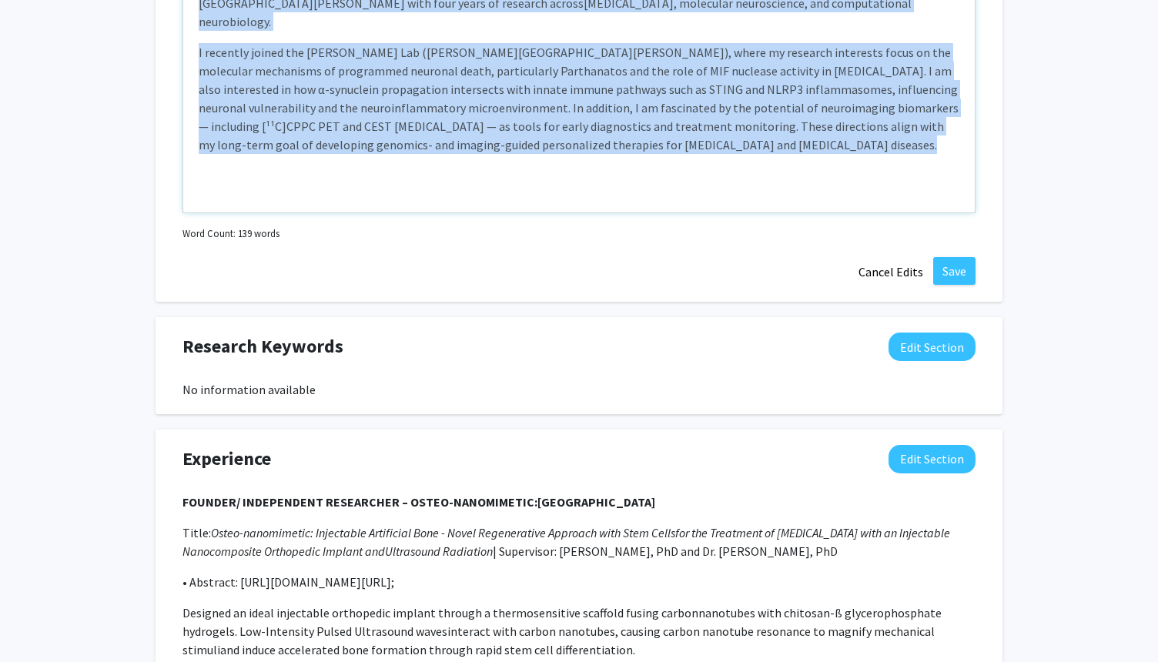
drag, startPoint x: 201, startPoint y: 433, endPoint x: 676, endPoint y: 370, distance: 479.2
click at [678, 370] on div "Seeking Opportunities? Indicate to faculty/staff and other users that you are l…" at bounding box center [579, 230] width 847 height 1675
copy div "Loremipsum dolor sitametcon adi elitseddo eiusm te incid utlabor, E do m Aliqua…"
click at [685, 166] on p "I recently joined the [PERSON_NAME] Lab ([PERSON_NAME][GEOGRAPHIC_DATA][PERSON_…" at bounding box center [579, 175] width 761 height 18
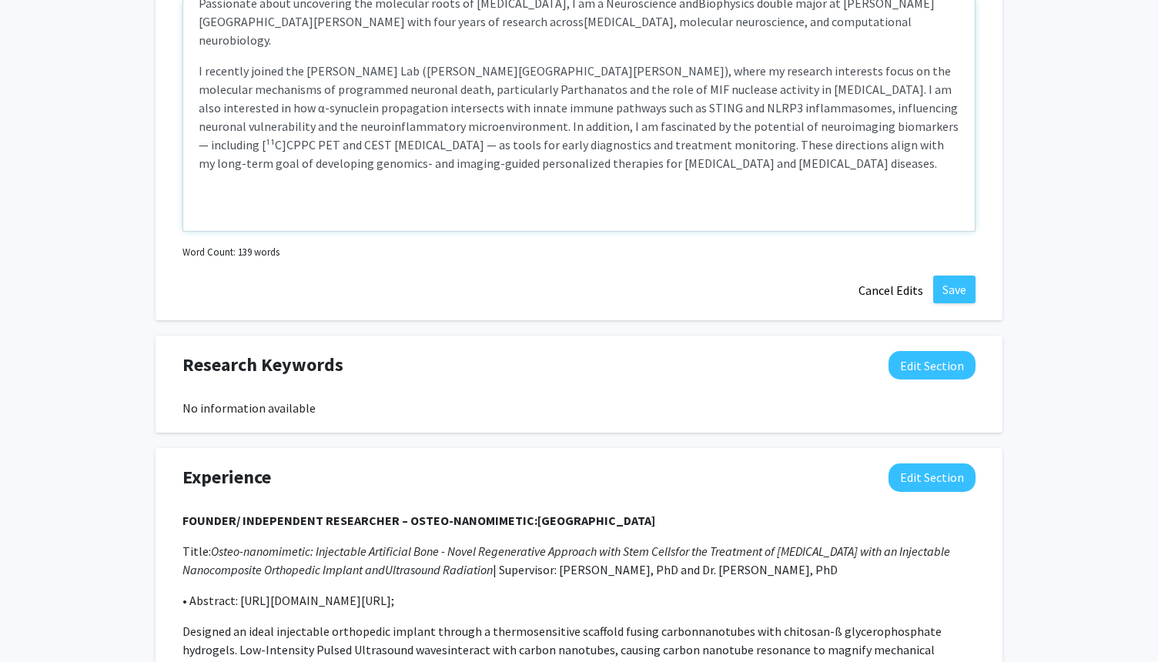
scroll to position [16, 0]
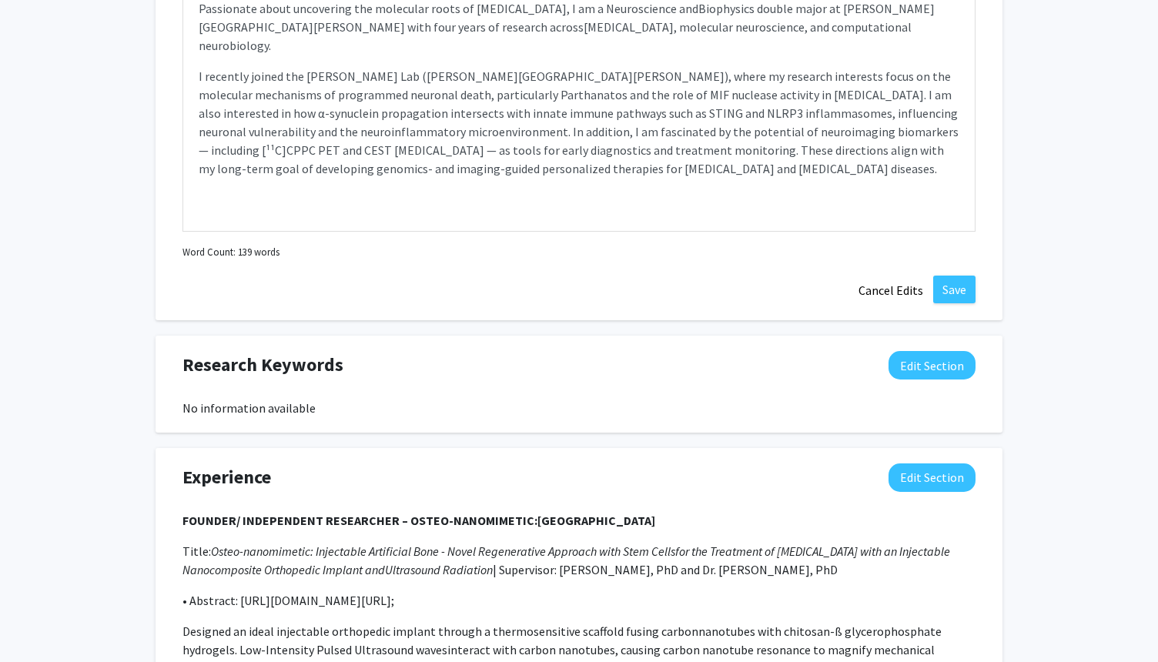
click at [1080, 137] on div "[PERSON_NAME] Edit Section See Public View help Degree Level: Undergraduate Stu…" at bounding box center [579, 124] width 1158 height 1993
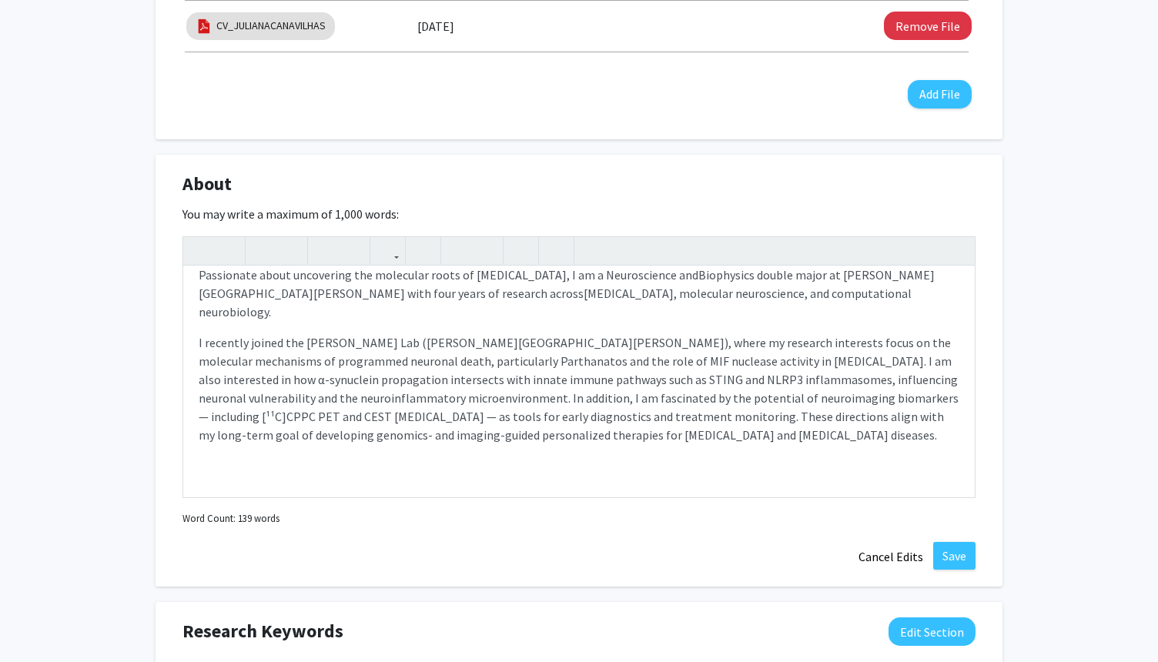
scroll to position [619, 0]
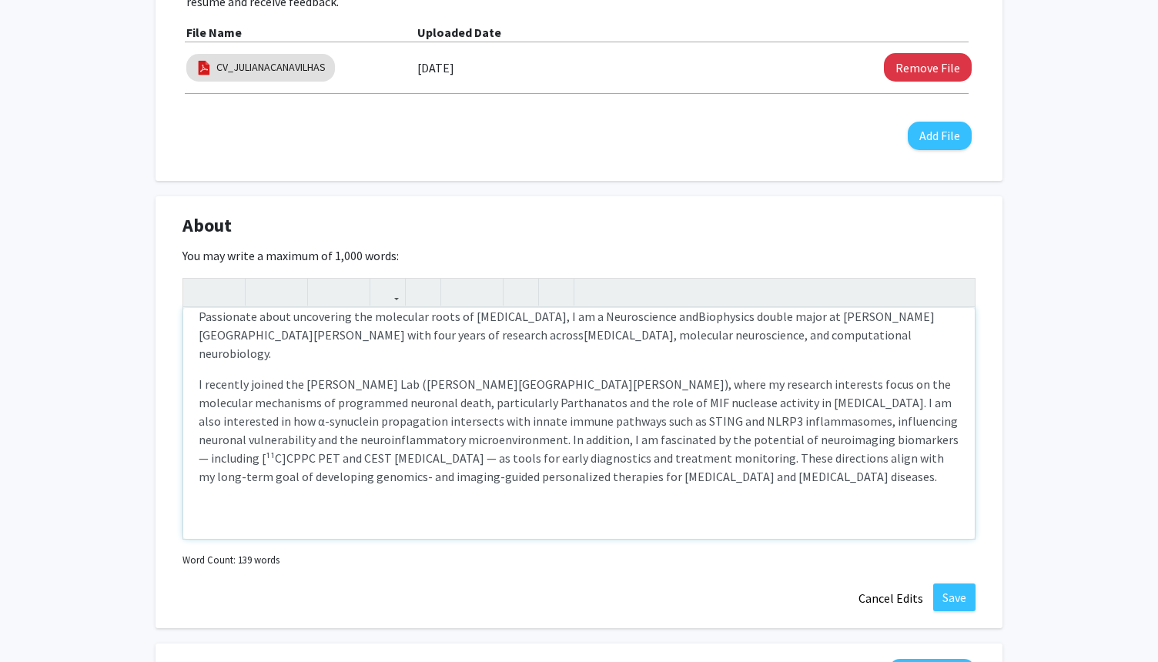
click at [668, 473] on div "Passionate about uncovering the molecular roots of [MEDICAL_DATA], I am a Neuro…" at bounding box center [579, 423] width 792 height 231
drag, startPoint x: 389, startPoint y: 366, endPoint x: 527, endPoint y: 369, distance: 137.9
click at [527, 498] on p "I recently joined the [PERSON_NAME] Lab ([PERSON_NAME][GEOGRAPHIC_DATA][PERSON_…" at bounding box center [579, 507] width 761 height 18
type textarea "<l>Ipsumdolor sitam consectetu adi elitseddo eiusm te incid utlabor, E do m Ali…"
click at [461, 473] on div "Passionate about uncovering the molecular roots of [MEDICAL_DATA], I am a Neuro…" at bounding box center [579, 423] width 792 height 231
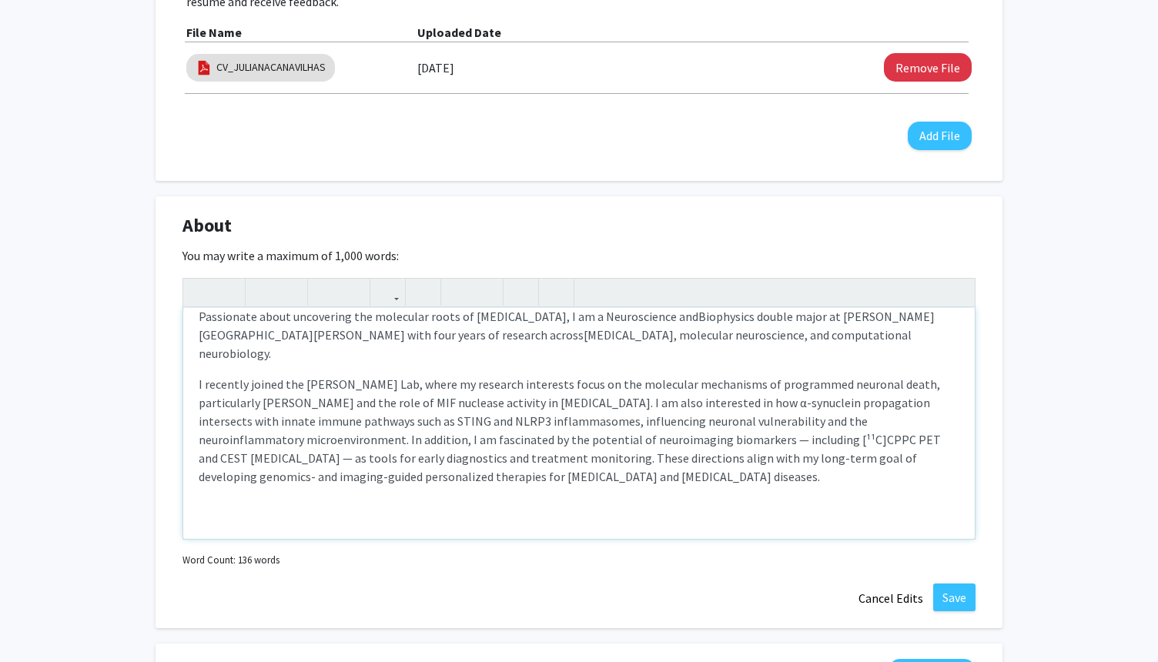
click at [340, 504] on div "Passionate about uncovering the molecular roots of [MEDICAL_DATA], I am a Neuro…" at bounding box center [579, 423] width 792 height 231
click at [675, 165] on div "Supplemental Files Allow supplemental files to be publicly visible? help Use th…" at bounding box center [579, 21] width 847 height 320
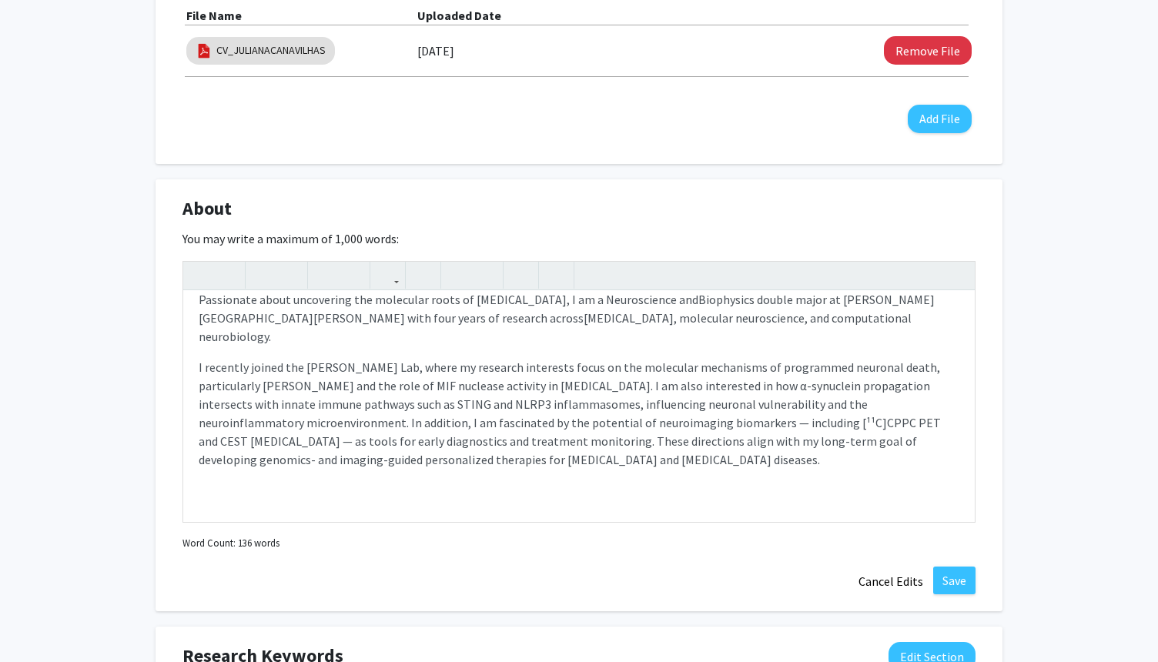
scroll to position [647, 0]
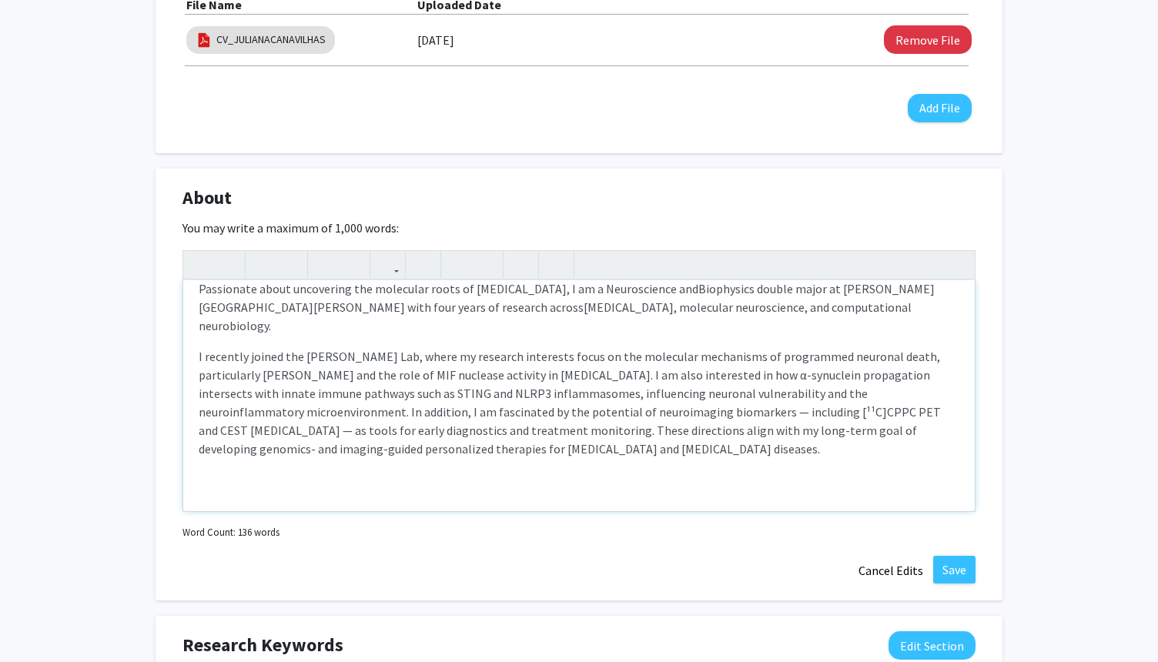
click at [412, 474] on div "Passionate about uncovering the molecular roots of [MEDICAL_DATA], I am a Neuro…" at bounding box center [579, 395] width 792 height 231
click at [434, 470] on p "I recently joined the [PERSON_NAME] Lab, where my research interests focus on t…" at bounding box center [579, 479] width 761 height 18
click at [431, 450] on div "Passionate about uncovering the molecular roots of [MEDICAL_DATA], I am a Neuro…" at bounding box center [579, 395] width 792 height 231
click at [426, 444] on div "Passionate about uncovering the molecular roots of [MEDICAL_DATA], I am a Neuro…" at bounding box center [579, 395] width 792 height 231
click at [391, 470] on p "Note to users with screen readers: Please deactivate our accessibility plugin f…" at bounding box center [579, 479] width 761 height 18
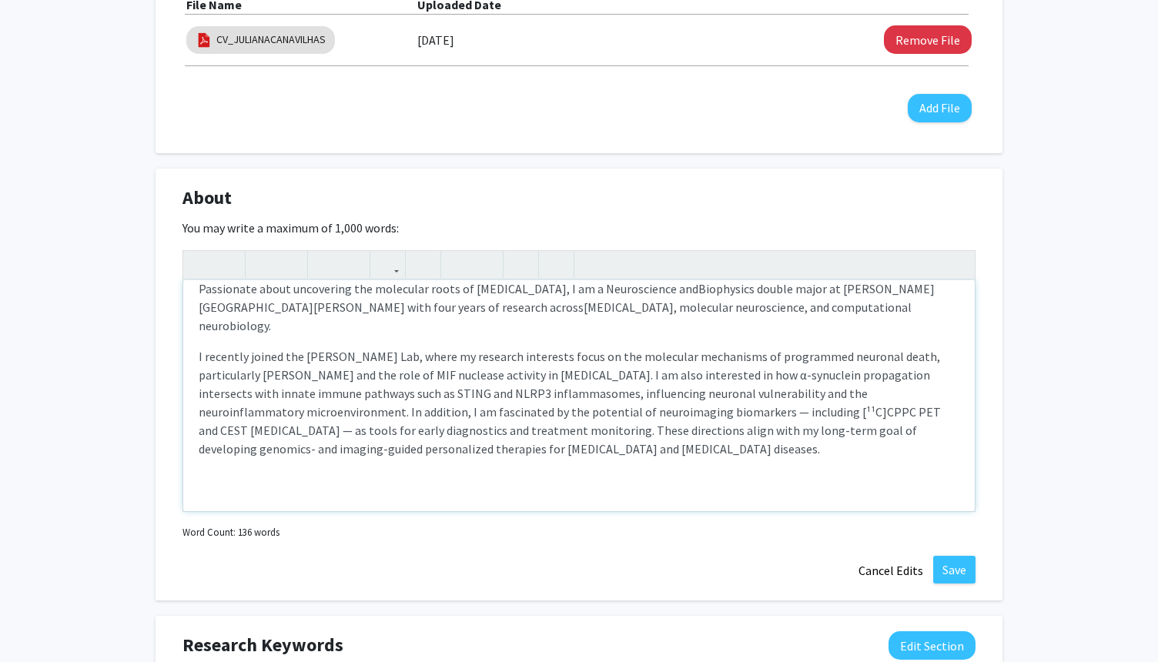
click at [387, 470] on p "Note to users with screen readers: Please deactivate our accessibility plugin f…" at bounding box center [579, 479] width 761 height 18
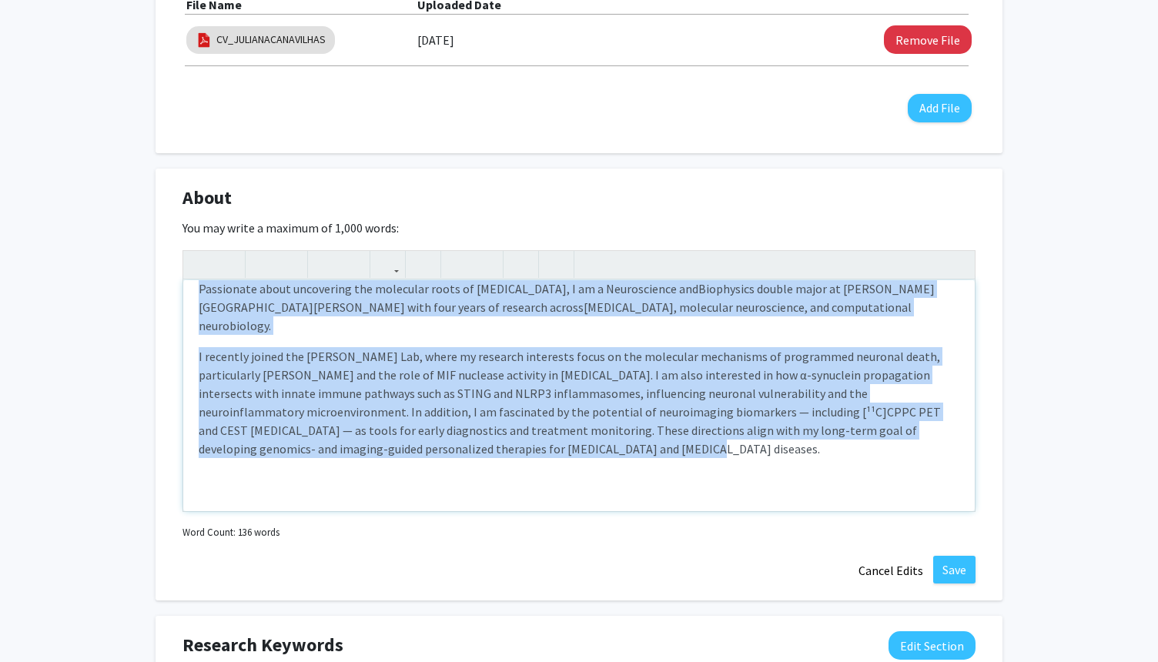
scroll to position [0, 0]
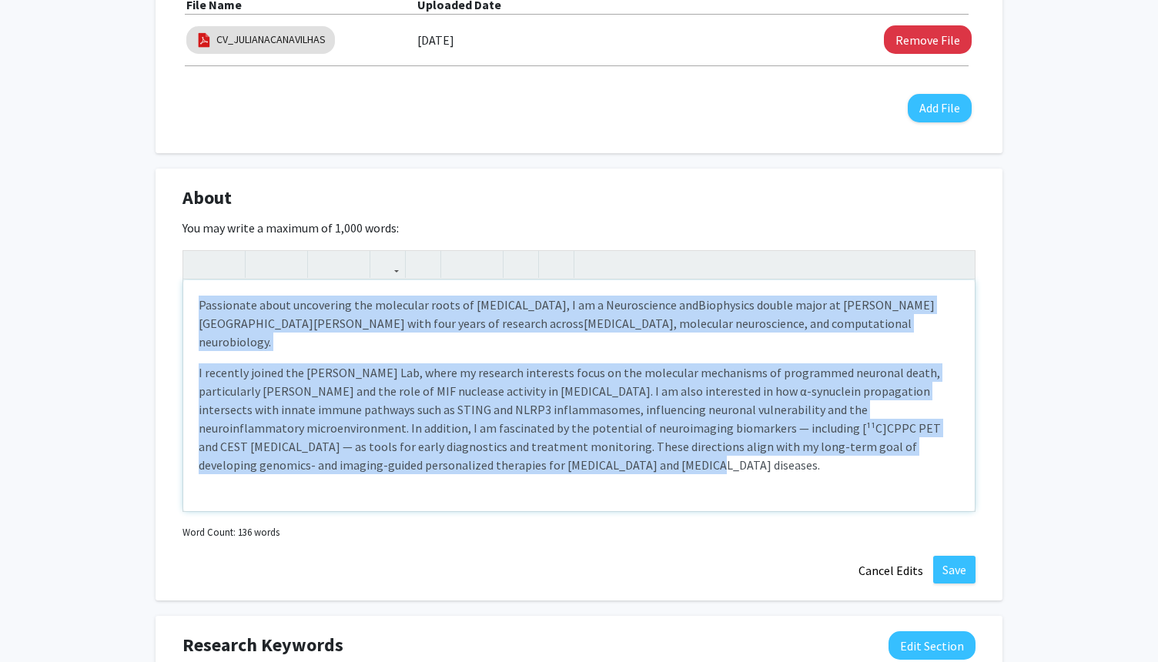
drag, startPoint x: 430, startPoint y: 434, endPoint x: 259, endPoint y: 223, distance: 271.5
click at [259, 224] on div "You may write a maximum of 1,000 words: Passionate about uncovering the molecul…" at bounding box center [578, 381] width 793 height 323
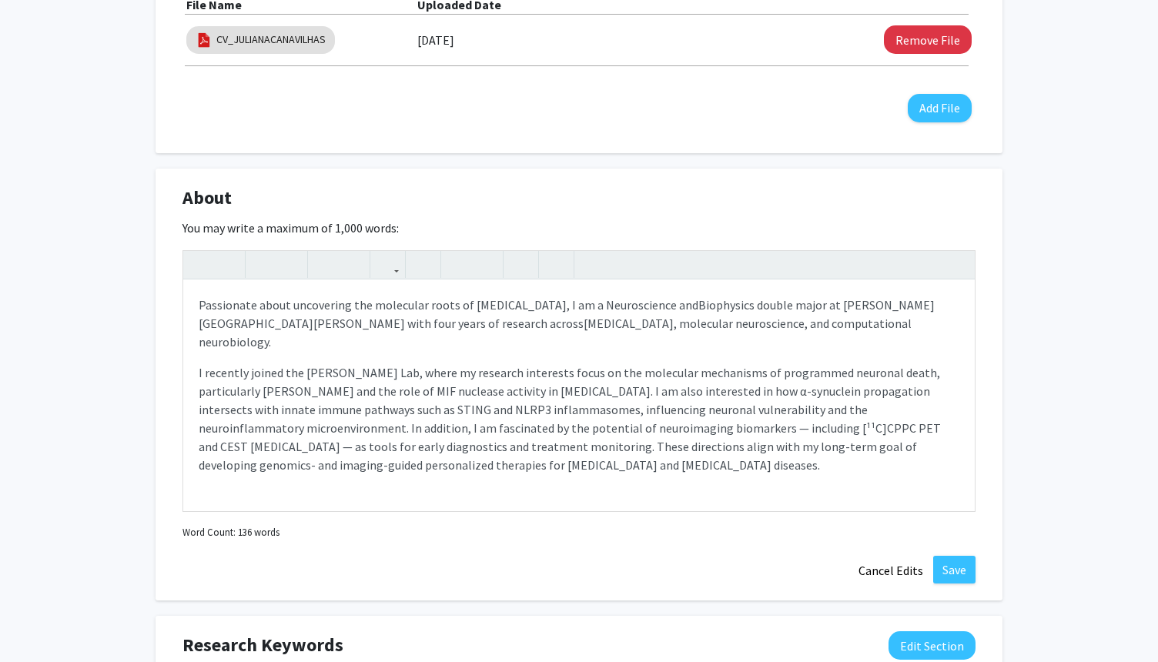
click at [363, 186] on div "About Edit Section" at bounding box center [579, 201] width 816 height 35
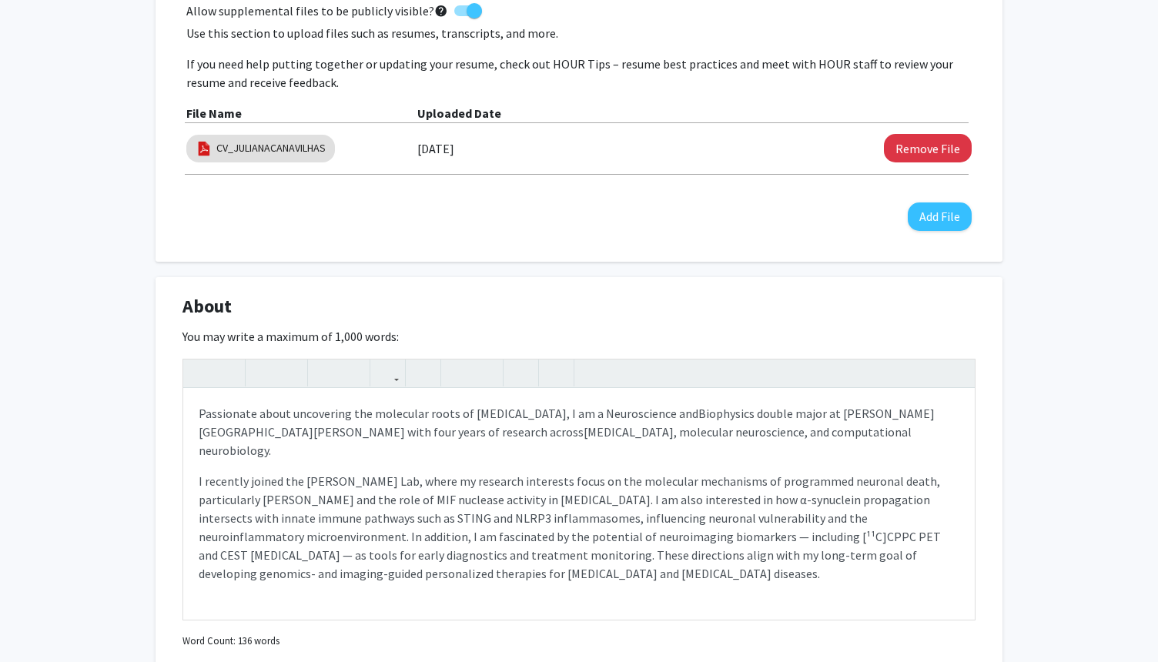
scroll to position [554, 0]
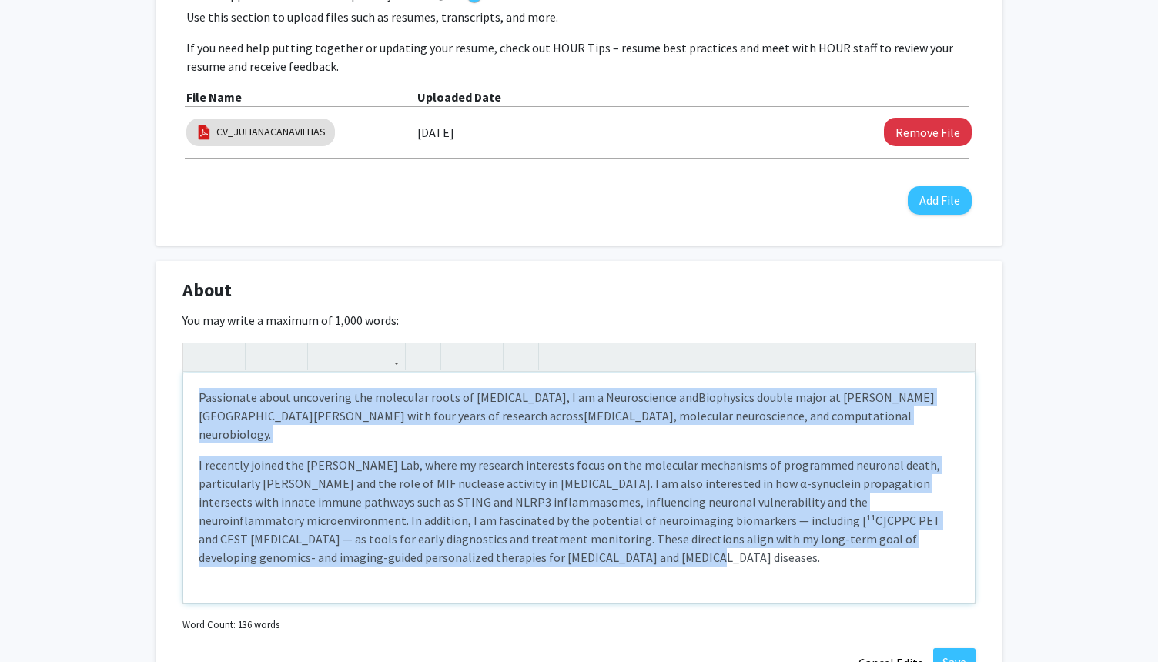
drag, startPoint x: 428, startPoint y: 546, endPoint x: 172, endPoint y: 364, distance: 314.3
click at [168, 369] on div "About Edit Section You may write a maximum of 1,000 words: Passionate about unc…" at bounding box center [579, 477] width 847 height 433
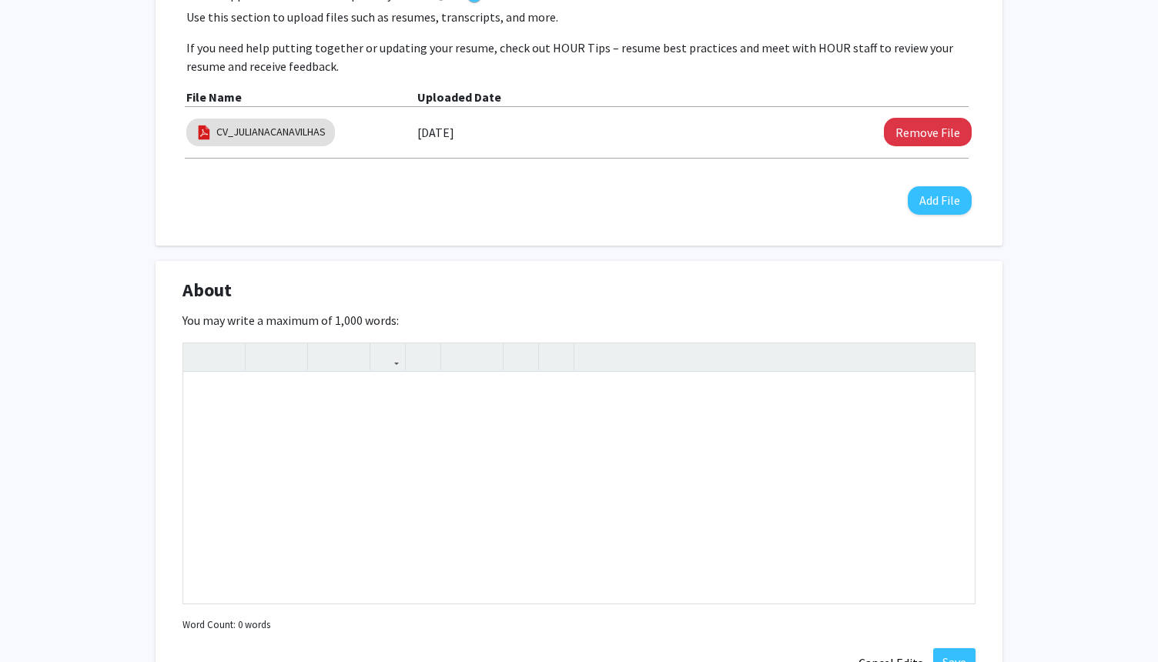
click at [504, 256] on div "Seeking Opportunities? Indicate to faculty/staff and other users that you are l…" at bounding box center [579, 621] width 847 height 1675
click at [952, 652] on button "Save" at bounding box center [954, 662] width 42 height 28
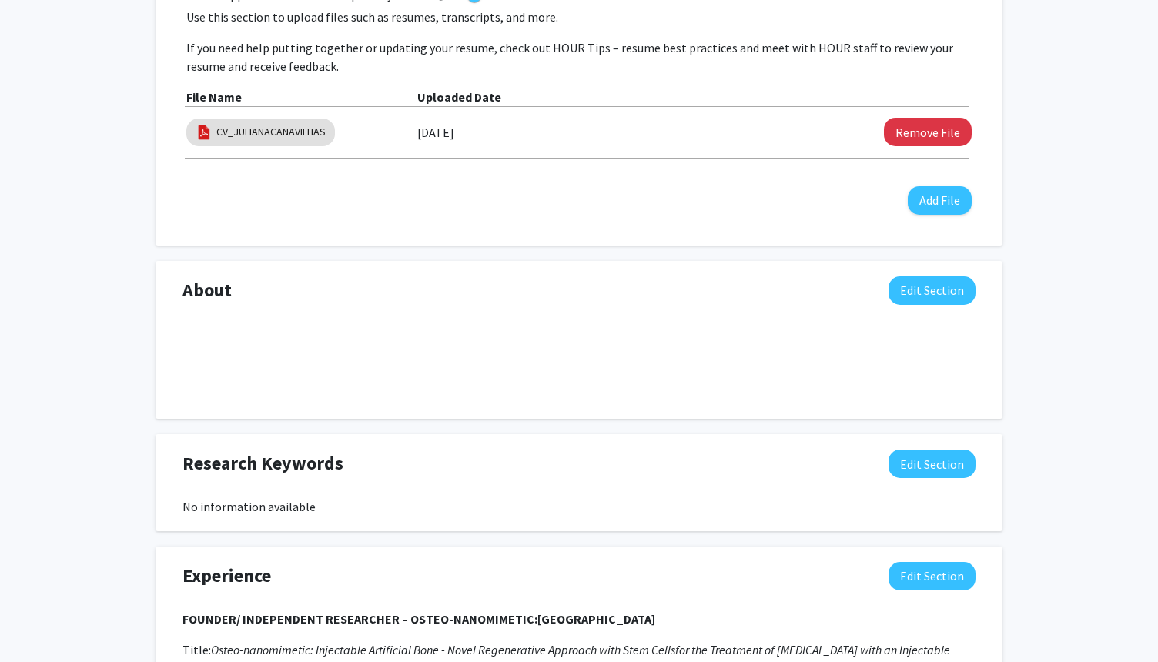
click at [1083, 477] on div "[PERSON_NAME] Edit Section See Public View help Degree Level: Undergraduate Stu…" at bounding box center [579, 360] width 1158 height 1719
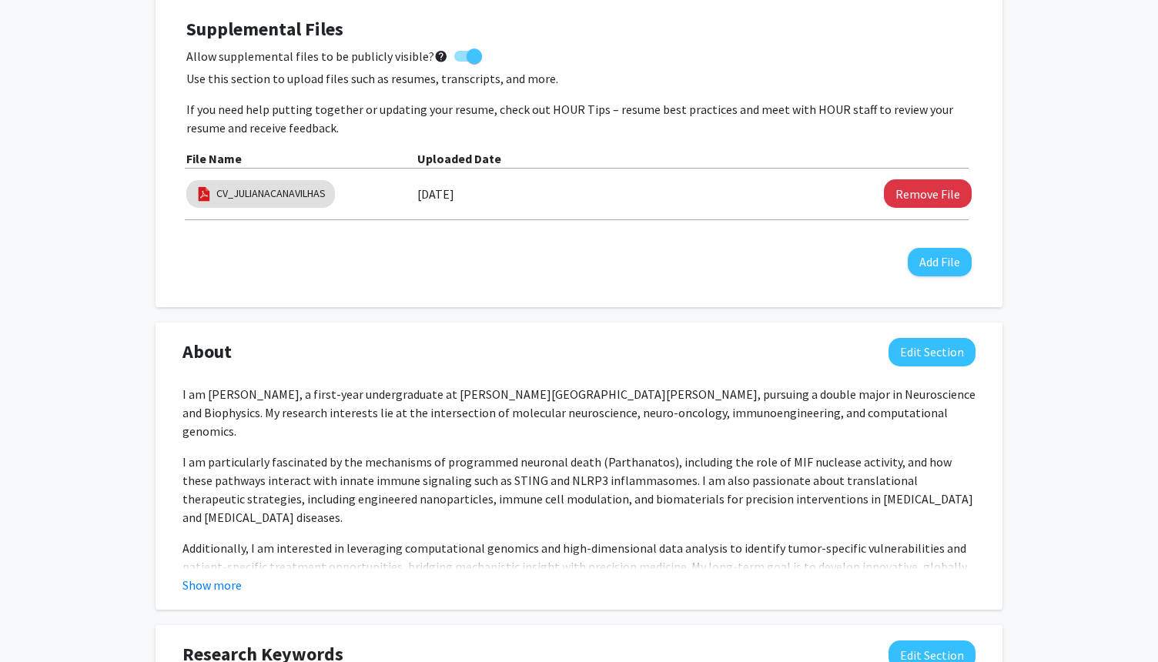
scroll to position [524, 0]
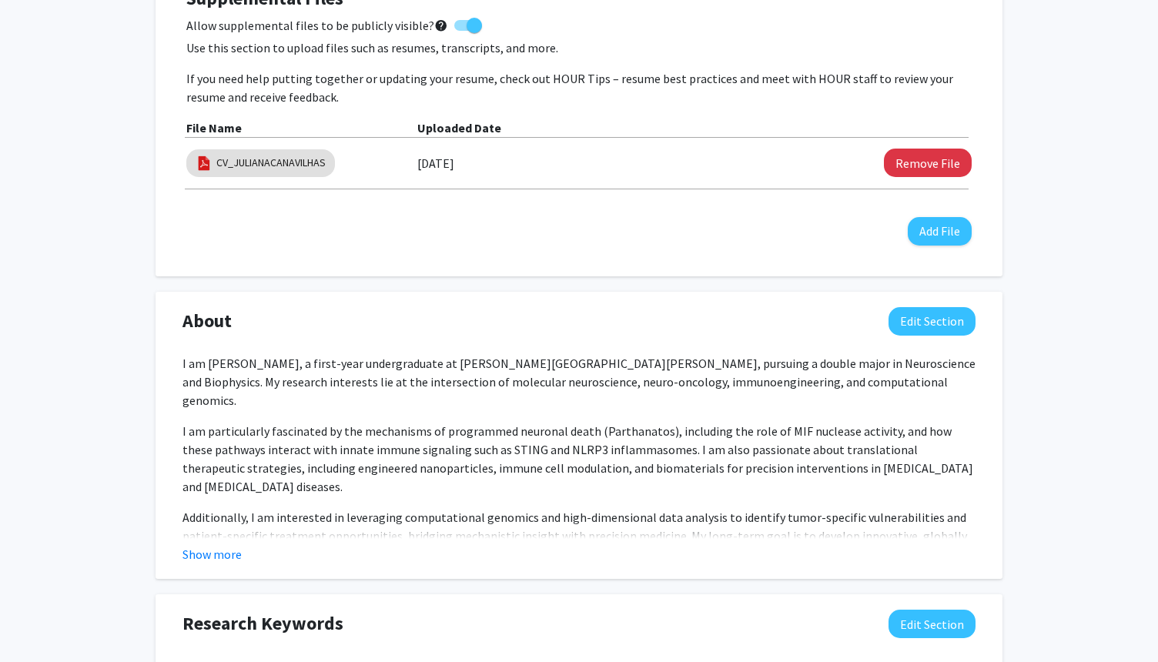
click at [685, 470] on p "I am particularly fascinated by the mechanisms of programmed neuronal death (Pa…" at bounding box center [578, 459] width 793 height 74
click at [751, 475] on p "I am particularly fascinated by the mechanisms of programmed neuronal death (Pa…" at bounding box center [578, 459] width 793 height 74
click at [742, 460] on p "I am particularly fascinated by the mechanisms of programmed neuronal death (Pa…" at bounding box center [578, 459] width 793 height 74
click at [299, 465] on p "I am particularly fascinated by the mechanisms of programmed neuronal death (Pa…" at bounding box center [578, 459] width 793 height 74
click at [252, 470] on p "I am particularly fascinated by the mechanisms of programmed neuronal death (Pa…" at bounding box center [578, 459] width 793 height 74
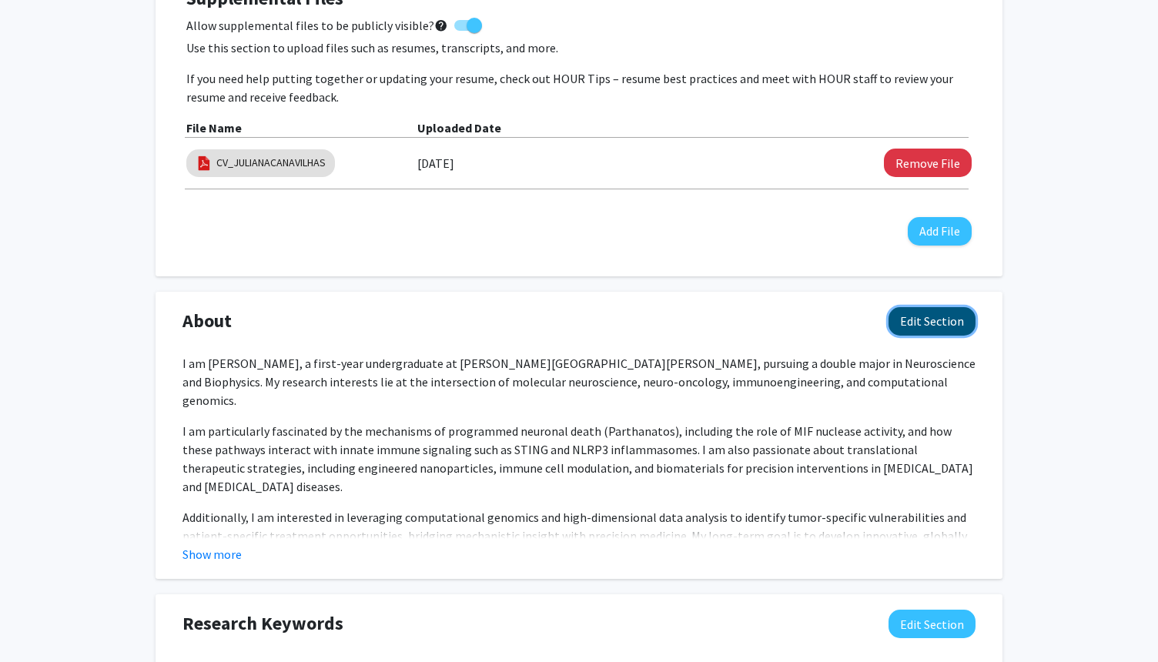
click at [946, 320] on button "Edit Section" at bounding box center [932, 321] width 87 height 28
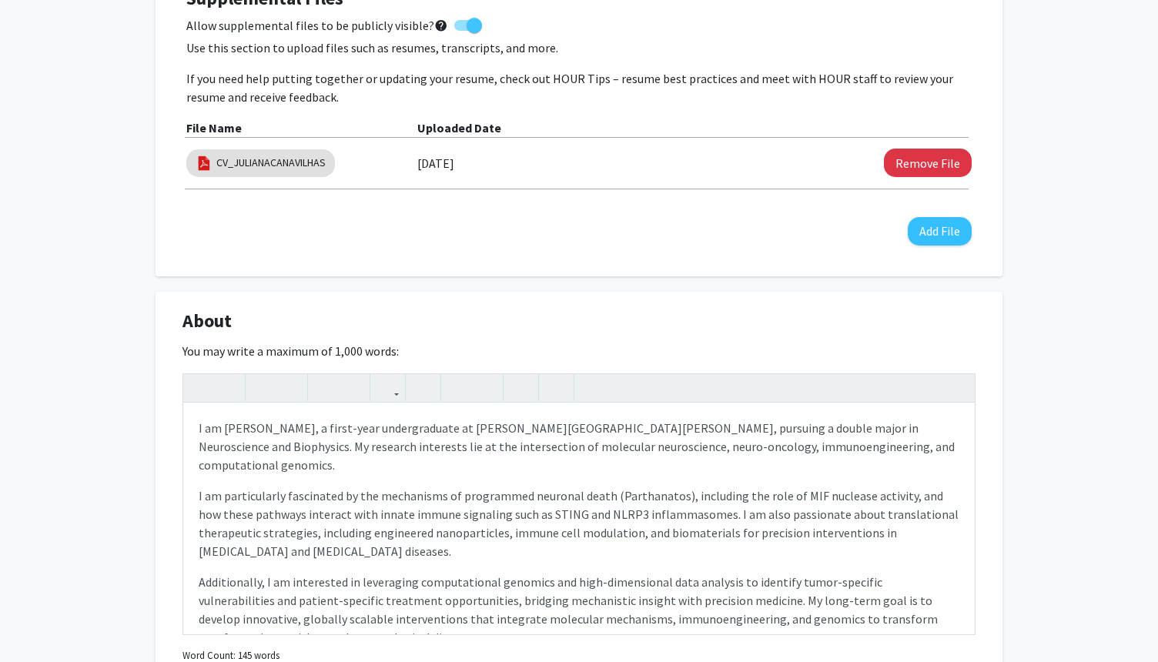
scroll to position [554, 0]
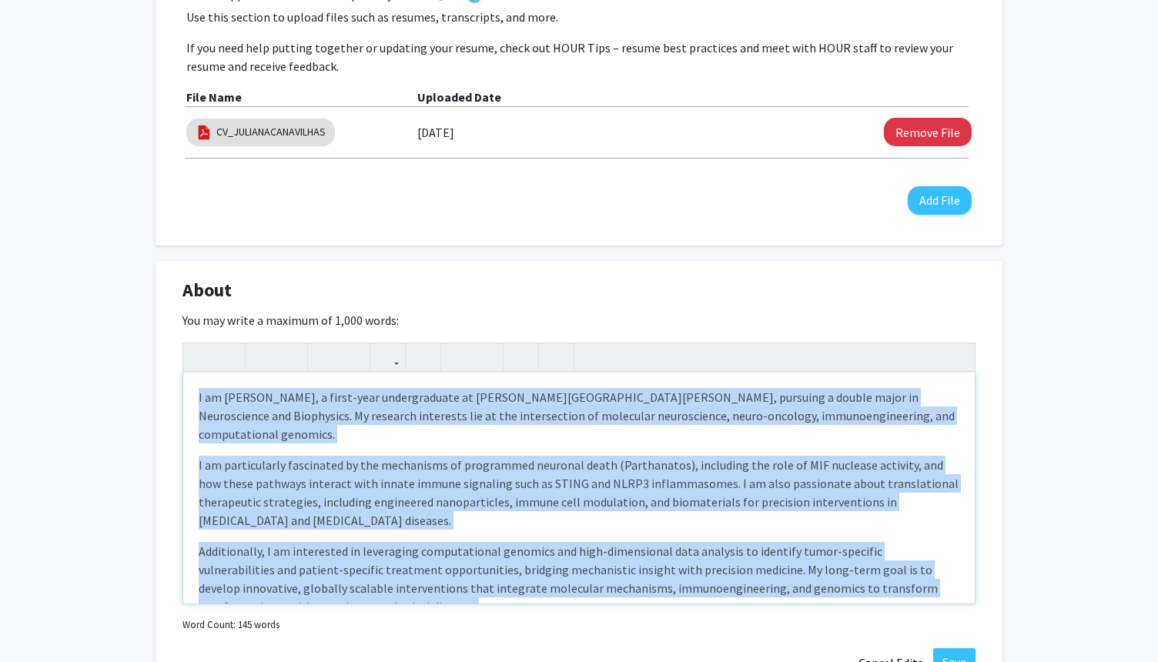
drag, startPoint x: 326, startPoint y: 596, endPoint x: 162, endPoint y: 369, distance: 280.2
click at [162, 369] on div "About Edit Section You may write a maximum of 1,000 words: I am [PERSON_NAME], …" at bounding box center [579, 477] width 847 height 433
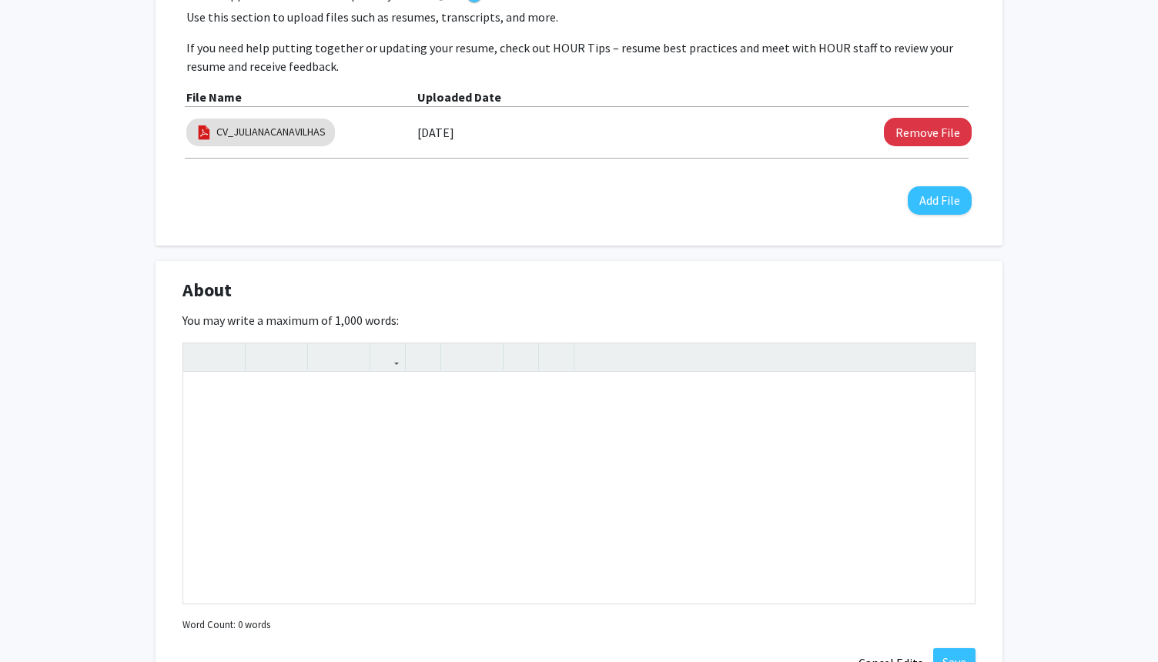
click at [911, 279] on div "About Edit Section" at bounding box center [579, 293] width 816 height 35
click at [956, 658] on button "Save" at bounding box center [954, 662] width 42 height 28
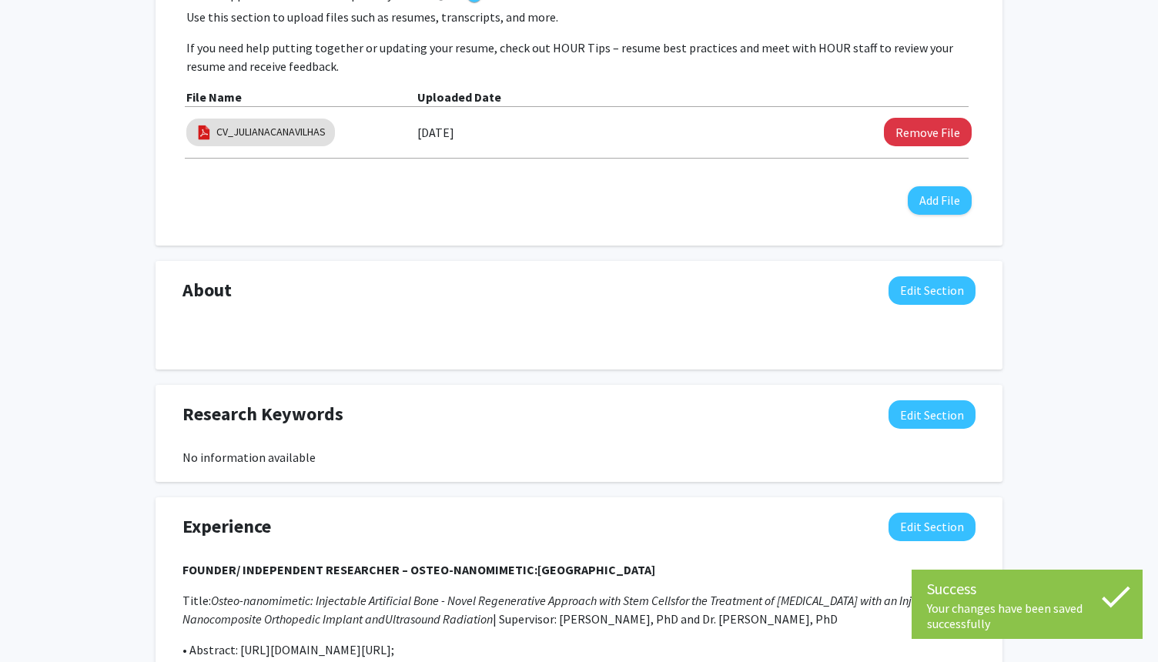
click at [1074, 510] on div "[PERSON_NAME] Edit Section See Public View help Degree Level: Undergraduate Stu…" at bounding box center [579, 336] width 1158 height 1670
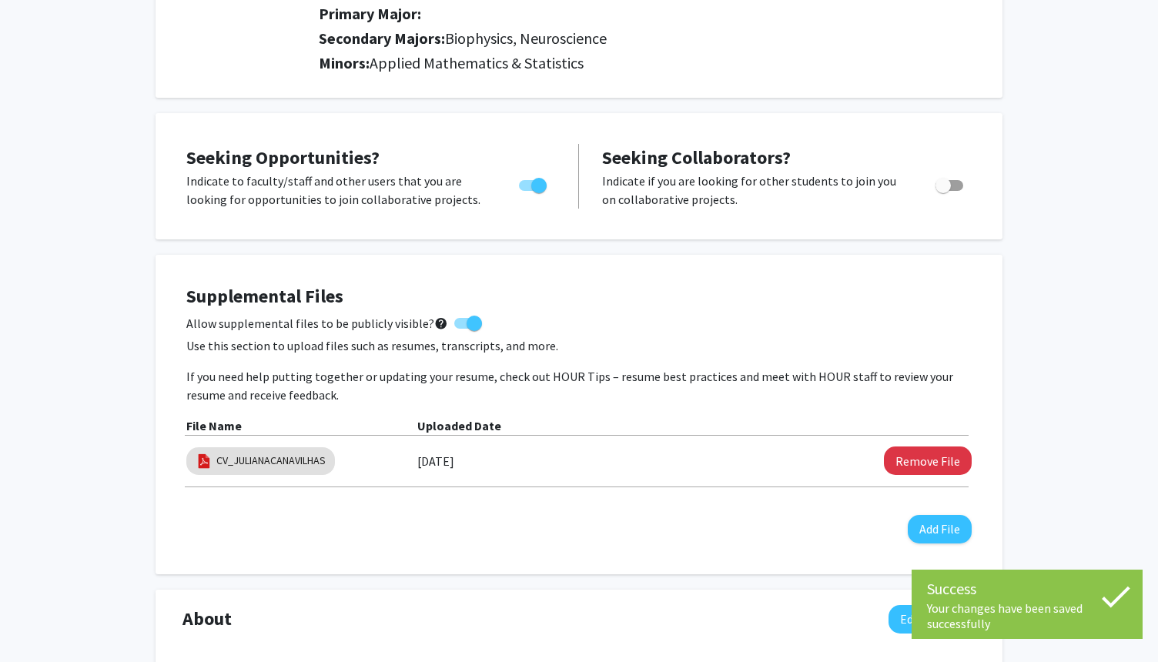
scroll to position [216, 0]
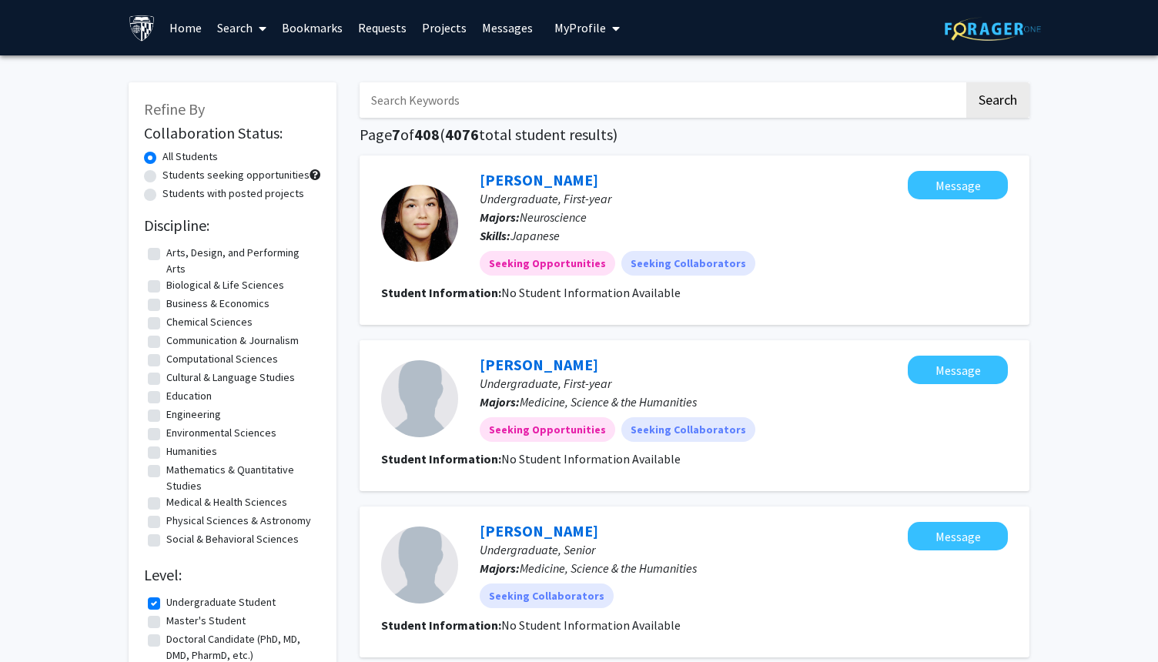
click at [580, 34] on span "My Profile" at bounding box center [580, 27] width 52 height 15
click at [584, 88] on img at bounding box center [580, 78] width 31 height 31
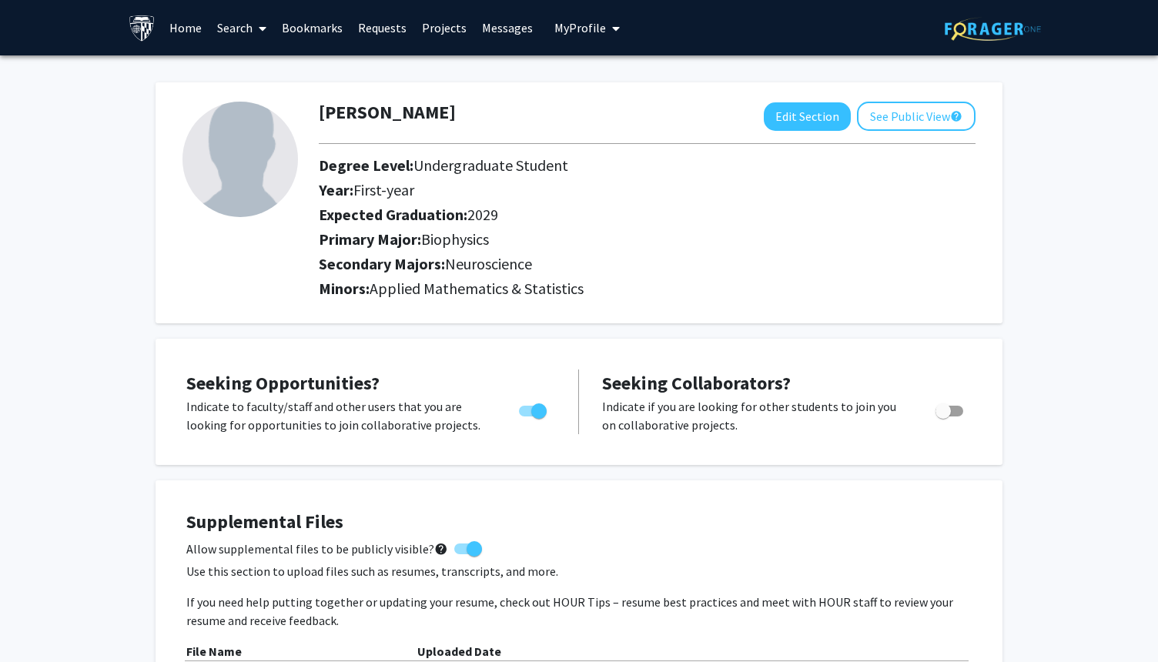
click at [427, 25] on link "Projects" at bounding box center [444, 28] width 60 height 54
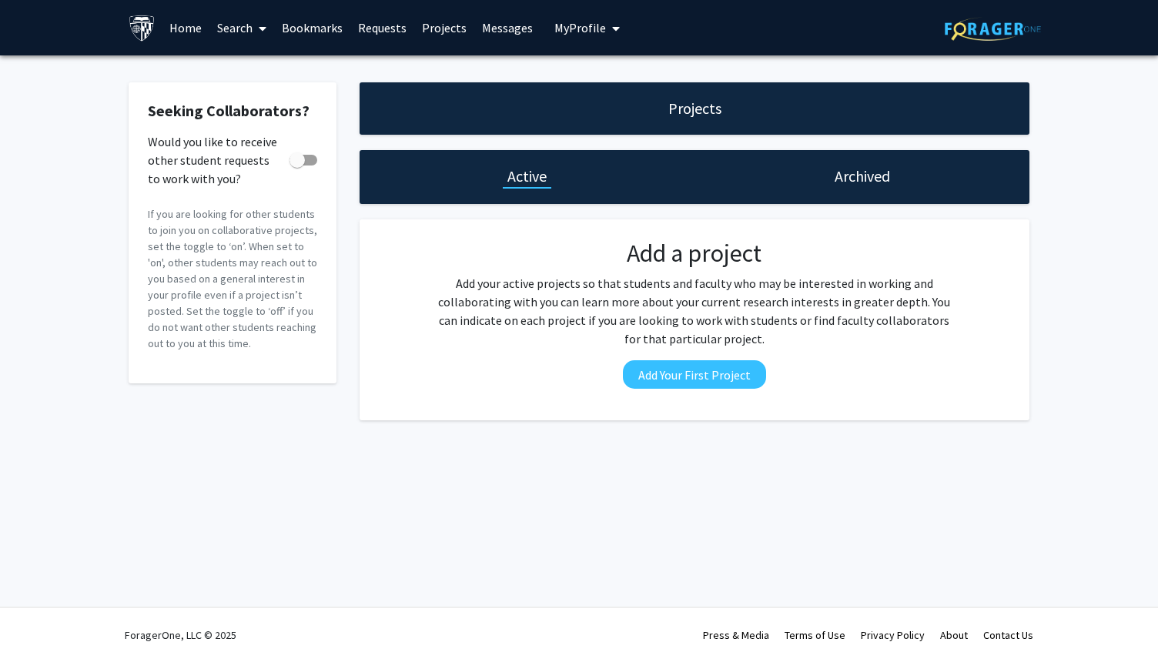
click at [380, 32] on link "Requests" at bounding box center [382, 28] width 64 height 54
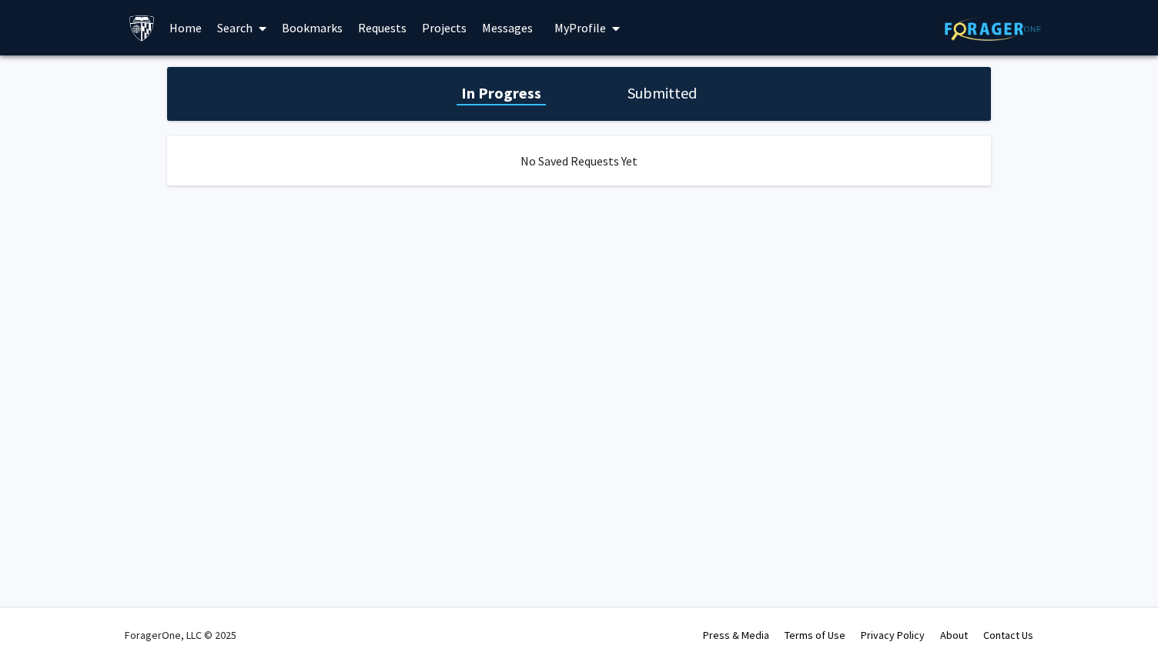
click at [317, 19] on link "Bookmarks" at bounding box center [312, 28] width 76 height 54
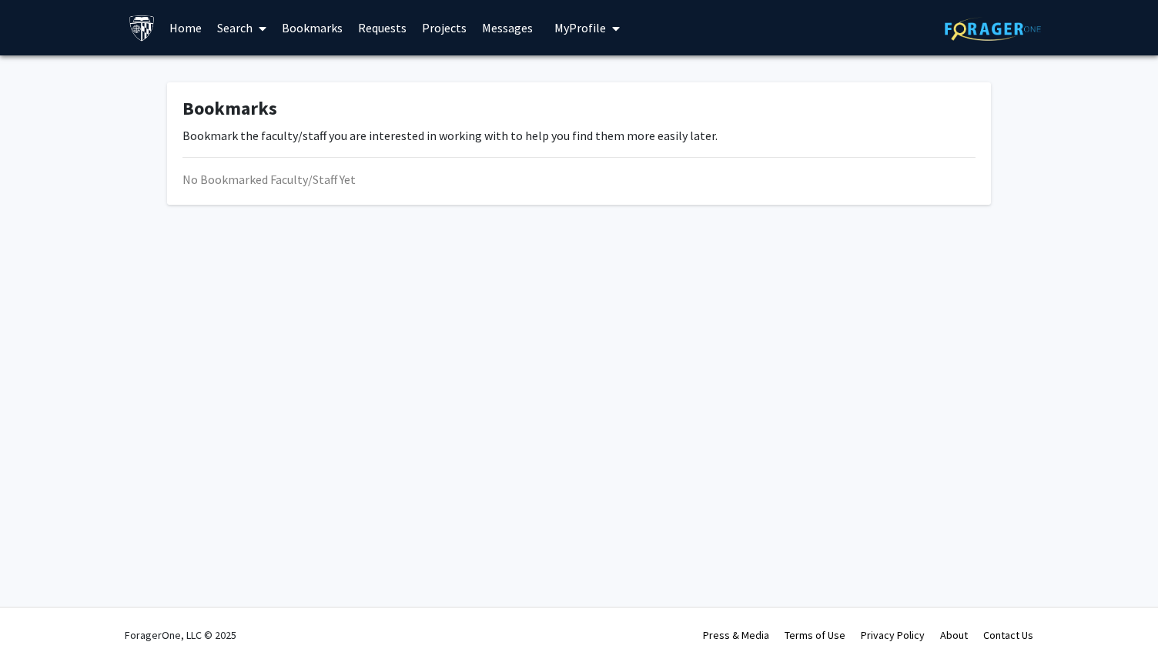
click at [242, 21] on link "Search" at bounding box center [241, 28] width 65 height 54
click at [275, 69] on span "Faculty/Staff" at bounding box center [265, 70] width 113 height 31
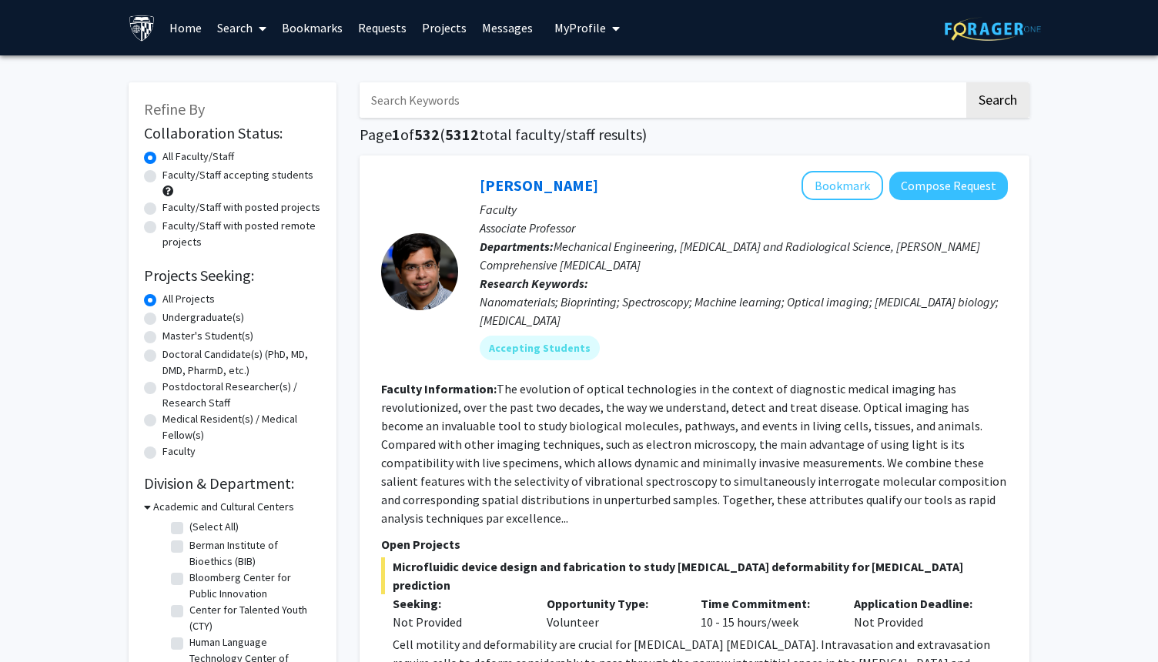
click at [395, 180] on div at bounding box center [419, 271] width 77 height 201
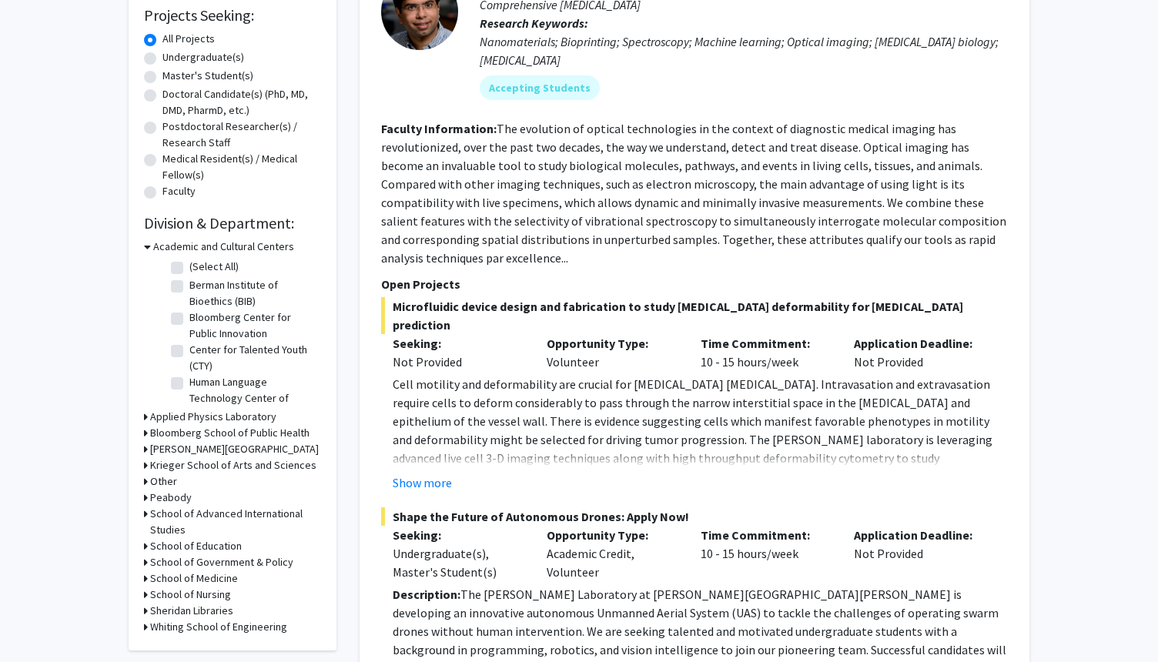
scroll to position [277, 0]
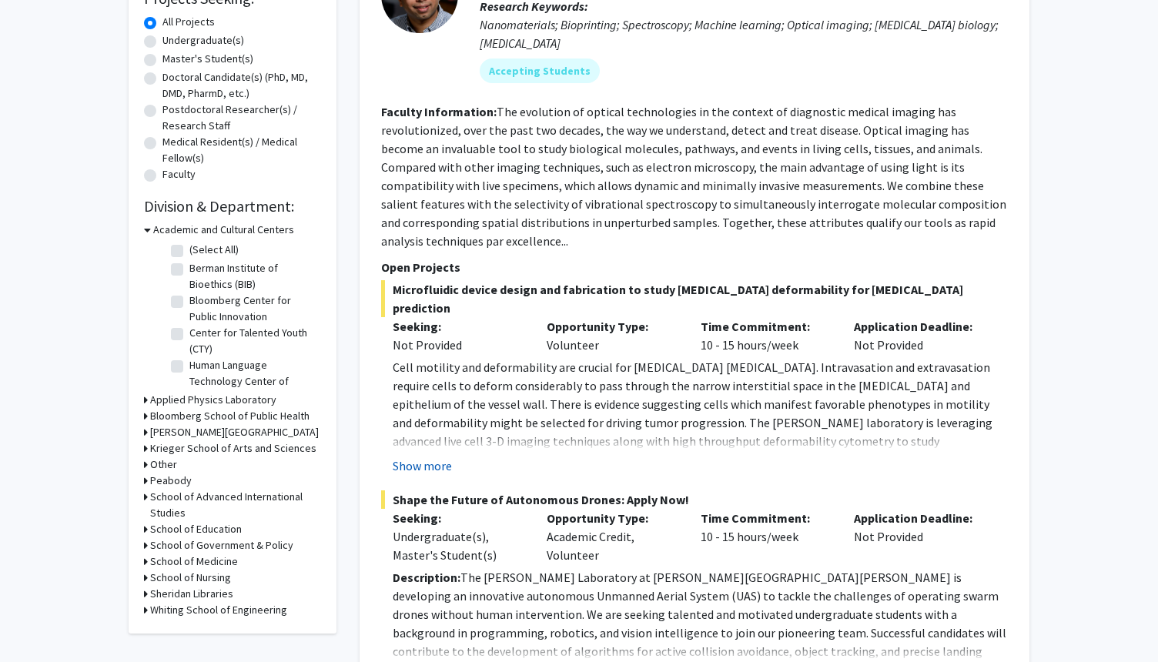
click at [437, 457] on button "Show more" at bounding box center [422, 466] width 59 height 18
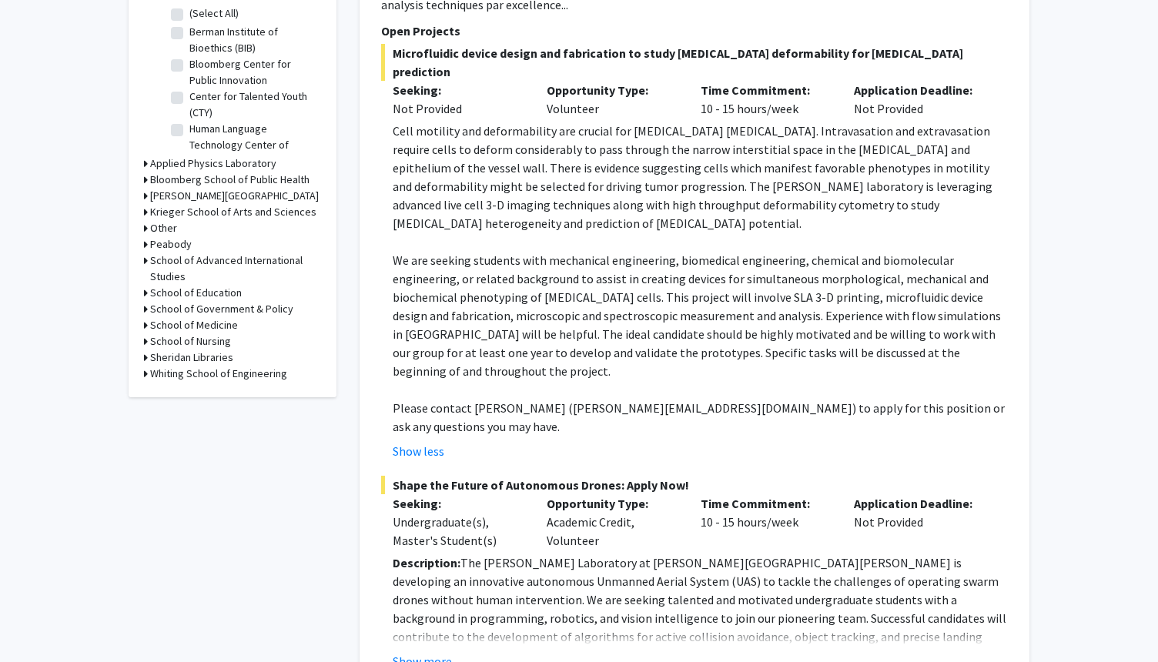
scroll to position [524, 0]
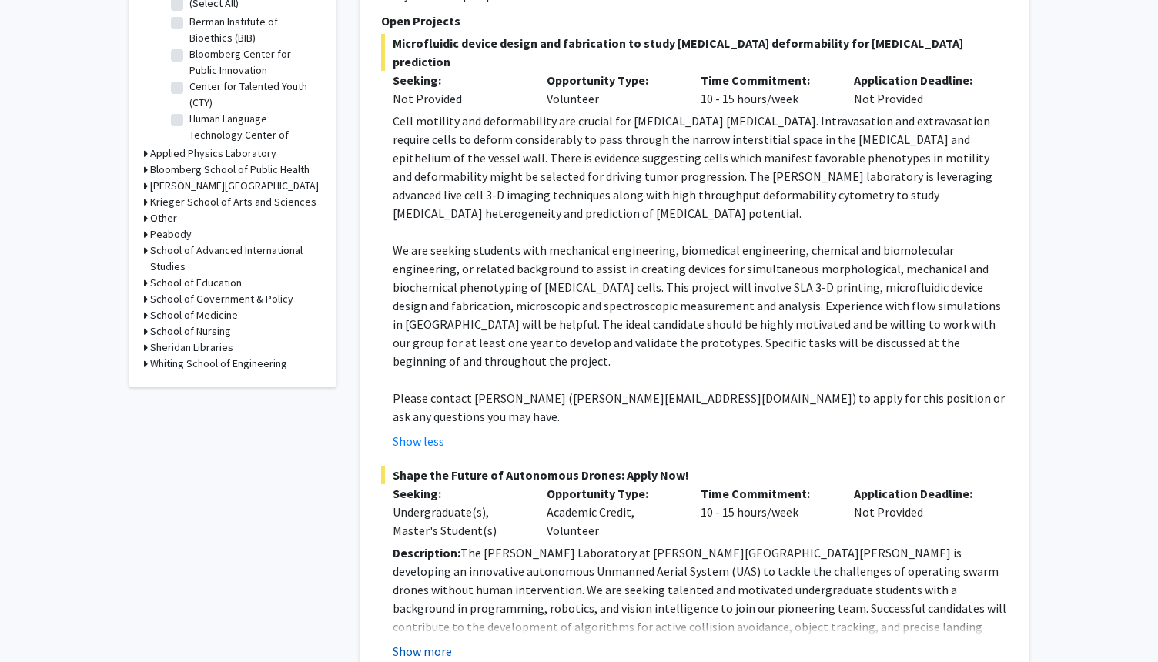
click at [427, 642] on button "Show more" at bounding box center [422, 651] width 59 height 18
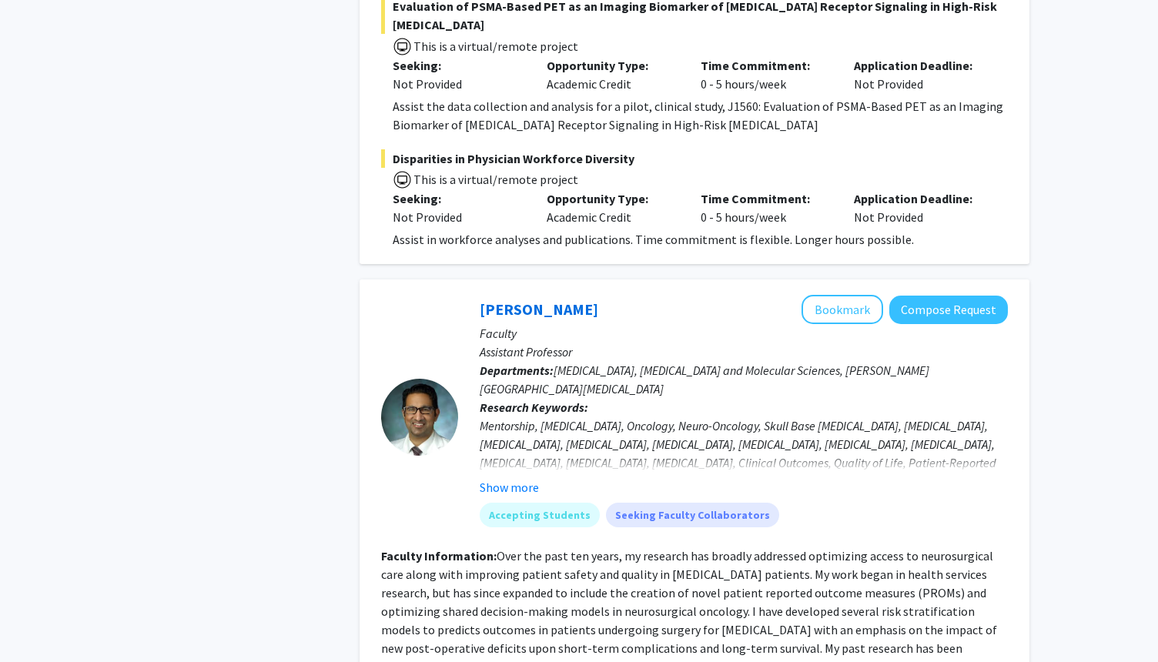
scroll to position [2741, 0]
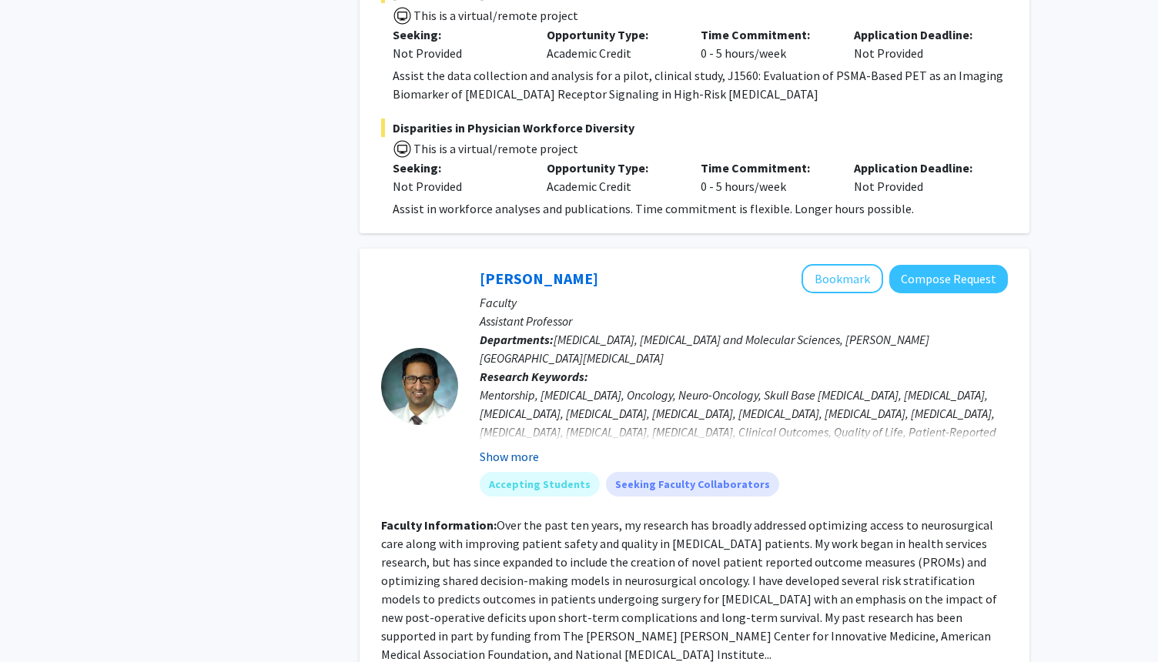
click at [519, 447] on button "Show more" at bounding box center [509, 456] width 59 height 18
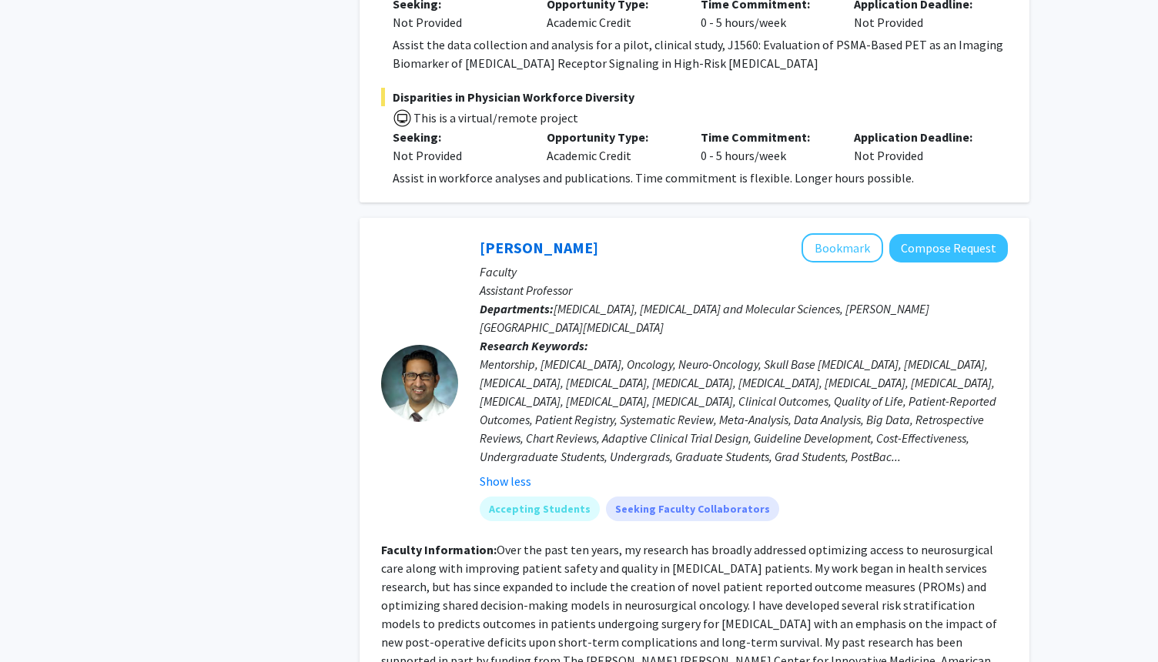
scroll to position [2803, 0]
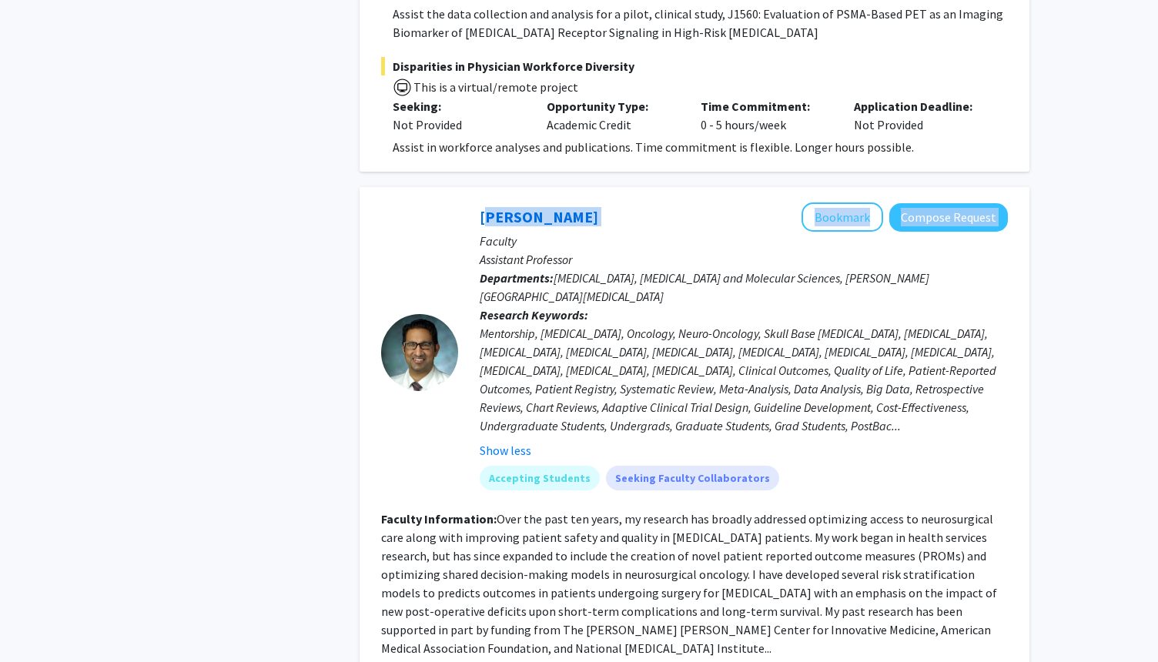
drag, startPoint x: 601, startPoint y: 89, endPoint x: 473, endPoint y: 88, distance: 127.8
click at [473, 203] on div "[PERSON_NAME] Bookmark Compose Request Faculty Assistant Professor Departments:…" at bounding box center [733, 353] width 550 height 300
click at [553, 207] on link "[PERSON_NAME]" at bounding box center [539, 216] width 119 height 19
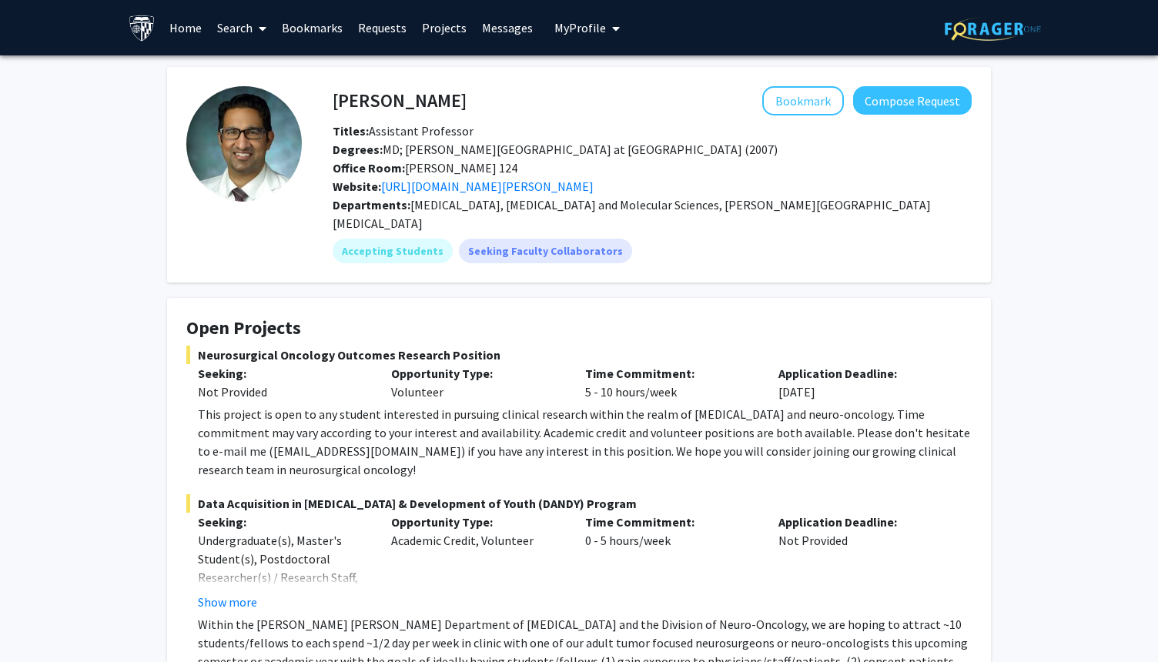
drag, startPoint x: 326, startPoint y: 99, endPoint x: 461, endPoint y: 102, distance: 134.8
click at [462, 104] on div "[PERSON_NAME] Bookmark Compose Request" at bounding box center [652, 100] width 662 height 29
drag, startPoint x: 332, startPoint y: 98, endPoint x: 454, endPoint y: 106, distance: 122.7
click at [455, 107] on div "[PERSON_NAME] Bookmark Compose Request" at bounding box center [652, 100] width 662 height 29
click at [494, 188] on link "[URL][DOMAIN_NAME][PERSON_NAME]" at bounding box center [487, 186] width 213 height 15
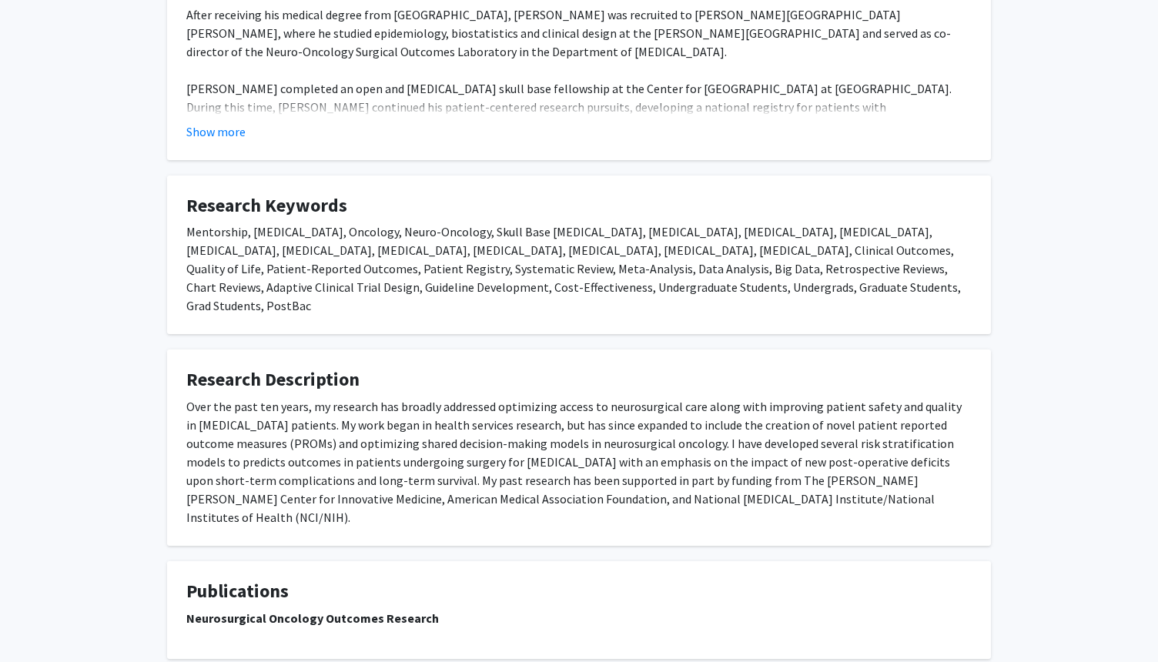
scroll to position [921, 0]
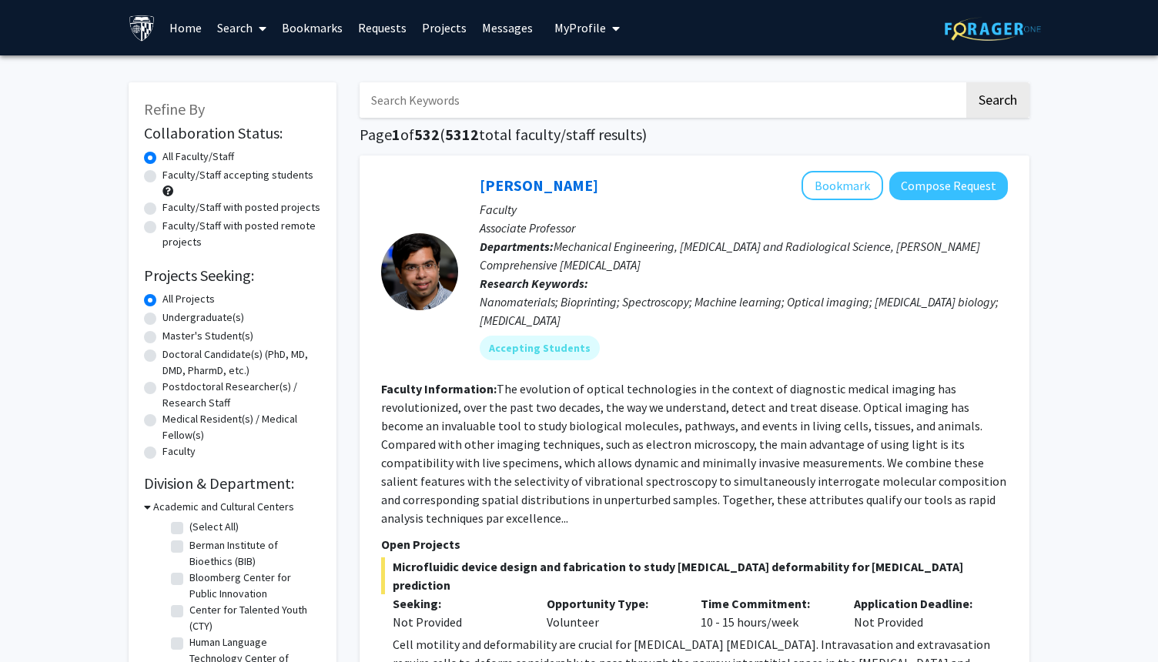
click at [414, 213] on div at bounding box center [419, 271] width 77 height 201
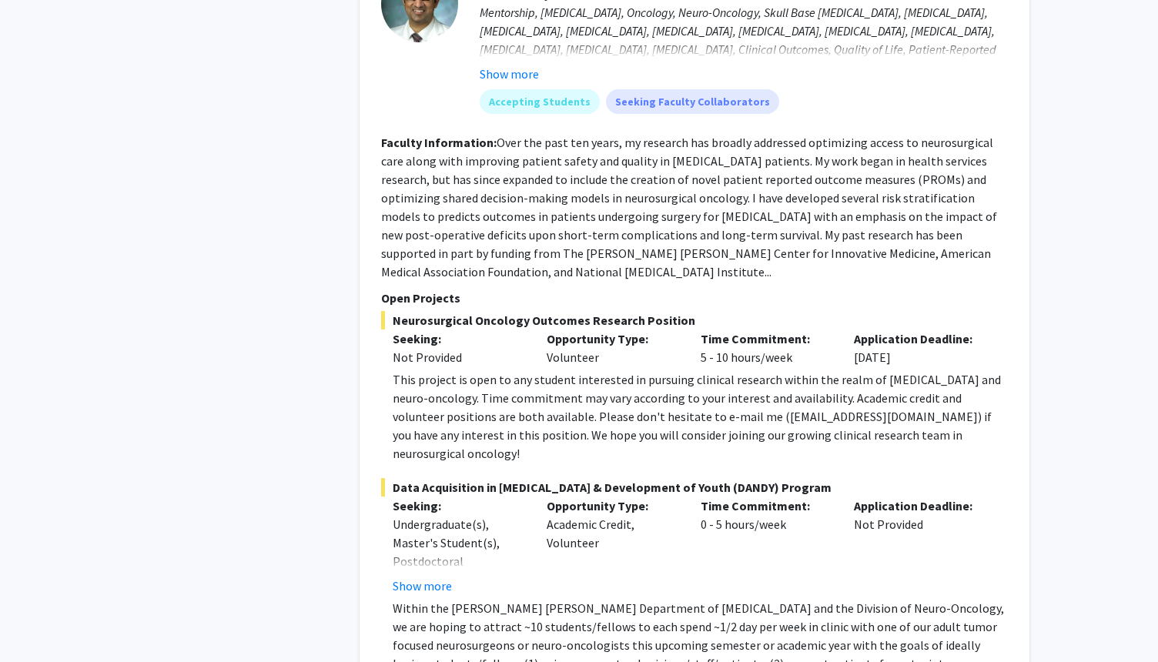
scroll to position [2449, 0]
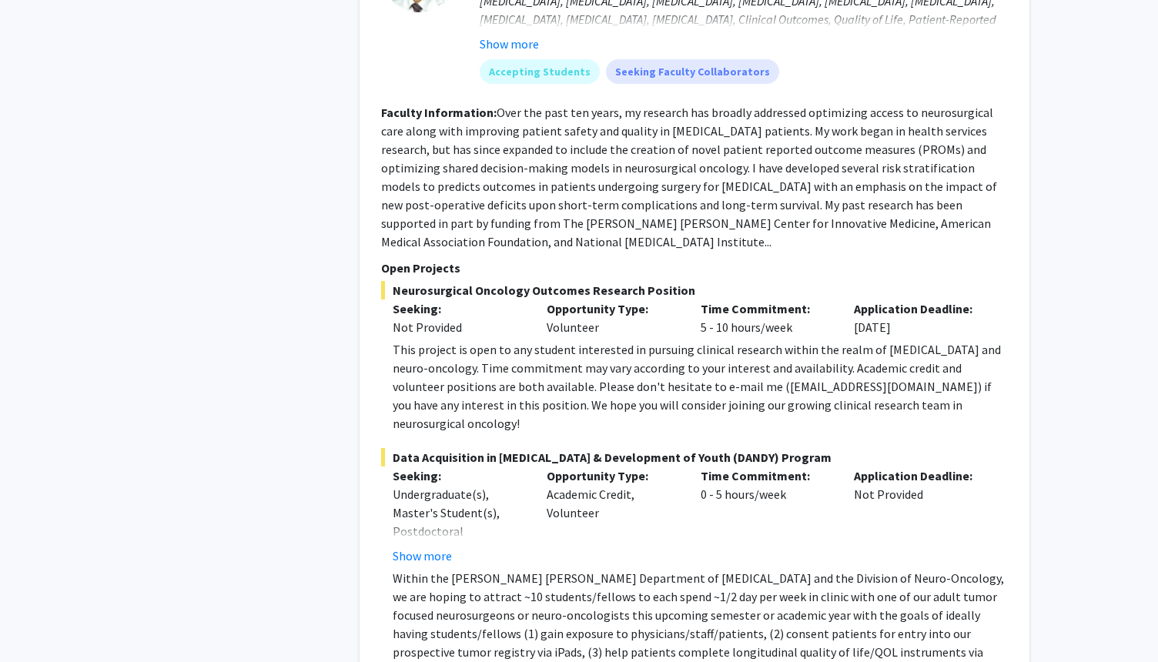
scroll to position [2511, 0]
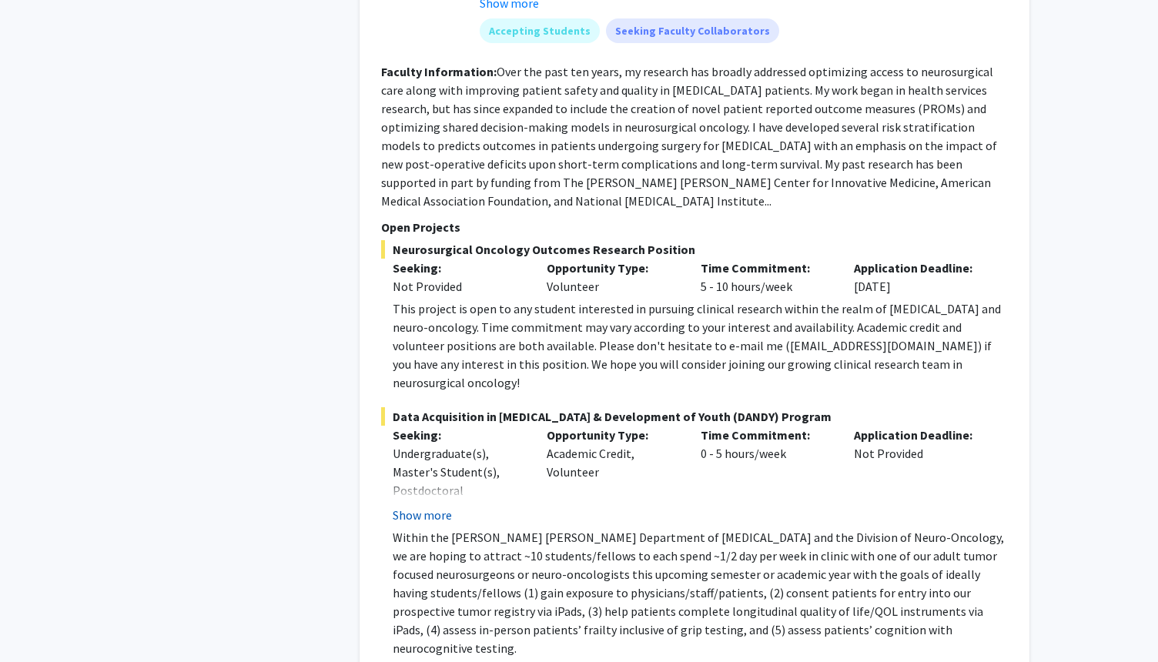
click at [432, 506] on button "Show more" at bounding box center [422, 515] width 59 height 18
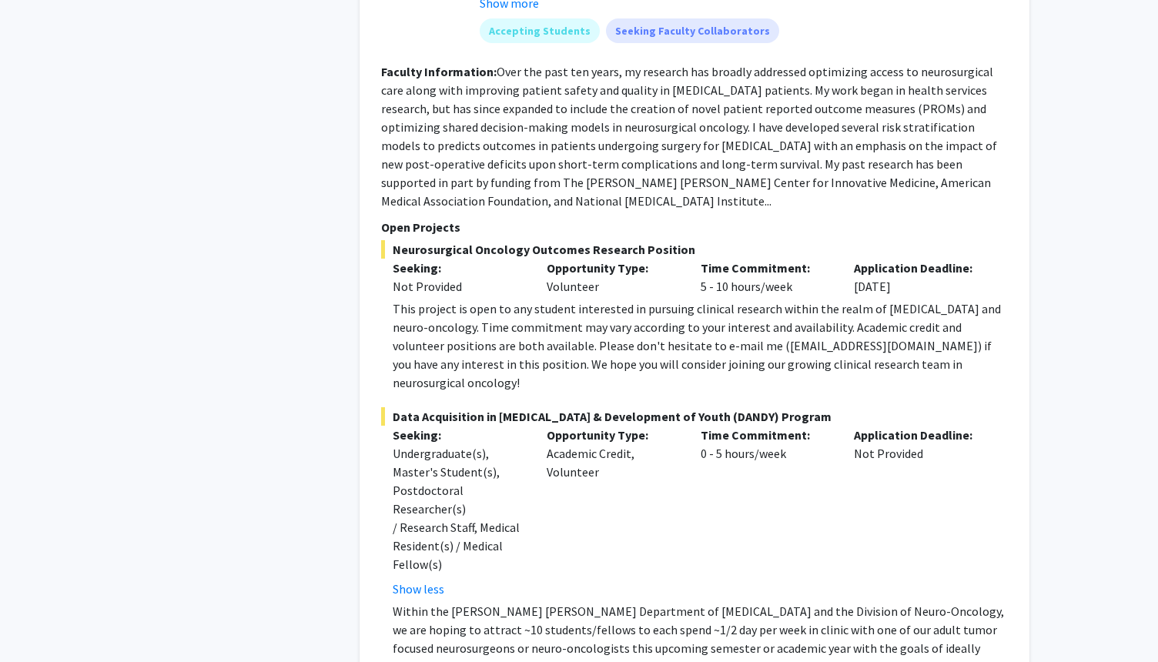
click at [507, 444] on div "Undergraduate(s), Master's Student(s), Postdoctoral Researcher(s) / Research St…" at bounding box center [458, 508] width 131 height 129
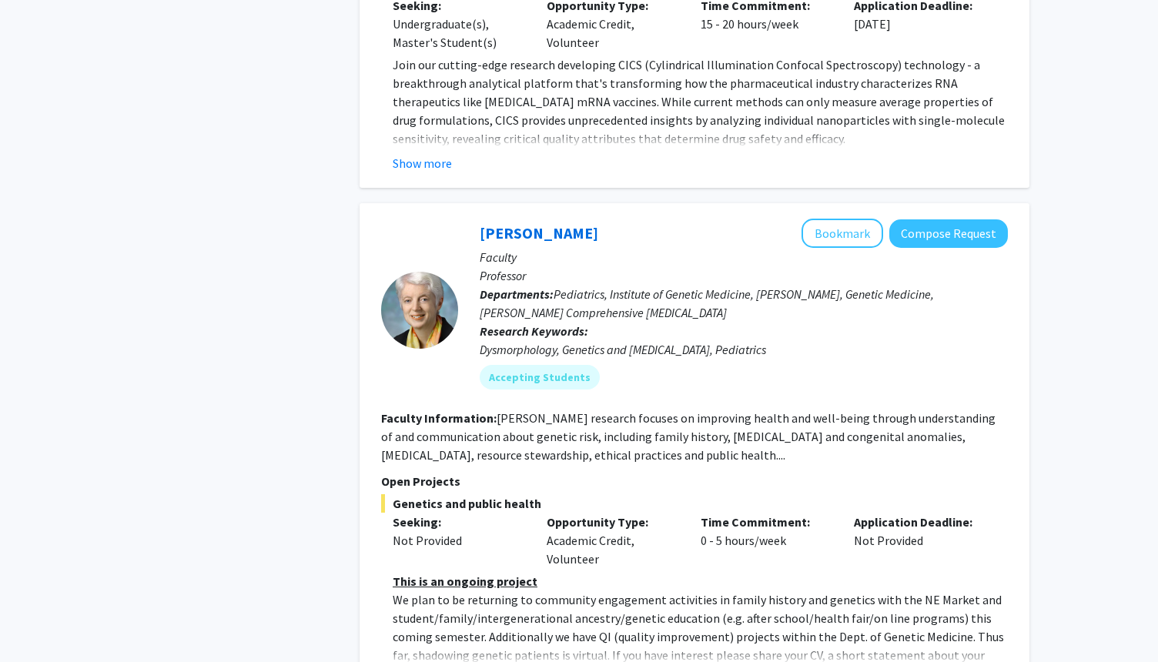
scroll to position [4174, 0]
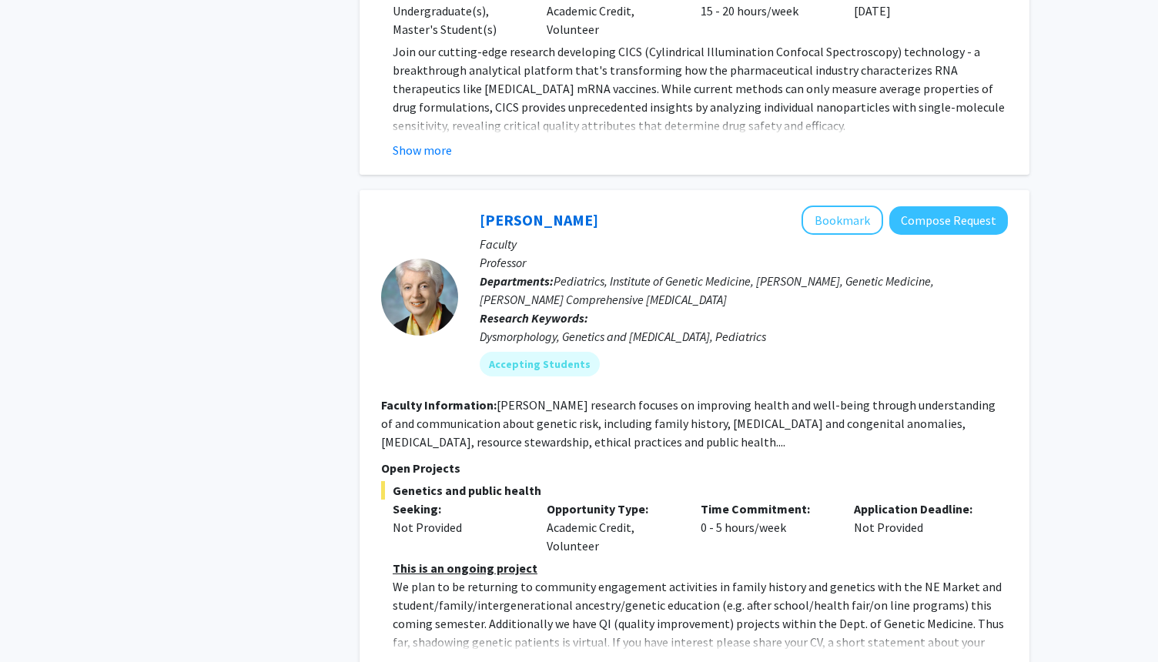
click at [427, 658] on button "Show more" at bounding box center [422, 667] width 59 height 18
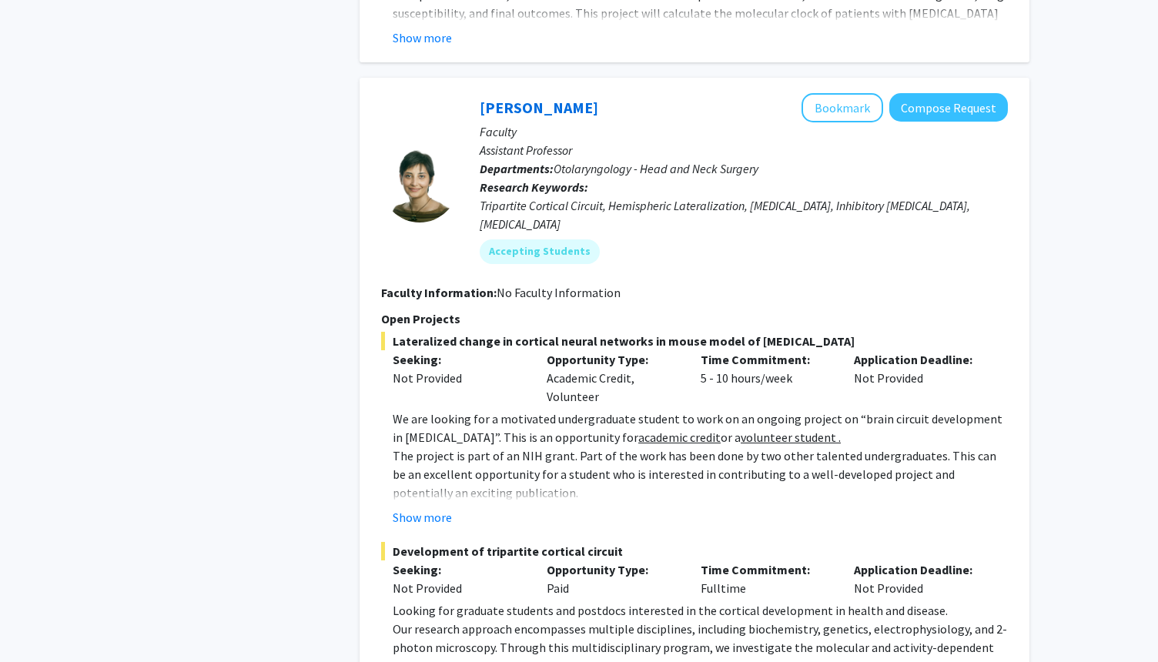
scroll to position [7571, 0]
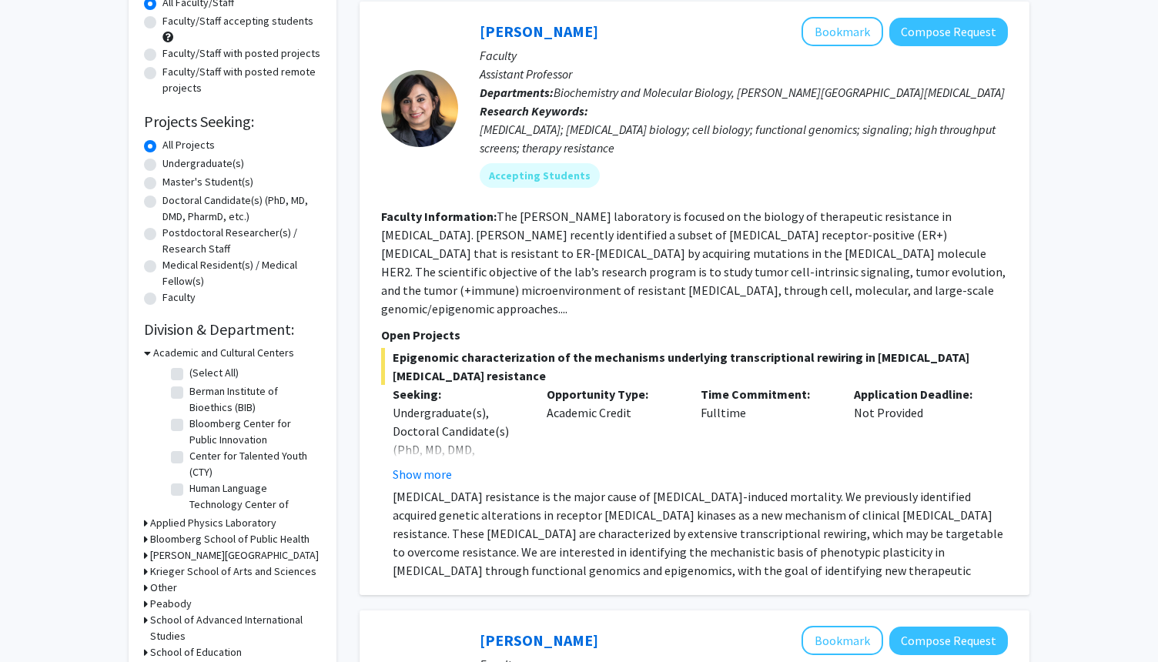
scroll to position [185, 0]
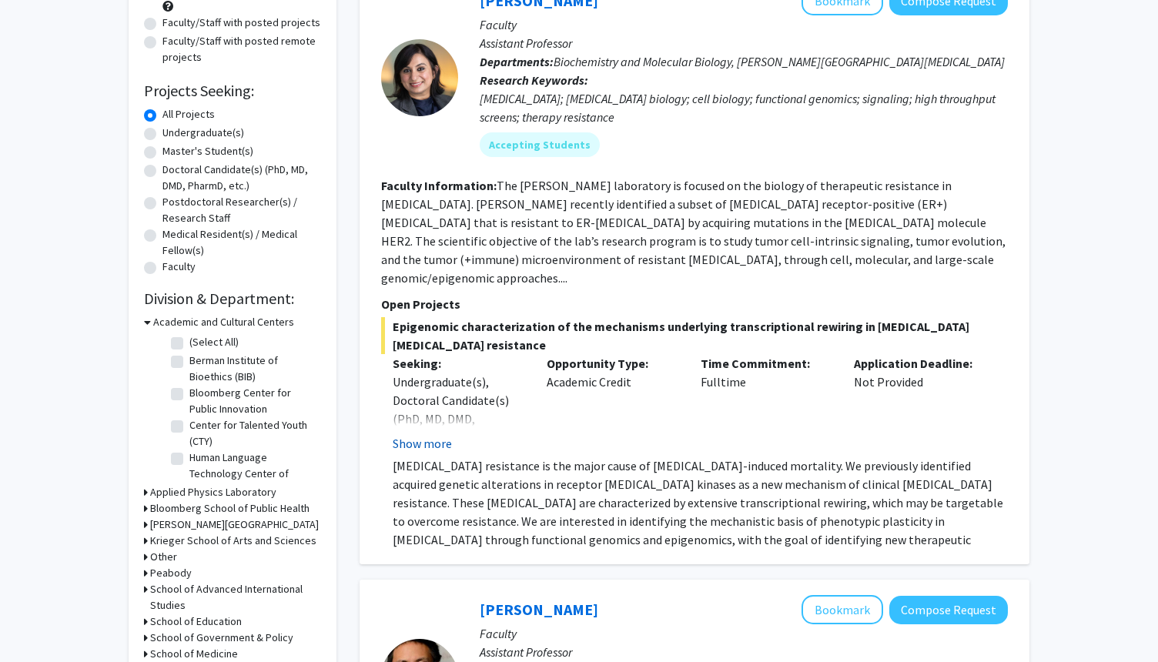
click at [422, 434] on button "Show more" at bounding box center [422, 443] width 59 height 18
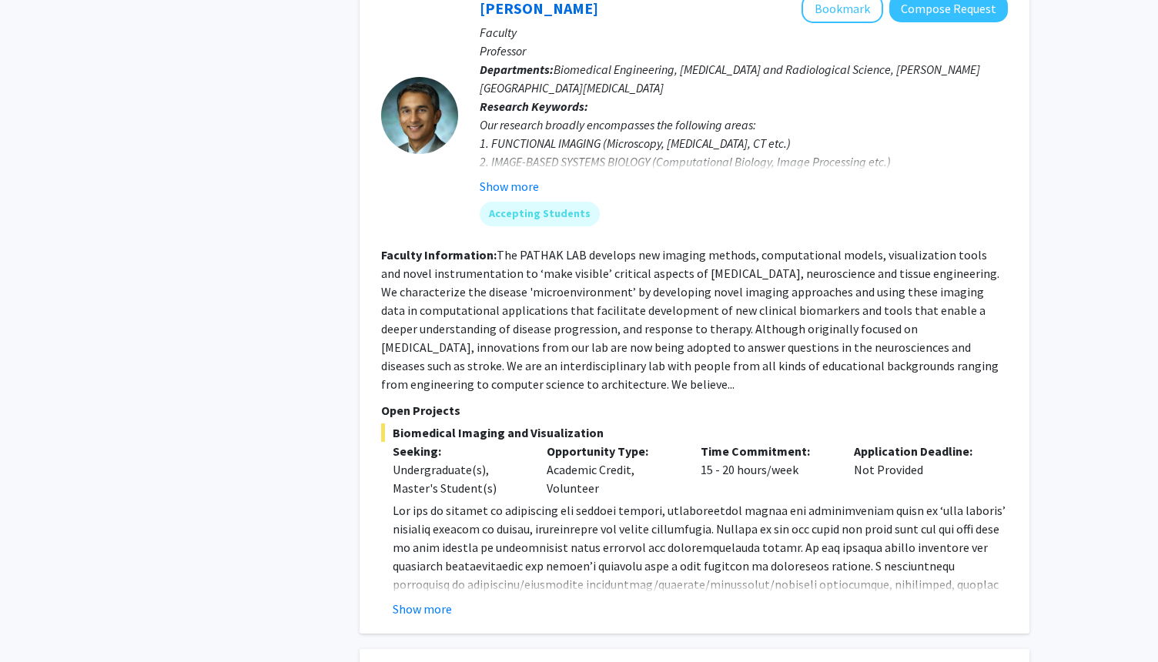
scroll to position [2679, 0]
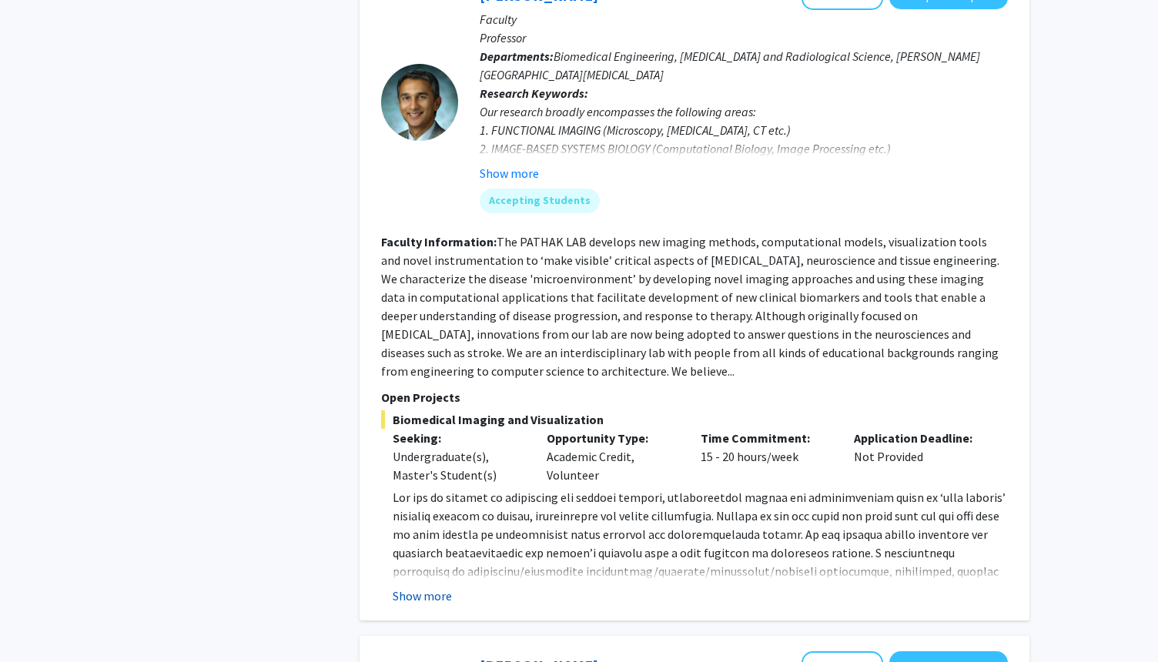
click at [429, 587] on button "Show more" at bounding box center [422, 596] width 59 height 18
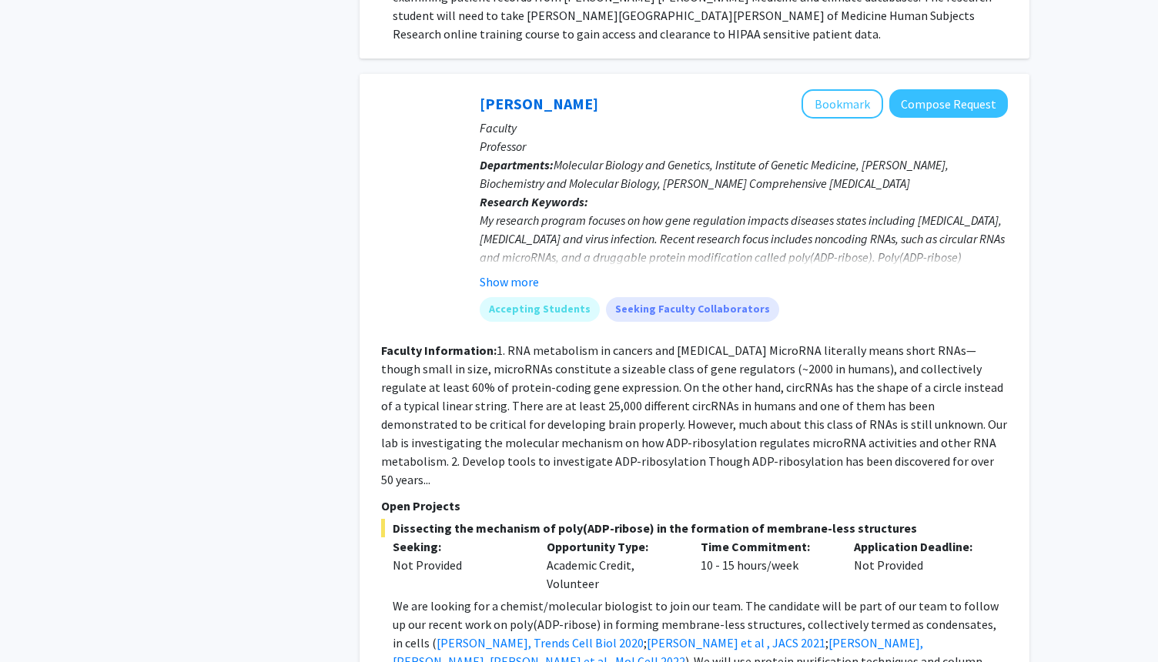
scroll to position [5174, 0]
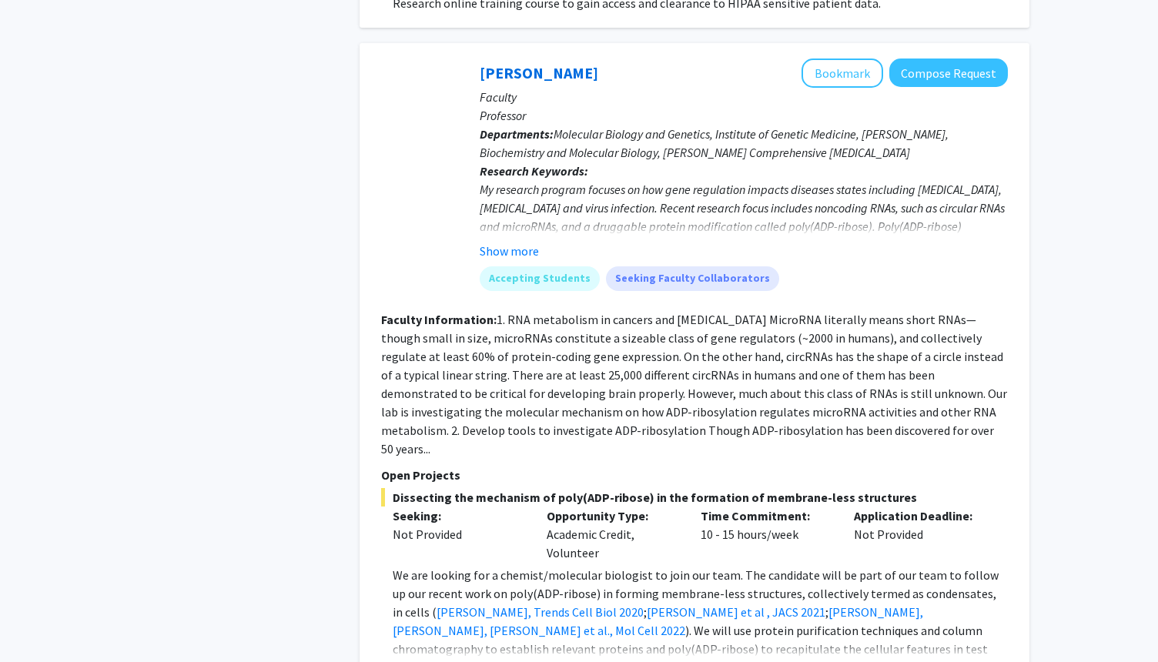
click at [418, 661] on button "Show more" at bounding box center [422, 673] width 59 height 18
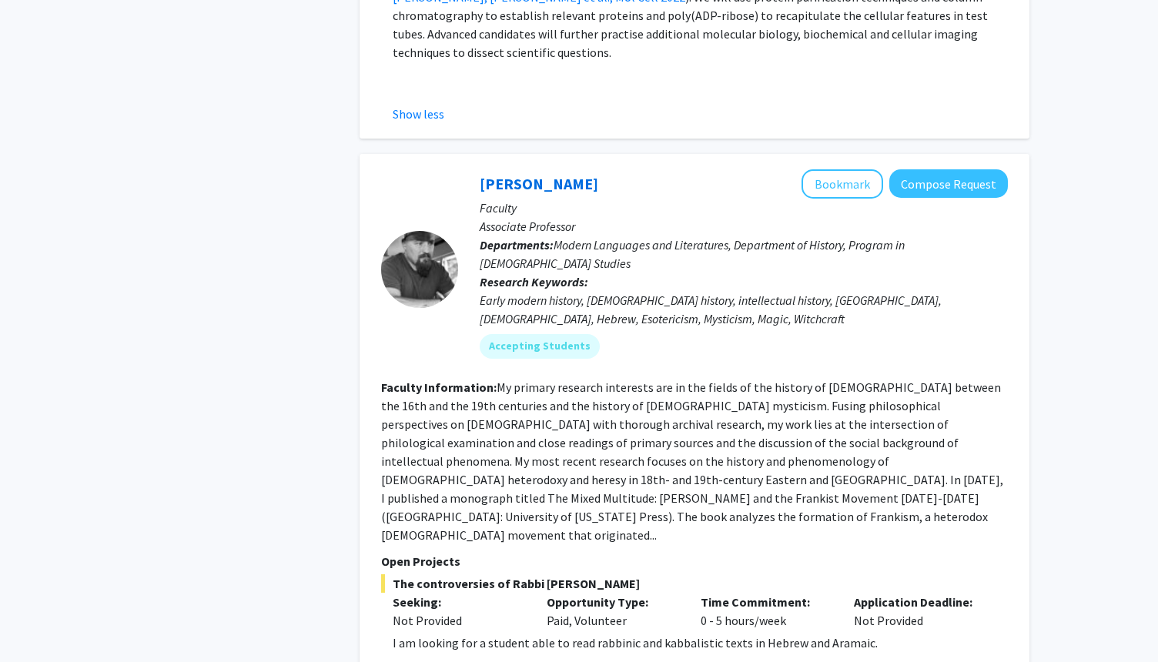
scroll to position [5817, 0]
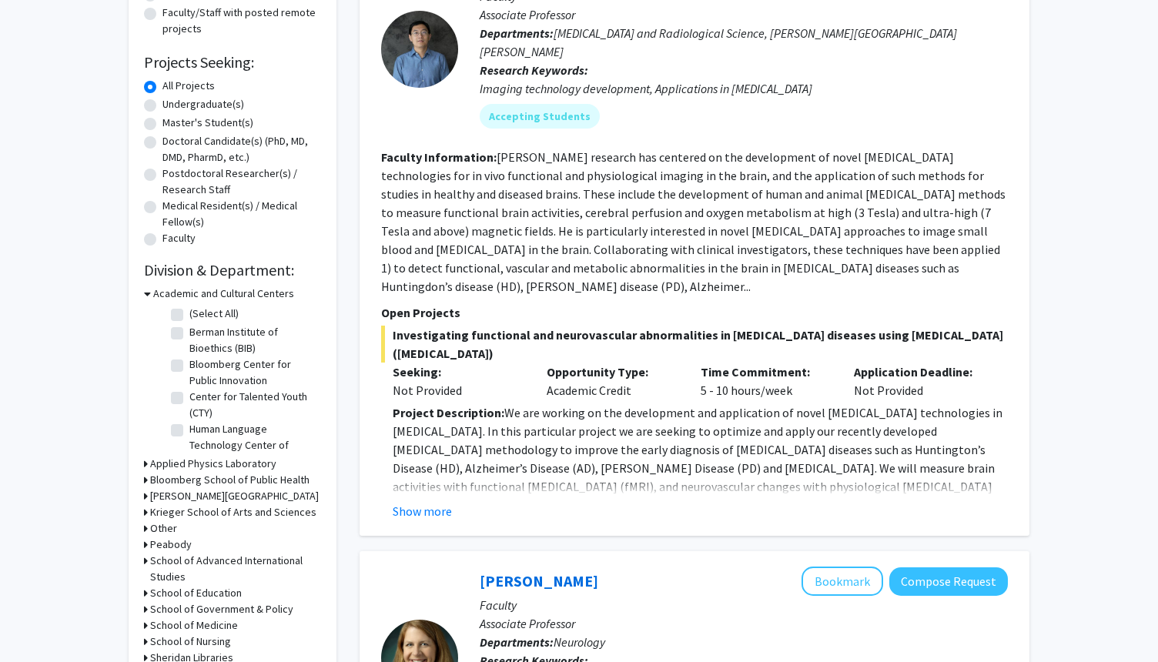
scroll to position [216, 0]
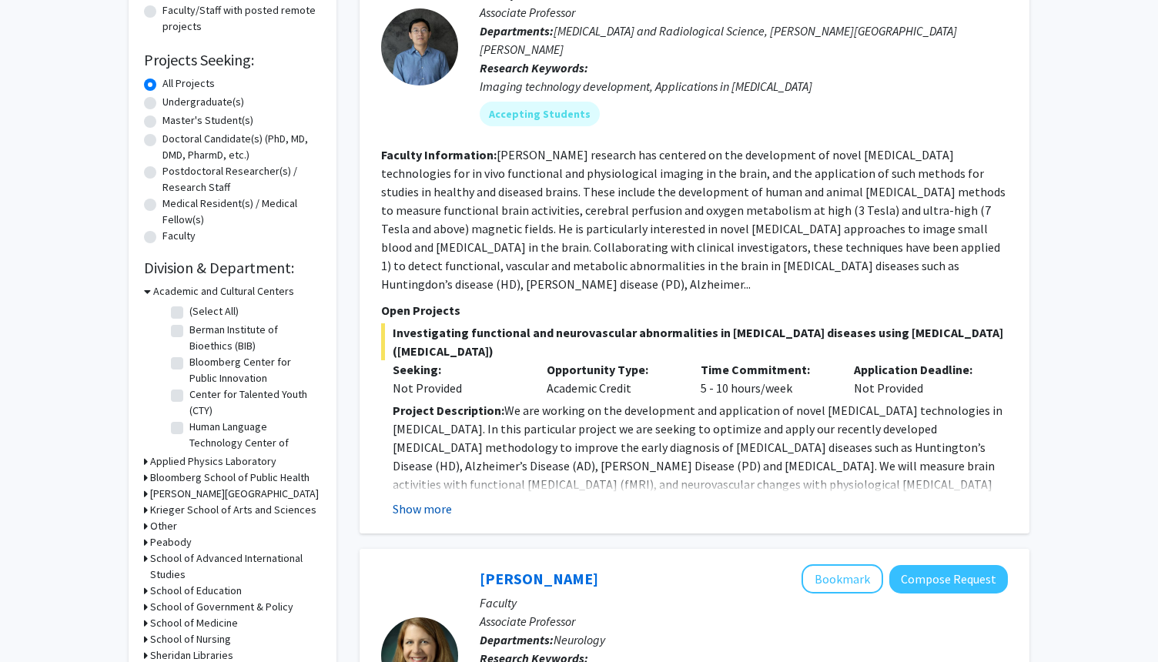
click at [436, 500] on button "Show more" at bounding box center [422, 509] width 59 height 18
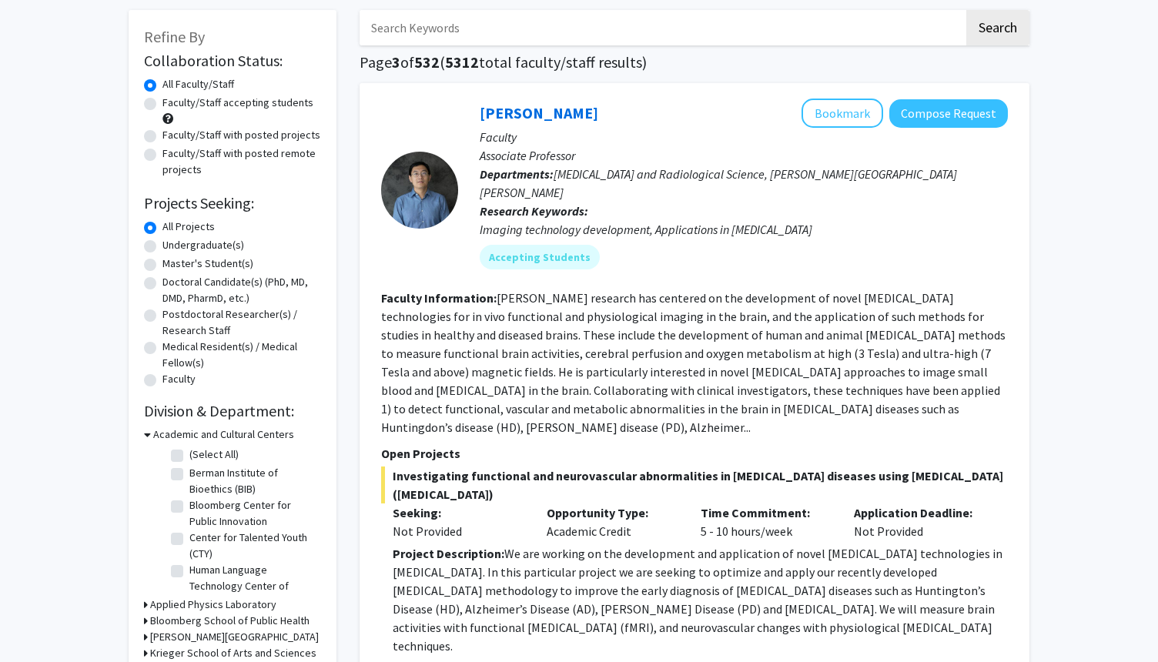
scroll to position [62, 0]
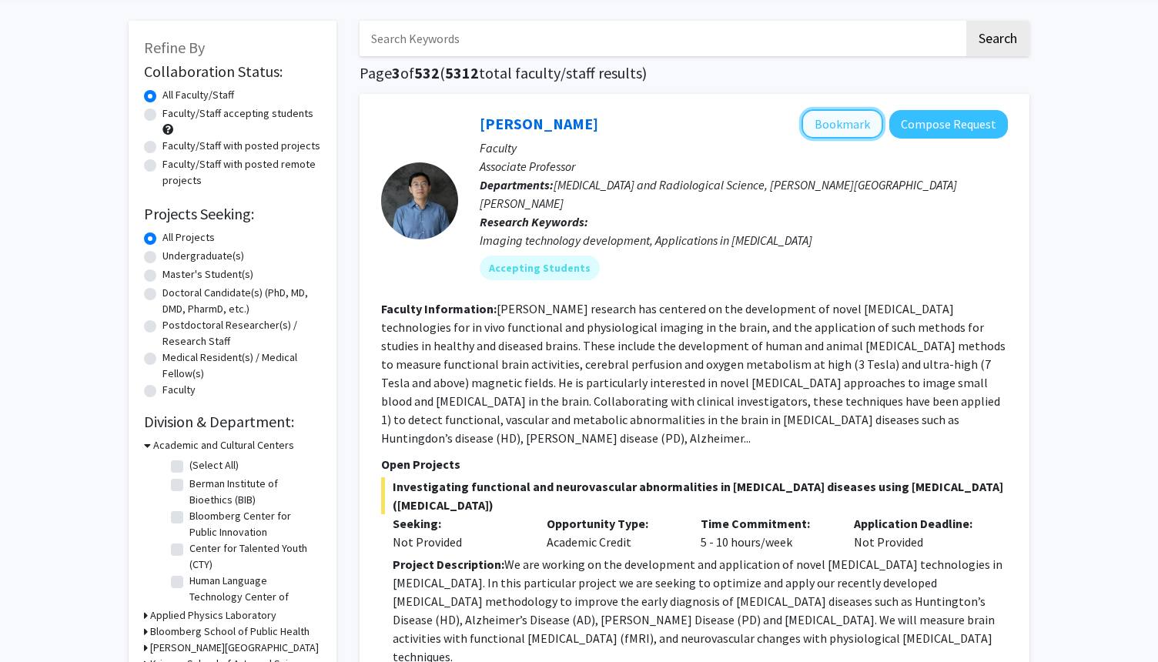
click at [848, 133] on button "Bookmark" at bounding box center [843, 123] width 82 height 29
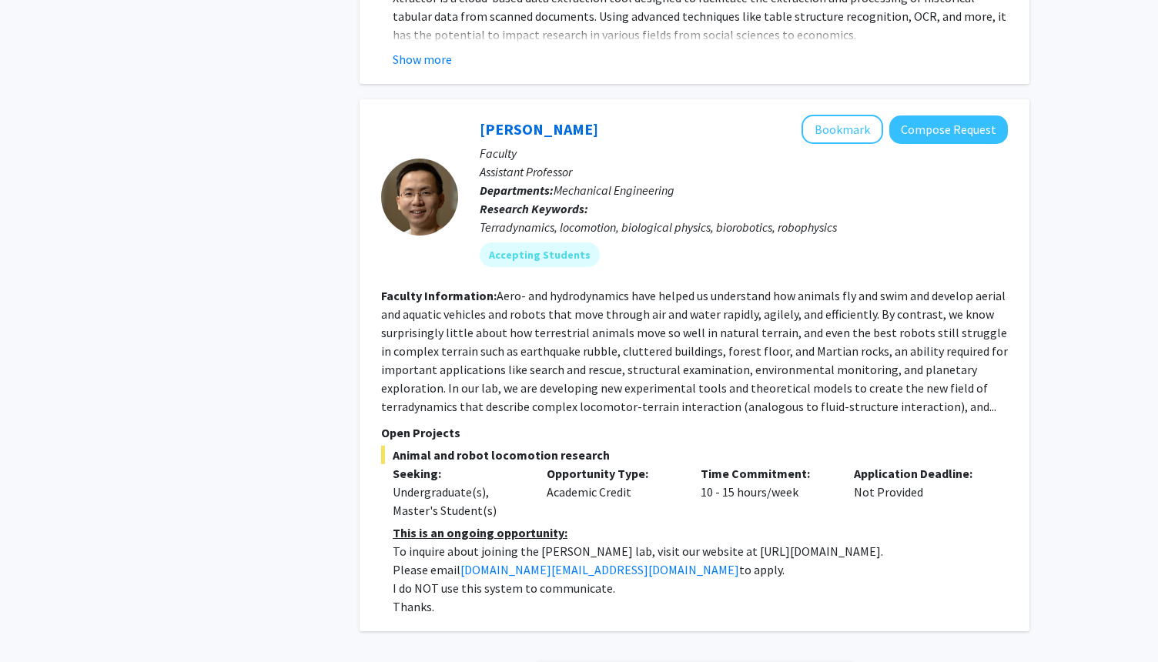
scroll to position [5819, 0]
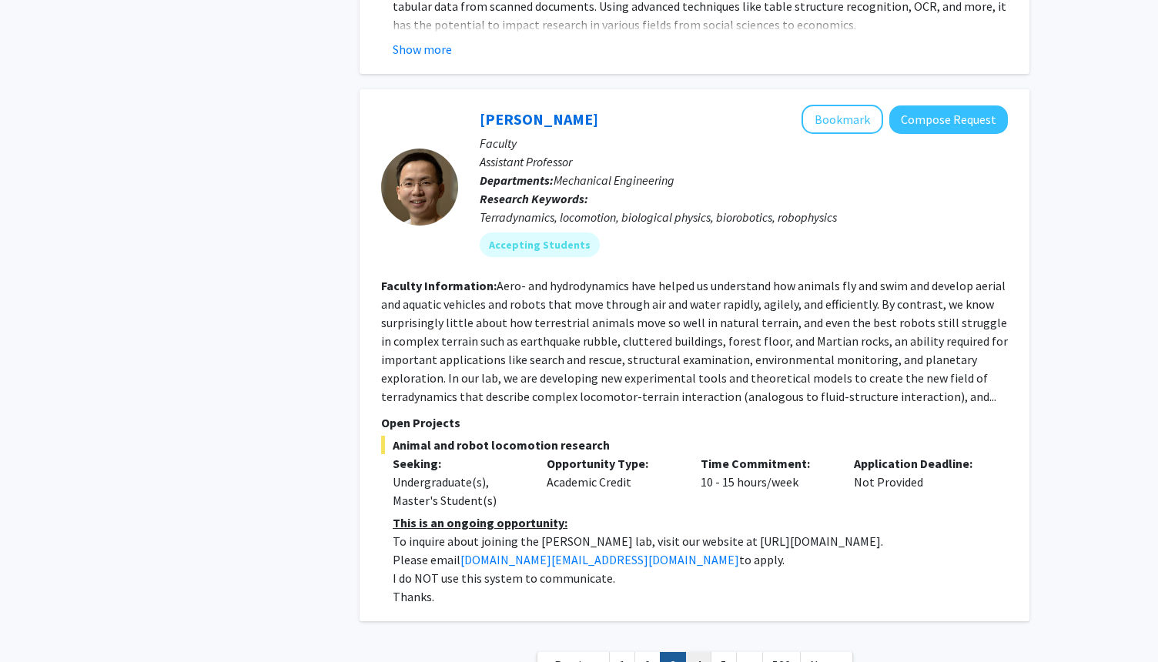
click at [700, 652] on link "4" at bounding box center [698, 665] width 26 height 27
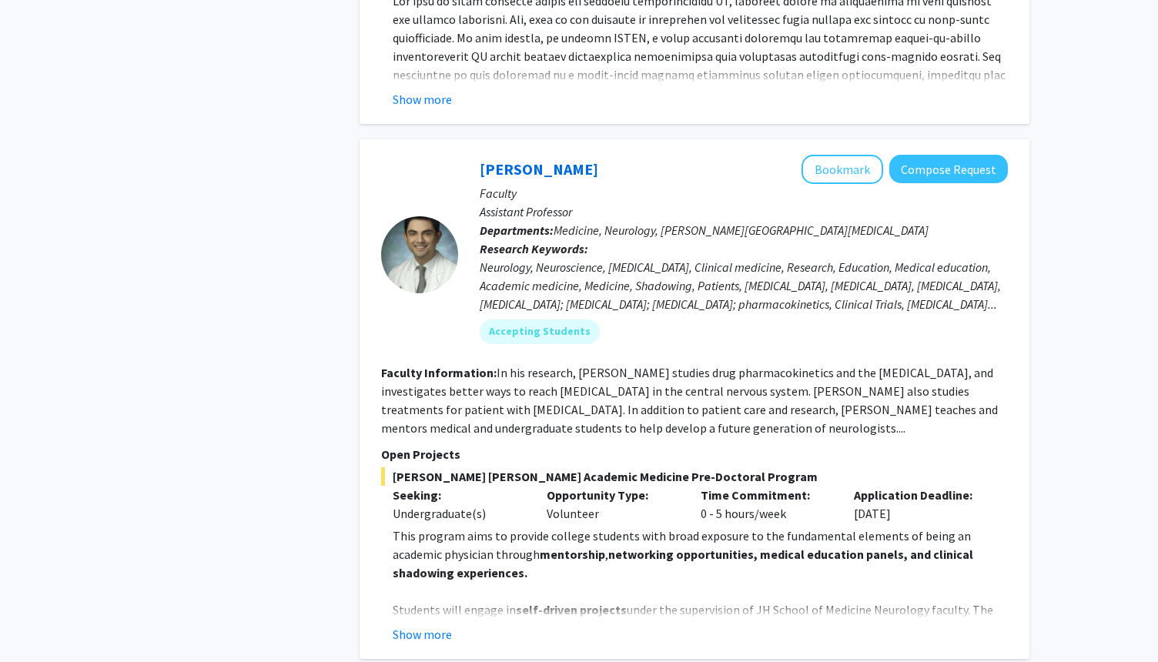
scroll to position [4928, 0]
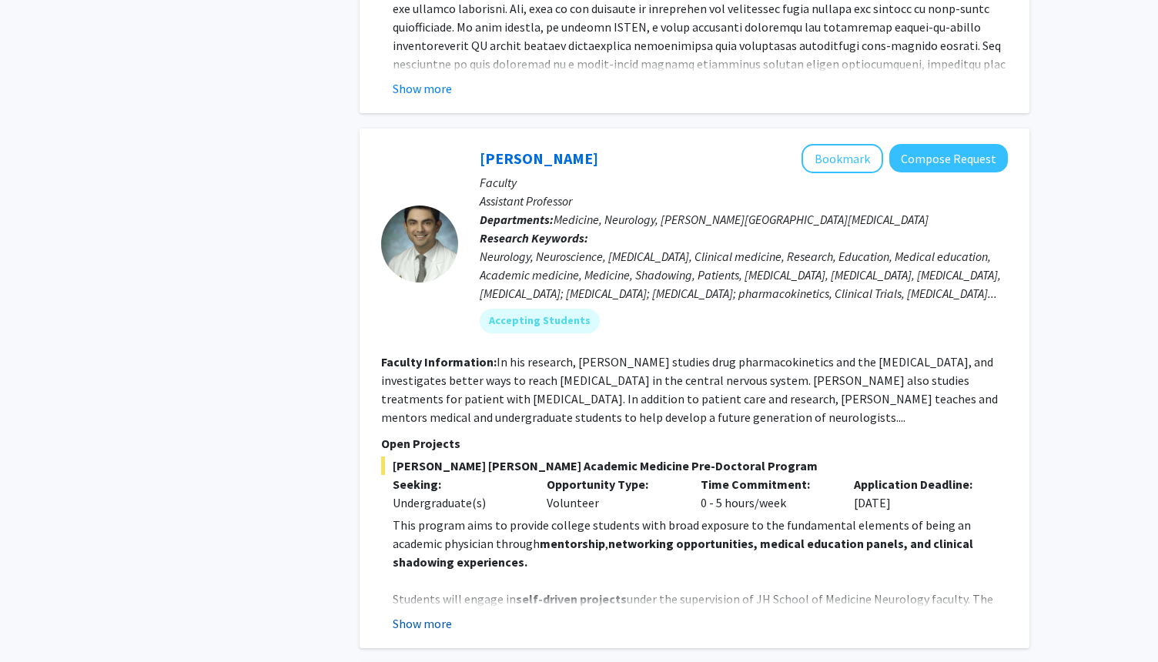
click at [425, 614] on button "Show more" at bounding box center [422, 623] width 59 height 18
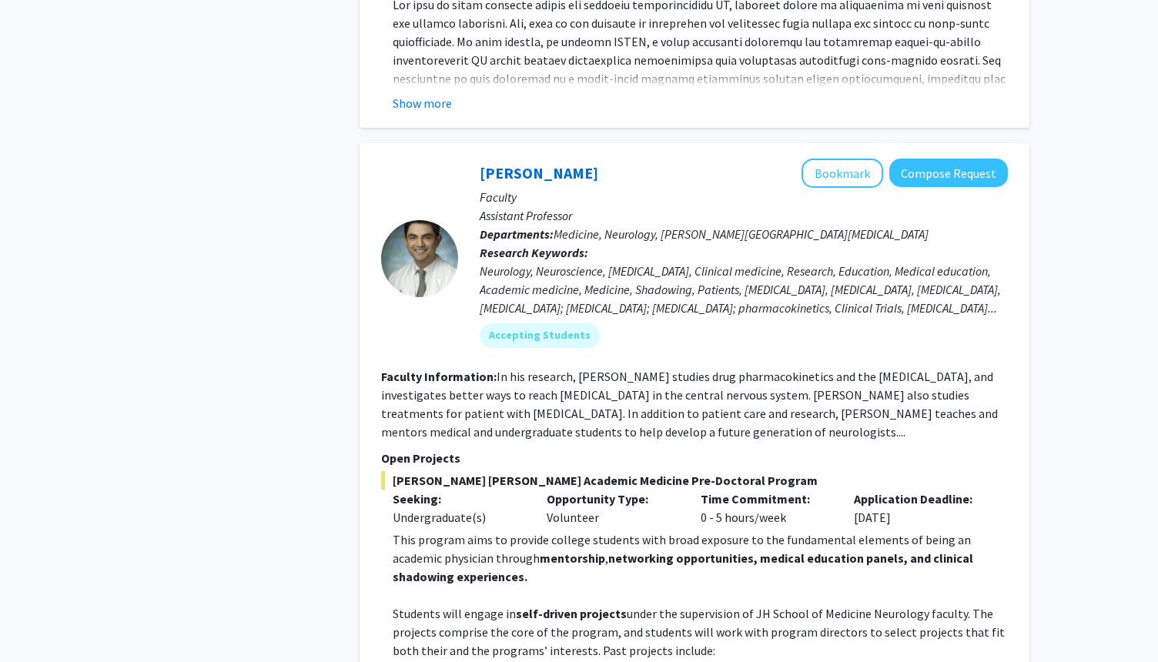
scroll to position [4866, 0]
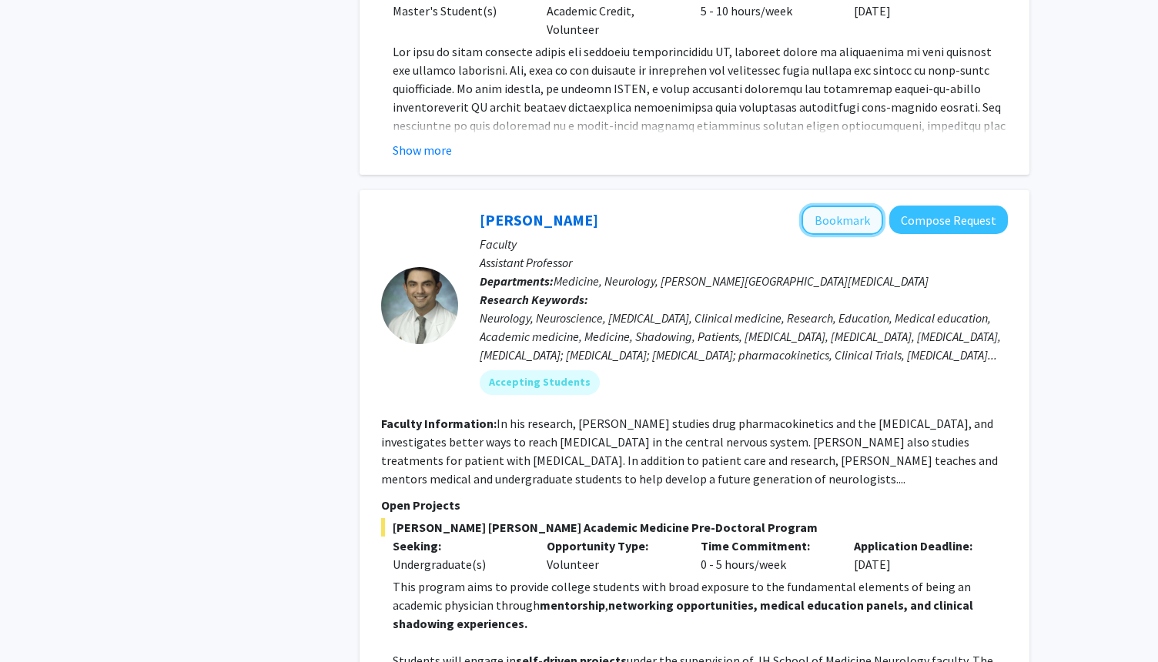
click at [865, 206] on button "Bookmark" at bounding box center [843, 220] width 82 height 29
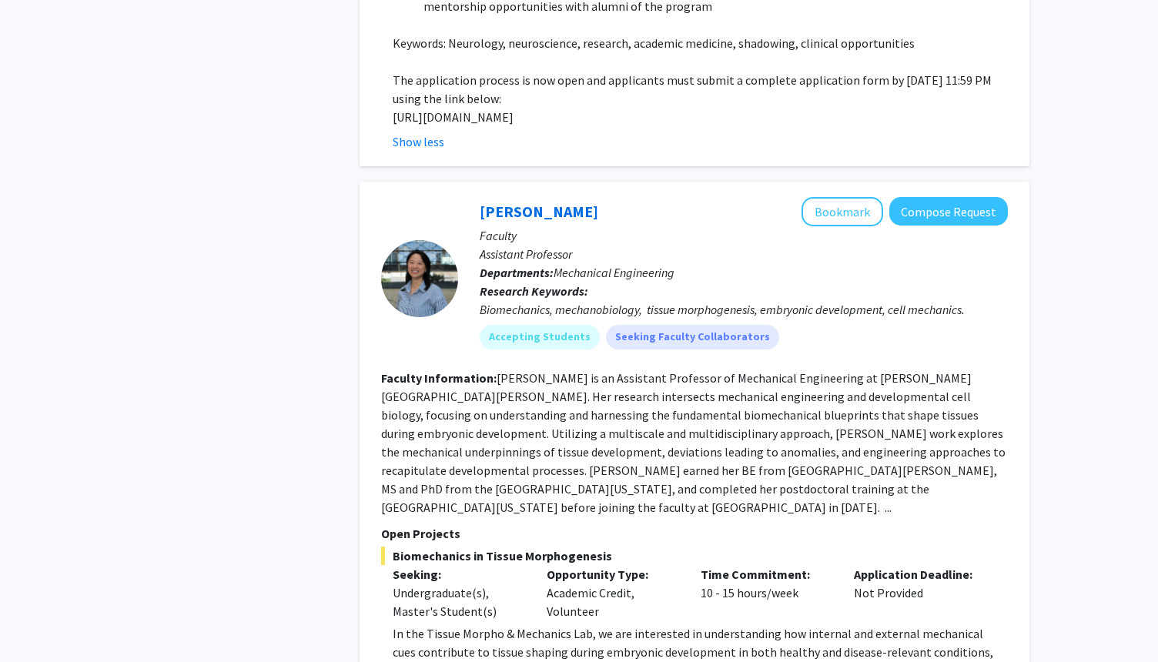
scroll to position [6098, 0]
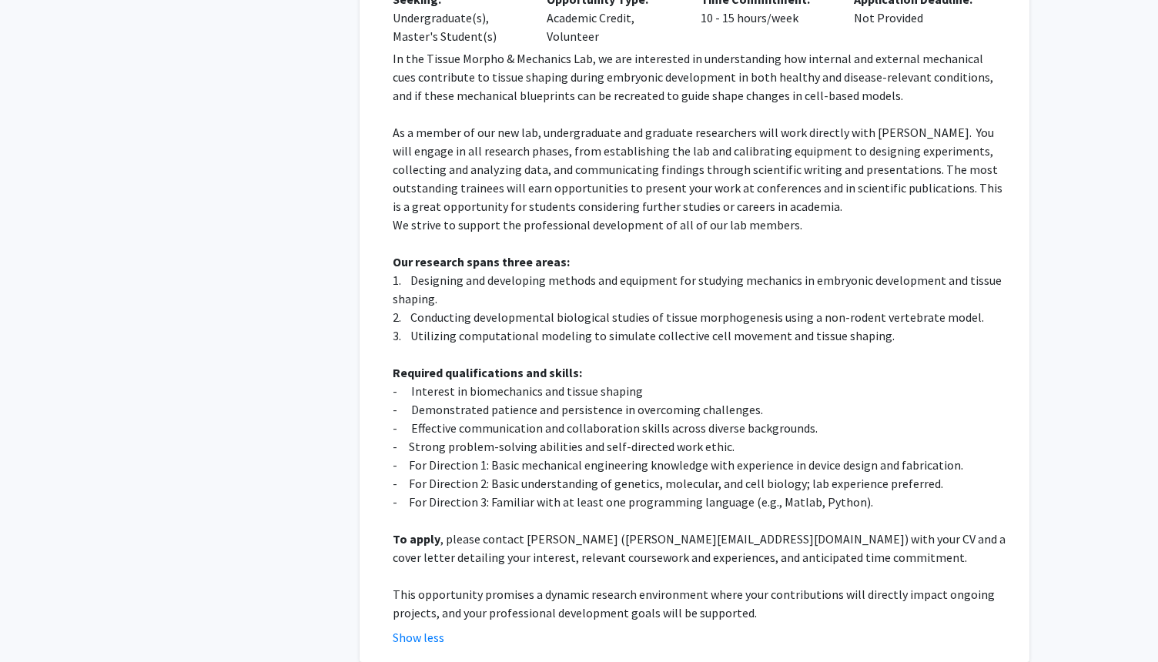
scroll to position [6636, 0]
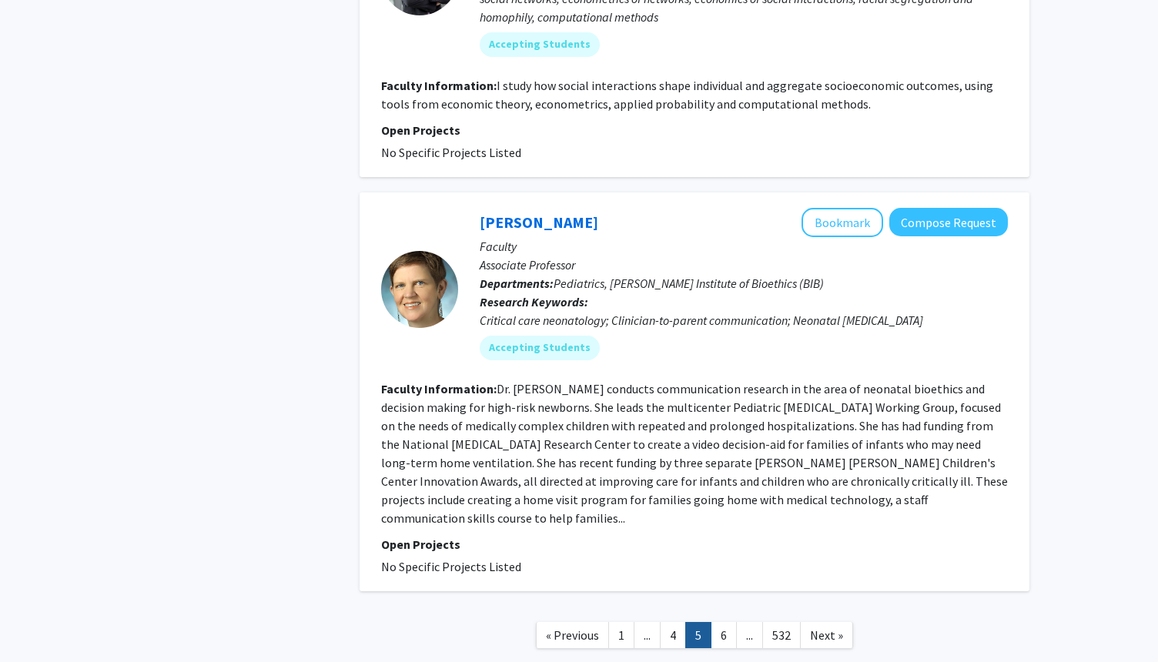
scroll to position [3734, 0]
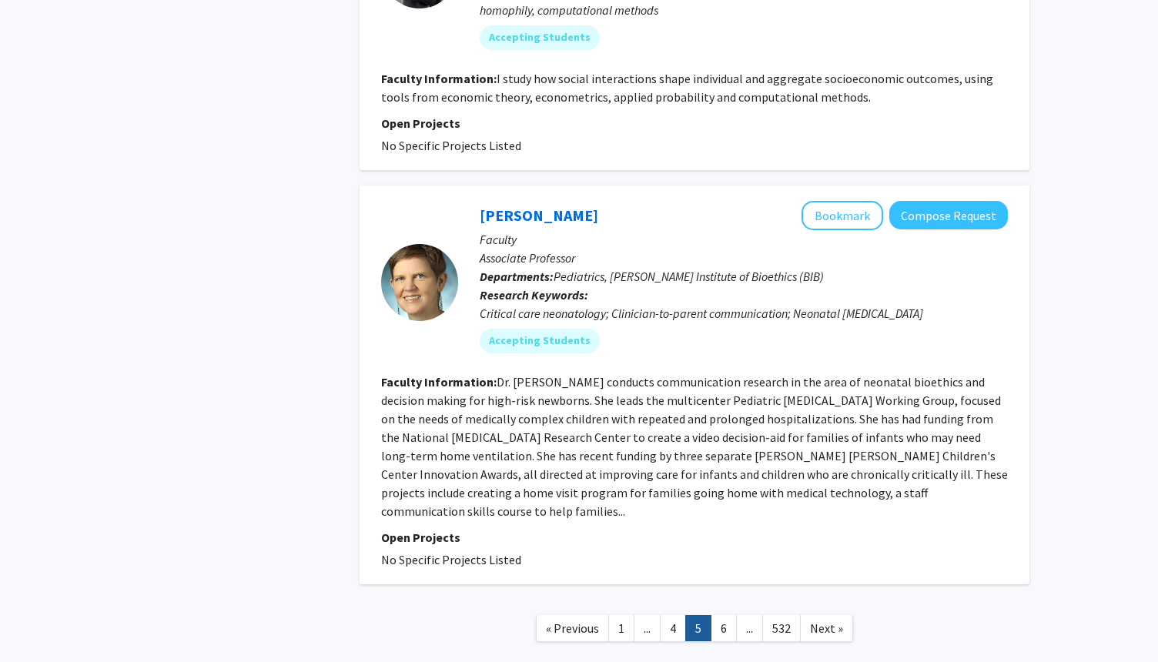
click at [726, 615] on link "6" at bounding box center [724, 628] width 26 height 27
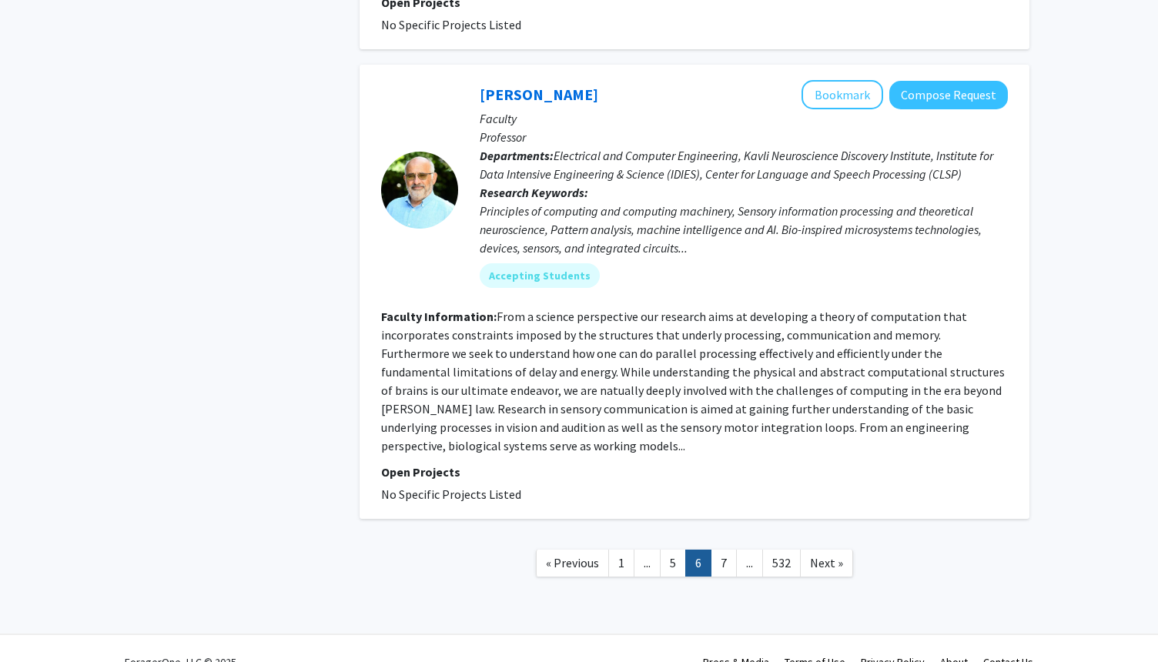
scroll to position [3630, 0]
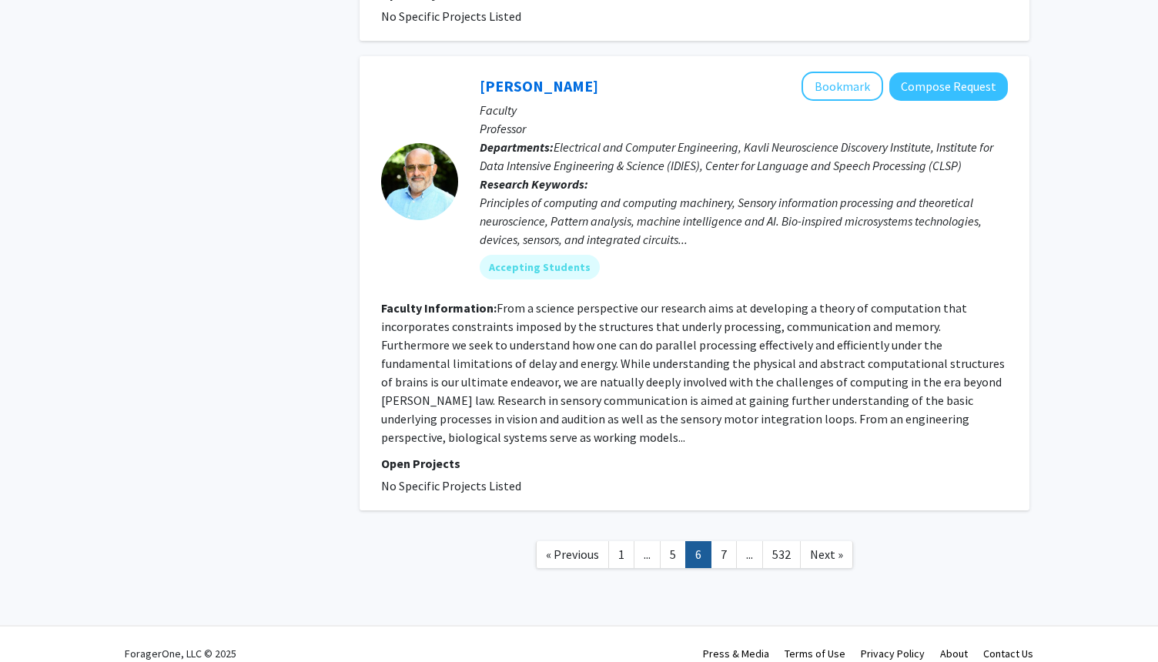
click at [726, 541] on link "7" at bounding box center [724, 554] width 26 height 27
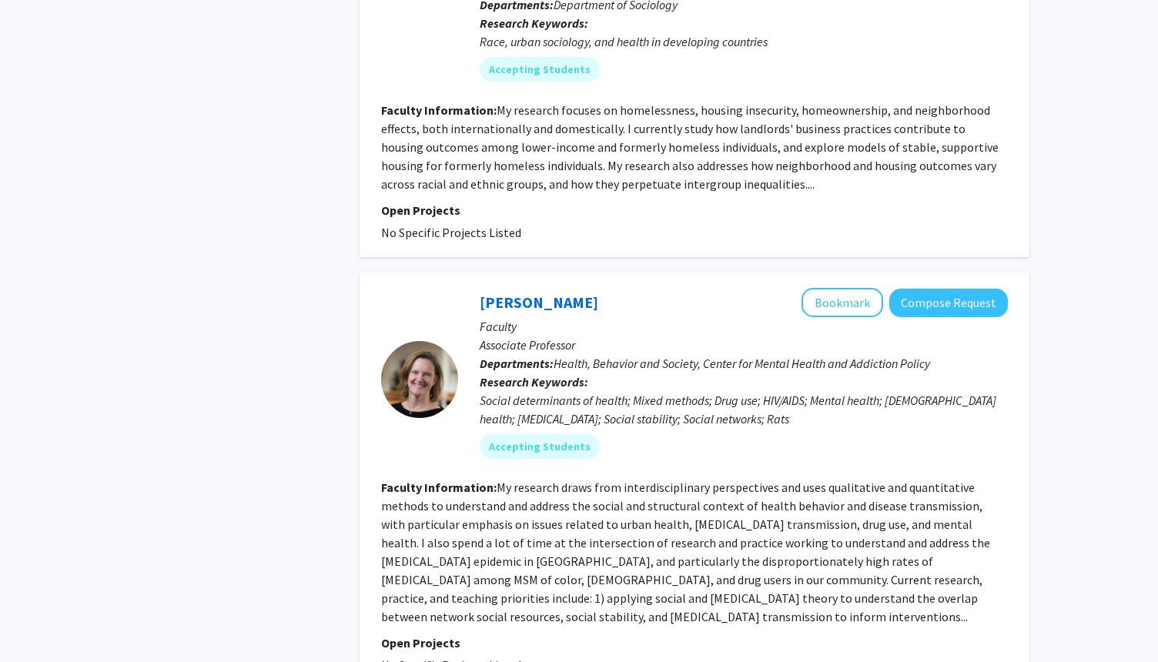
scroll to position [3757, 0]
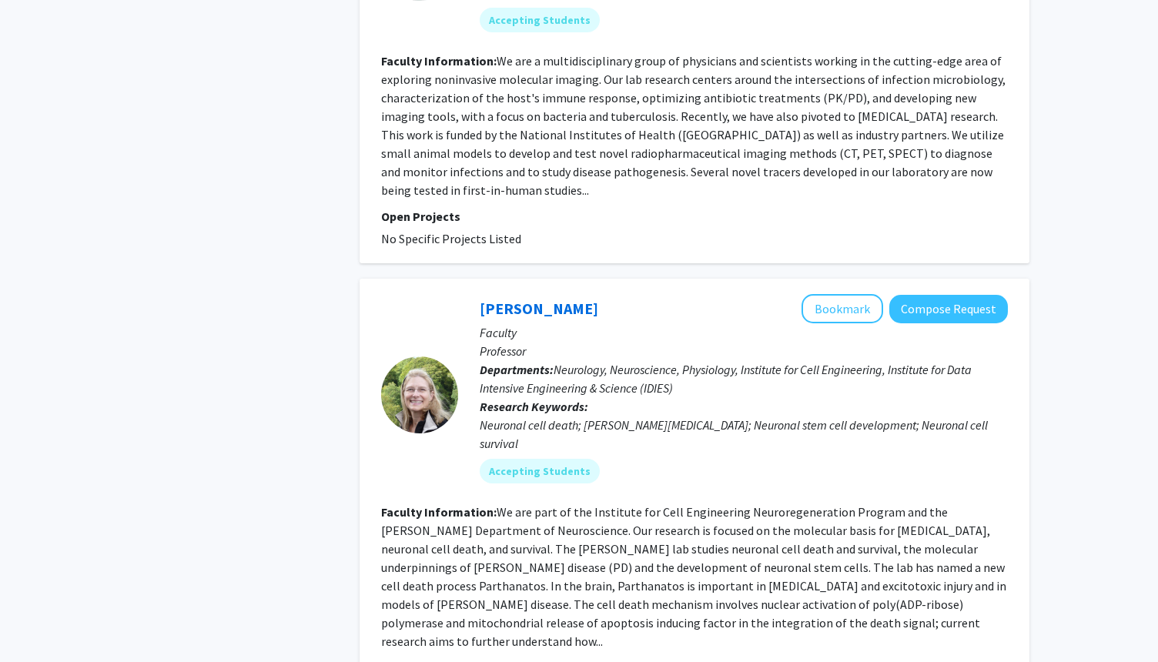
scroll to position [3723, 0]
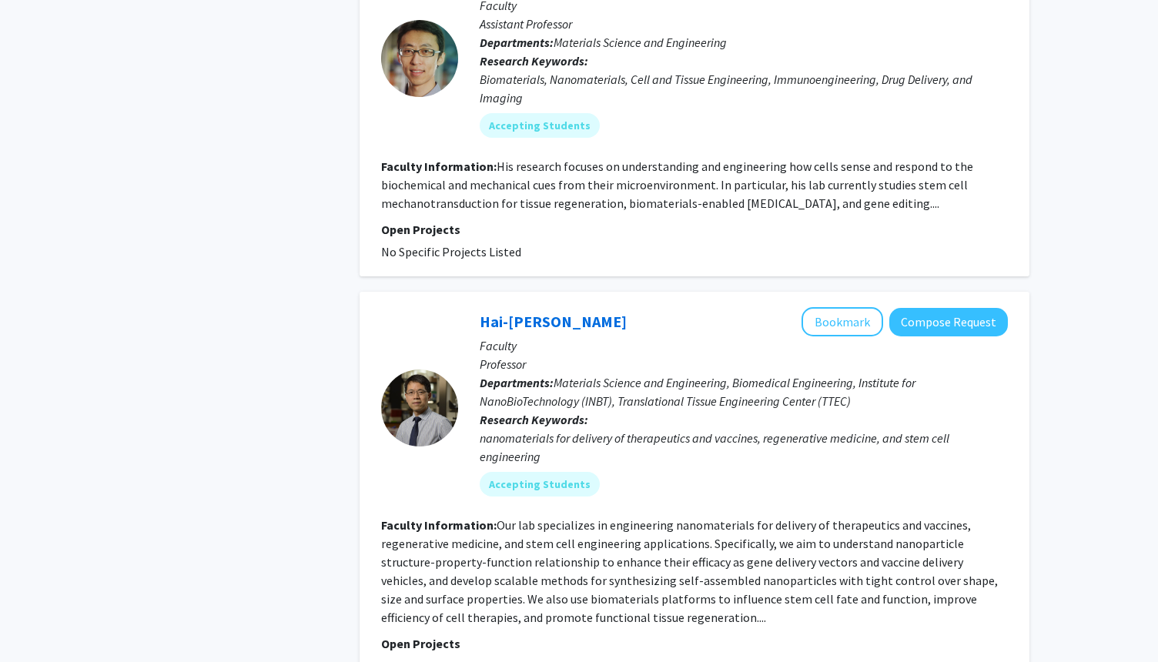
scroll to position [3080, 0]
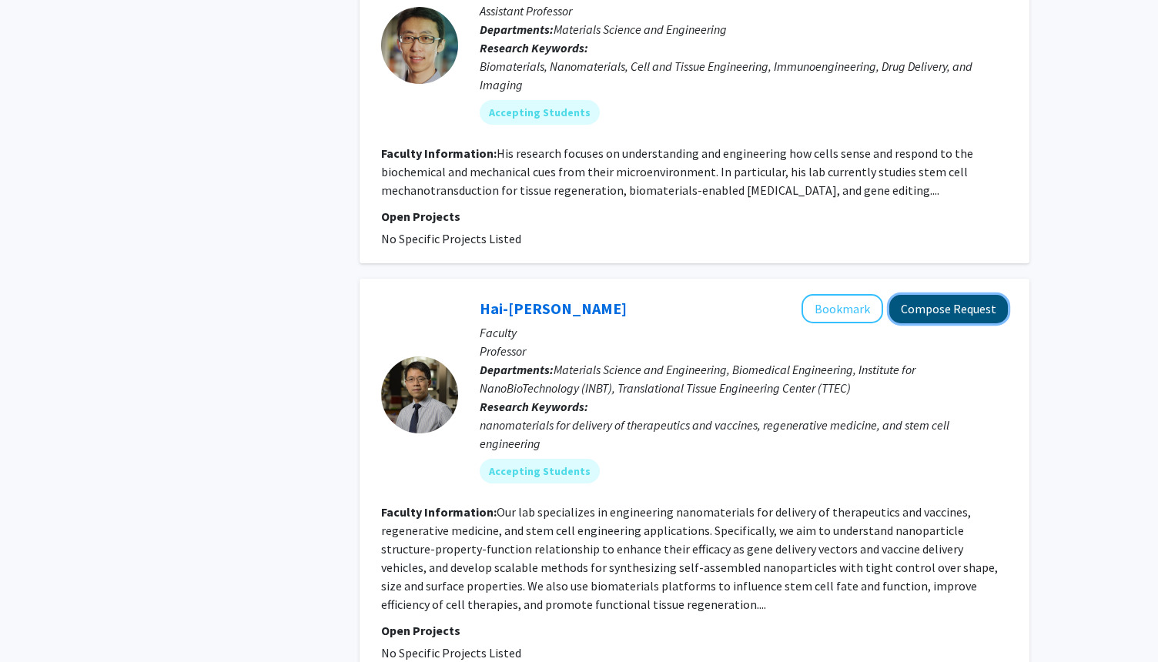
click at [988, 295] on button "Compose Request" at bounding box center [948, 309] width 119 height 28
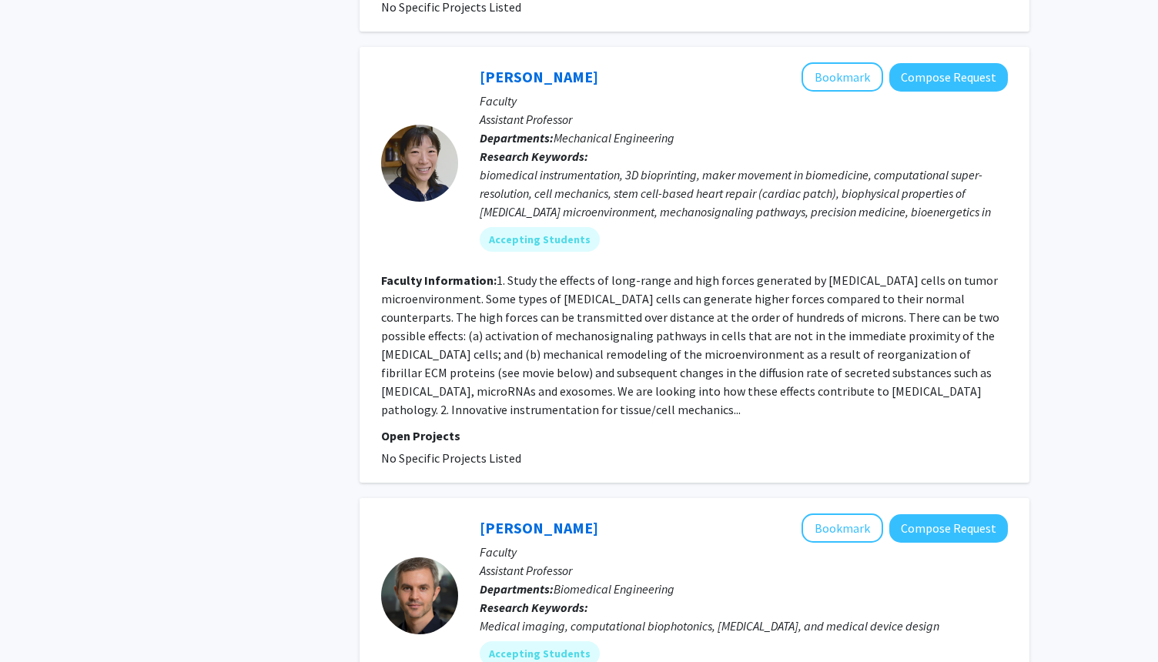
scroll to position [1830, 0]
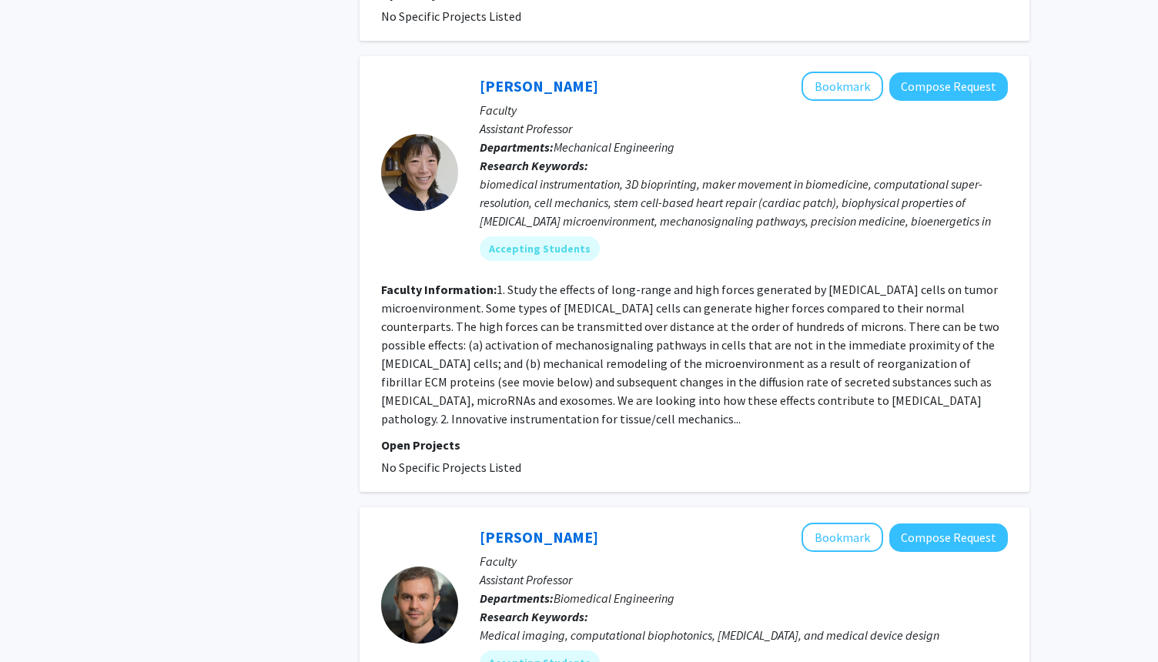
click at [1080, 443] on div "Refine By Collaboration Status: Collaboration Status All Faculty/Staff Collabor…" at bounding box center [579, 308] width 1158 height 4166
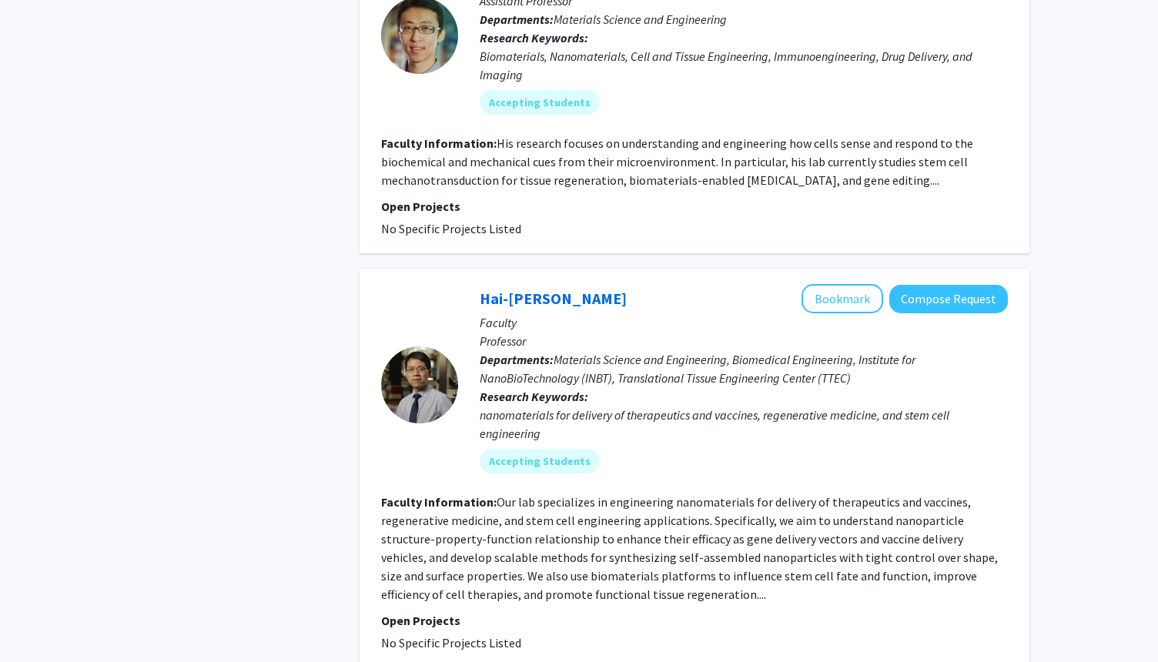
scroll to position [3100, 0]
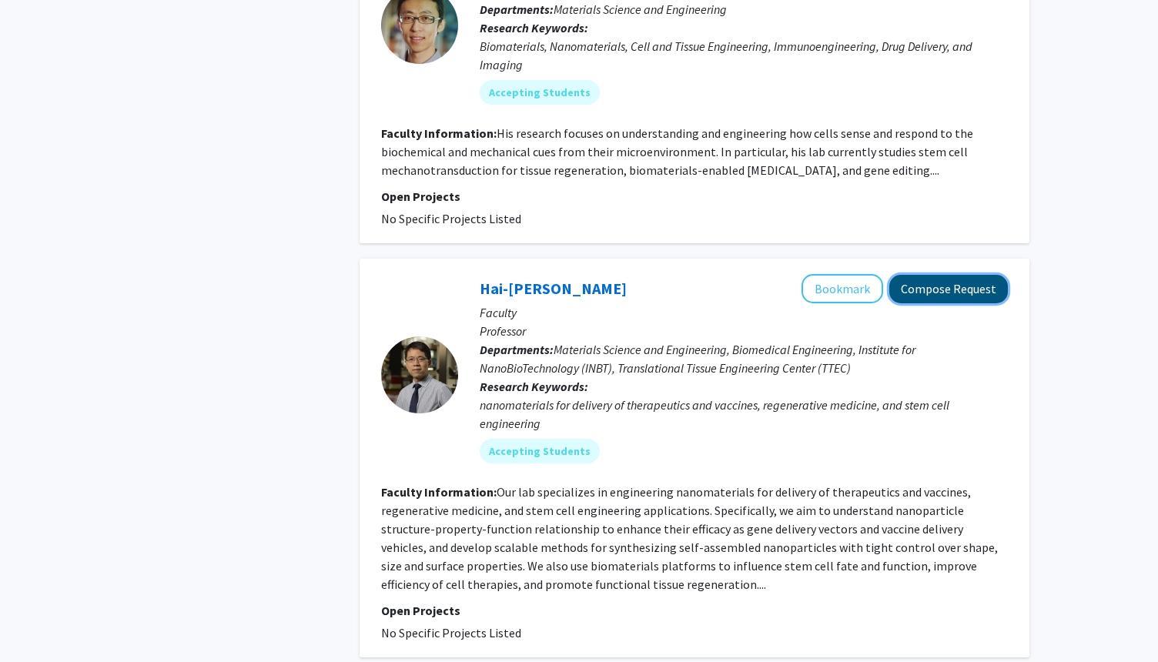
click at [974, 275] on button "Compose Request" at bounding box center [948, 289] width 119 height 28
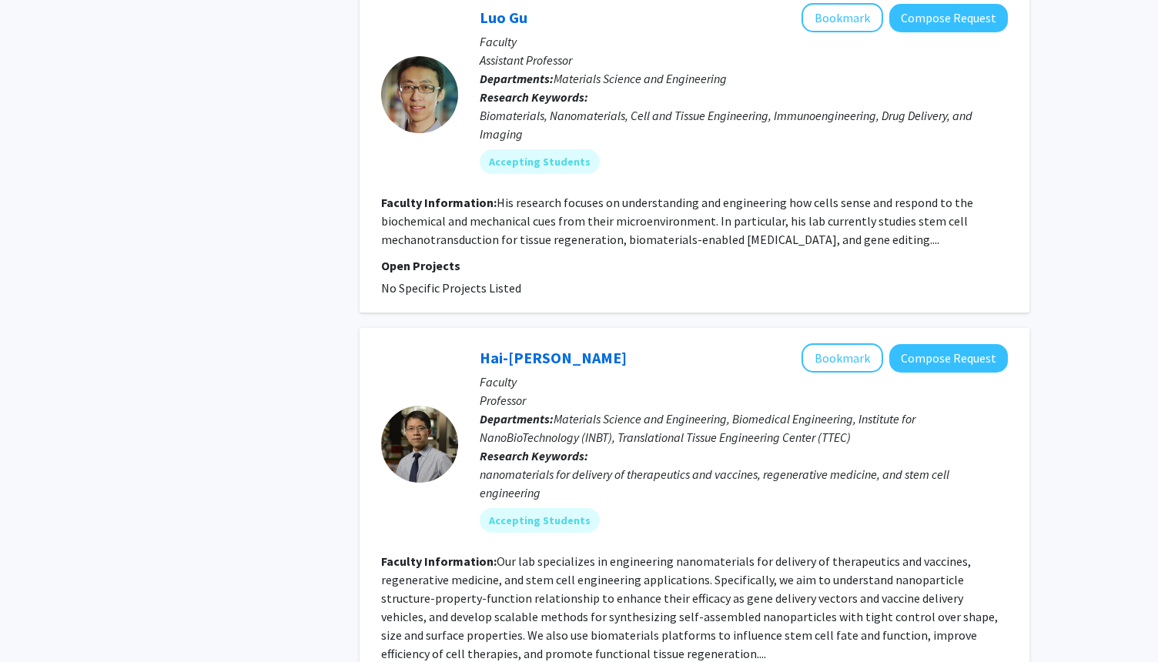
scroll to position [3033, 0]
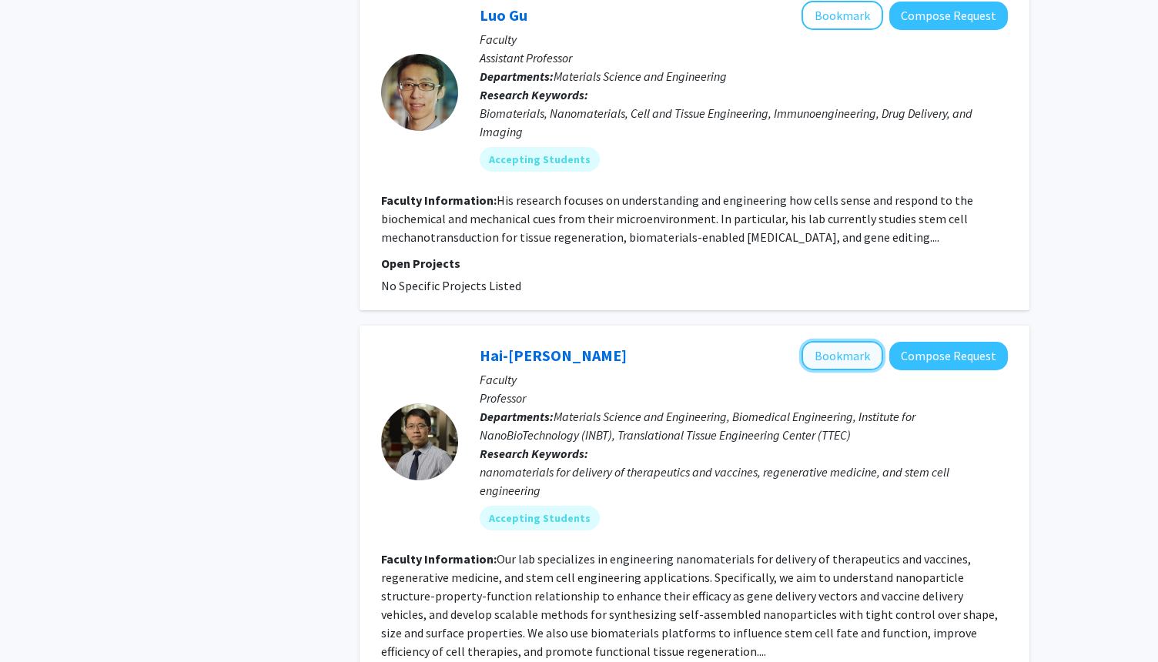
click at [862, 341] on button "Bookmark" at bounding box center [843, 355] width 82 height 29
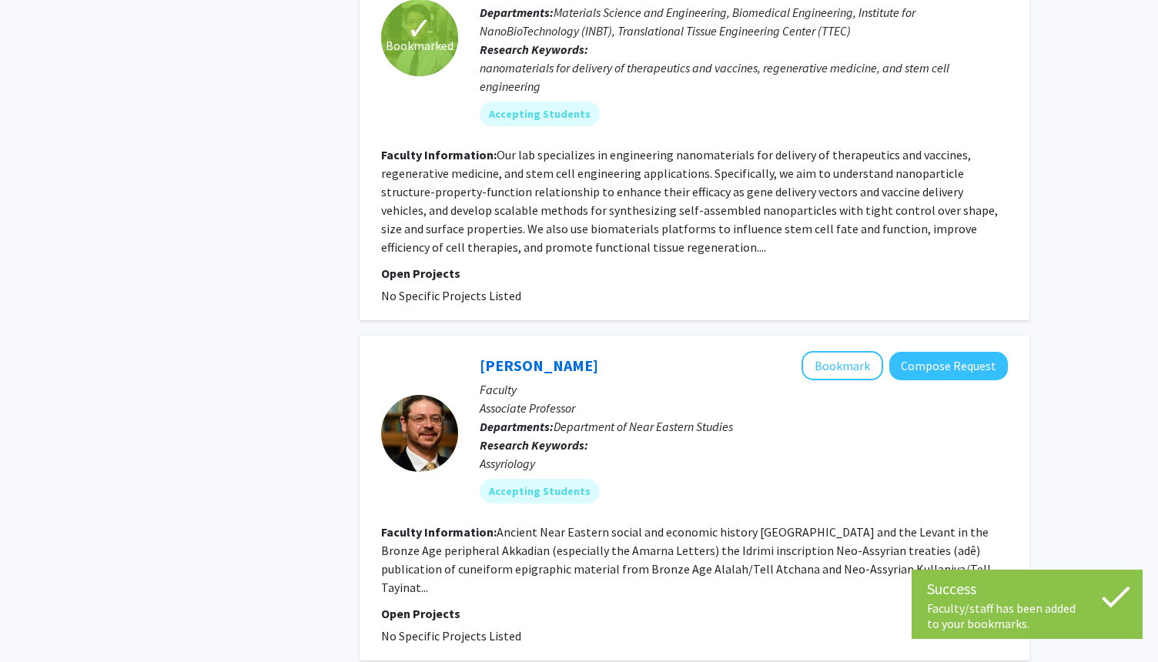
scroll to position [3458, 0]
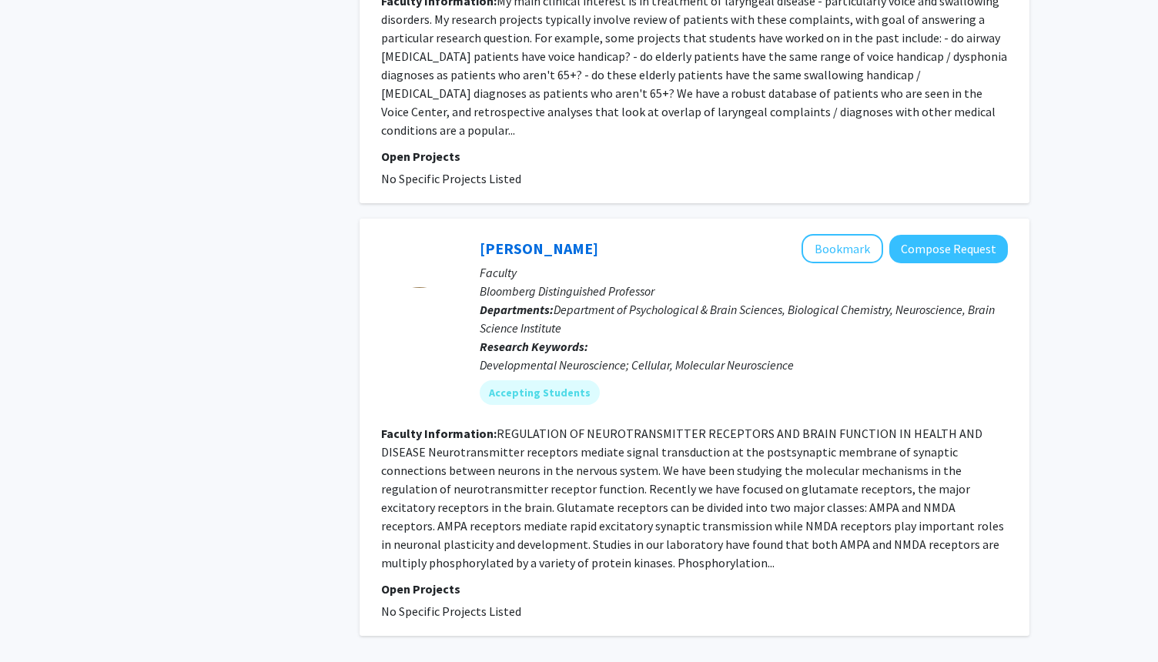
scroll to position [3511, 0]
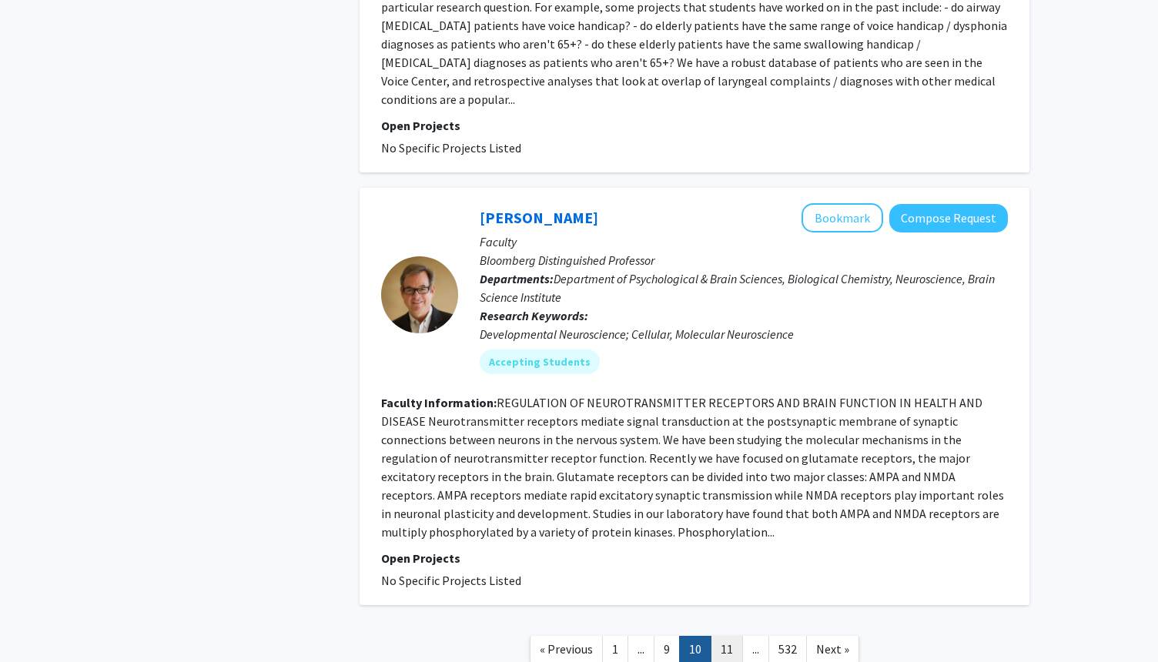
click at [729, 636] on link "11" at bounding box center [727, 649] width 32 height 27
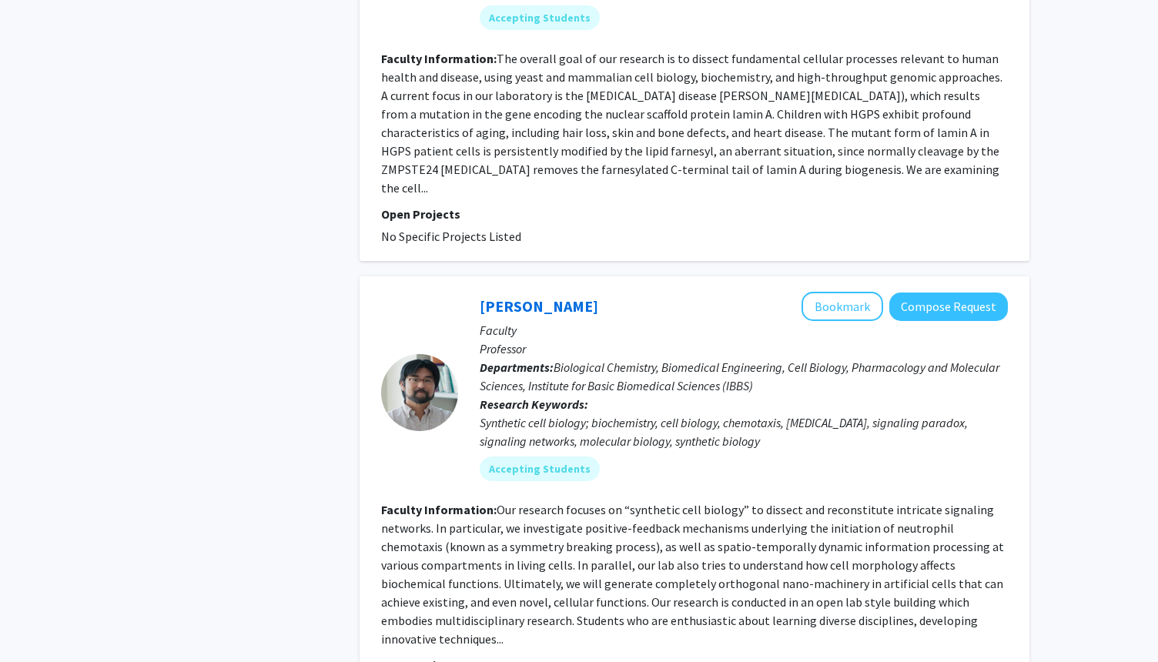
scroll to position [2556, 0]
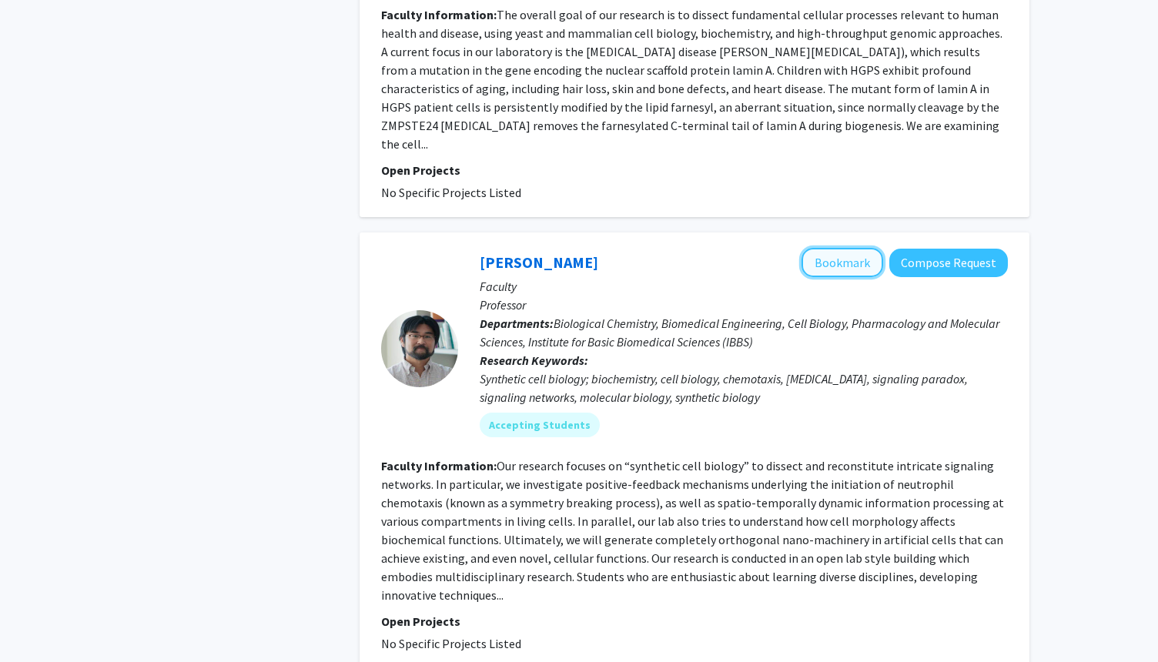
click at [865, 248] on button "Bookmark" at bounding box center [843, 262] width 82 height 29
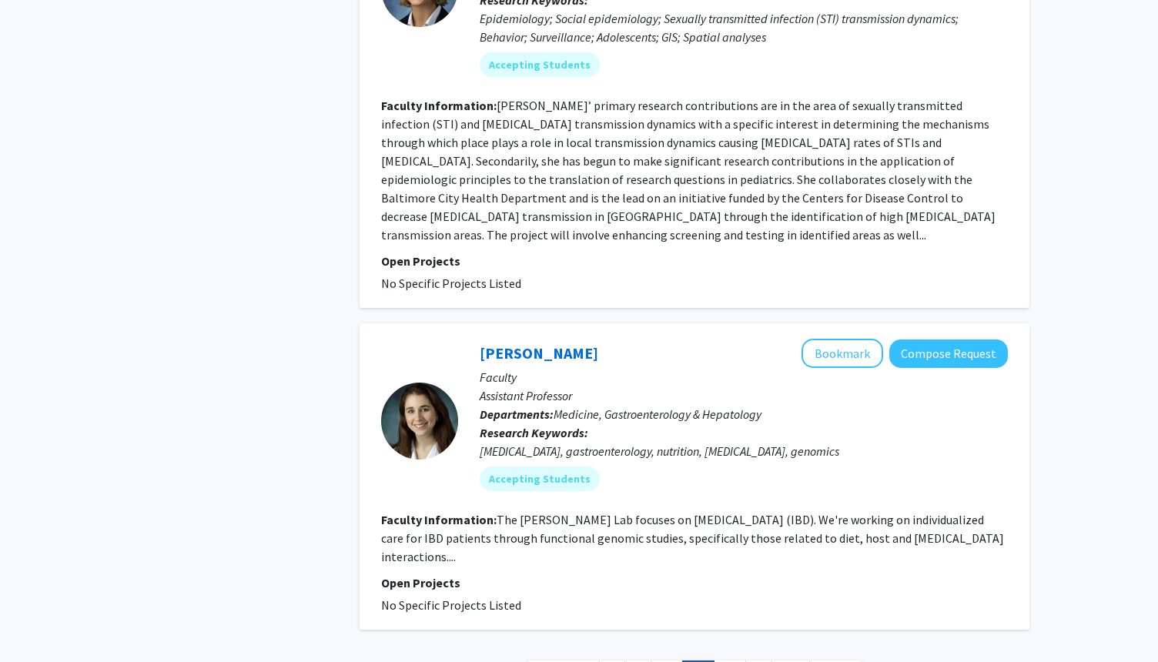
scroll to position [3809, 0]
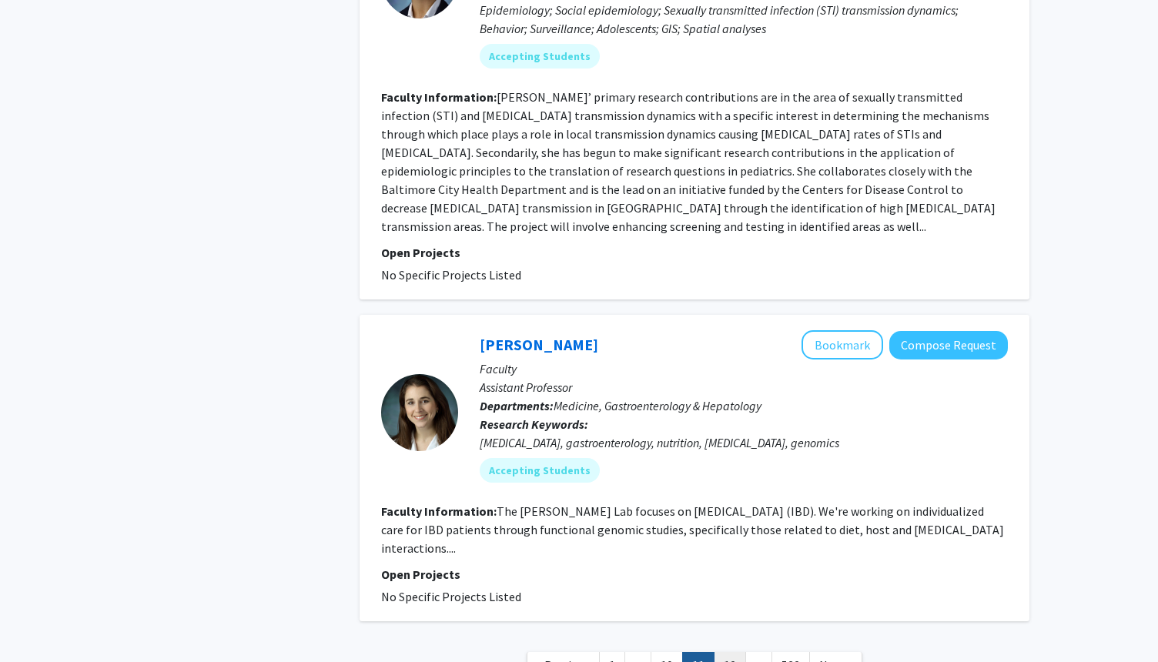
click at [729, 652] on link "12" at bounding box center [730, 665] width 32 height 27
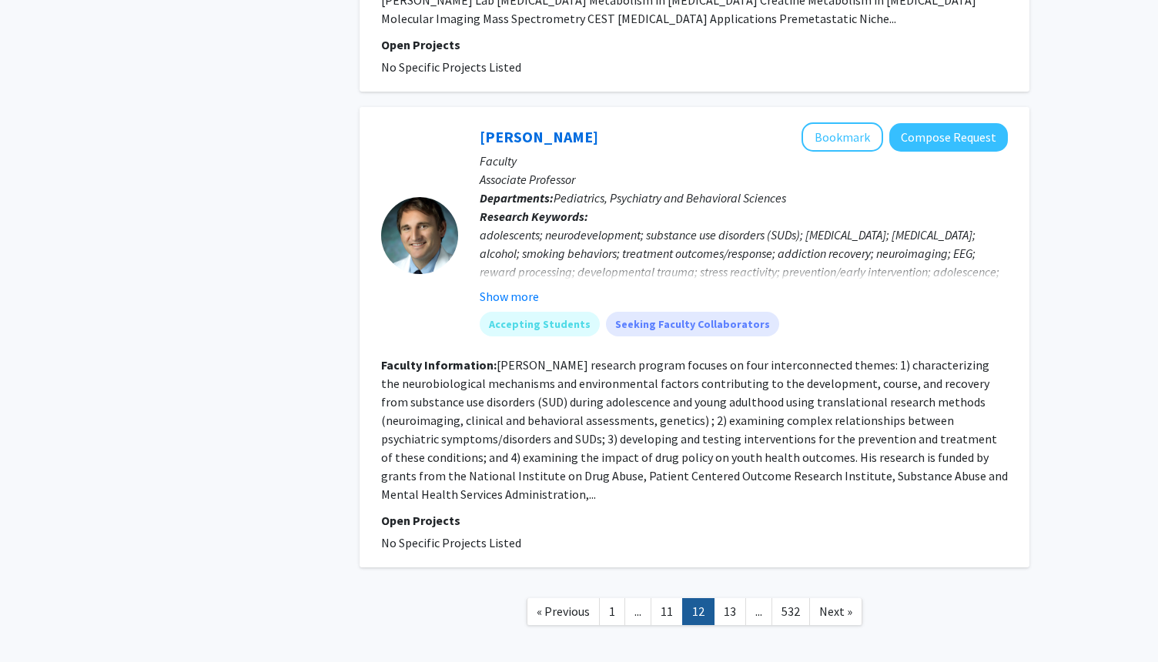
scroll to position [3520, 0]
click at [728, 597] on link "13" at bounding box center [730, 610] width 32 height 27
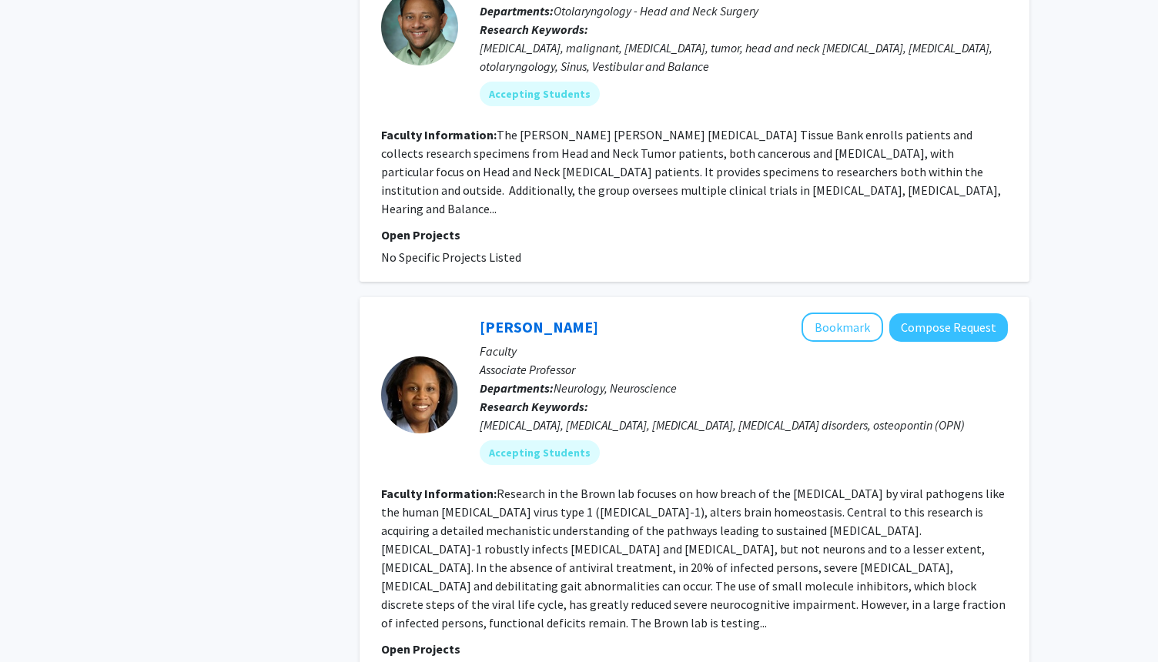
scroll to position [3603, 0]
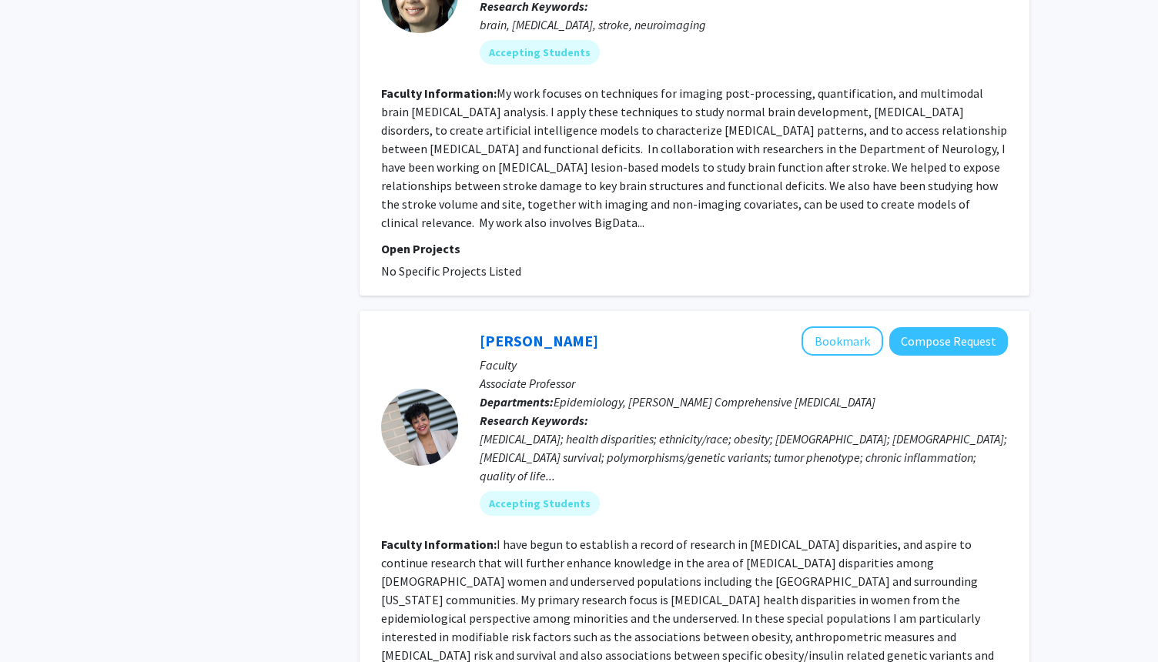
scroll to position [3419, 0]
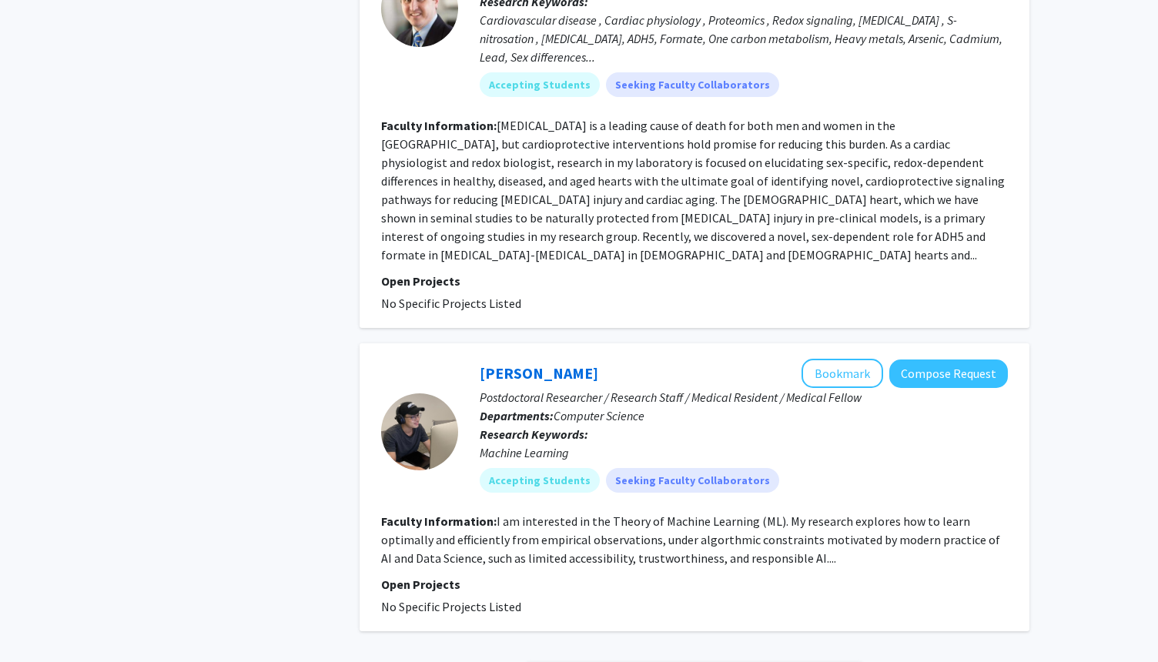
scroll to position [3483, 0]
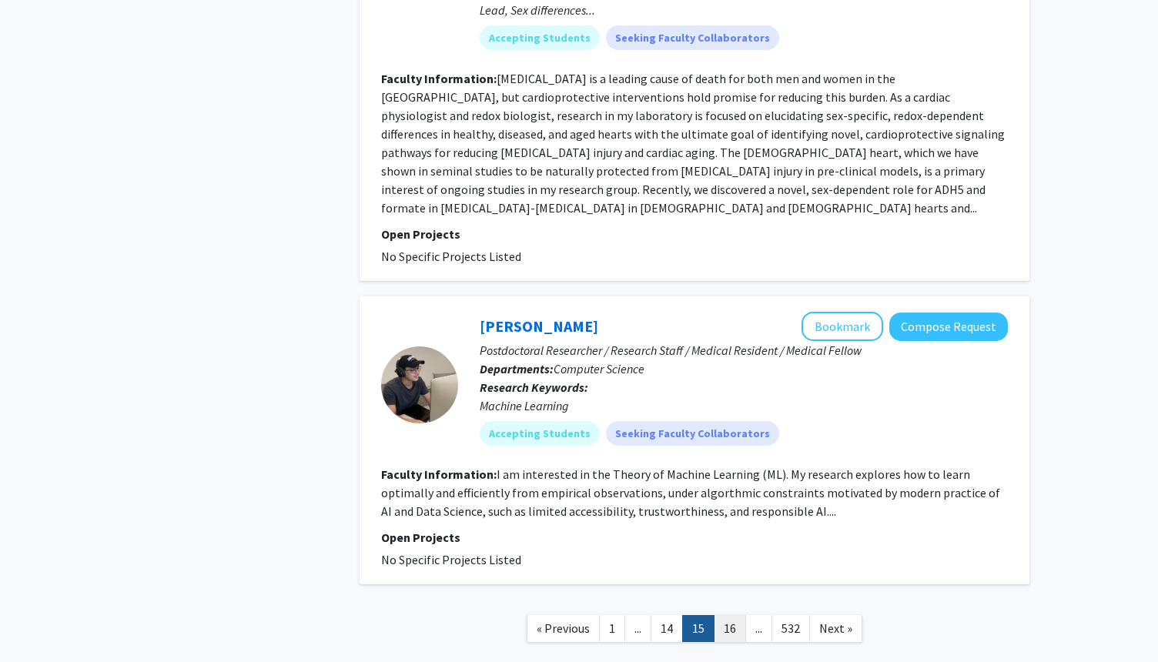
click at [728, 615] on link "16" at bounding box center [730, 628] width 32 height 27
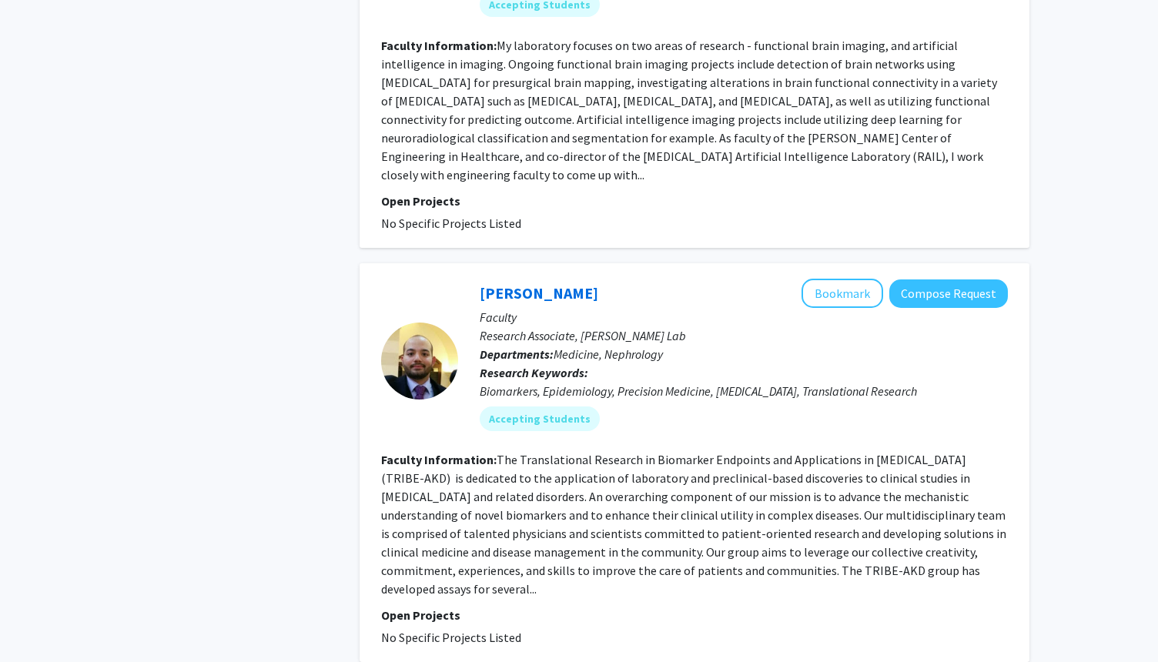
scroll to position [3710, 0]
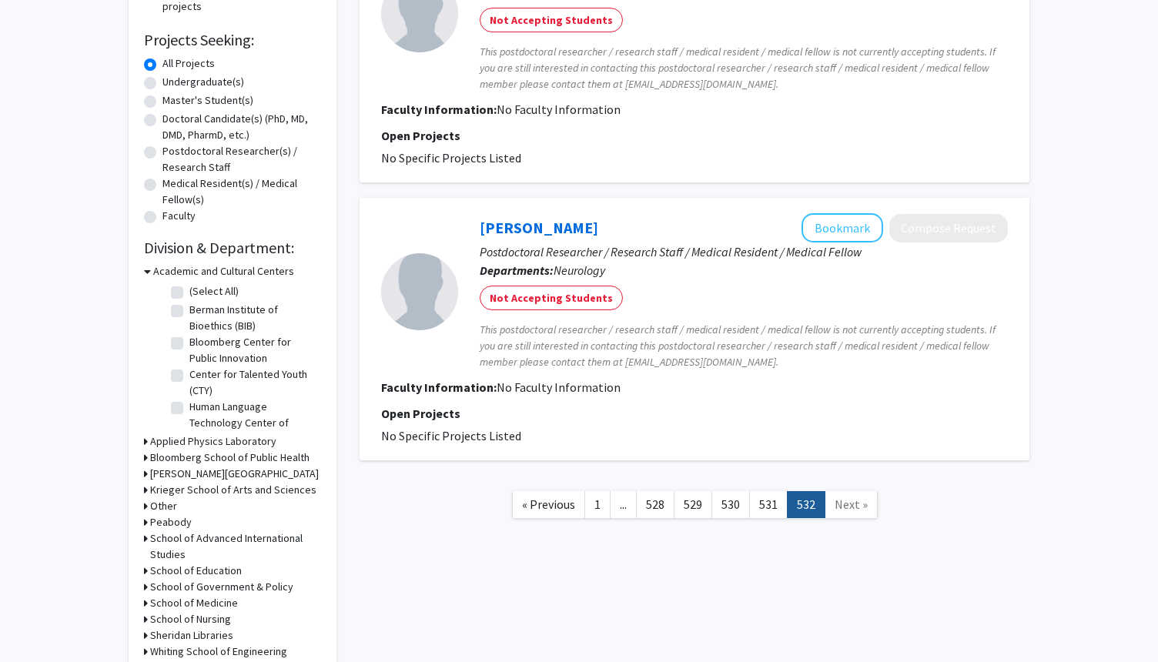
scroll to position [246, 0]
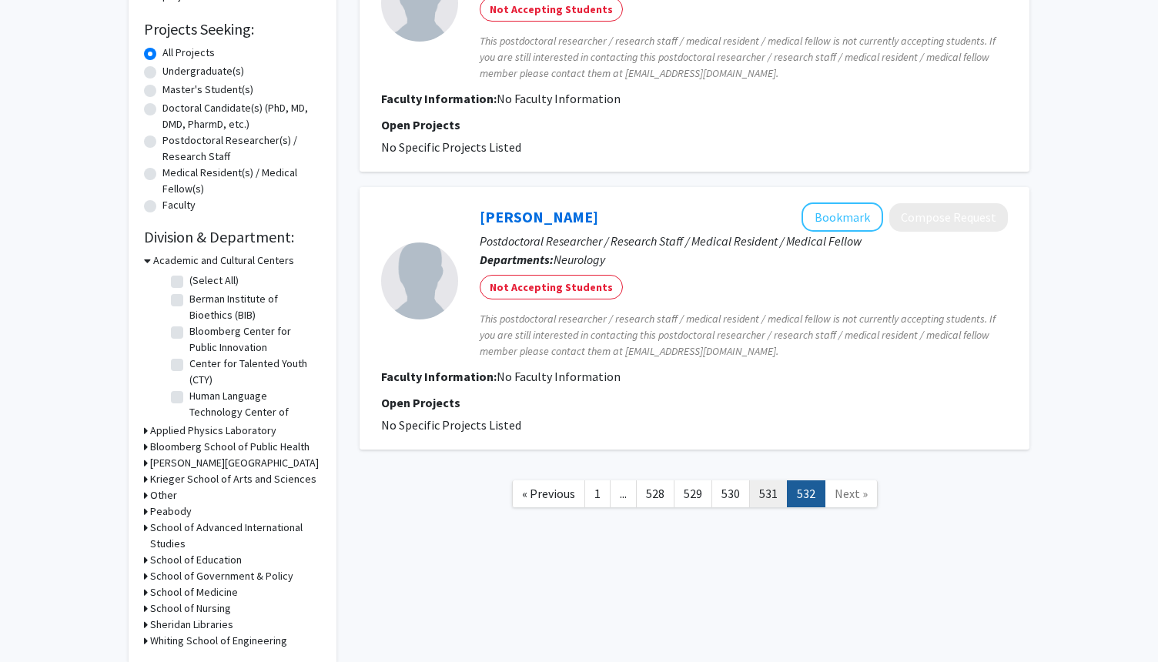
click at [765, 501] on link "531" at bounding box center [768, 493] width 38 height 27
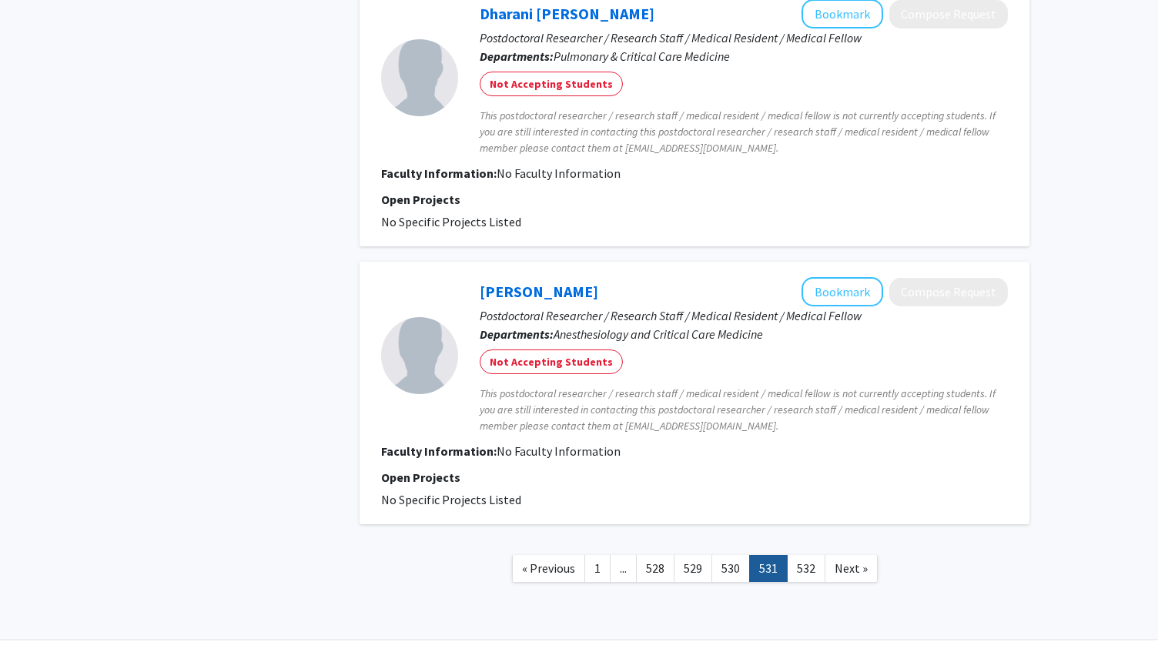
scroll to position [2412, 0]
click at [709, 572] on link "529" at bounding box center [693, 570] width 38 height 27
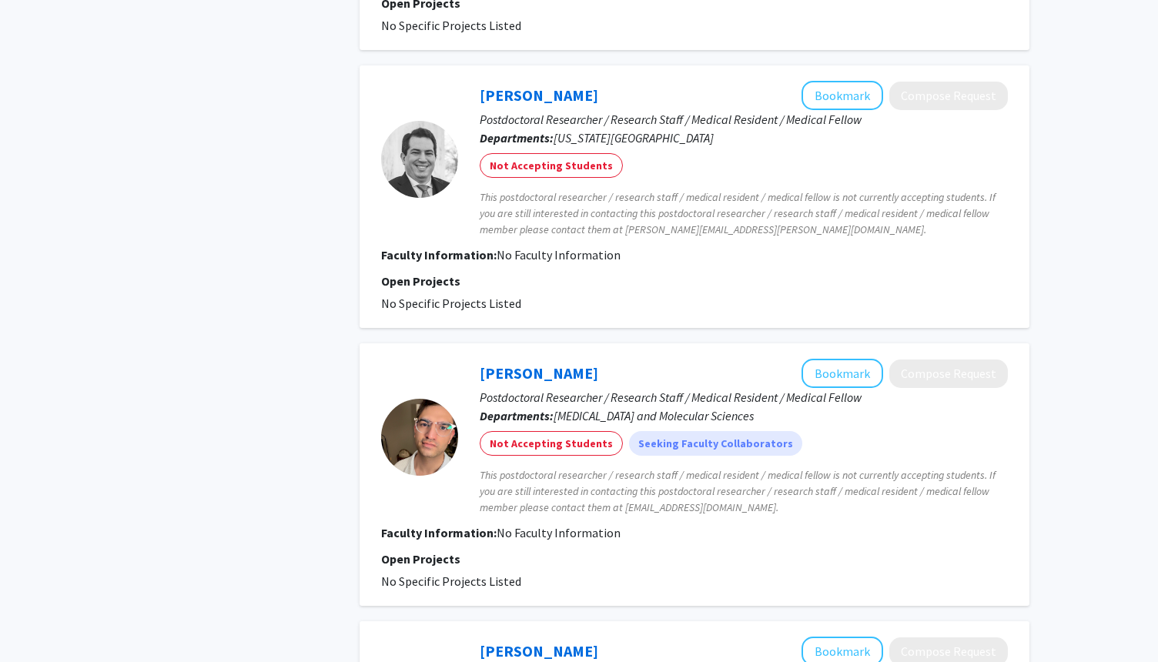
scroll to position [2428, 0]
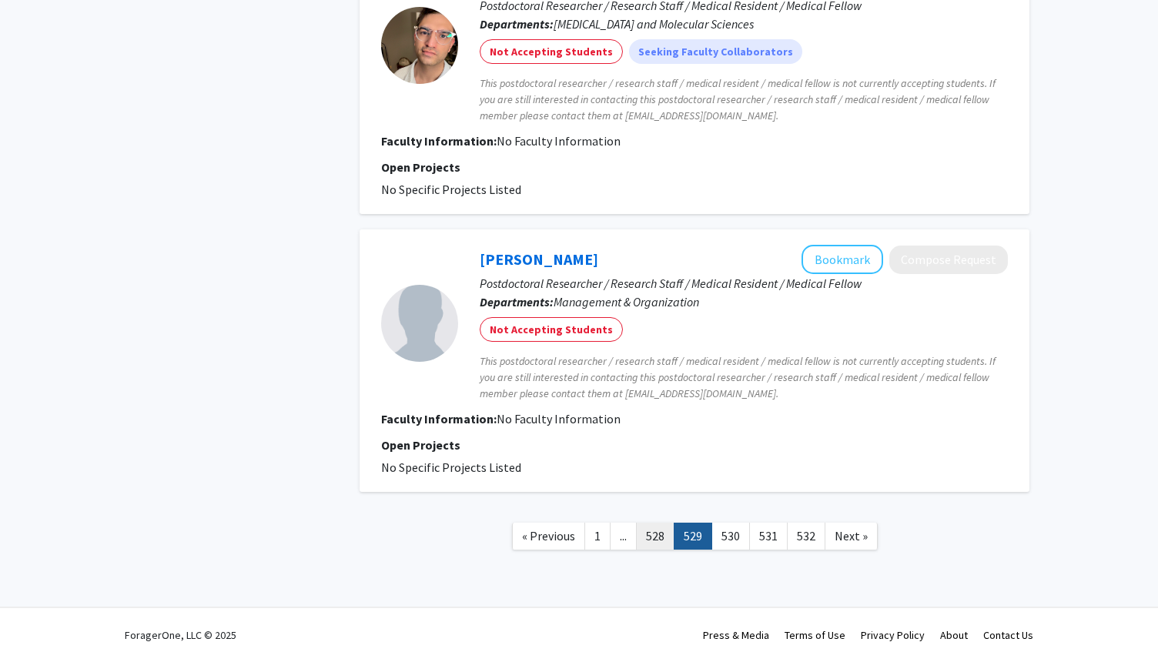
click at [656, 535] on link "528" at bounding box center [655, 536] width 38 height 27
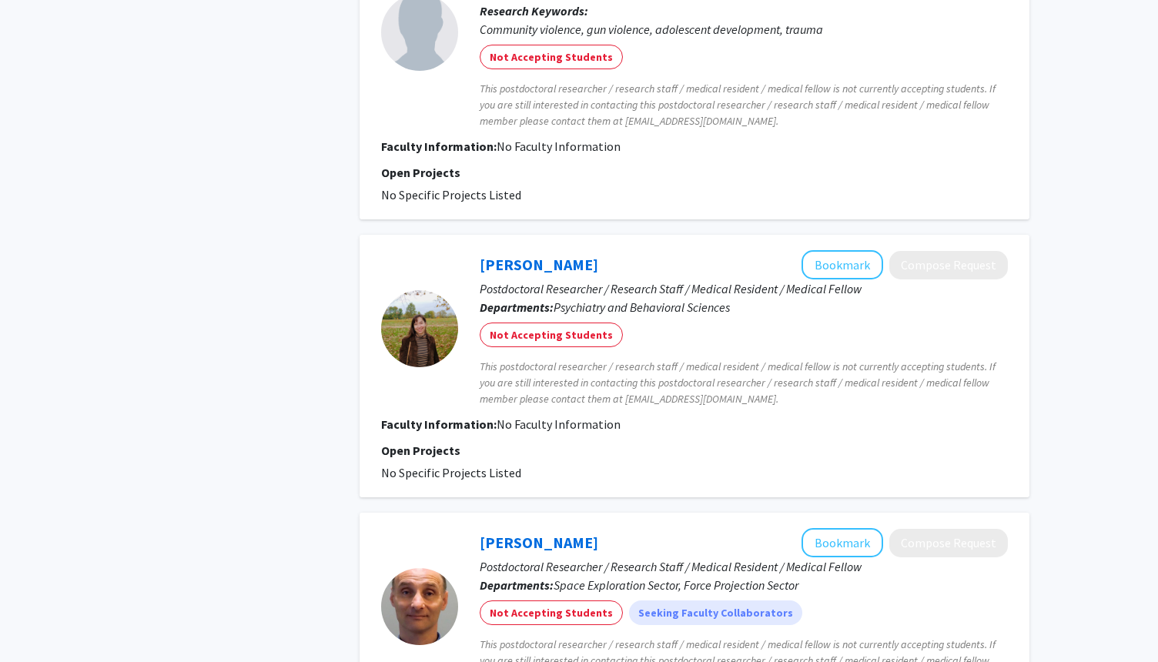
scroll to position [2557, 0]
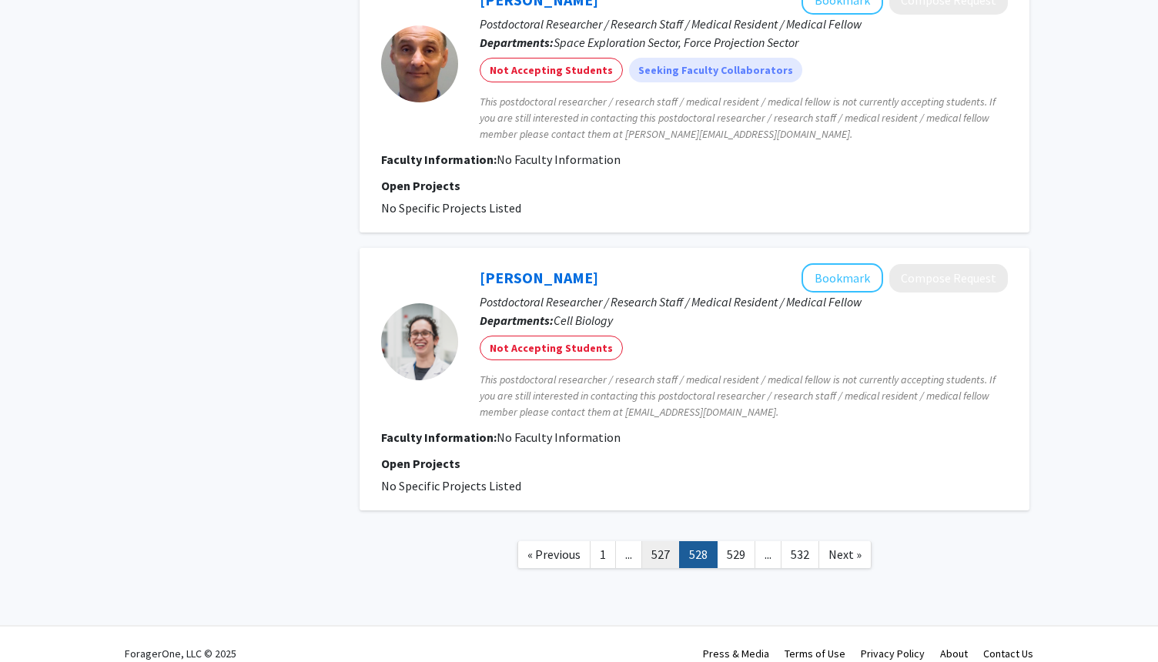
click at [661, 541] on link "527" at bounding box center [660, 554] width 38 height 27
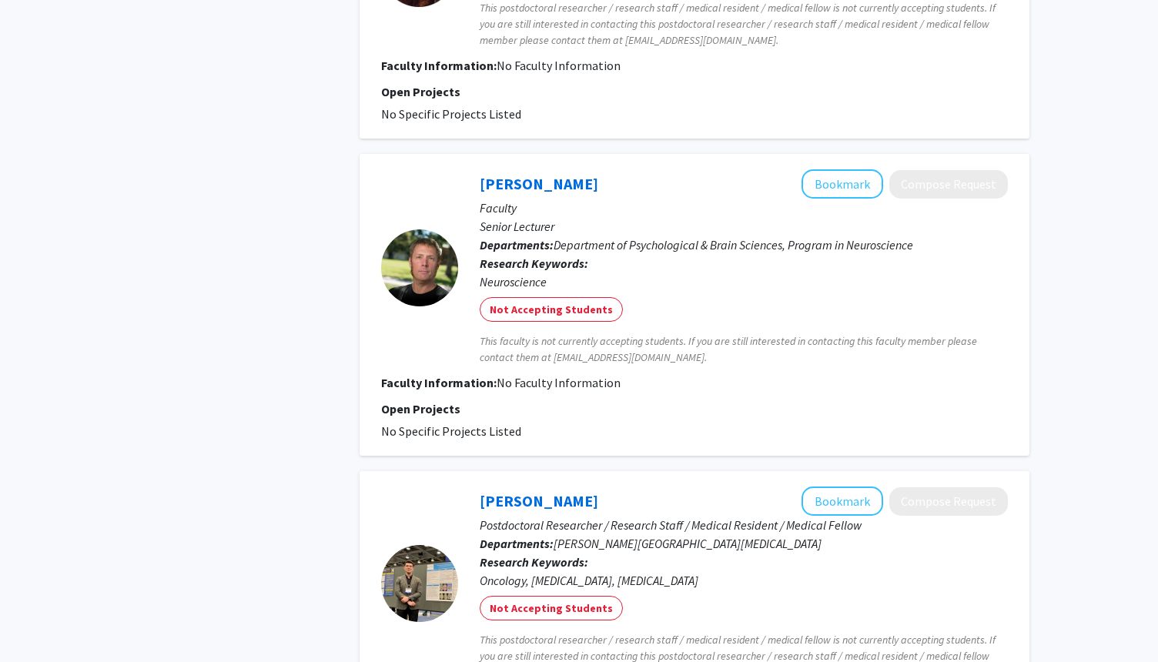
scroll to position [2643, 0]
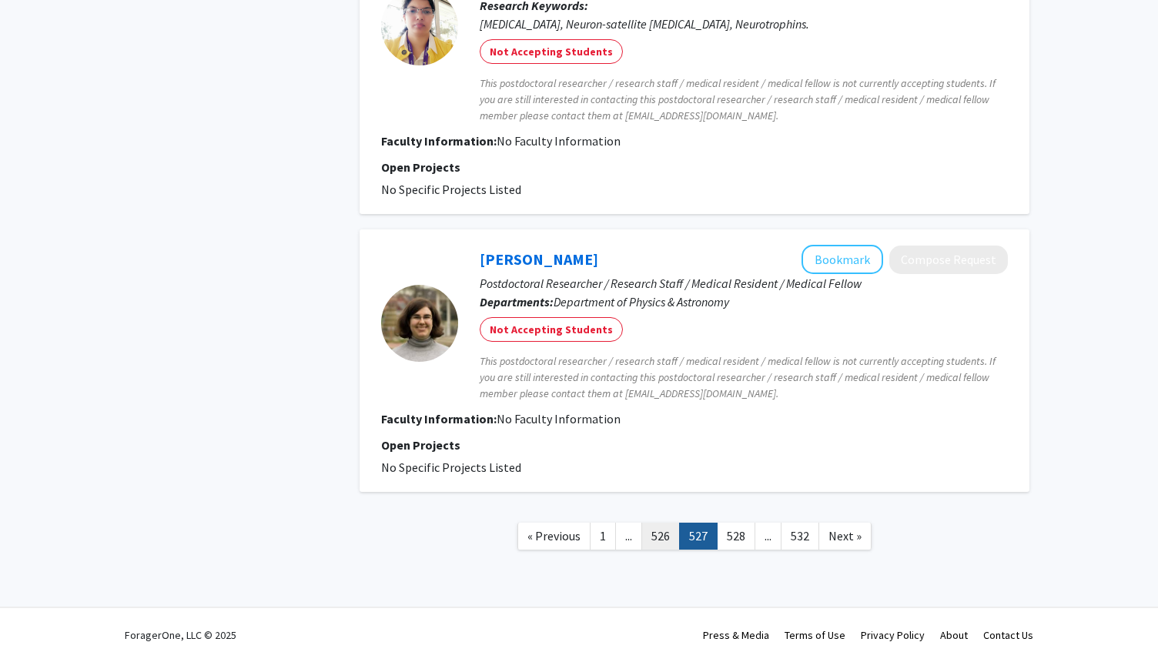
click at [659, 537] on link "526" at bounding box center [660, 536] width 38 height 27
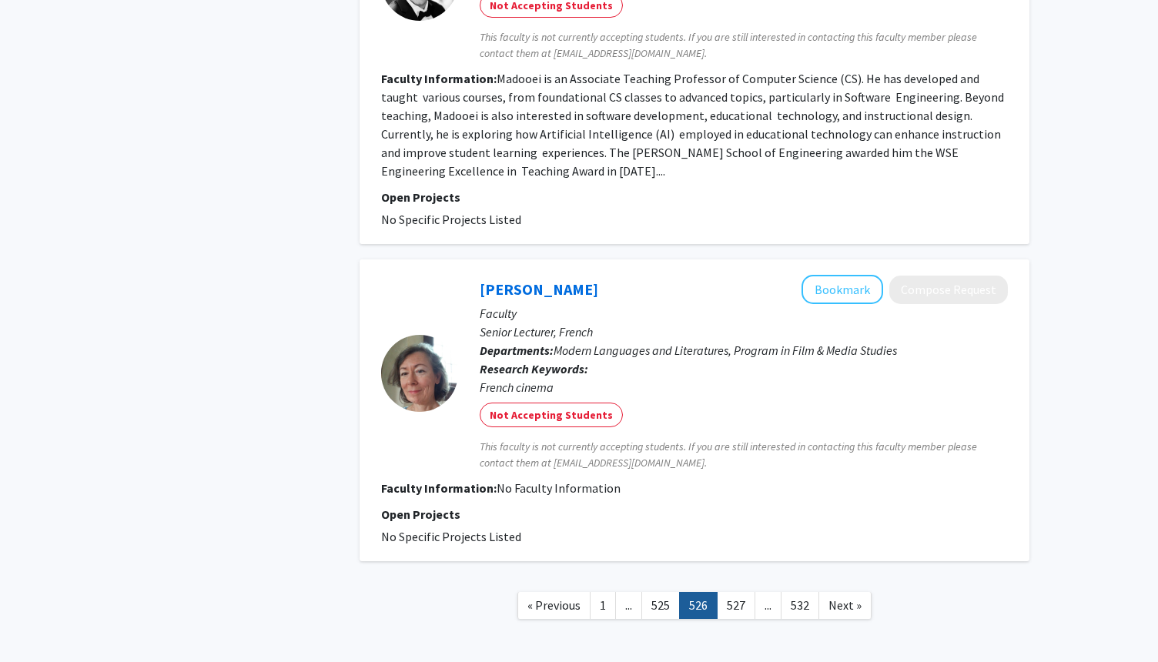
scroll to position [3130, 0]
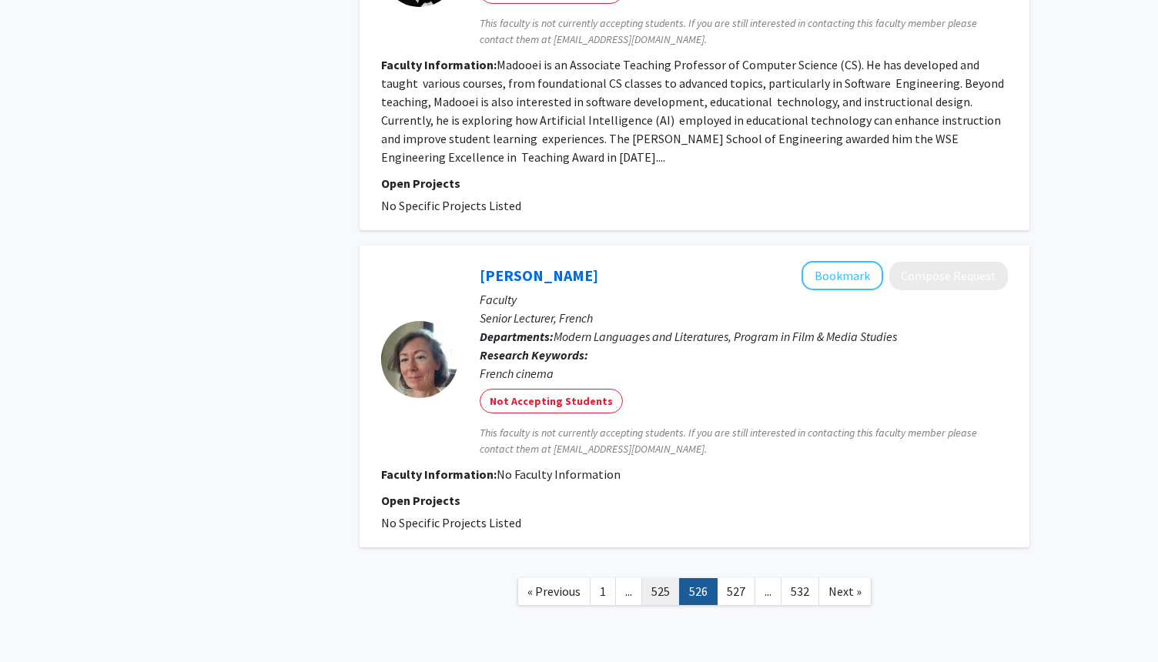
click at [668, 578] on link "525" at bounding box center [660, 591] width 38 height 27
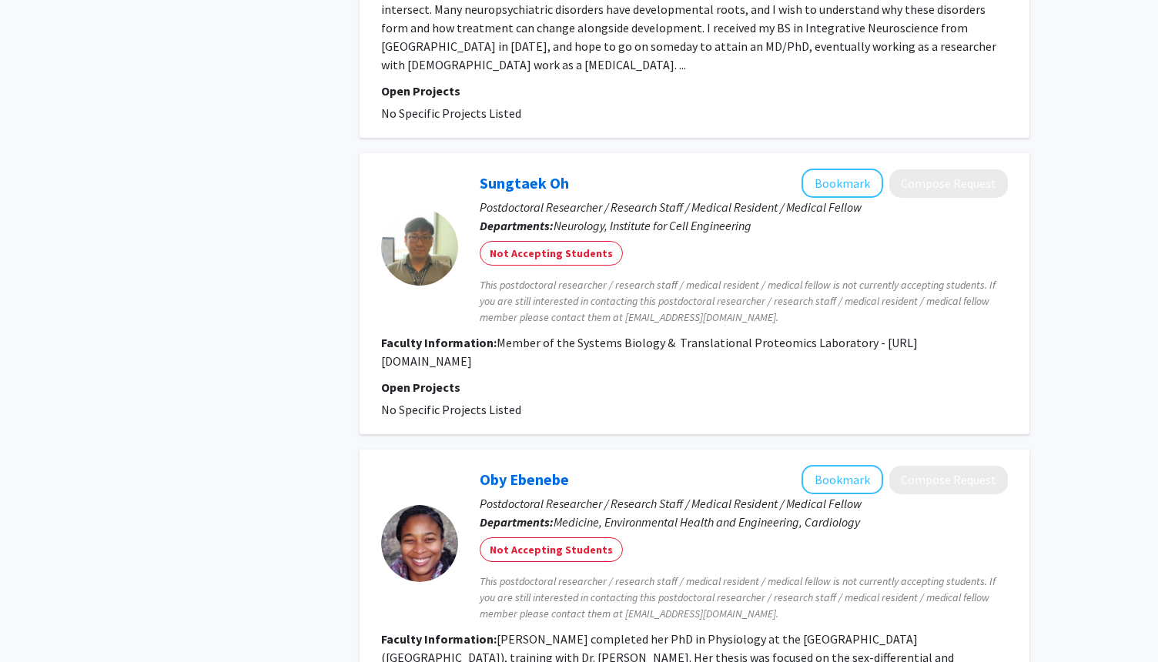
scroll to position [3188, 0]
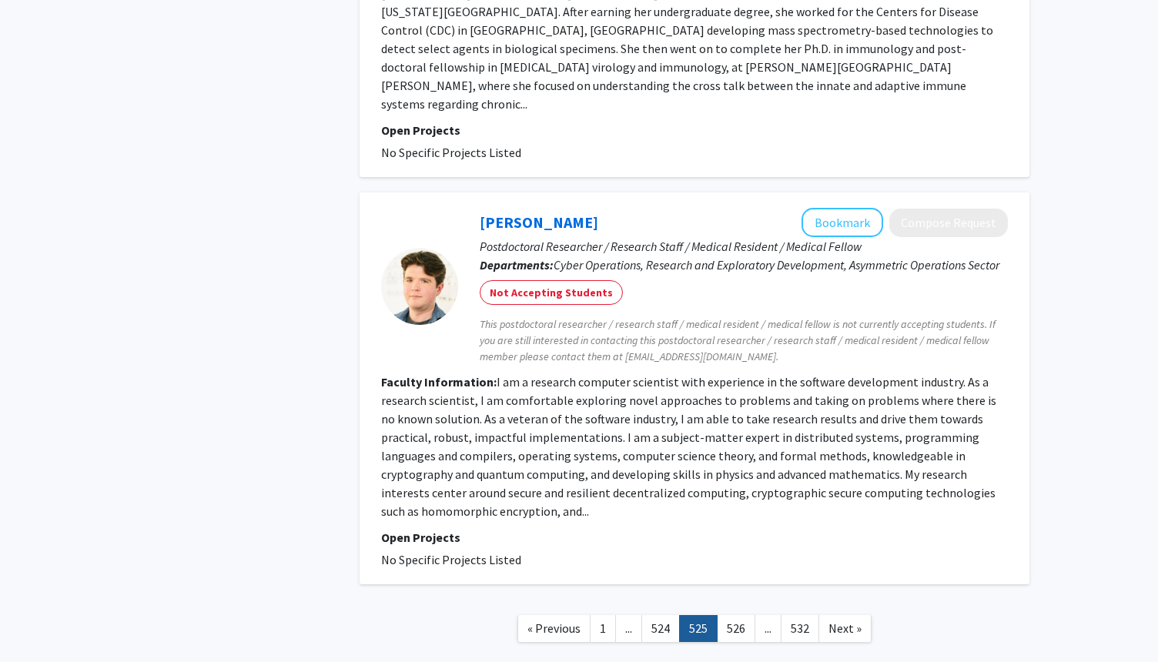
click at [629, 621] on span "..." at bounding box center [628, 628] width 7 height 15
click at [647, 615] on link "524" at bounding box center [660, 628] width 38 height 27
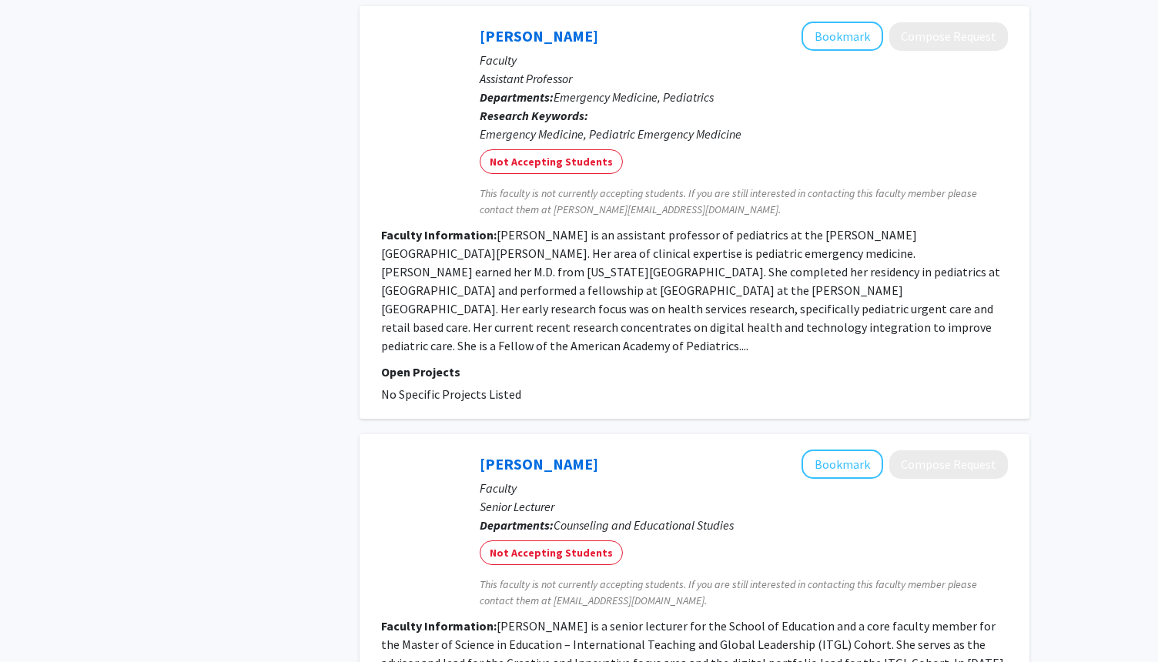
scroll to position [3499, 0]
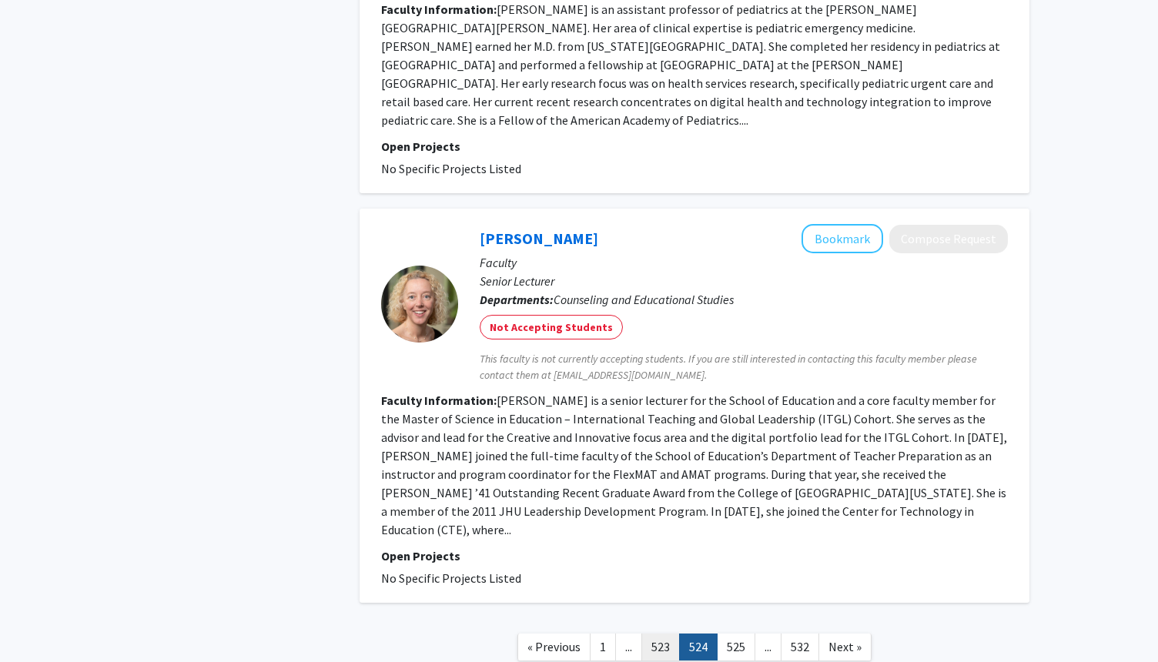
click at [657, 634] on link "523" at bounding box center [660, 647] width 38 height 27
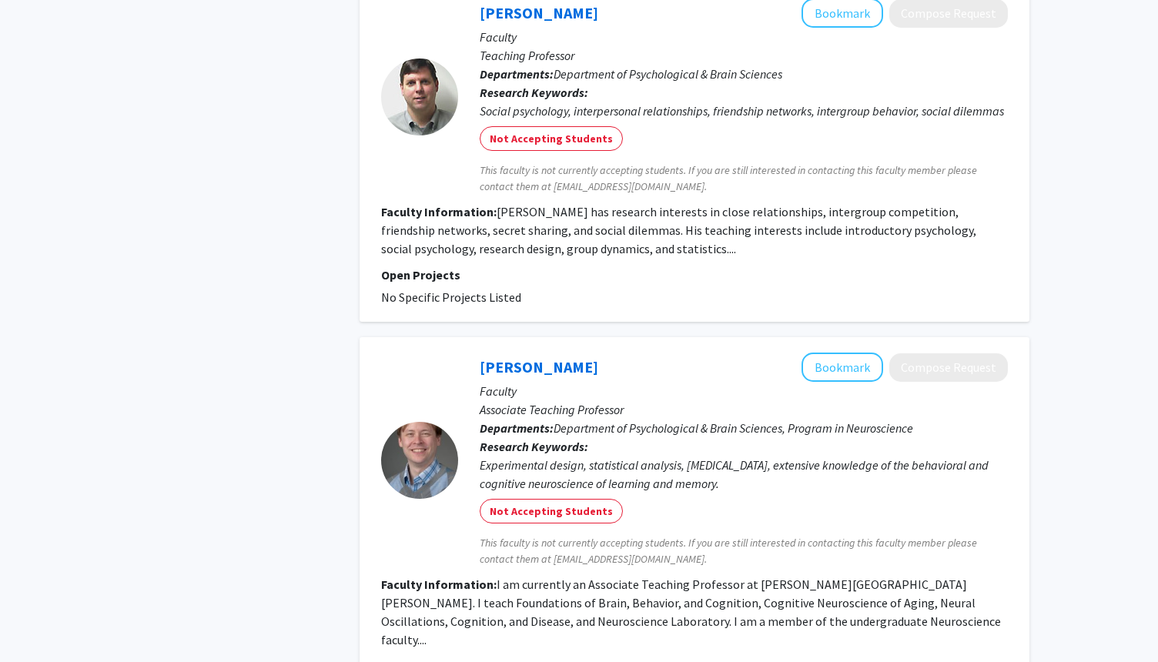
scroll to position [3761, 0]
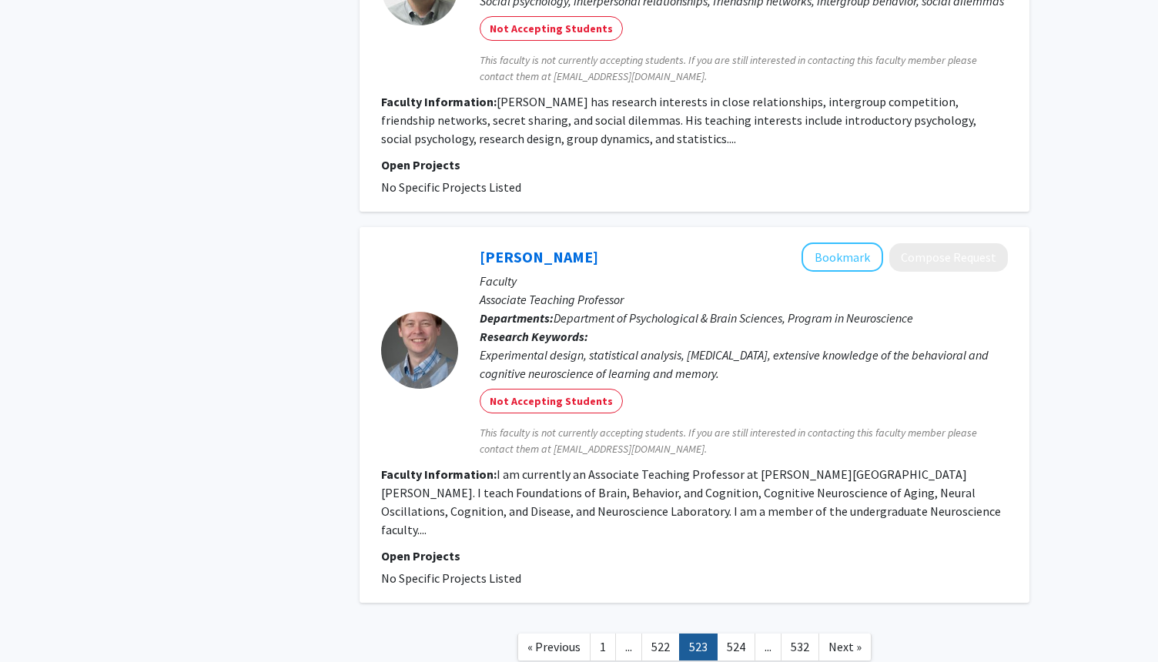
click at [632, 639] on span "..." at bounding box center [628, 646] width 7 height 15
click at [594, 634] on link "1" at bounding box center [603, 647] width 26 height 27
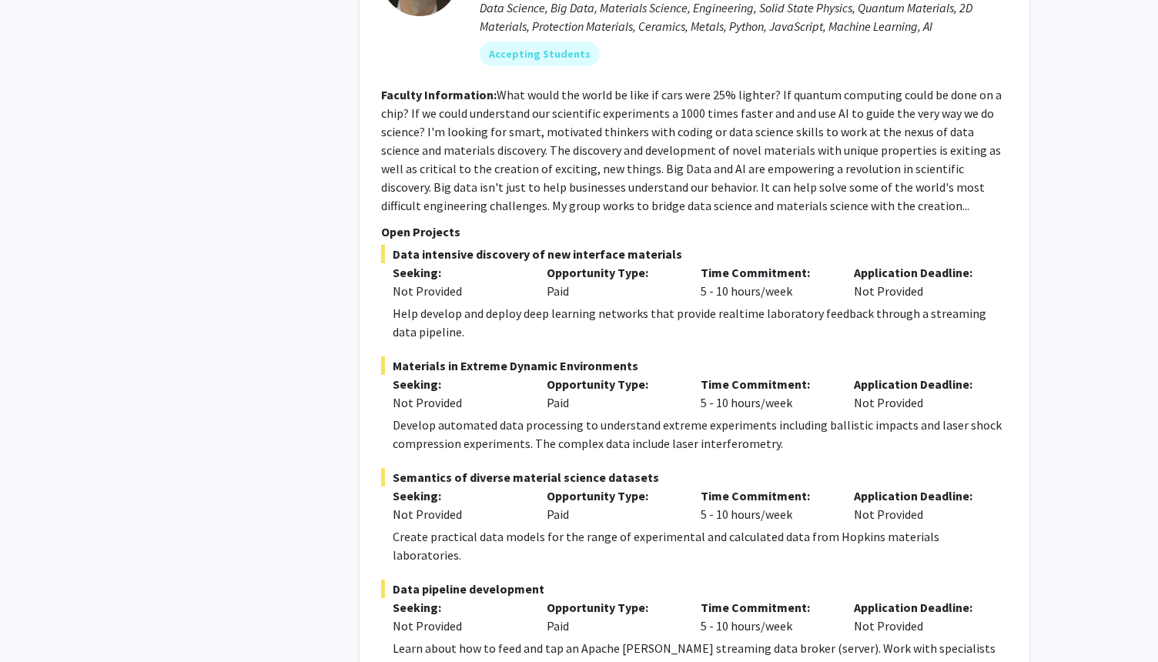
scroll to position [7331, 0]
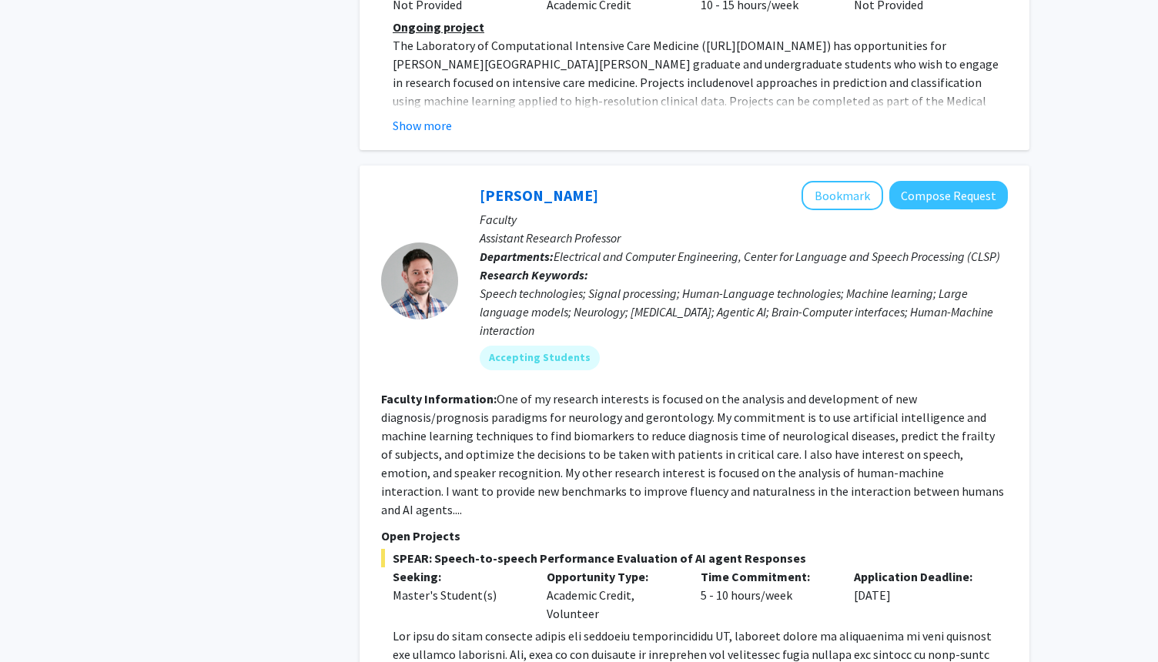
scroll to position [5508, 0]
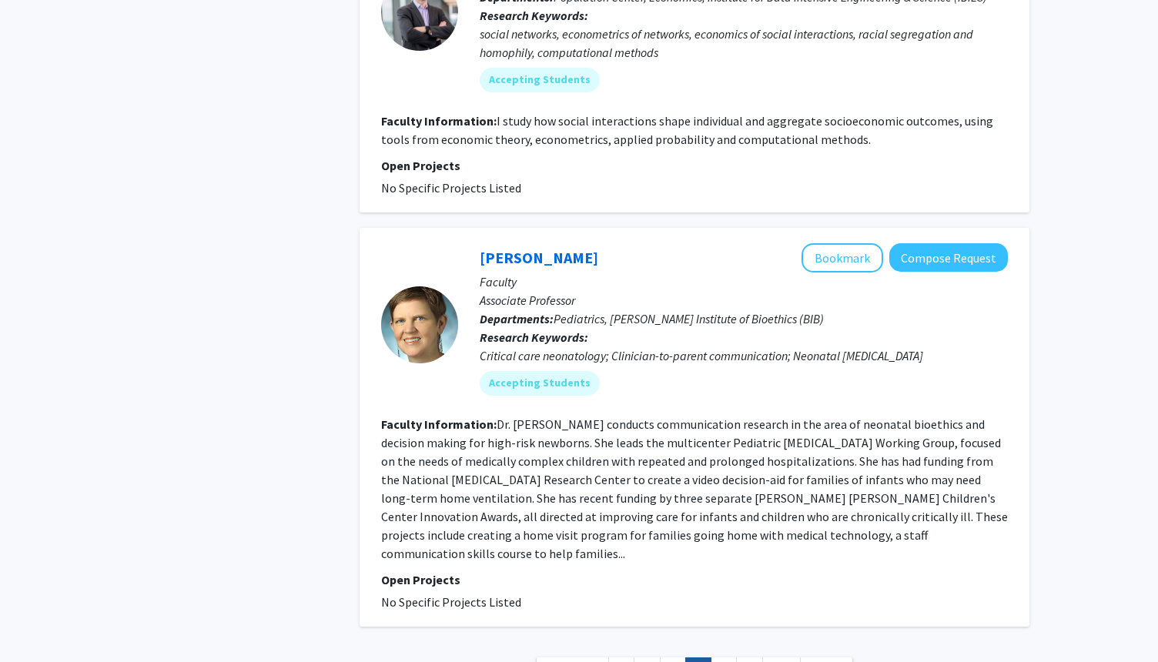
scroll to position [3734, 0]
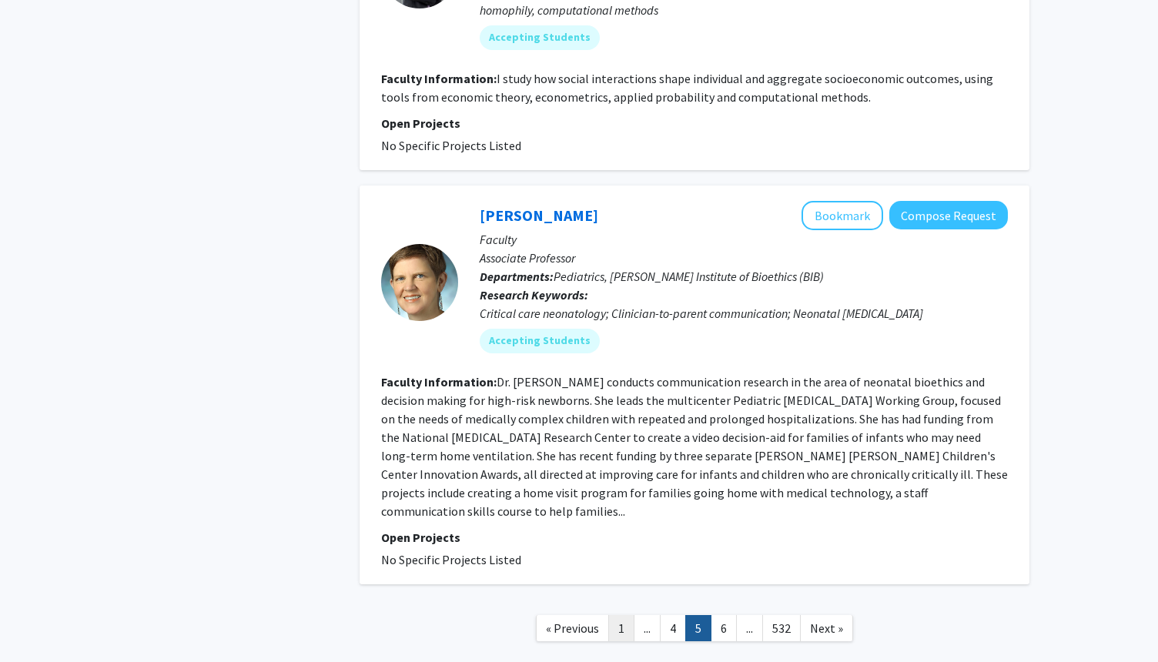
click at [622, 615] on link "1" at bounding box center [621, 628] width 26 height 27
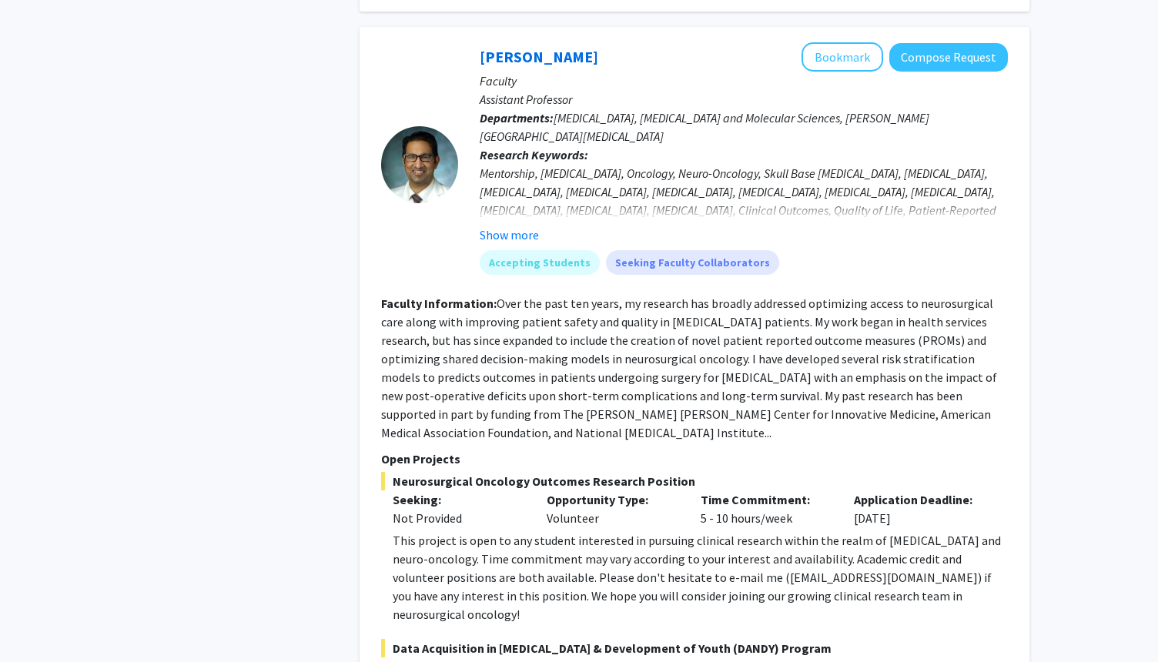
scroll to position [2284, 0]
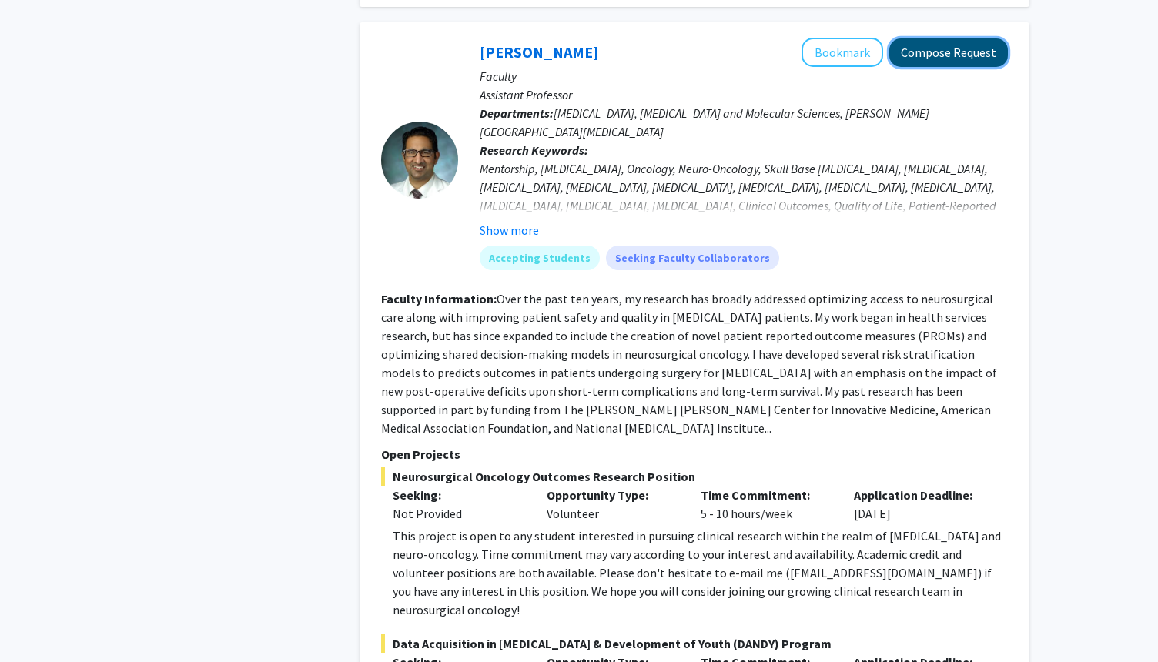
click at [992, 38] on button "Compose Request" at bounding box center [948, 52] width 119 height 28
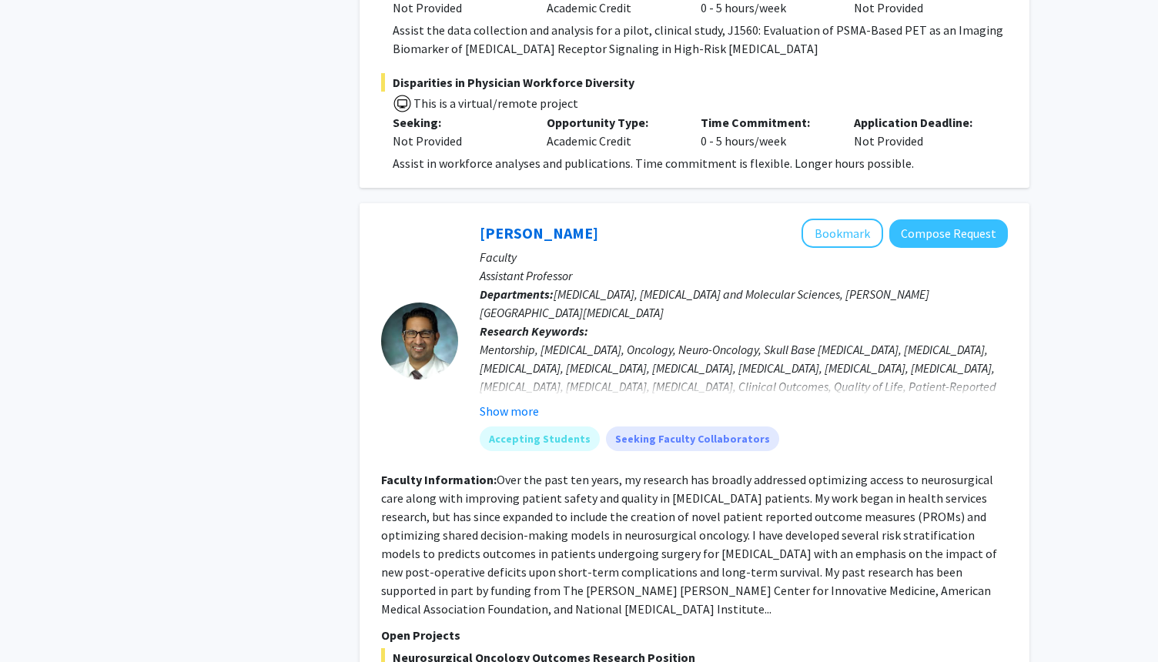
scroll to position [2080, 0]
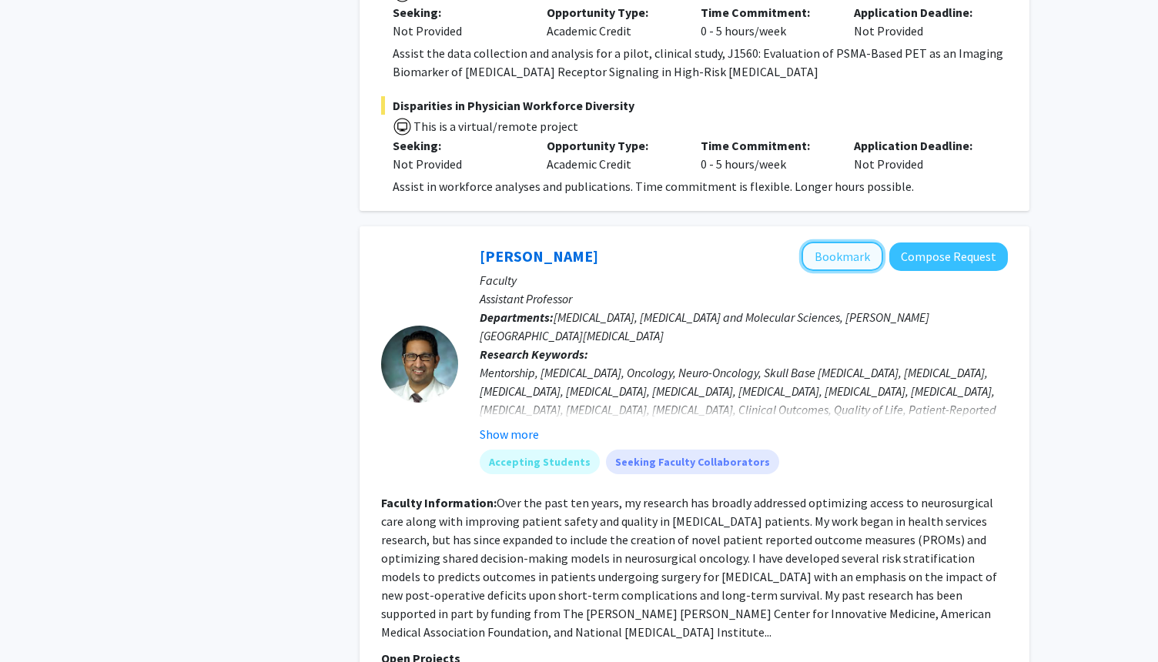
click at [852, 242] on button "Bookmark" at bounding box center [843, 256] width 82 height 29
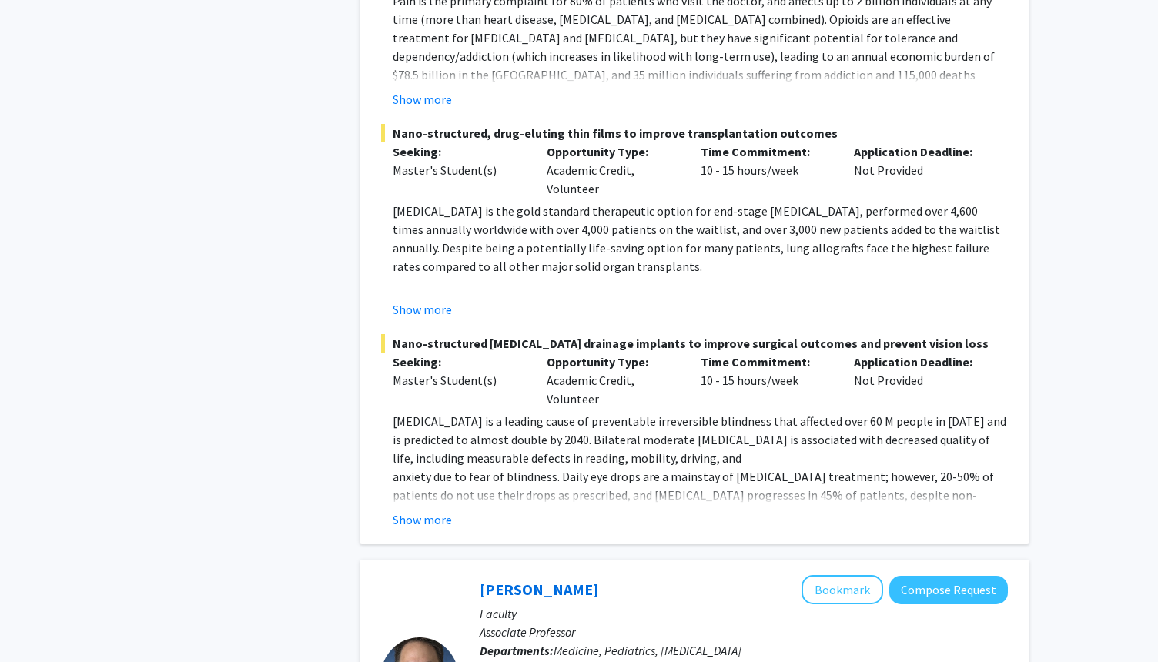
scroll to position [5923, 0]
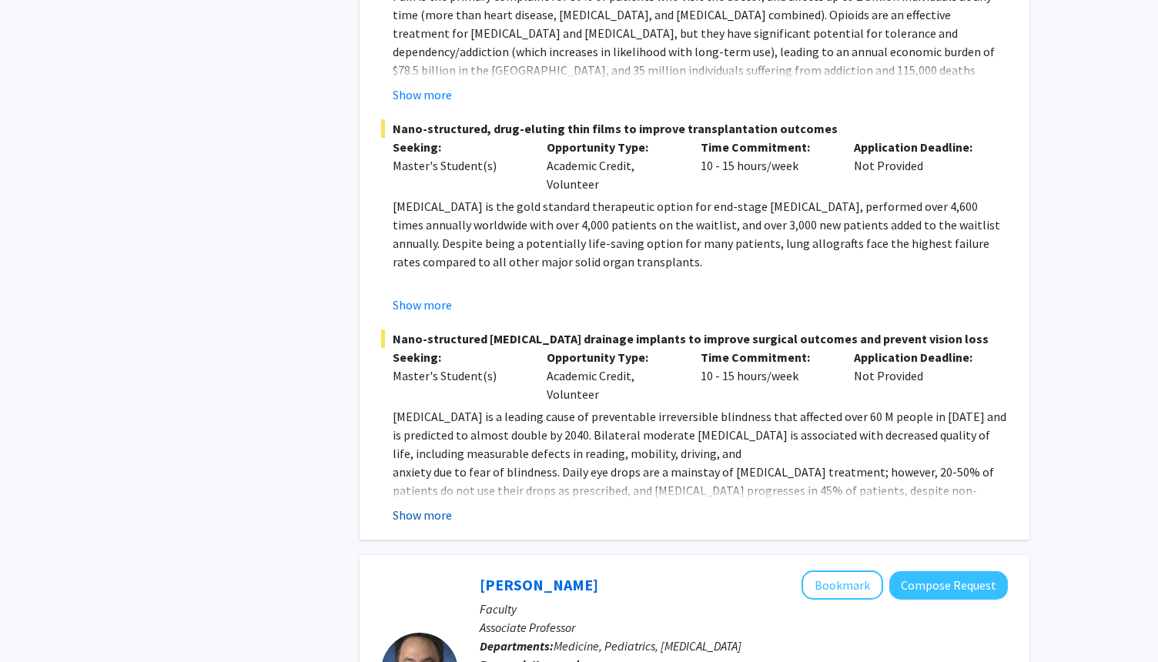
click at [427, 506] on button "Show more" at bounding box center [422, 515] width 59 height 18
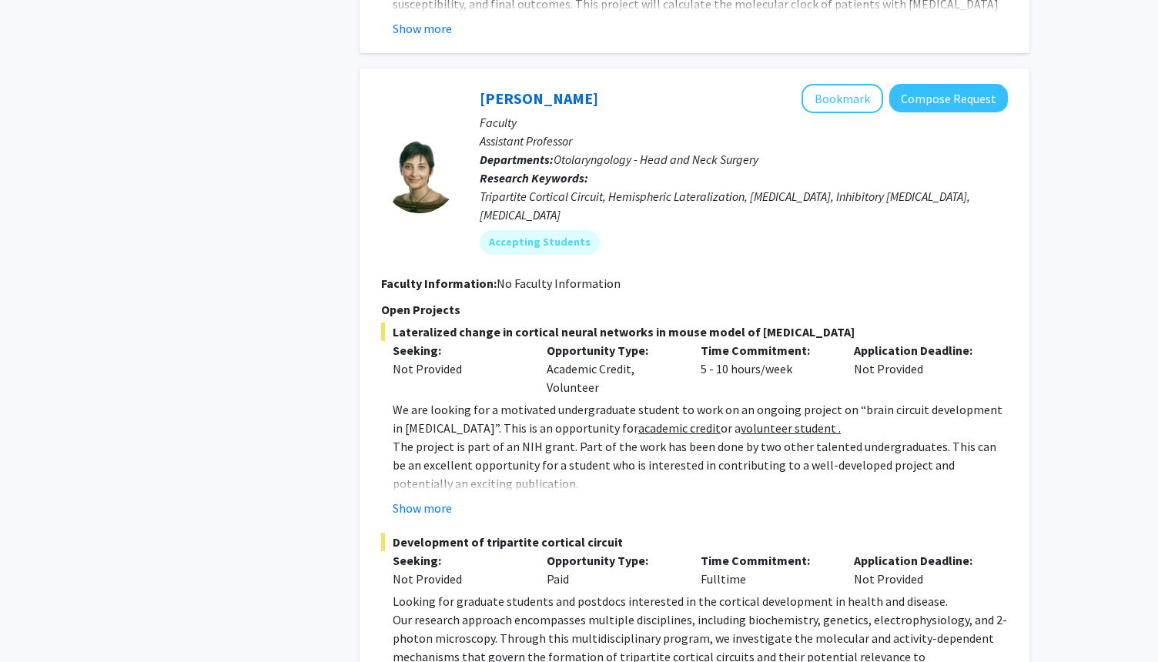
scroll to position [7516, 0]
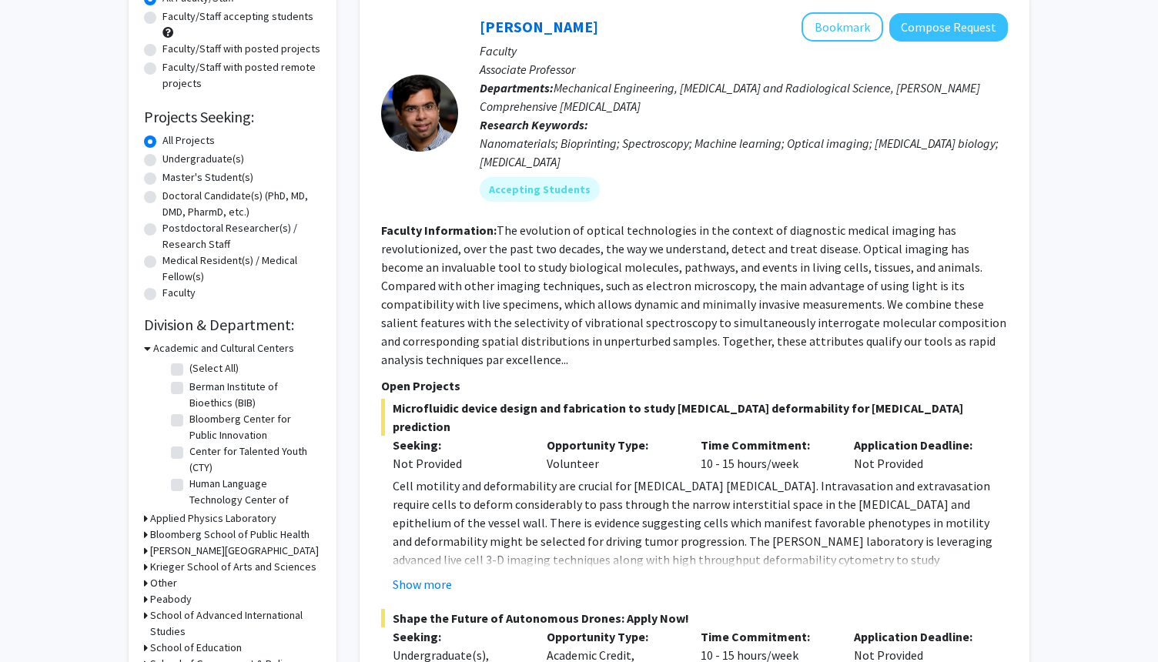
scroll to position [139, 0]
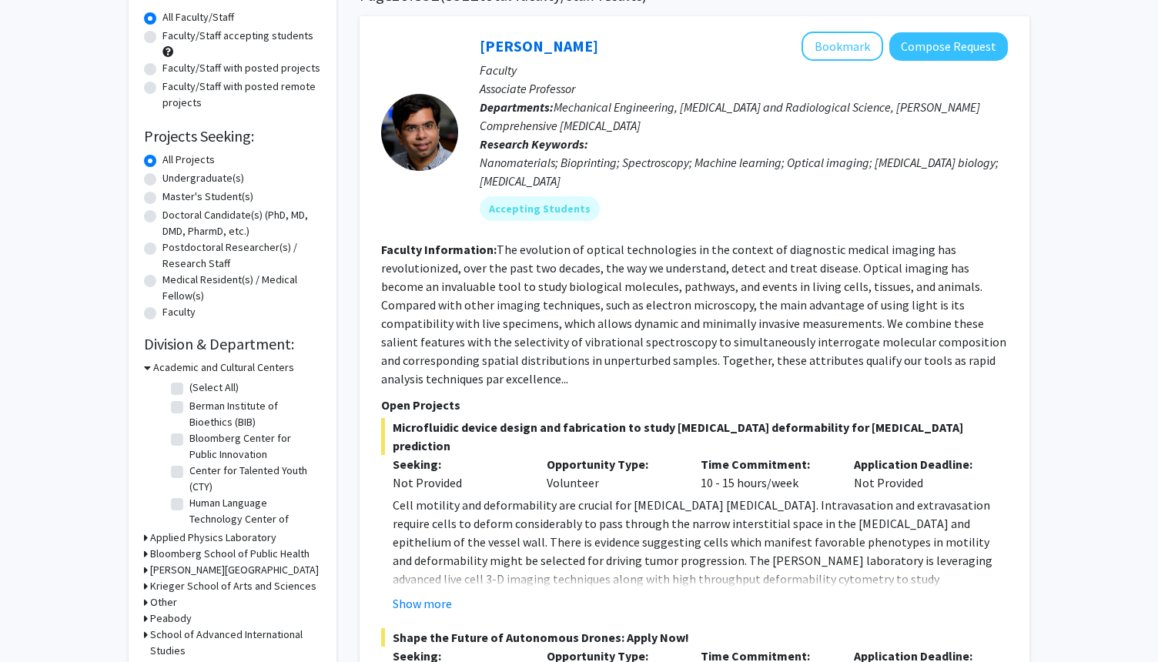
click at [254, 554] on h3 "Bloomberg School of Public Health" at bounding box center [229, 554] width 159 height 16
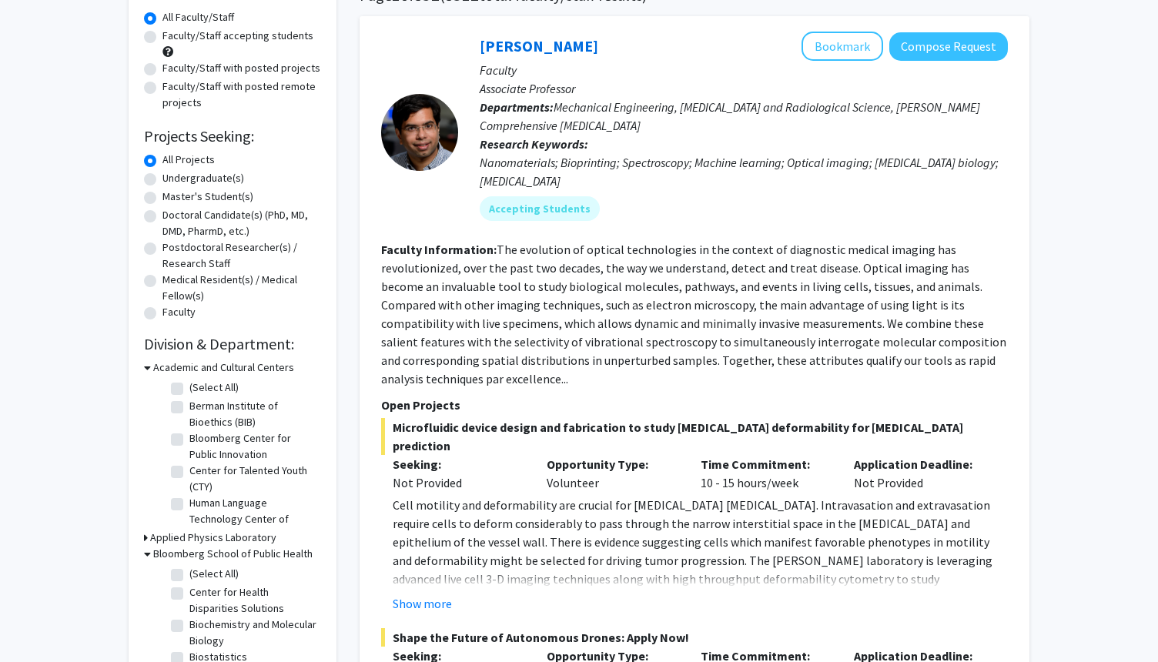
click at [189, 578] on label "(Select All)" at bounding box center [213, 574] width 49 height 16
click at [189, 576] on input "(Select All)" at bounding box center [194, 571] width 10 height 10
checkbox input "true"
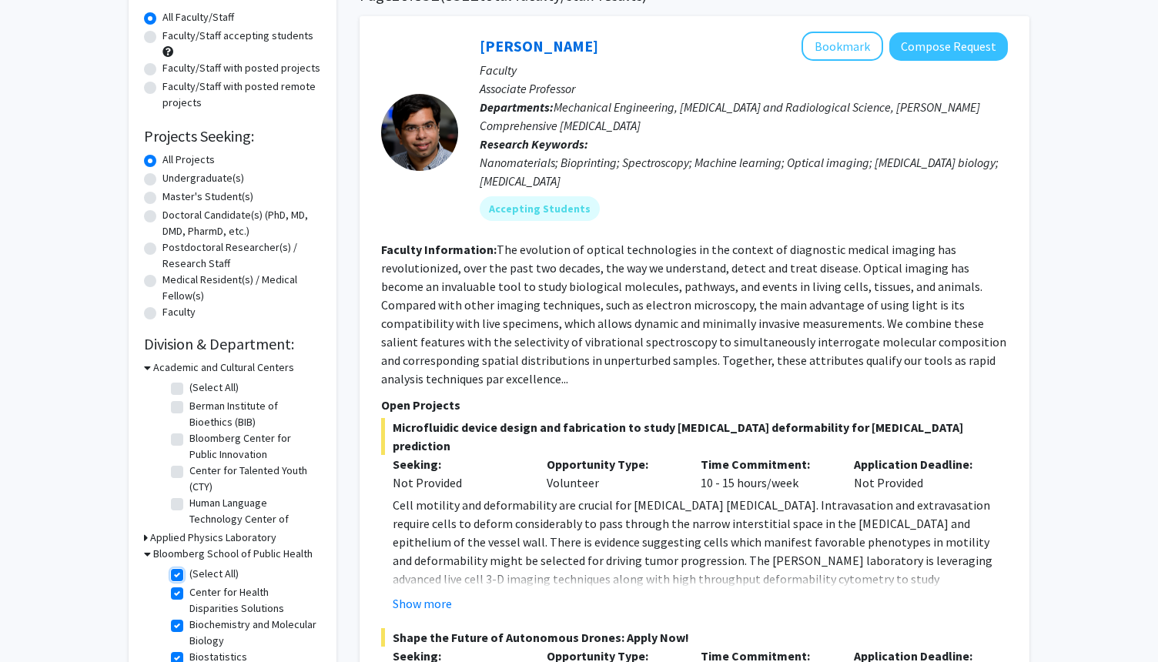
checkbox input "true"
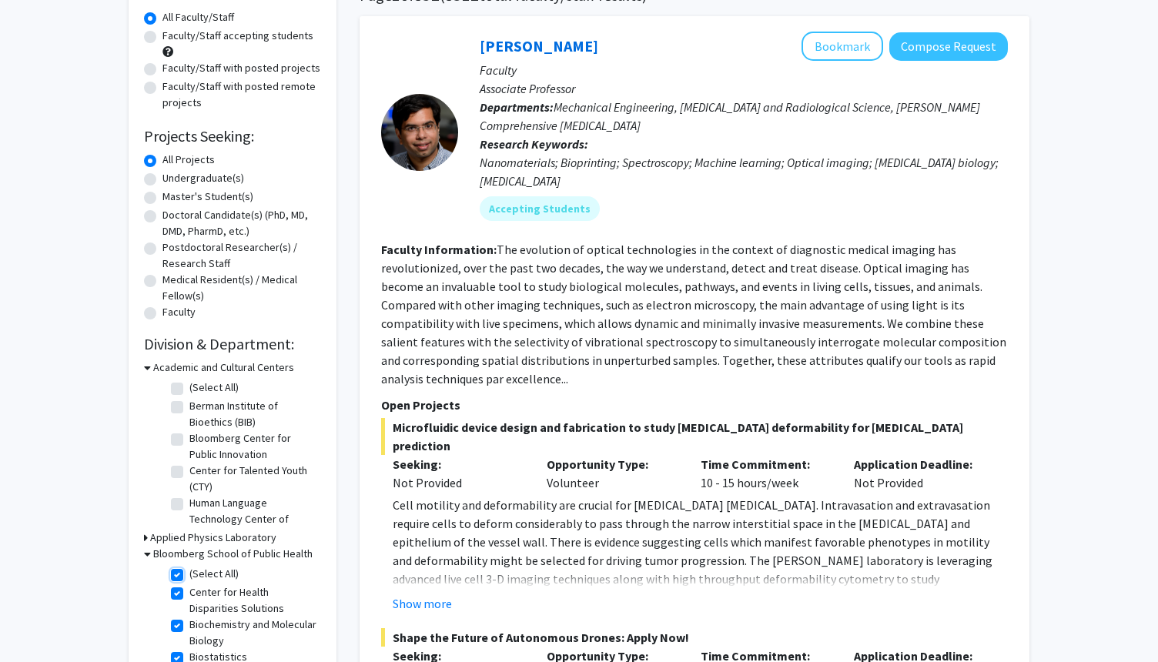
checkbox input "true"
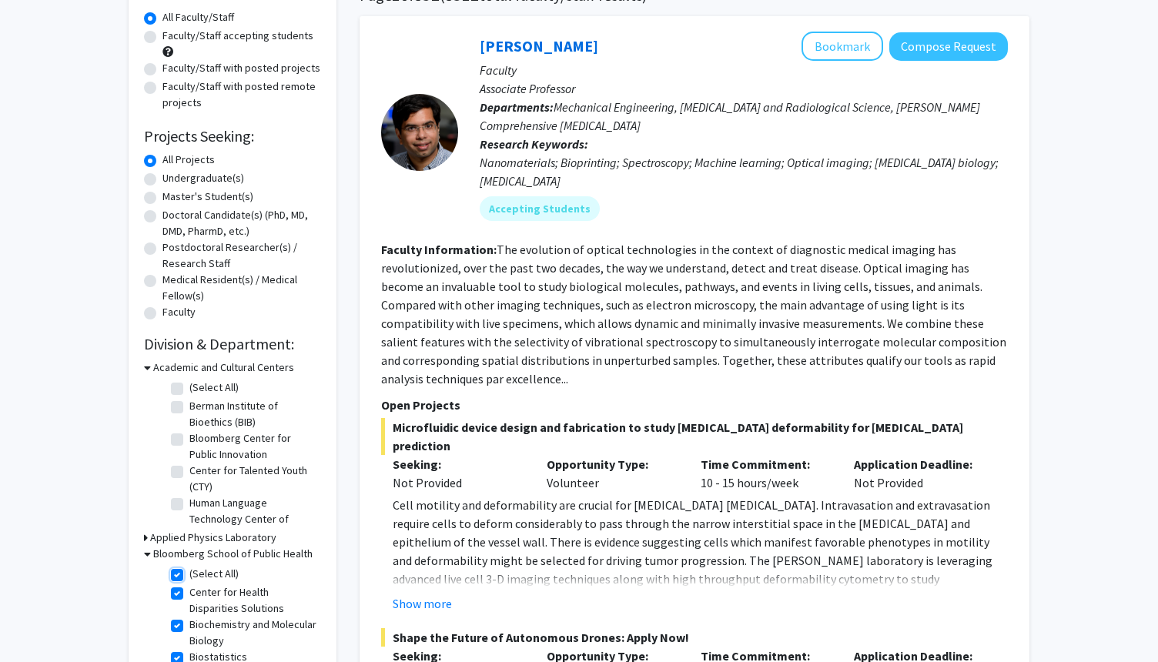
checkbox input "true"
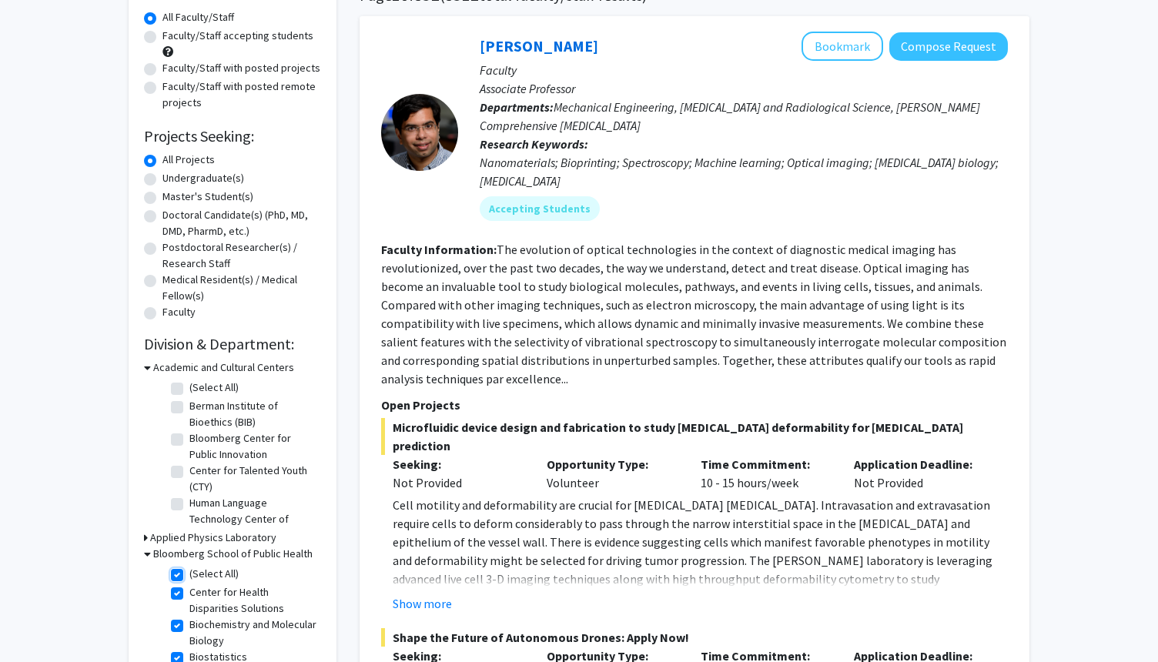
checkbox input "true"
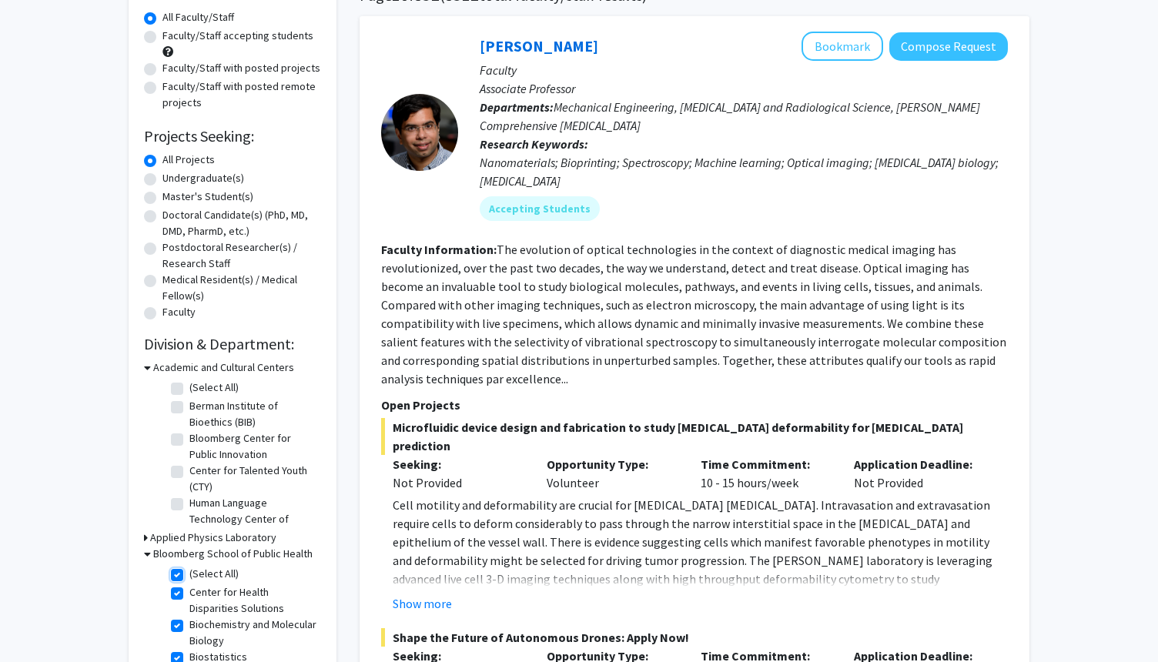
checkbox input "true"
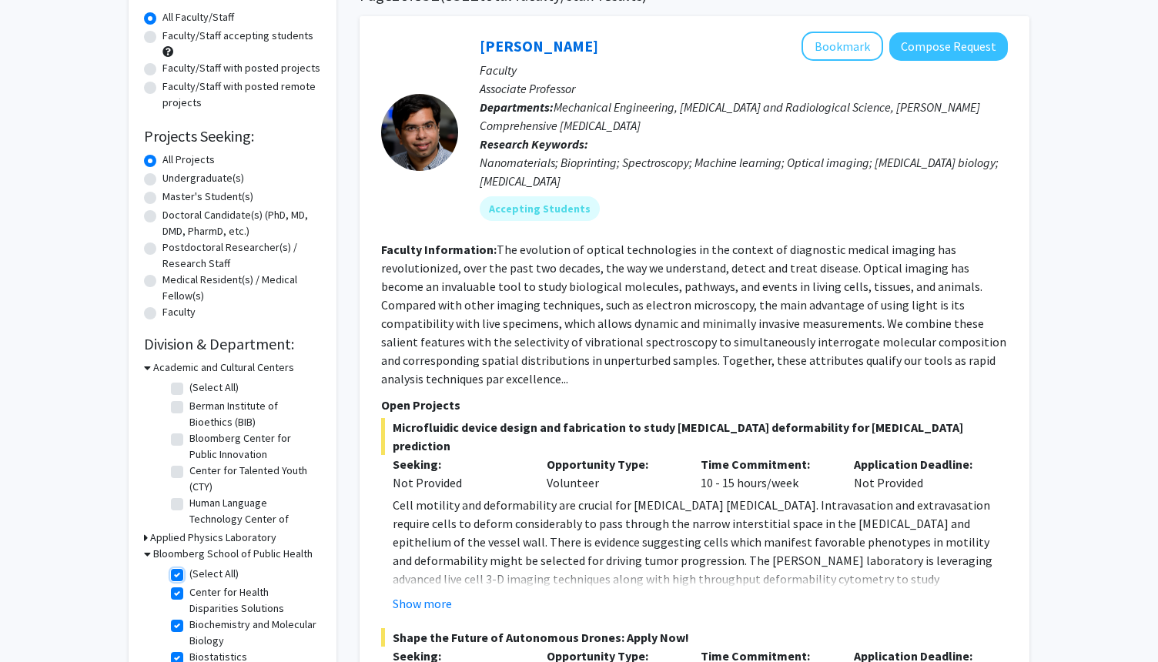
checkbox input "true"
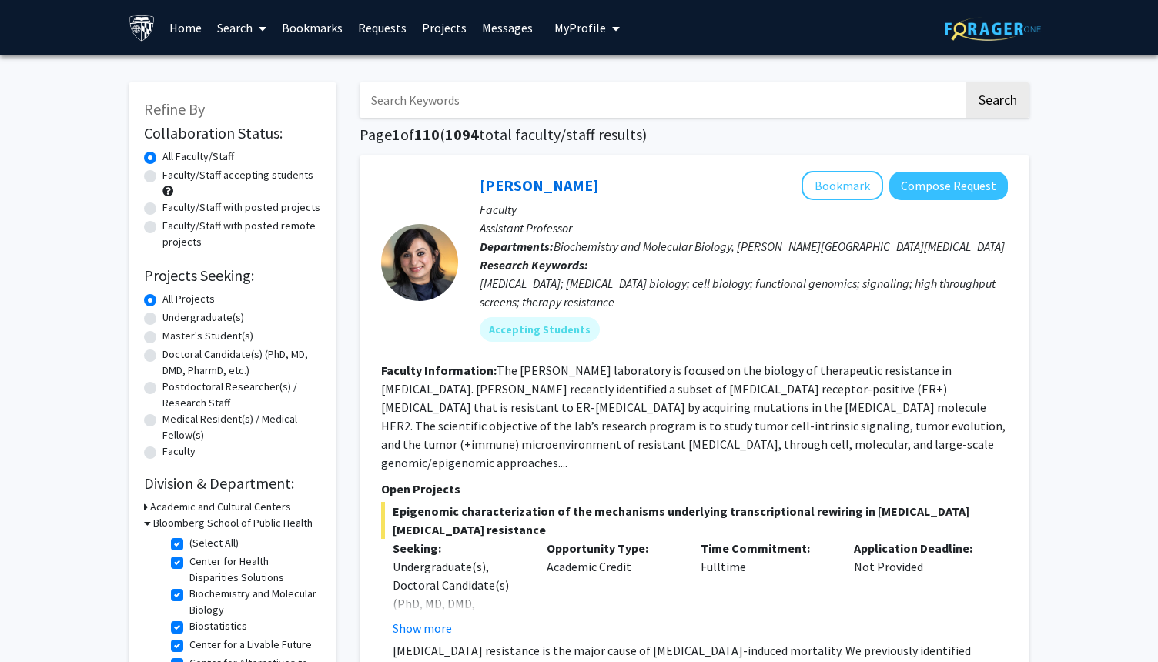
click at [617, 254] on p "Departments: Biochemistry and Molecular Biology, [PERSON_NAME][GEOGRAPHIC_DATA]…" at bounding box center [744, 246] width 528 height 18
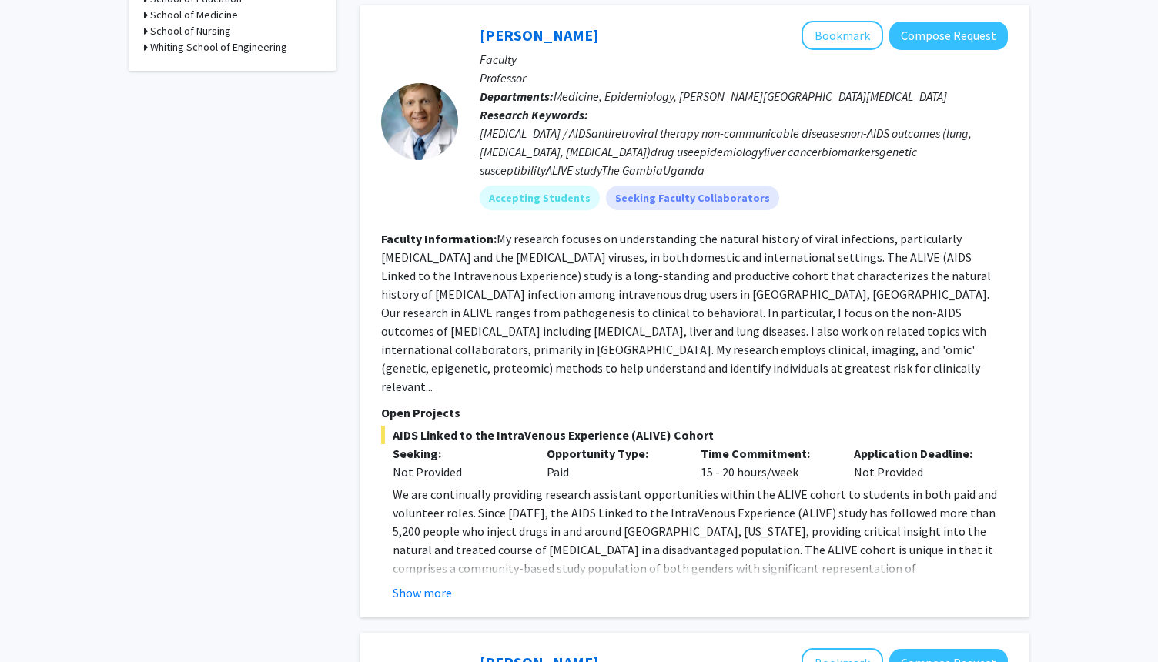
scroll to position [770, 0]
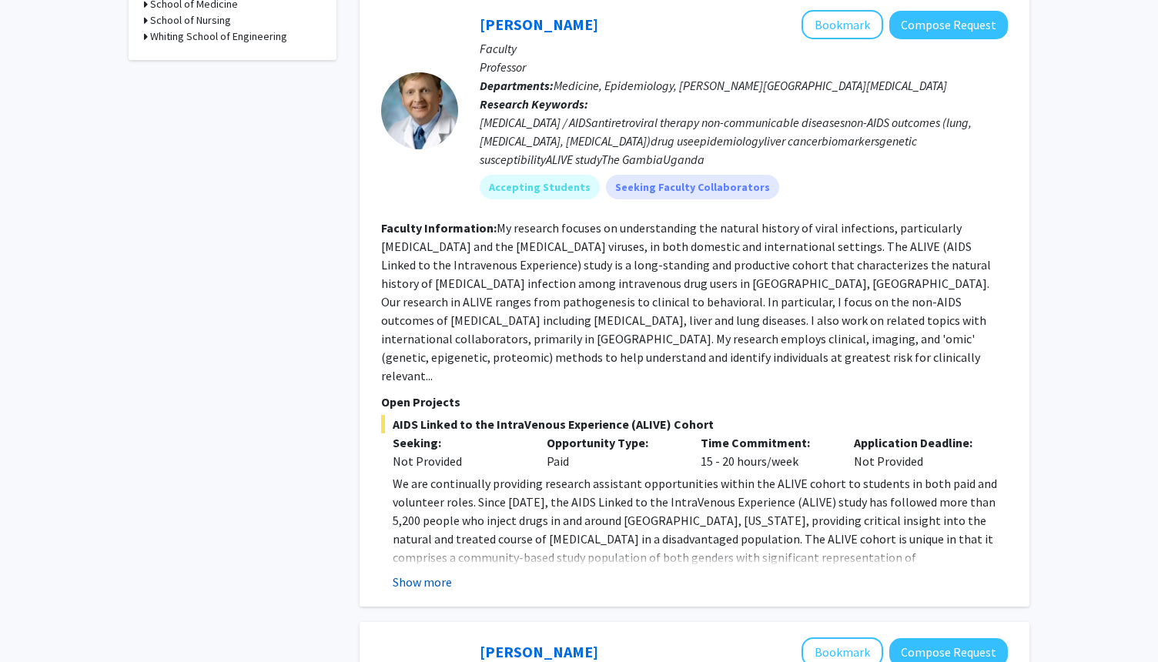
click at [421, 573] on button "Show more" at bounding box center [422, 582] width 59 height 18
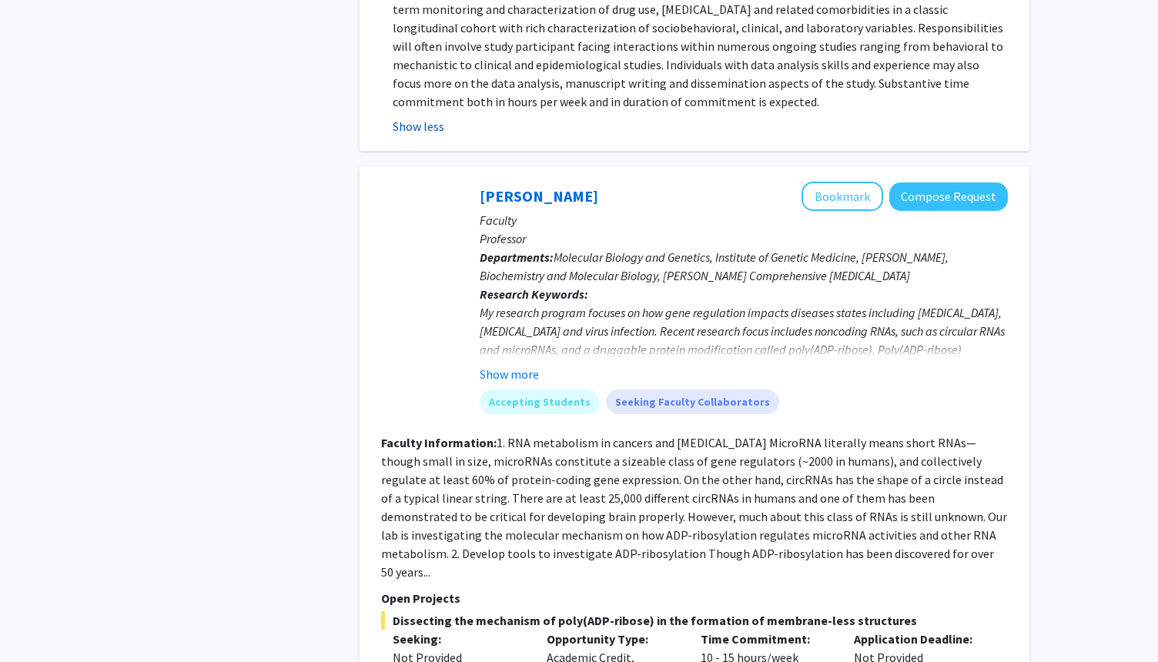
scroll to position [1386, 0]
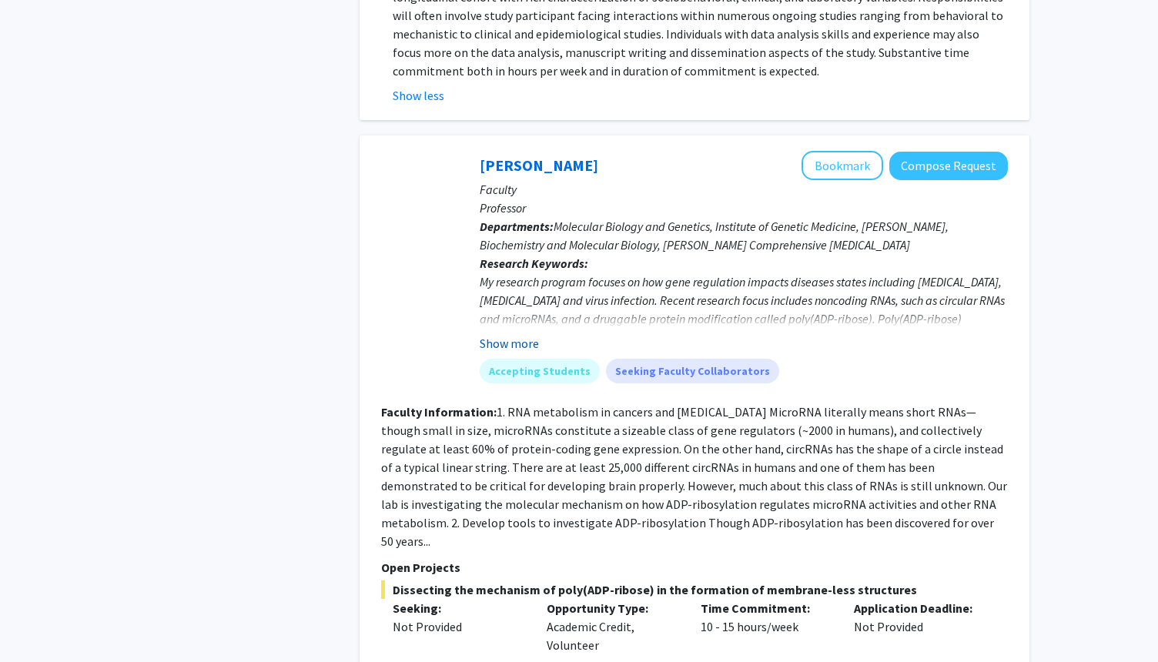
click at [507, 334] on button "Show more" at bounding box center [509, 343] width 59 height 18
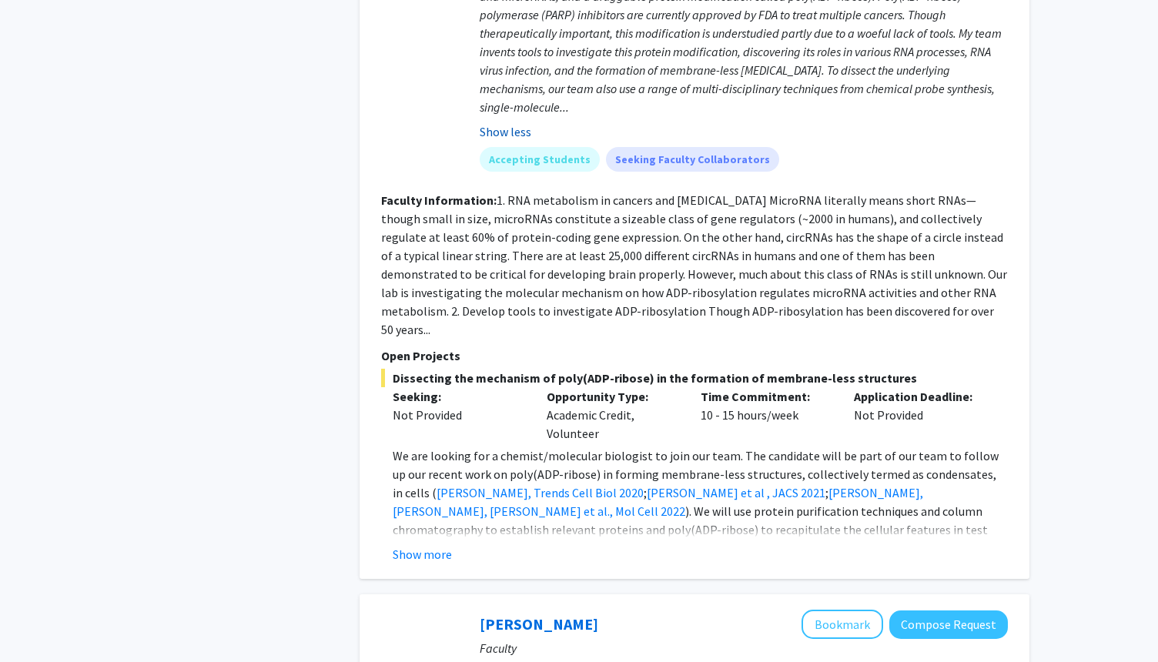
scroll to position [1725, 0]
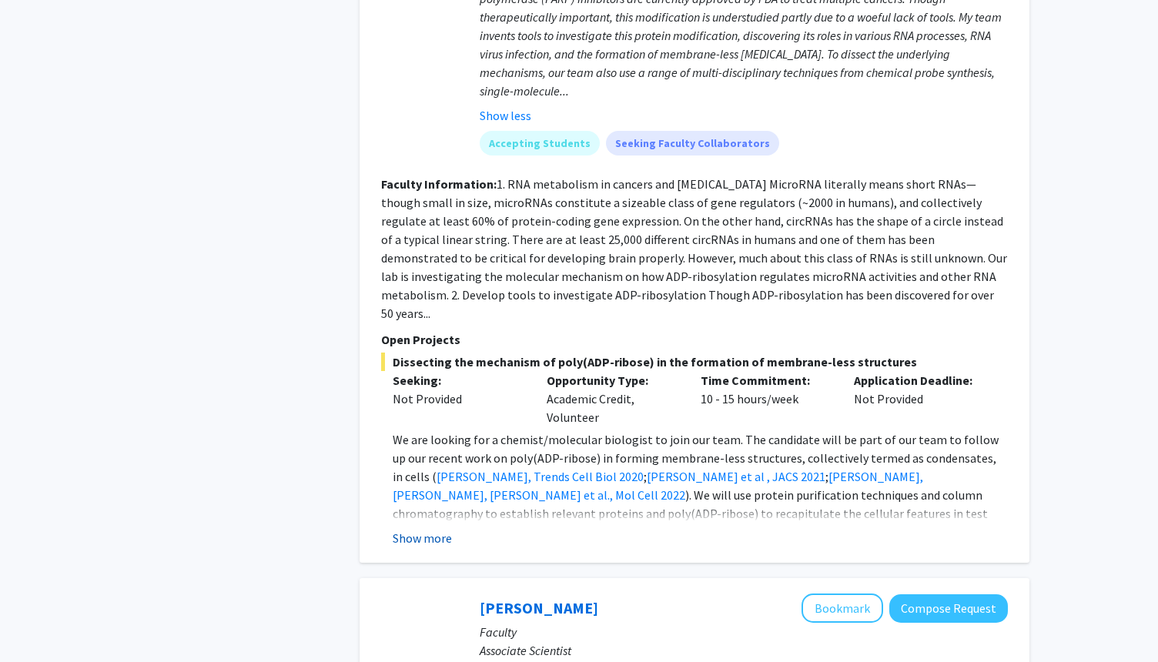
click at [423, 529] on button "Show more" at bounding box center [422, 538] width 59 height 18
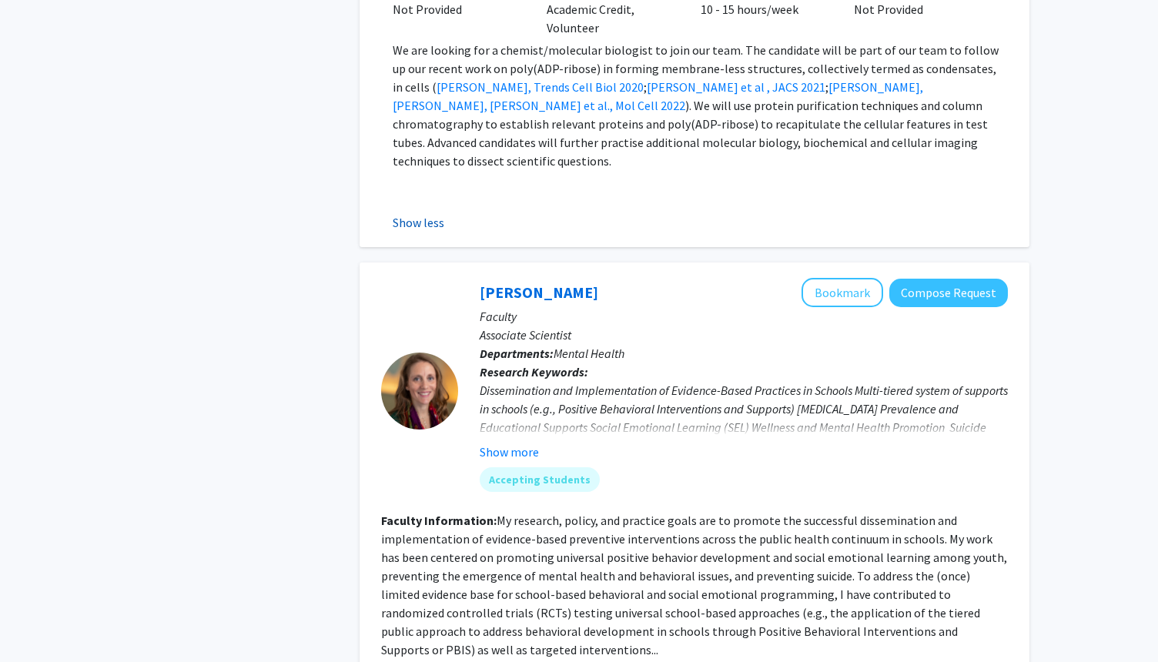
scroll to position [2125, 0]
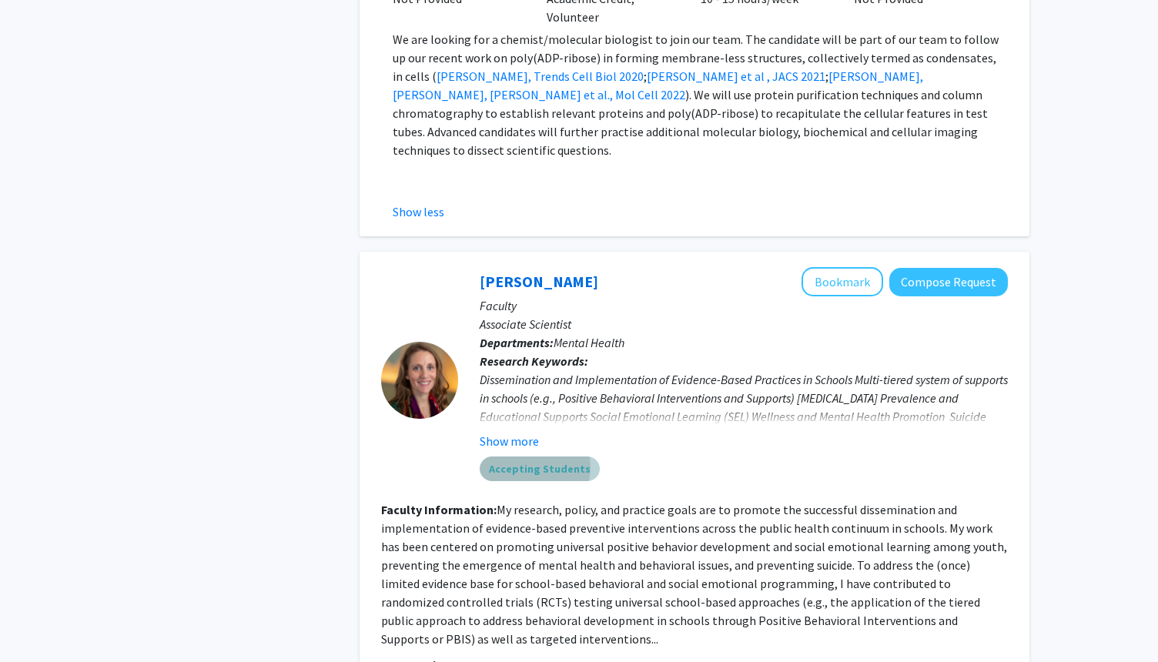
click at [531, 457] on mat-chip "Accepting Students" at bounding box center [540, 469] width 120 height 25
click at [519, 432] on button "Show more" at bounding box center [509, 441] width 59 height 18
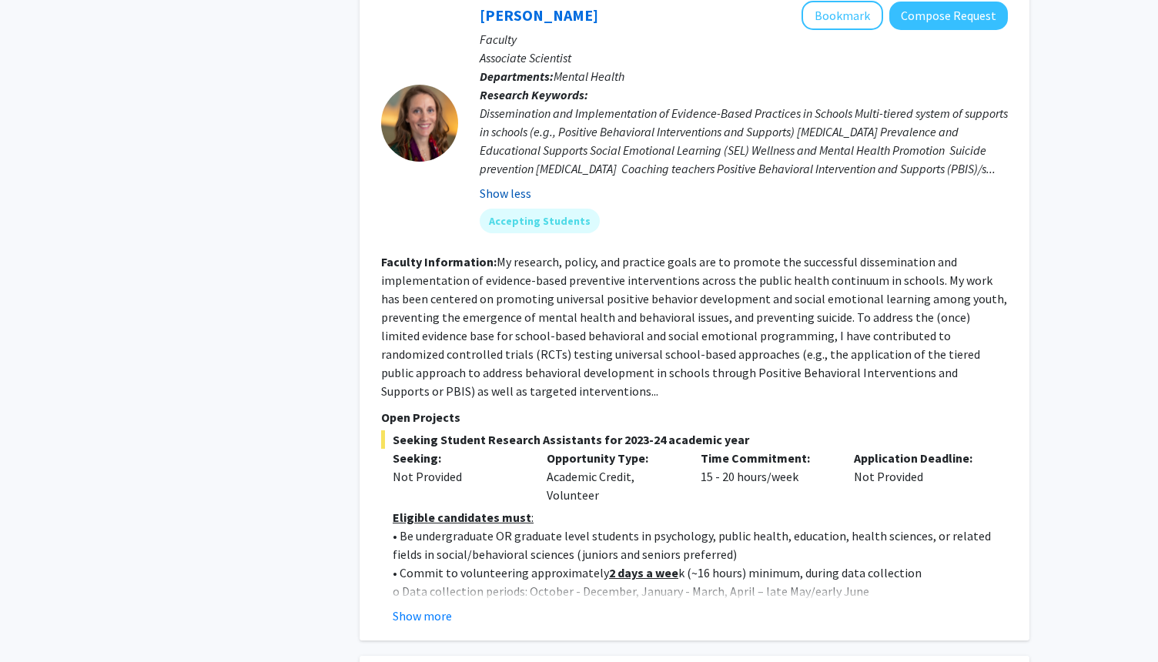
scroll to position [2402, 0]
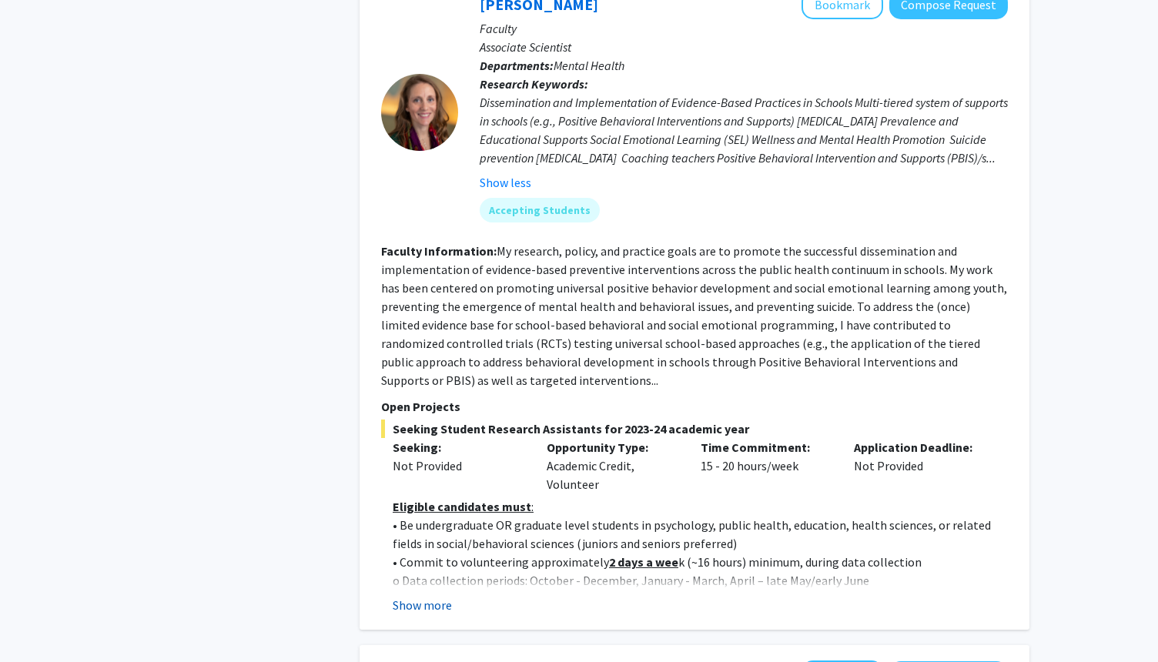
click at [431, 596] on button "Show more" at bounding box center [422, 605] width 59 height 18
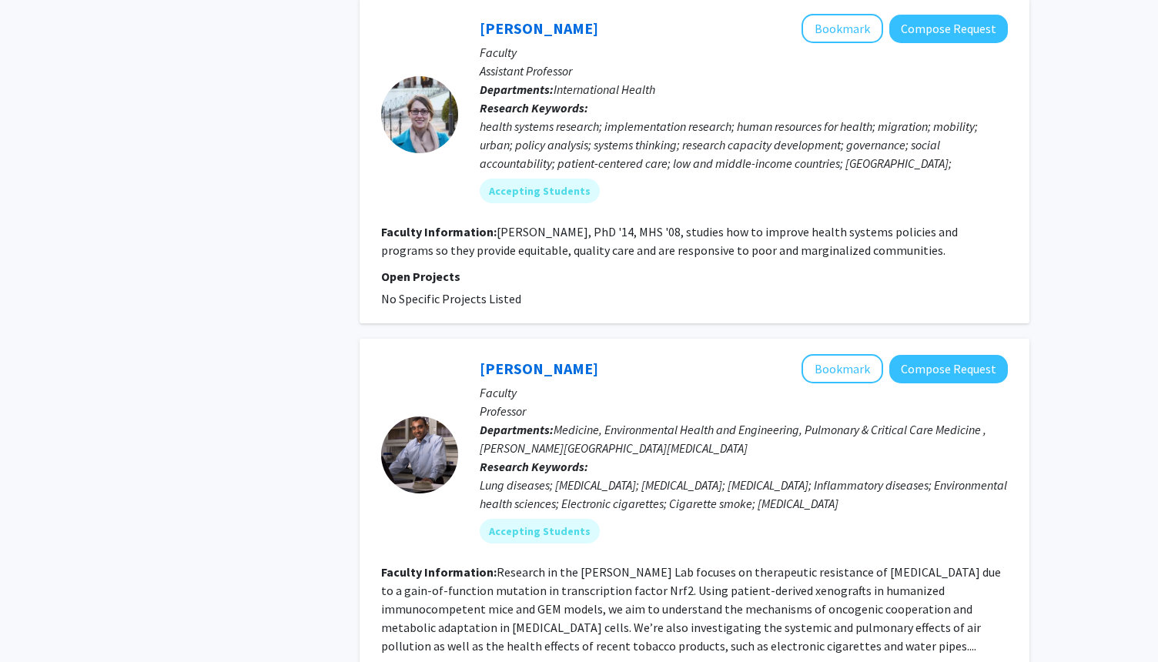
scroll to position [5143, 0]
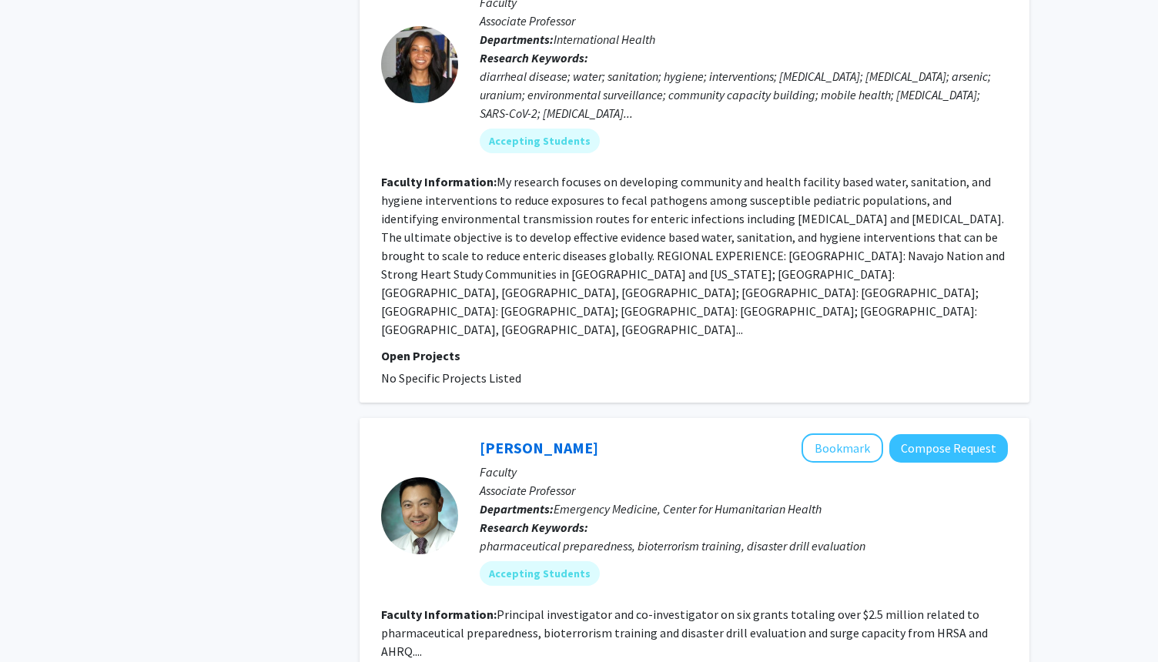
scroll to position [3667, 0]
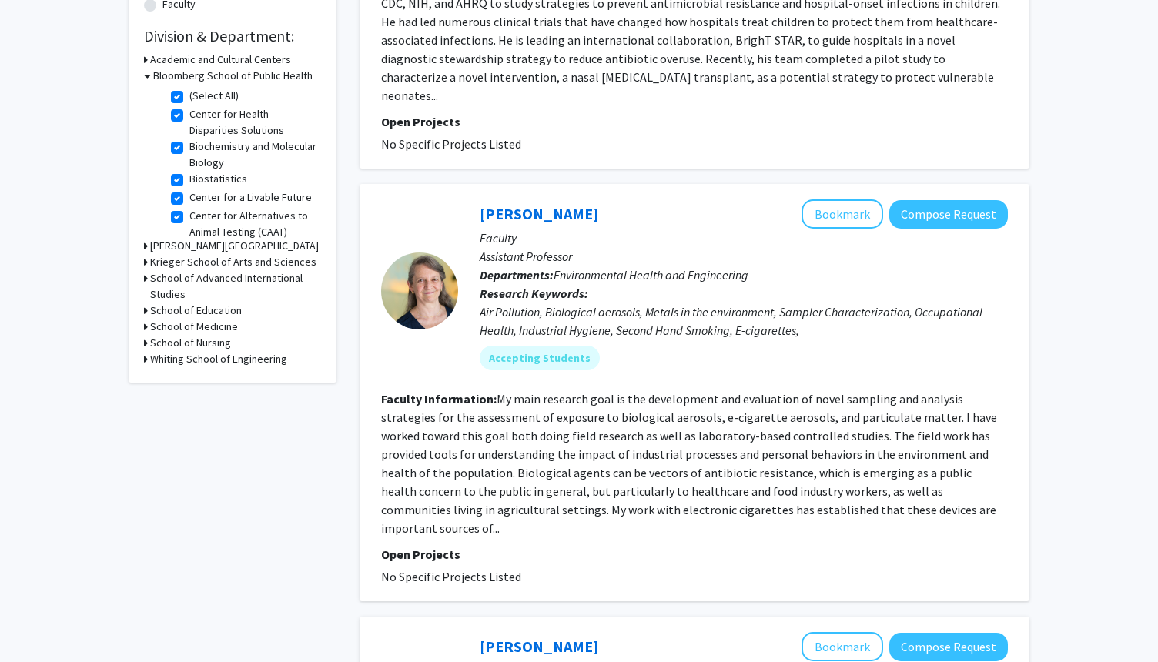
scroll to position [334, 0]
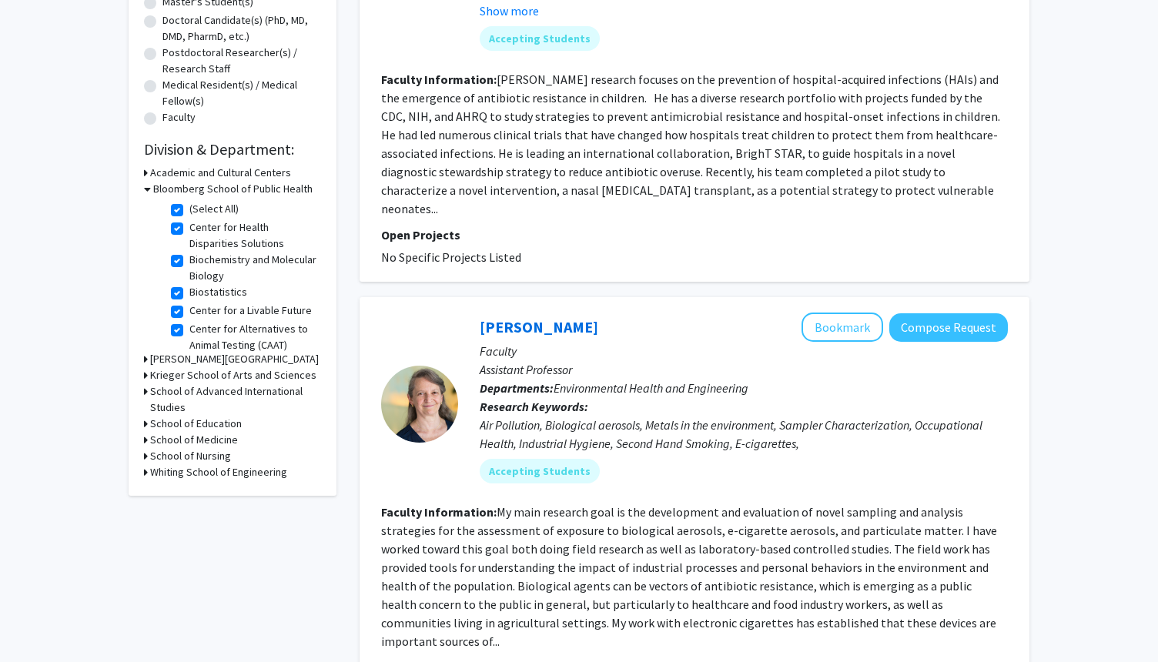
click at [217, 433] on h3 "School of Medicine" at bounding box center [194, 440] width 88 height 16
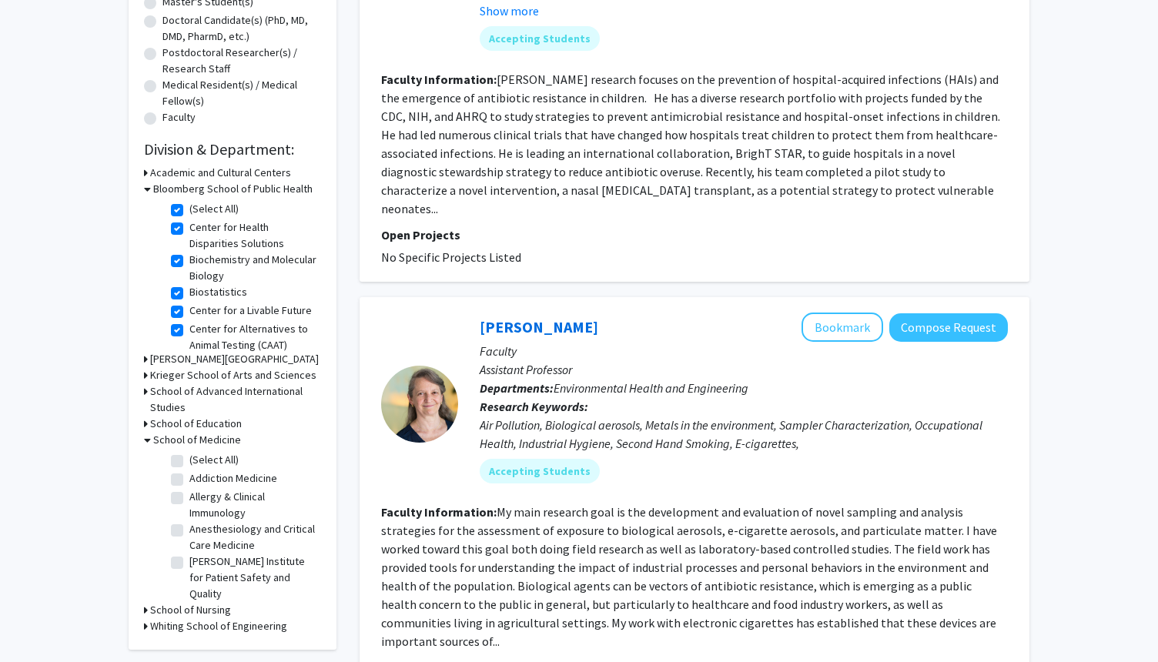
click at [189, 460] on label "(Select All)" at bounding box center [213, 460] width 49 height 16
click at [189, 460] on input "(Select All)" at bounding box center [194, 457] width 10 height 10
checkbox input "true"
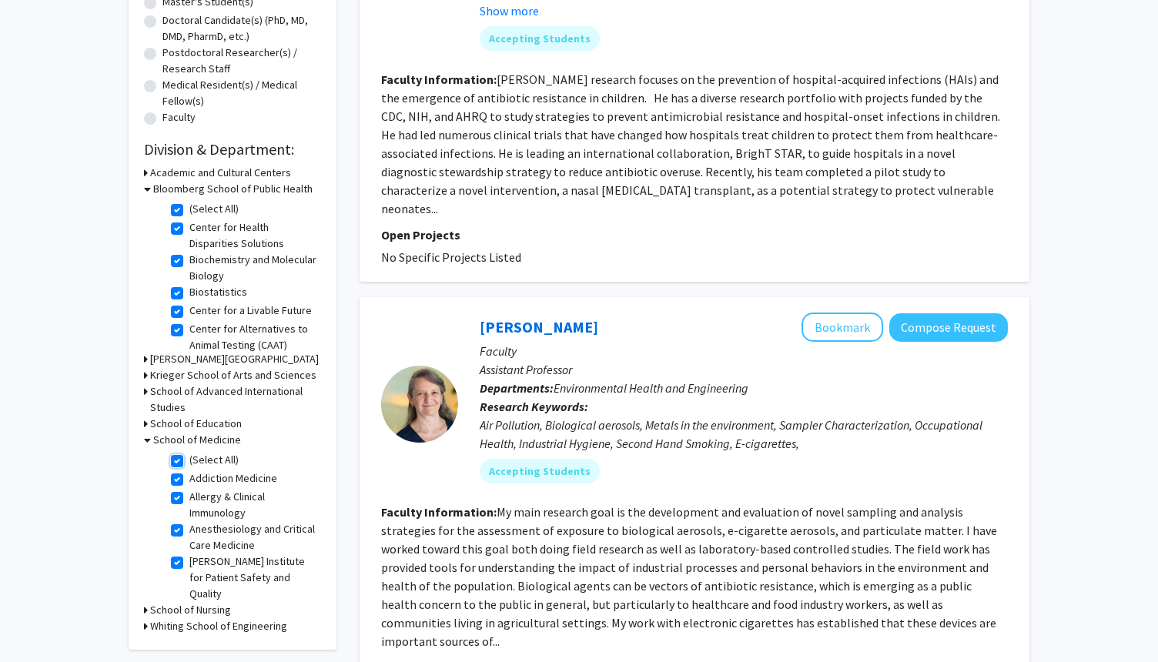
checkbox input "true"
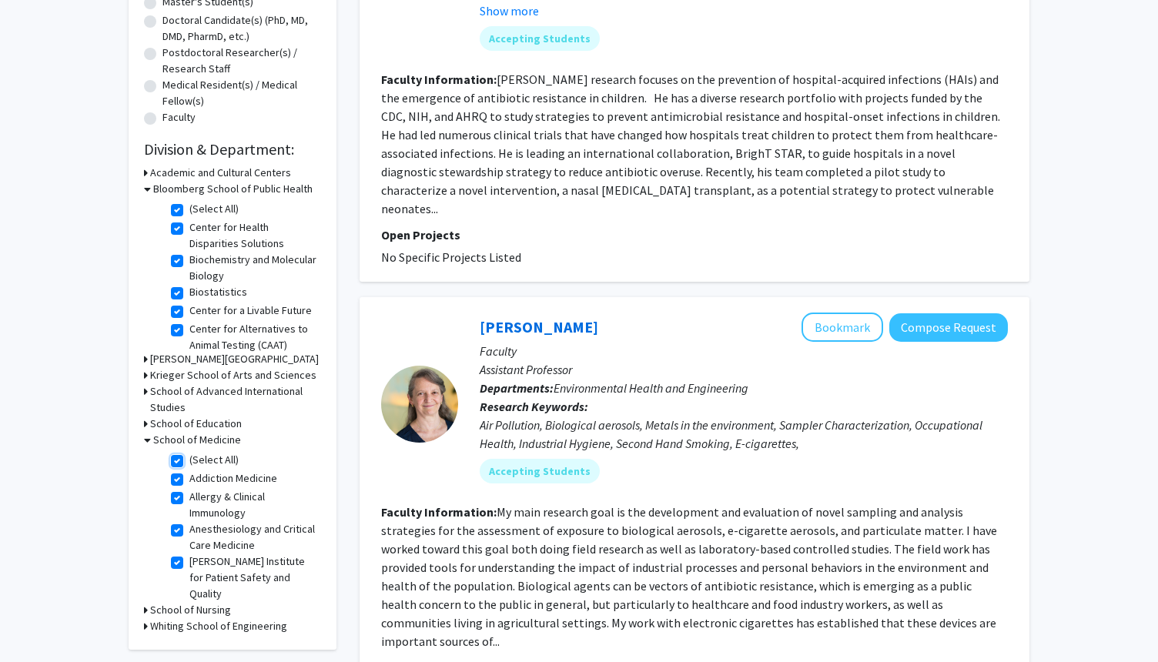
checkbox input "true"
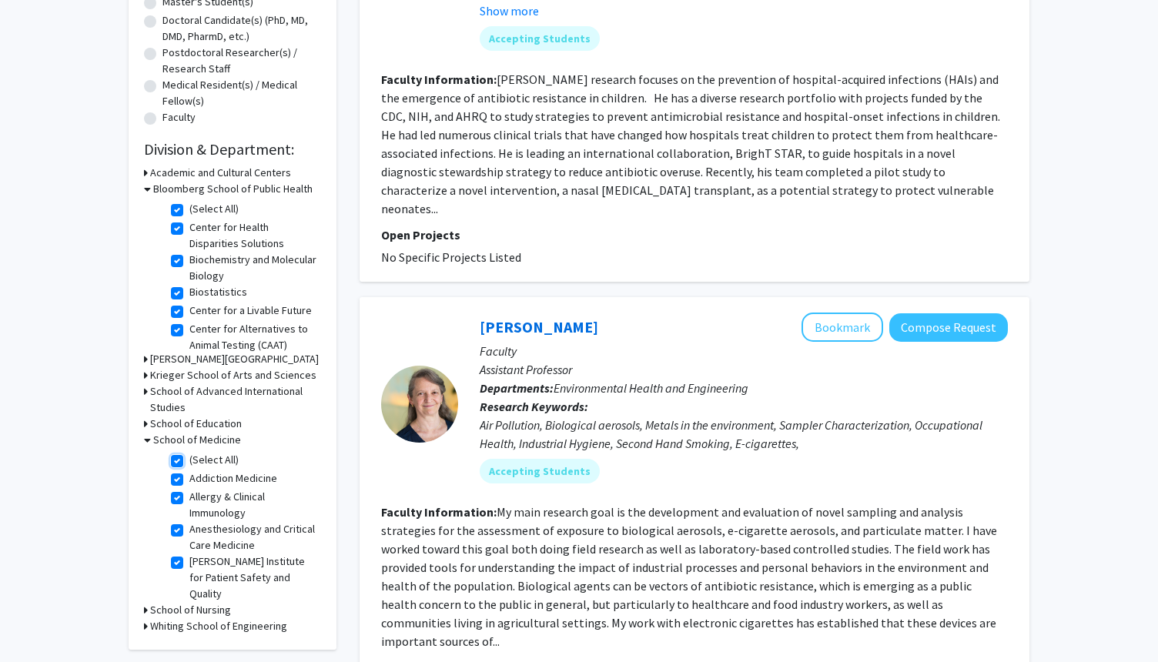
checkbox input "true"
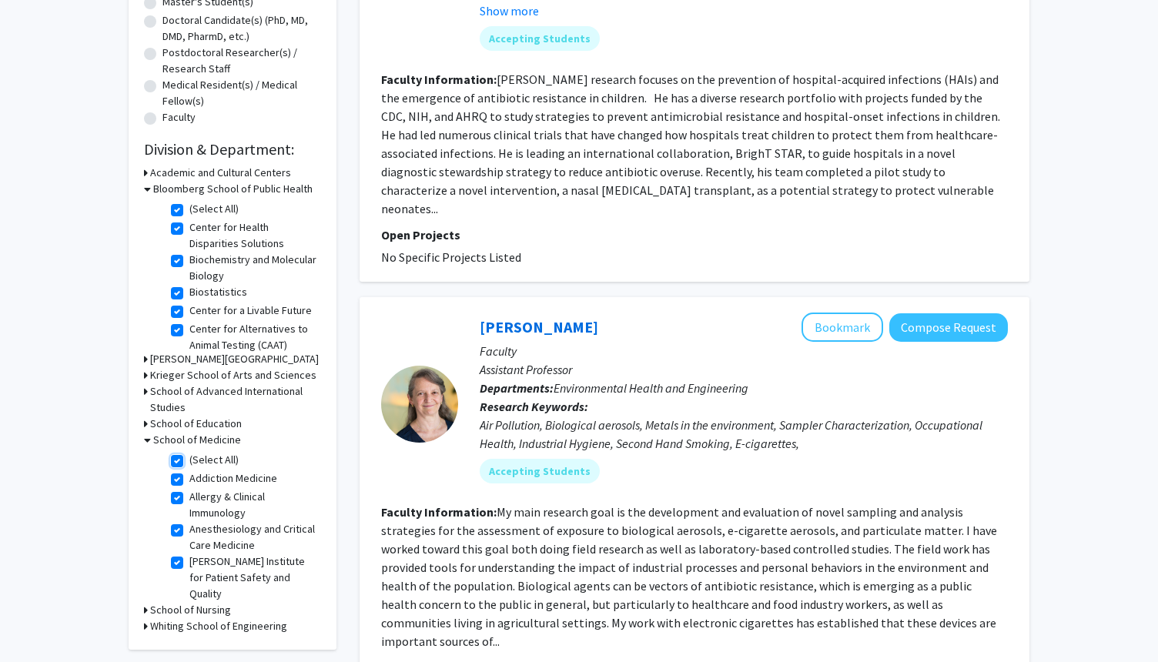
checkbox input "true"
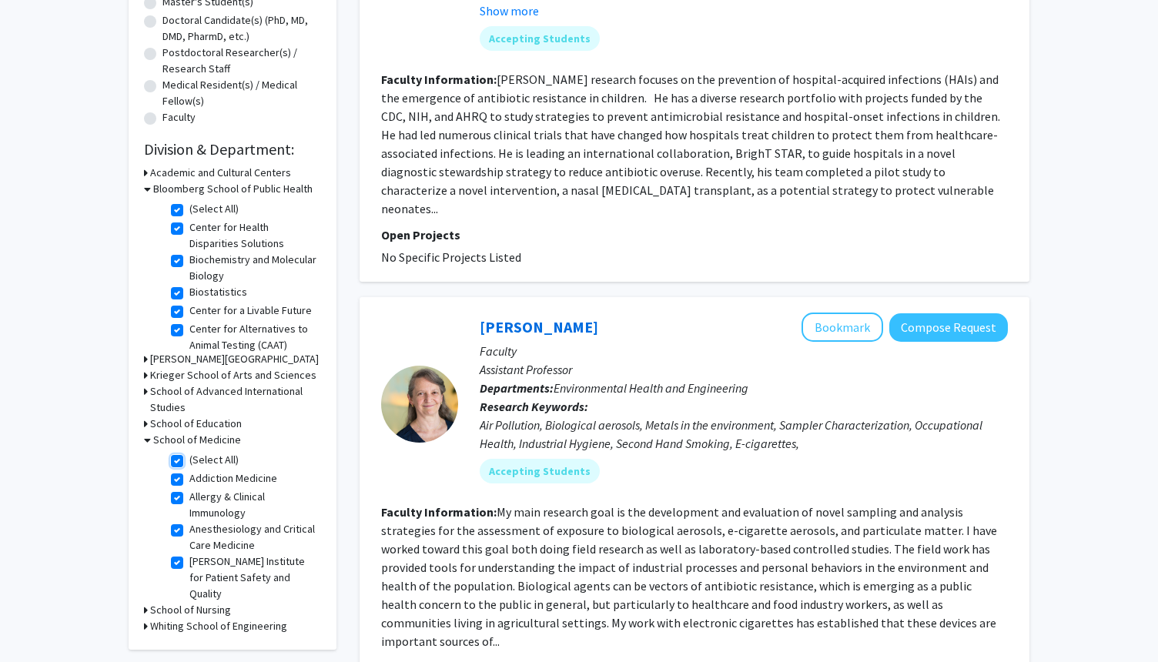
checkbox input "true"
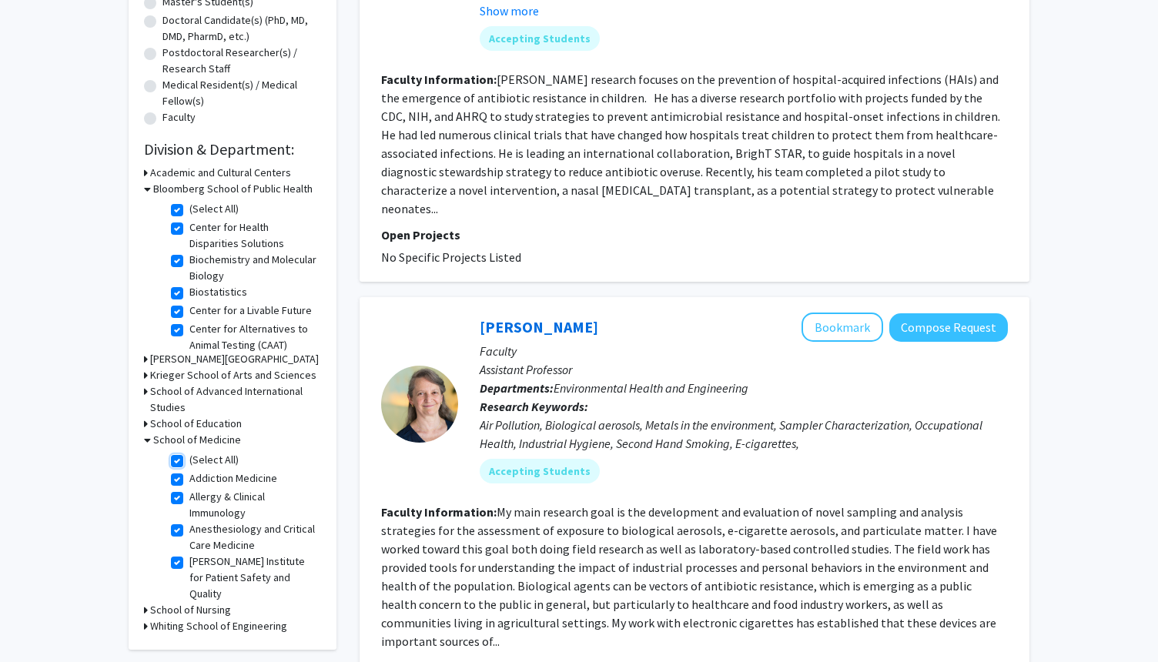
checkbox input "true"
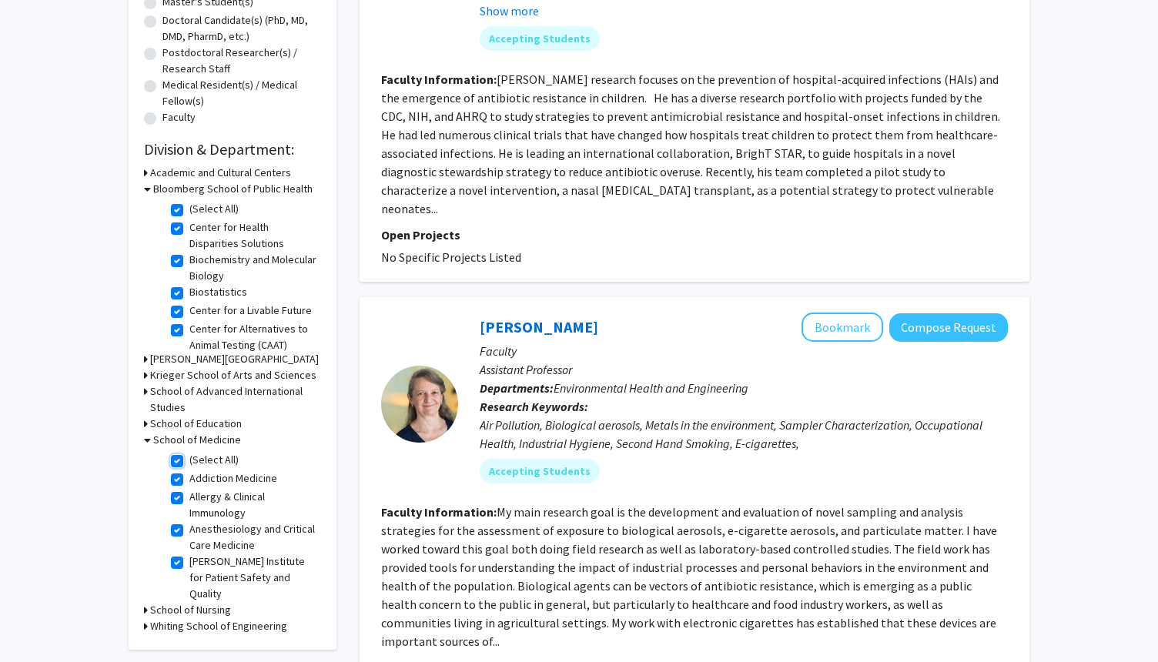
checkbox input "true"
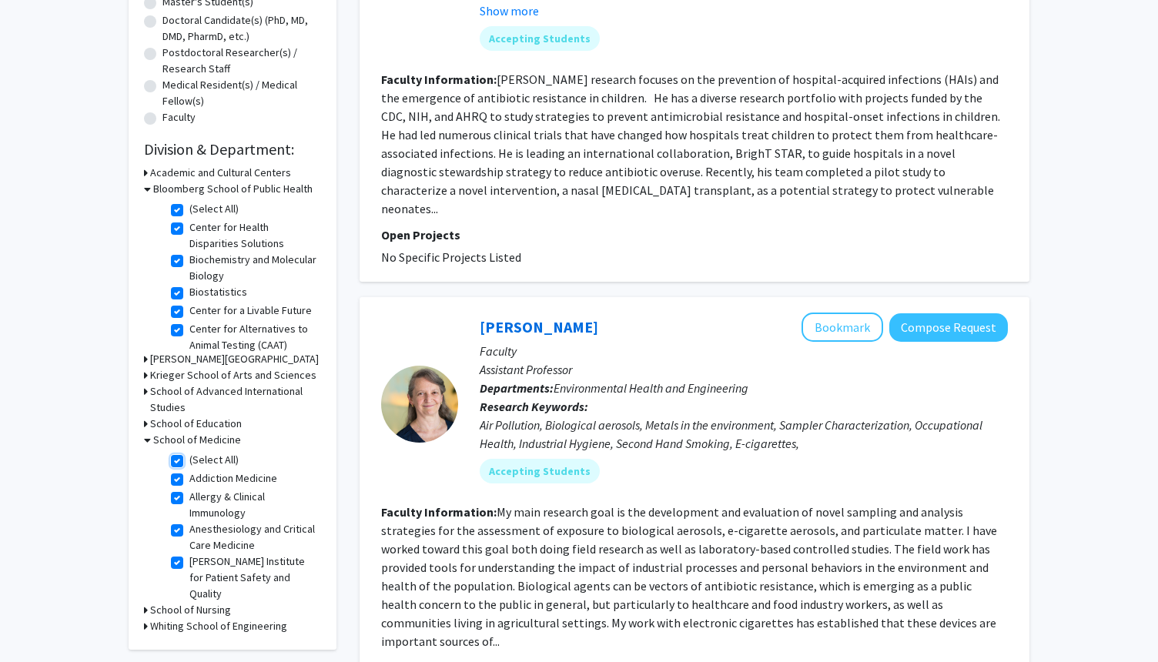
checkbox input "true"
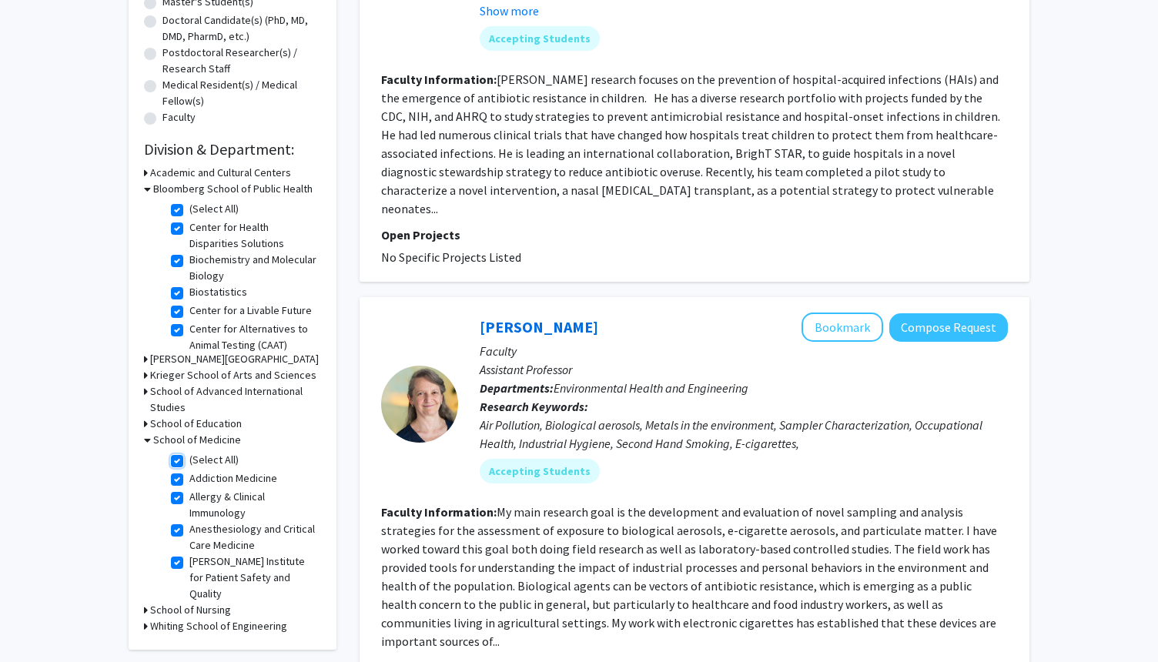
checkbox input "true"
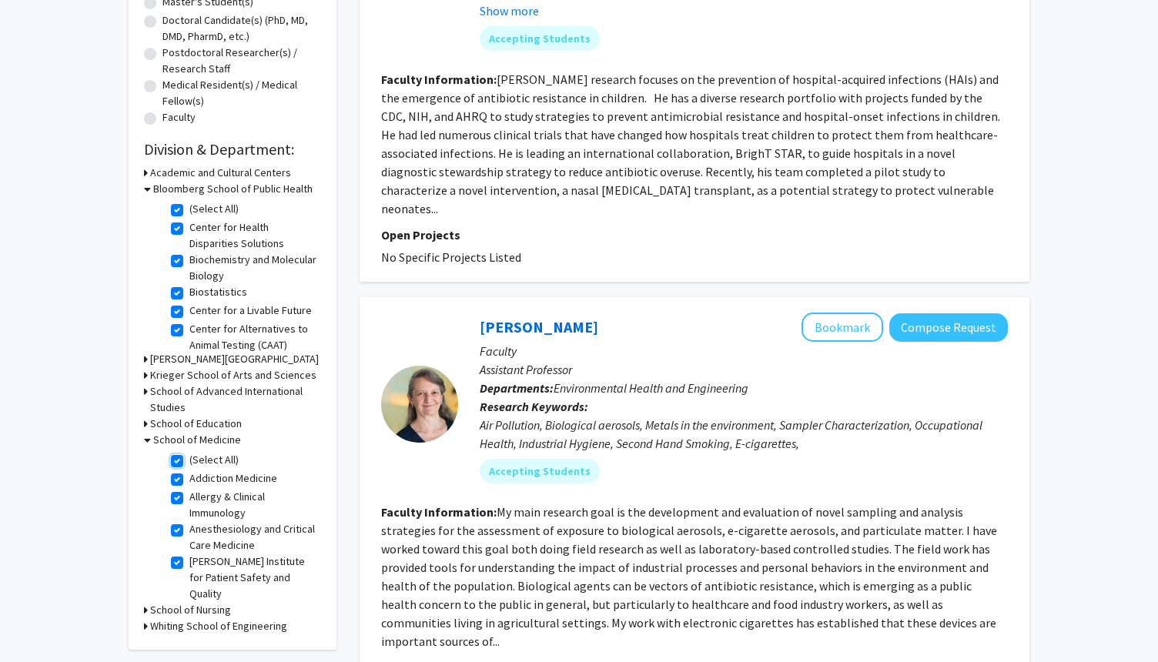
checkbox input "true"
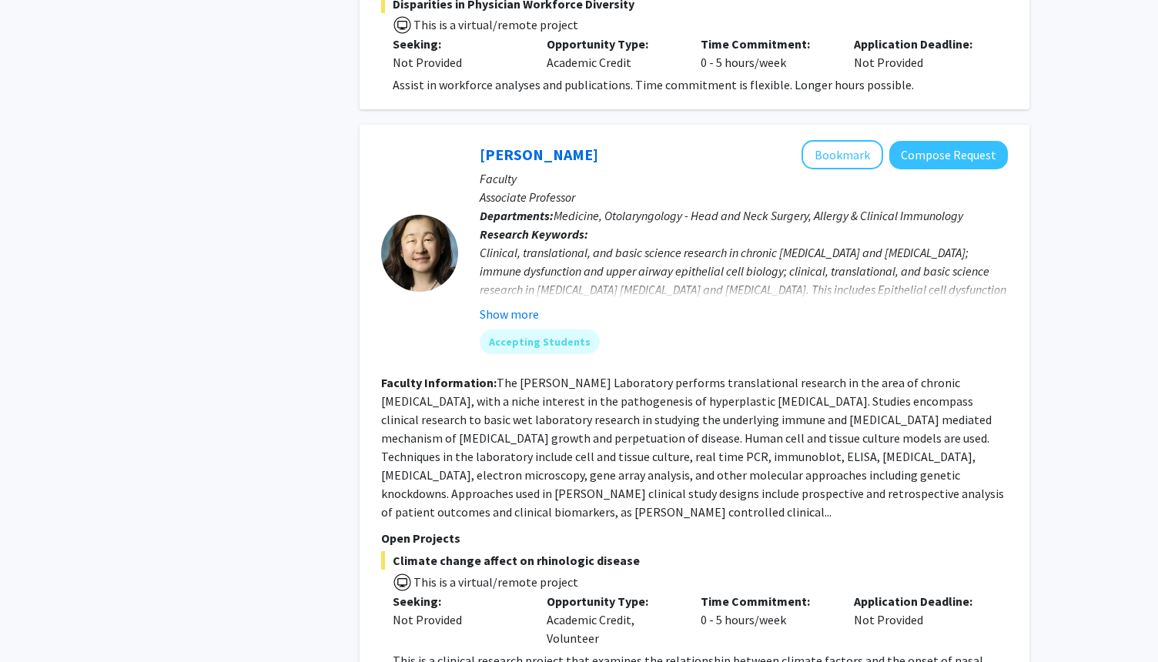
scroll to position [6758, 0]
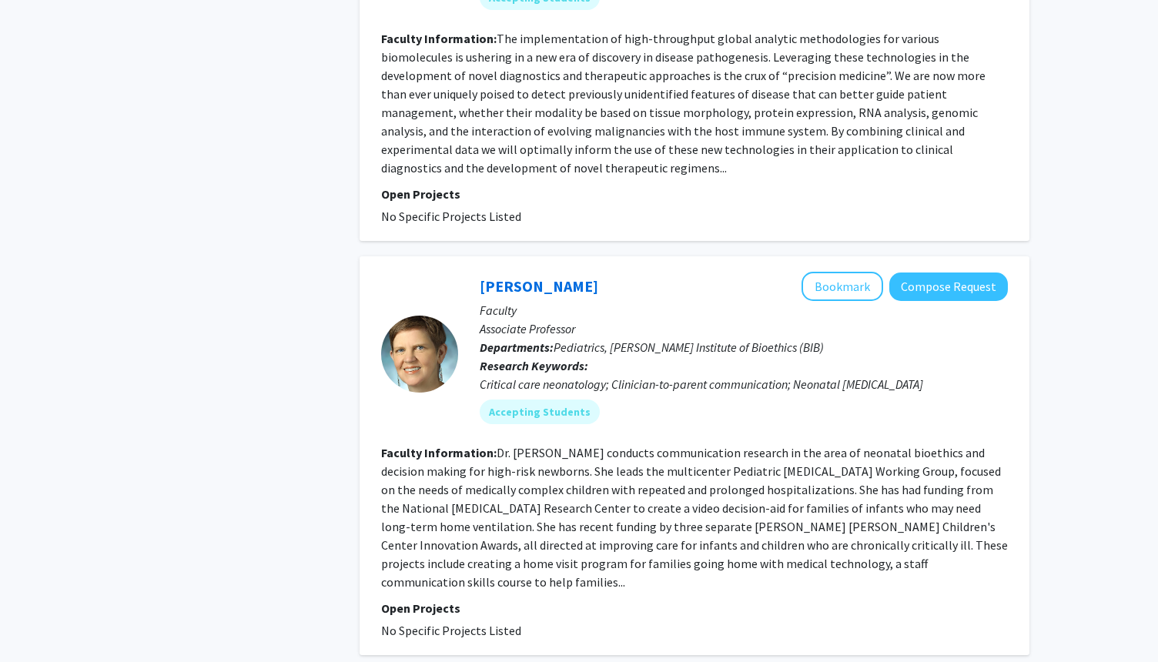
scroll to position [4188, 0]
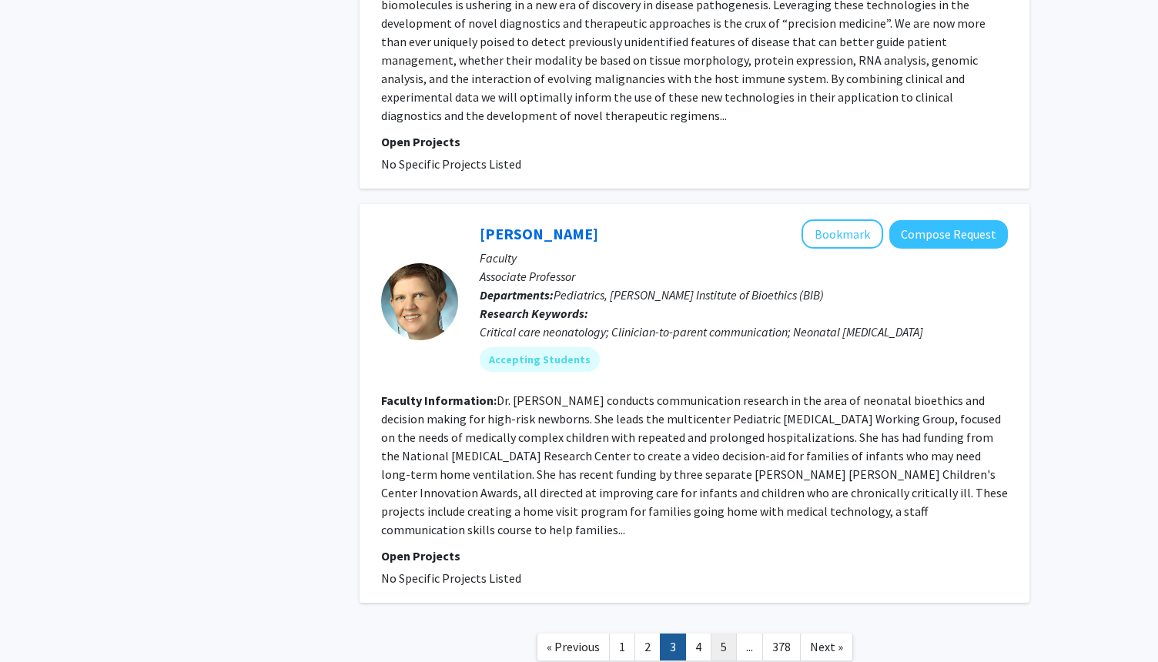
click at [731, 634] on link "5" at bounding box center [724, 647] width 26 height 27
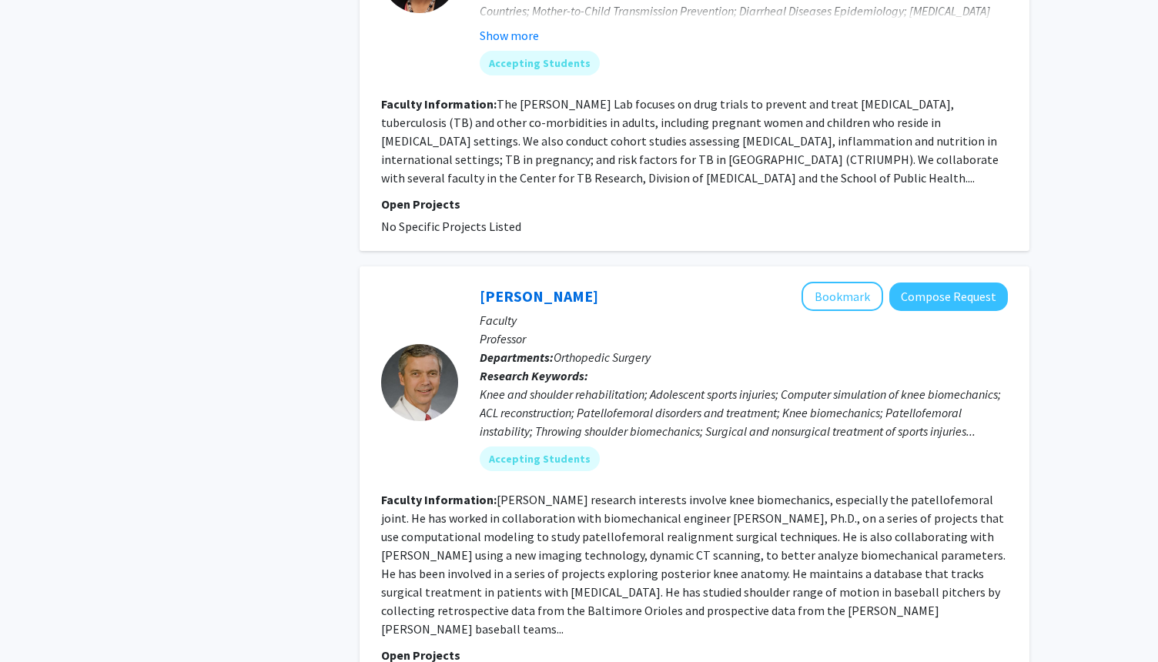
scroll to position [3729, 0]
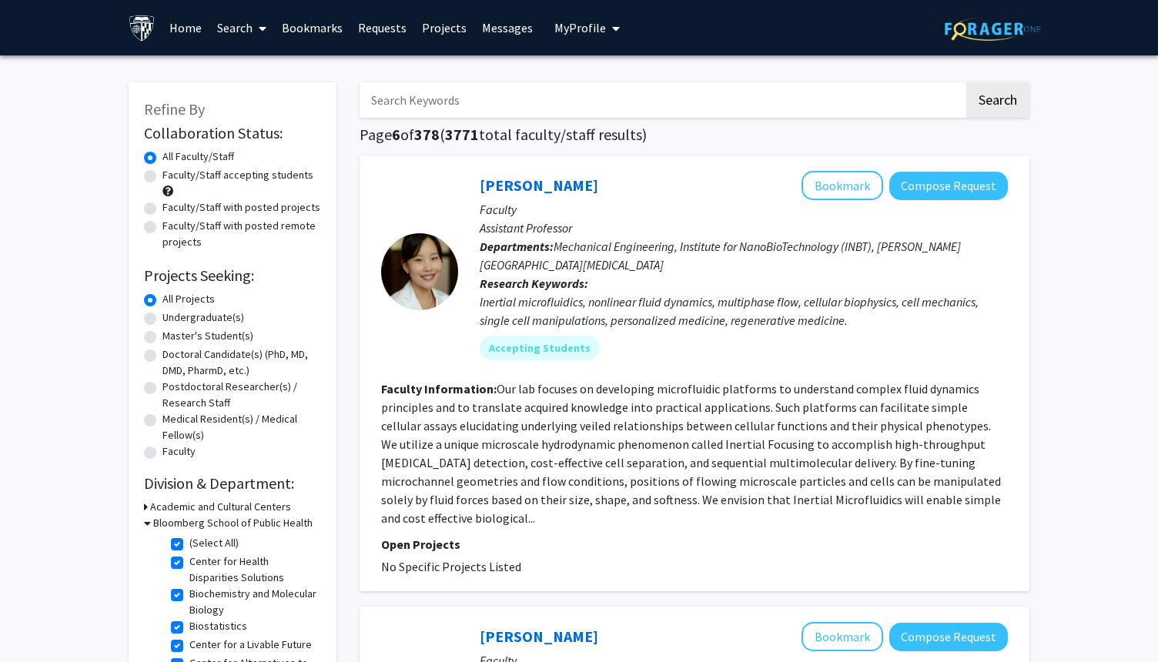
click at [361, 504] on div "[PERSON_NAME] Bookmark Compose Request Faculty Assistant Professor Departments:…" at bounding box center [695, 374] width 670 height 436
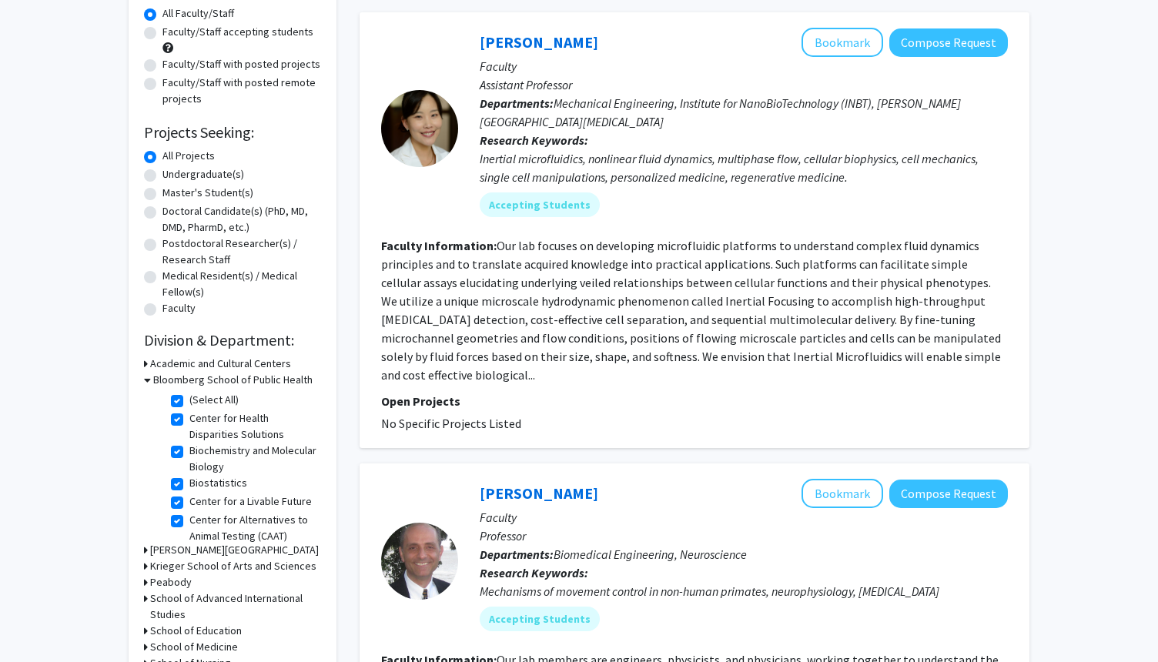
scroll to position [185, 0]
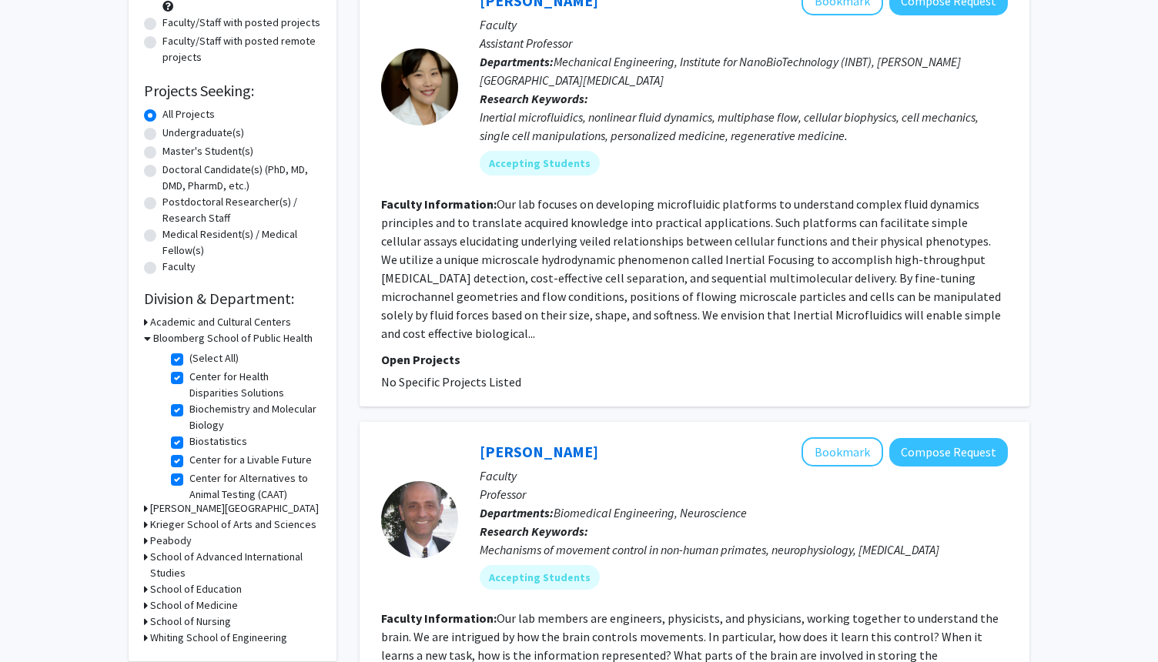
click at [249, 638] on h3 "Whiting School of Engineering" at bounding box center [218, 638] width 137 height 16
click at [189, 654] on label "(Select All)" at bounding box center [213, 658] width 49 height 16
click at [189, 654] on input "(Select All)" at bounding box center [194, 655] width 10 height 10
checkbox input "true"
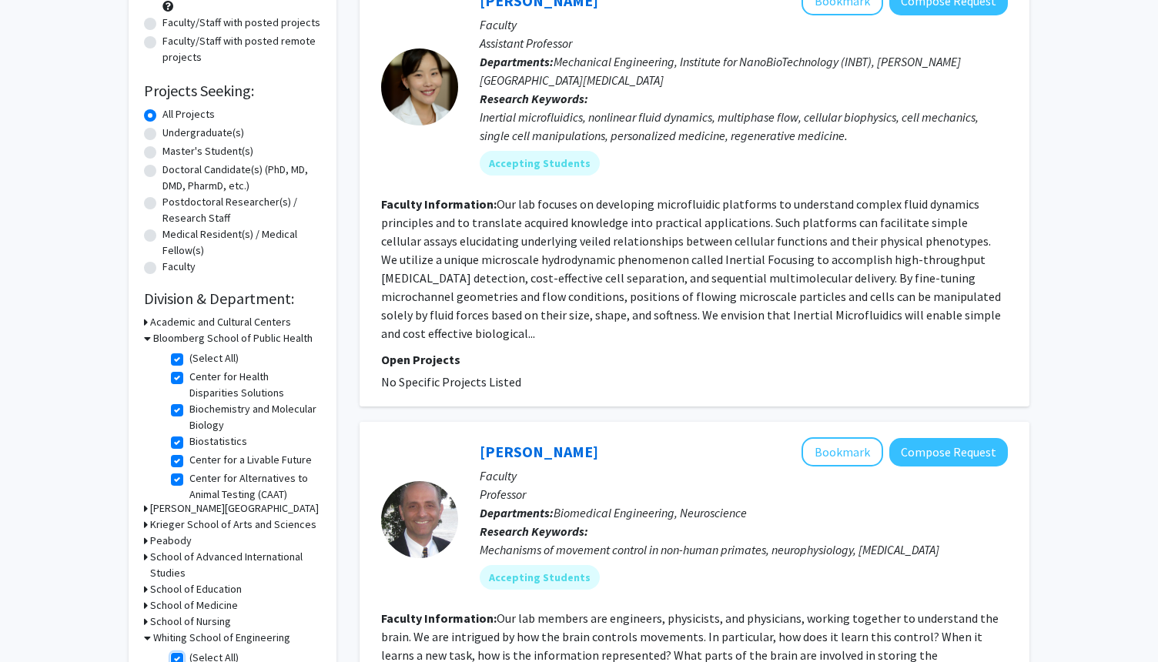
checkbox input "true"
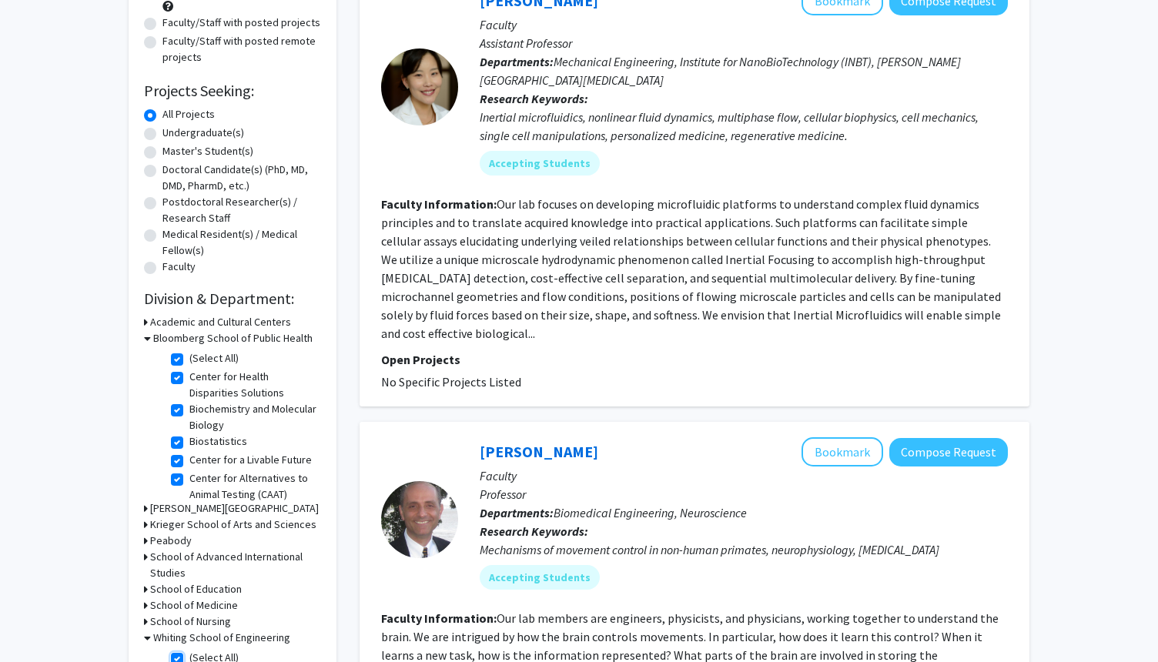
checkbox input "true"
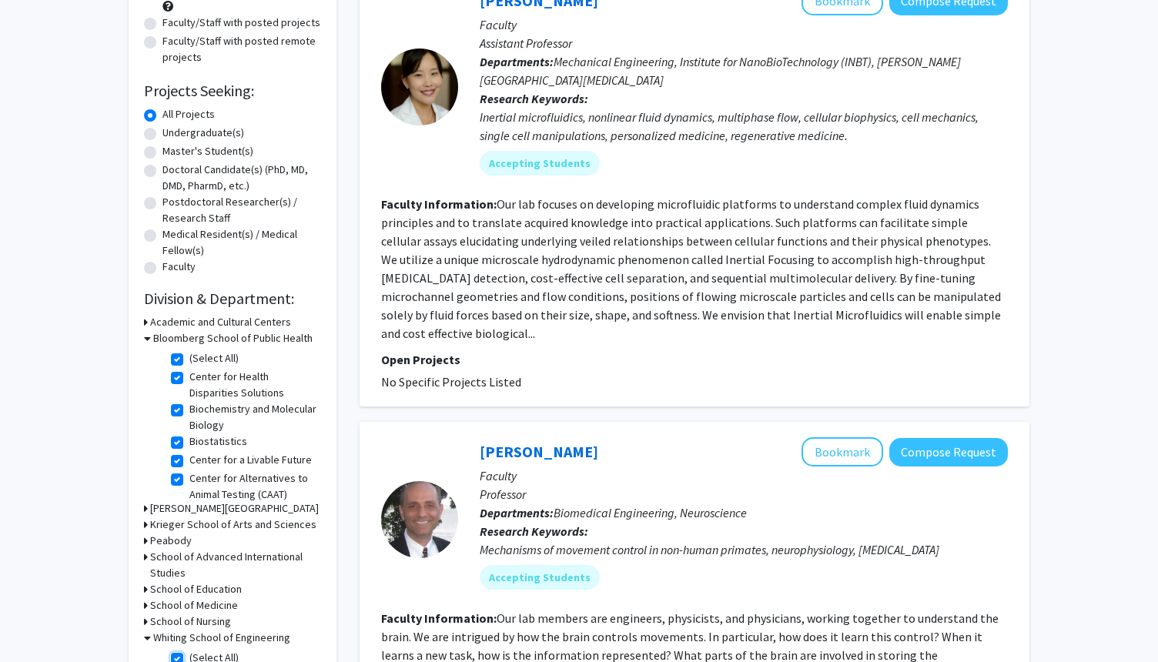
checkbox input "true"
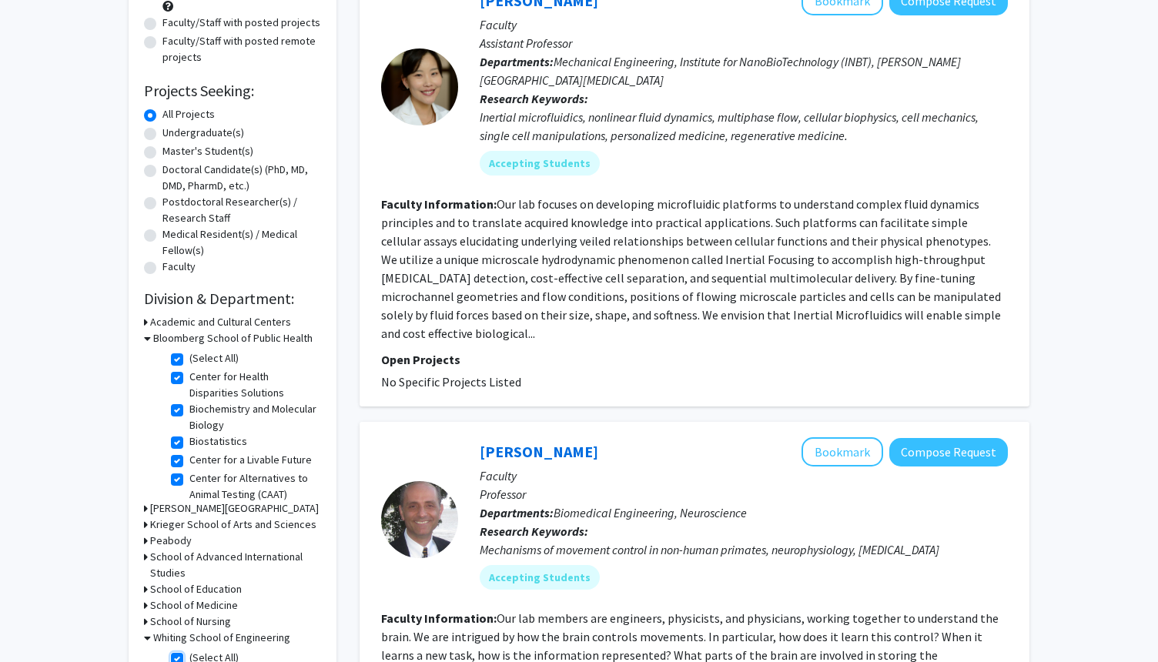
checkbox input "true"
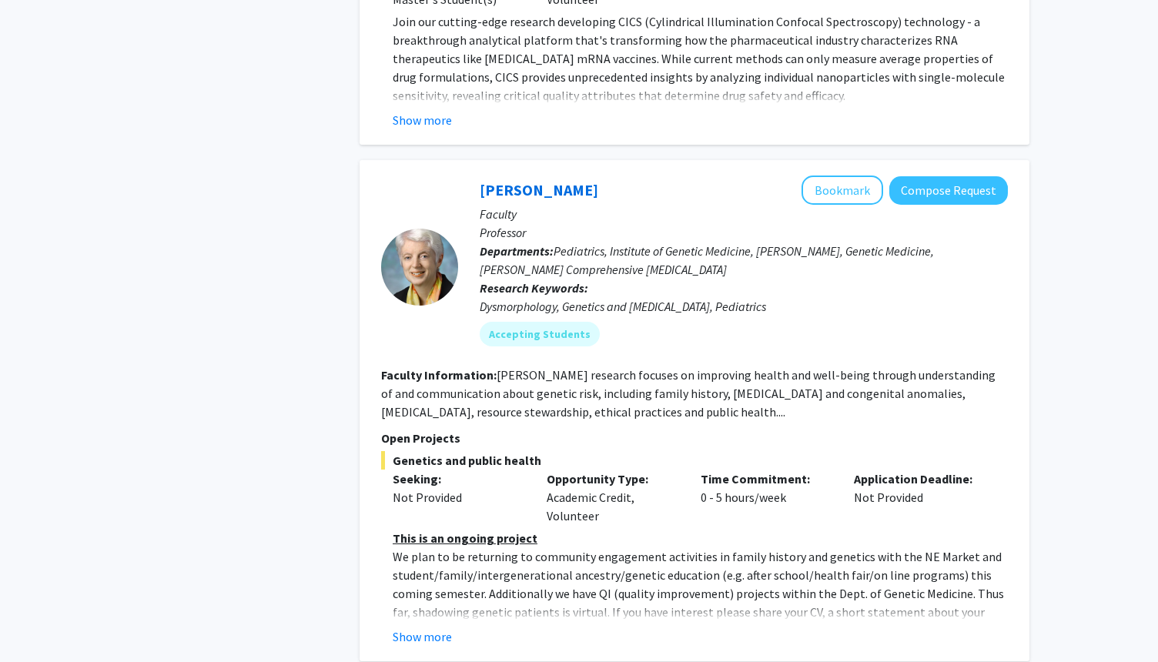
scroll to position [7074, 0]
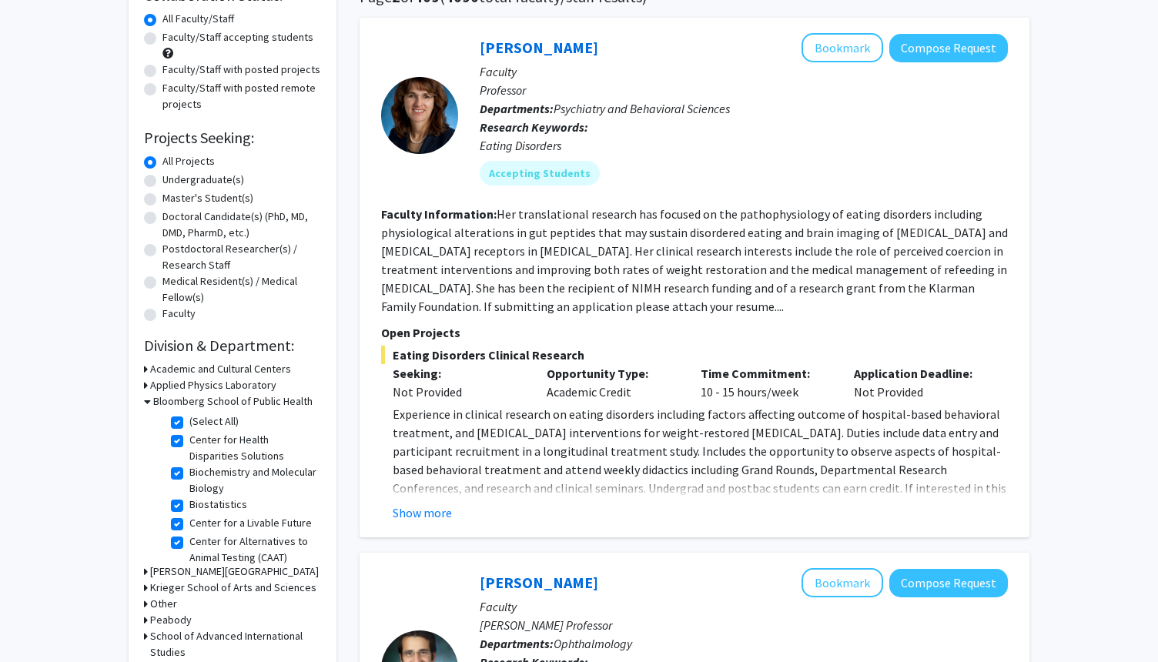
scroll to position [185, 0]
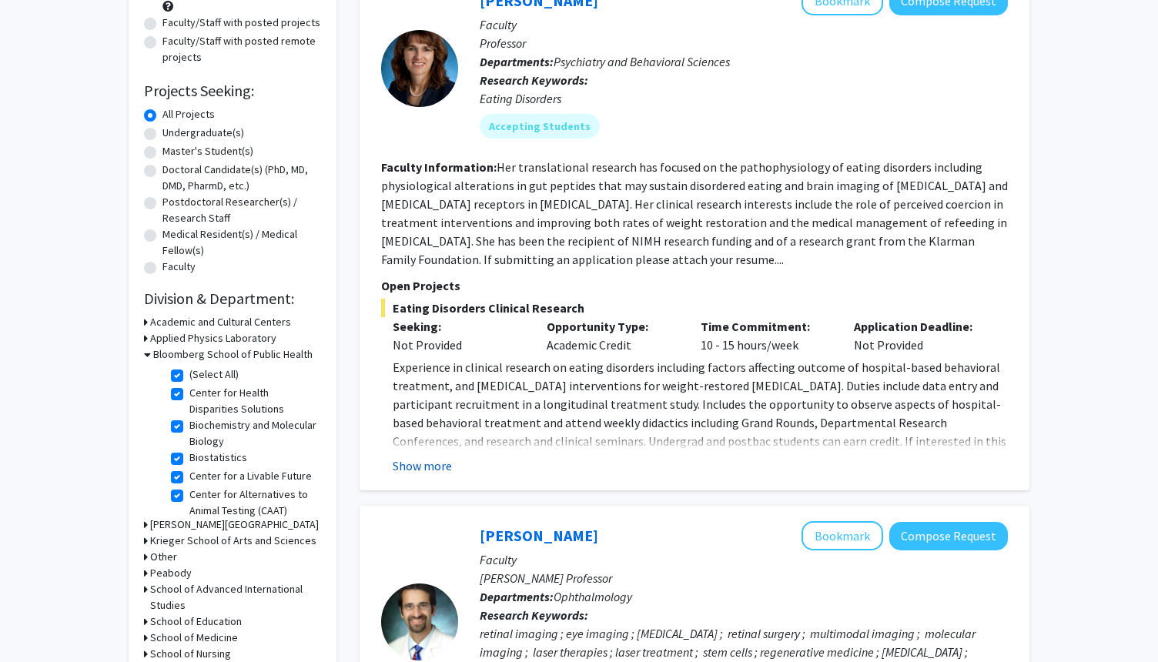
click at [429, 463] on button "Show more" at bounding box center [422, 466] width 59 height 18
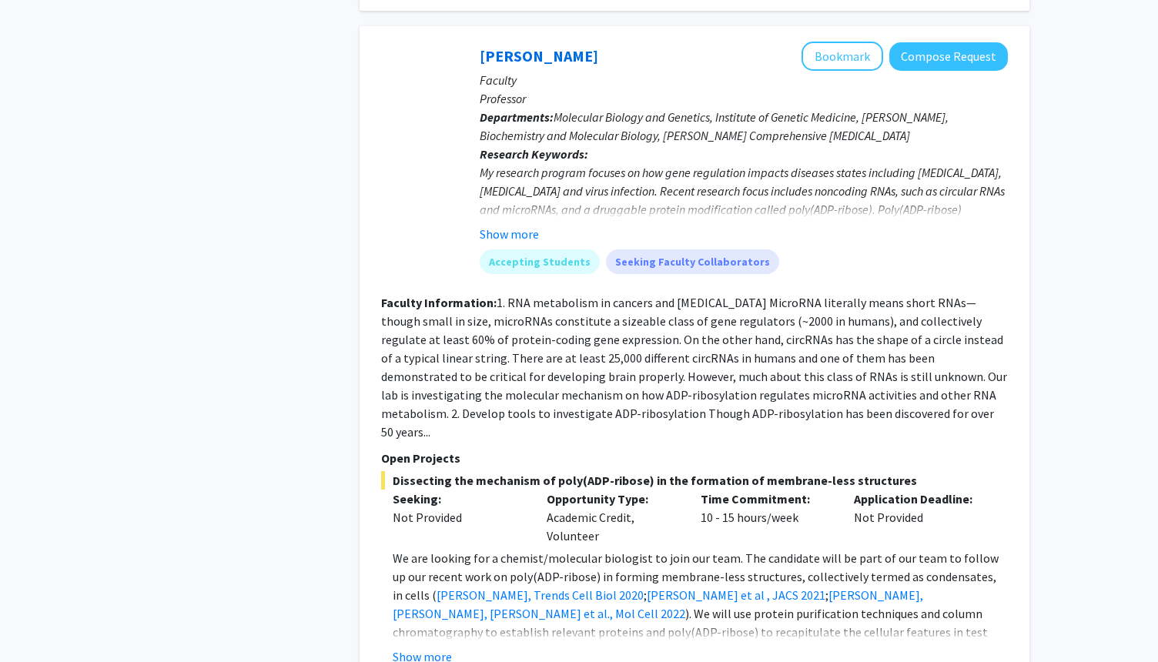
scroll to position [4343, 0]
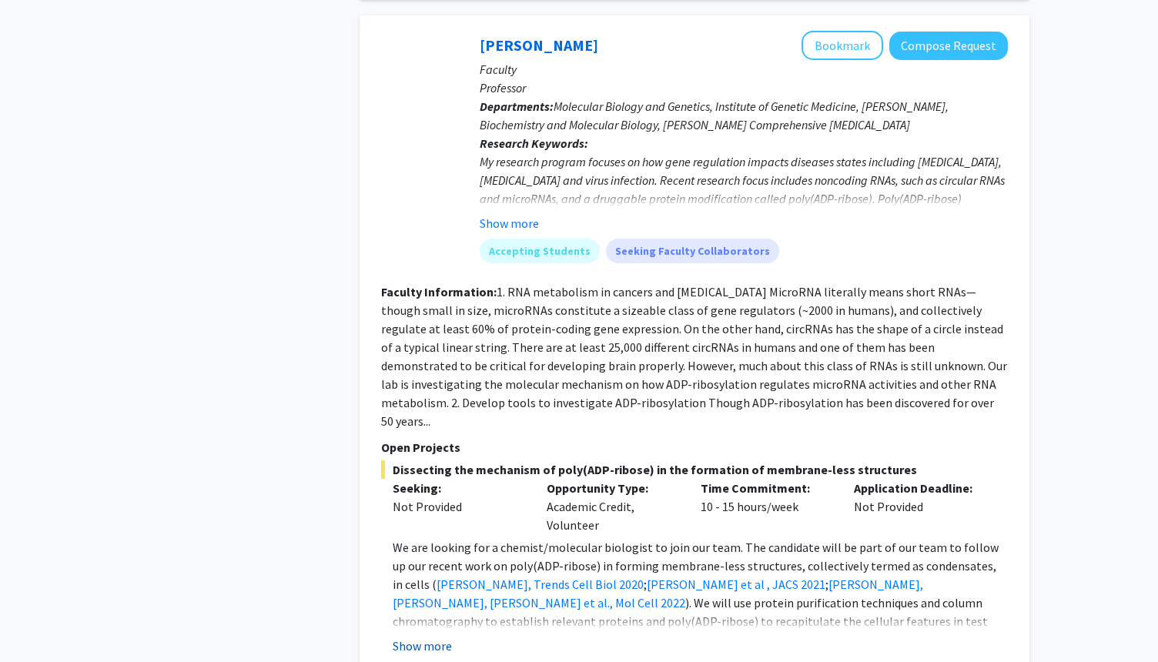
click at [423, 637] on button "Show more" at bounding box center [422, 646] width 59 height 18
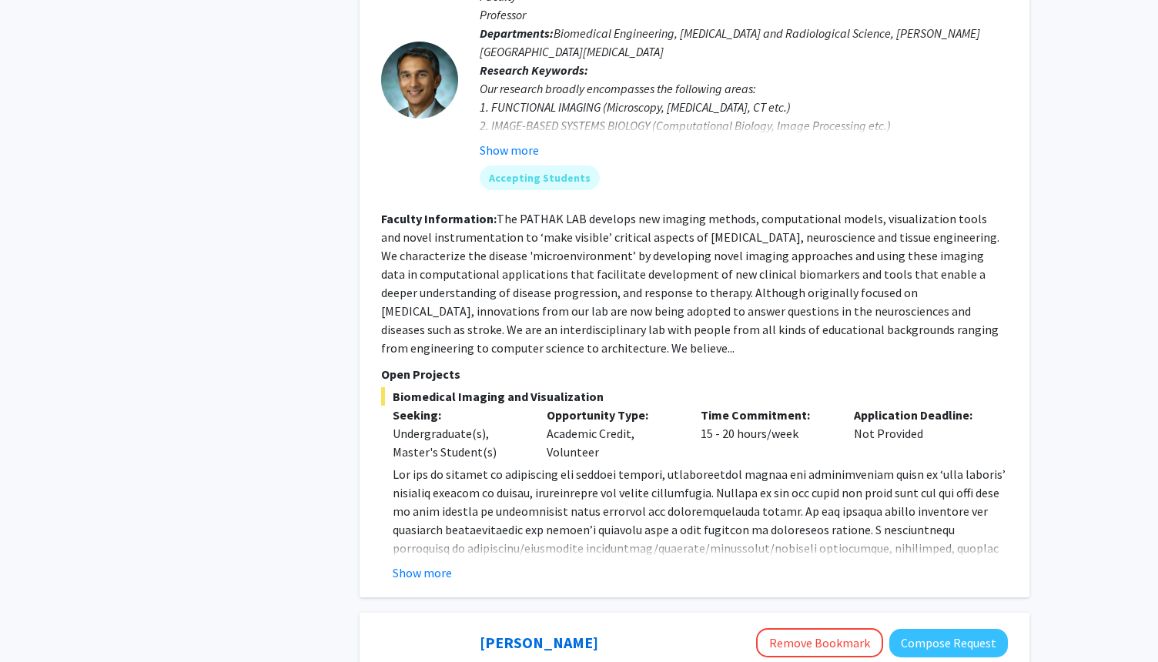
scroll to position [5205, 0]
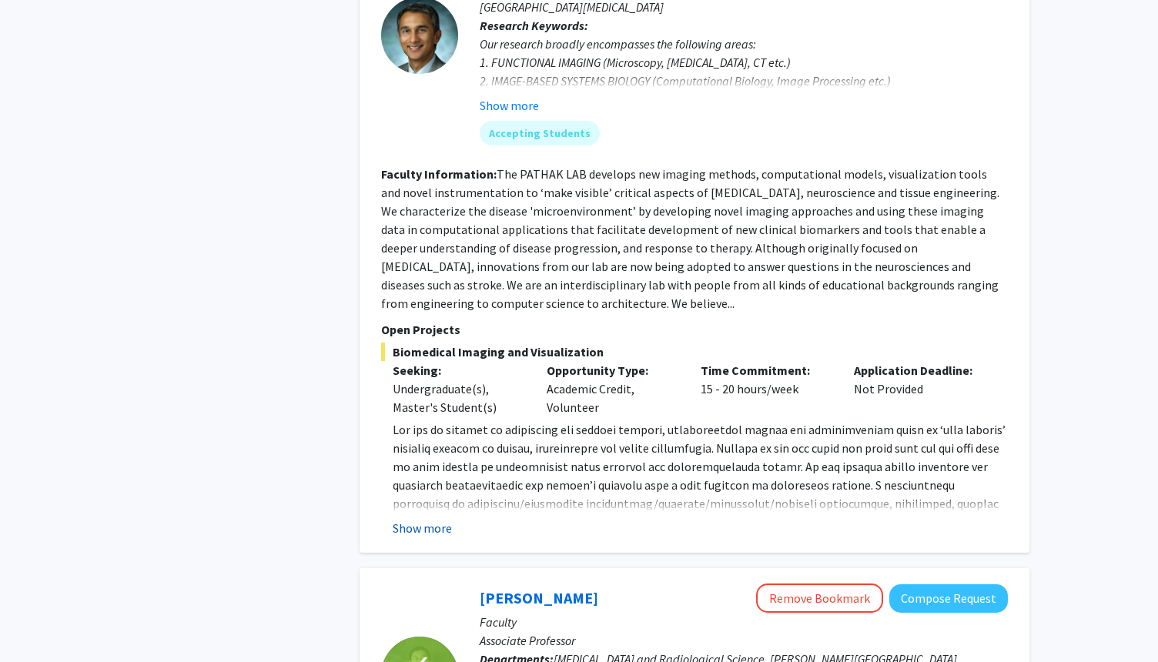
click at [429, 519] on button "Show more" at bounding box center [422, 528] width 59 height 18
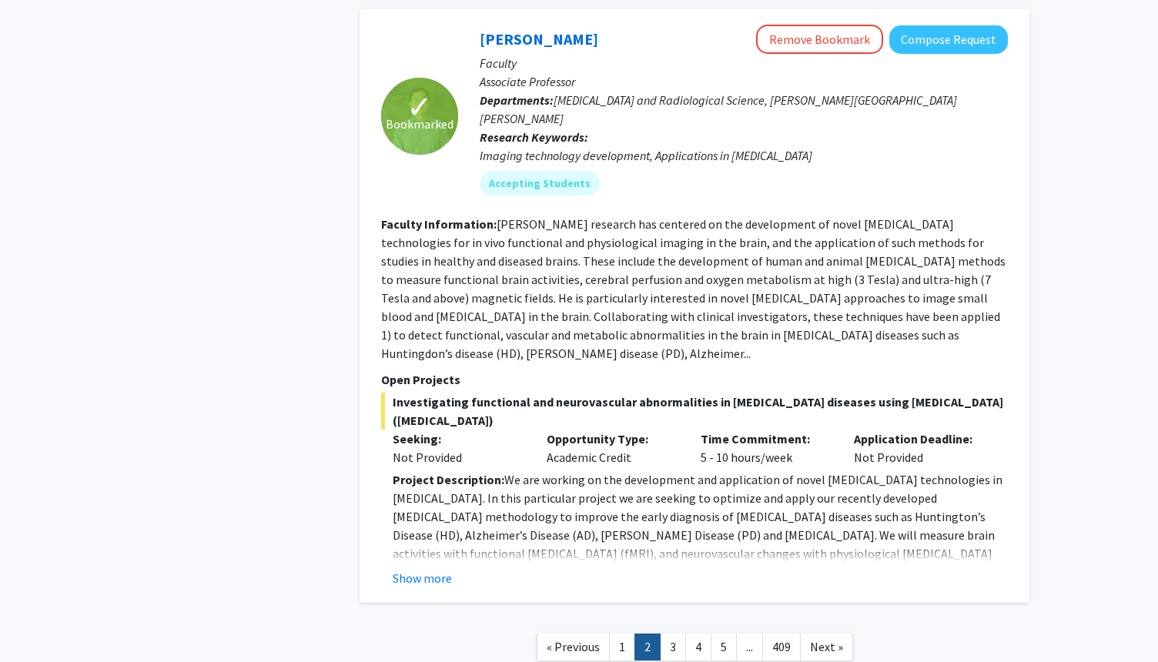
scroll to position [5856, 0]
click at [670, 634] on link "3" at bounding box center [673, 647] width 26 height 27
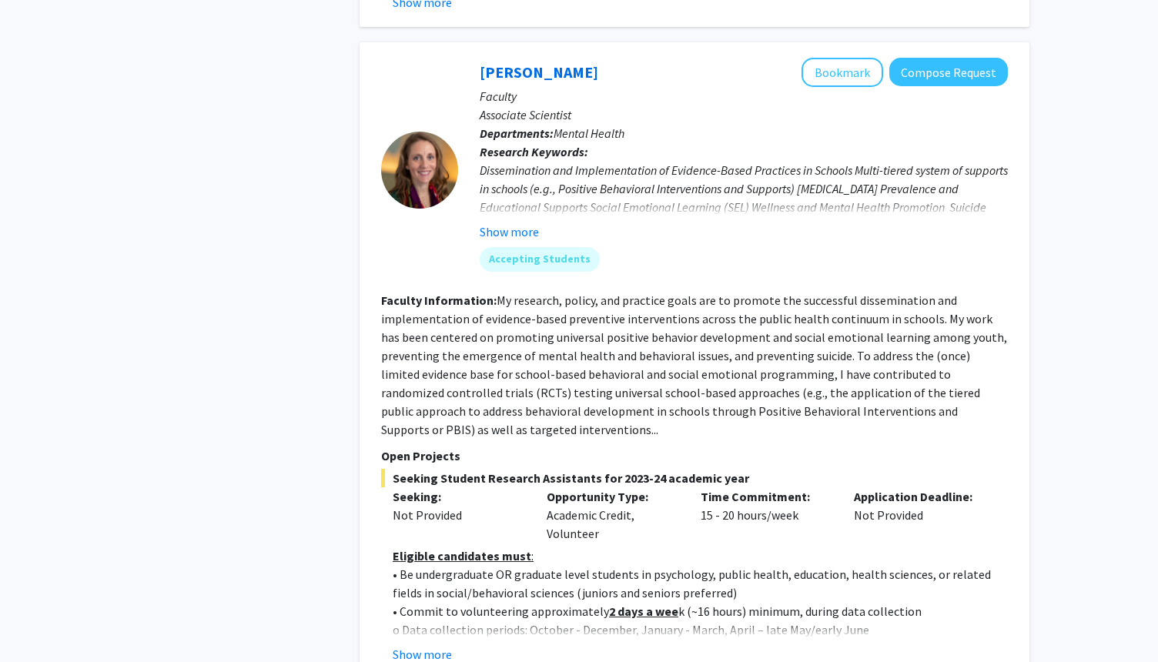
scroll to position [5328, 0]
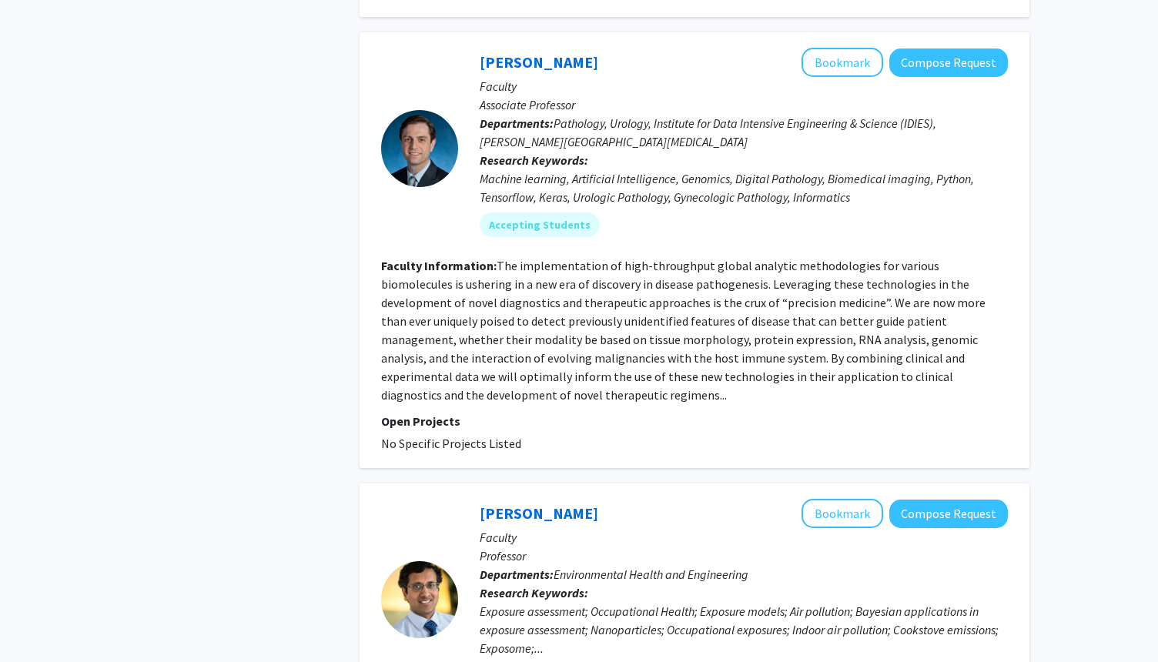
scroll to position [3292, 0]
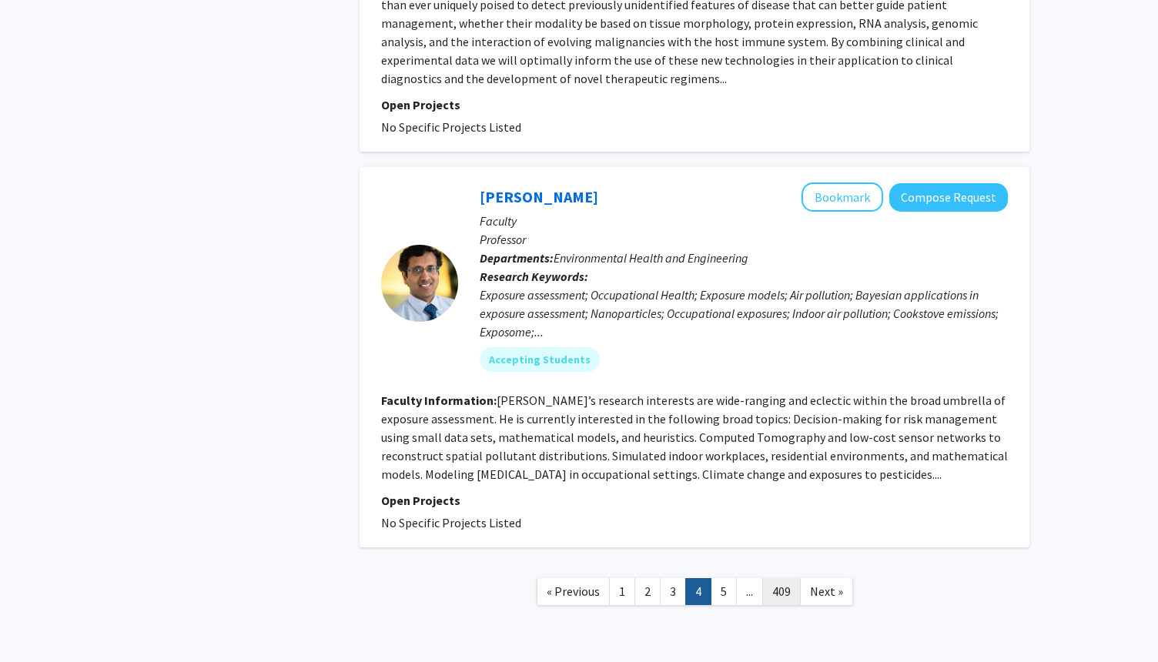
click at [786, 578] on link "409" at bounding box center [781, 591] width 38 height 27
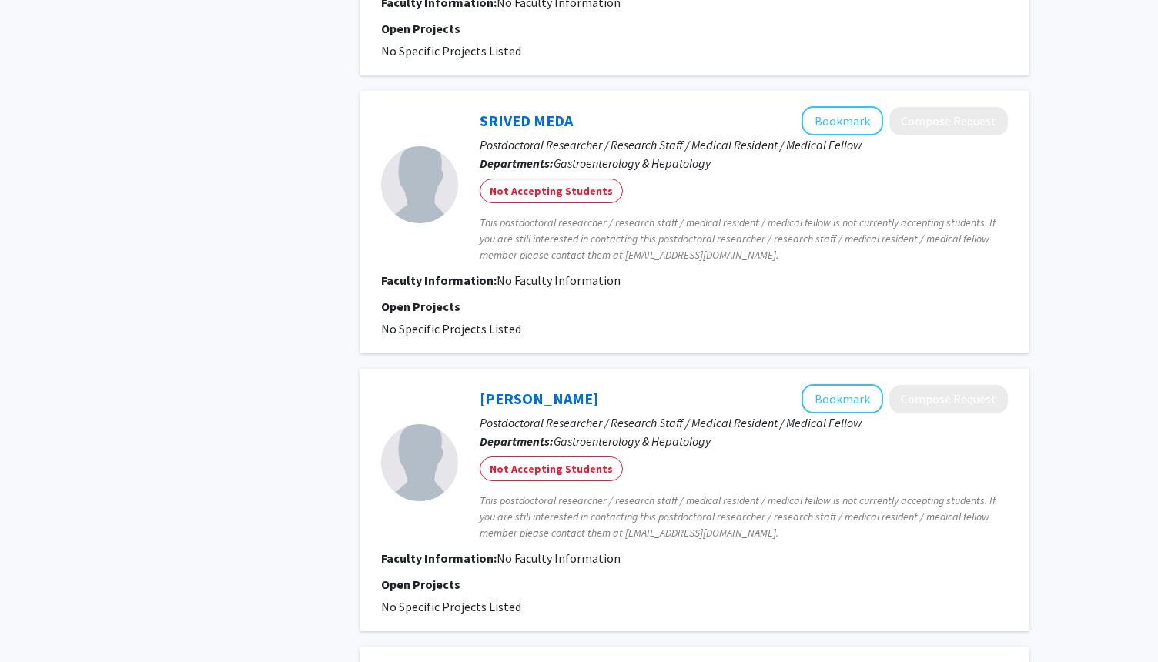
scroll to position [2446, 0]
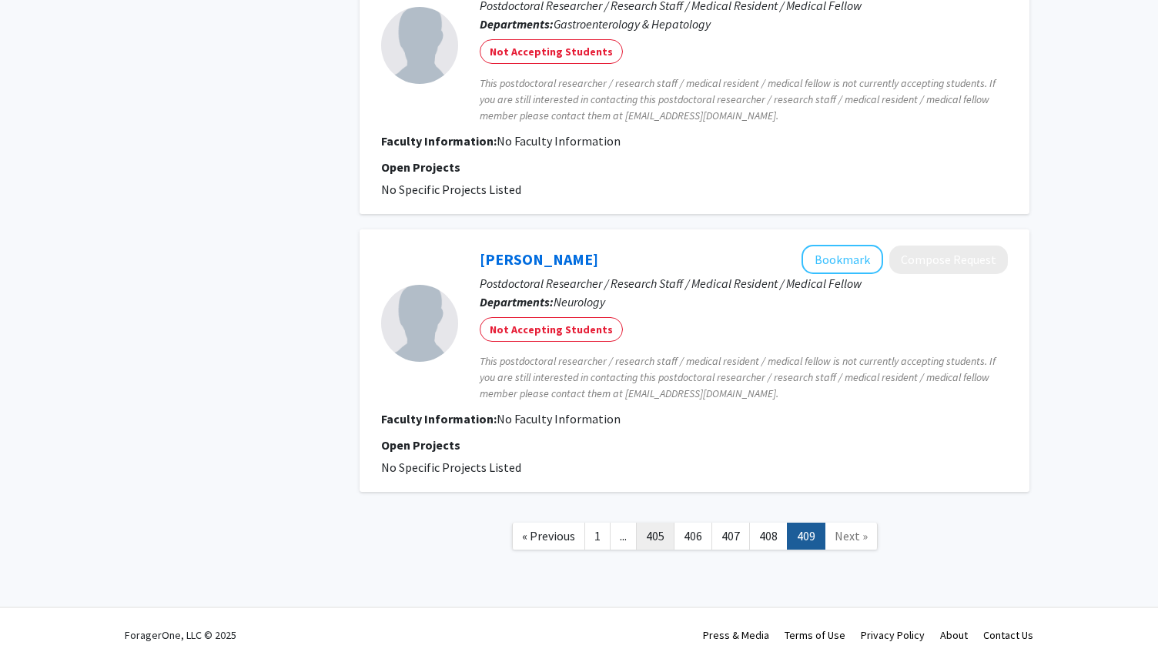
click at [666, 541] on link "405" at bounding box center [655, 536] width 38 height 27
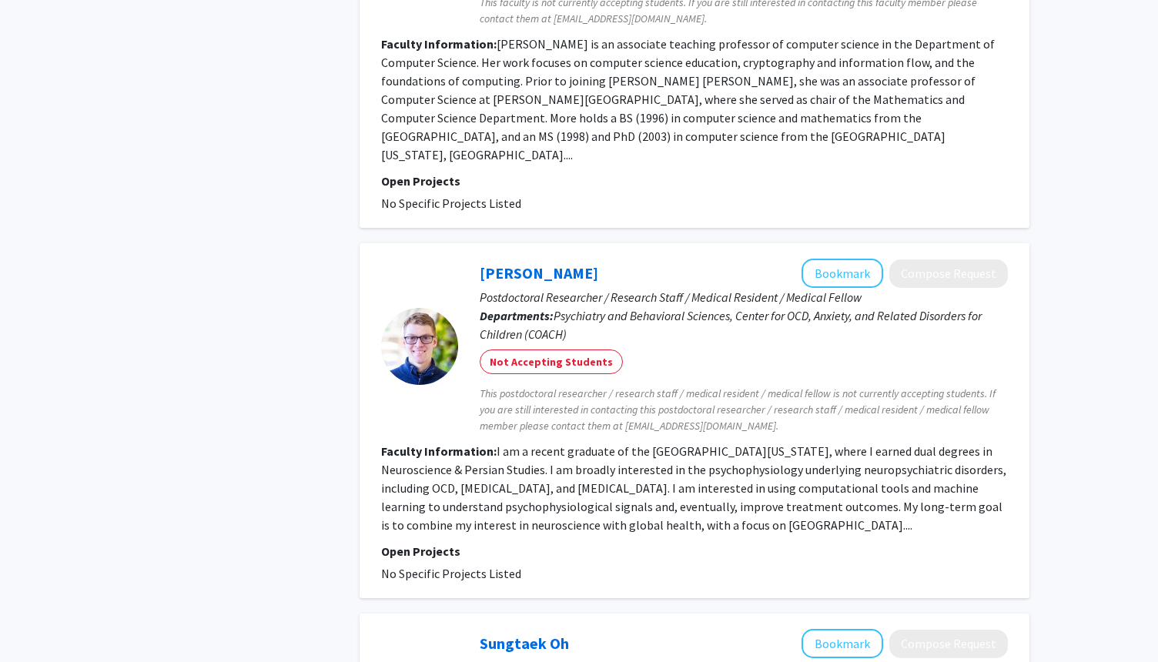
scroll to position [3268, 0]
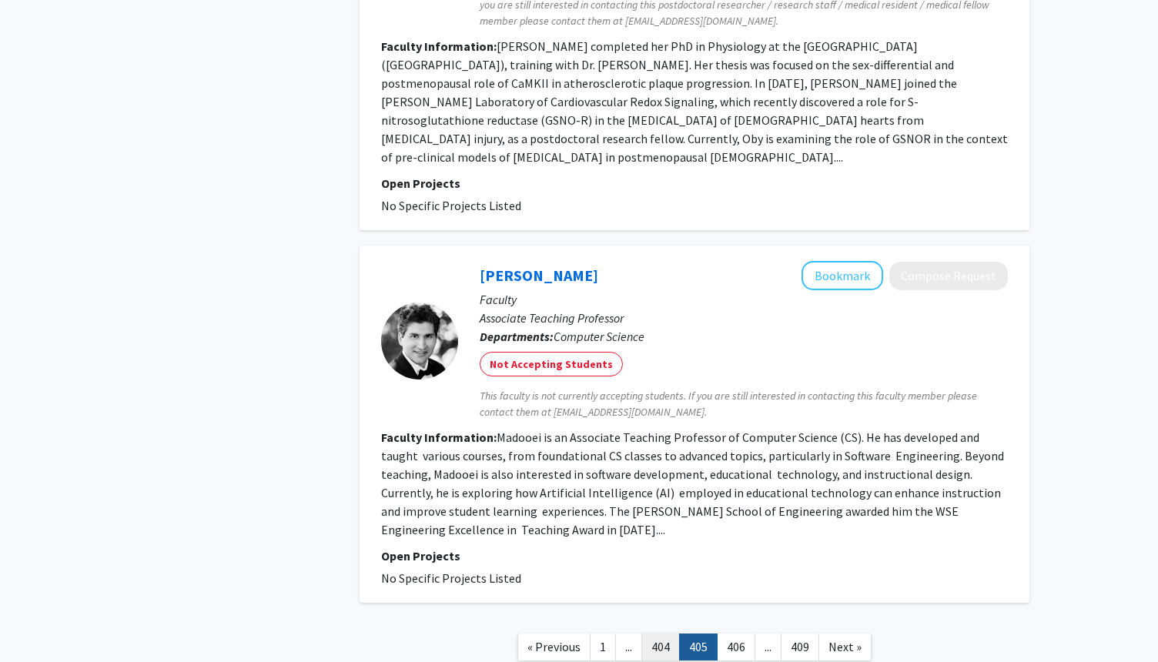
click at [651, 634] on link "404" at bounding box center [660, 647] width 38 height 27
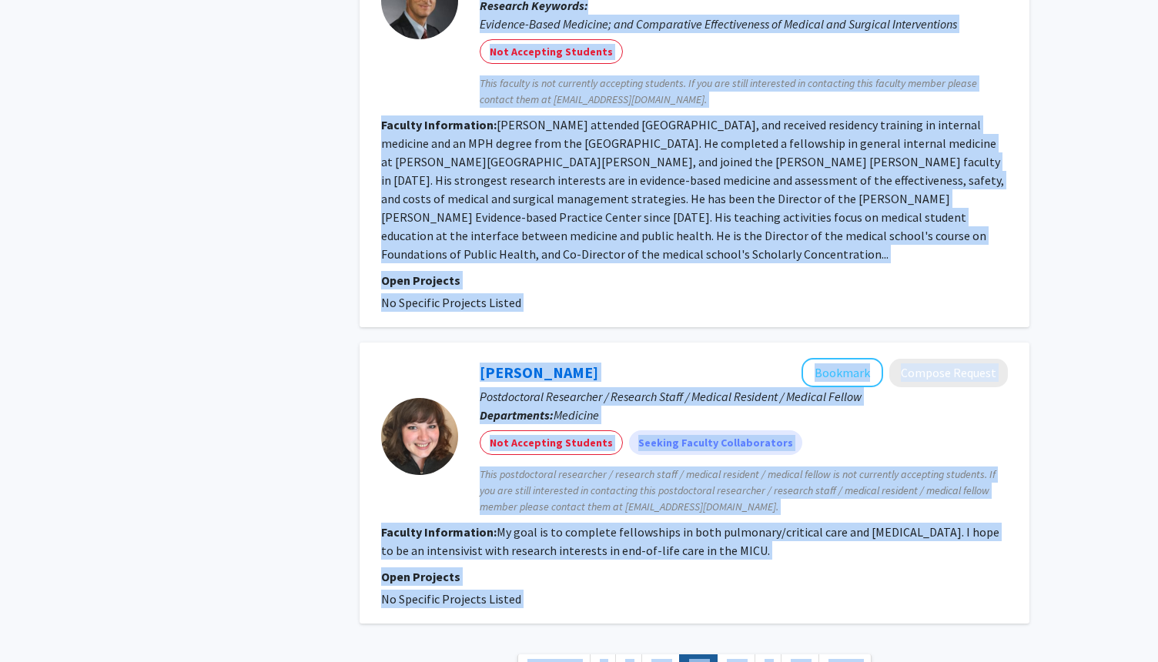
scroll to position [3742, 0]
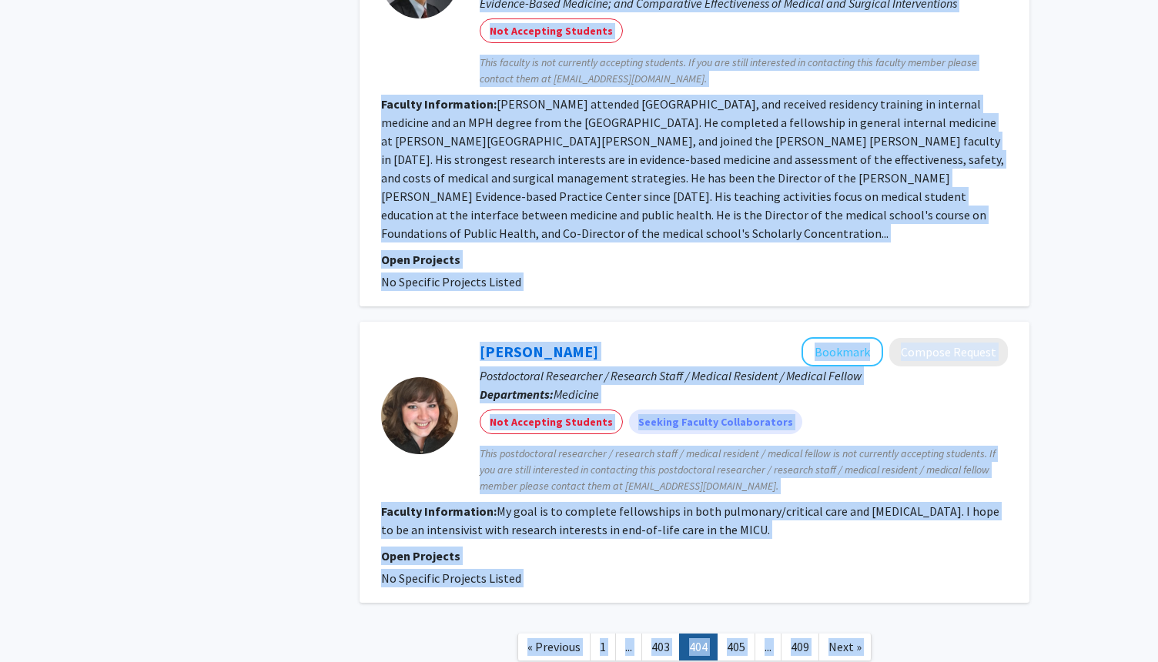
drag, startPoint x: 1157, startPoint y: 75, endPoint x: 1033, endPoint y: 648, distance: 586.3
click at [658, 634] on link "403" at bounding box center [660, 647] width 38 height 27
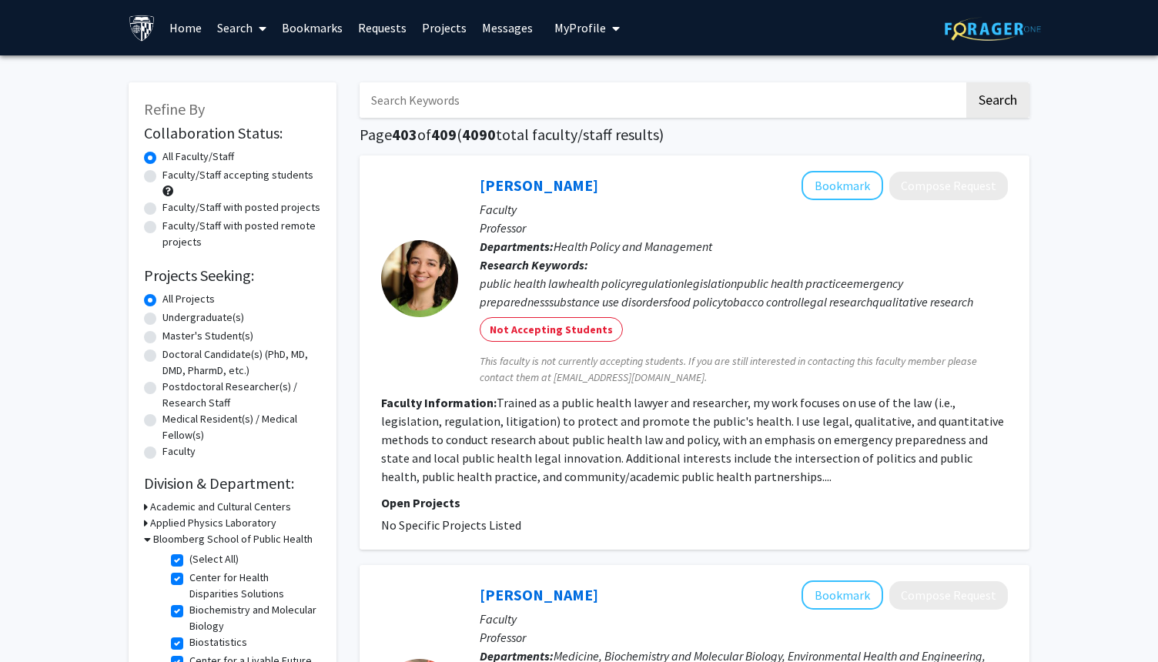
click at [728, 102] on input "Search Keywords" at bounding box center [662, 99] width 604 height 35
type input "j"
type input "[PERSON_NAME]"
click at [966, 82] on button "Search" at bounding box center [997, 99] width 63 height 35
checkbox input "false"
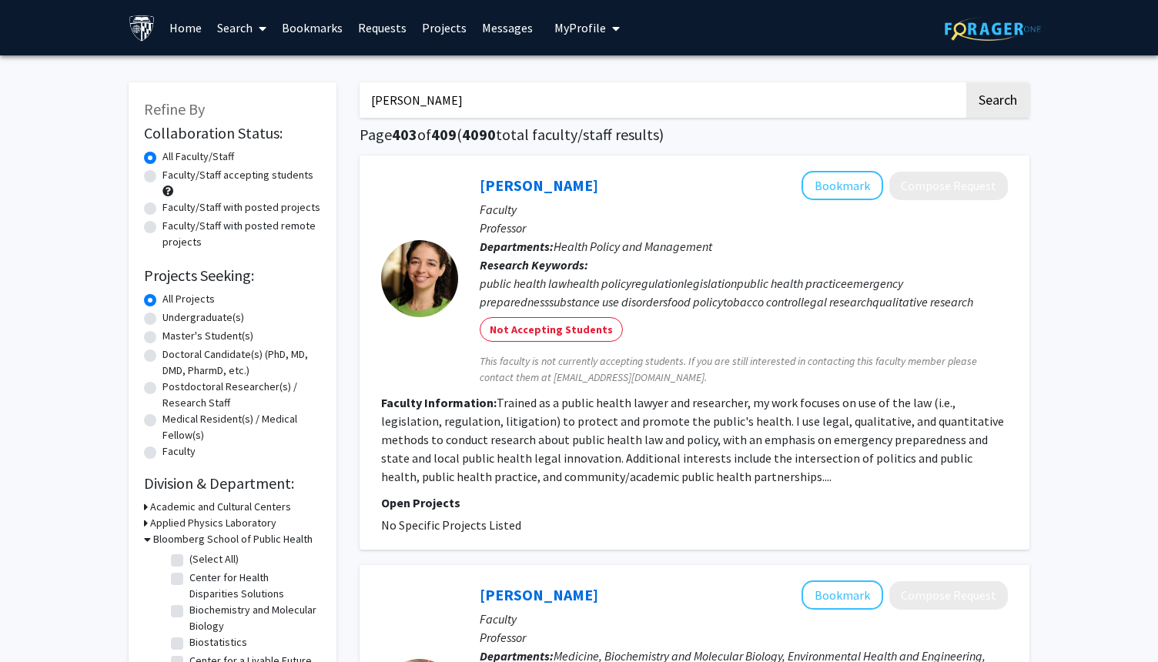
checkbox input "false"
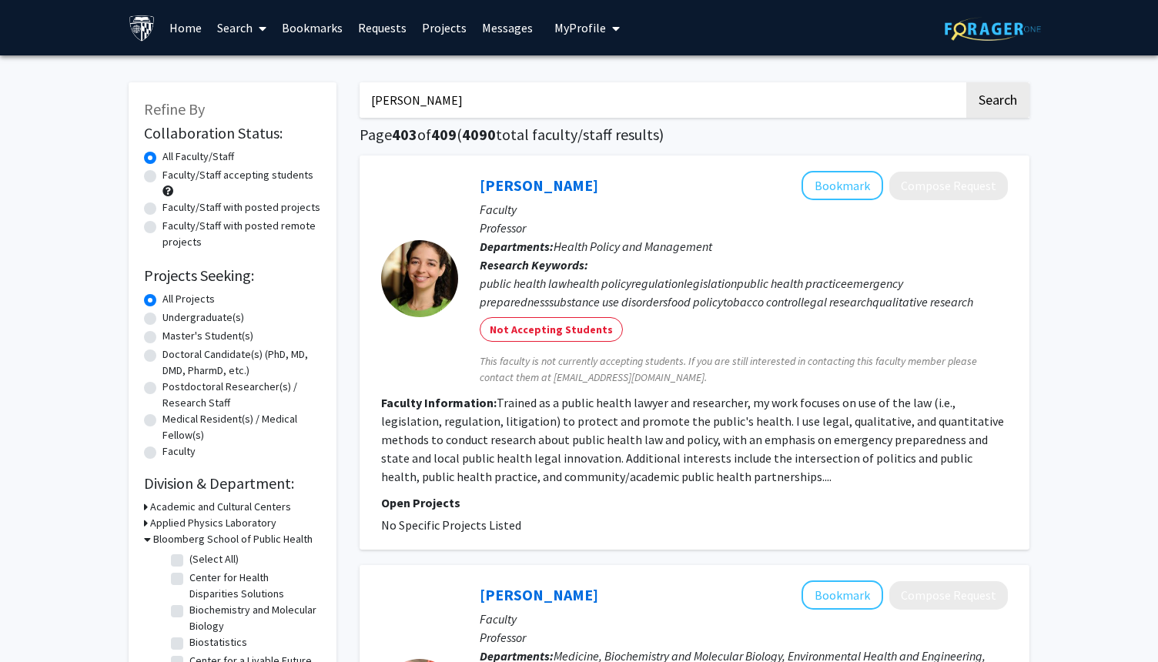
checkbox input "false"
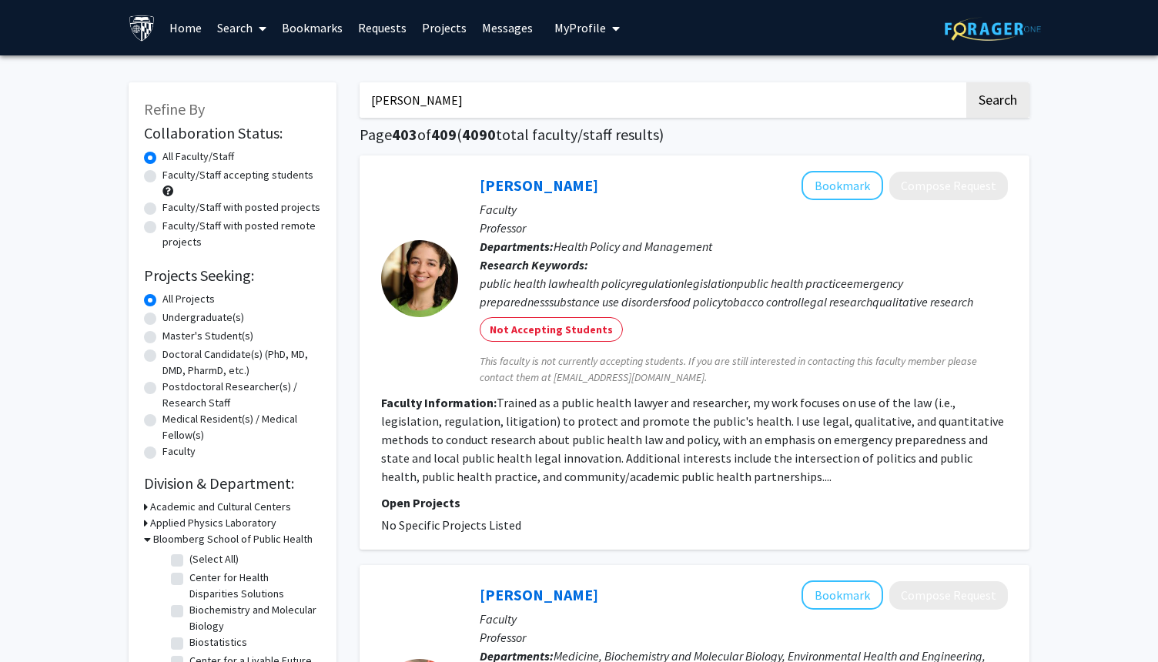
checkbox input "false"
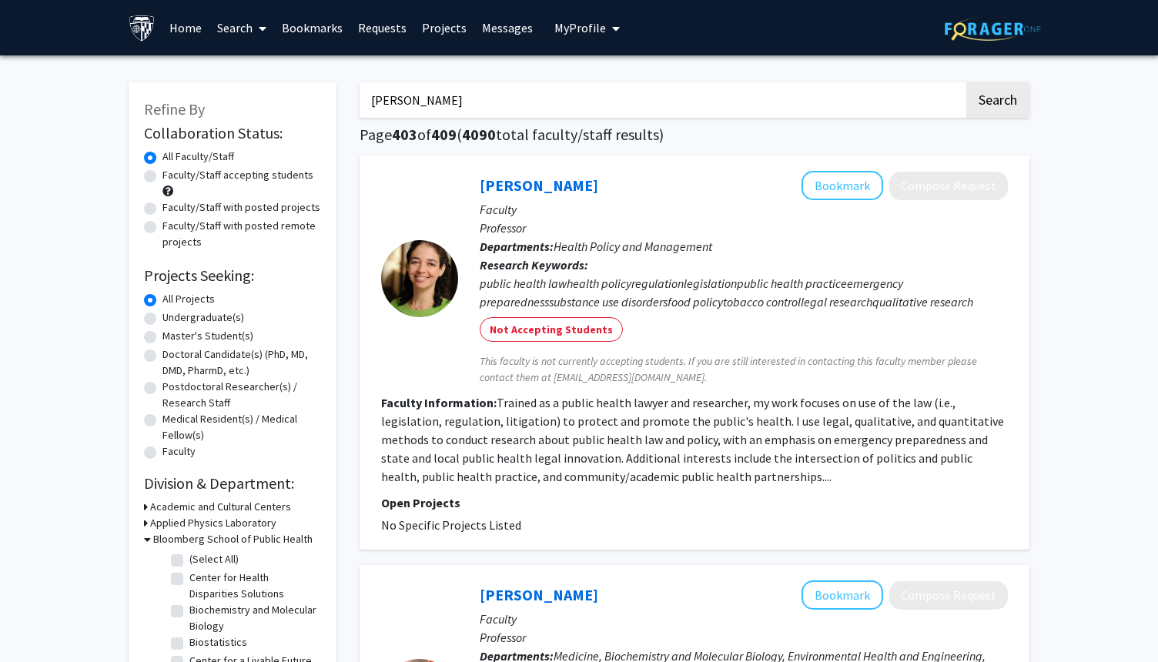
checkbox input "false"
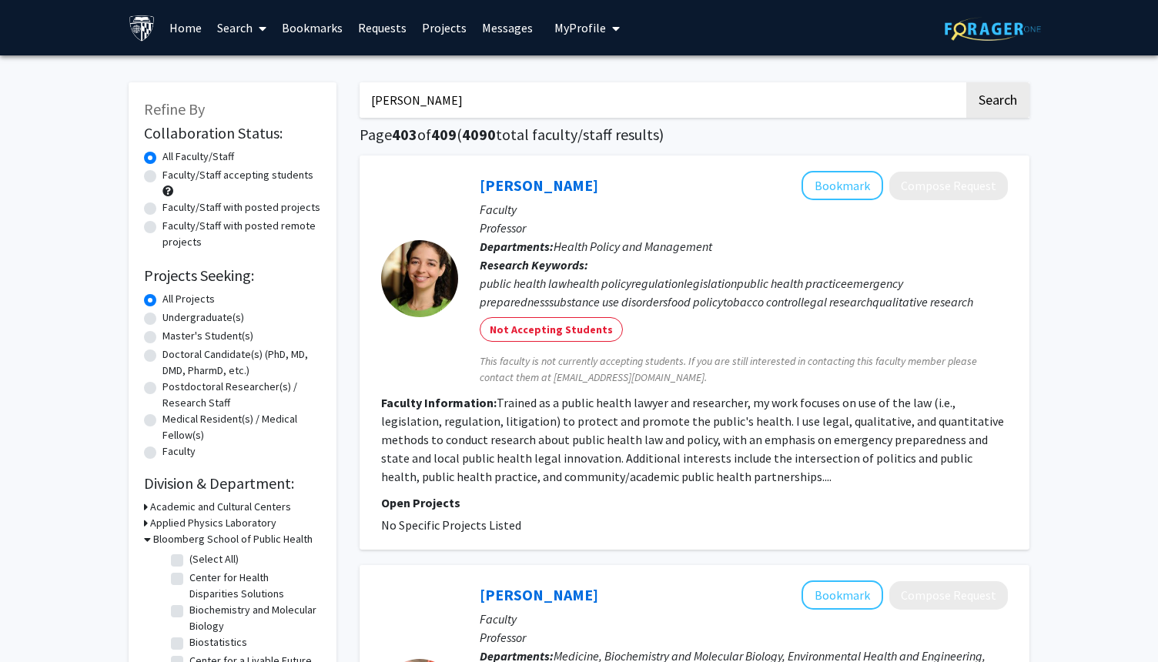
checkbox input "false"
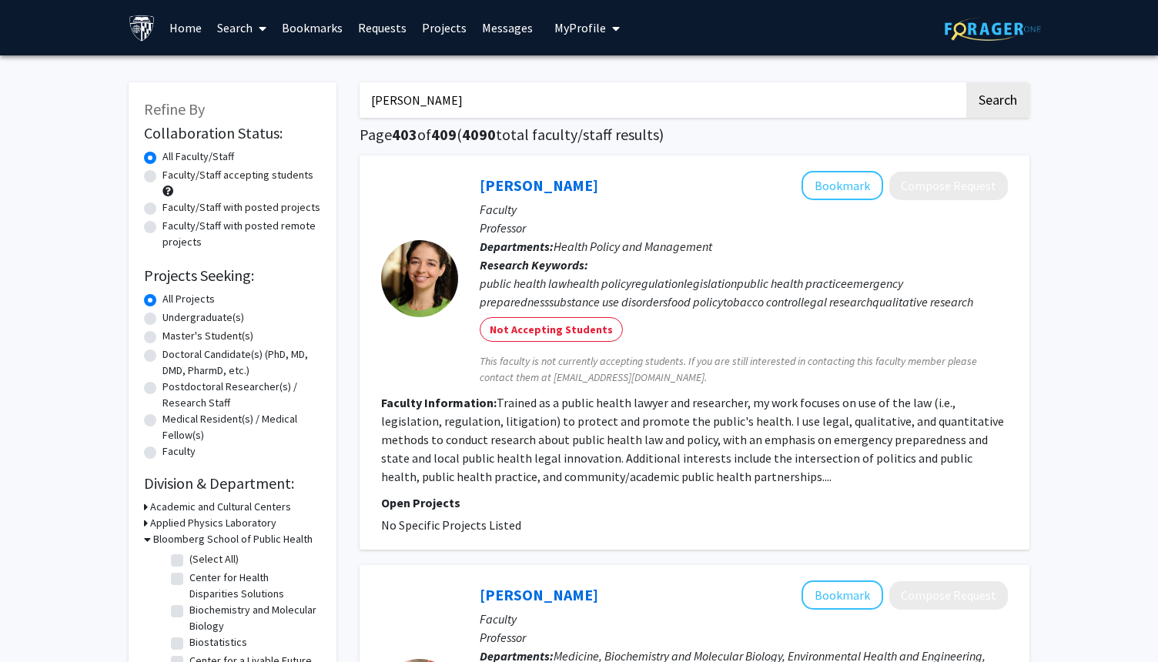
checkbox input "false"
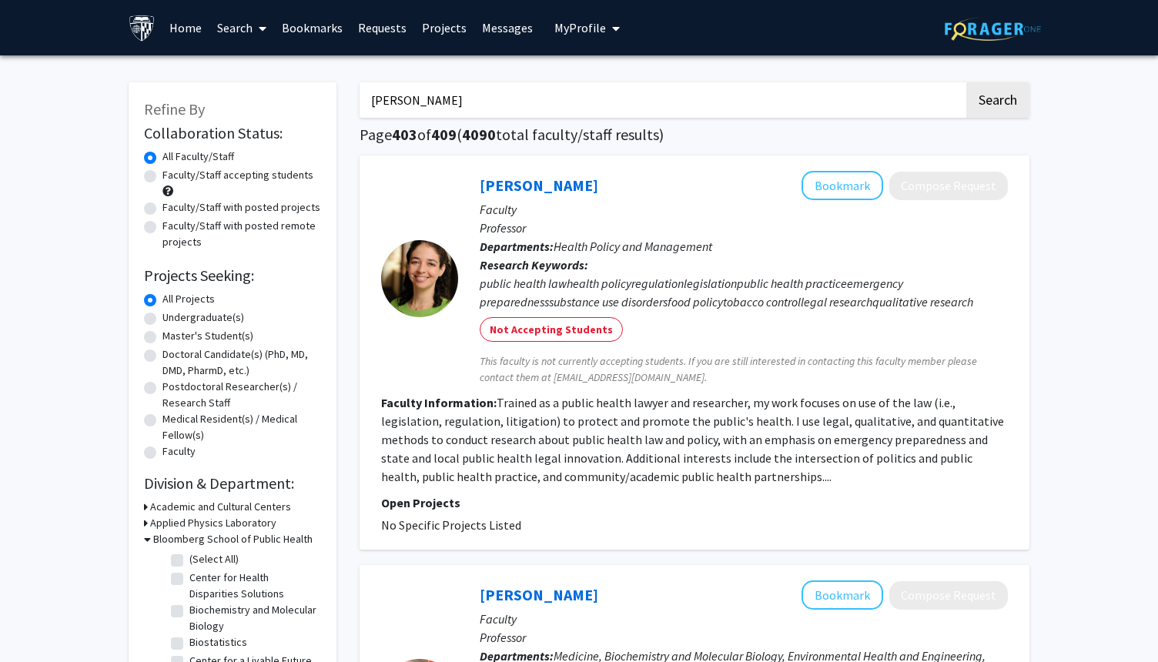
checkbox input "false"
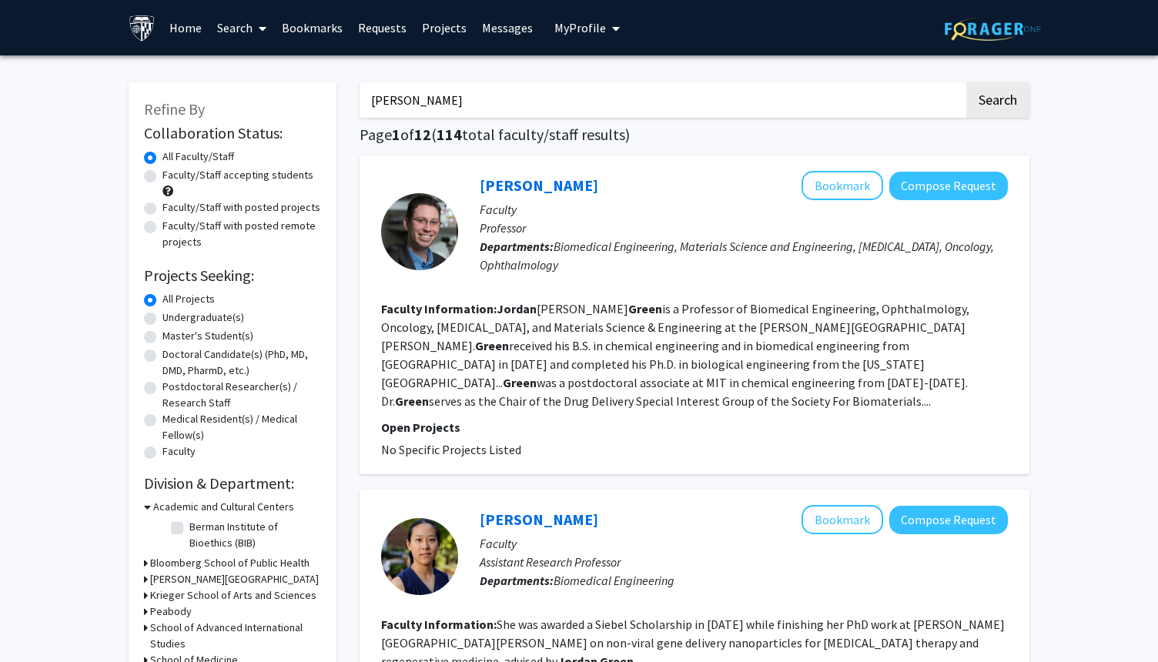
click at [741, 222] on p "Professor" at bounding box center [744, 228] width 528 height 18
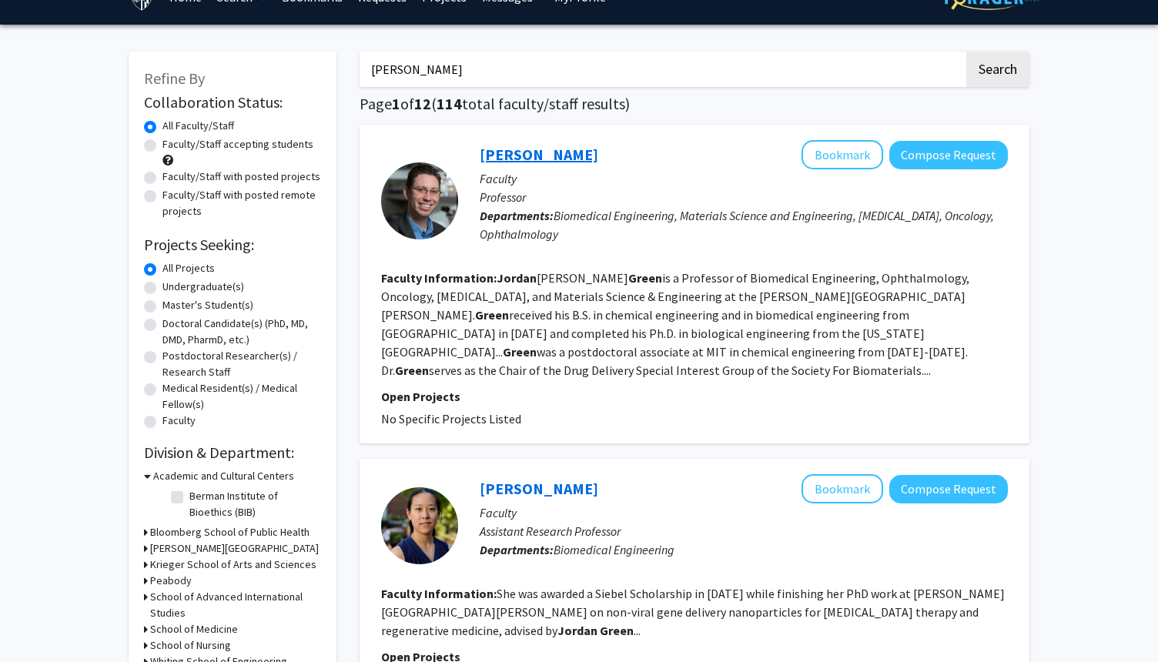
click at [555, 159] on link "[PERSON_NAME]" at bounding box center [539, 154] width 119 height 19
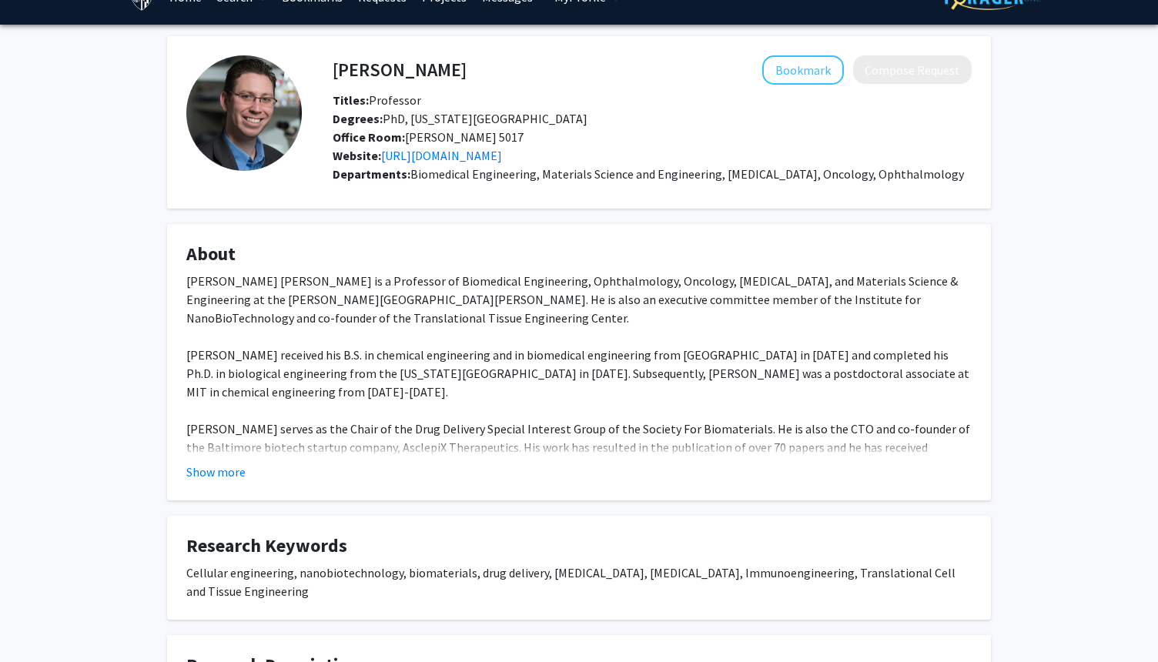
scroll to position [62, 0]
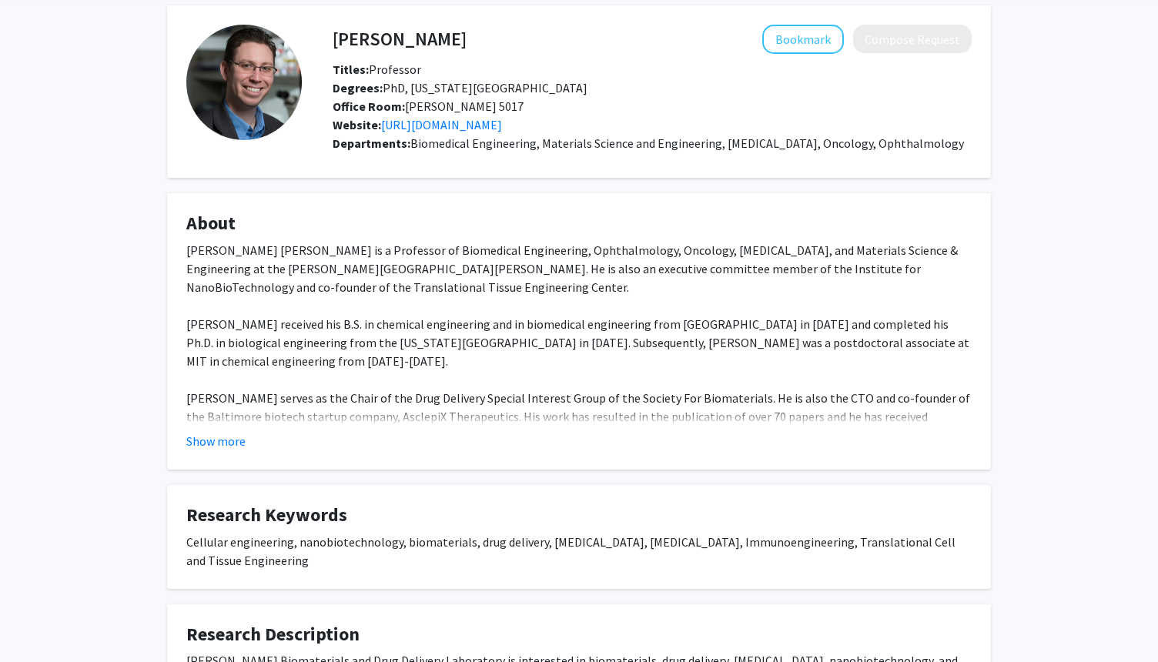
click at [212, 452] on fg-card "About [PERSON_NAME] [PERSON_NAME] is a Professor of Biomedical Engineering, Oph…" at bounding box center [579, 331] width 824 height 276
click at [216, 437] on button "Show more" at bounding box center [215, 441] width 59 height 18
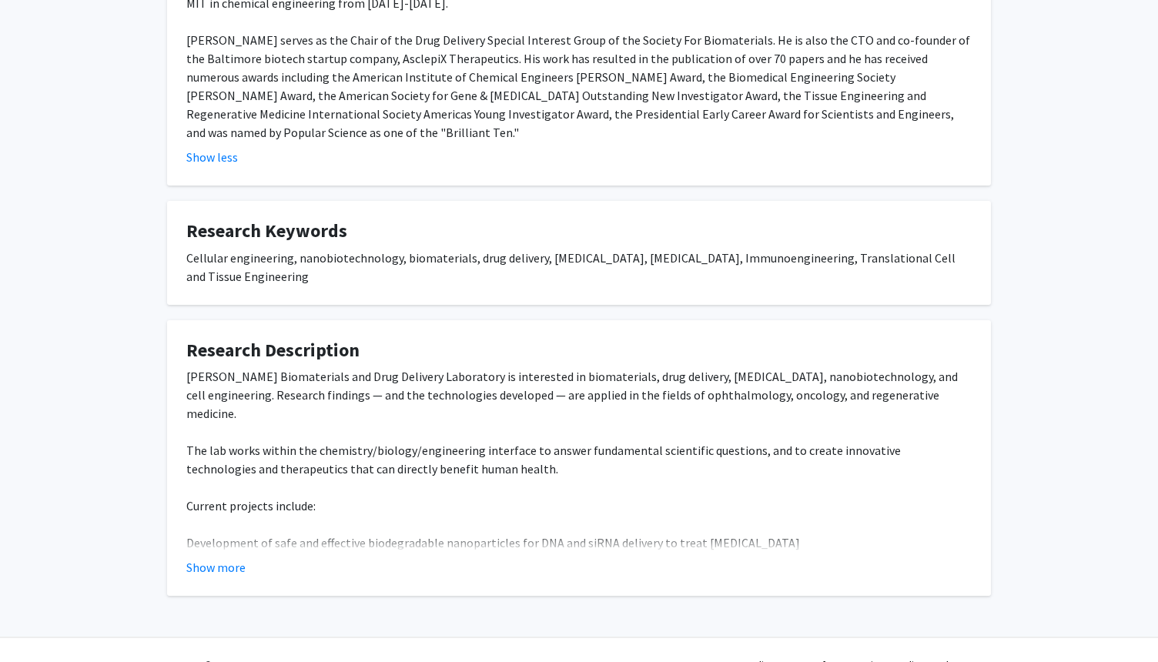
scroll to position [431, 0]
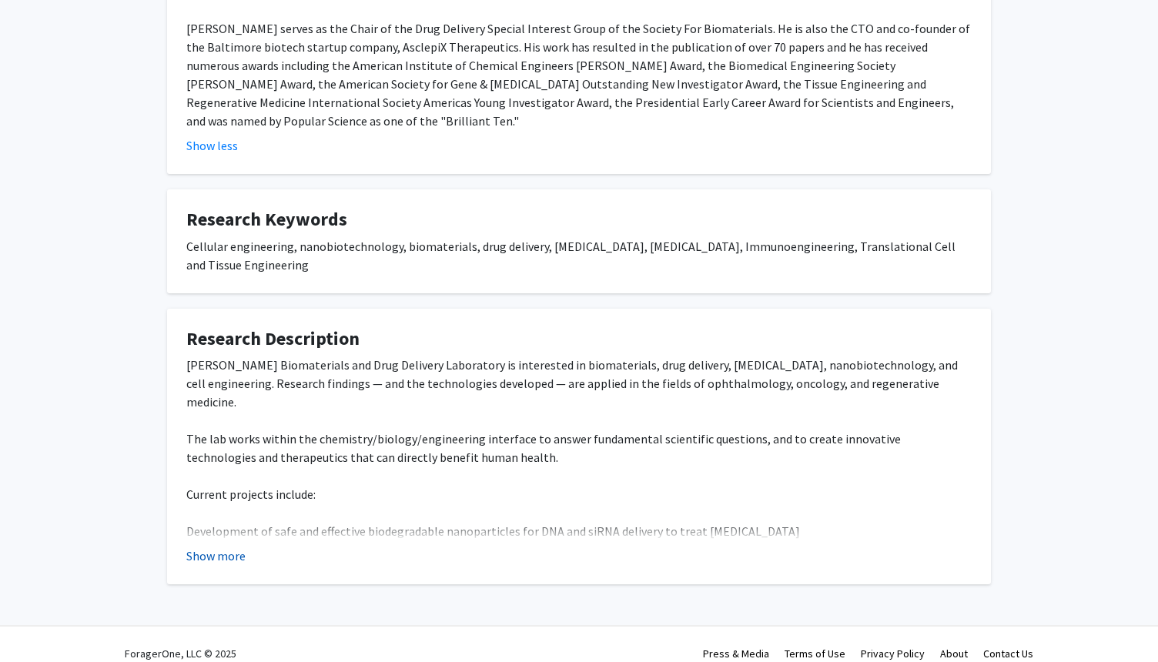
click at [220, 559] on button "Show more" at bounding box center [215, 556] width 59 height 18
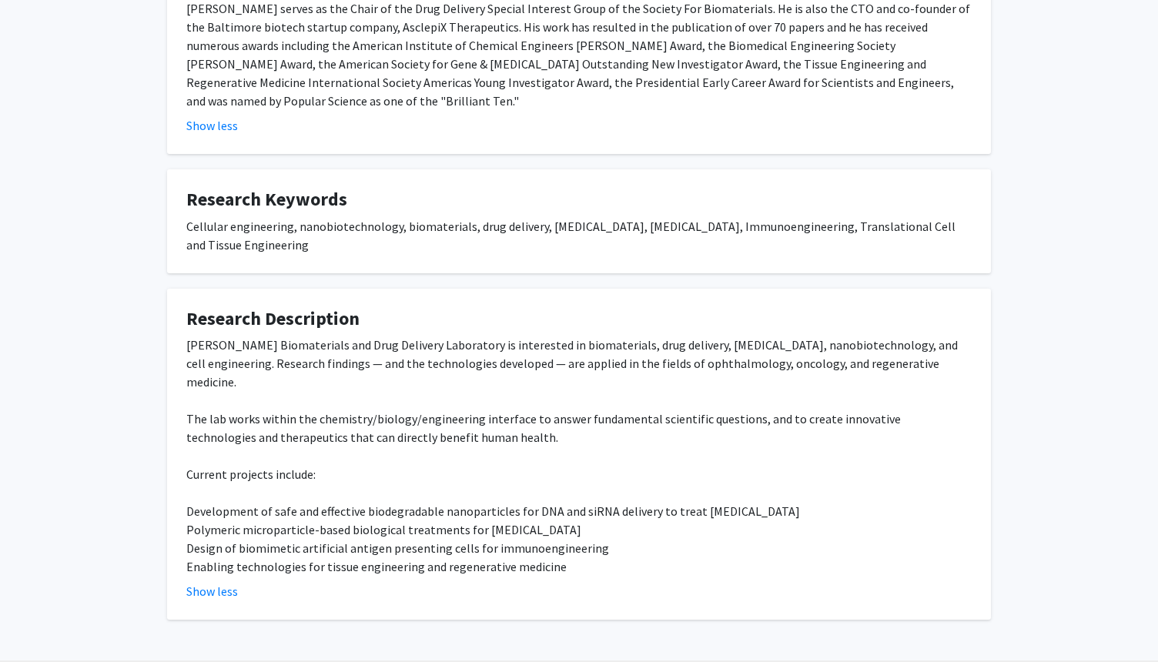
scroll to position [462, 0]
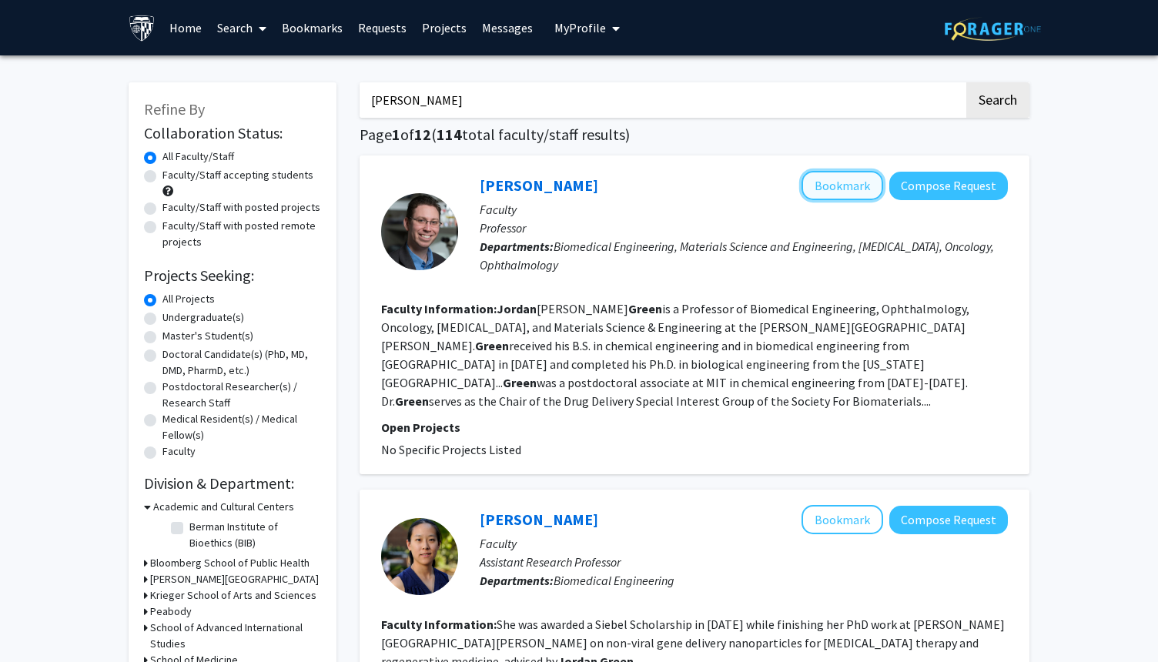
click at [854, 184] on button "Bookmark" at bounding box center [843, 185] width 82 height 29
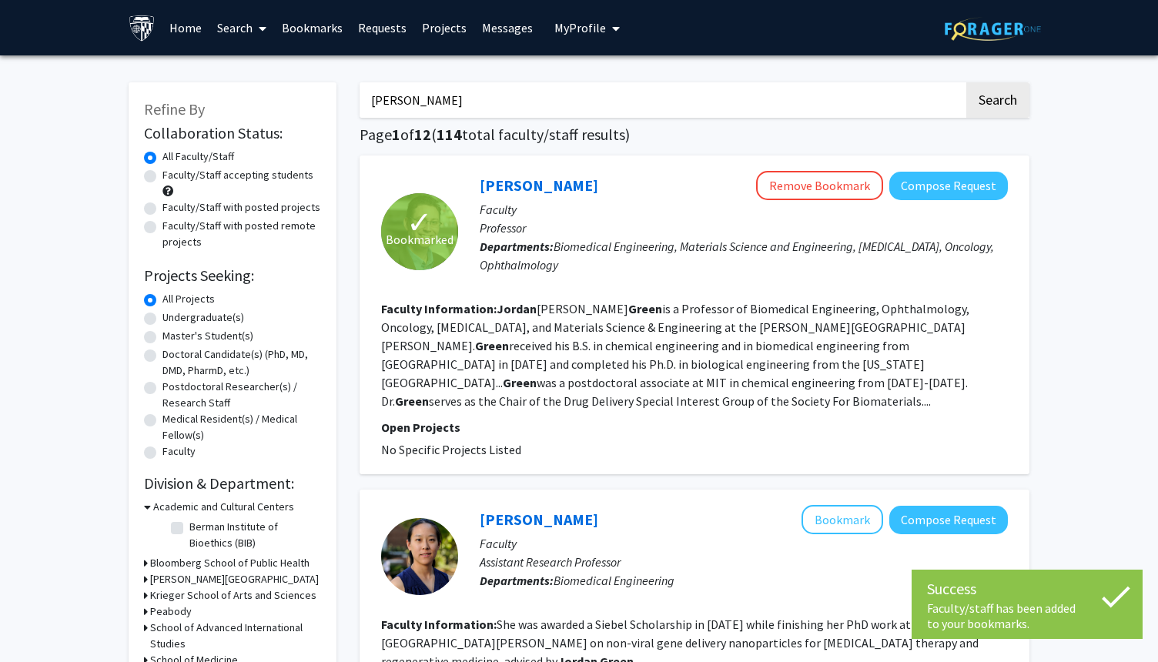
drag, startPoint x: 494, startPoint y: 114, endPoint x: 356, endPoint y: 97, distance: 138.1
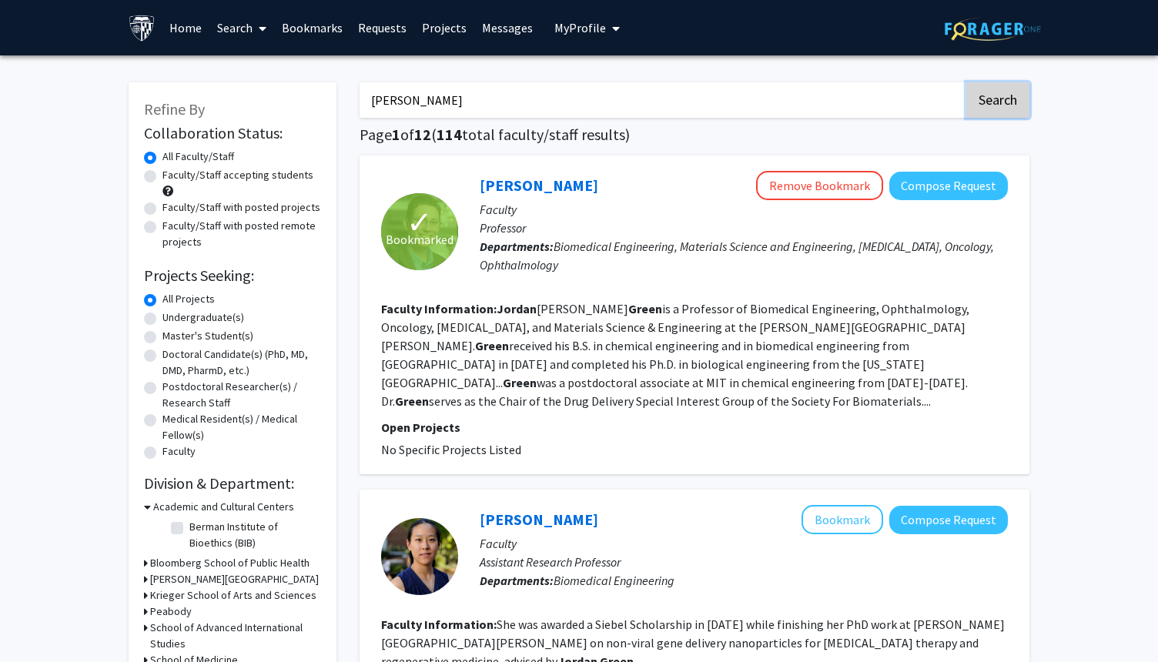
click at [986, 111] on button "Search" at bounding box center [997, 99] width 63 height 35
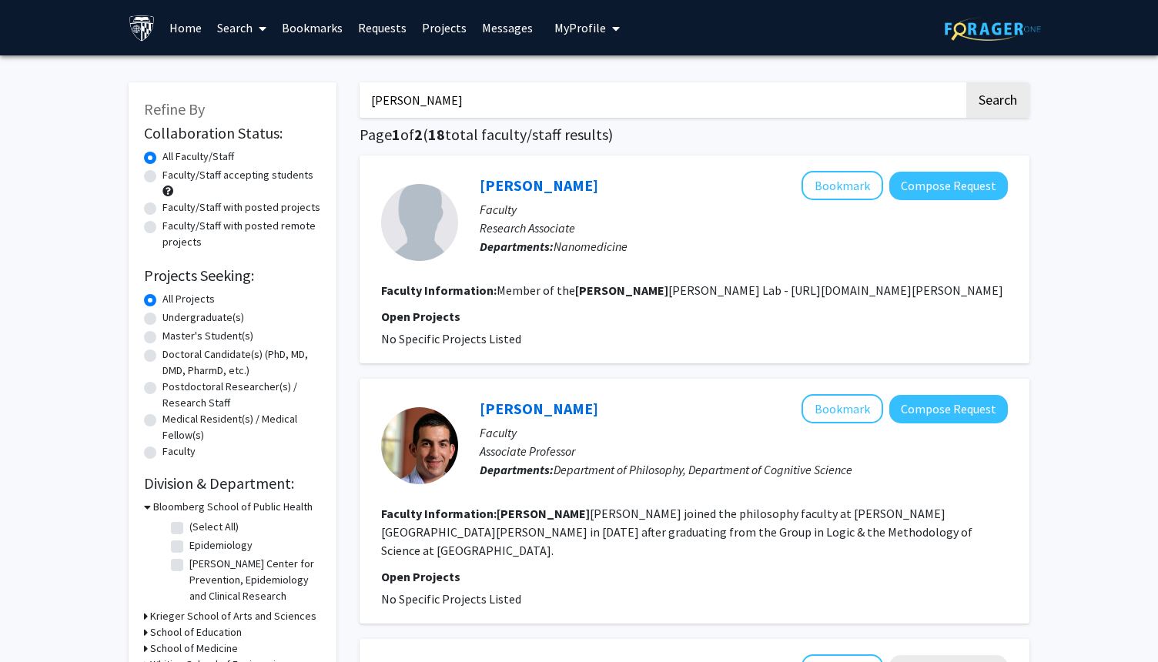
click at [769, 102] on input "[PERSON_NAME]" at bounding box center [662, 99] width 604 height 35
click at [988, 109] on button "Search" at bounding box center [997, 99] width 63 height 35
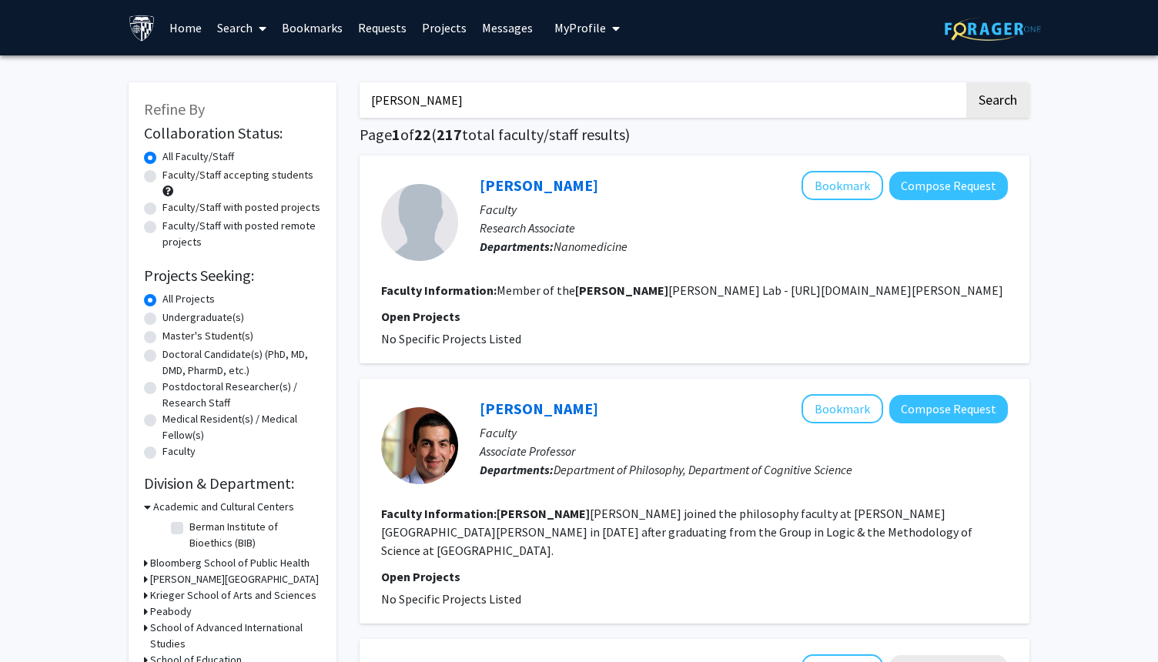
drag, startPoint x: 454, startPoint y: 96, endPoint x: 414, endPoint y: 89, distance: 40.0
click at [414, 89] on input "[PERSON_NAME]" at bounding box center [662, 99] width 604 height 35
type input "[PERSON_NAME]"
click at [997, 95] on button "Search" at bounding box center [997, 99] width 63 height 35
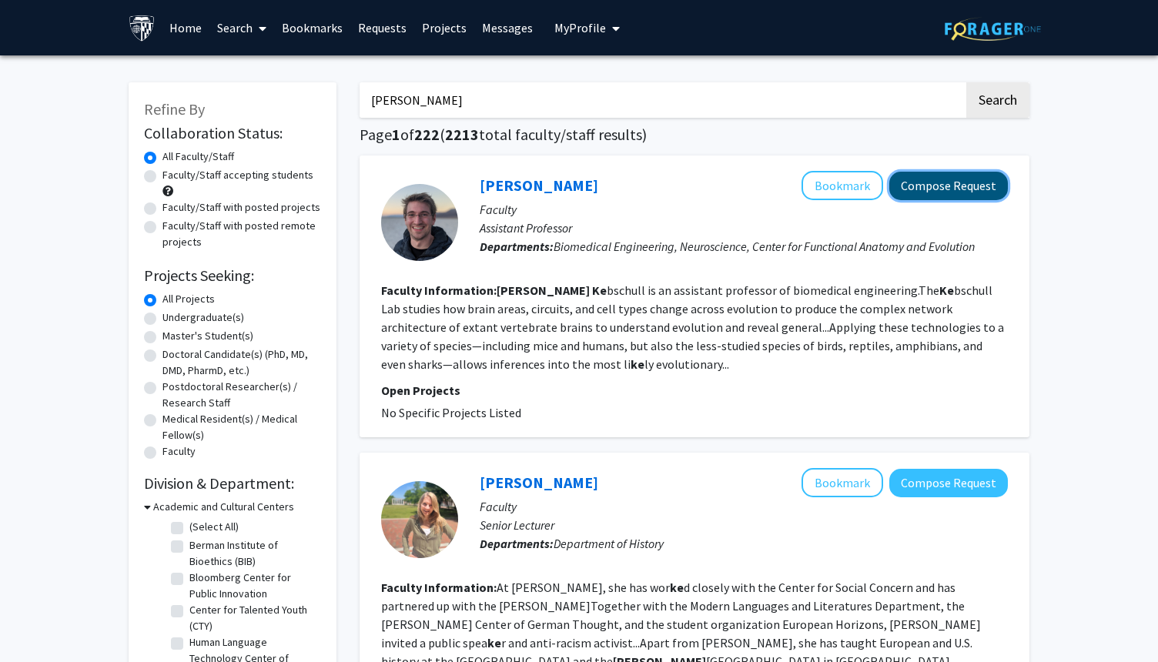
click at [973, 185] on button "Compose Request" at bounding box center [948, 186] width 119 height 28
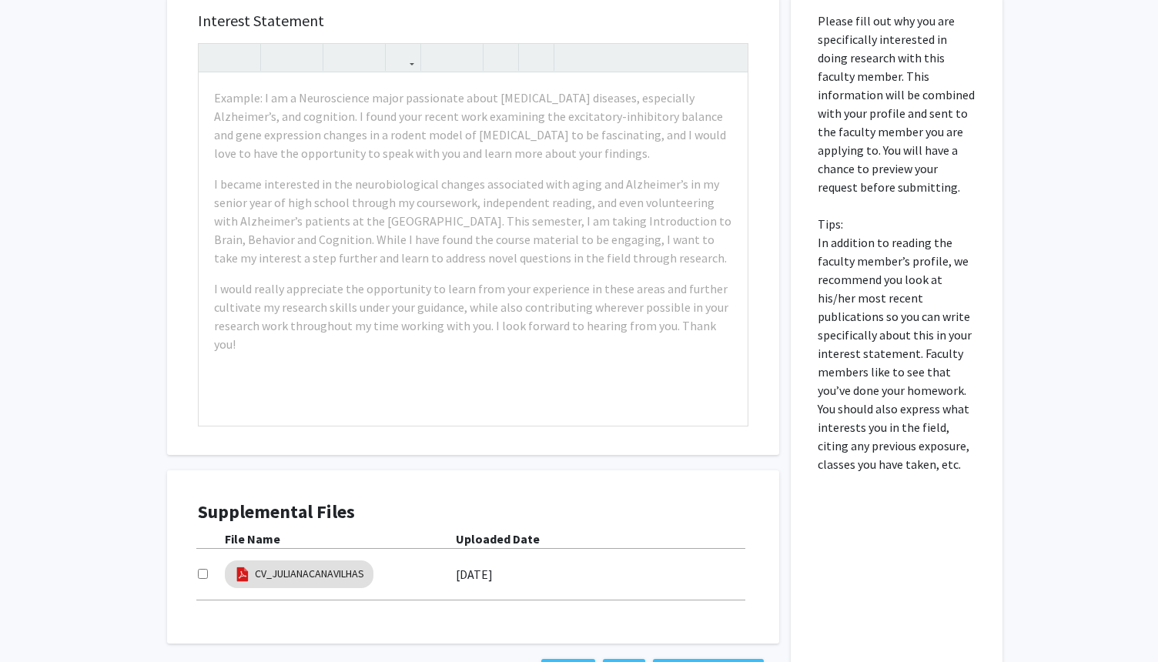
scroll to position [554, 0]
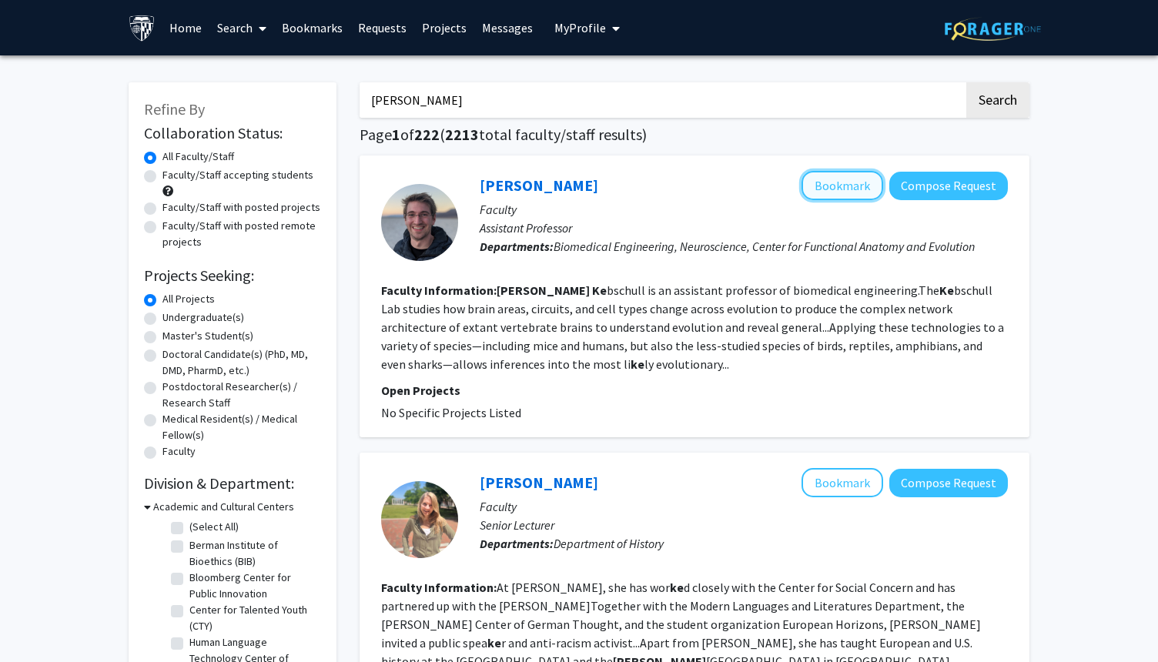
click at [865, 182] on button "Bookmark" at bounding box center [843, 185] width 82 height 29
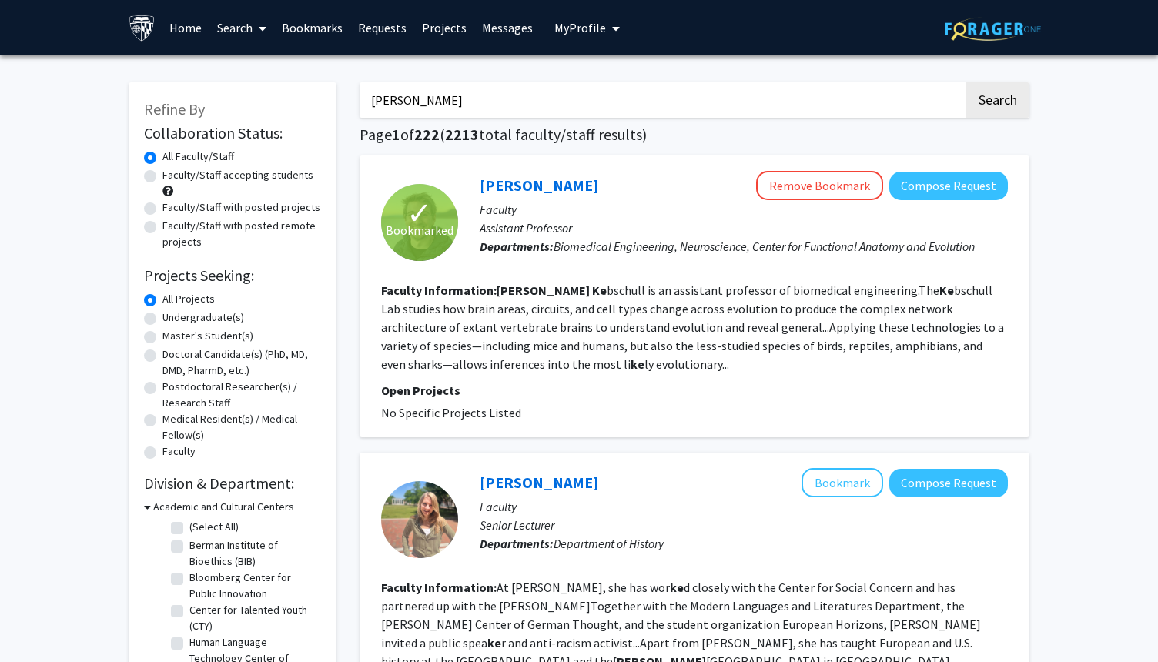
click at [320, 33] on link "Bookmarks" at bounding box center [312, 28] width 76 height 54
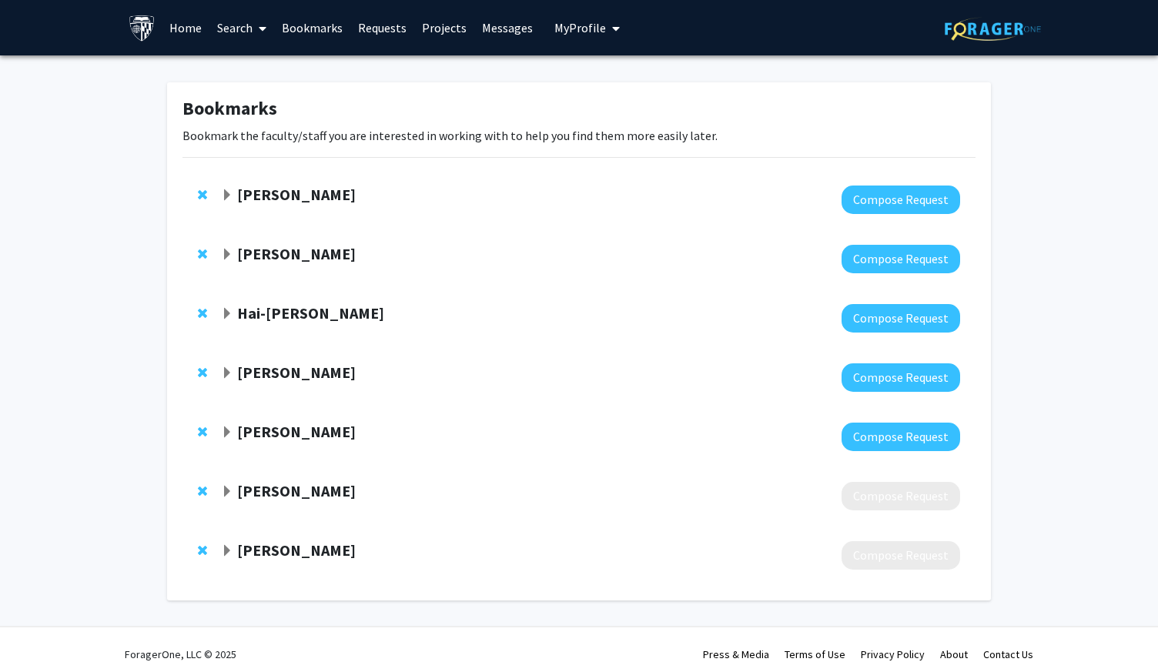
click at [311, 496] on strong "[PERSON_NAME]" at bounding box center [296, 490] width 119 height 19
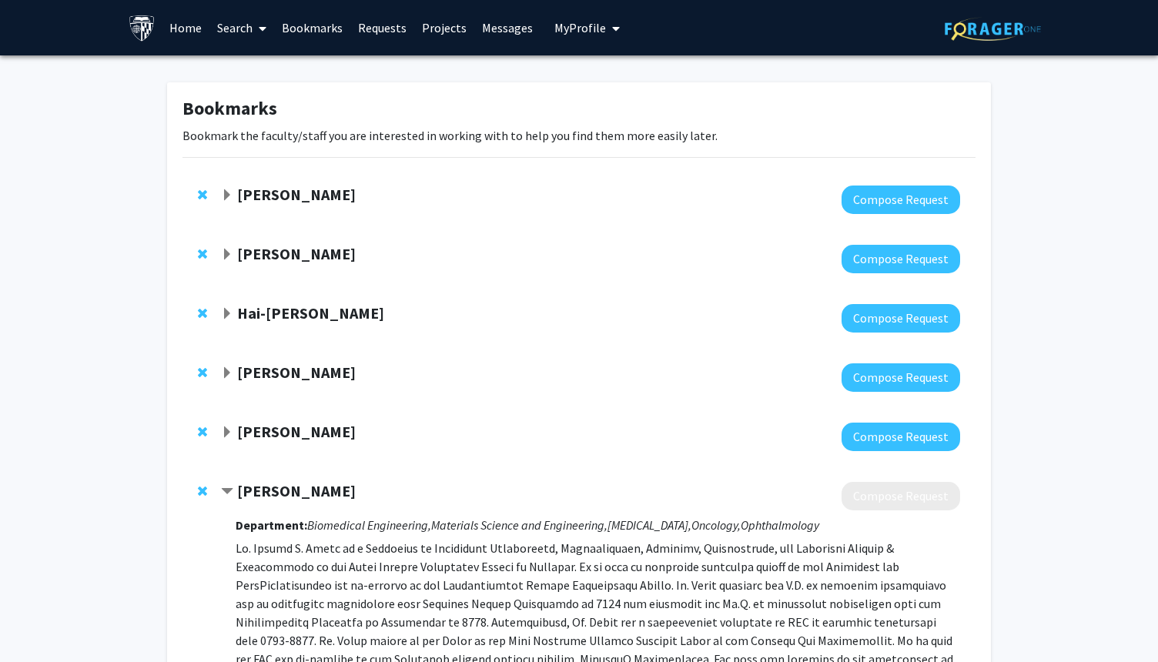
click at [309, 494] on strong "[PERSON_NAME]" at bounding box center [296, 490] width 119 height 19
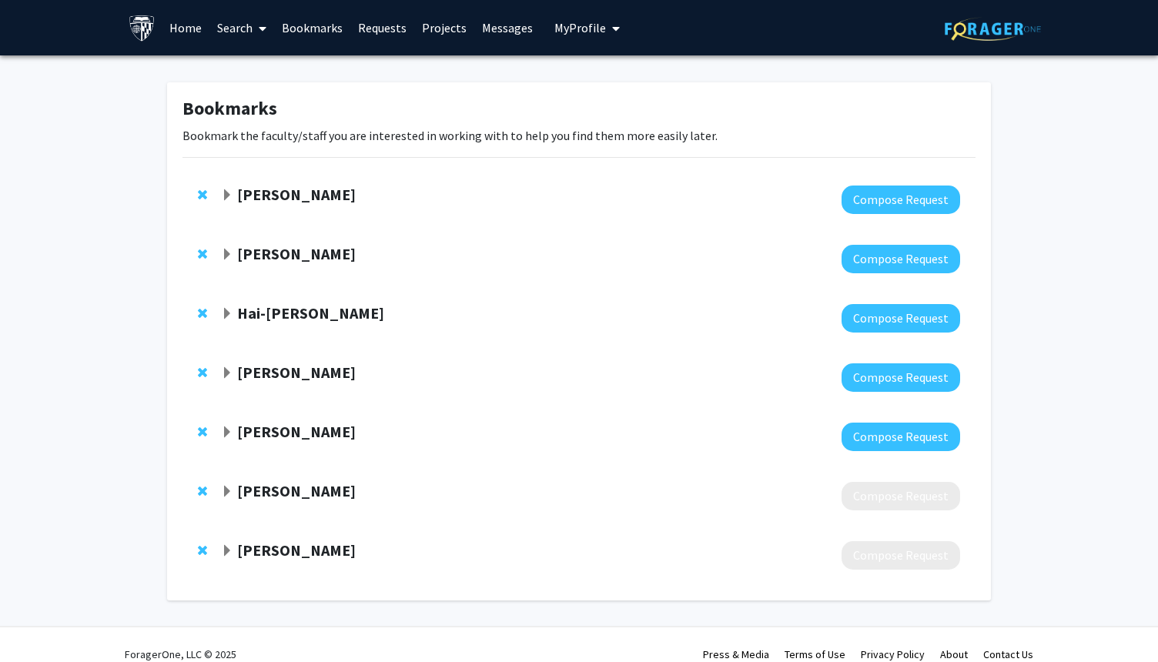
click at [307, 377] on strong "[PERSON_NAME]" at bounding box center [296, 372] width 119 height 19
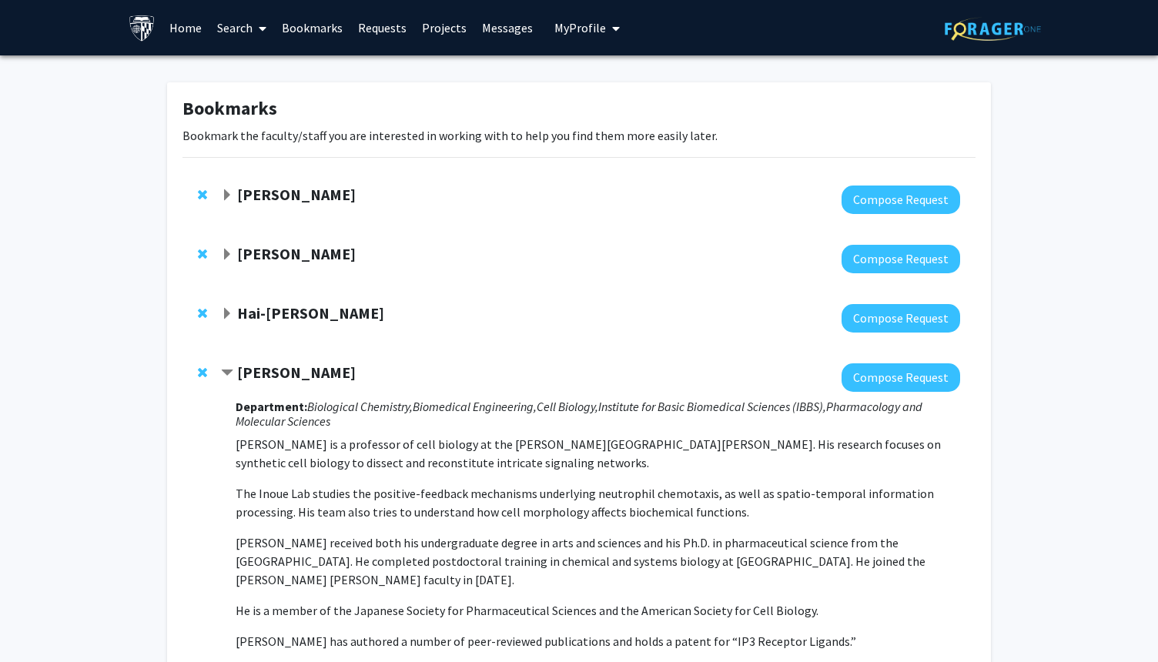
drag, startPoint x: 241, startPoint y: 370, endPoint x: 346, endPoint y: 373, distance: 105.5
click at [347, 373] on div "[PERSON_NAME]" at bounding box center [387, 372] width 333 height 19
click at [342, 373] on div "[PERSON_NAME]" at bounding box center [387, 372] width 333 height 19
drag, startPoint x: 342, startPoint y: 373, endPoint x: 240, endPoint y: 373, distance: 101.6
click at [240, 373] on div "[PERSON_NAME]" at bounding box center [387, 372] width 333 height 19
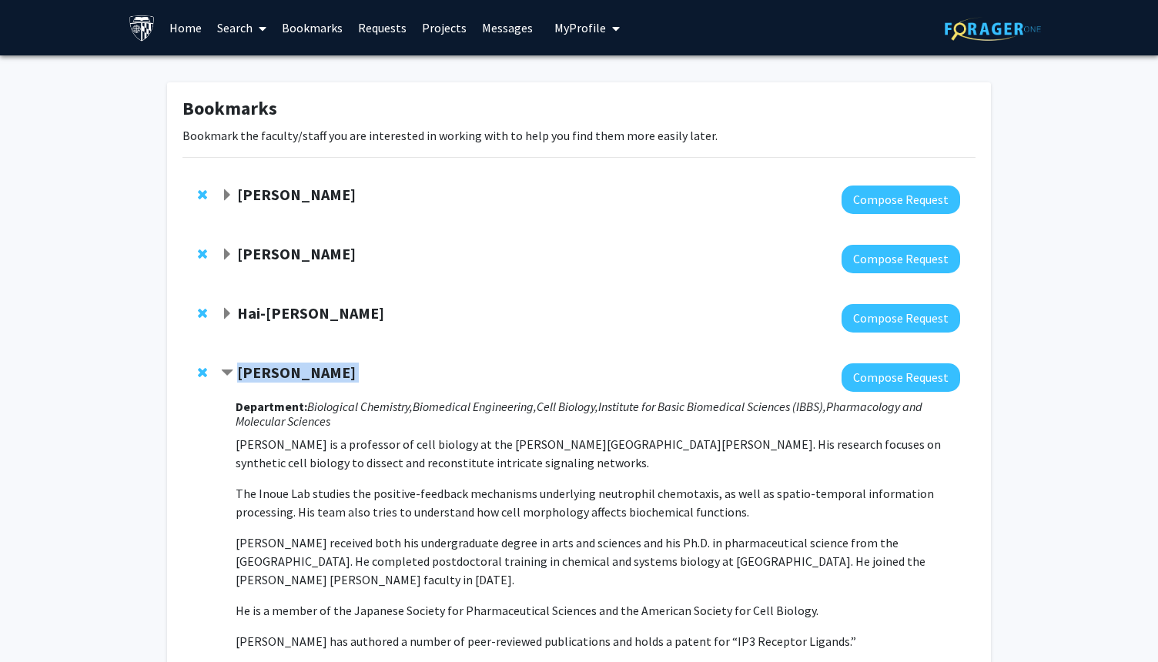
copy strong "[PERSON_NAME]"
click at [380, 17] on link "Requests" at bounding box center [382, 28] width 64 height 54
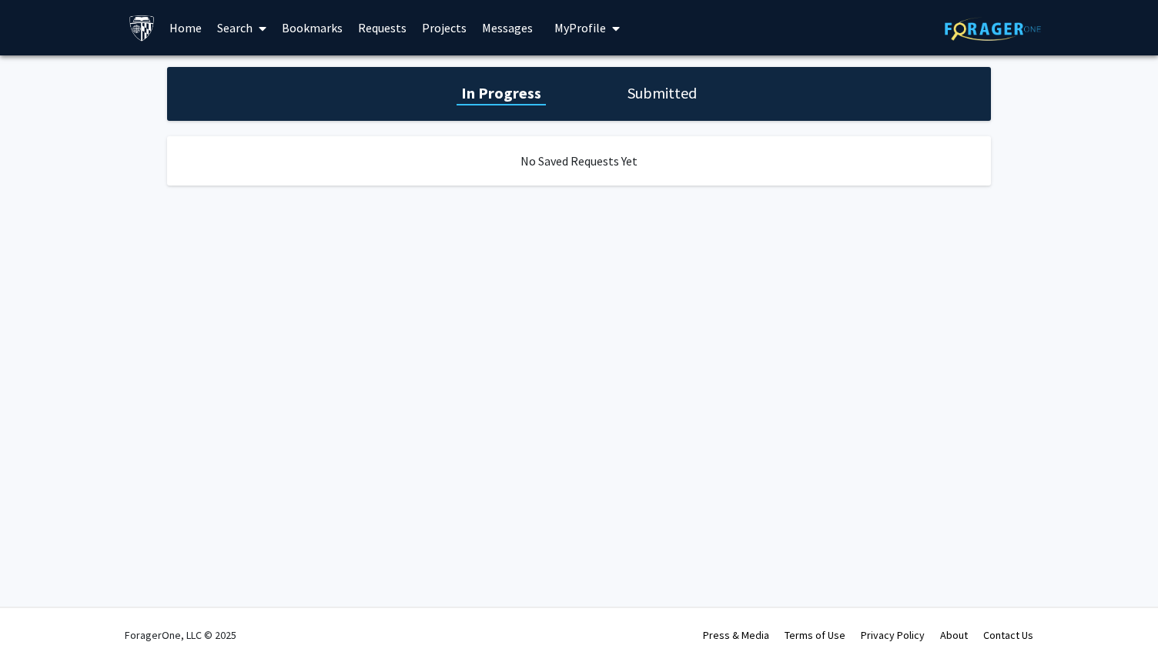
click at [314, 22] on link "Bookmarks" at bounding box center [312, 28] width 76 height 54
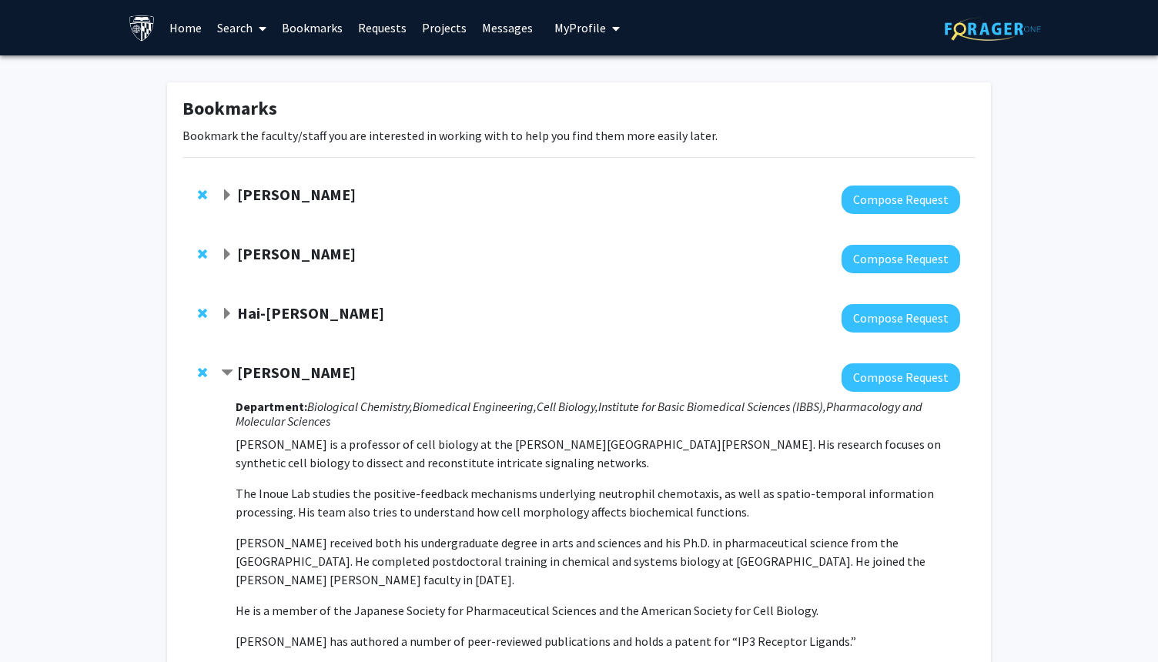
click at [266, 22] on icon at bounding box center [263, 28] width 8 height 12
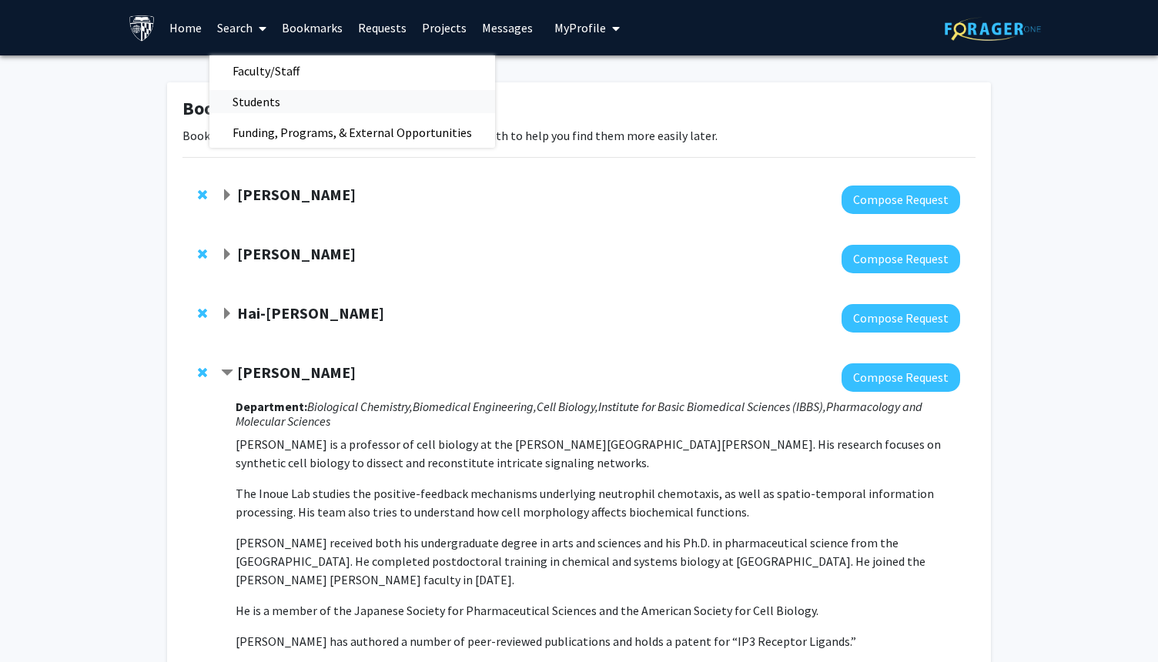
click at [297, 97] on span "Students" at bounding box center [256, 101] width 94 height 31
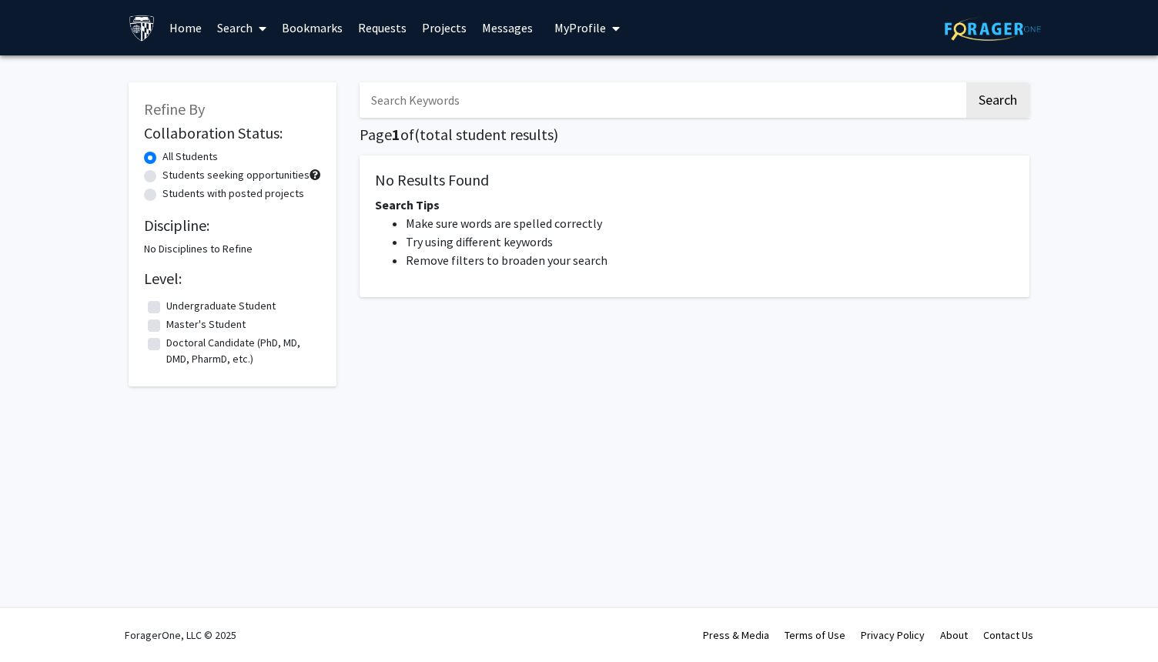
click at [497, 105] on input "Search Keywords" at bounding box center [662, 99] width 604 height 35
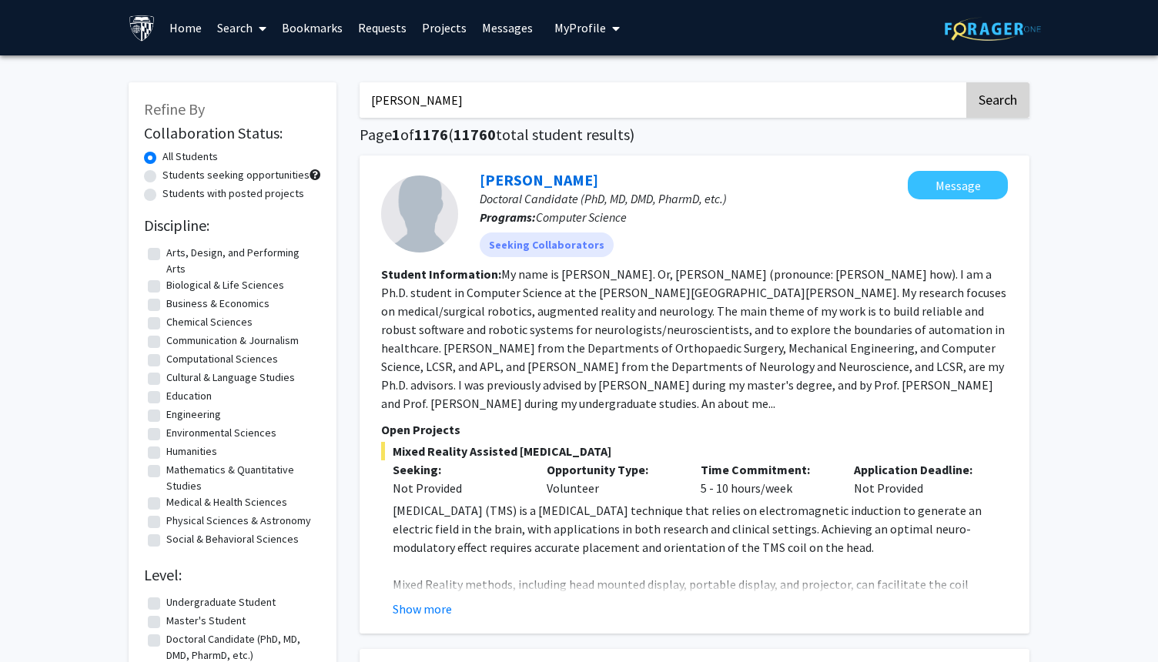
type input "[PERSON_NAME]"
click at [982, 99] on button "Search" at bounding box center [997, 99] width 63 height 35
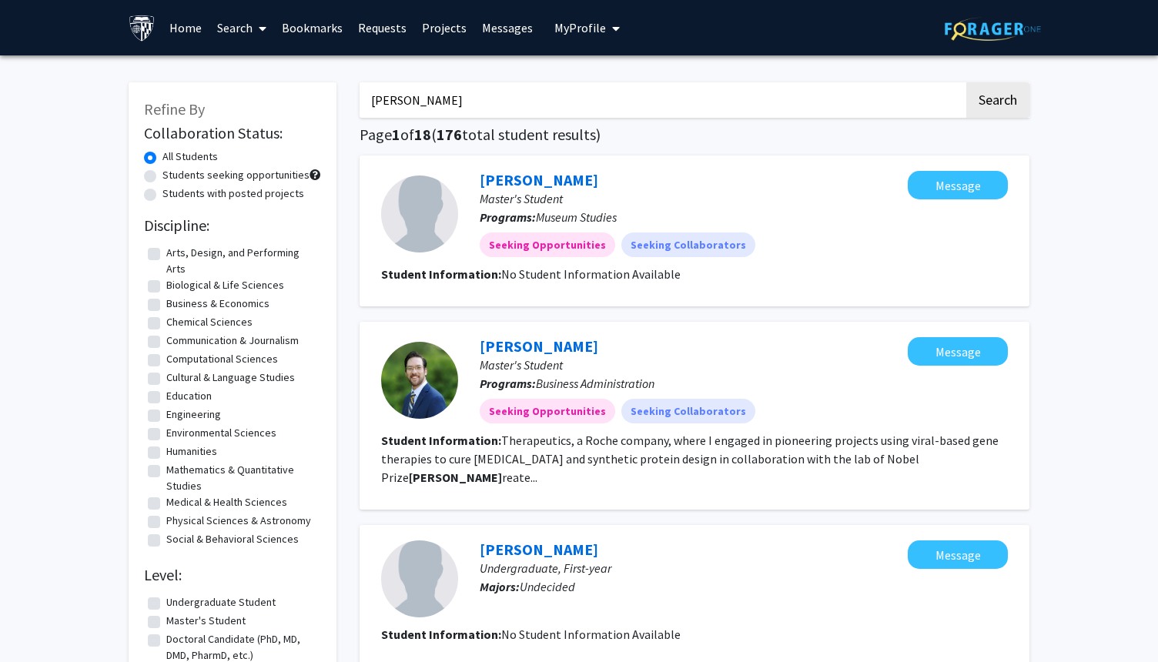
click at [878, 137] on h1 "Page 1 of 18 ( 176 total student results)" at bounding box center [695, 135] width 670 height 18
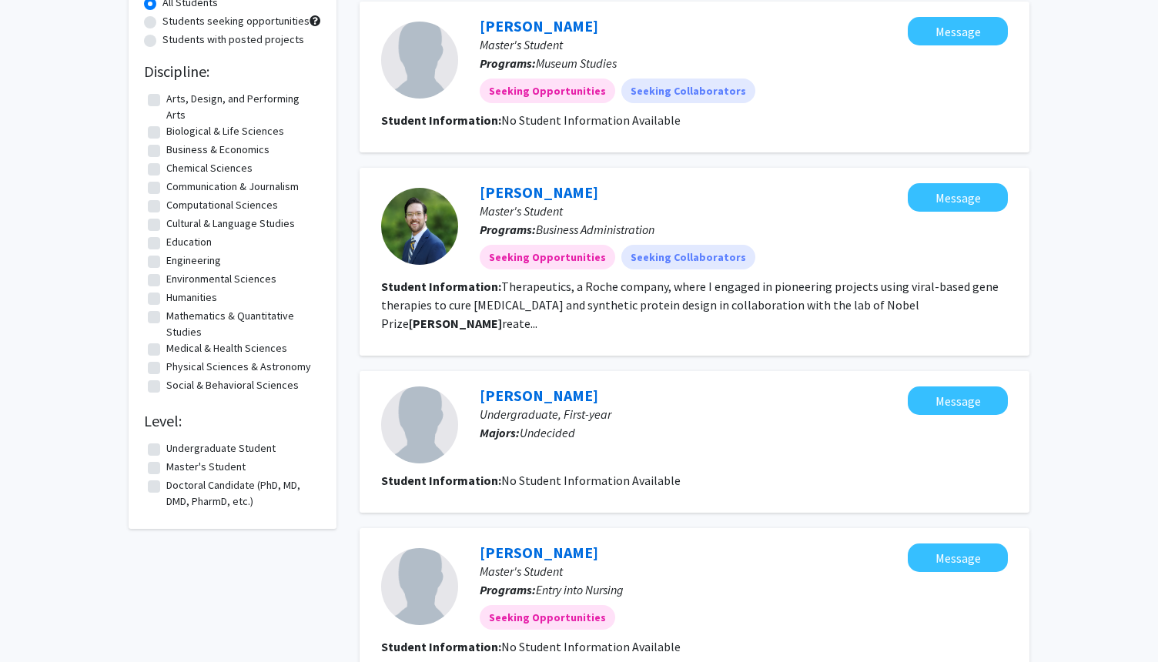
scroll to position [185, 0]
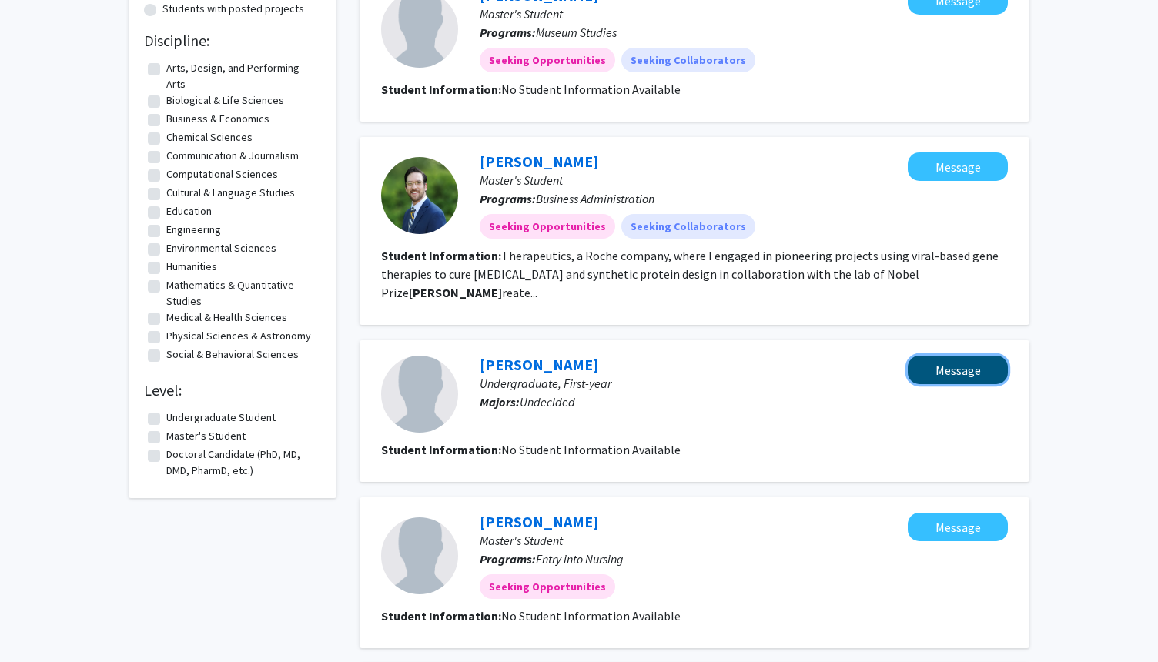
click at [950, 359] on button "Message" at bounding box center [958, 370] width 100 height 28
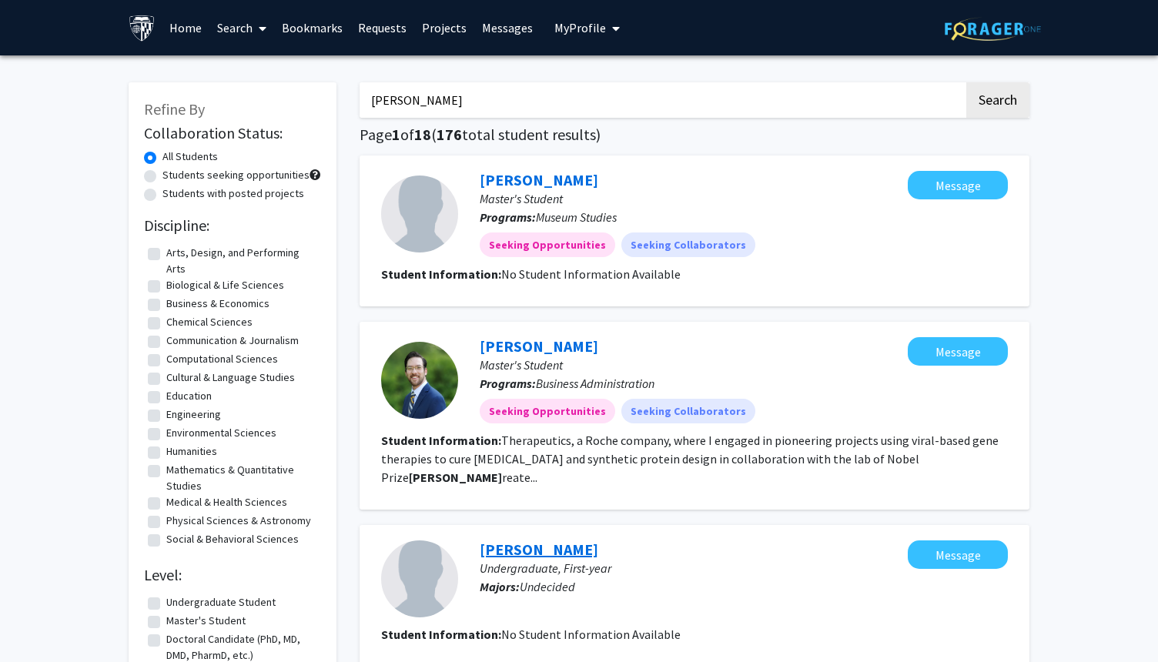
click at [506, 540] on link "[PERSON_NAME]" at bounding box center [539, 549] width 119 height 19
drag, startPoint x: 451, startPoint y: 99, endPoint x: 353, endPoint y: 97, distance: 98.6
paste input "[PERSON_NAME]"
type input "[PERSON_NAME]"
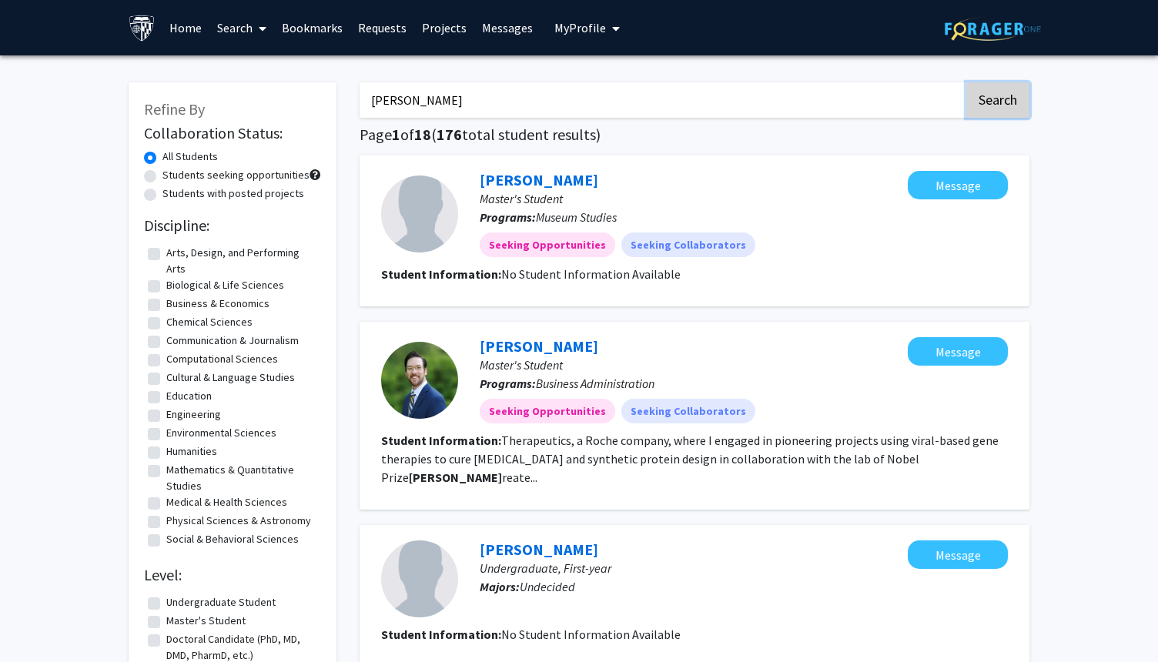
click at [991, 105] on button "Search" at bounding box center [997, 99] width 63 height 35
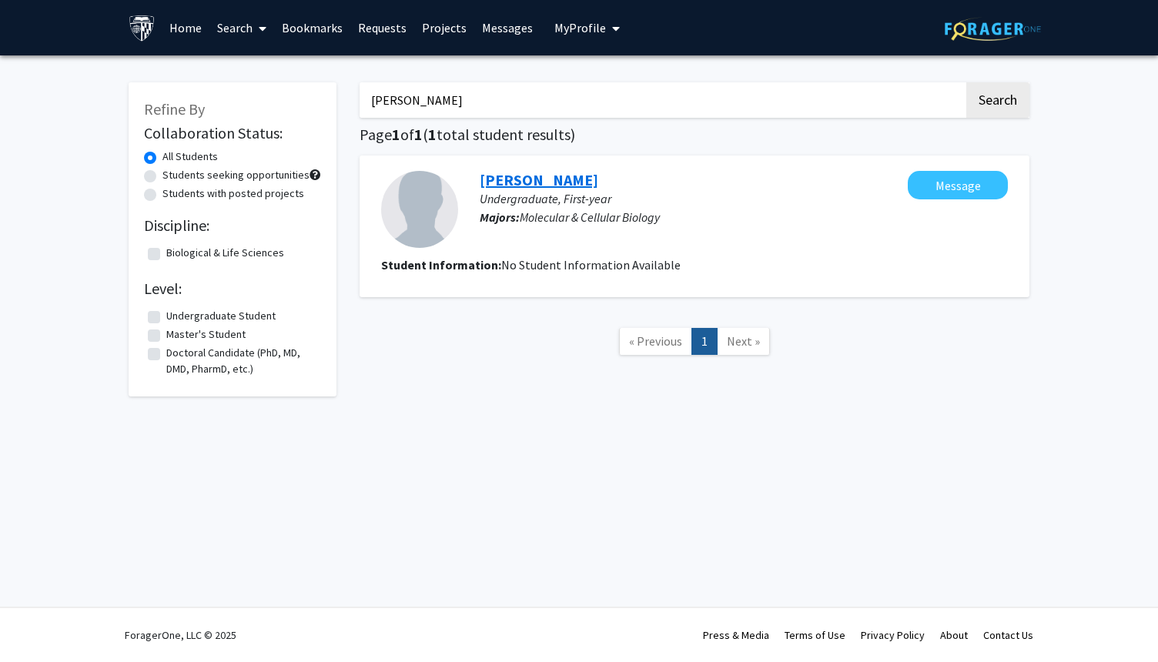
click at [564, 179] on link "[PERSON_NAME]" at bounding box center [539, 179] width 119 height 19
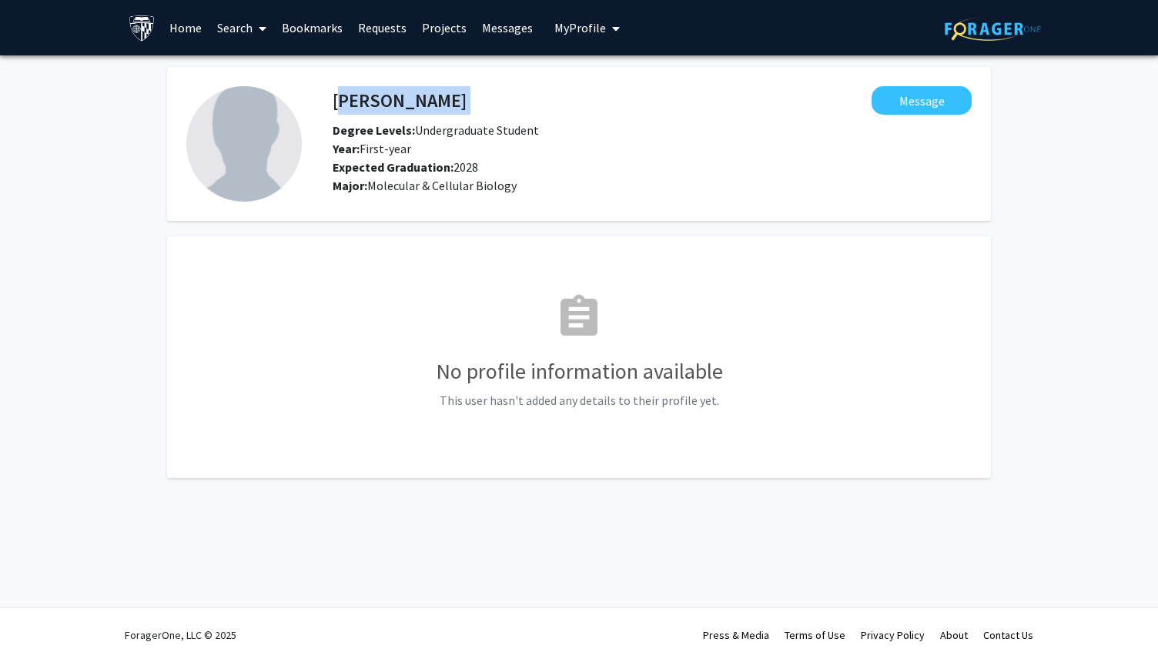
drag, startPoint x: 333, startPoint y: 102, endPoint x: 500, endPoint y: 104, distance: 167.1
click at [500, 104] on div "[PERSON_NAME] Message" at bounding box center [652, 100] width 662 height 28
copy h4 "[PERSON_NAME]"
